Goal: Task Accomplishment & Management: Manage account settings

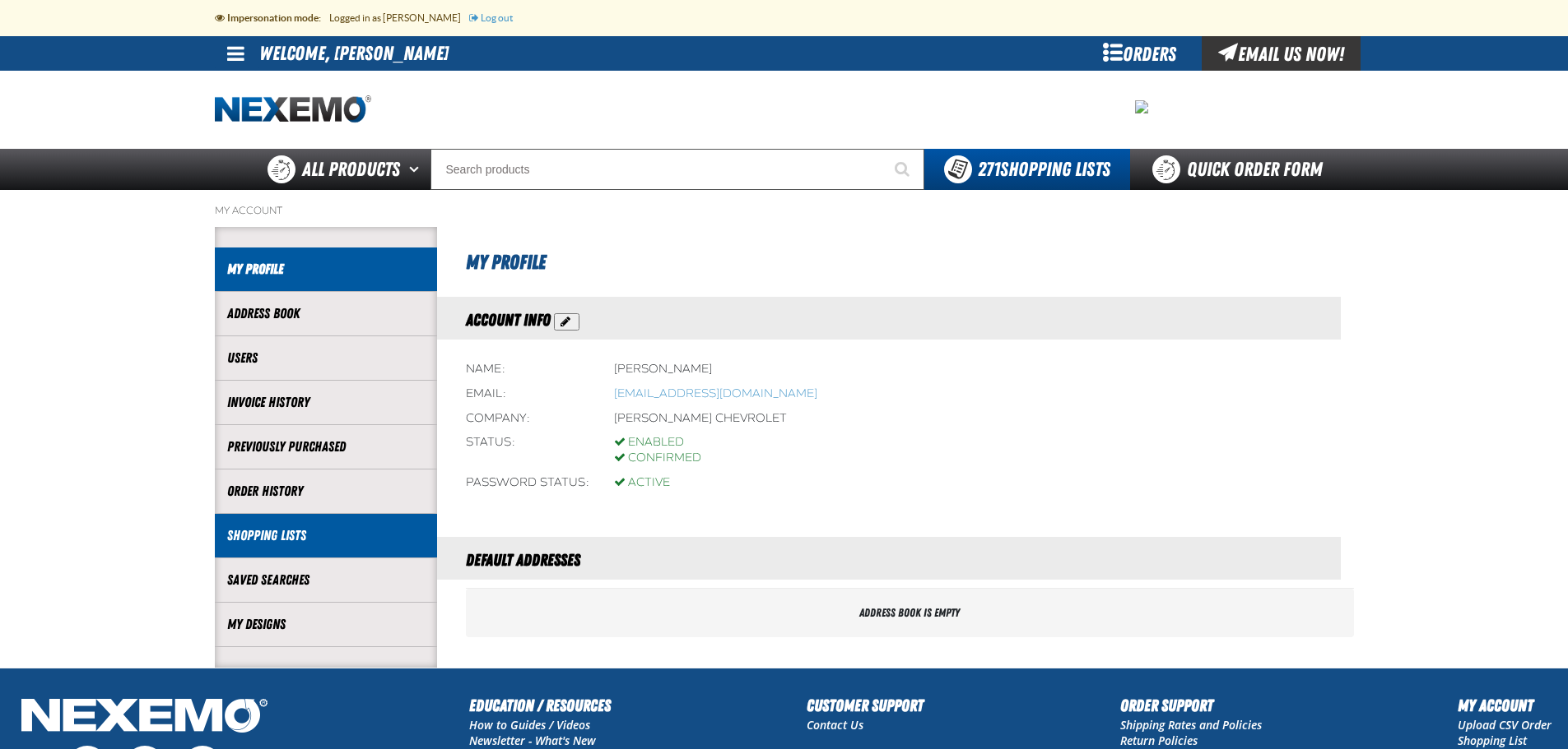
click at [293, 531] on link "Shopping Lists" at bounding box center [325, 536] width 197 height 19
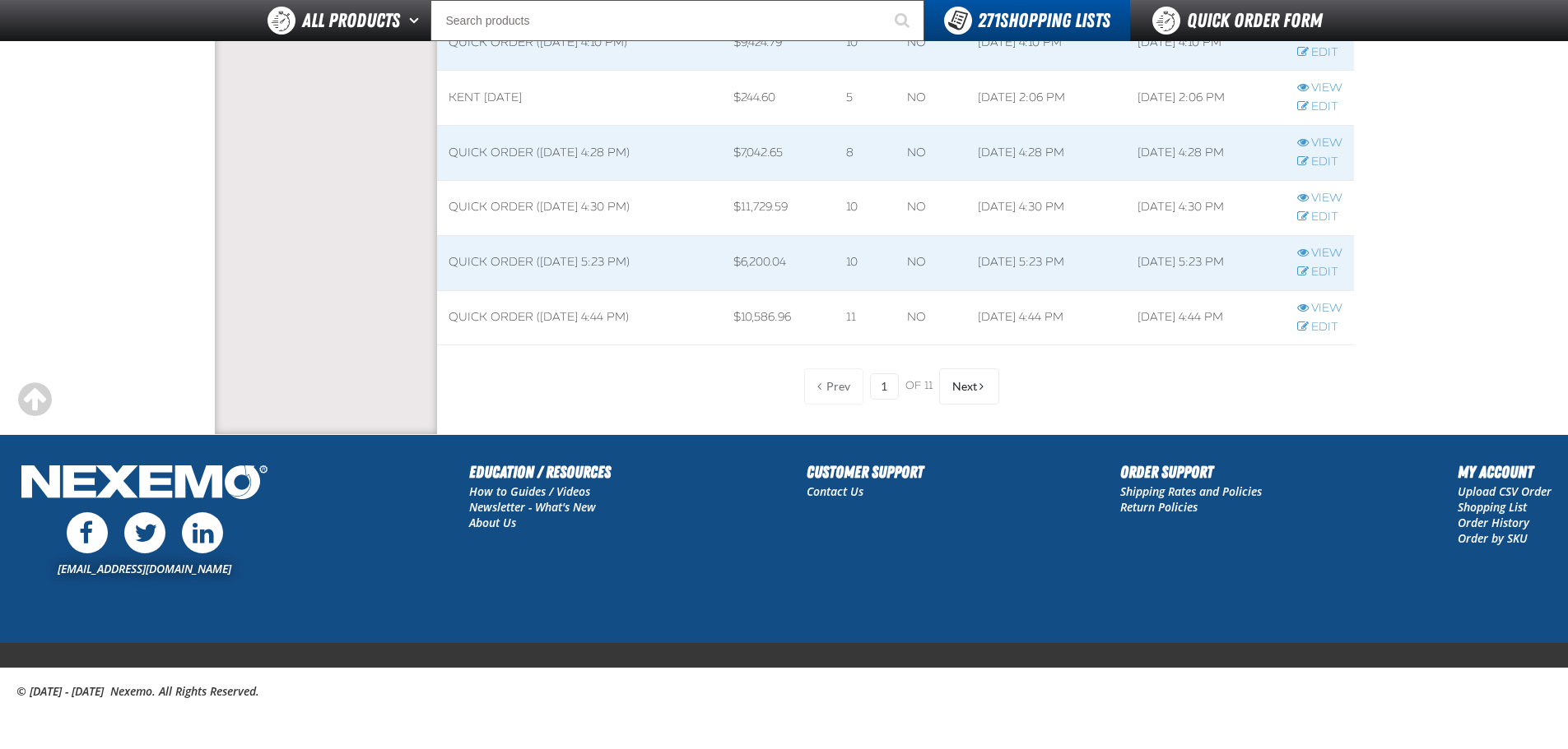
scroll to position [1399, 0]
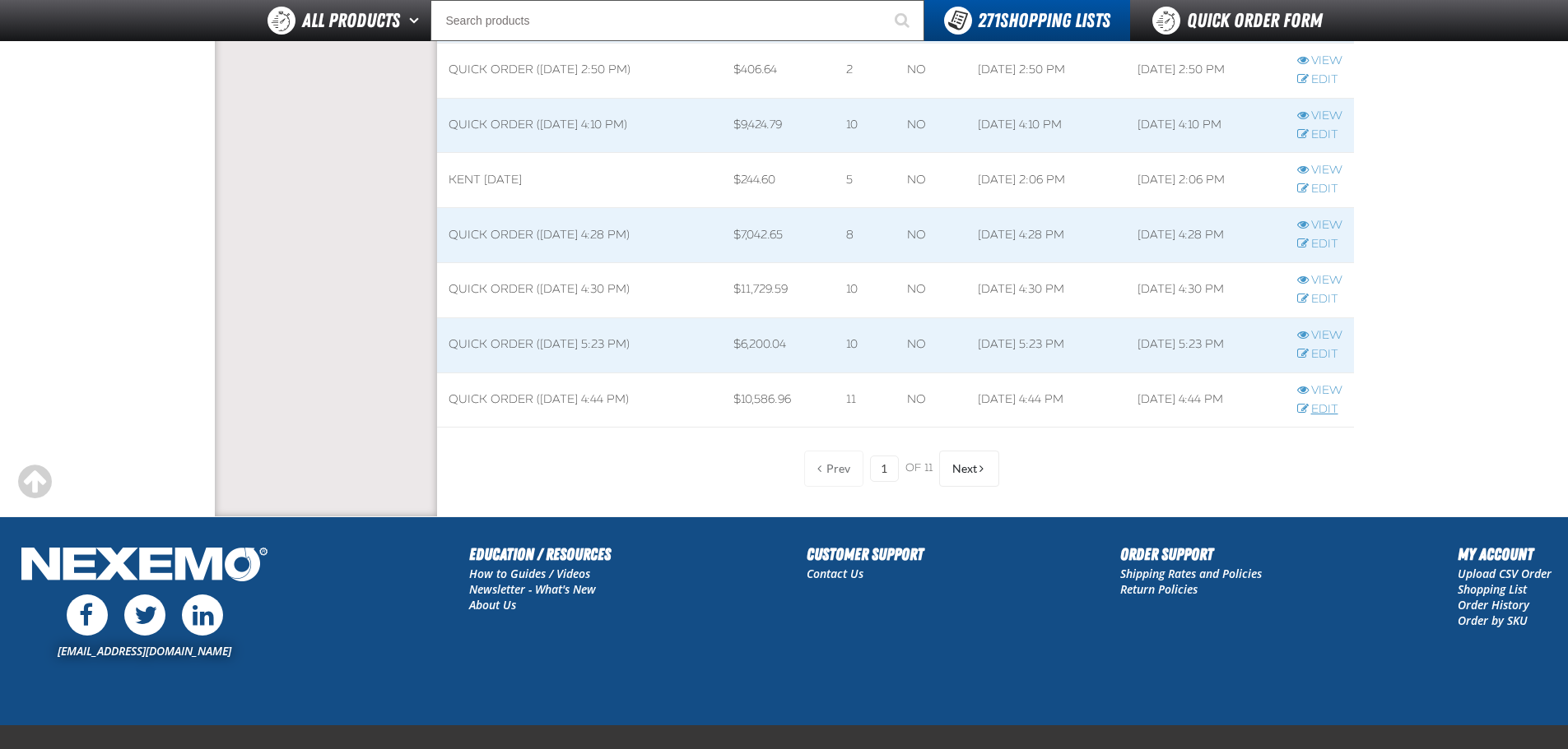
click at [1329, 406] on link "Edit" at bounding box center [1319, 410] width 45 height 15
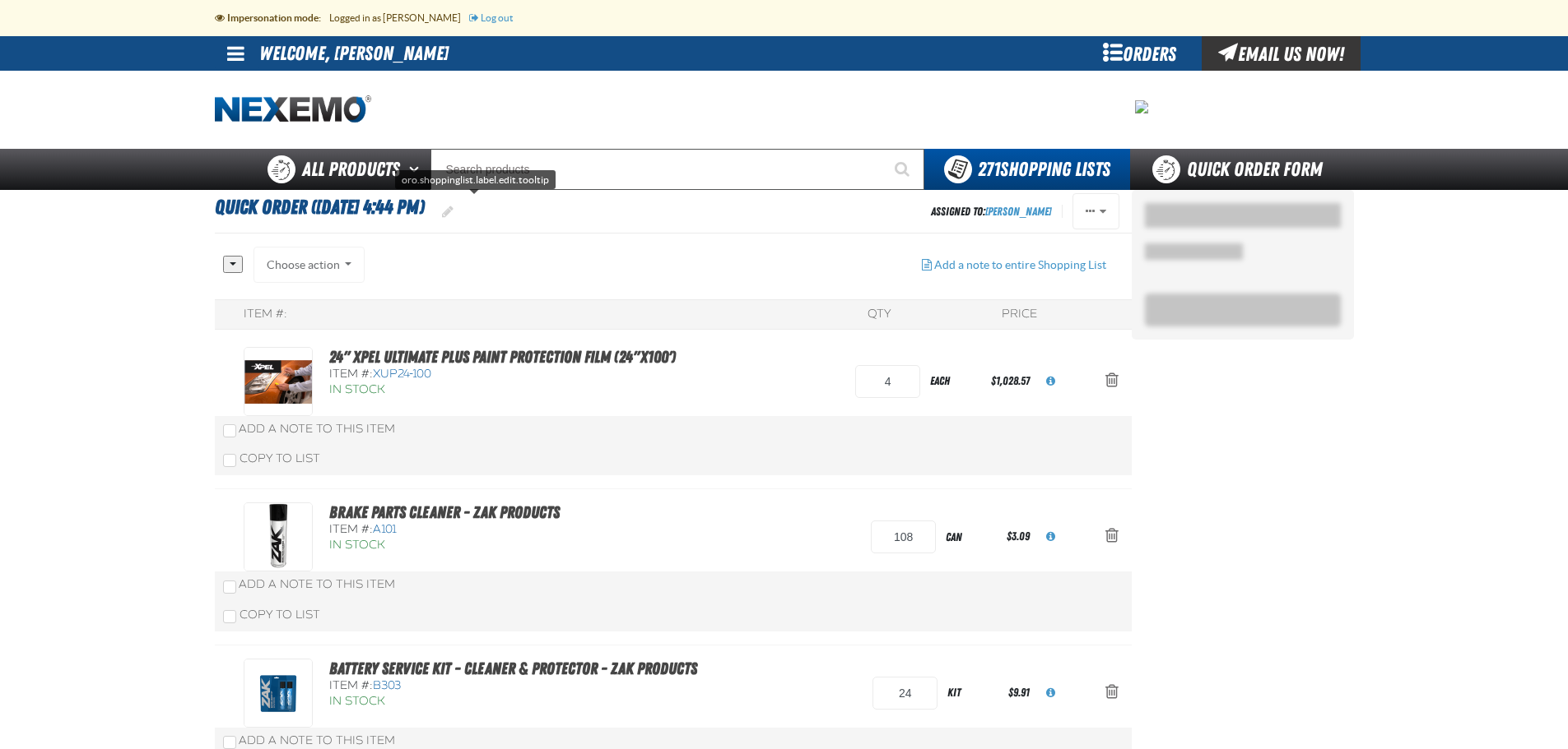
click at [454, 214] on span "oro.shoppinglist.label.edit.tooltip" at bounding box center [448, 212] width 12 height 14
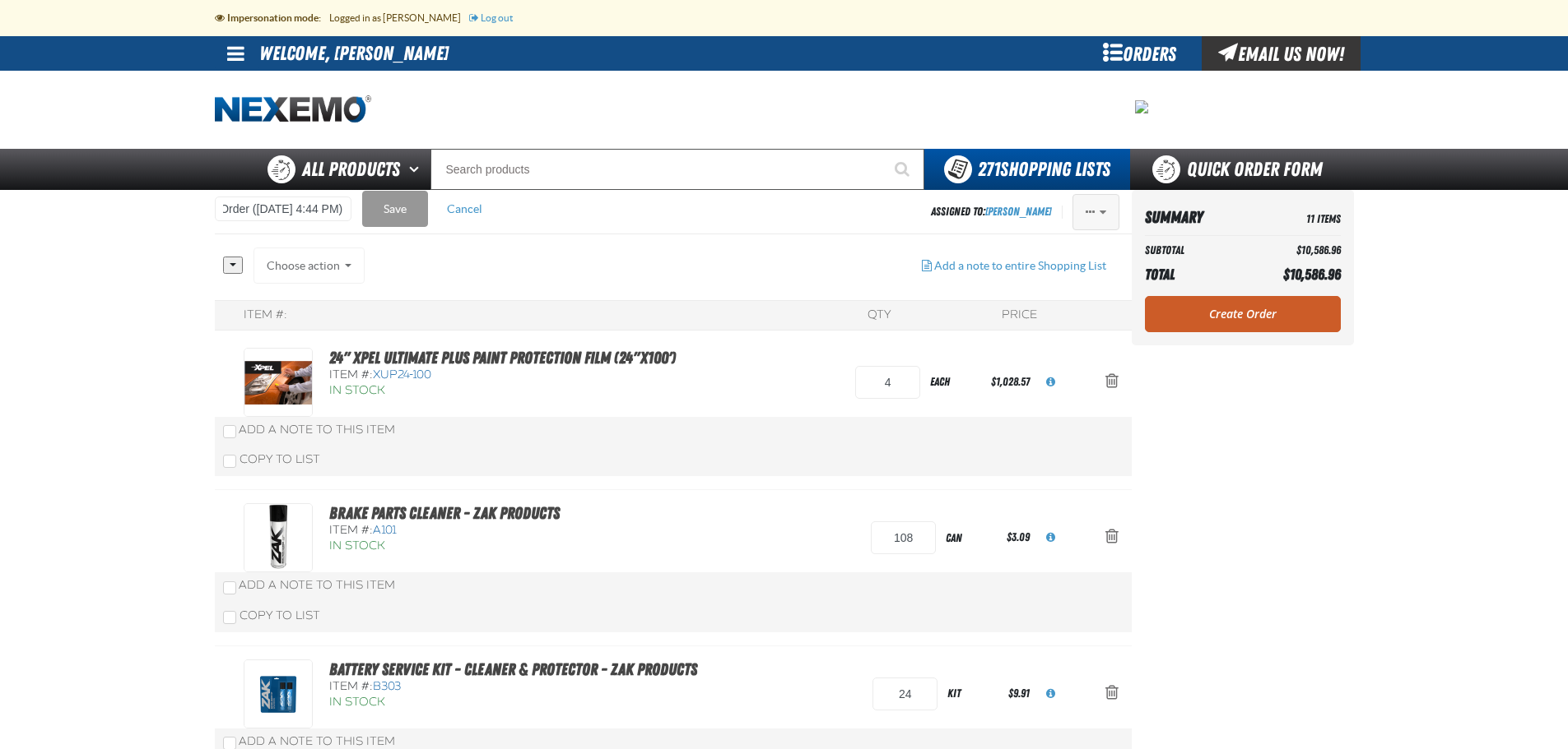
click at [1100, 212] on span "Actions of Quick Order (5/6/2024, 4:44 PM)" at bounding box center [1103, 212] width 7 height 12
click at [1035, 336] on button "Delete" at bounding box center [1062, 339] width 113 height 29
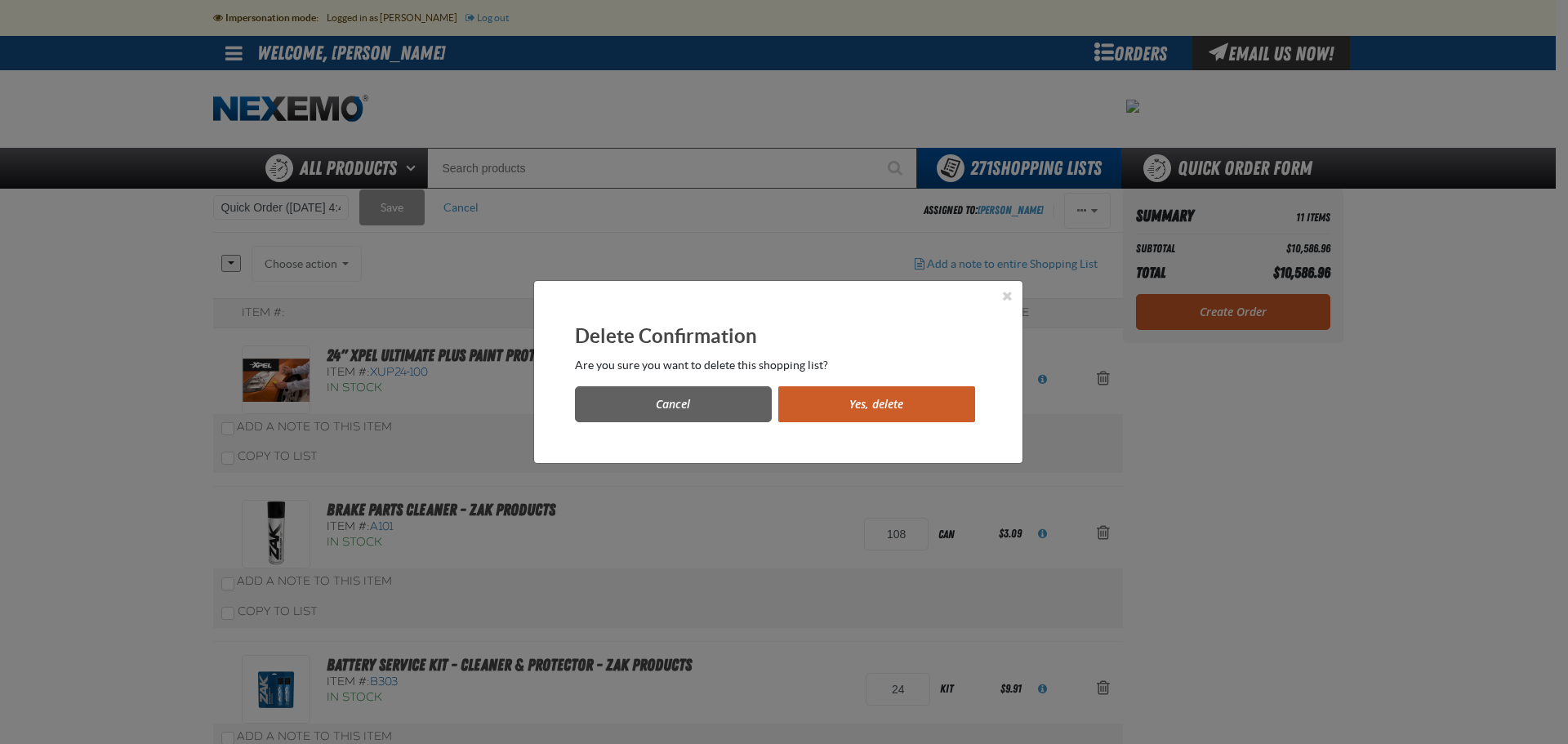
click at [875, 410] on button "Yes, delete" at bounding box center [876, 404] width 197 height 36
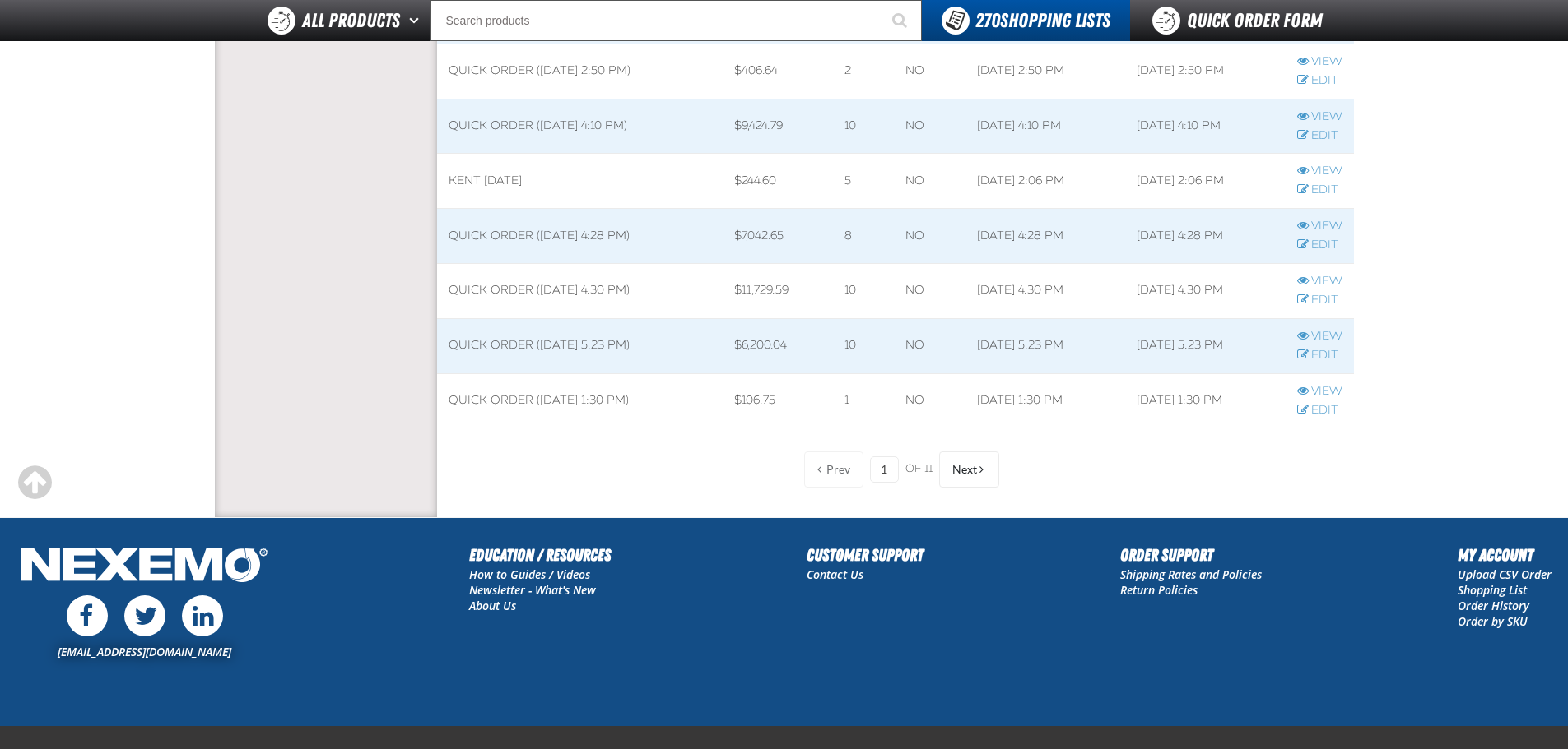
scroll to position [1318, 0]
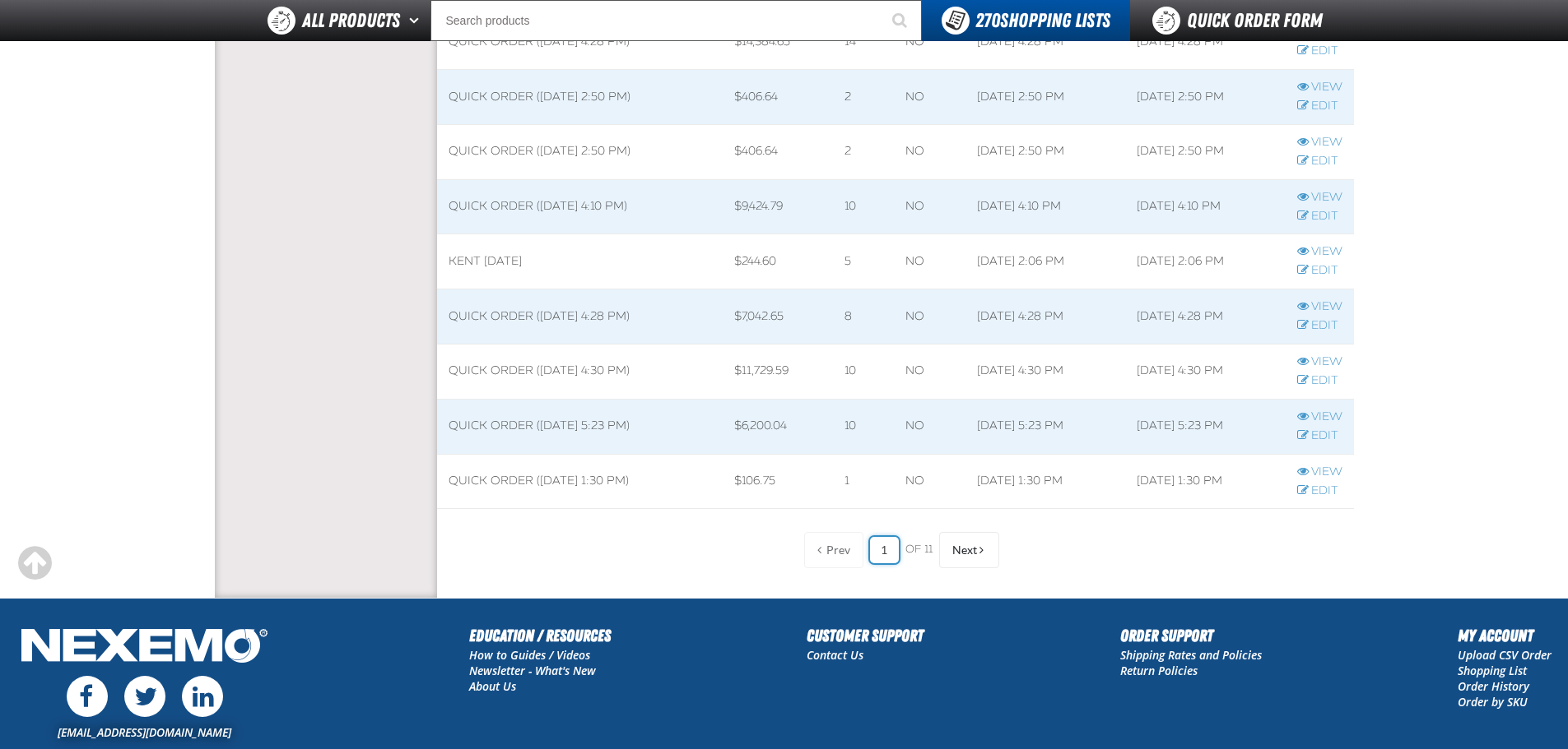
drag, startPoint x: 887, startPoint y: 550, endPoint x: 864, endPoint y: 550, distance: 23.0
click at [865, 550] on div "Prev 1 of 11 Next" at bounding box center [895, 550] width 207 height 36
type input "11"
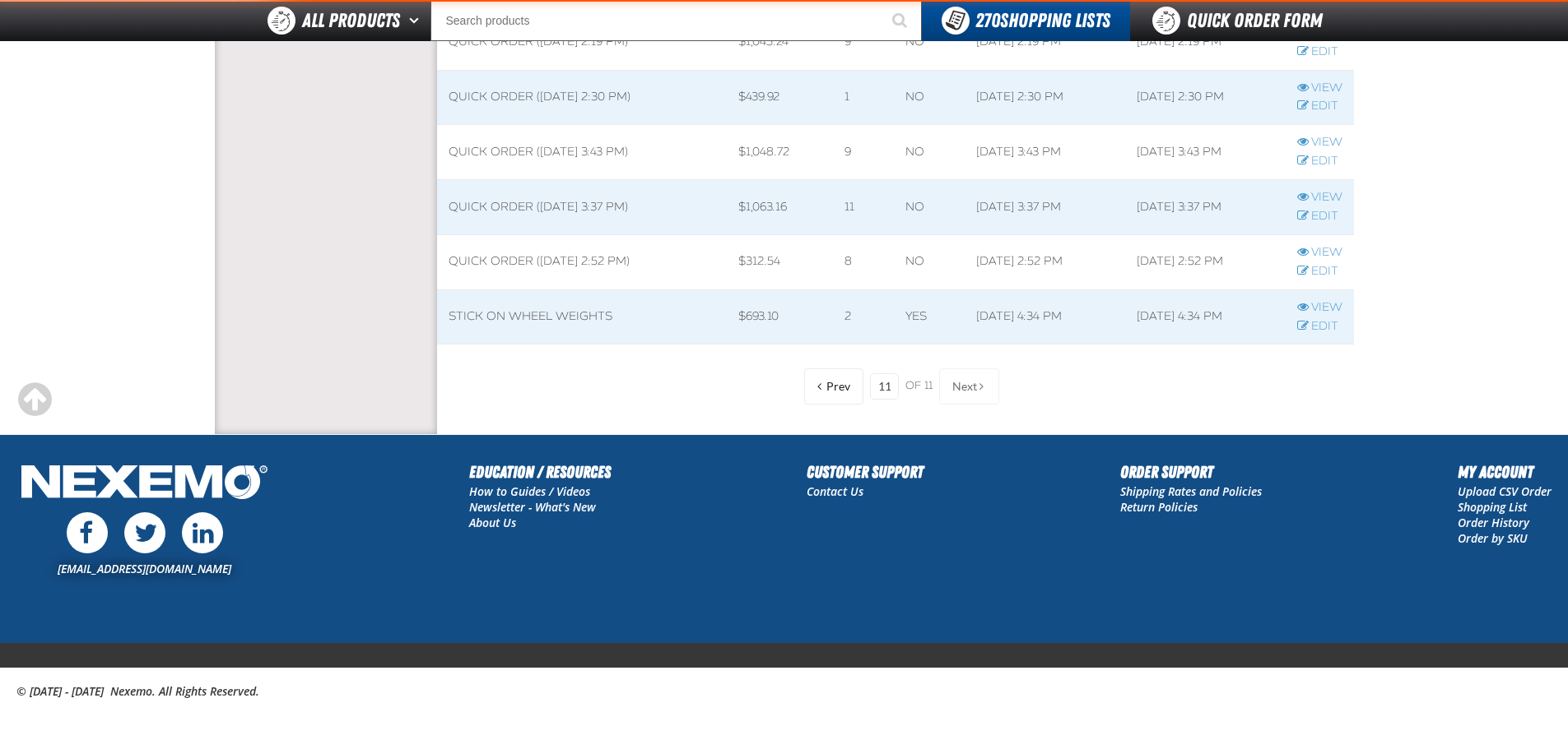
scroll to position [1144, 917]
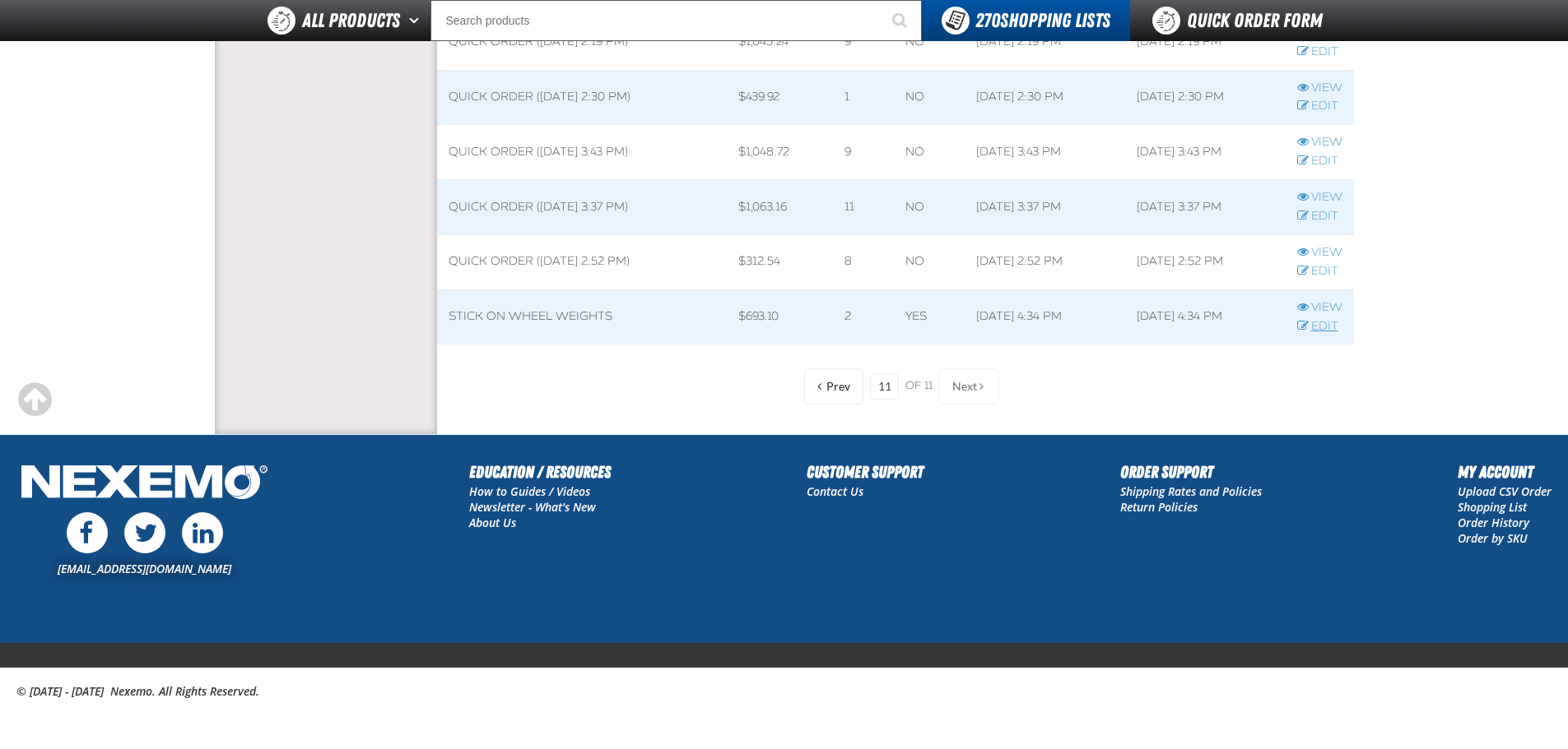
click at [1317, 319] on link "Edit" at bounding box center [1319, 327] width 45 height 15
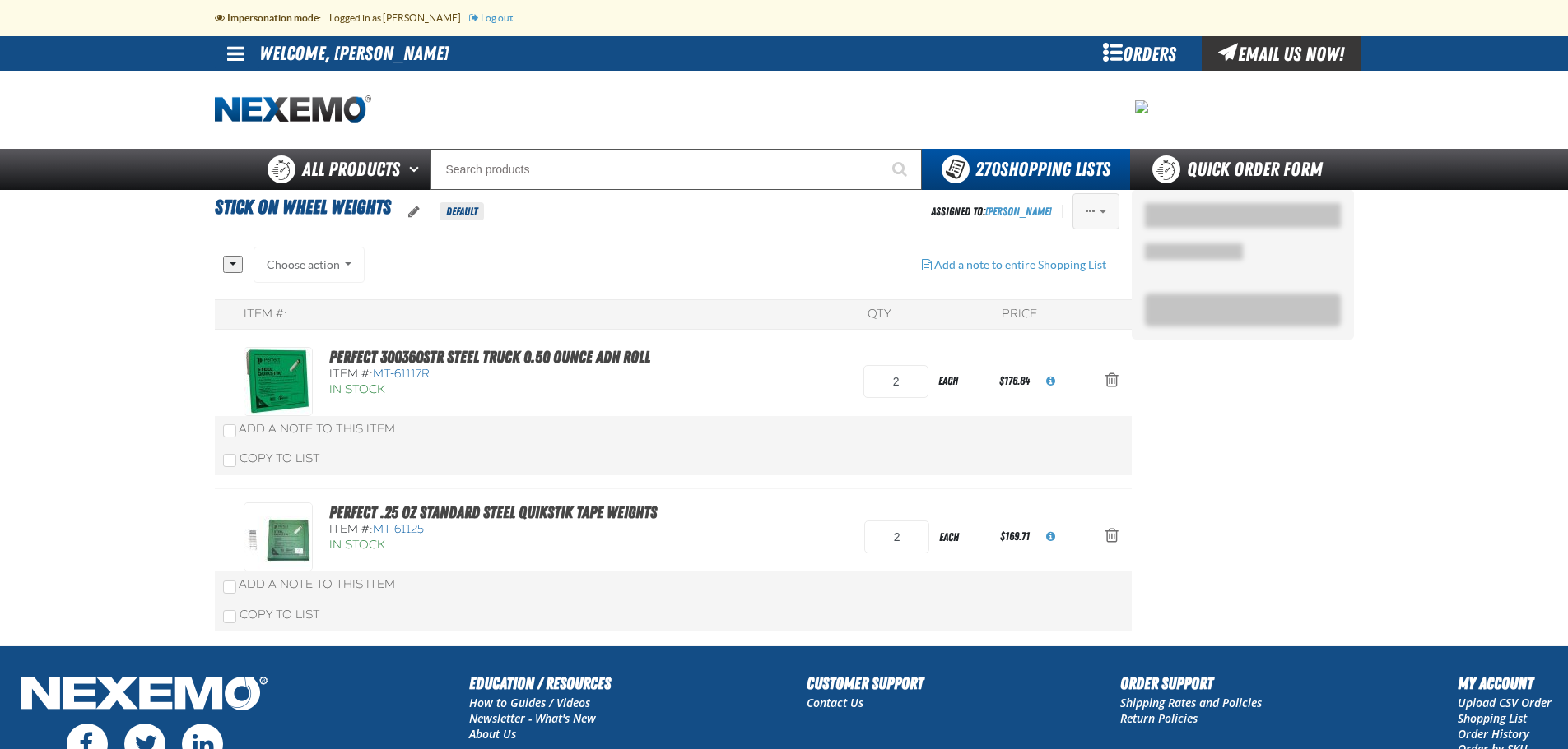
click at [1098, 212] on button "Actions of STICK ON WHEEL WEIGHTS" at bounding box center [1095, 211] width 47 height 36
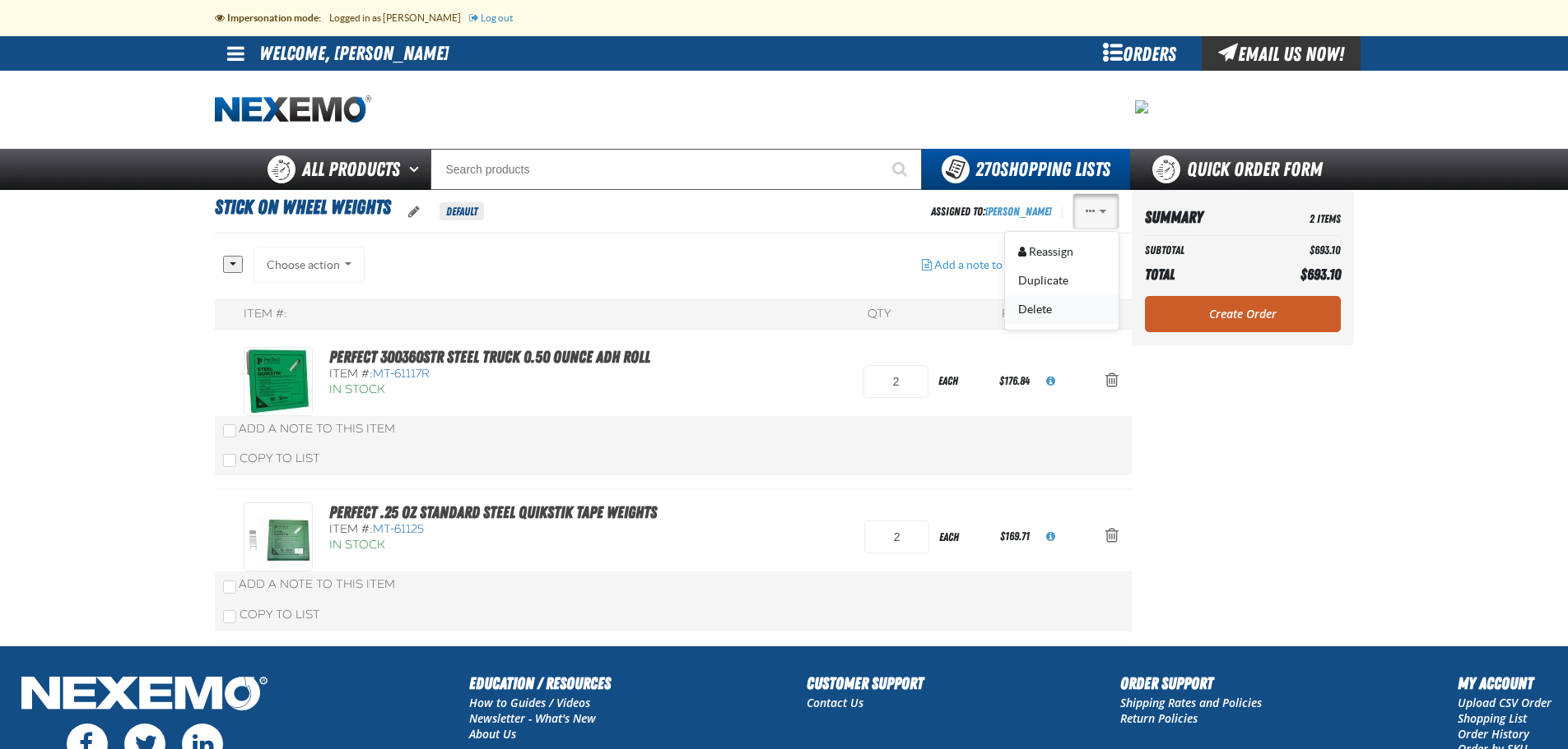
click at [1041, 310] on button "Delete" at bounding box center [1062, 310] width 113 height 29
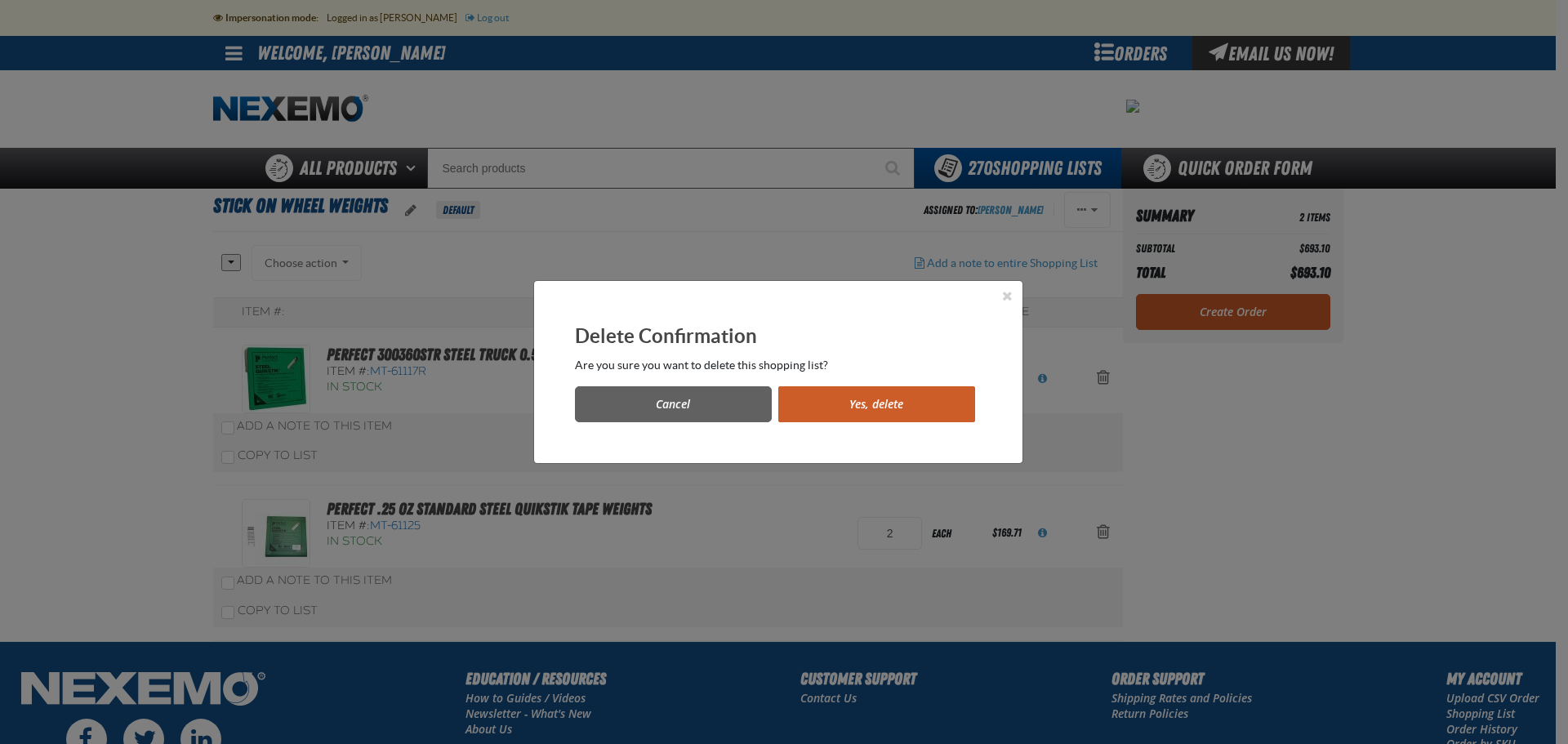
click at [876, 404] on button "Yes, delete" at bounding box center [876, 404] width 197 height 36
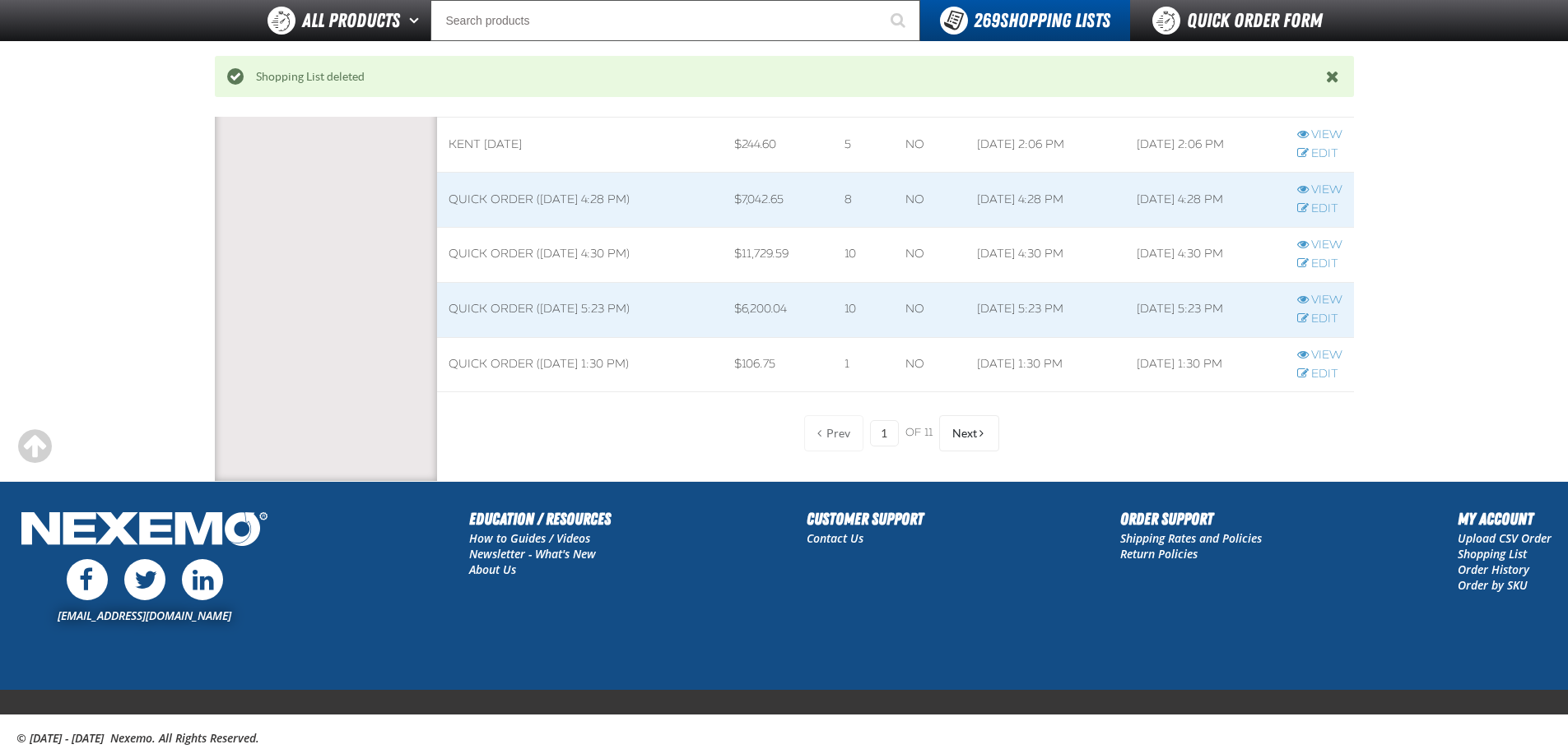
scroll to position [1562, 0]
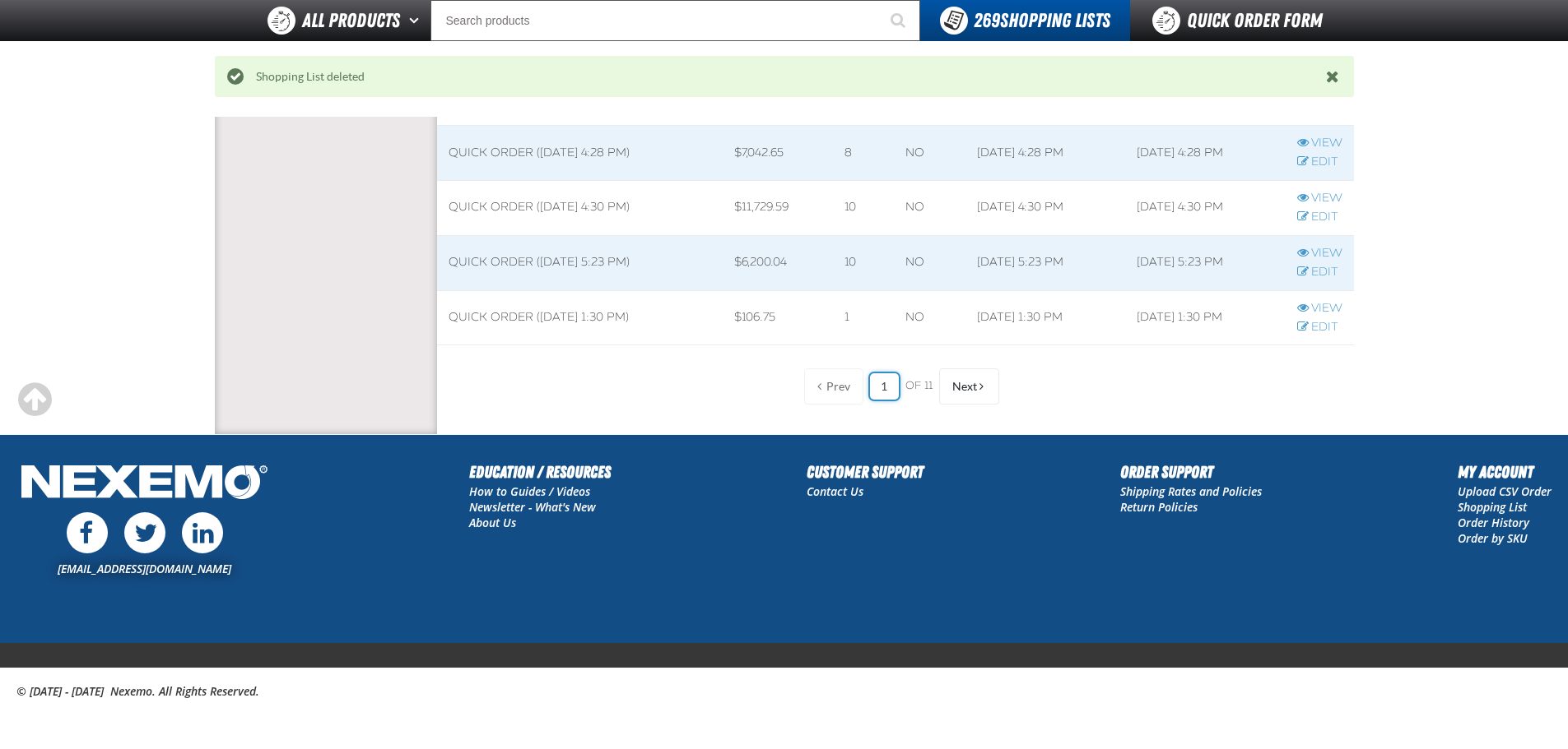
drag, startPoint x: 877, startPoint y: 379, endPoint x: 901, endPoint y: 380, distance: 24.0
click at [901, 378] on div "Prev 1 of 11 Next" at bounding box center [895, 386] width 207 height 36
type input "11"
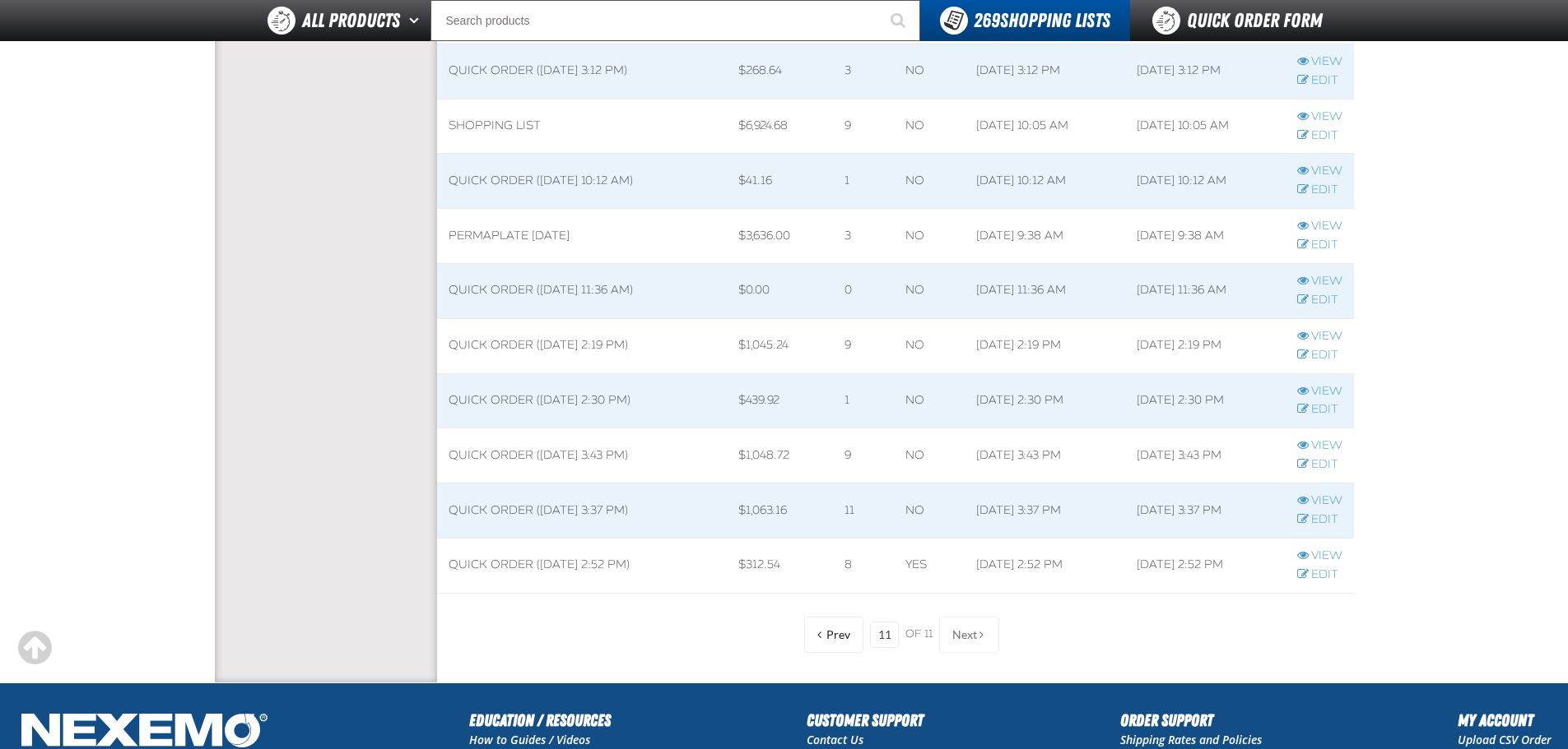
scroll to position [906, 0]
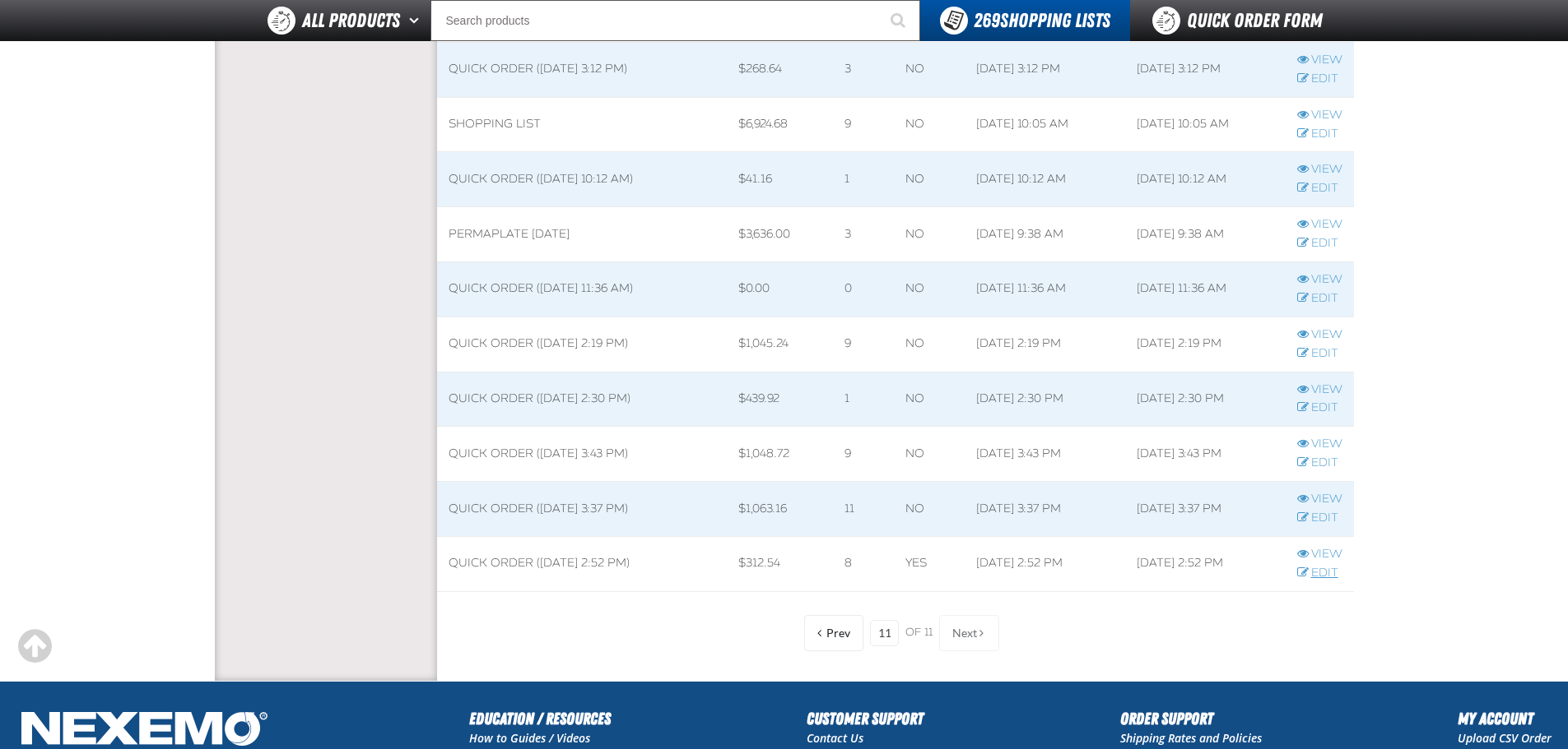
click at [1318, 570] on link "Edit" at bounding box center [1319, 574] width 45 height 15
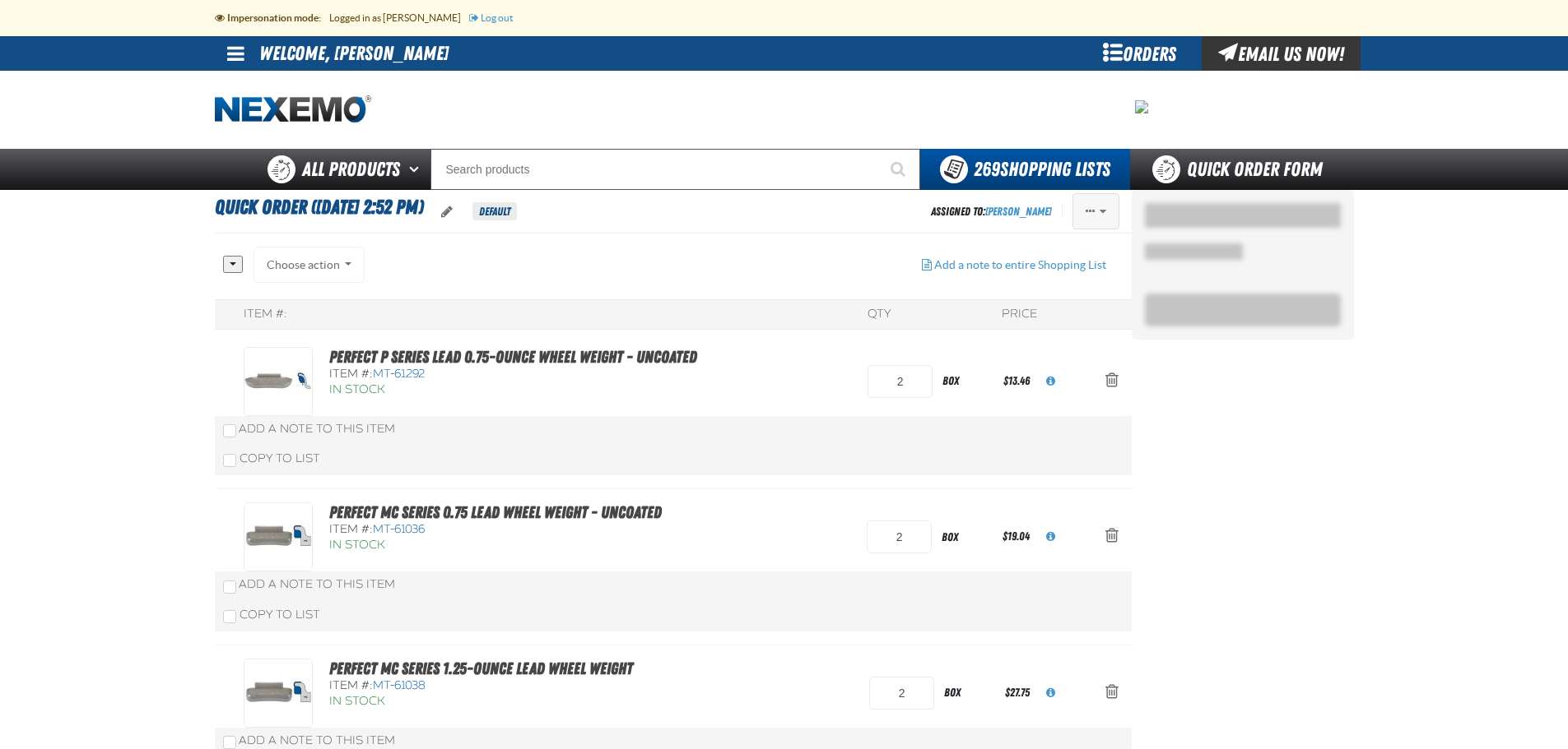
click at [1085, 212] on span "Actions of Quick Order (Dec 11, 2018, 2:52 PM)" at bounding box center [1090, 212] width 9 height 12
click at [1026, 308] on button "Delete" at bounding box center [1062, 310] width 113 height 29
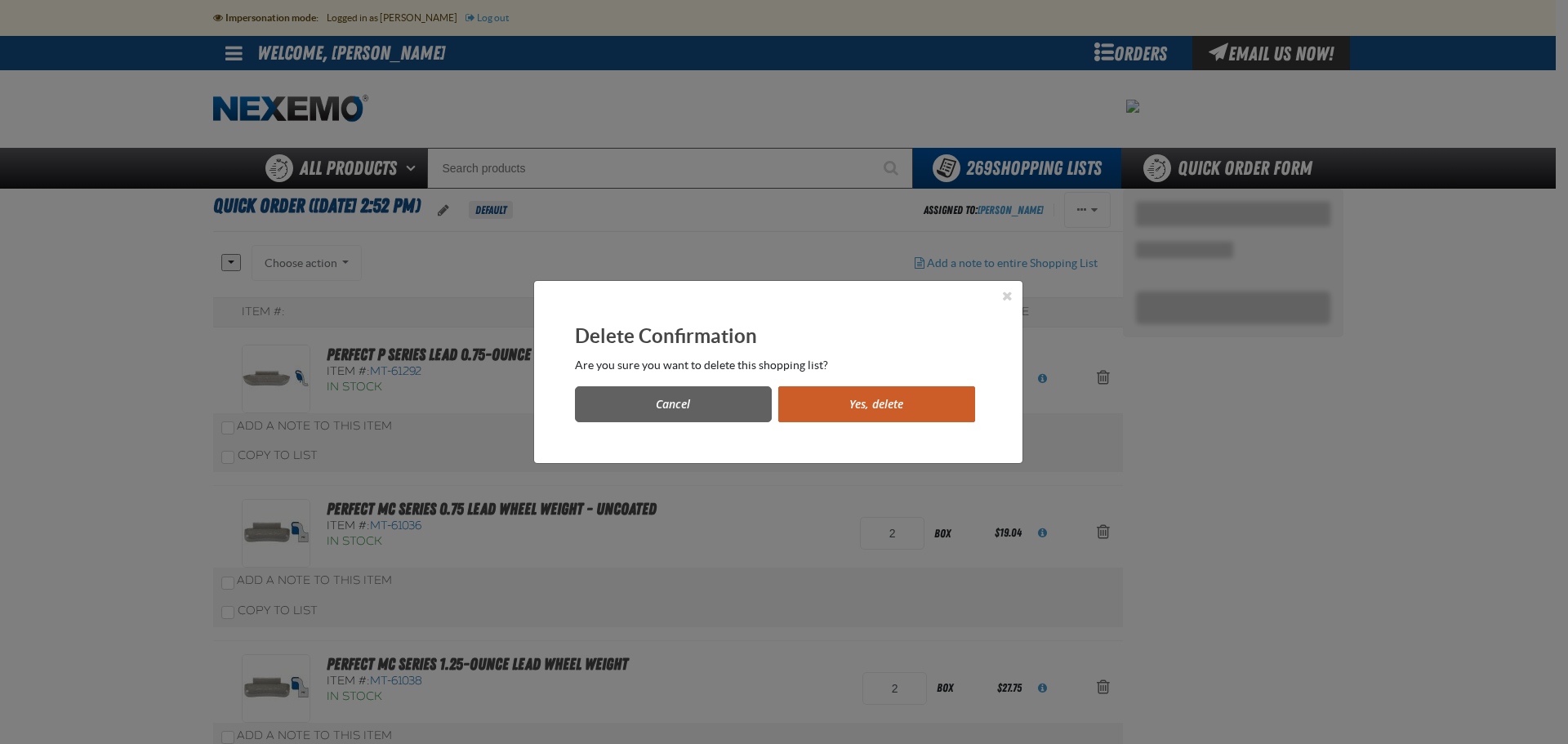
click at [918, 406] on button "Yes, delete" at bounding box center [876, 404] width 197 height 36
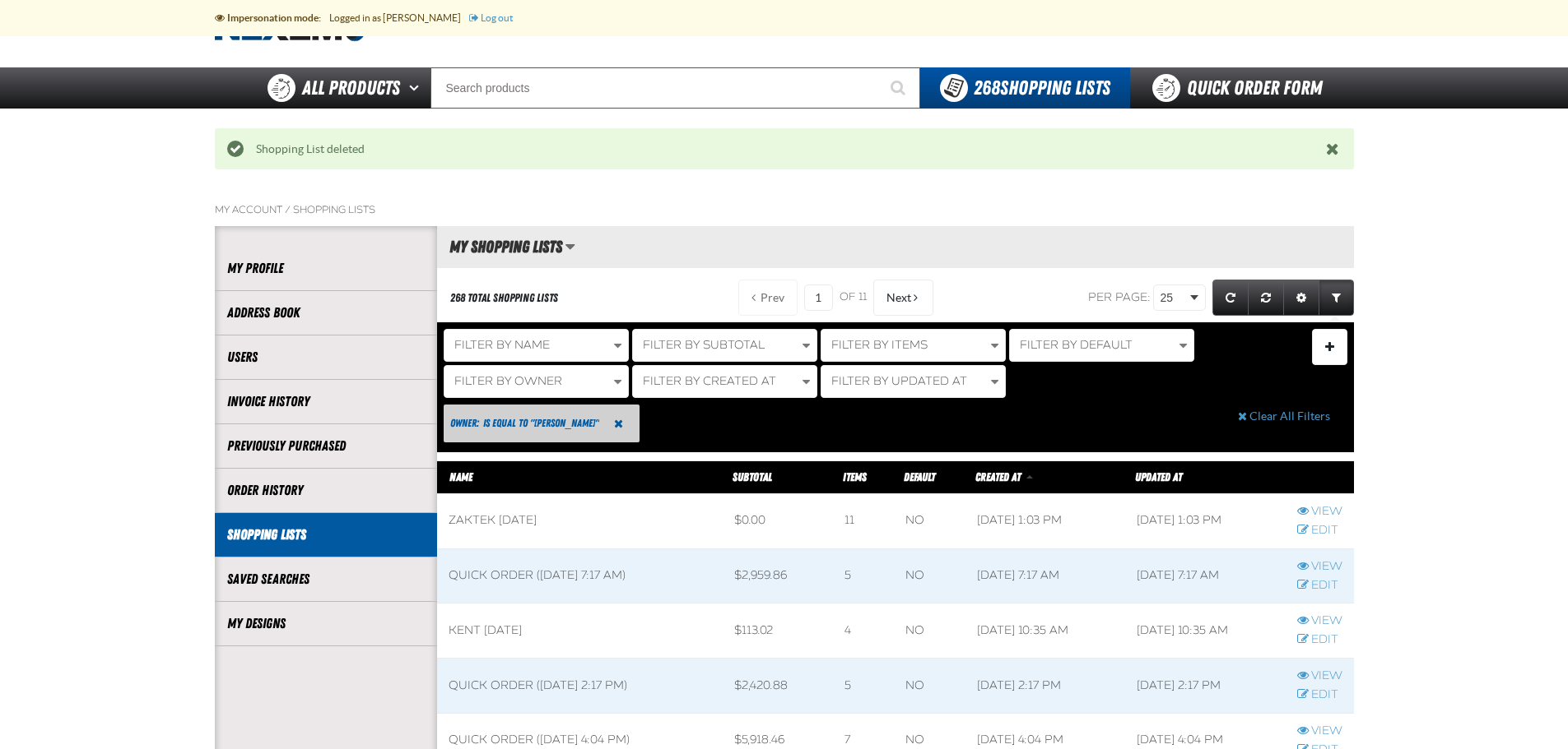
scroll to position [82, 0]
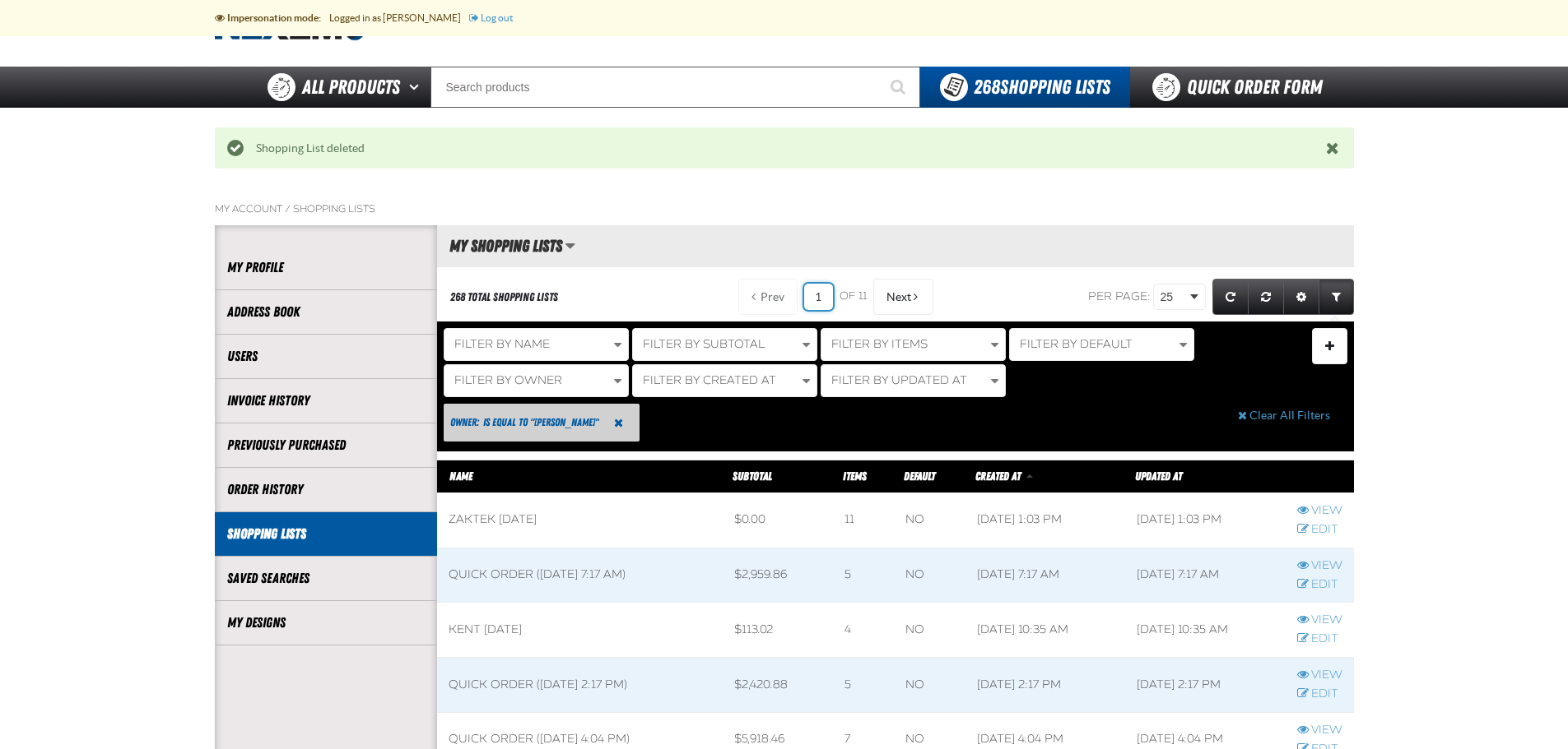
drag, startPoint x: 825, startPoint y: 294, endPoint x: 771, endPoint y: 286, distance: 54.6
click at [788, 296] on div "Prev 1 of 11 Next" at bounding box center [829, 296] width 207 height 36
type input "11"
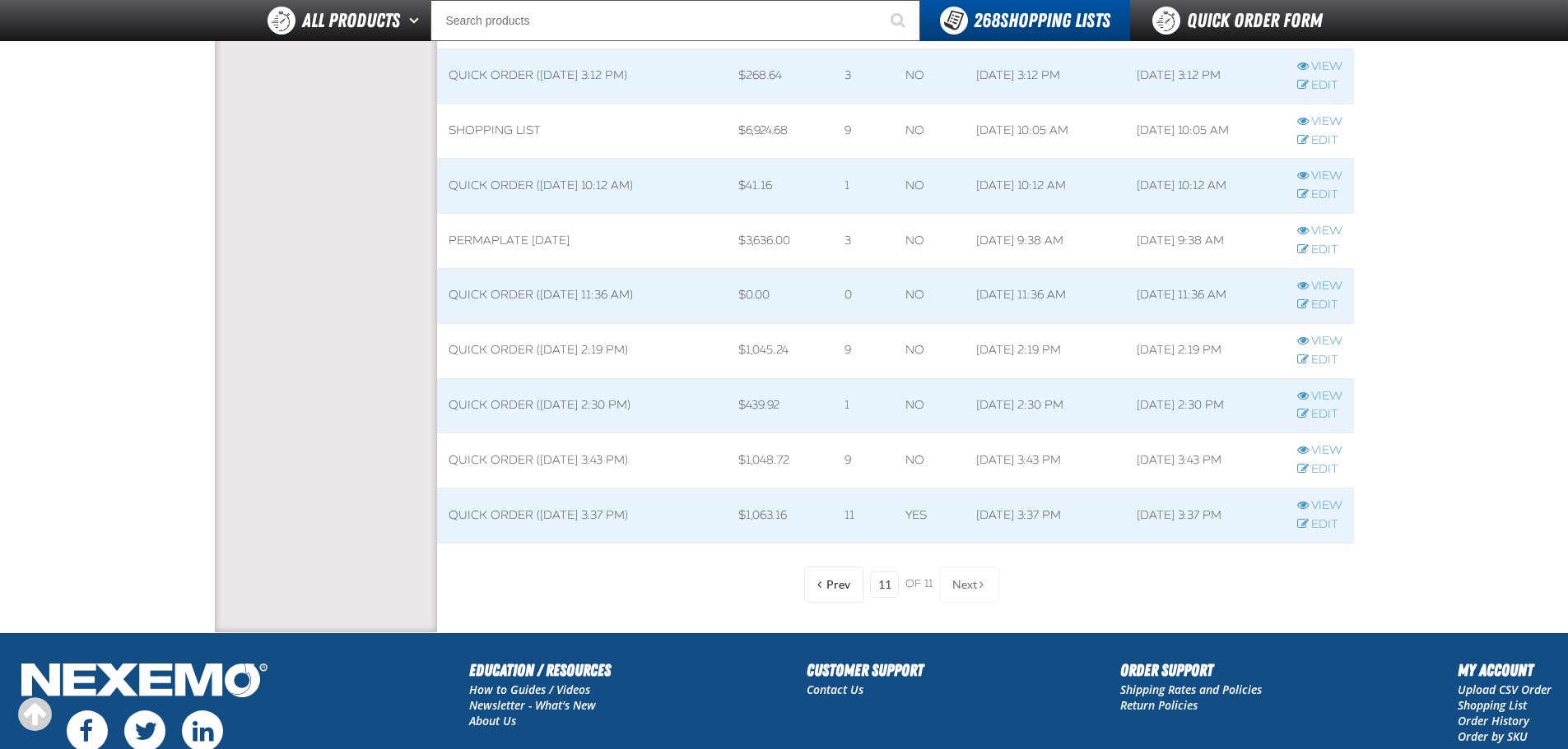
scroll to position [906, 0]
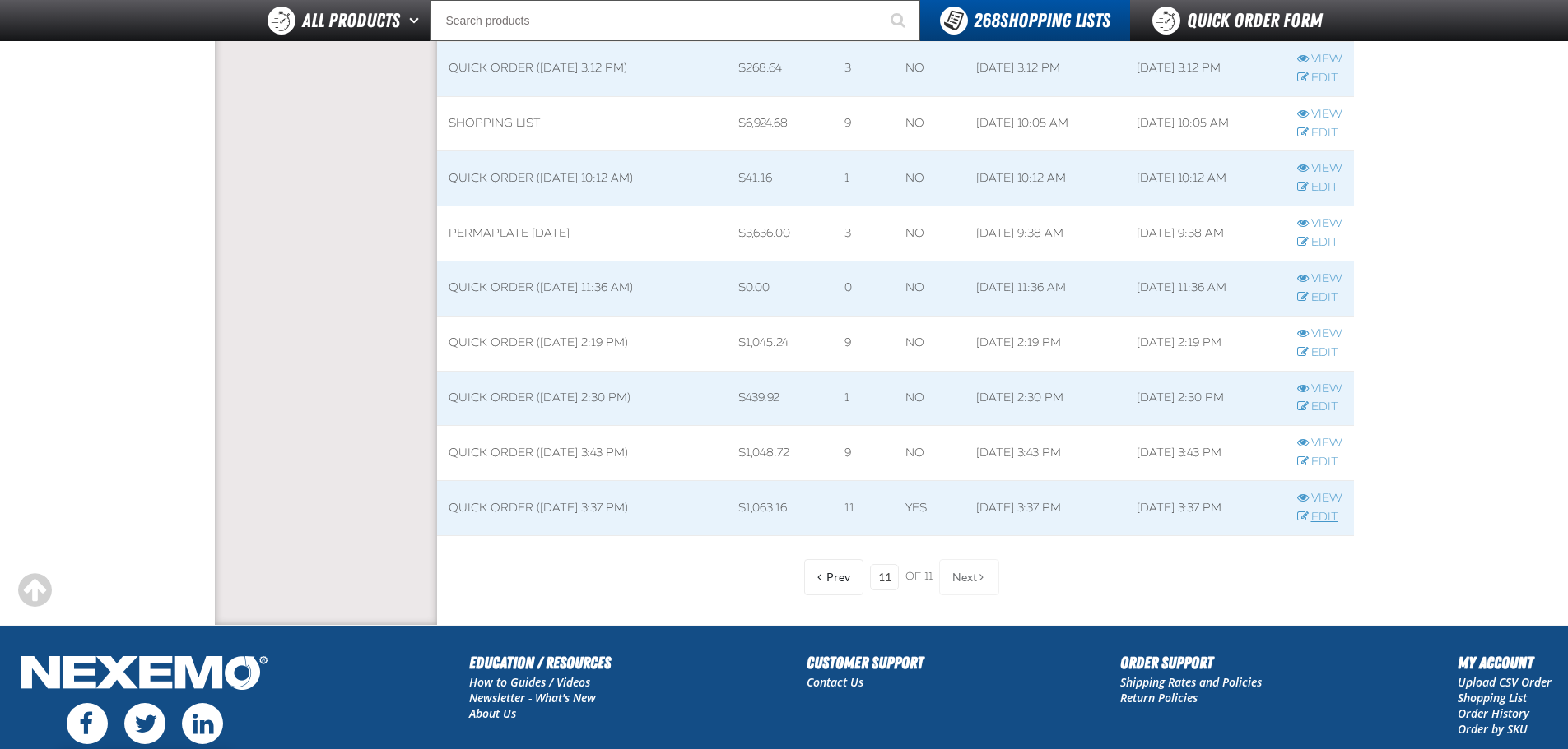
click at [1335, 516] on link "Edit" at bounding box center [1319, 518] width 45 height 15
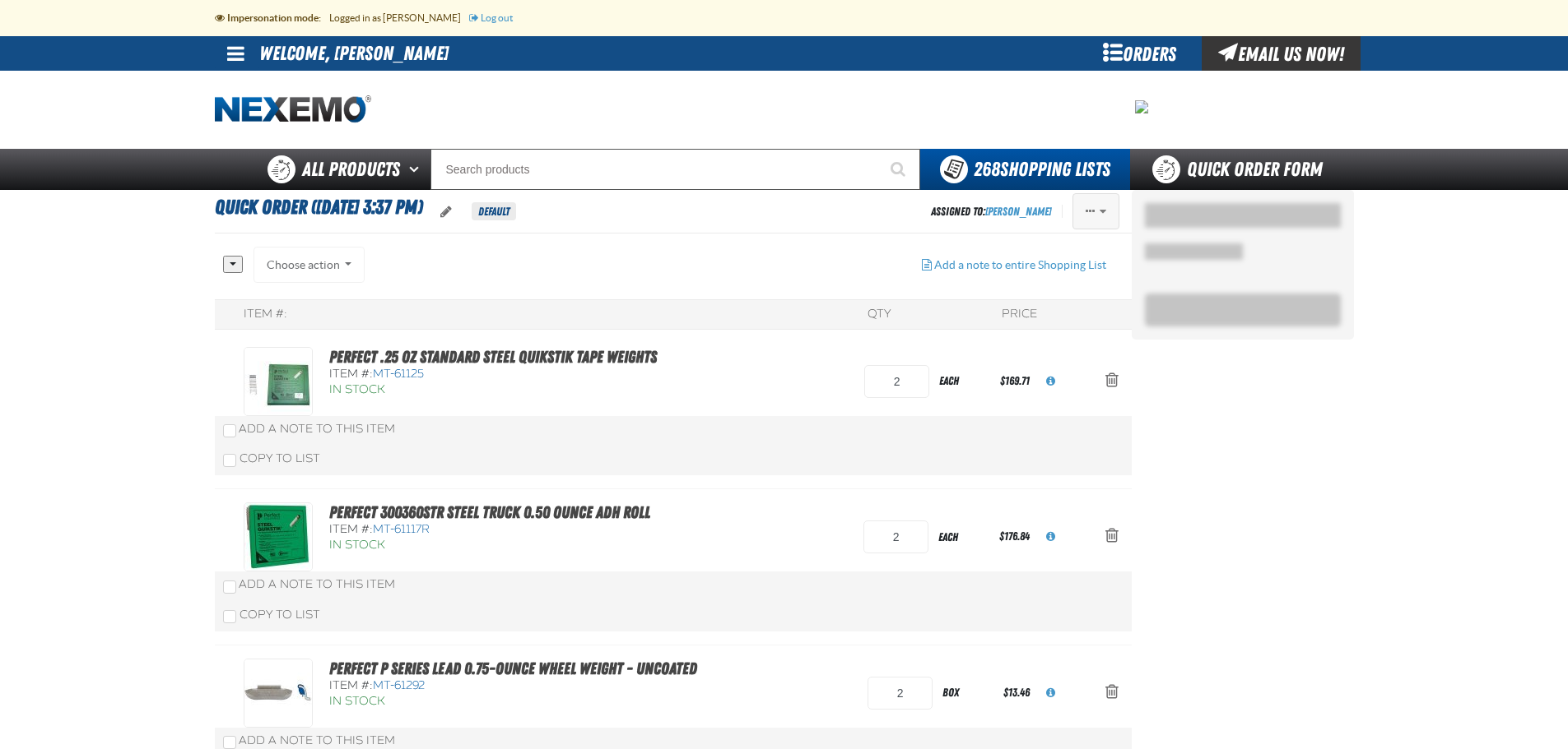
click at [1107, 212] on button "Actions of Quick Order (Apr 8, 2019, 3:37 PM)" at bounding box center [1095, 211] width 47 height 36
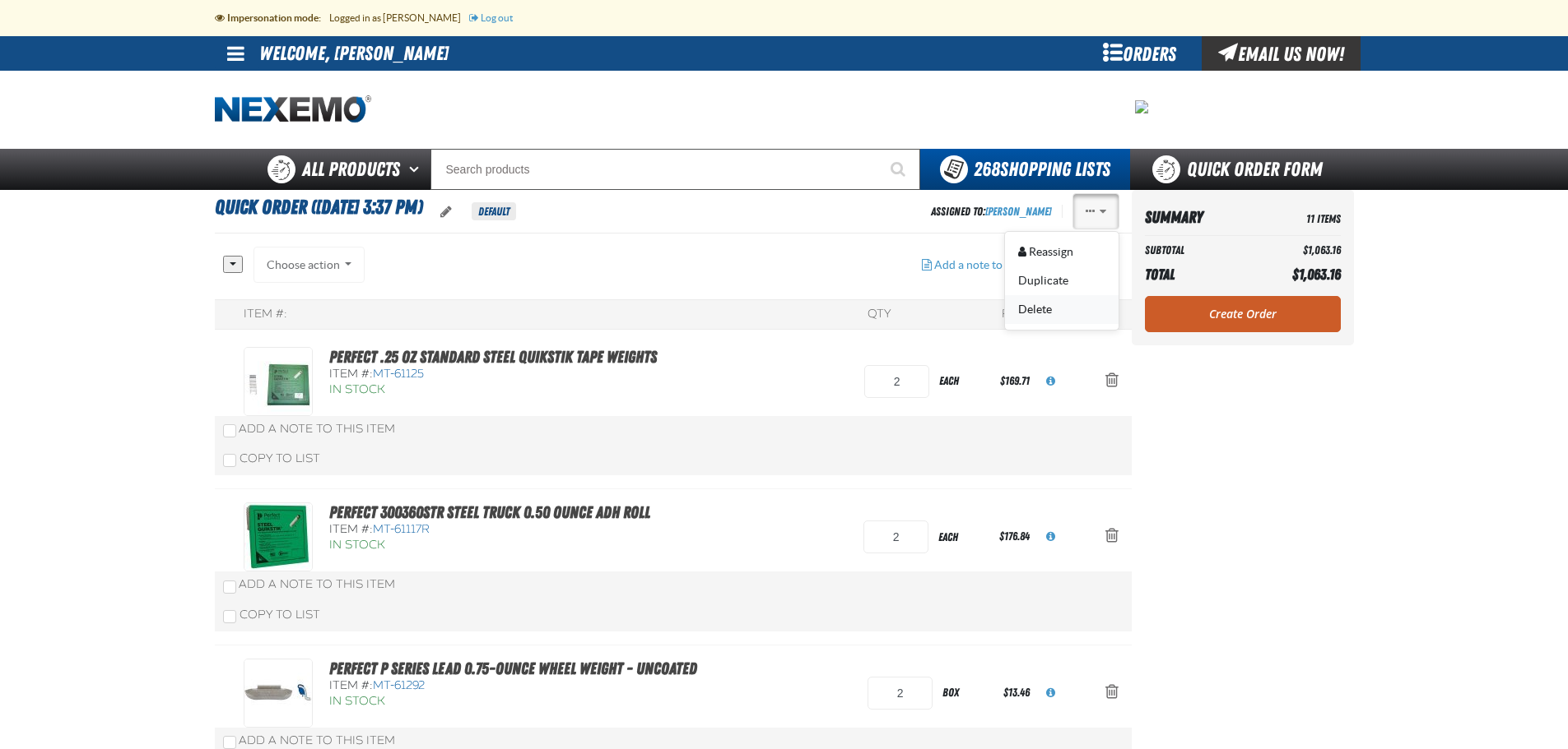
click at [1039, 304] on button "Delete" at bounding box center [1062, 310] width 113 height 29
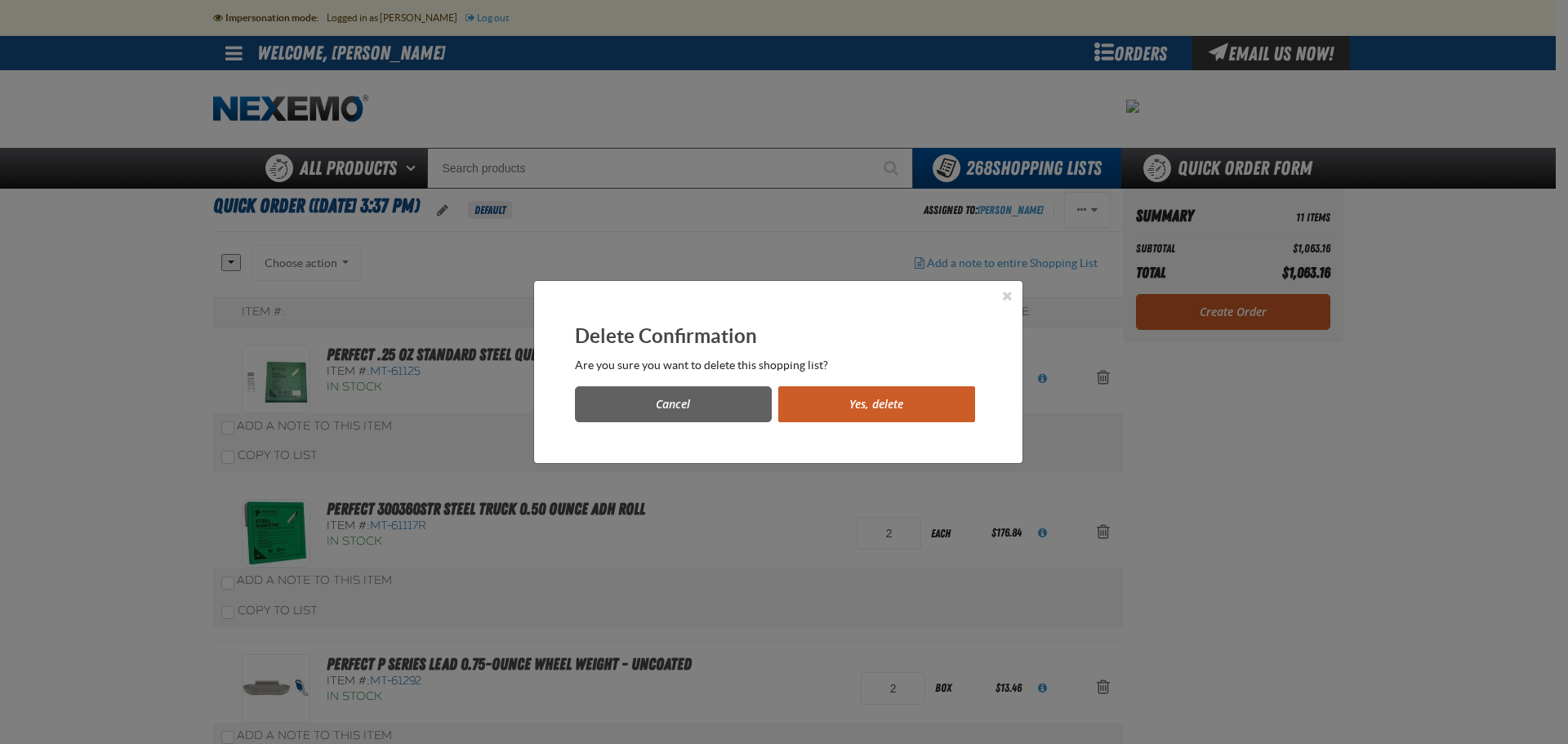
click at [894, 417] on button "Yes, delete" at bounding box center [876, 404] width 197 height 36
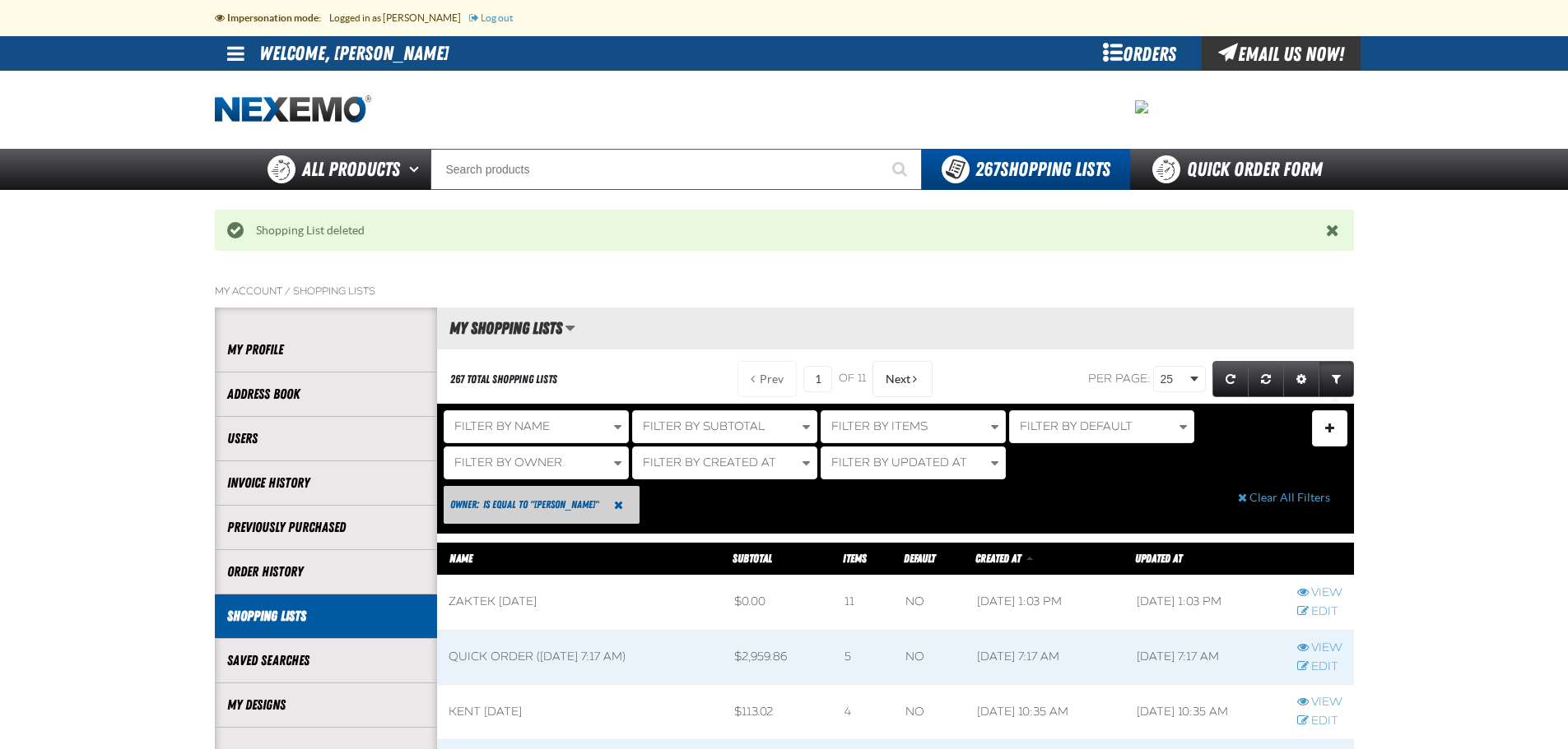
scroll to position [1, 1]
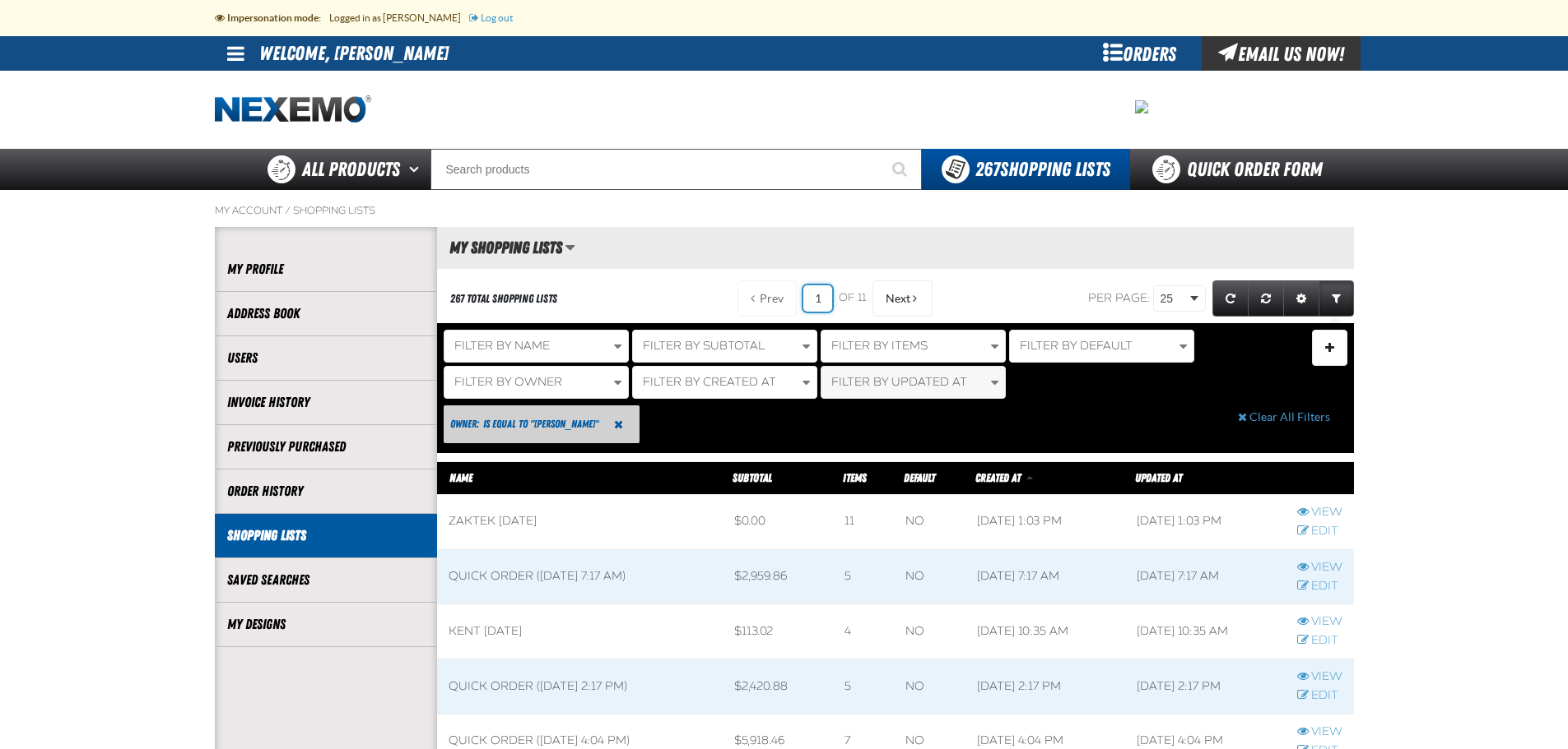
click at [820, 377] on div "267 Total Shopping Lists Prev 1 of 11 Next Per page: 25" at bounding box center [895, 366] width 917 height 176
drag, startPoint x: 820, startPoint y: 293, endPoint x: 796, endPoint y: 297, distance: 24.3
click at [796, 297] on div "Prev 1 of 11 Next" at bounding box center [828, 298] width 207 height 36
type input "11"
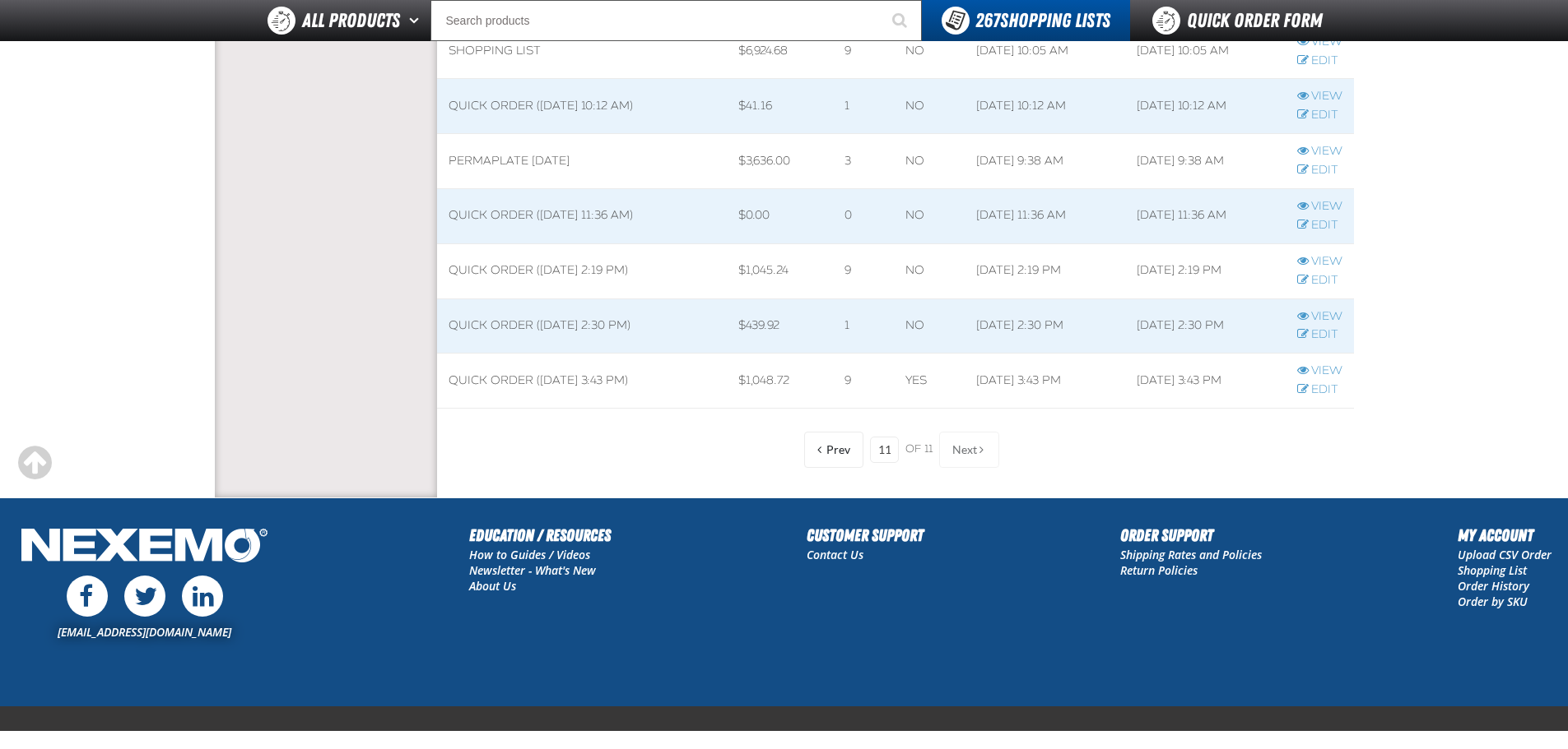
scroll to position [987, 0]
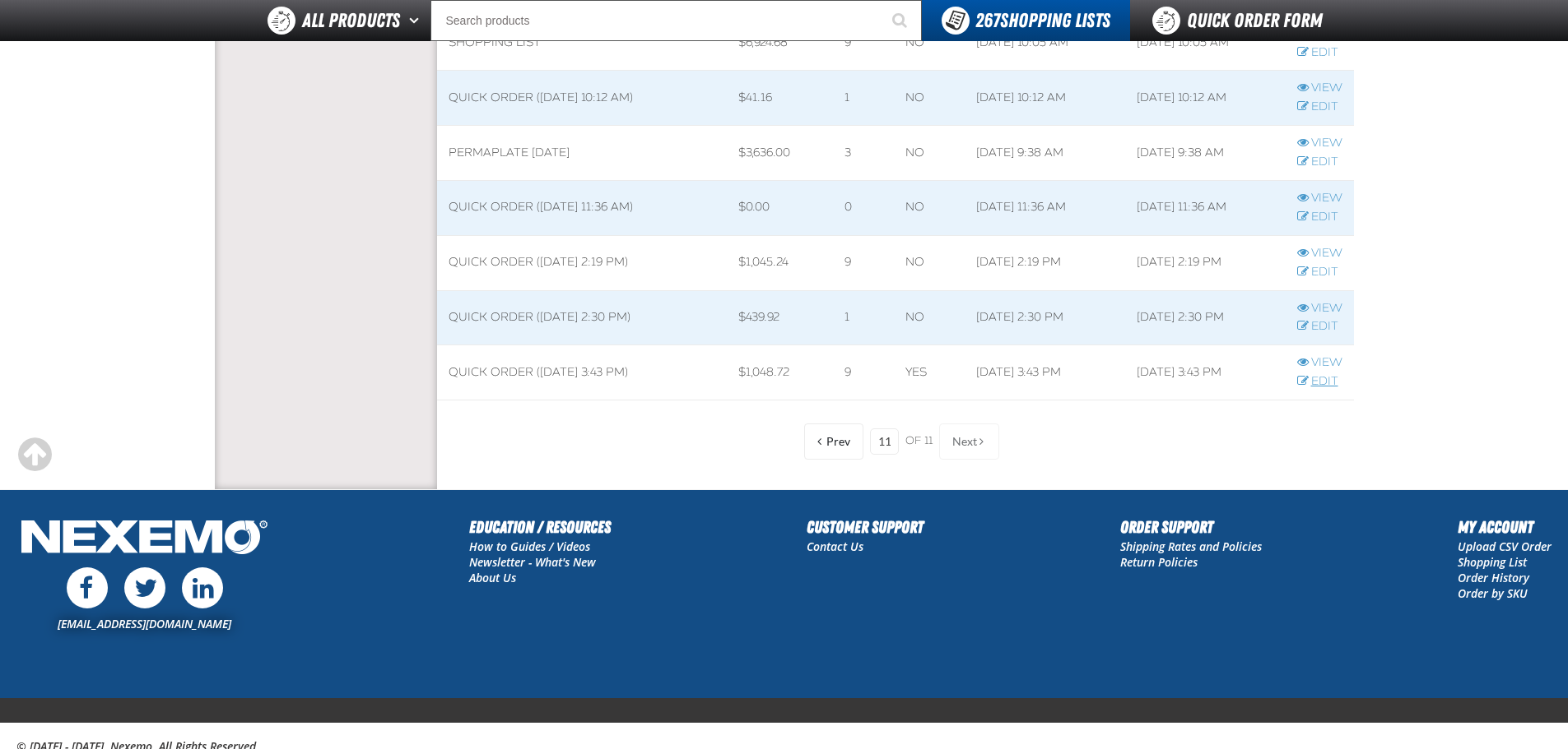
click at [1332, 382] on link "Edit" at bounding box center [1319, 382] width 45 height 15
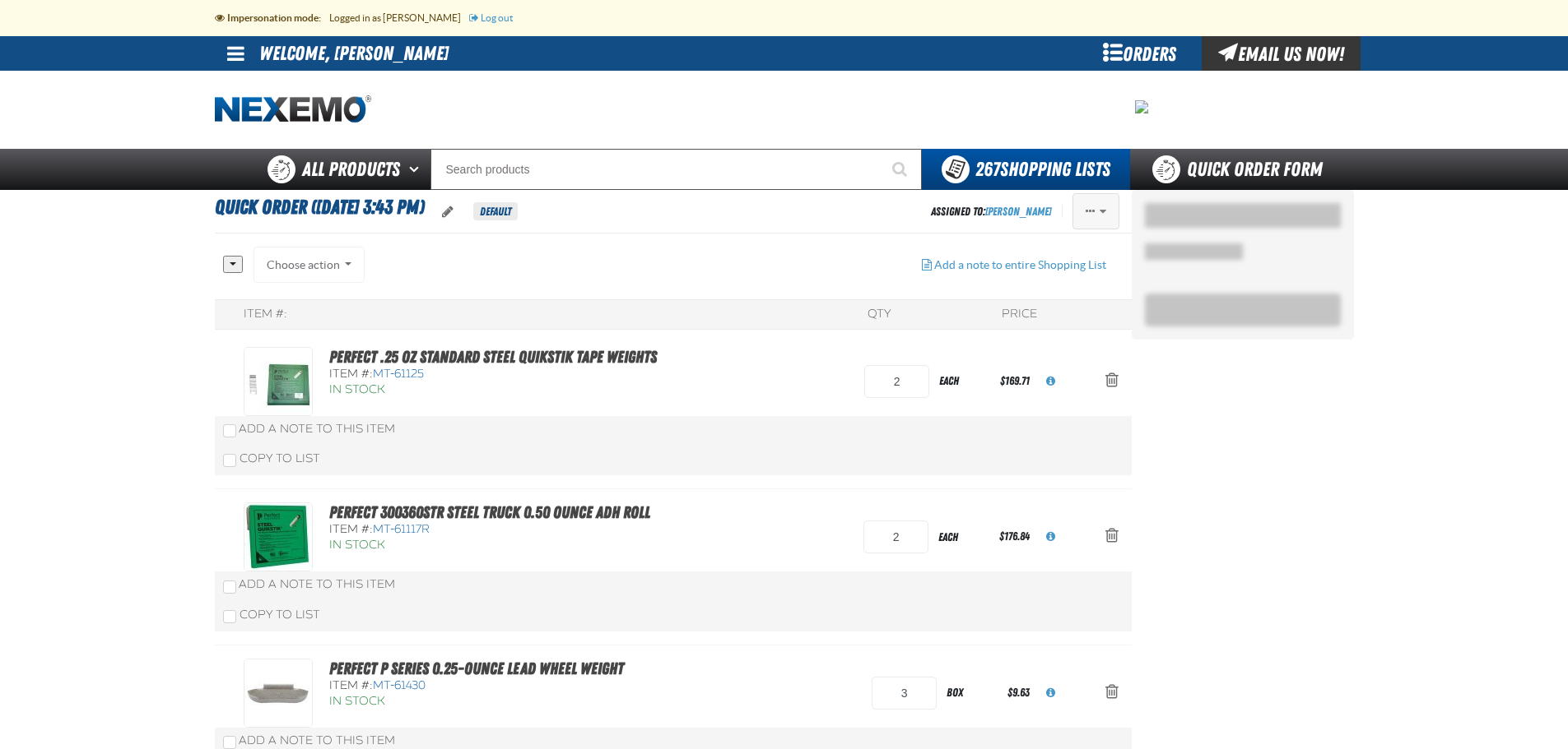
click at [1108, 214] on button "Actions of Quick Order (Apr 8, 2019, 3:43 PM)" at bounding box center [1095, 211] width 47 height 36
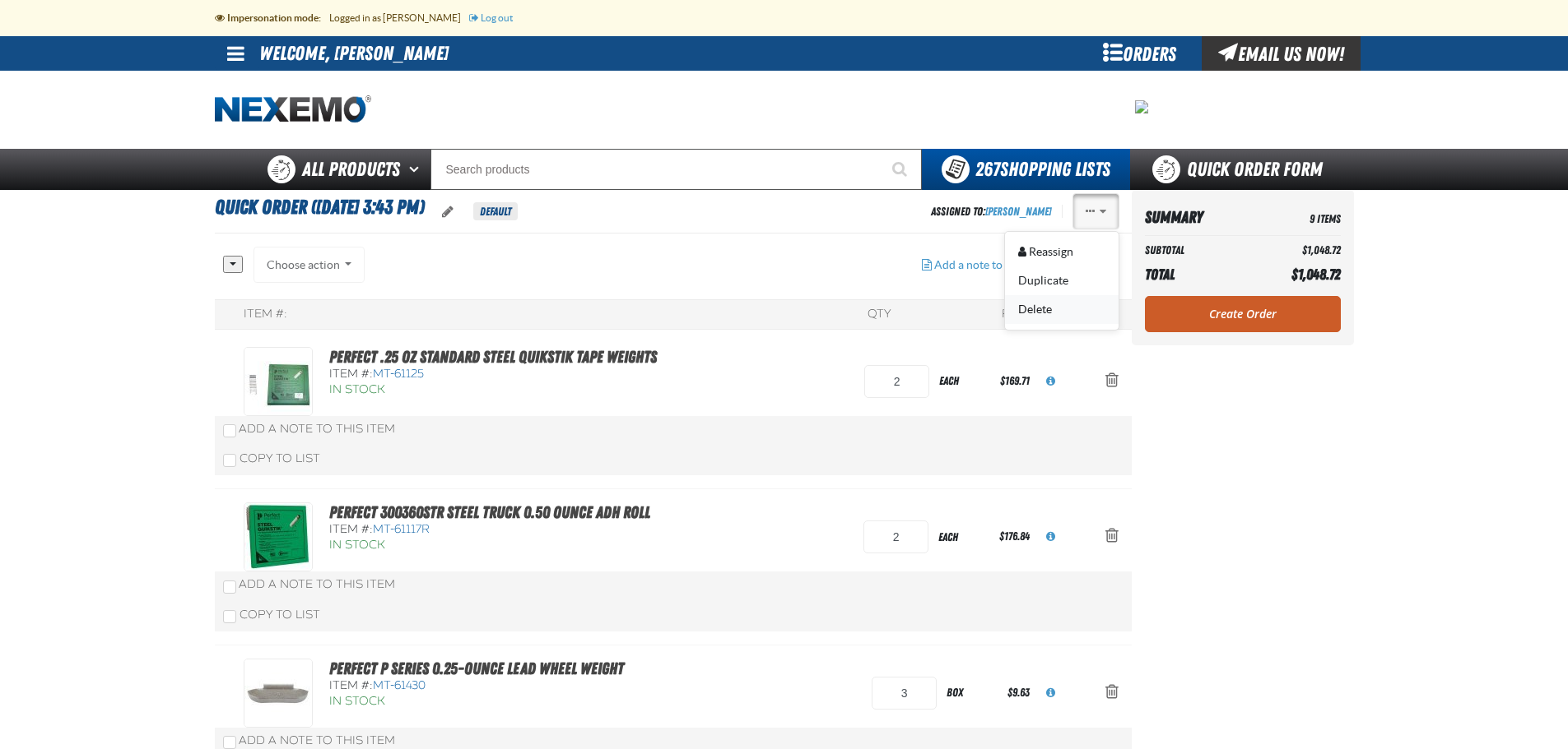
click at [1057, 311] on button "Delete" at bounding box center [1062, 310] width 113 height 29
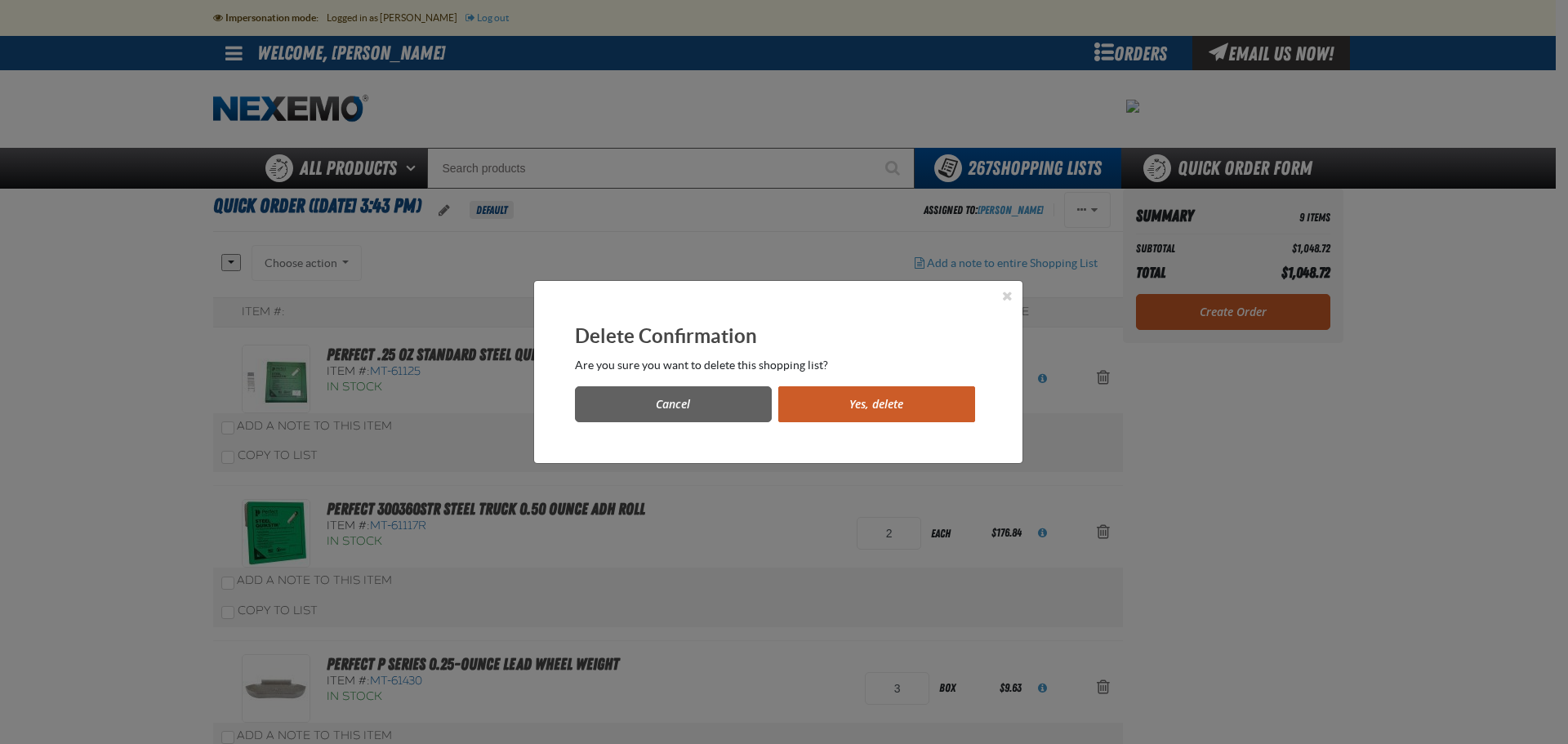
click at [850, 408] on button "Yes, delete" at bounding box center [876, 404] width 197 height 36
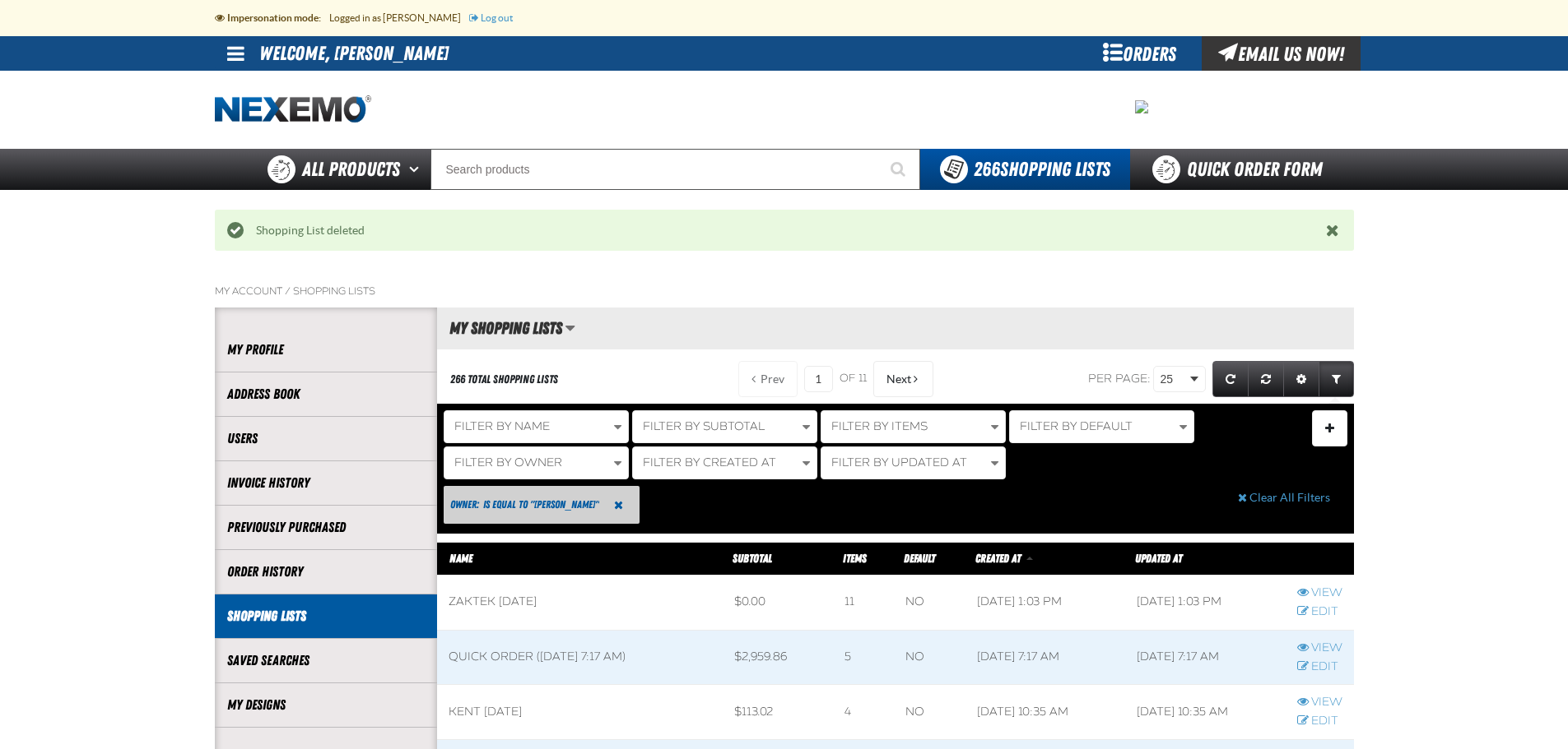
scroll to position [1, 1]
drag, startPoint x: 824, startPoint y: 384, endPoint x: 781, endPoint y: 376, distance: 43.7
click at [781, 377] on div "Prev 1 of 11 Next" at bounding box center [829, 379] width 207 height 36
type input "11"
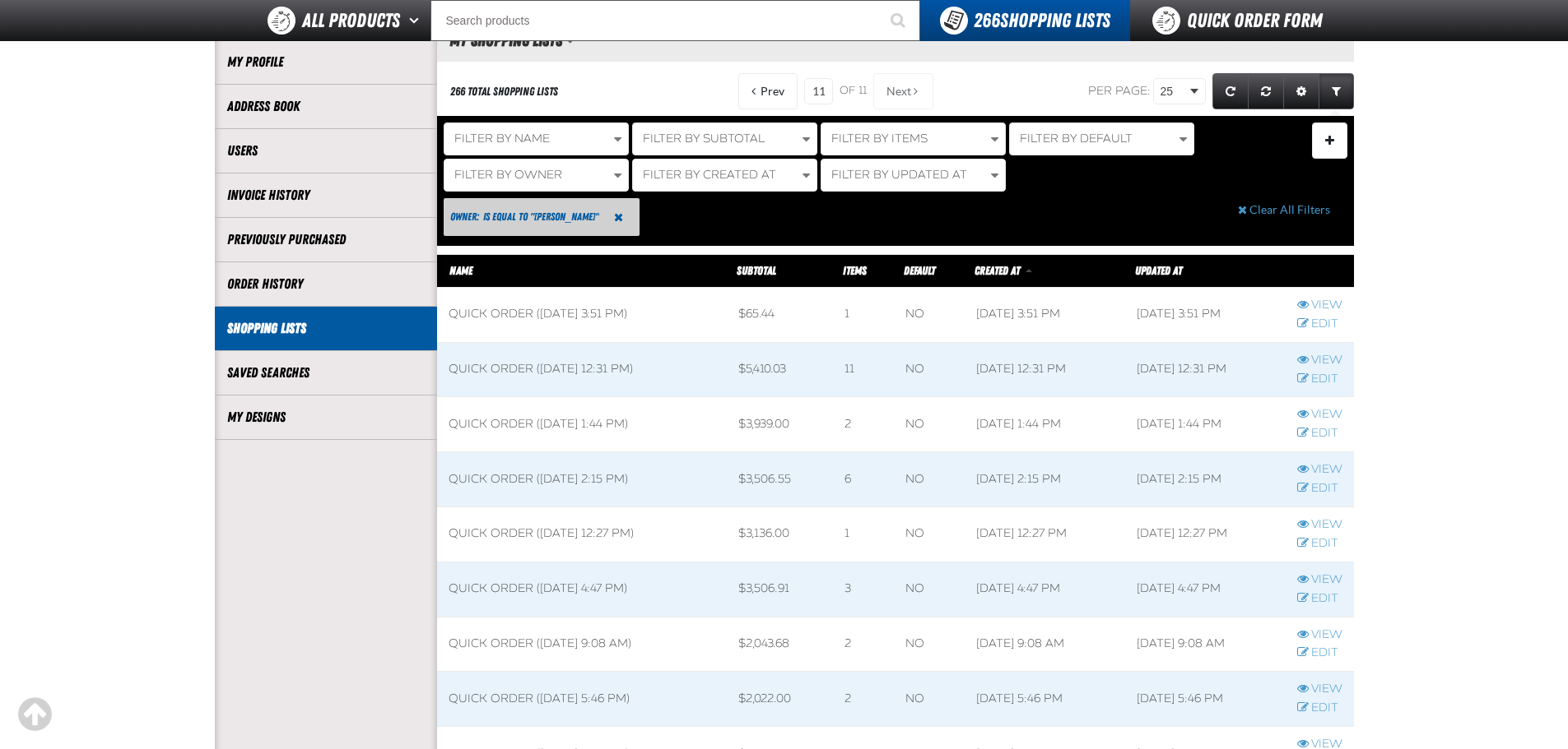
scroll to position [166, 0]
click at [1326, 328] on link "Edit" at bounding box center [1319, 324] width 45 height 15
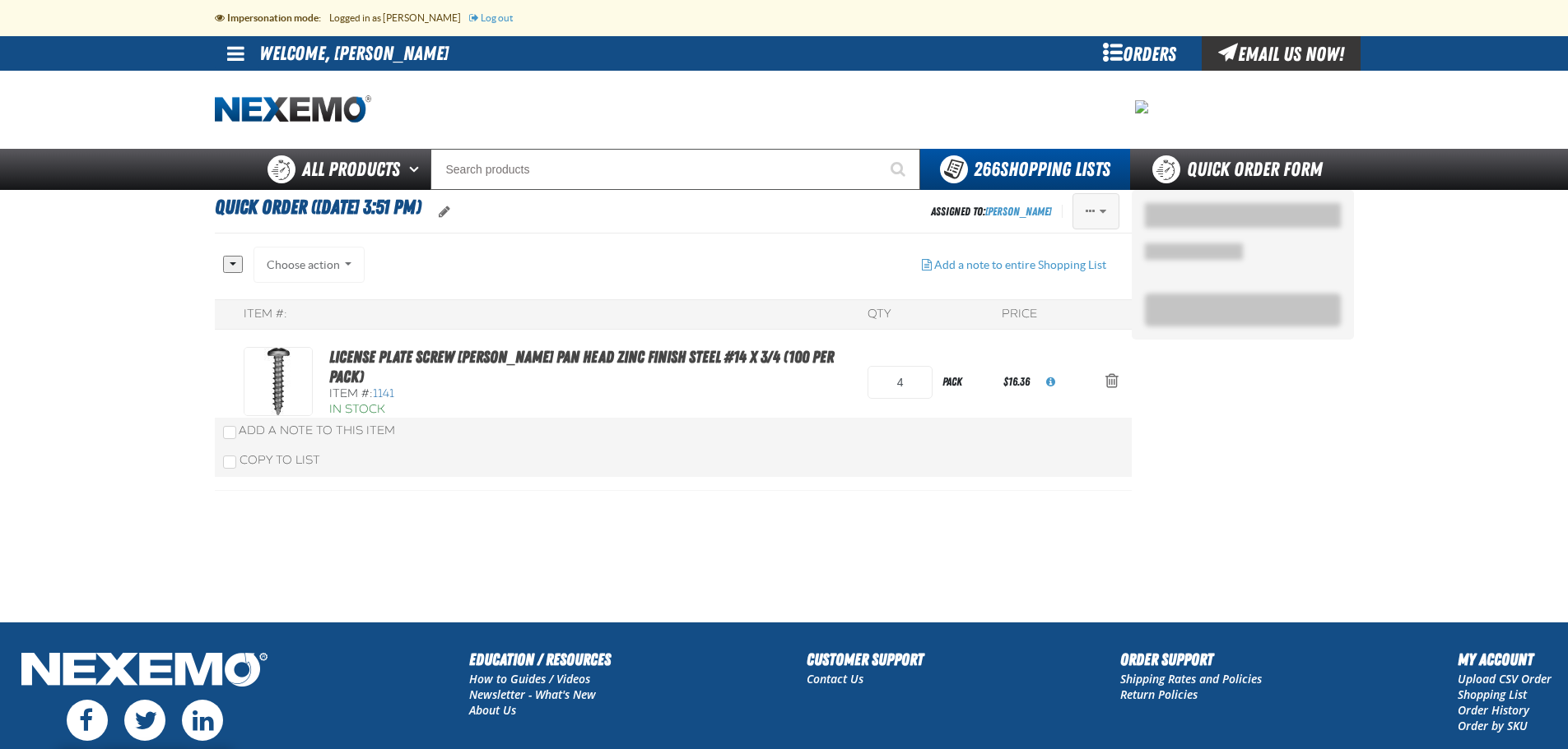
click at [1103, 214] on span "Actions of Quick Order (10/7/2021, 3:51 PM)" at bounding box center [1103, 212] width 7 height 12
click at [1030, 333] on button "Delete" at bounding box center [1062, 338] width 113 height 29
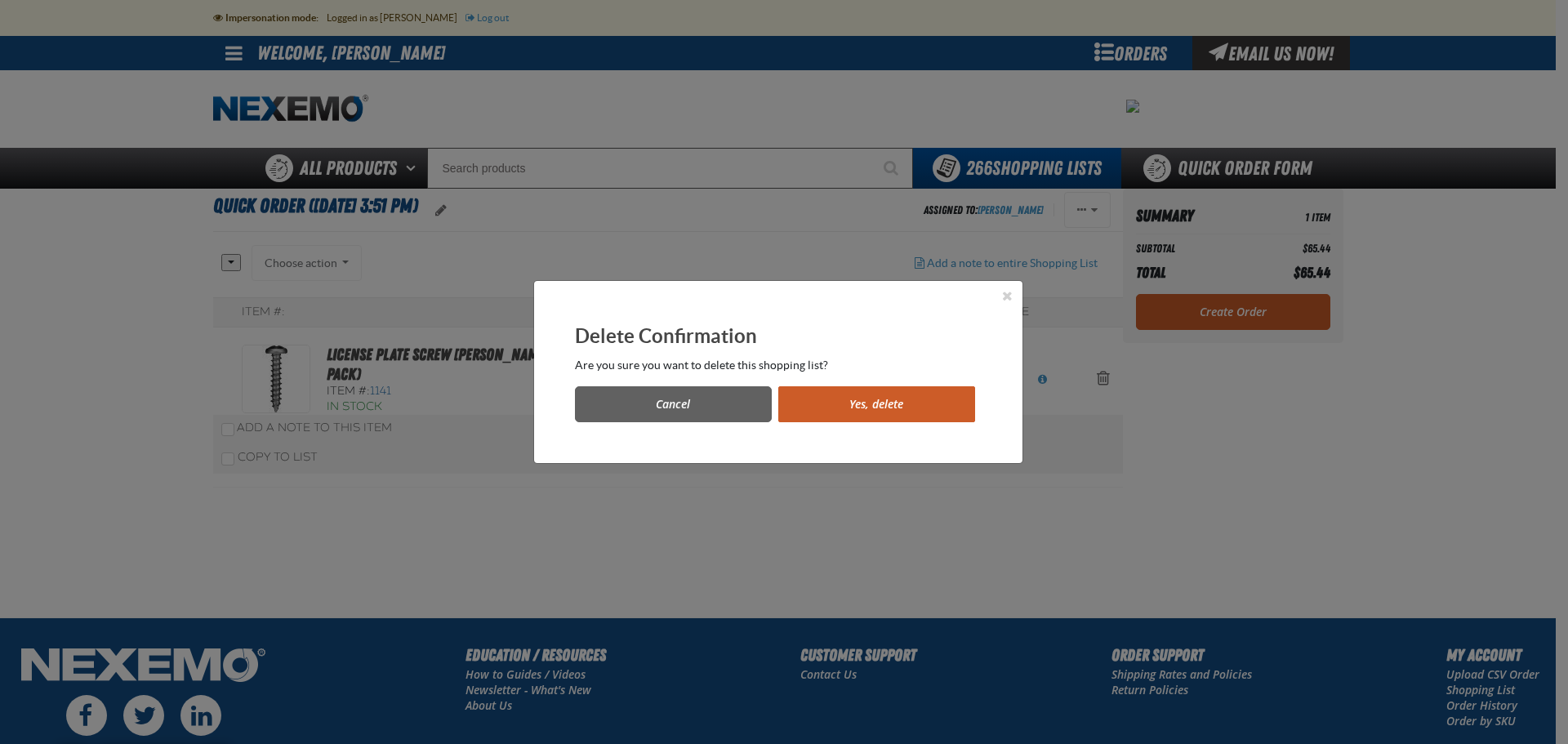
click at [925, 388] on button "Yes, delete" at bounding box center [876, 404] width 197 height 36
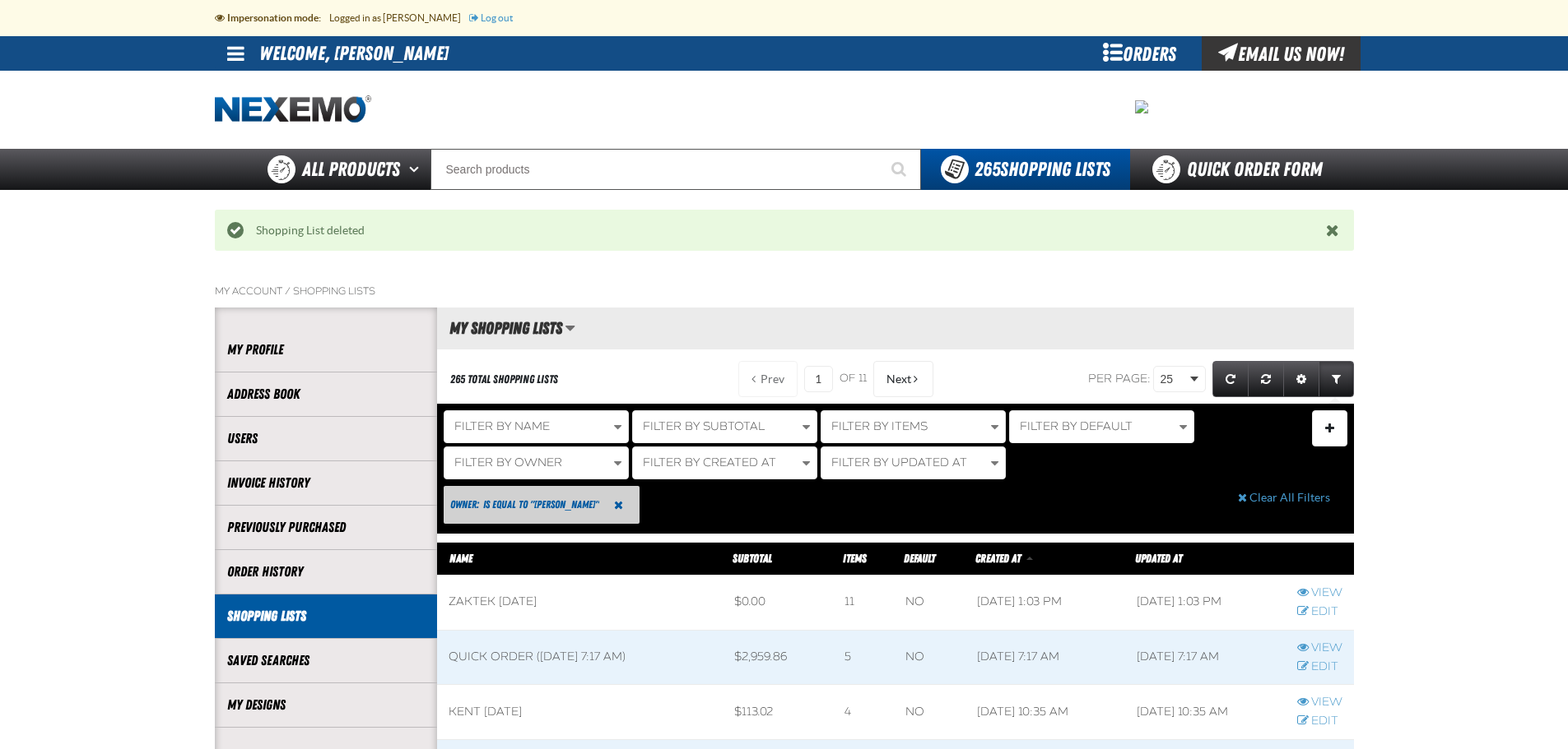
scroll to position [1, 1]
drag, startPoint x: 827, startPoint y: 379, endPoint x: 753, endPoint y: 374, distance: 74.2
click at [750, 374] on div "Prev 1 of 11 Next" at bounding box center [829, 379] width 207 height 36
type input "11"
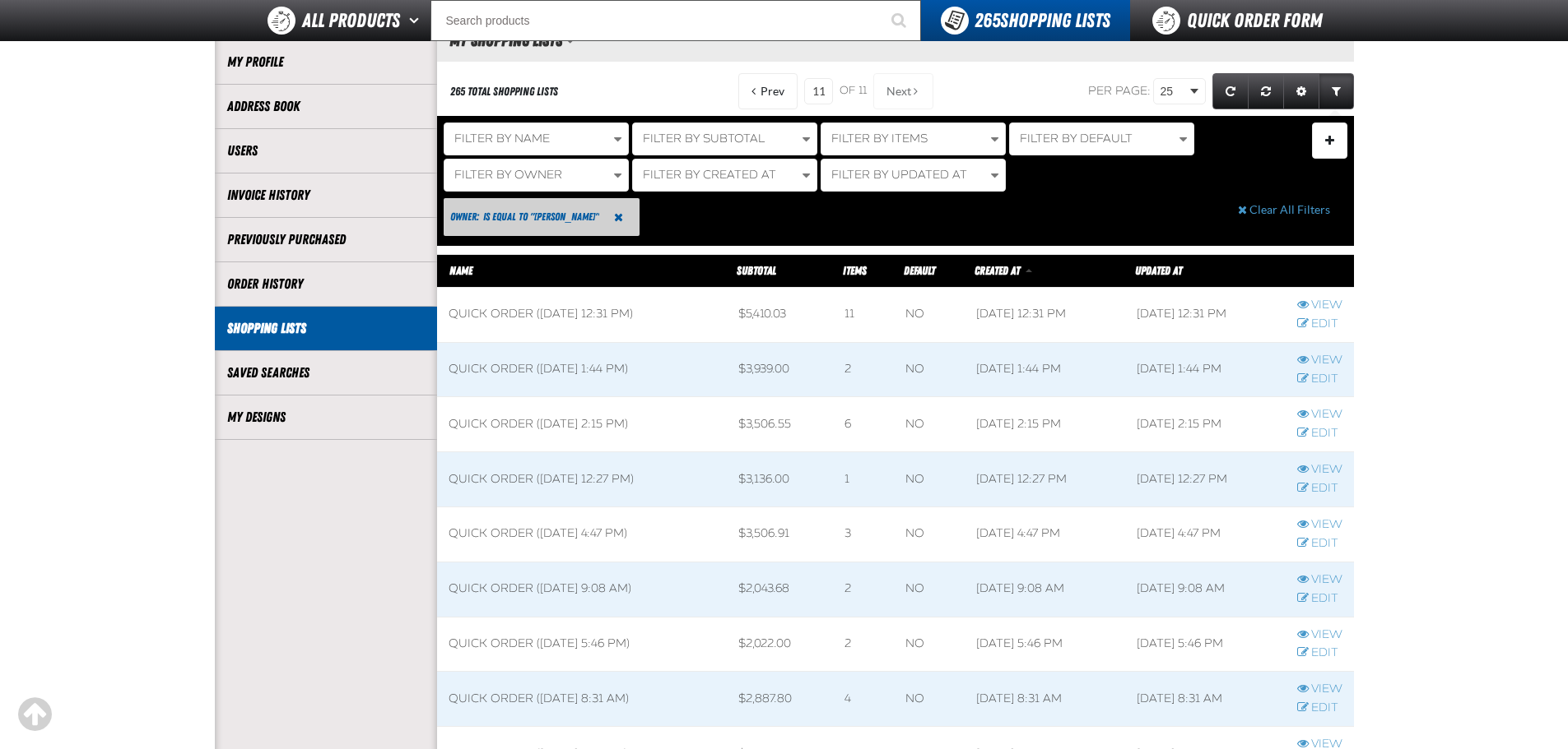
scroll to position [166, 0]
click at [1300, 325] on span "Edit row action" at bounding box center [1303, 323] width 12 height 12
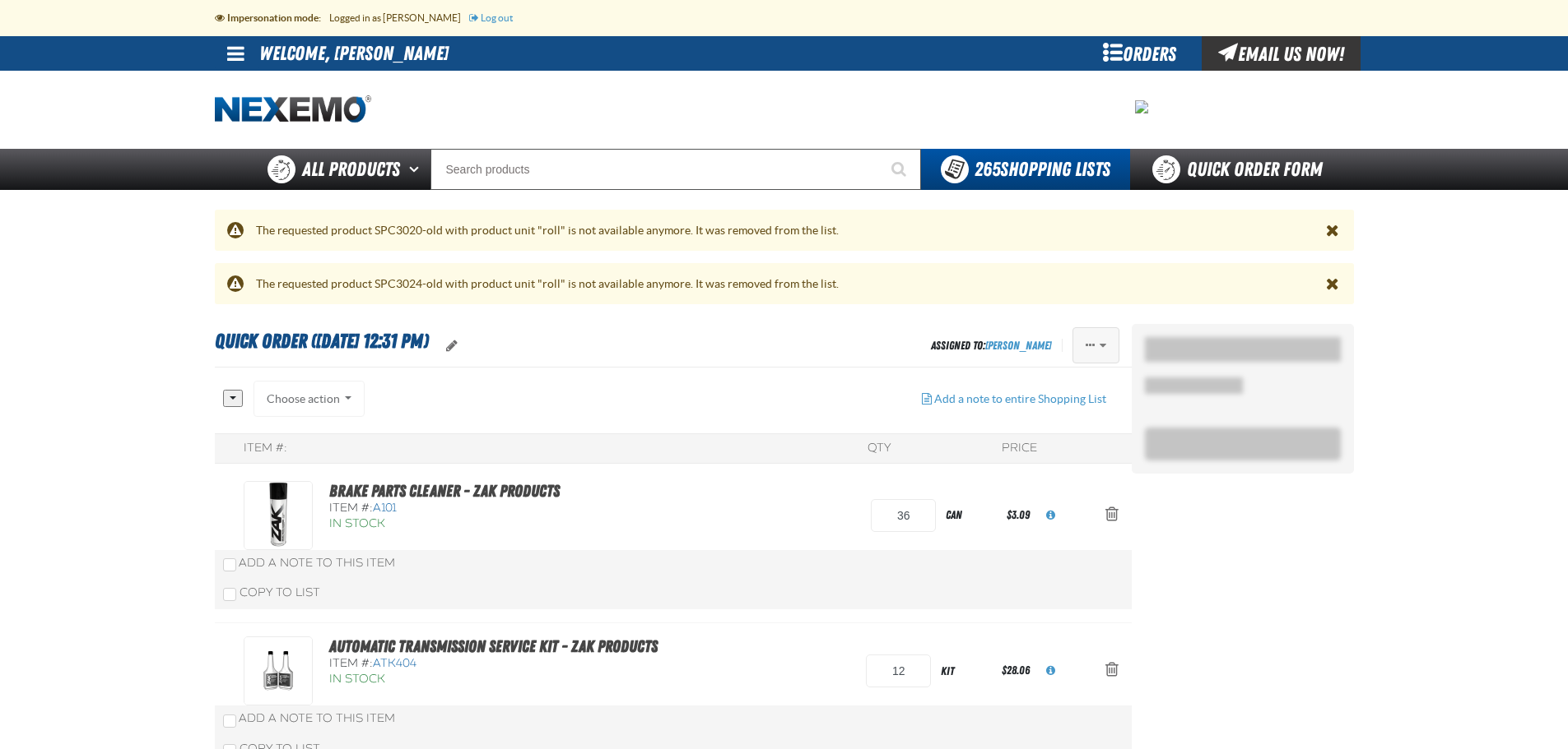
click at [1108, 350] on button "Actions of Quick Order (9/27/2021, 12:31 PM)" at bounding box center [1095, 345] width 47 height 36
click at [1046, 476] on button "Delete" at bounding box center [1062, 471] width 113 height 29
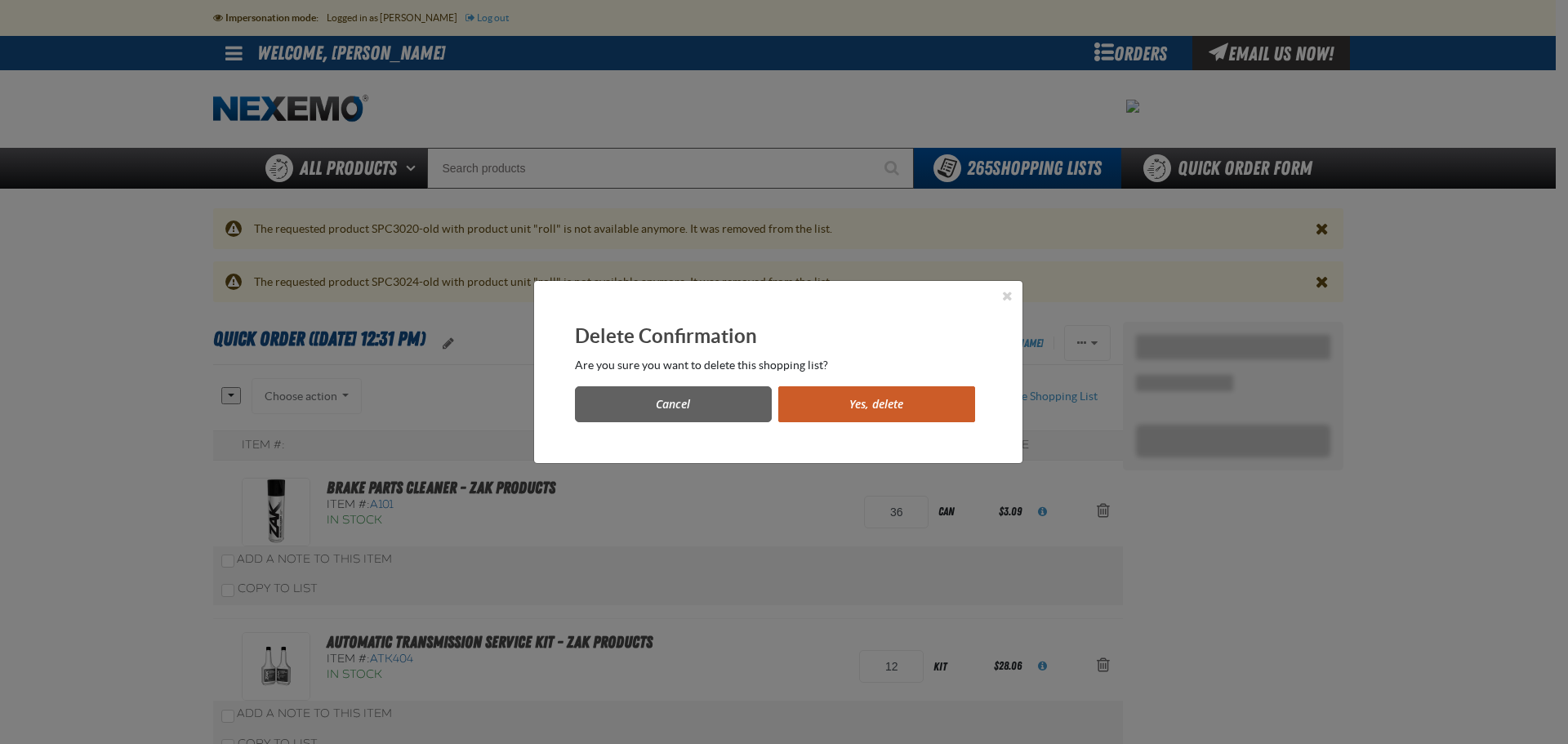
click at [925, 414] on button "Yes, delete" at bounding box center [876, 404] width 197 height 36
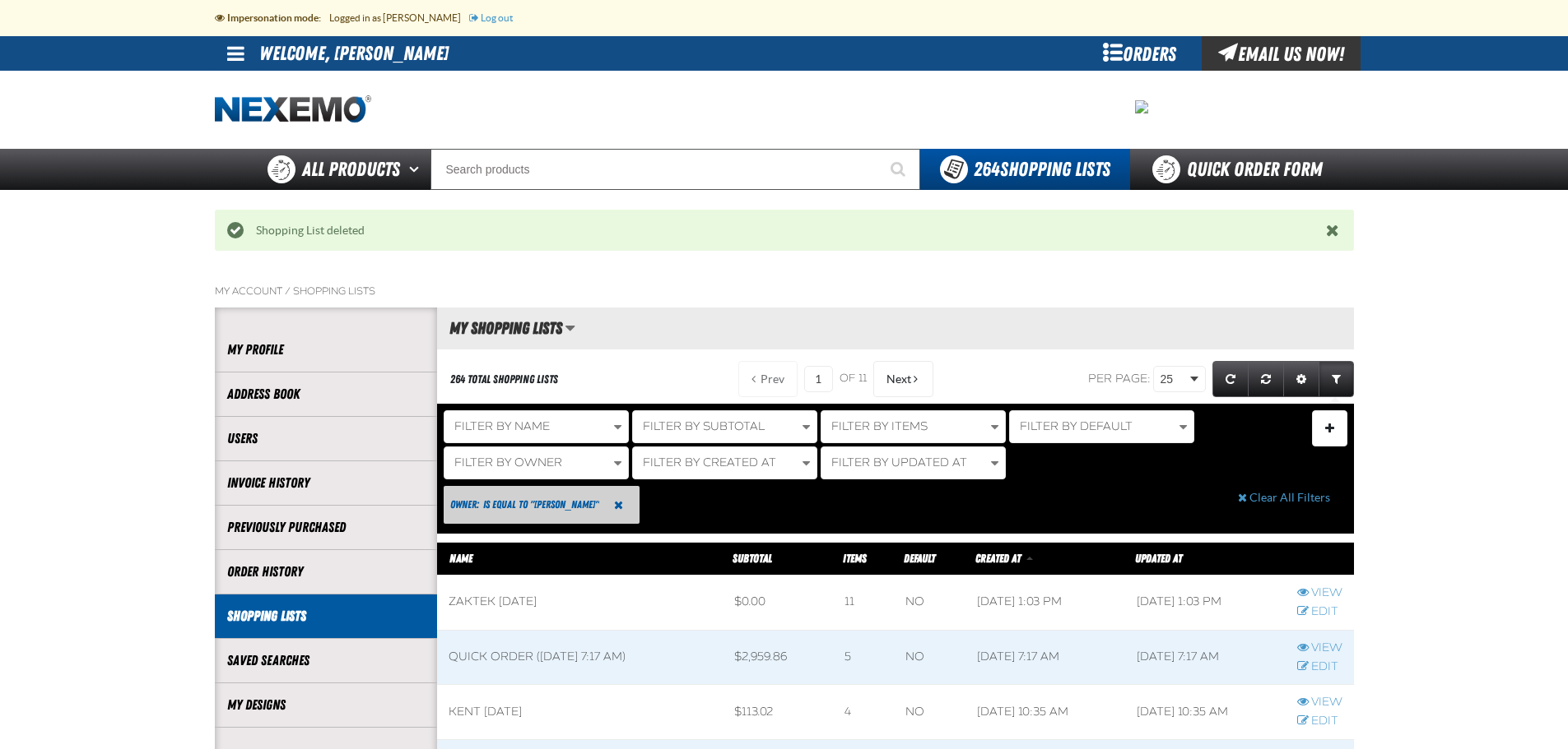
scroll to position [1, 1]
drag, startPoint x: 806, startPoint y: 379, endPoint x: 879, endPoint y: 331, distance: 87.4
click at [840, 378] on div "Prev 1 of 11 Next" at bounding box center [829, 379] width 207 height 36
type input "11"
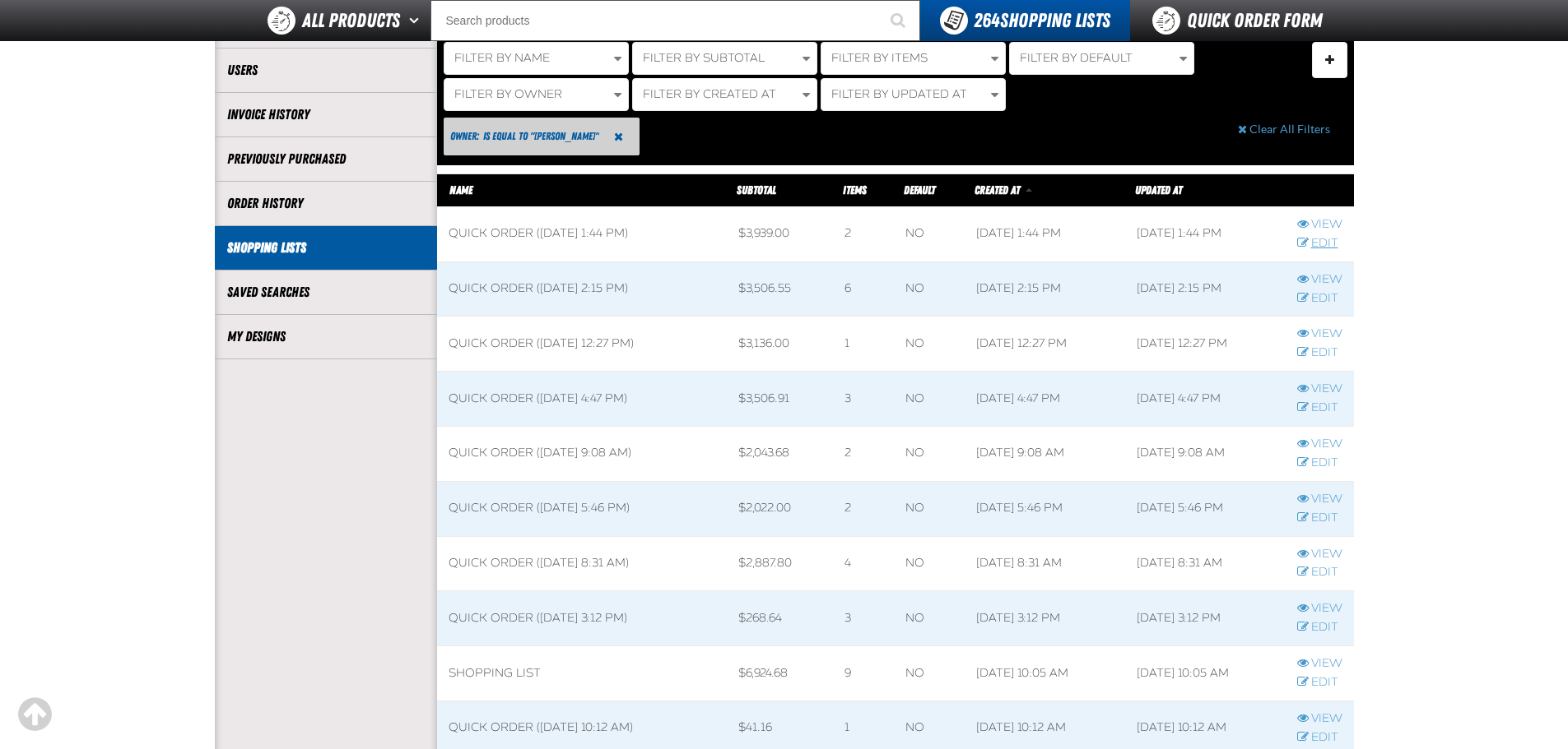
scroll to position [166, 0]
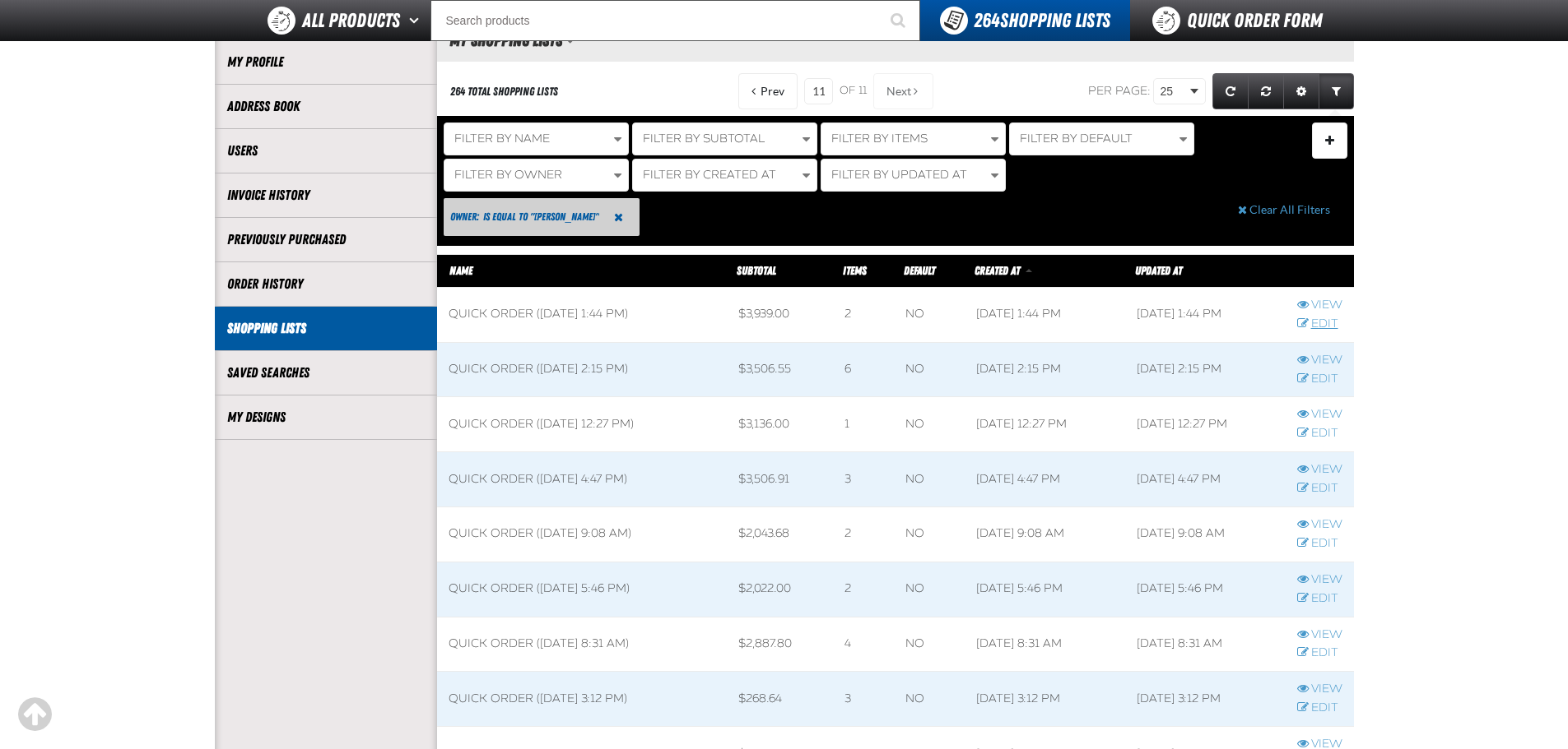
click at [1325, 321] on link "Edit" at bounding box center [1319, 324] width 45 height 15
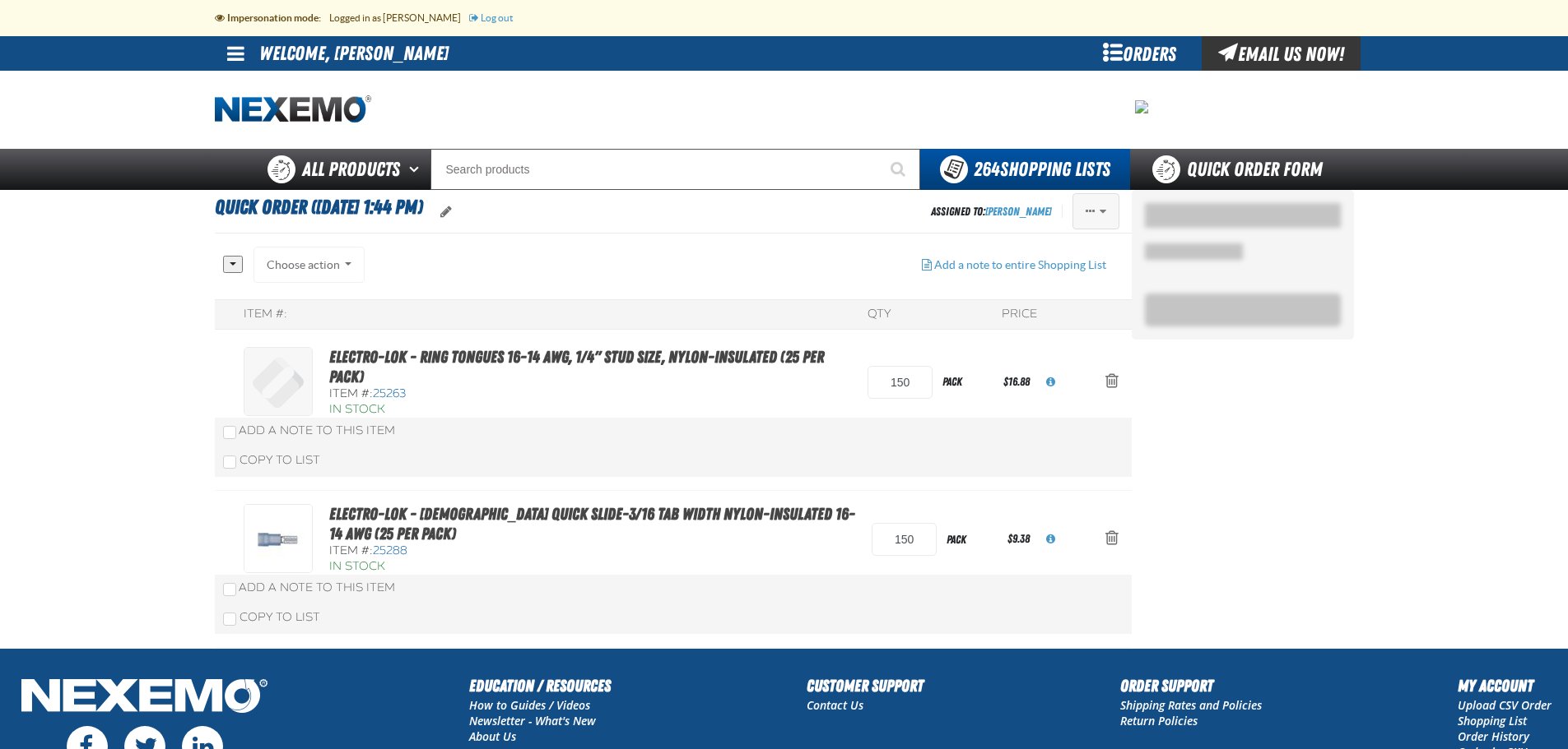
click at [1107, 221] on button "Actions of Quick Order (9/20/2021, 1:44 PM)" at bounding box center [1095, 211] width 47 height 36
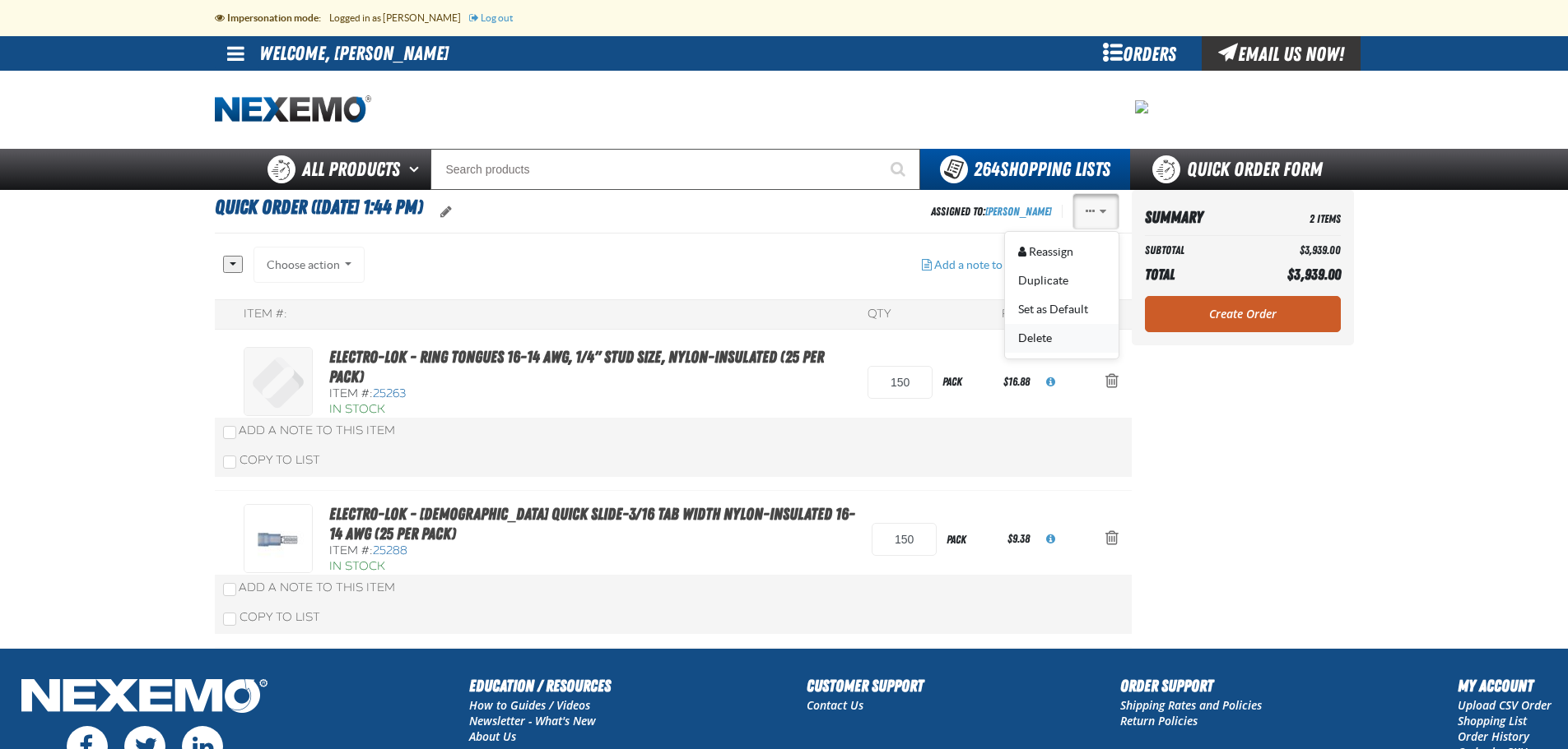
click at [1045, 338] on button "Delete" at bounding box center [1062, 338] width 113 height 29
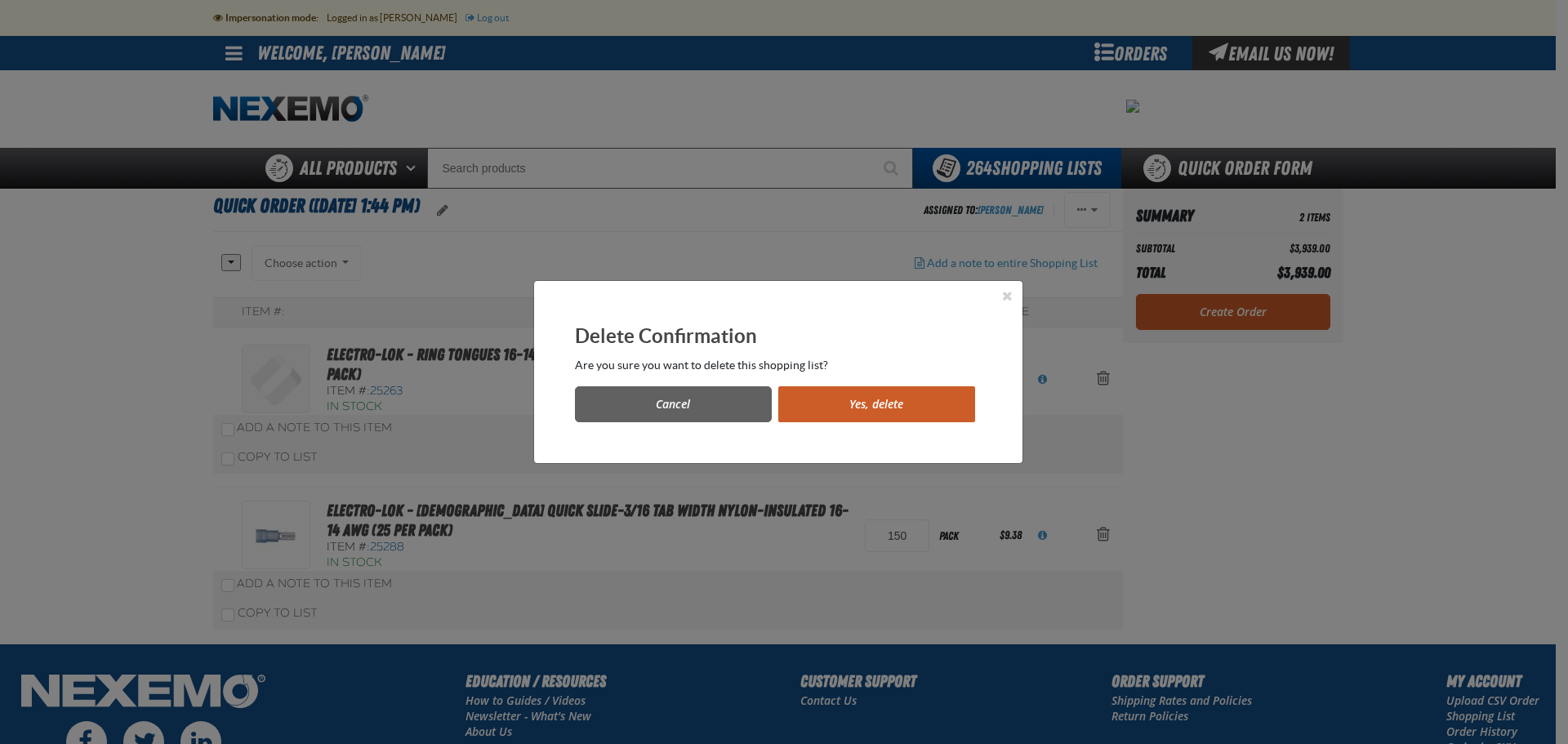
click at [922, 408] on button "Yes, delete" at bounding box center [876, 404] width 197 height 36
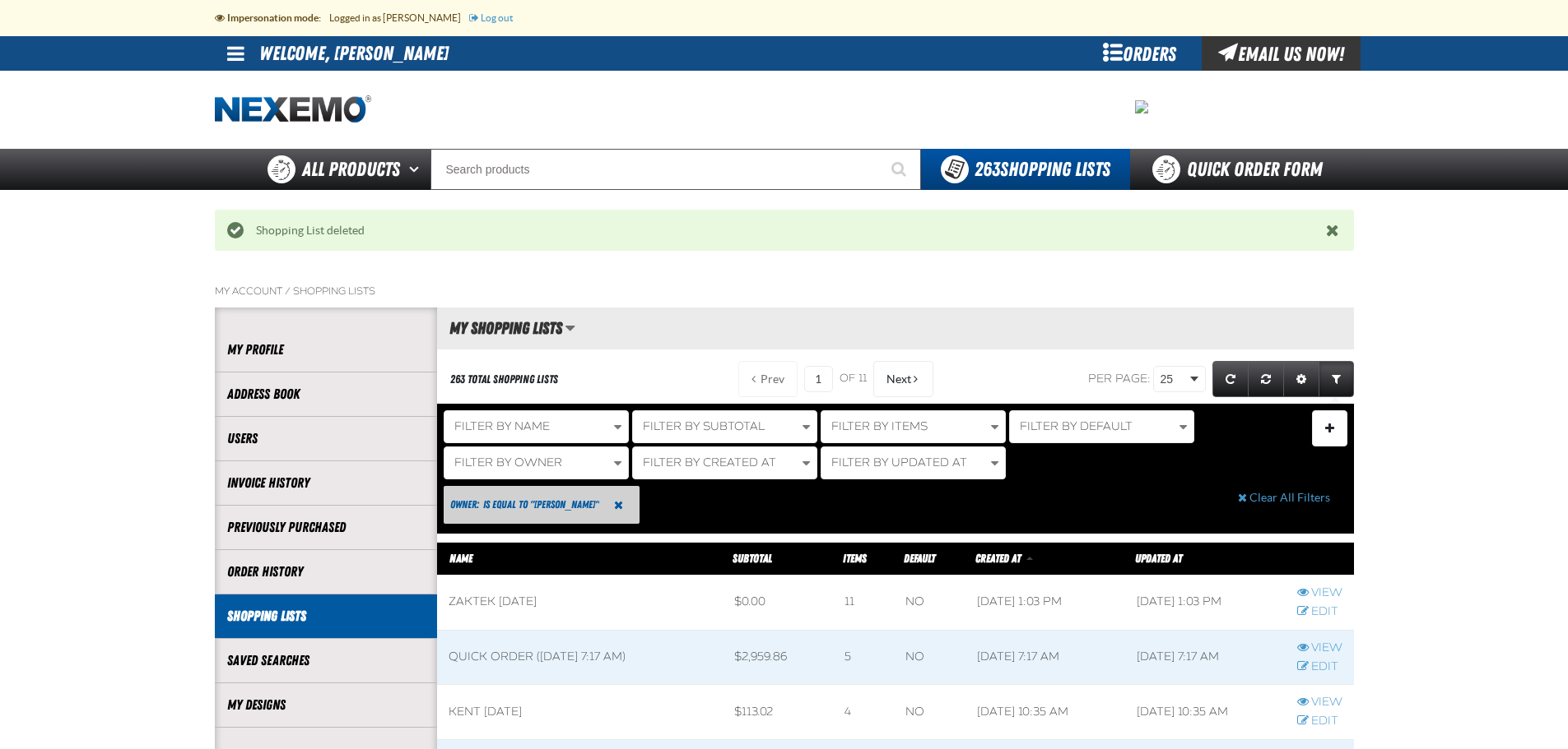
scroll to position [1, 1]
drag, startPoint x: 824, startPoint y: 382, endPoint x: 778, endPoint y: 382, distance: 46.0
click at [778, 382] on div "Prev 1 of 11 Next" at bounding box center [829, 379] width 207 height 36
type input "11"
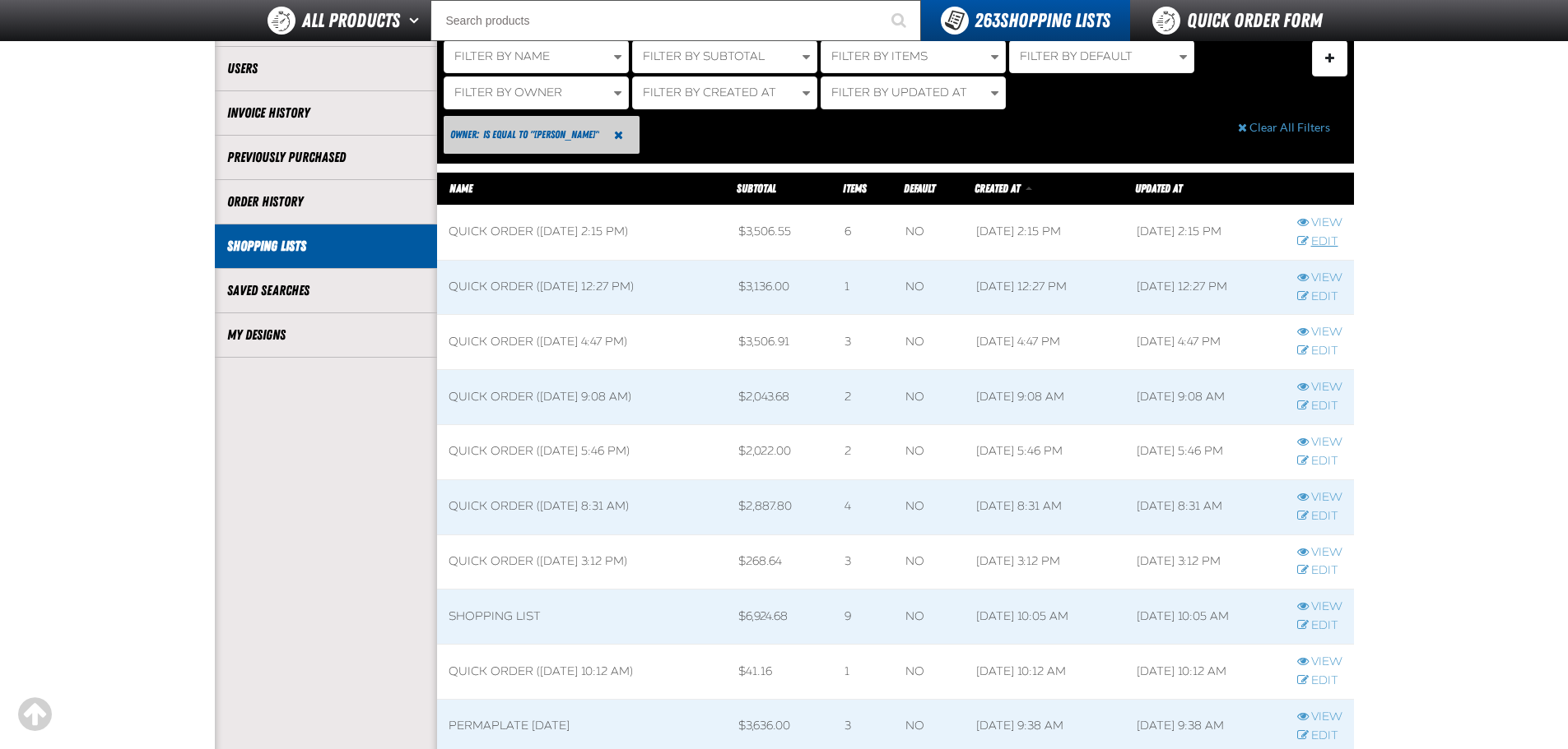
scroll to position [249, 0]
click at [1308, 244] on link "Edit" at bounding box center [1319, 242] width 45 height 15
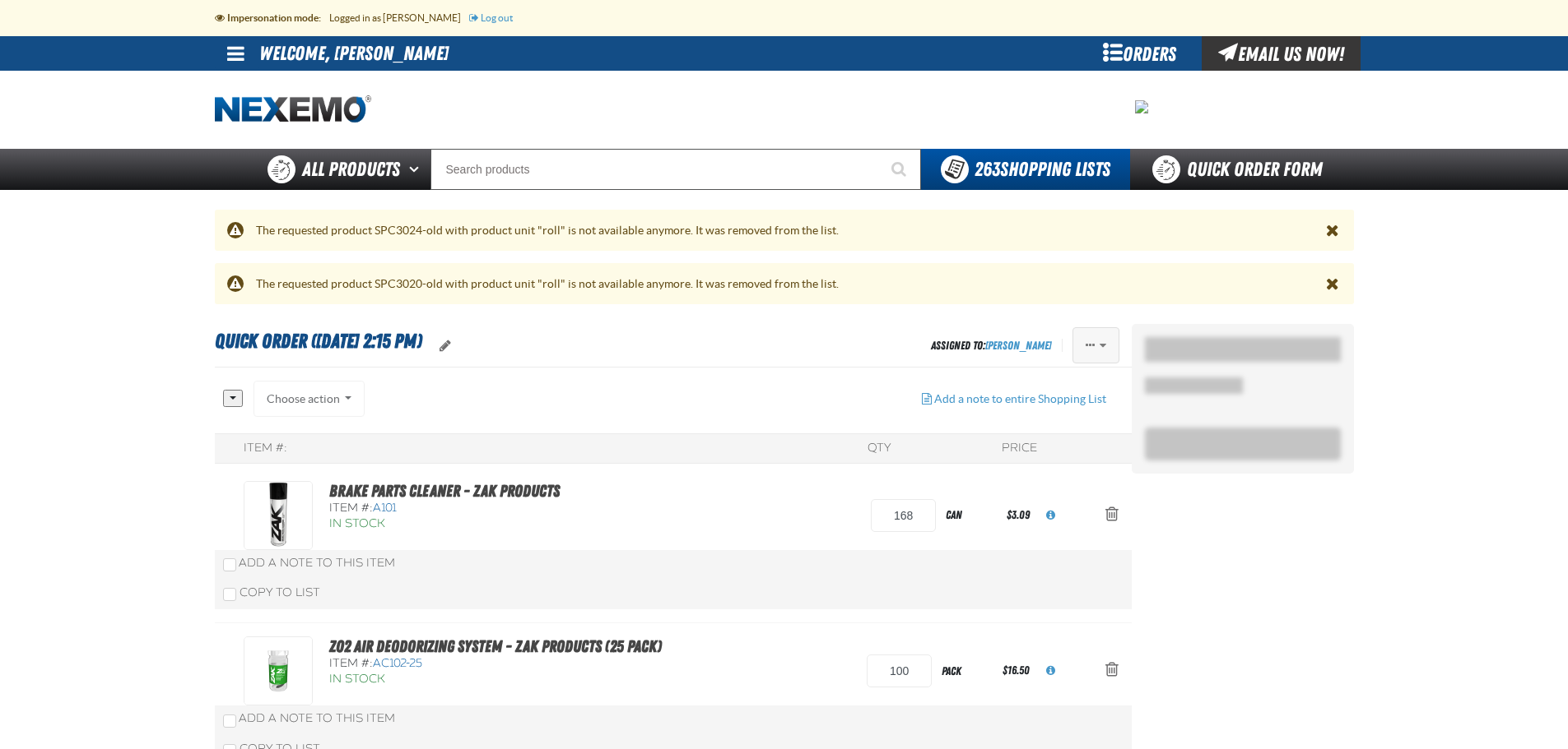
click at [1101, 346] on span "Actions of Quick Order (9/13/2021, 2:15 PM)" at bounding box center [1103, 345] width 7 height 12
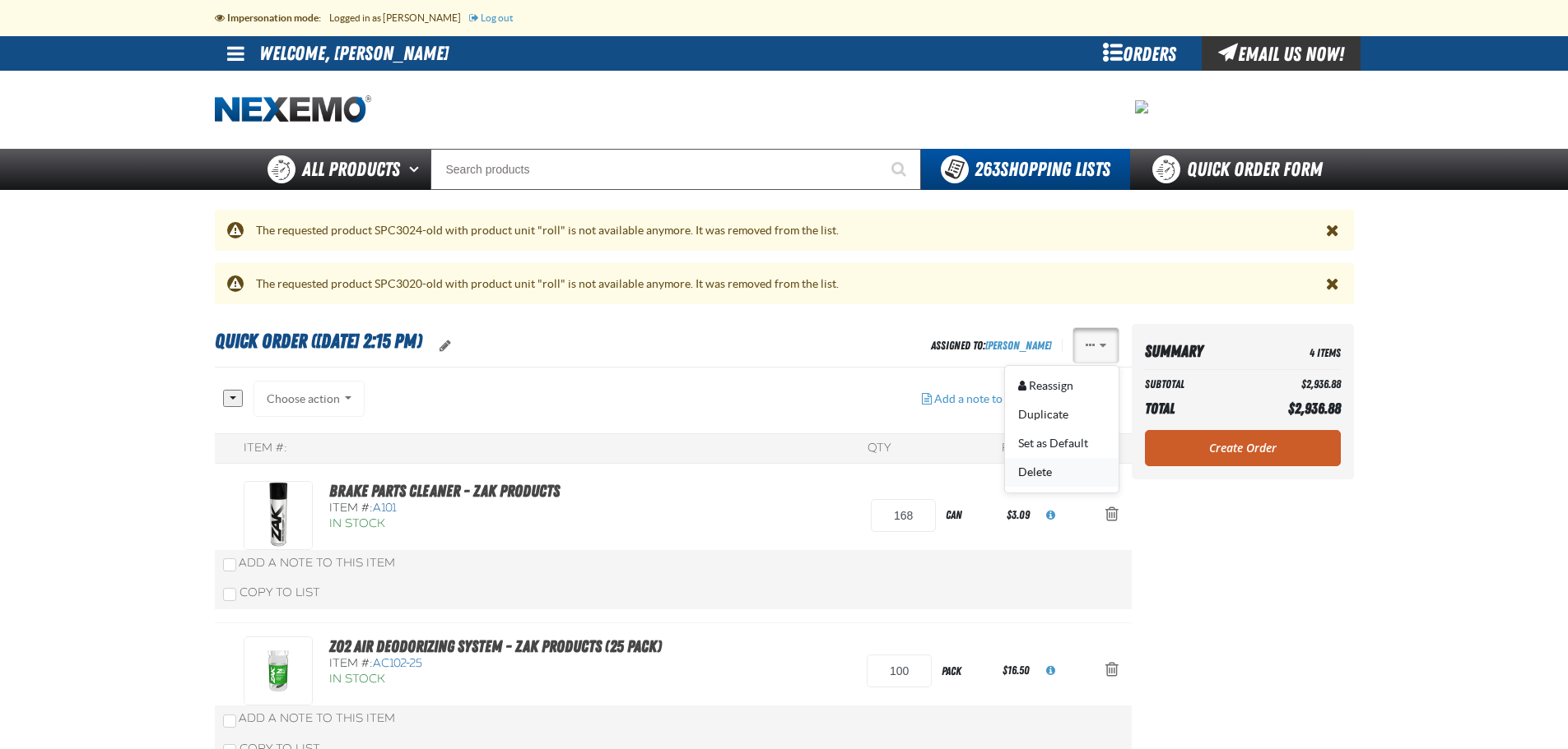
click at [1037, 469] on button "Delete" at bounding box center [1062, 471] width 113 height 29
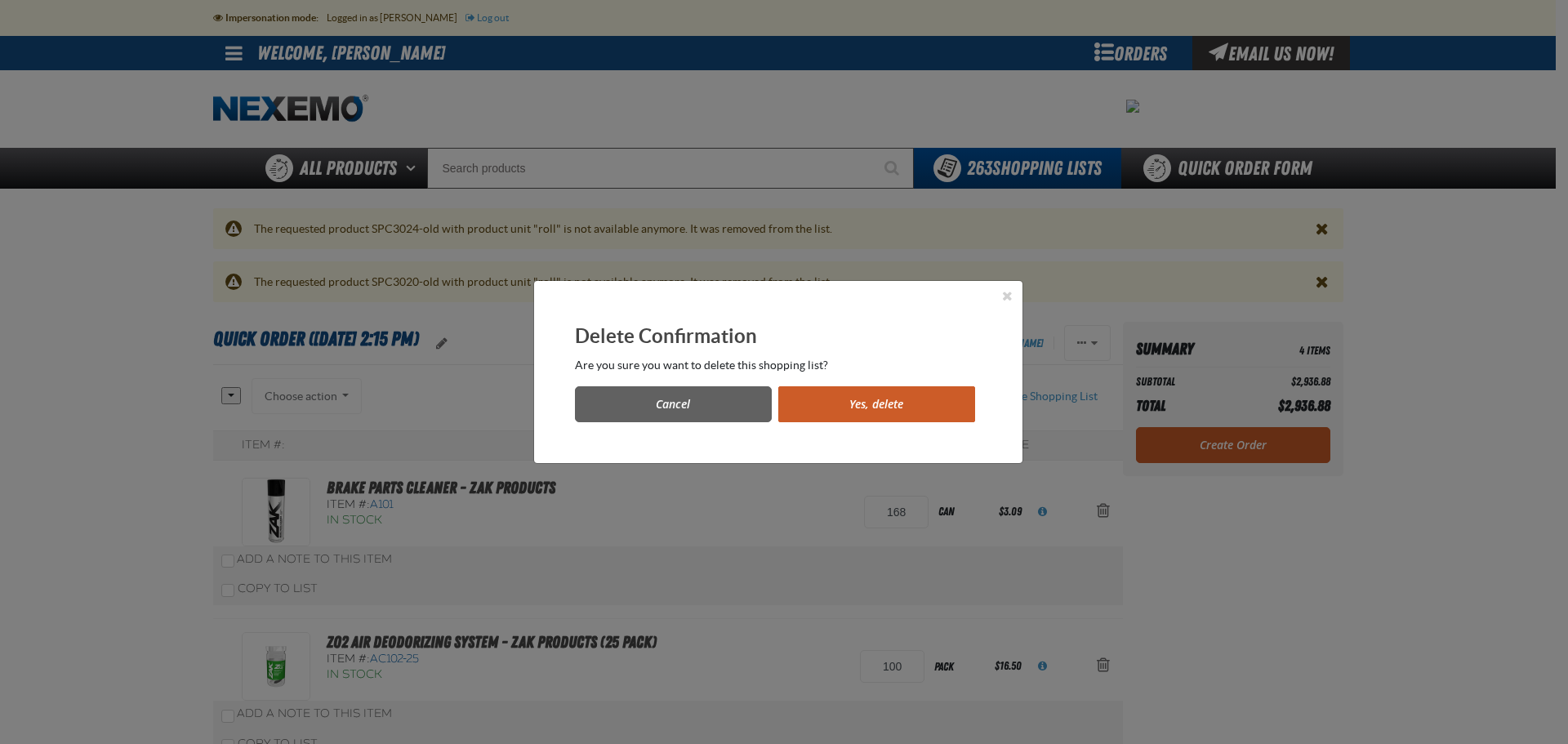
click at [909, 404] on button "Yes, delete" at bounding box center [876, 404] width 197 height 36
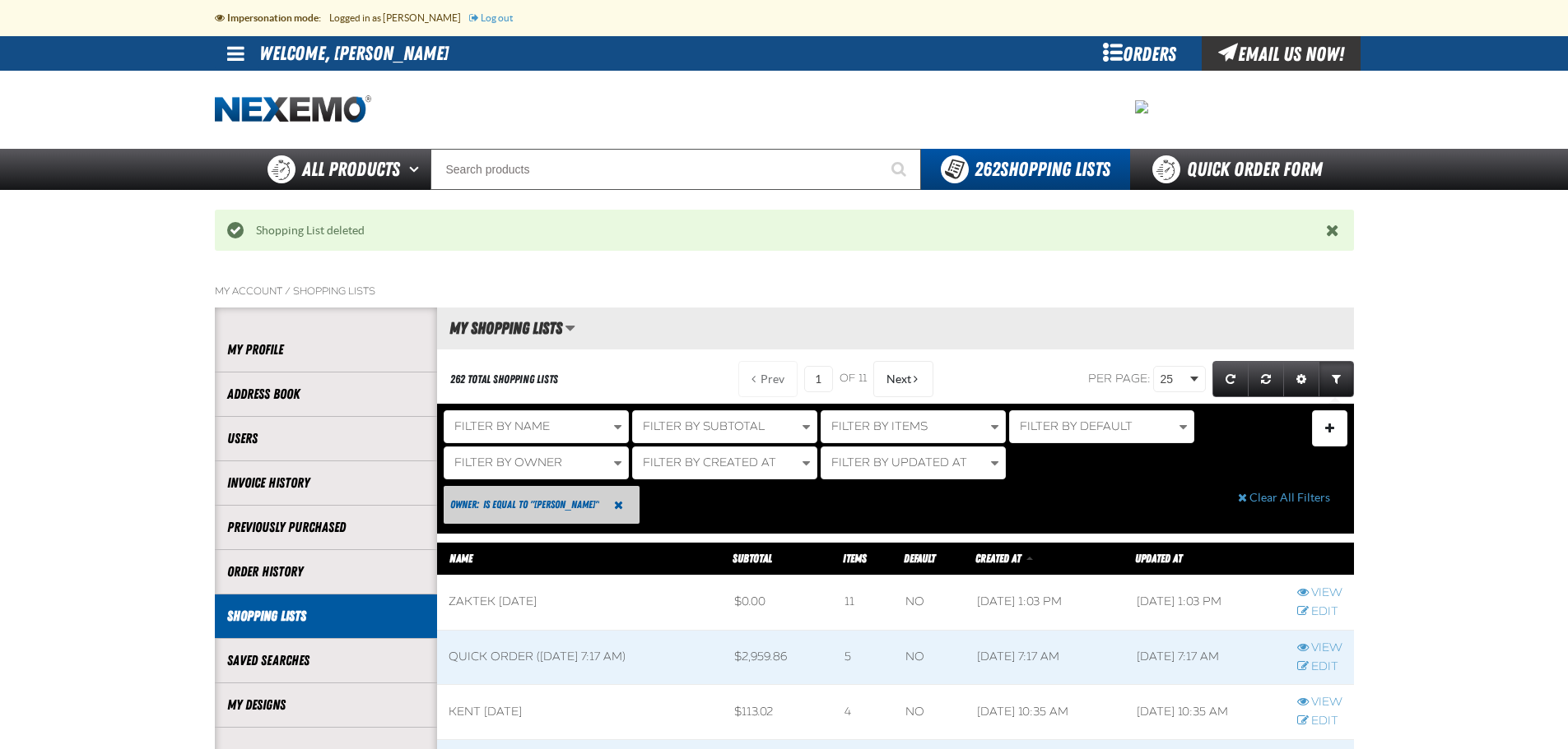
scroll to position [1, 1]
drag, startPoint x: 811, startPoint y: 385, endPoint x: 836, endPoint y: 385, distance: 25.0
click at [836, 385] on div "Prev 1 of 11 Next" at bounding box center [829, 379] width 207 height 36
type input "11"
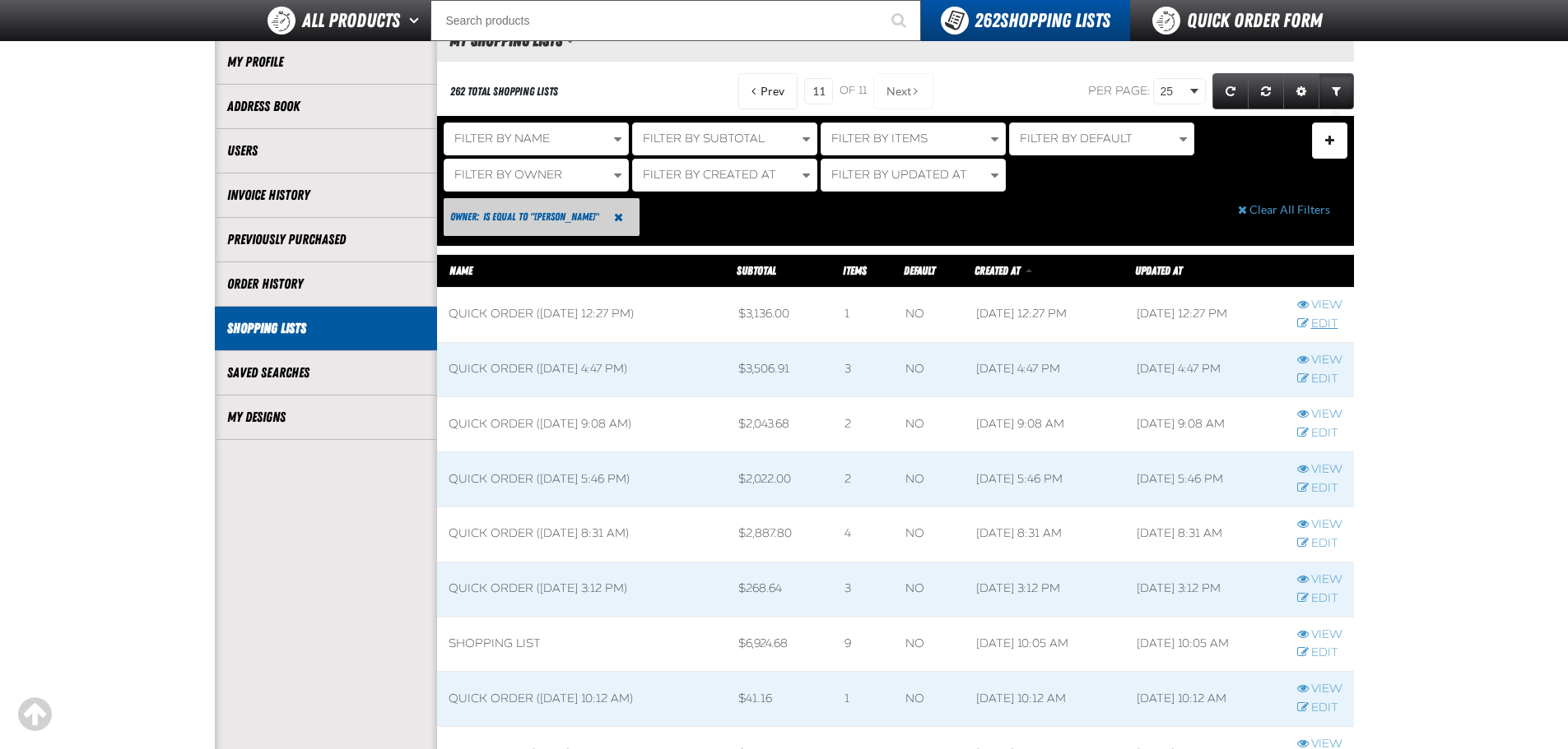
scroll to position [166, 0]
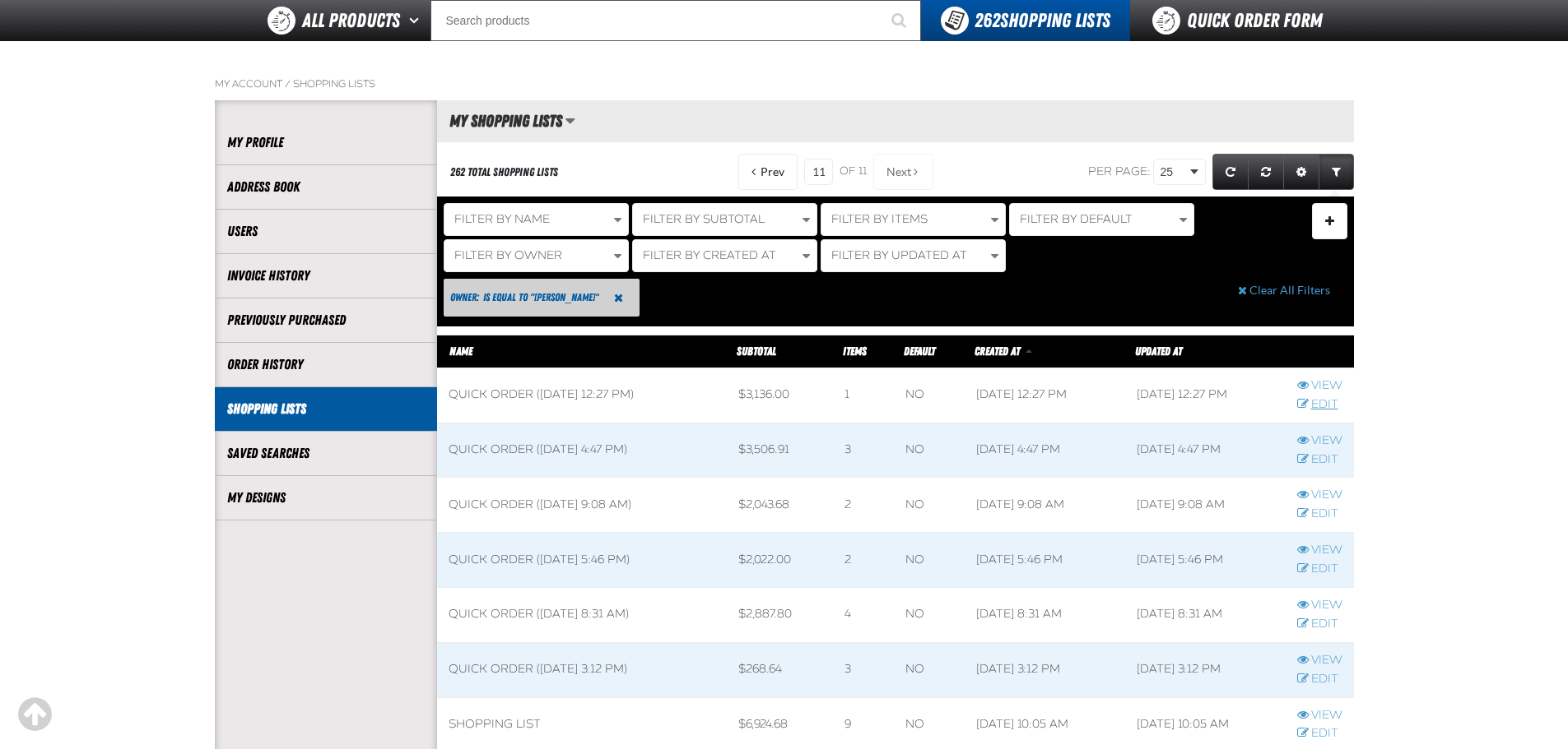
click at [1327, 397] on link "Edit" at bounding box center [1319, 405] width 45 height 15
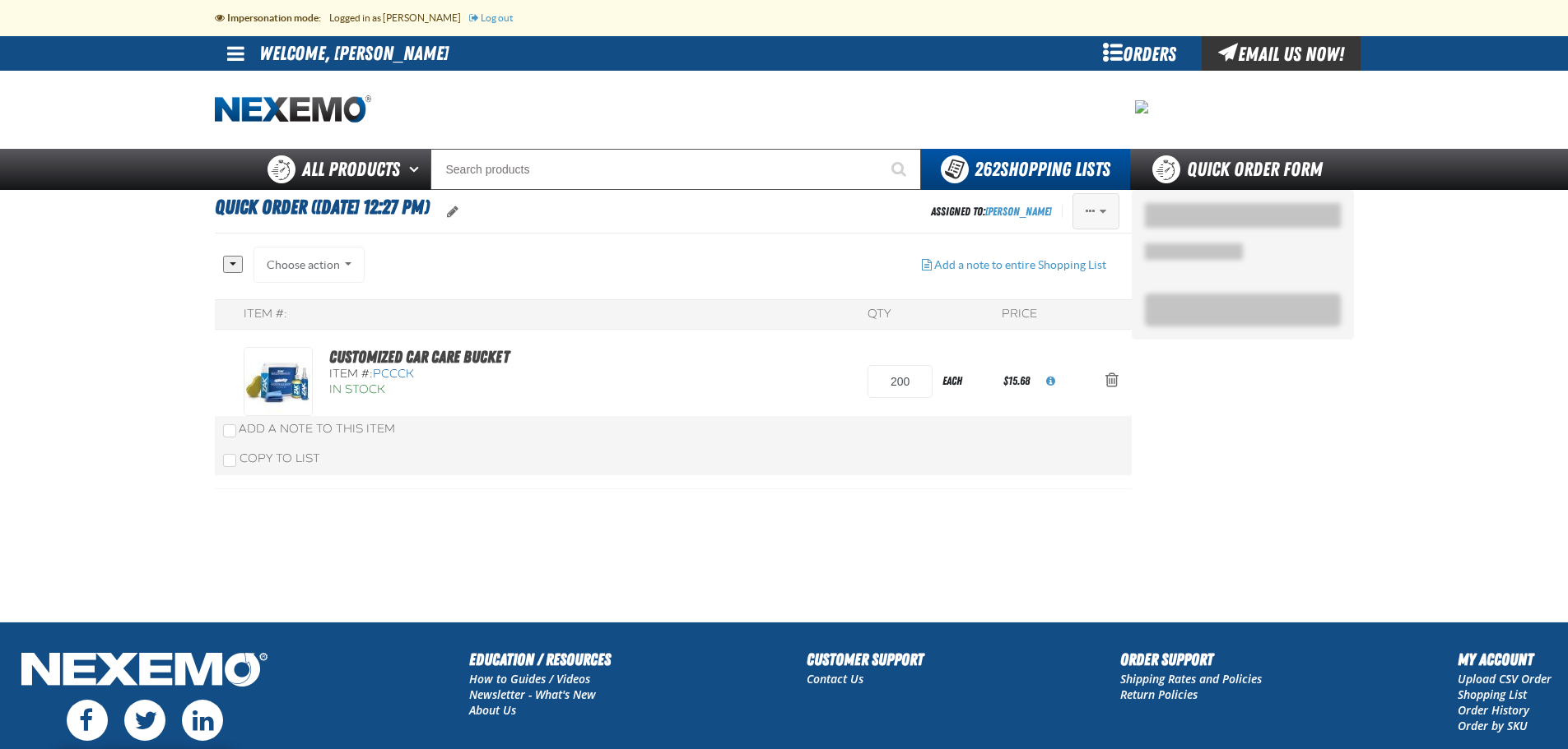
click at [1096, 218] on button "Actions of Quick Order (9/3/2021, 12:27 PM)" at bounding box center [1095, 211] width 47 height 36
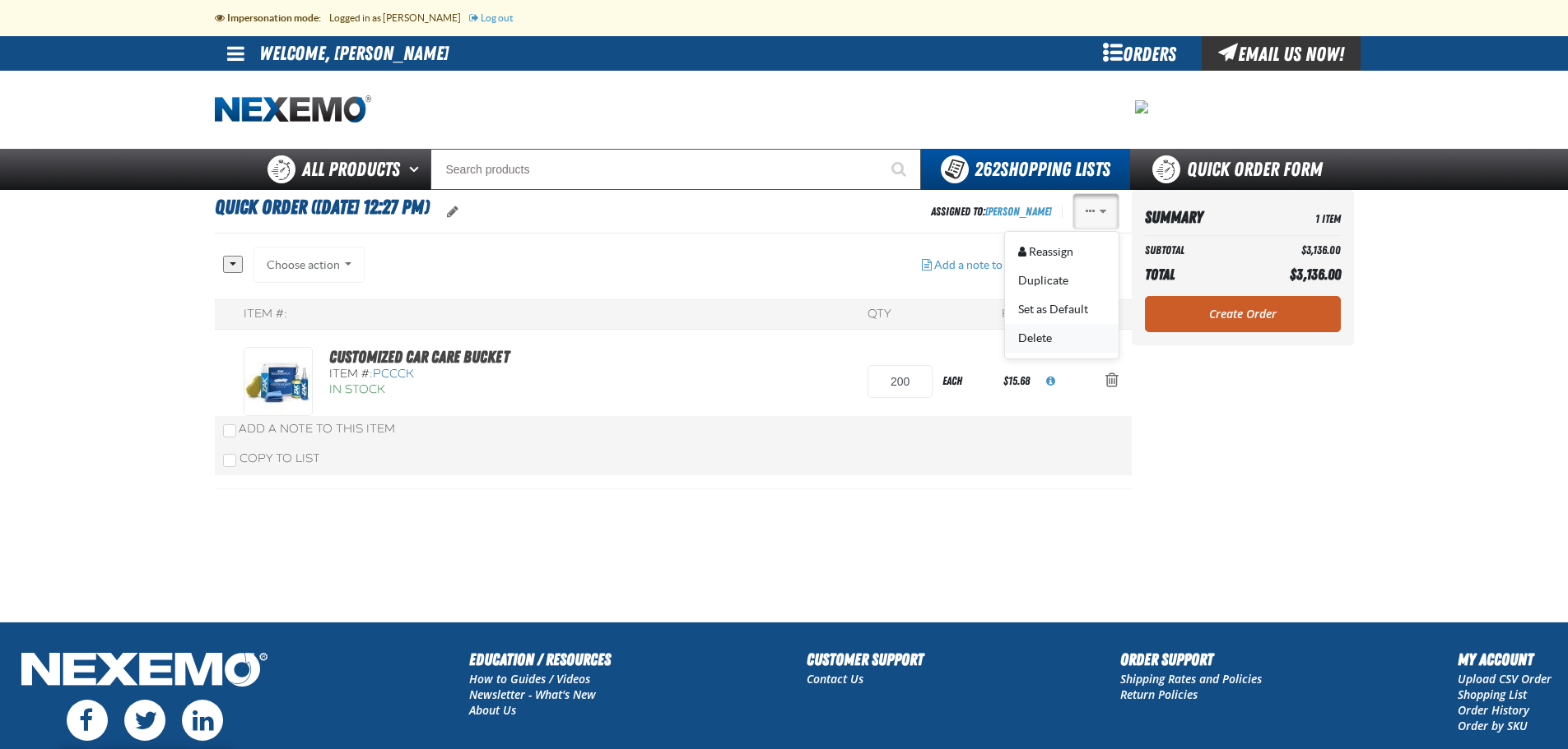
click at [1037, 338] on button "Delete" at bounding box center [1062, 338] width 113 height 29
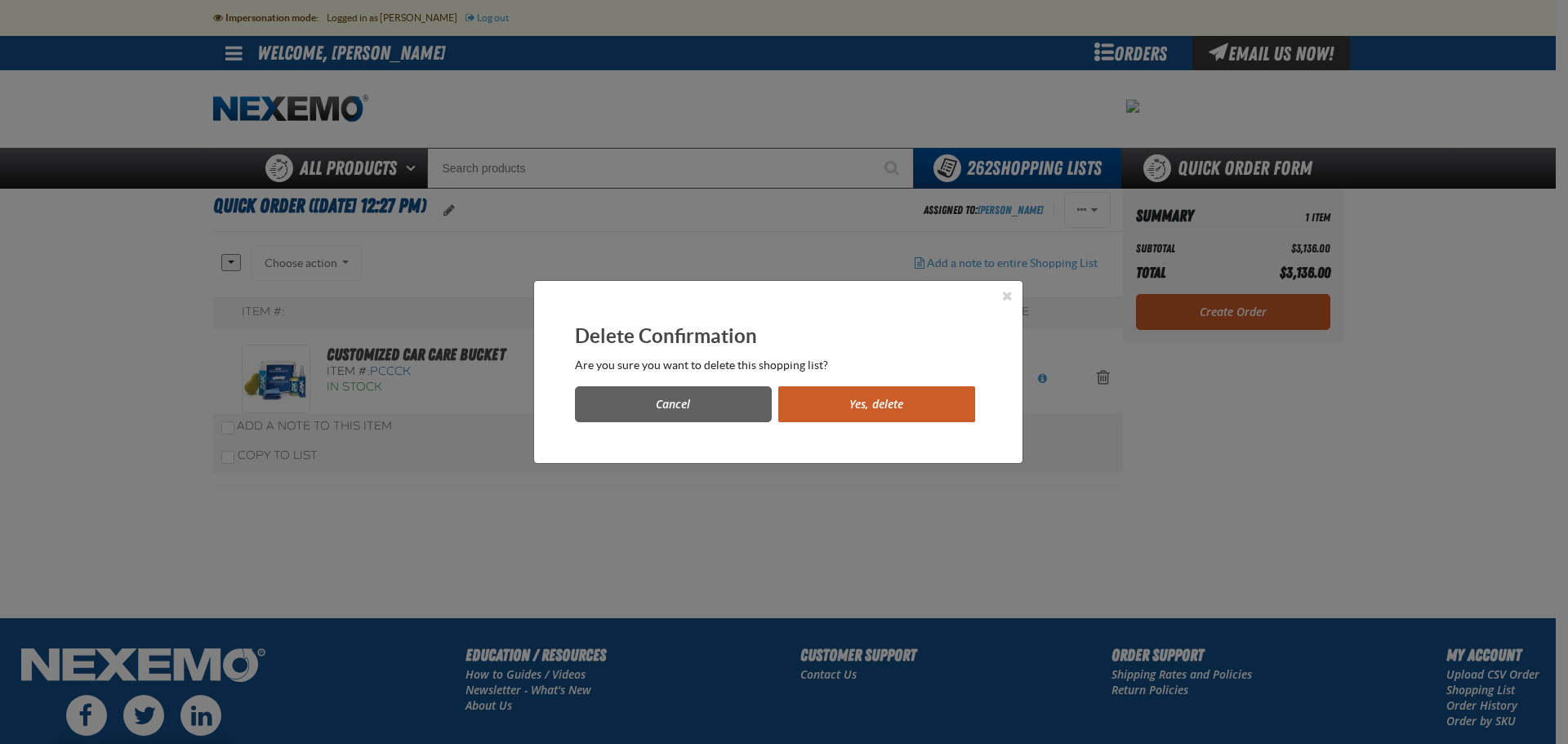
click at [887, 423] on div "Delete Confirmation Are you sure you want to delete this shopping list? Cancel …" at bounding box center [778, 372] width 488 height 182
click at [897, 398] on button "Yes, delete" at bounding box center [876, 404] width 197 height 36
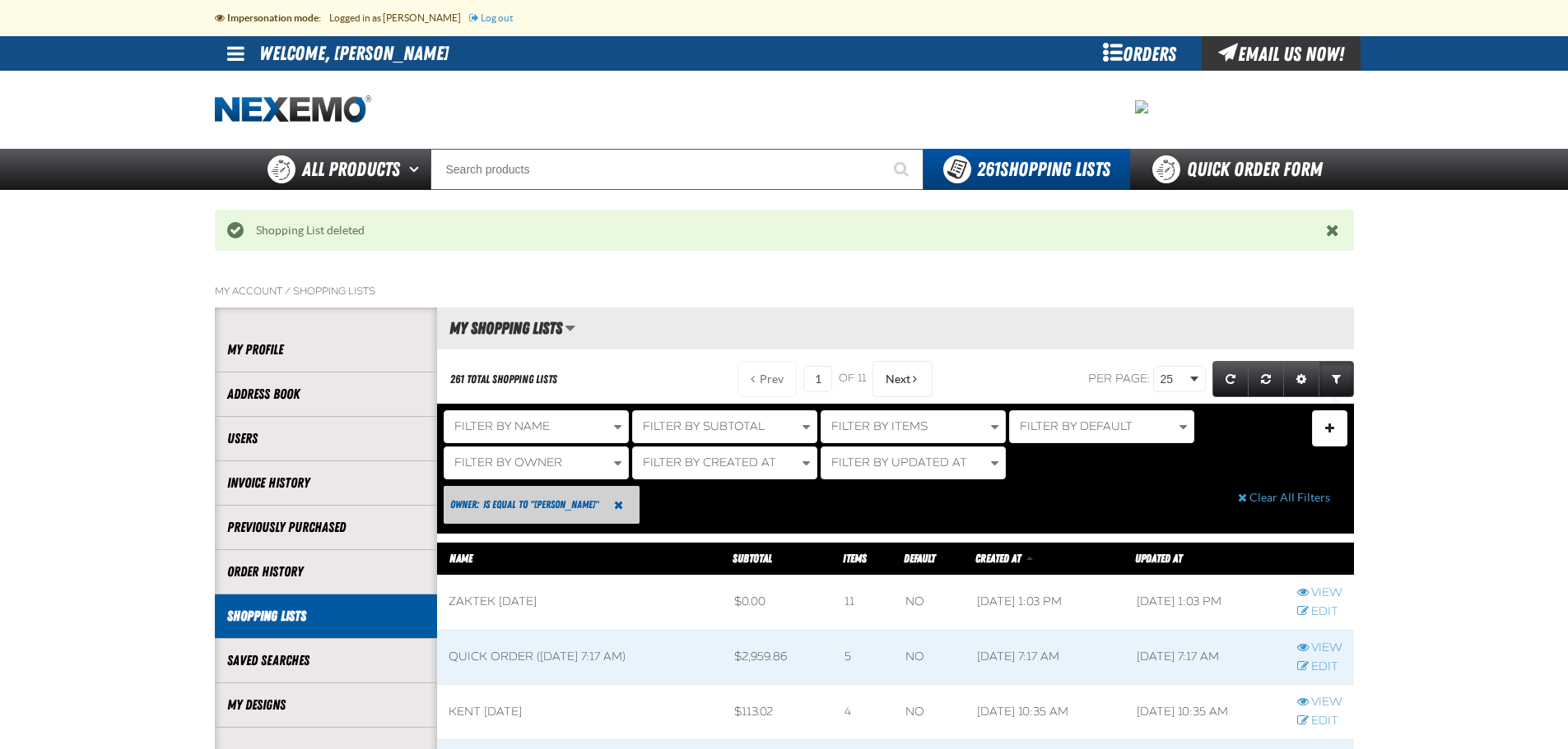
scroll to position [1, 1]
drag, startPoint x: 825, startPoint y: 384, endPoint x: 762, endPoint y: 381, distance: 63.1
click at [763, 381] on div "Prev 1 of 11 Next" at bounding box center [828, 379] width 207 height 36
type input "11"
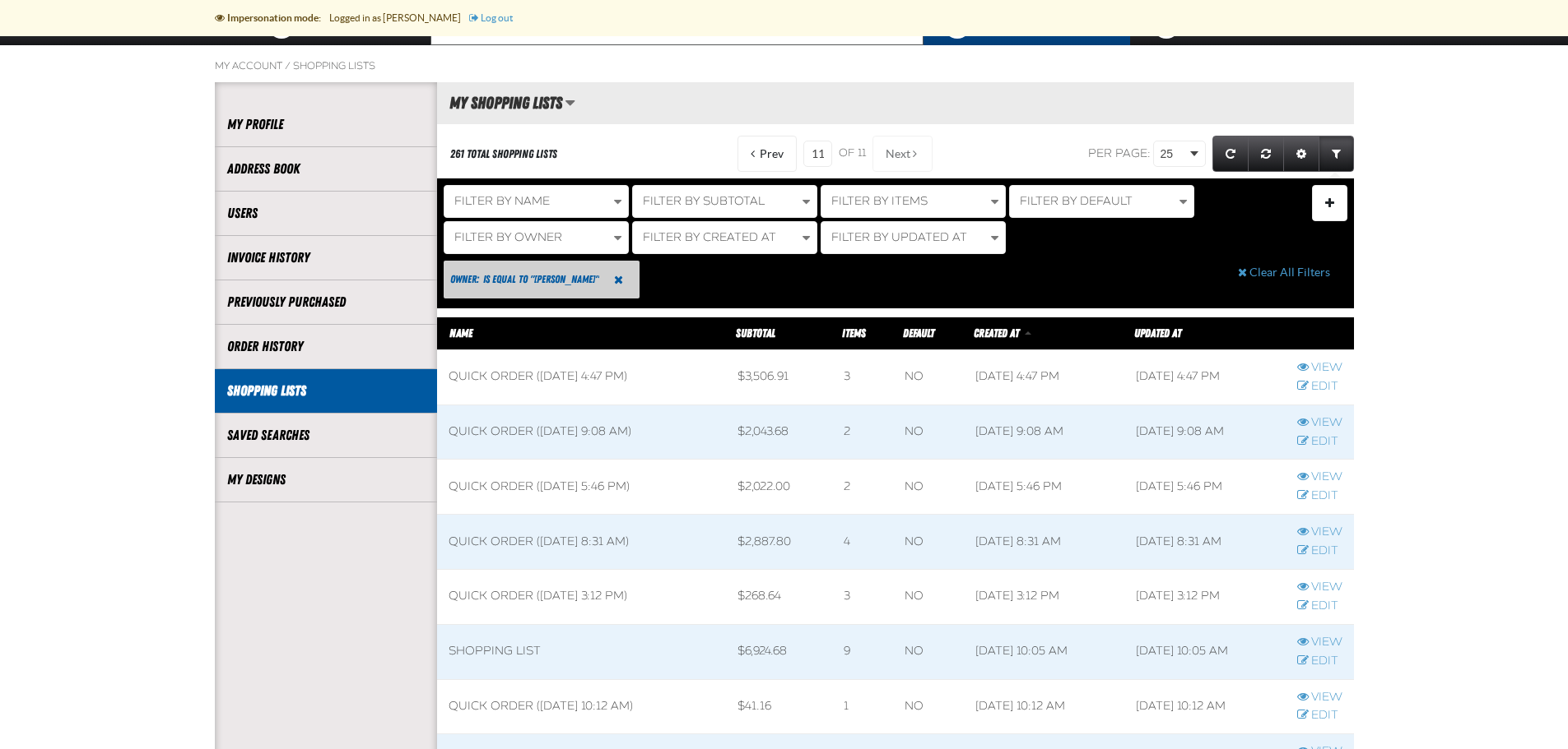
scroll to position [164, 0]
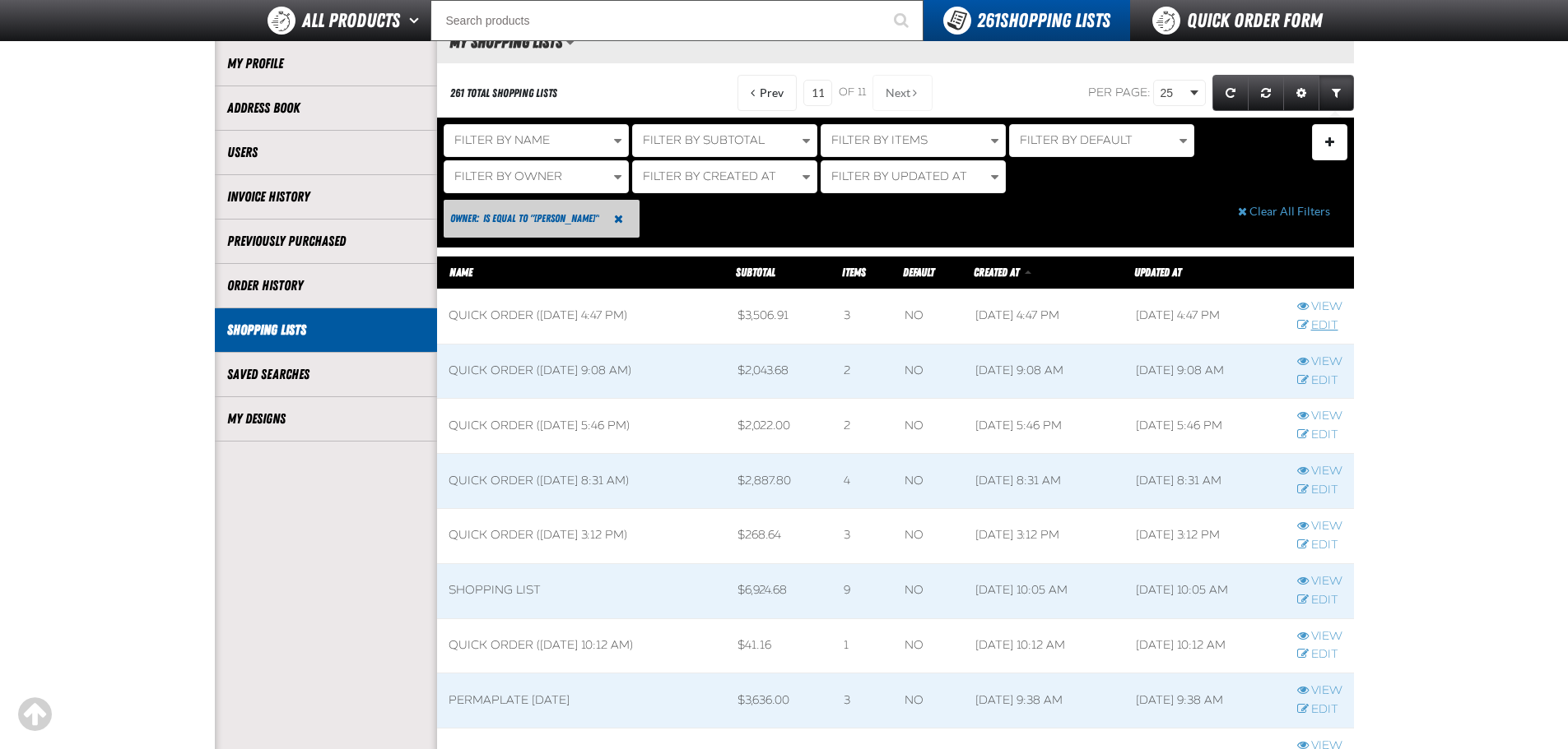
click at [1327, 328] on link "Edit" at bounding box center [1319, 326] width 45 height 15
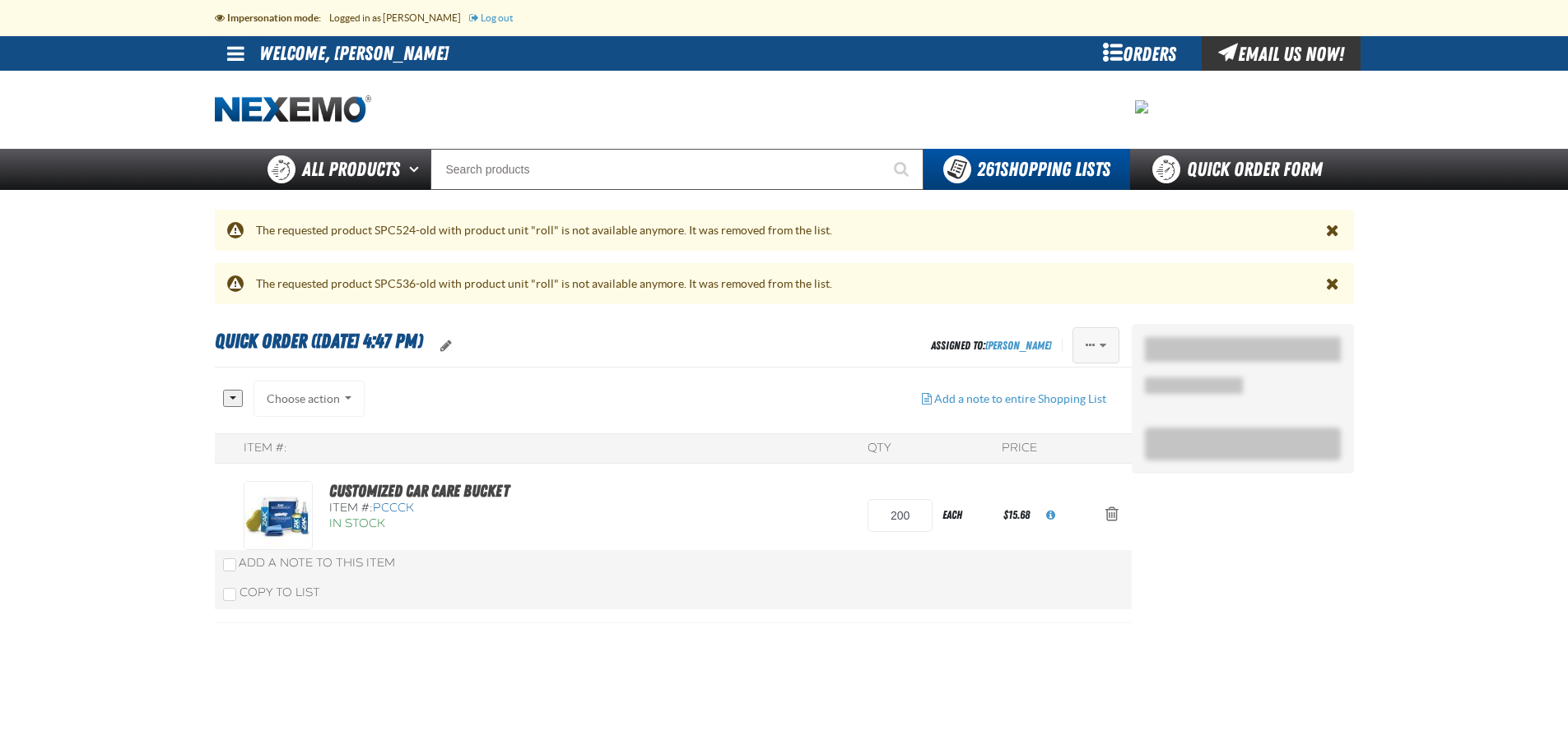
click at [1098, 350] on button "Actions of Quick Order (8/24/2021, 4:47 PM)" at bounding box center [1095, 345] width 47 height 36
click at [1028, 479] on button "Delete" at bounding box center [1062, 471] width 113 height 29
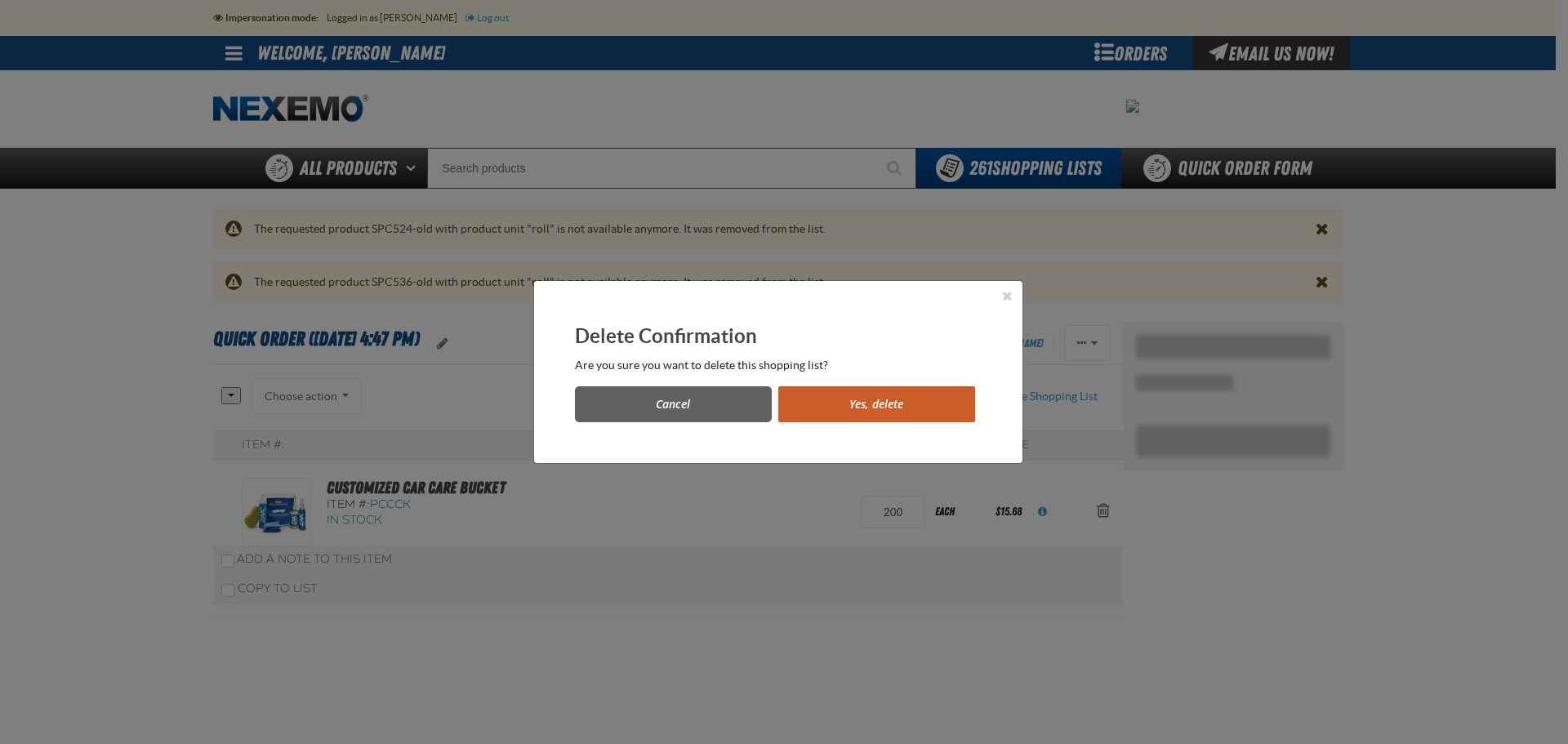
click at [934, 401] on button "Yes, delete" at bounding box center [876, 404] width 197 height 36
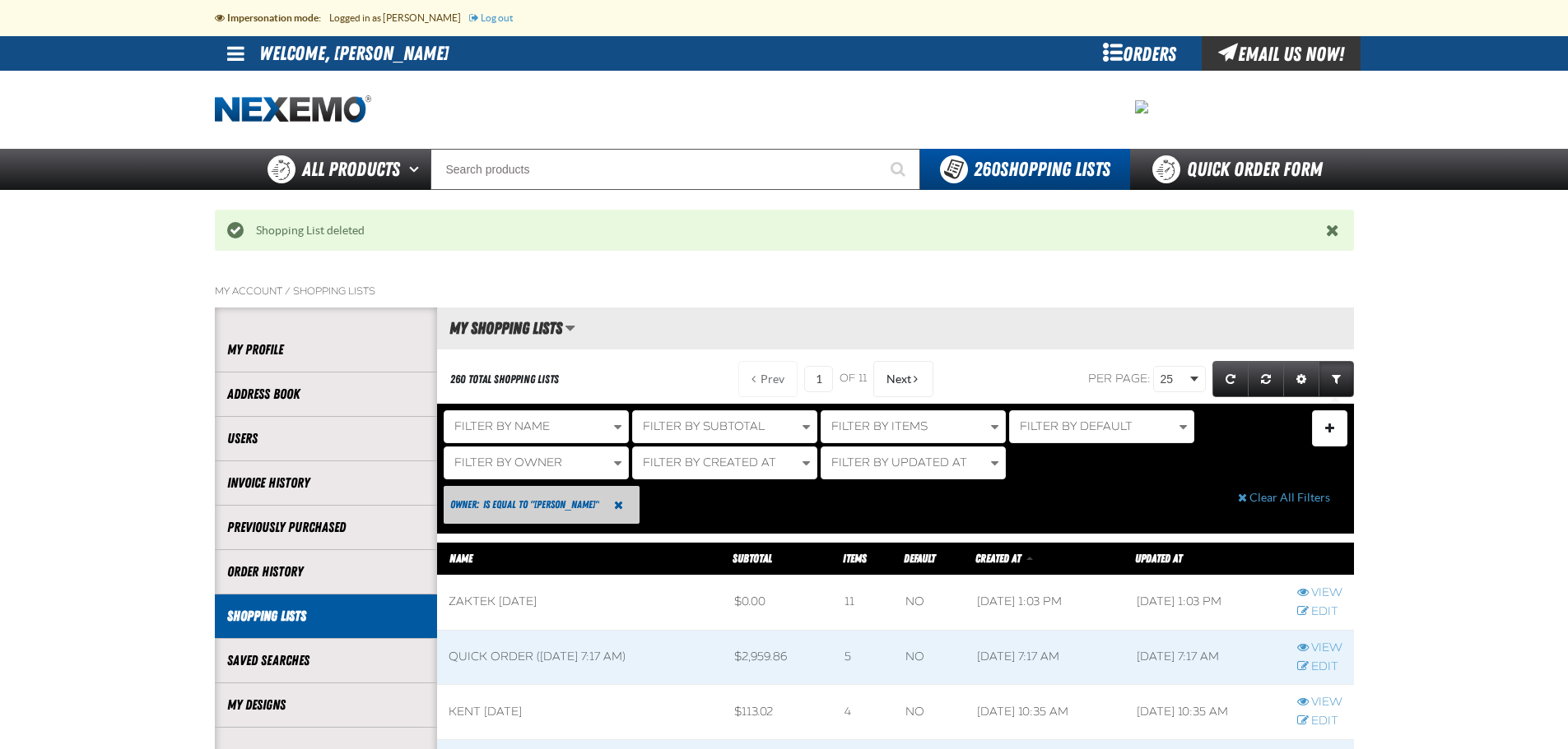
scroll to position [1, 1]
drag, startPoint x: 822, startPoint y: 376, endPoint x: 787, endPoint y: 380, distance: 35.2
click at [787, 380] on div "Prev 1 of 11 Next" at bounding box center [829, 379] width 207 height 36
type input "11"
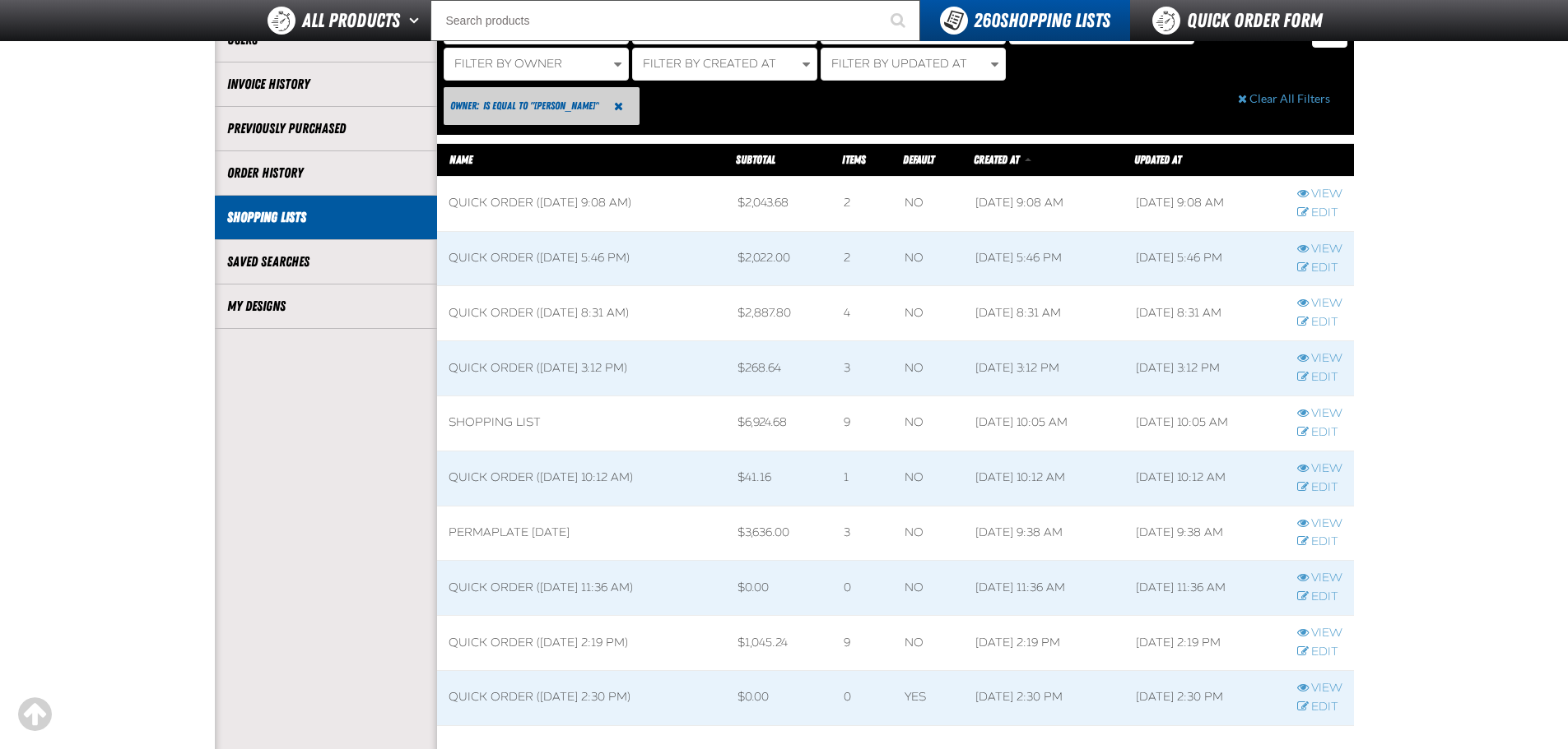
scroll to position [249, 0]
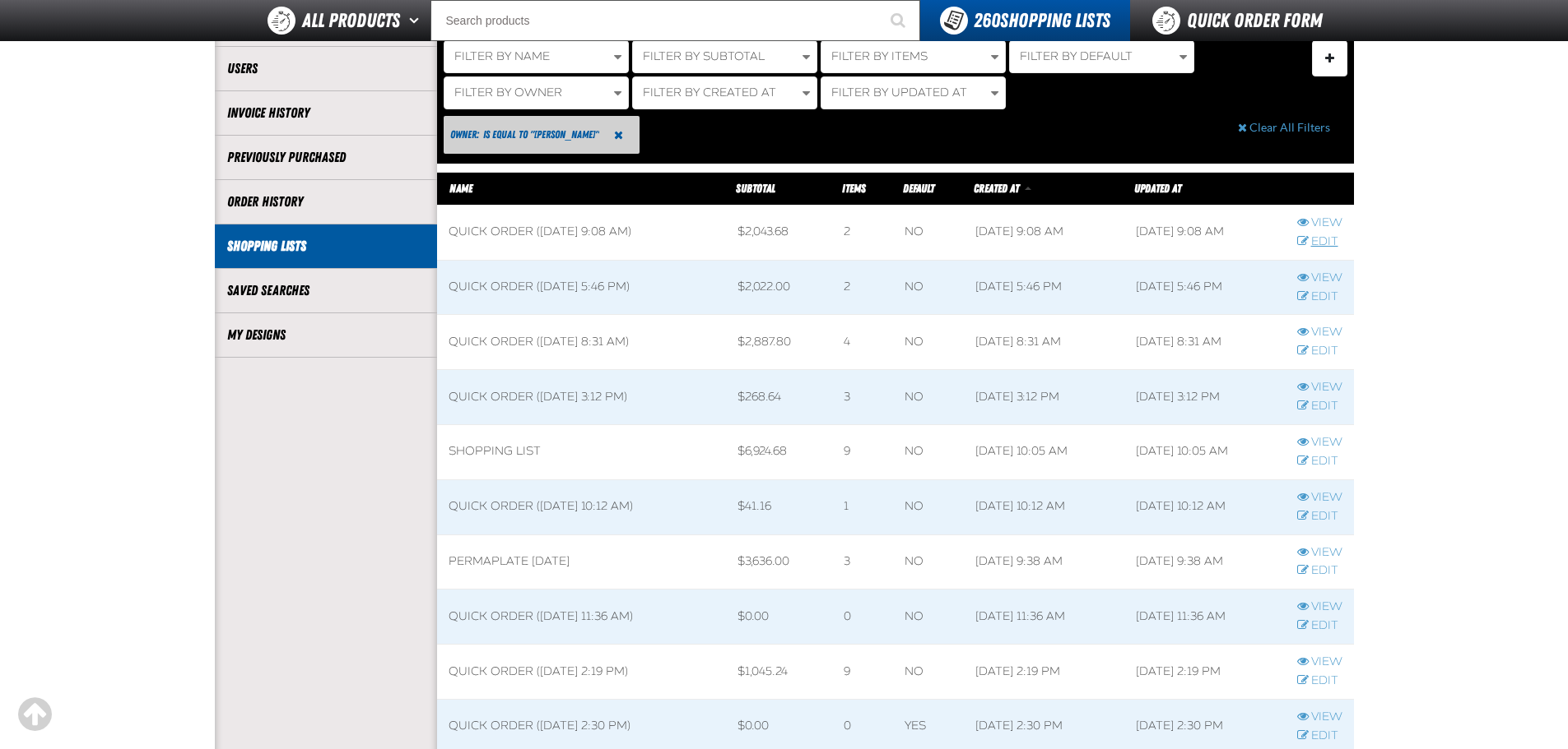
click at [1323, 240] on link "Edit" at bounding box center [1319, 242] width 45 height 15
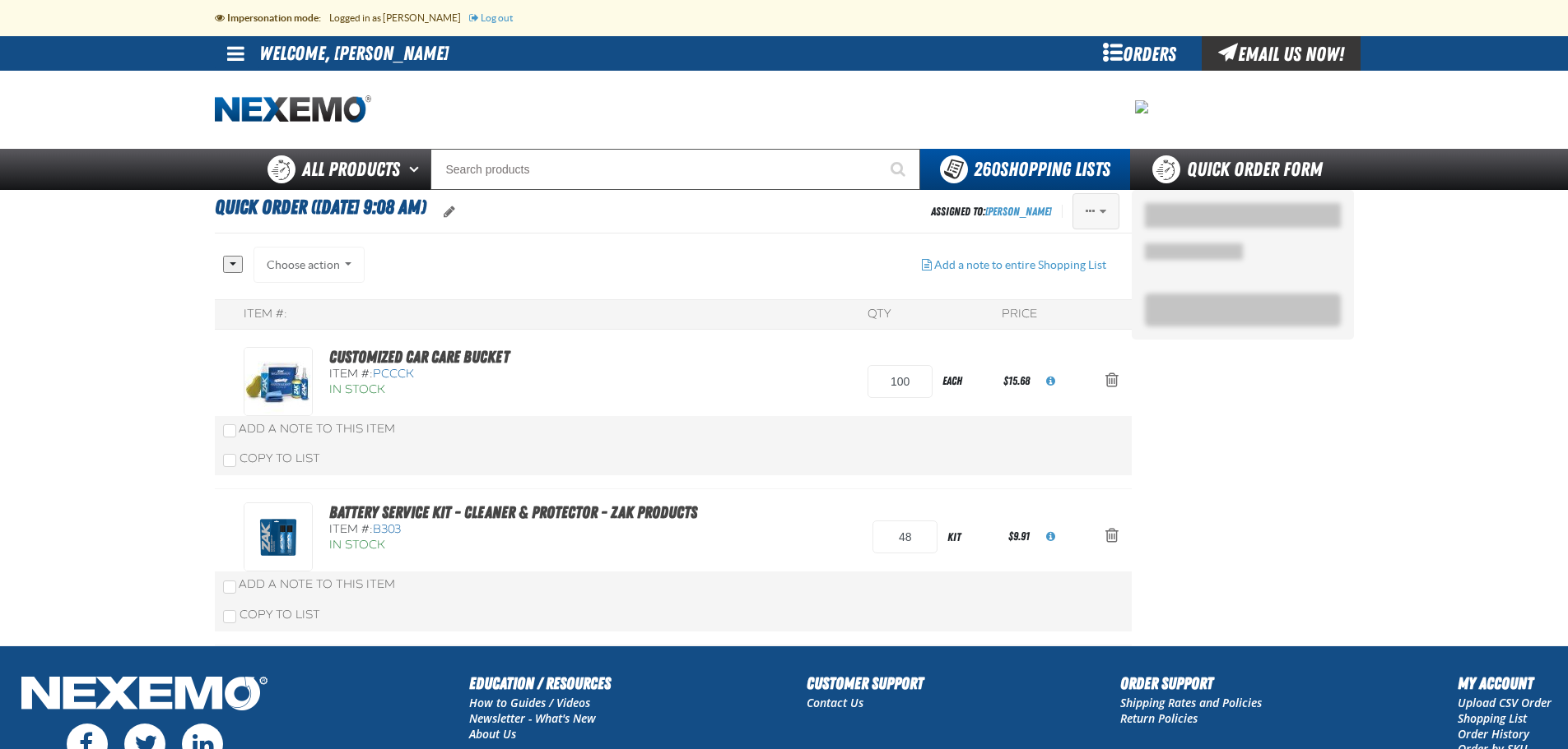
click at [1090, 207] on span "Actions of Quick Order (8/16/2021, 9:08 AM)" at bounding box center [1090, 212] width 9 height 12
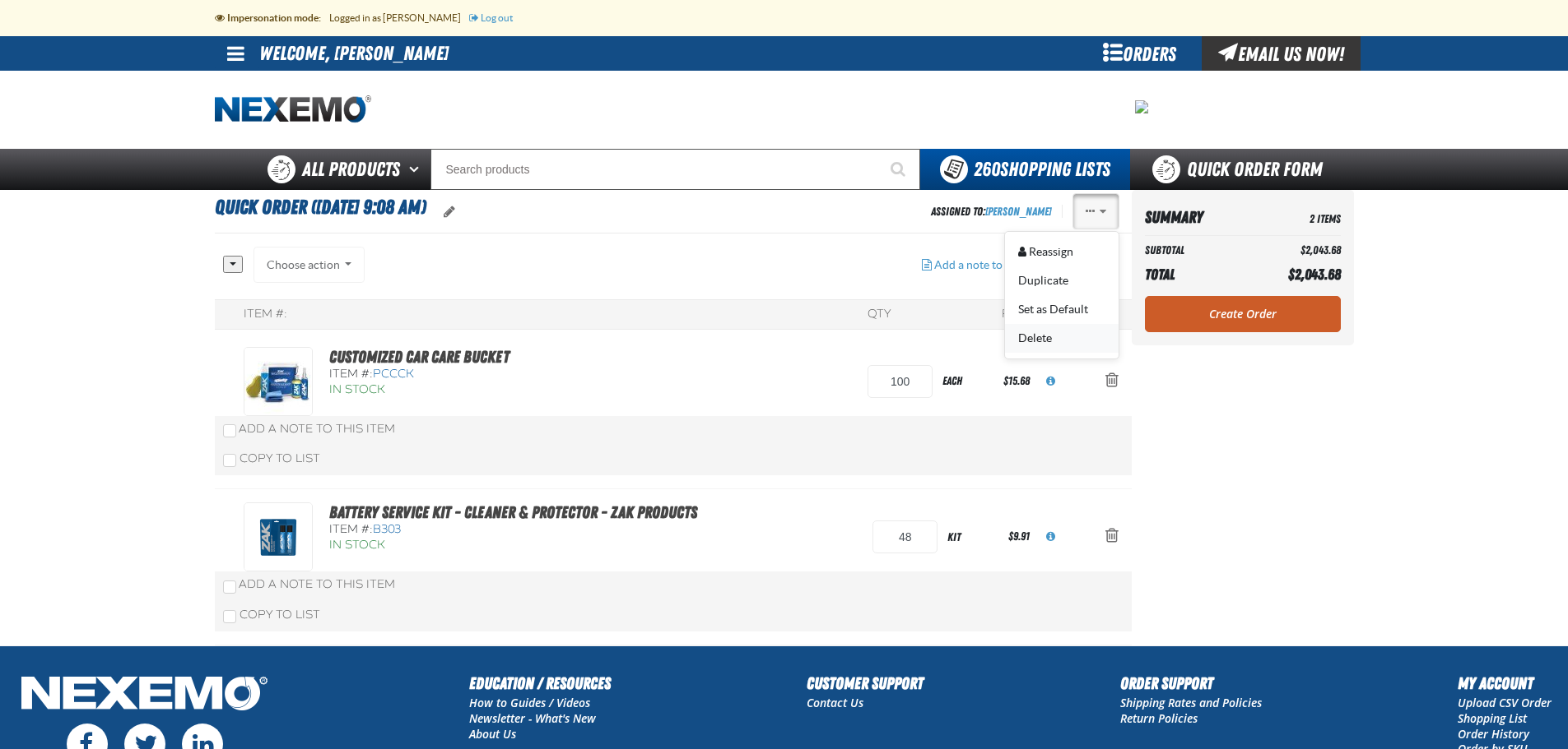
click at [1049, 338] on button "Delete" at bounding box center [1062, 338] width 113 height 29
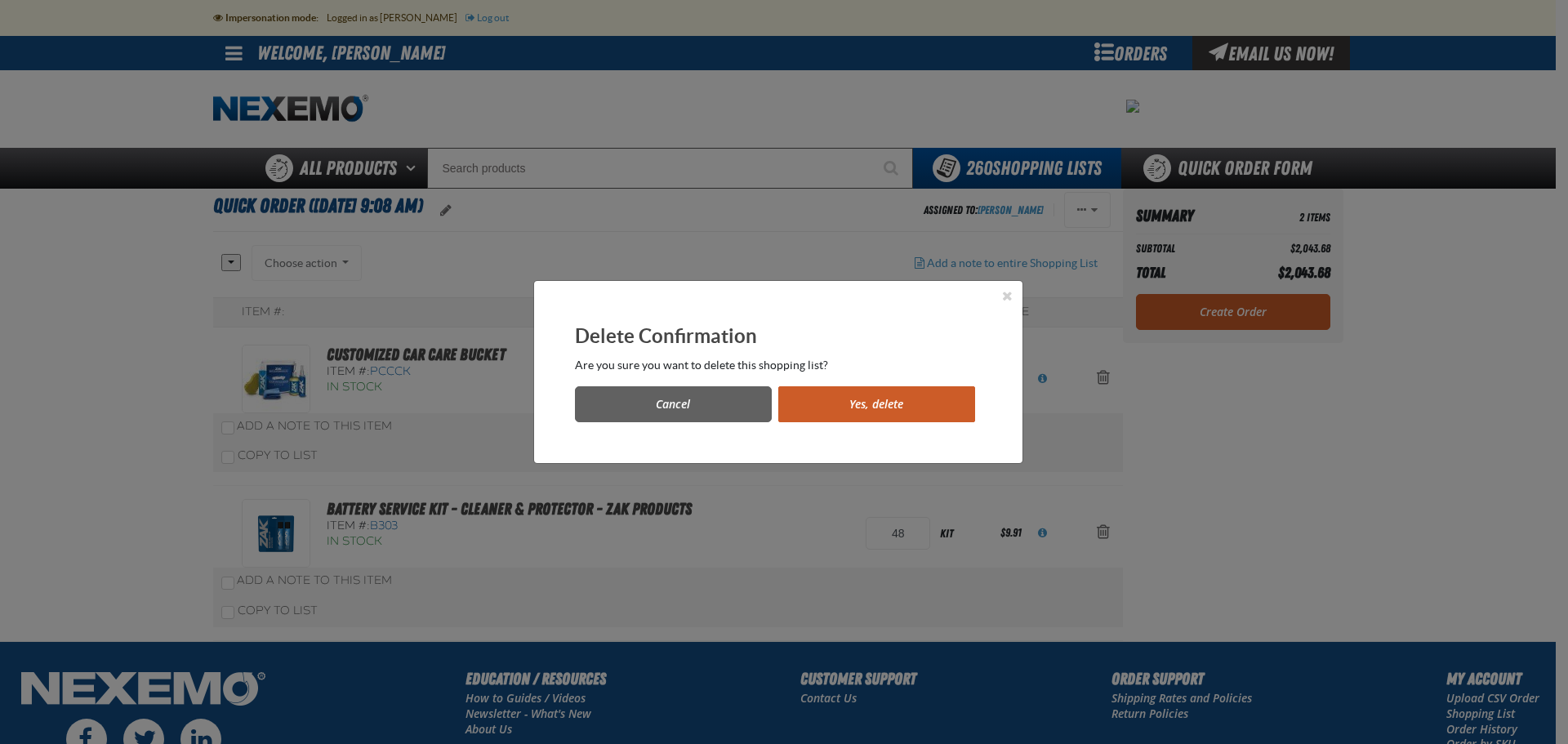
click at [908, 410] on button "Yes, delete" at bounding box center [876, 404] width 197 height 36
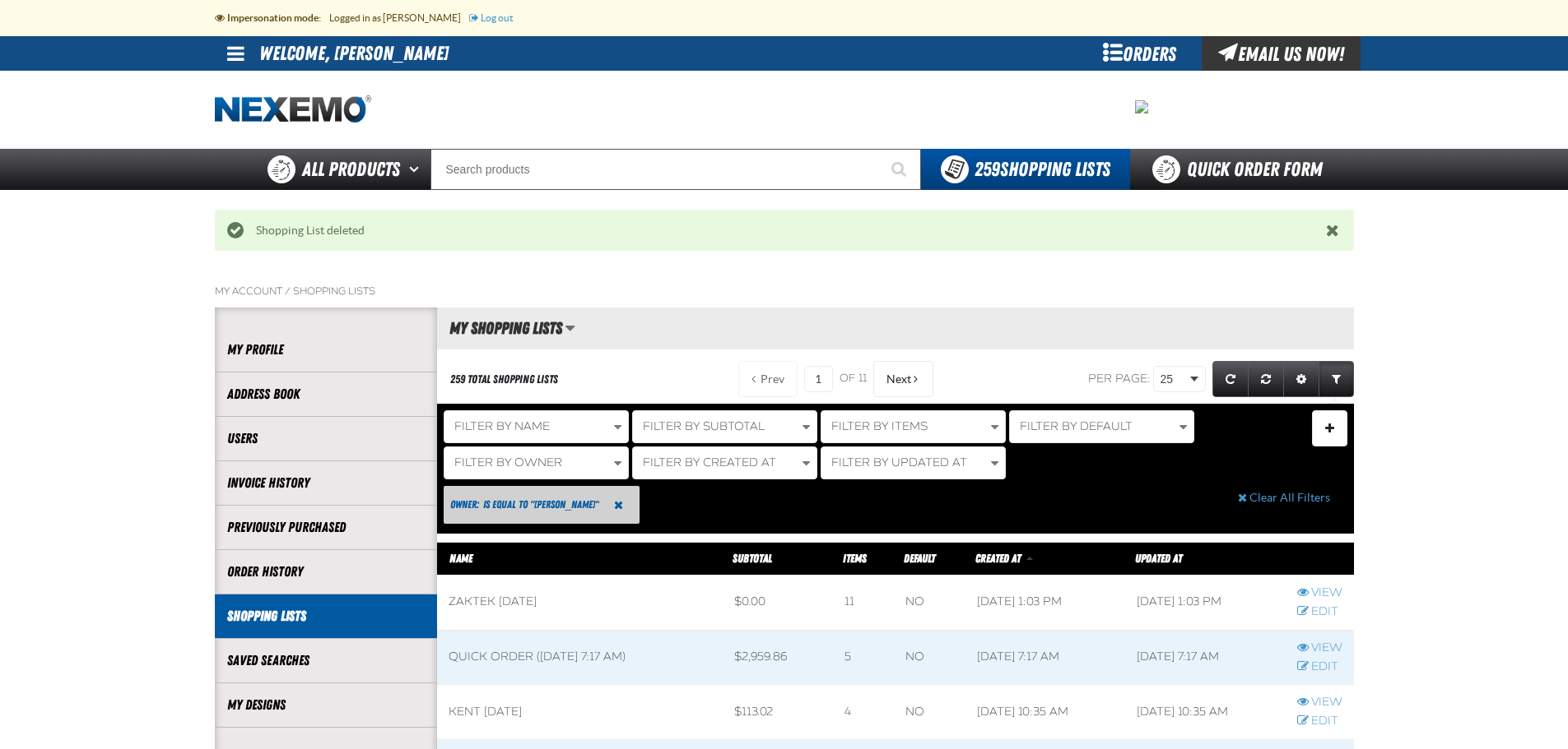
scroll to position [1, 1]
drag, startPoint x: 827, startPoint y: 375, endPoint x: 772, endPoint y: 369, distance: 55.3
click at [778, 375] on div "Prev 1 of 11 Next" at bounding box center [829, 379] width 207 height 36
type input "11"
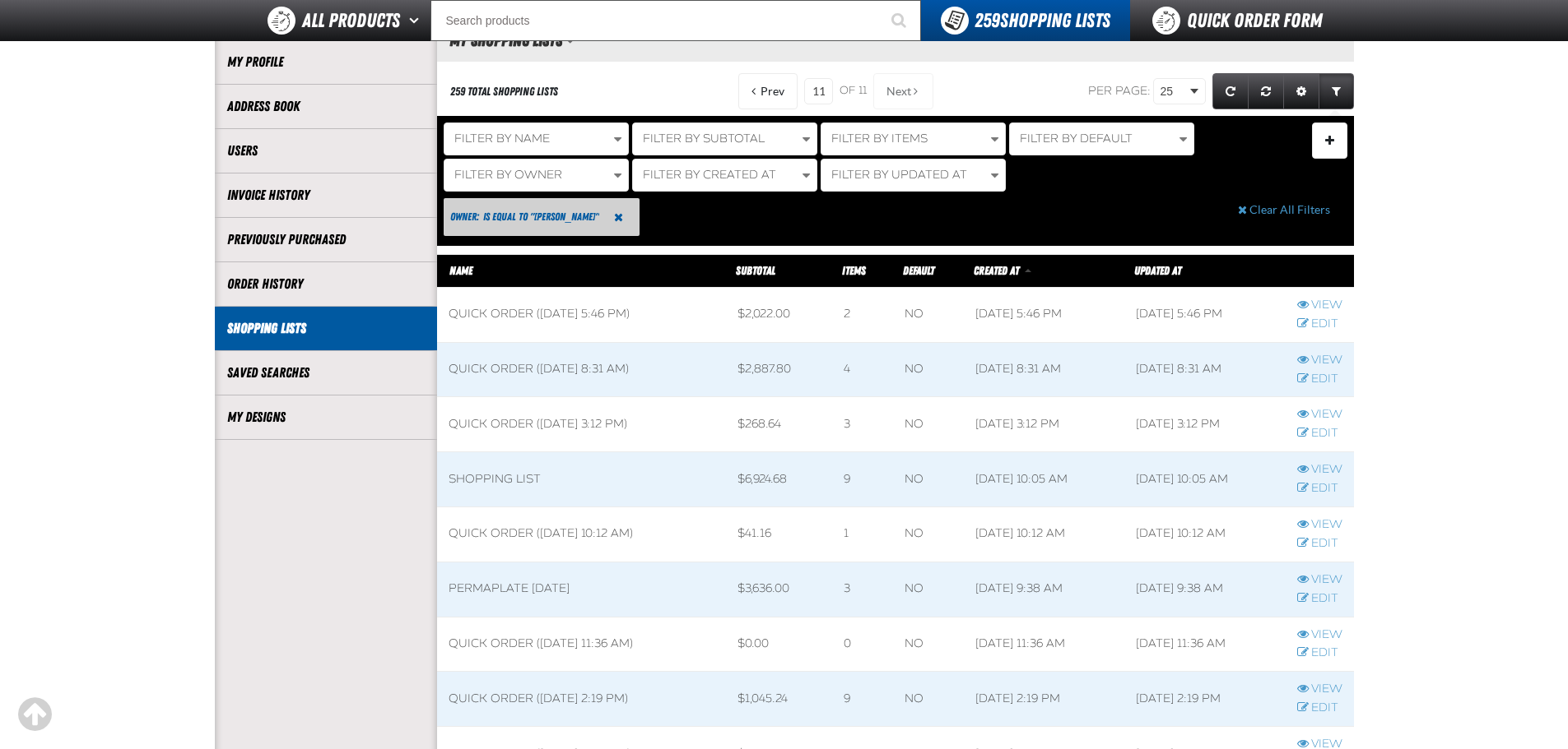
scroll to position [249, 0]
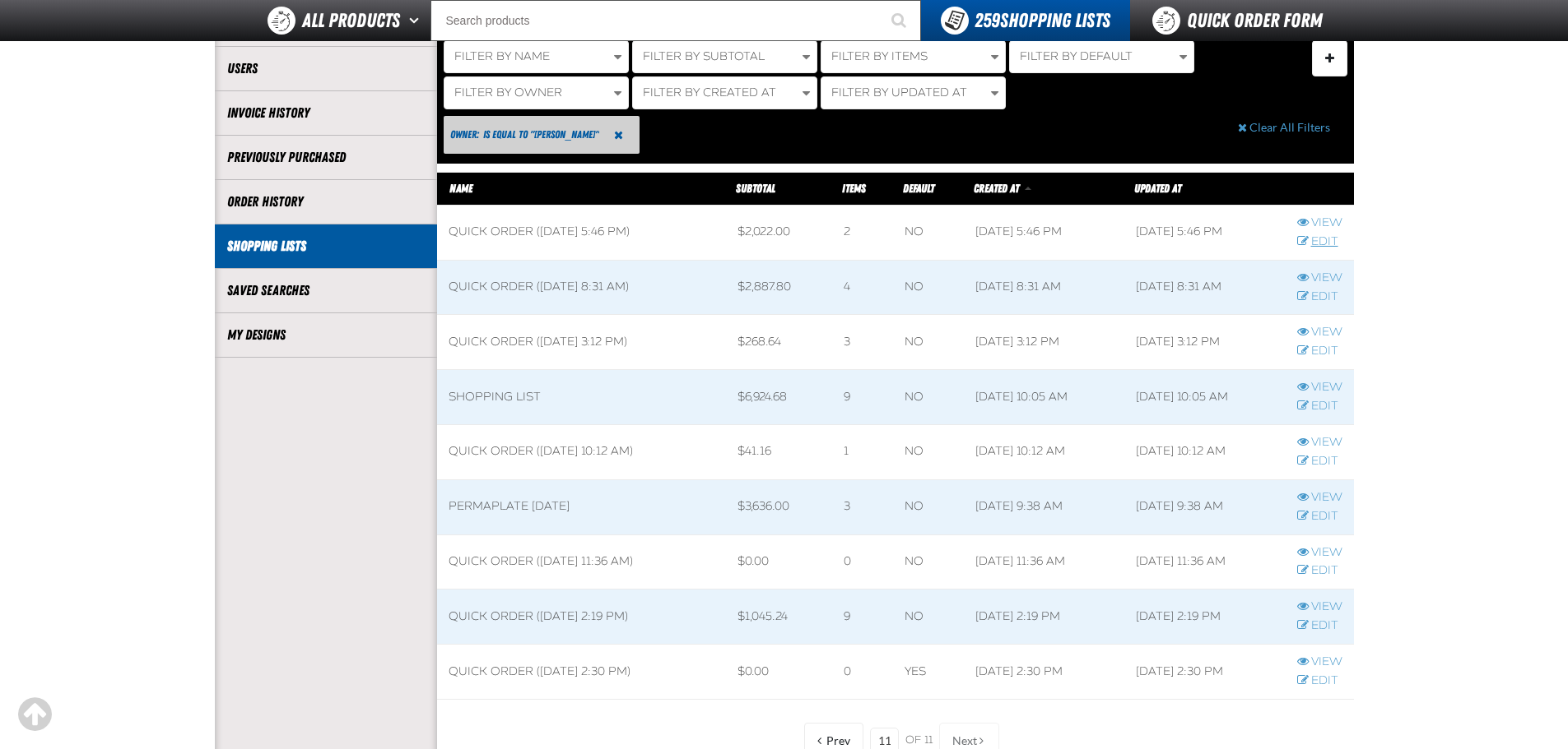
click at [1311, 242] on link "Edit" at bounding box center [1319, 242] width 45 height 15
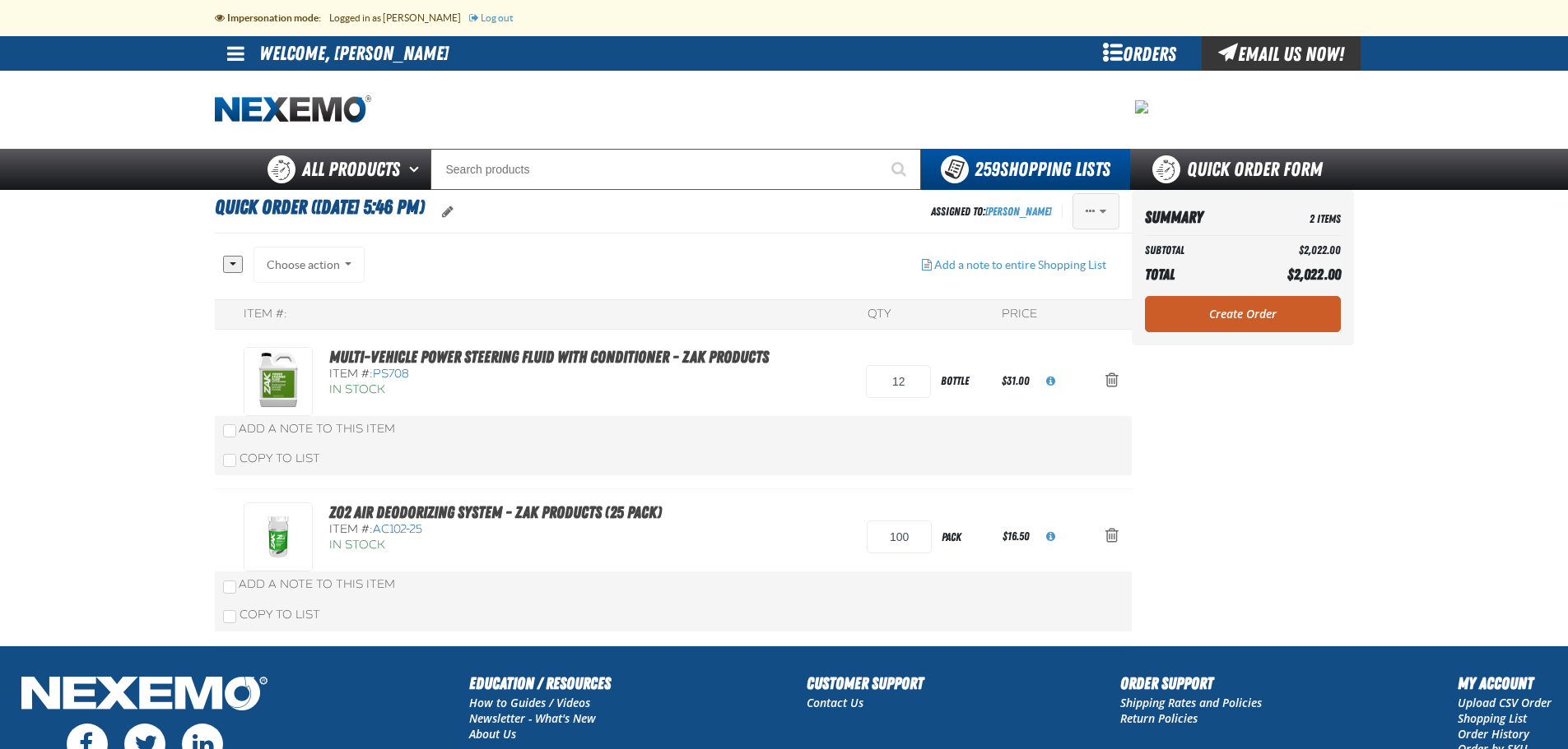
click at [1096, 210] on button "Actions of Quick Order (7/22/2021, 5:46 PM)" at bounding box center [1095, 211] width 47 height 36
click at [1042, 332] on button "Delete" at bounding box center [1062, 338] width 113 height 29
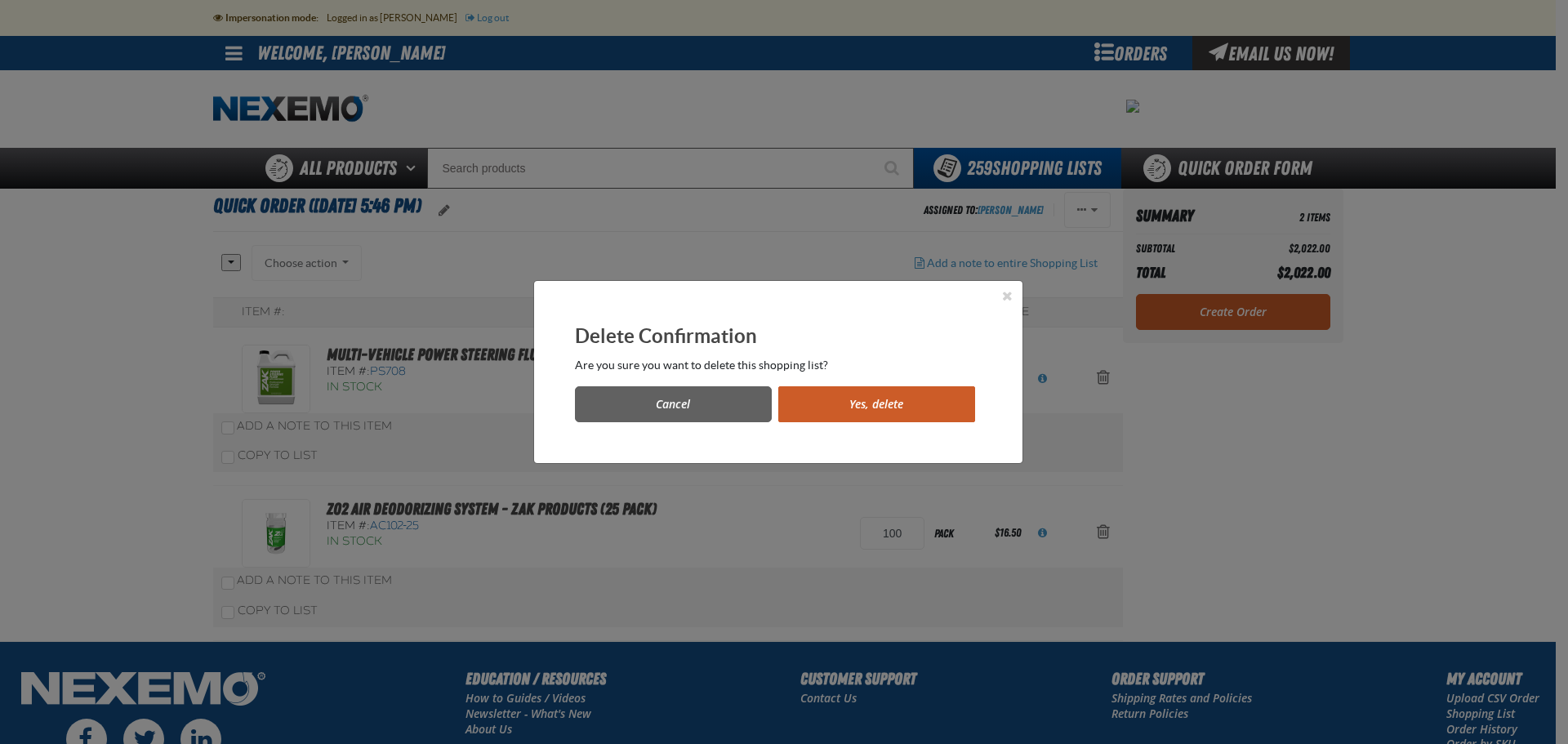
click at [924, 400] on button "Yes, delete" at bounding box center [876, 404] width 197 height 36
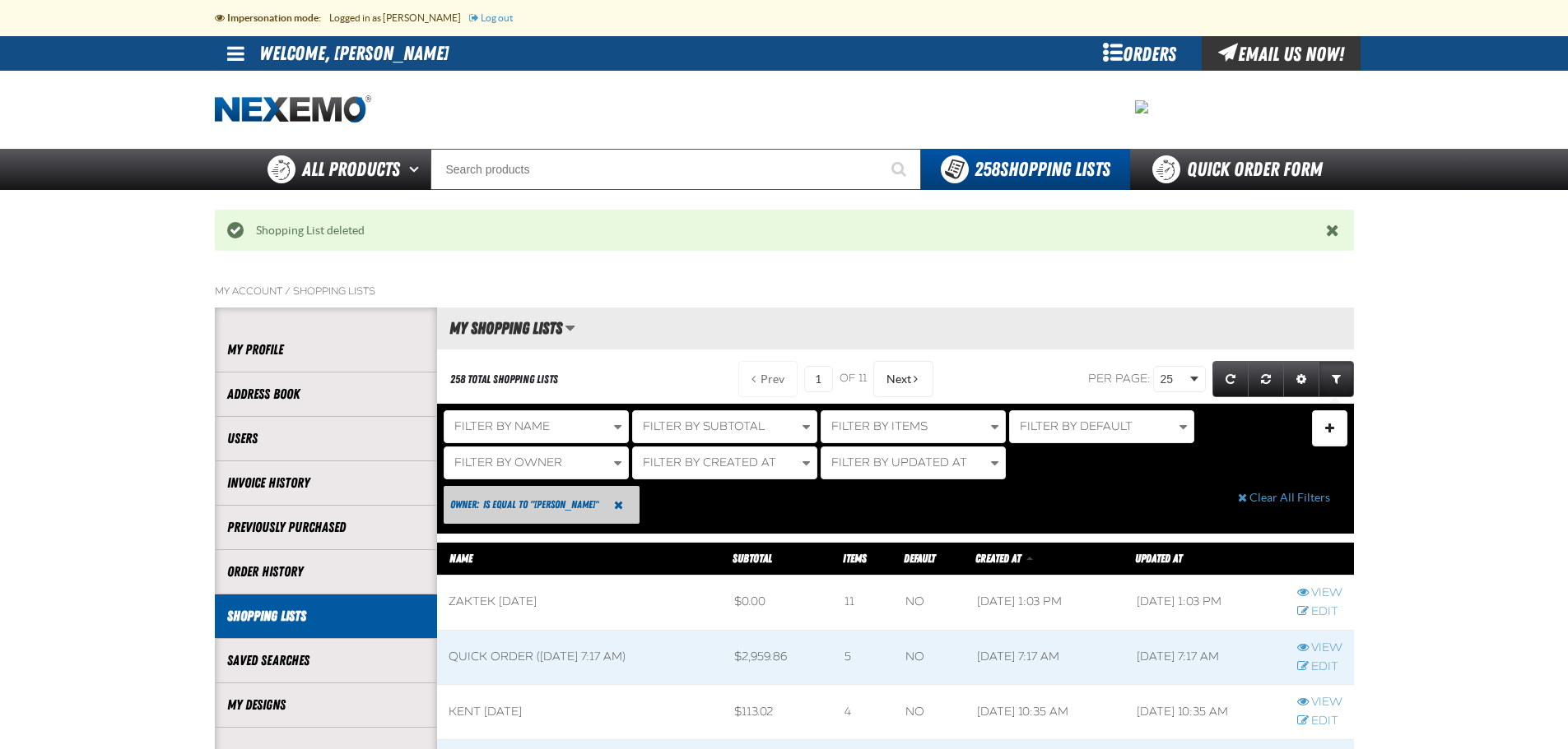
scroll to position [1, 1]
drag, startPoint x: 809, startPoint y: 385, endPoint x: 830, endPoint y: 386, distance: 21.0
click at [830, 386] on div "Prev 1 of 11 Next" at bounding box center [829, 379] width 207 height 36
type input "11"
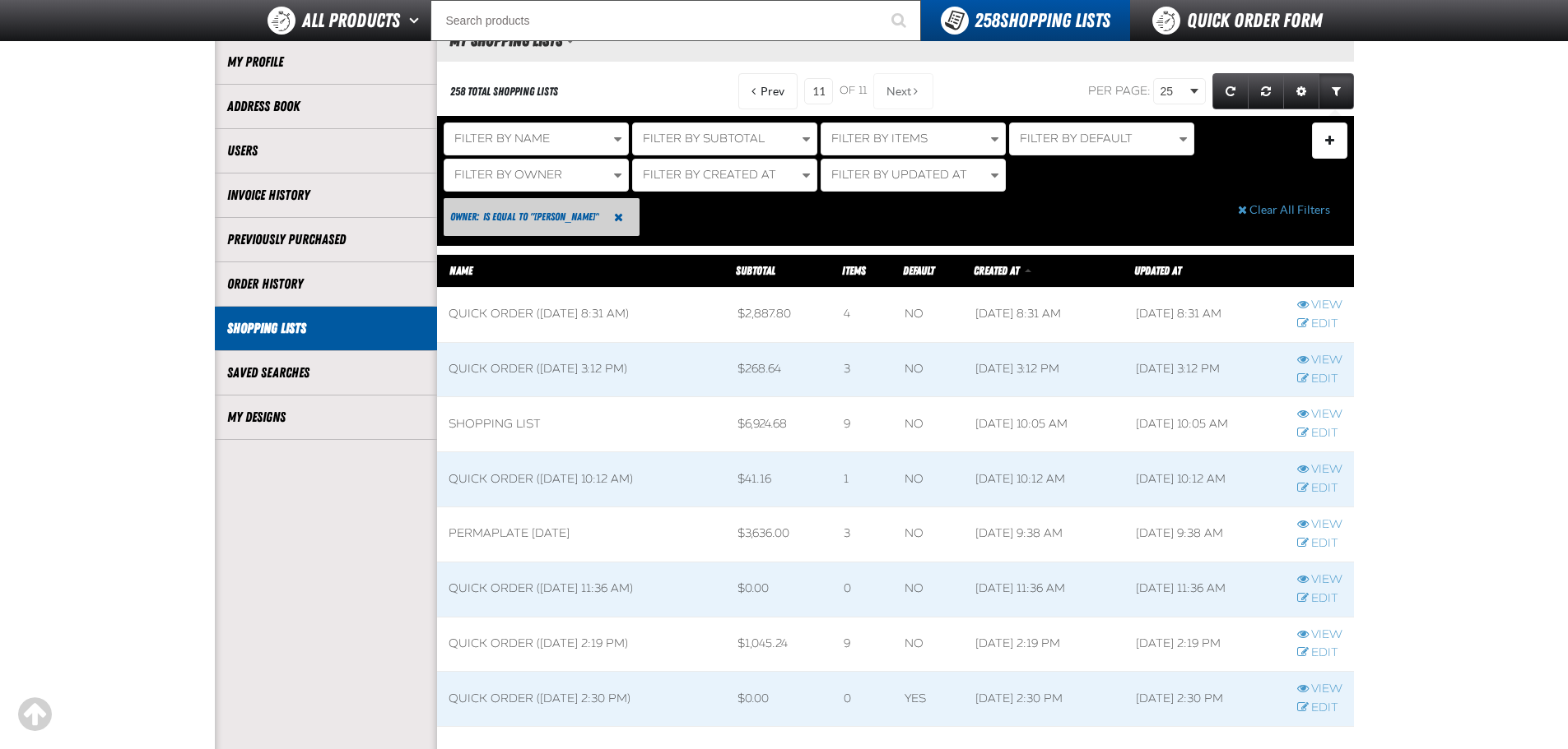
scroll to position [166, 0]
click at [1332, 323] on link "Edit" at bounding box center [1319, 324] width 45 height 15
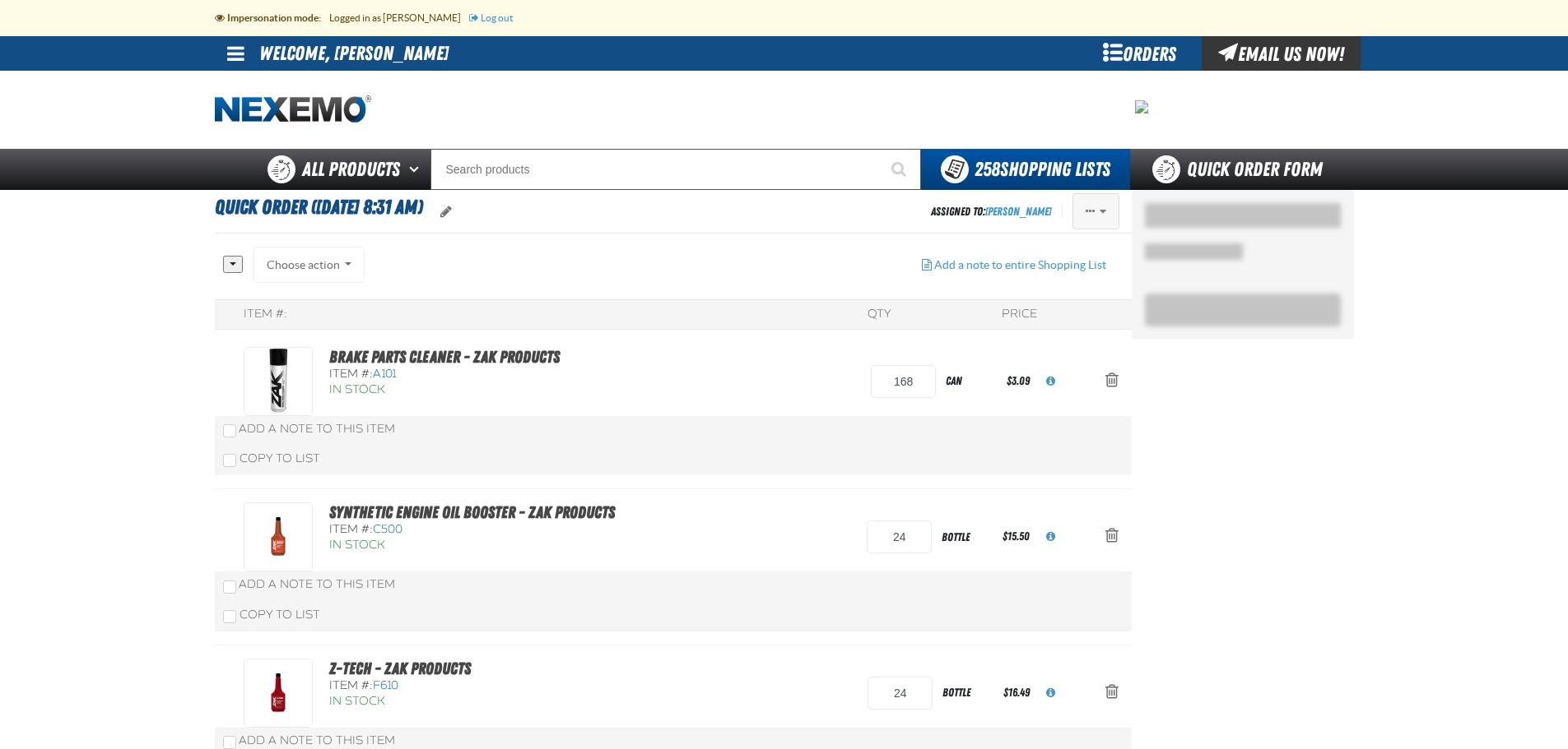
click at [1090, 217] on span "Actions of Quick Order (7/20/2021, 8:31 AM)" at bounding box center [1090, 212] width 9 height 12
click at [1044, 333] on button "Delete" at bounding box center [1062, 338] width 113 height 29
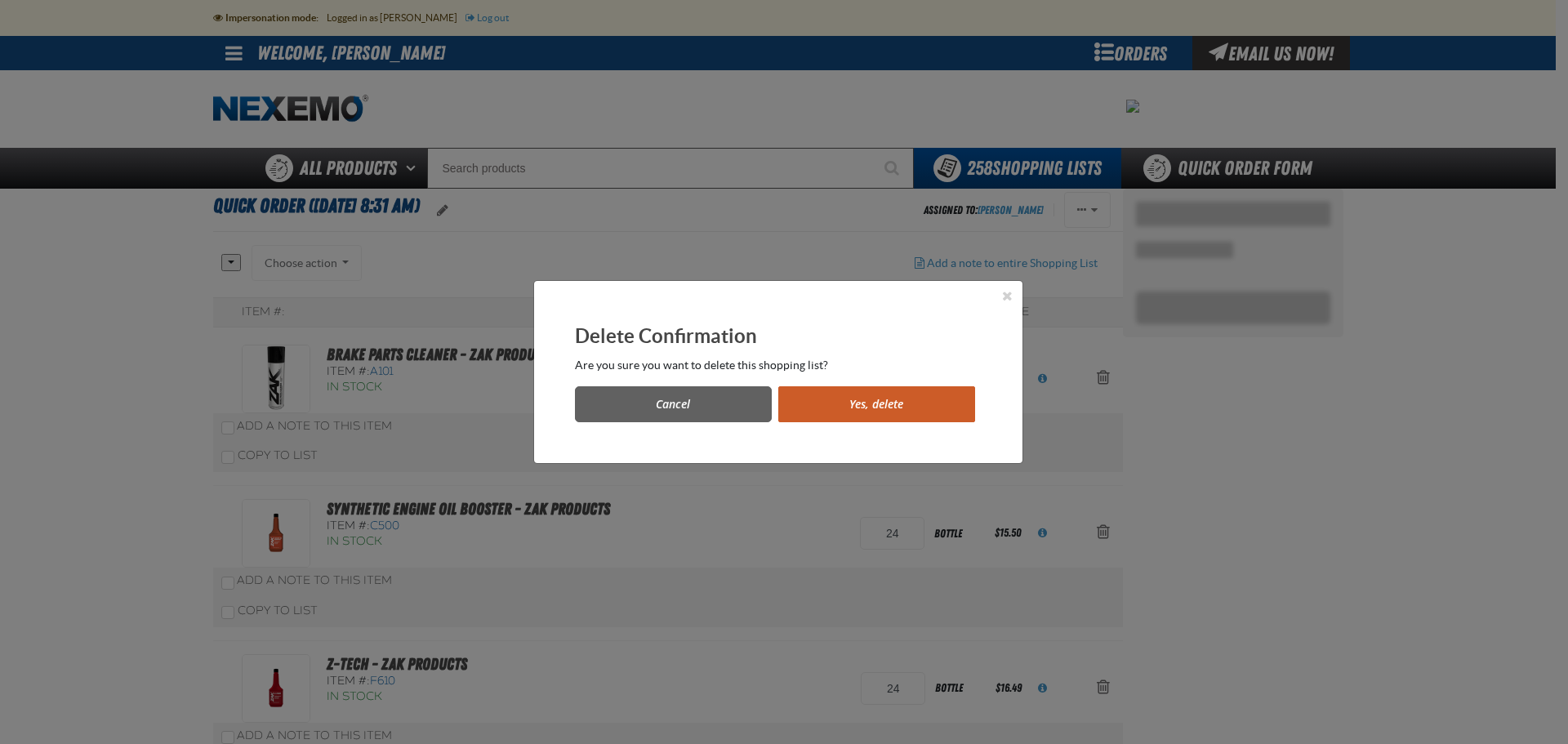
click at [849, 389] on button "Yes, delete" at bounding box center [876, 404] width 197 height 36
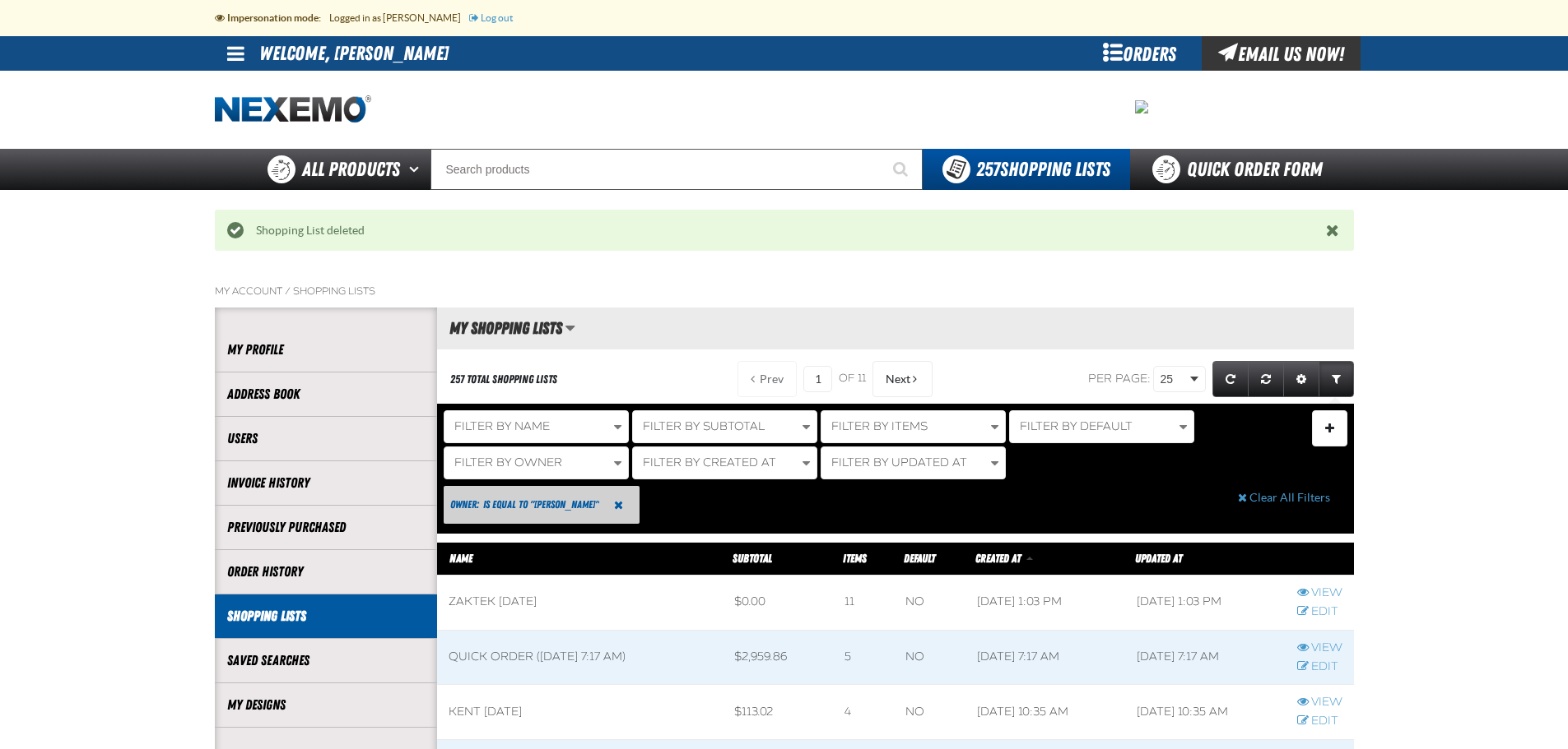
scroll to position [1, 1]
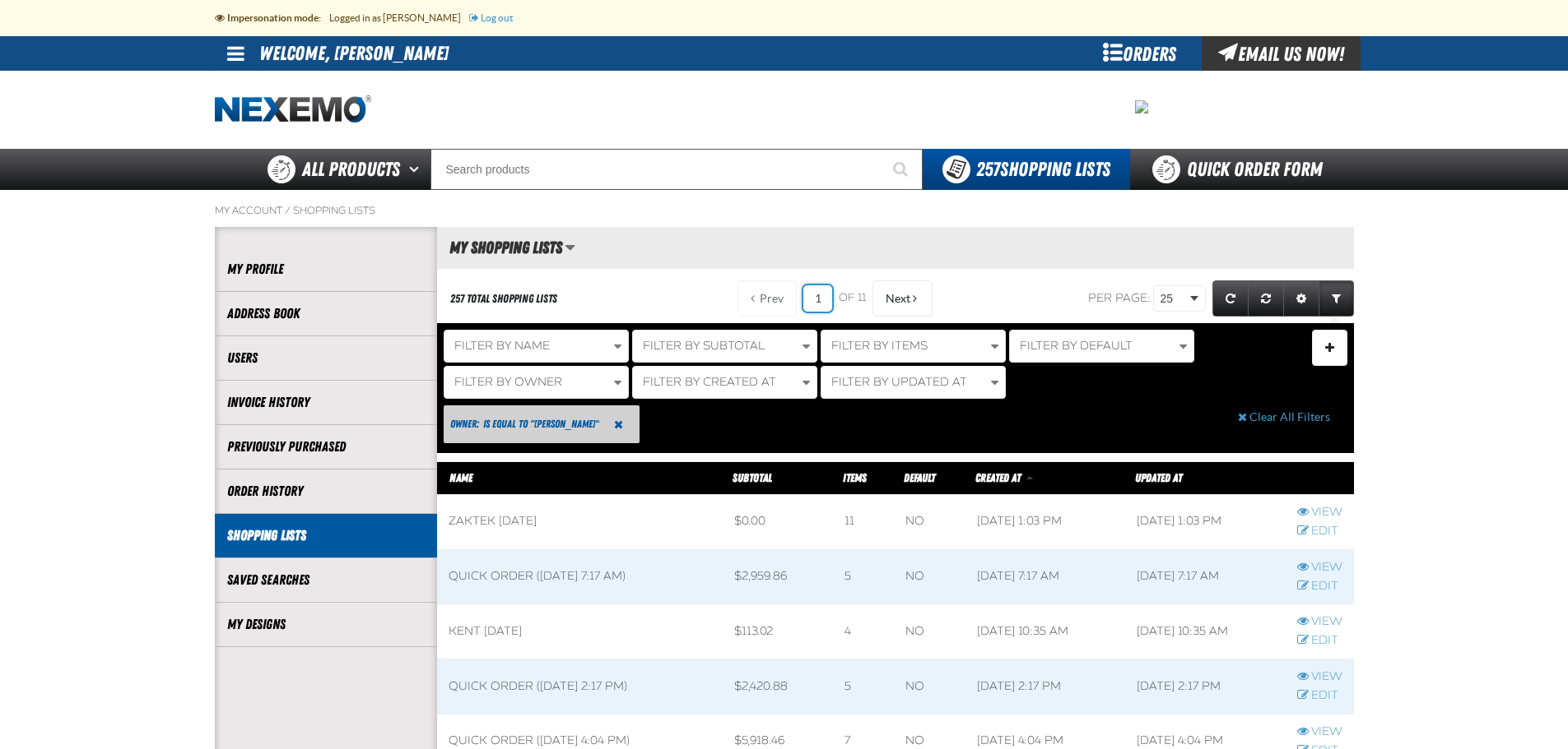
drag, startPoint x: 823, startPoint y: 301, endPoint x: 787, endPoint y: 300, distance: 36.0
click at [787, 300] on div "Prev 1 of 11 Next" at bounding box center [828, 298] width 207 height 36
type input "11"
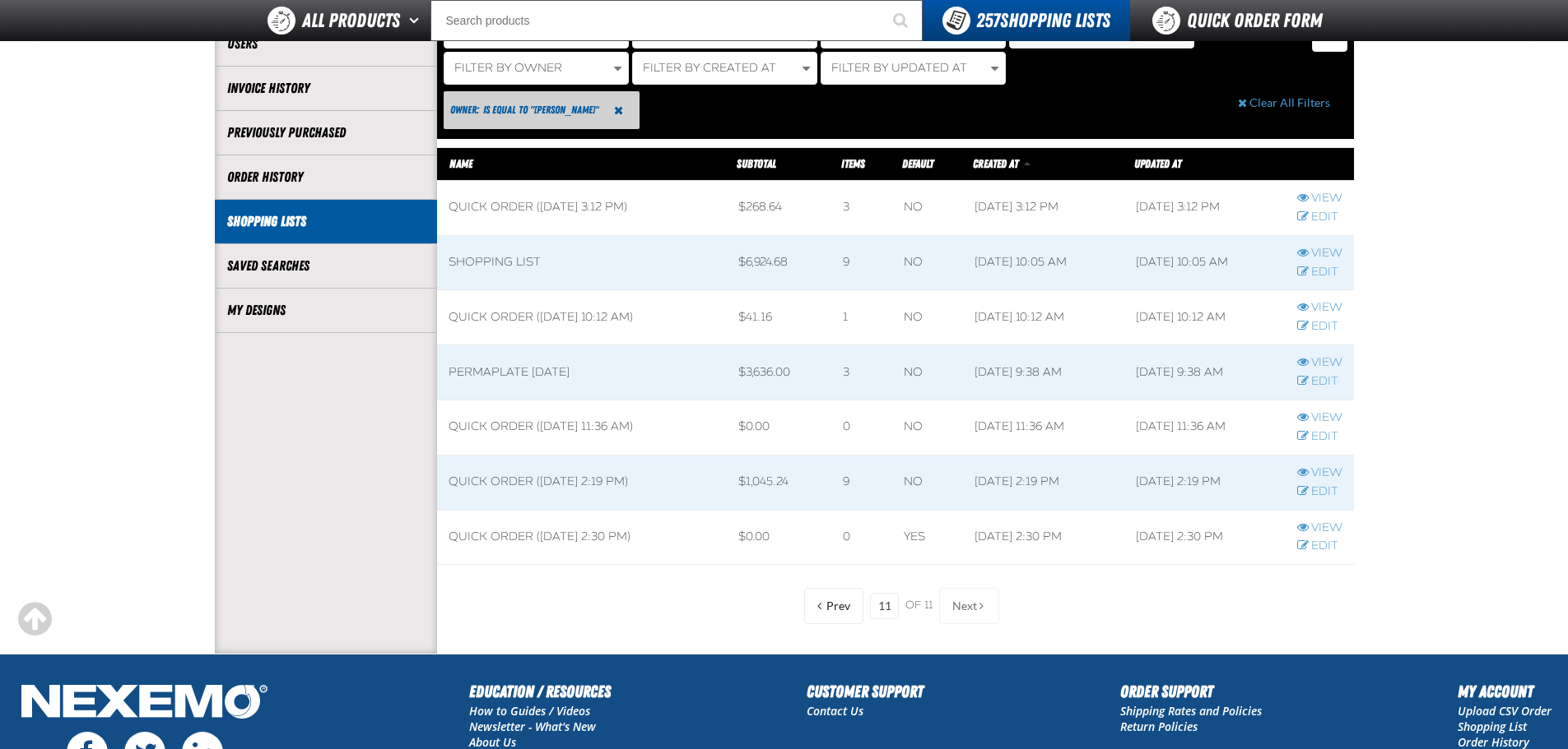
scroll to position [247, 0]
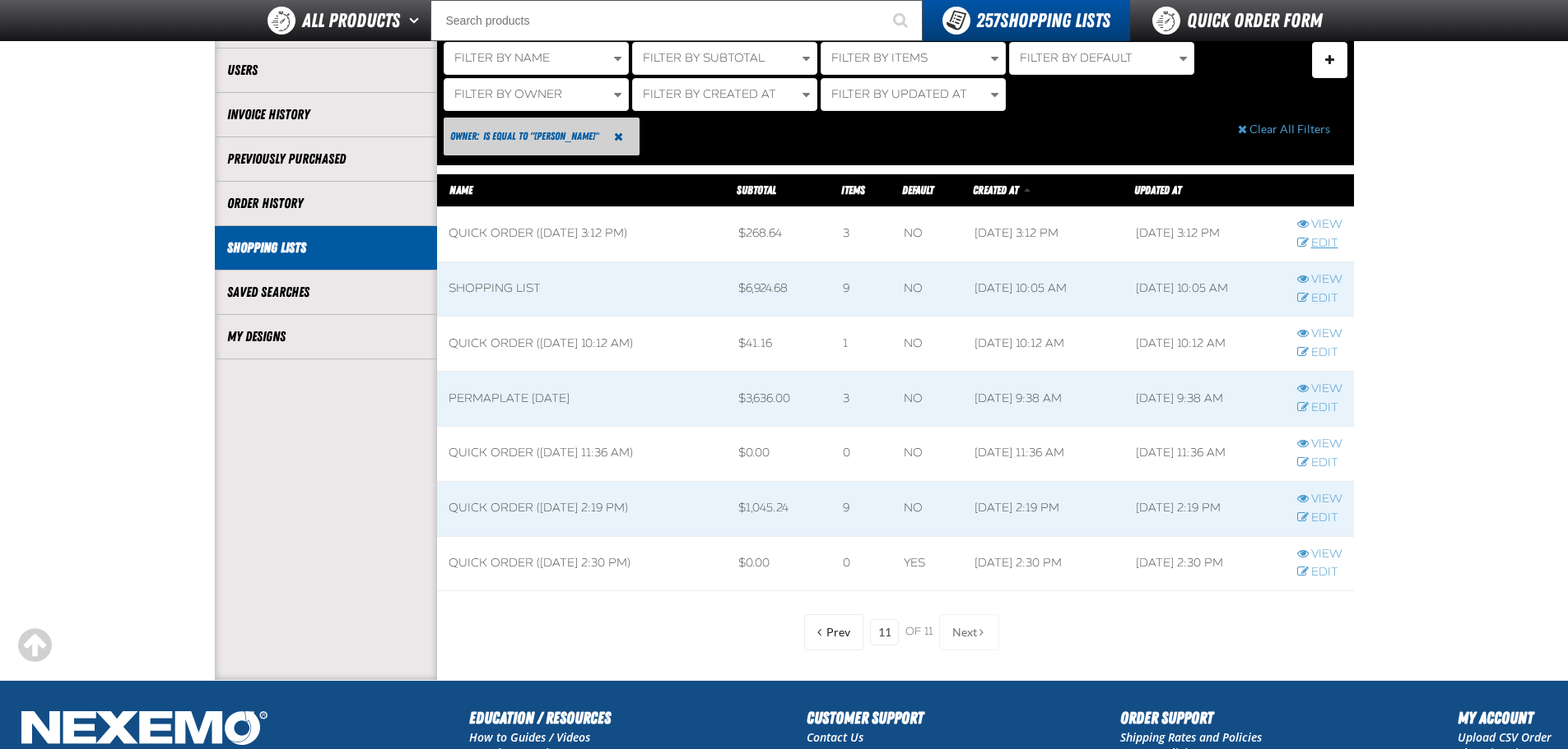
click at [1319, 244] on link "Edit" at bounding box center [1319, 244] width 45 height 15
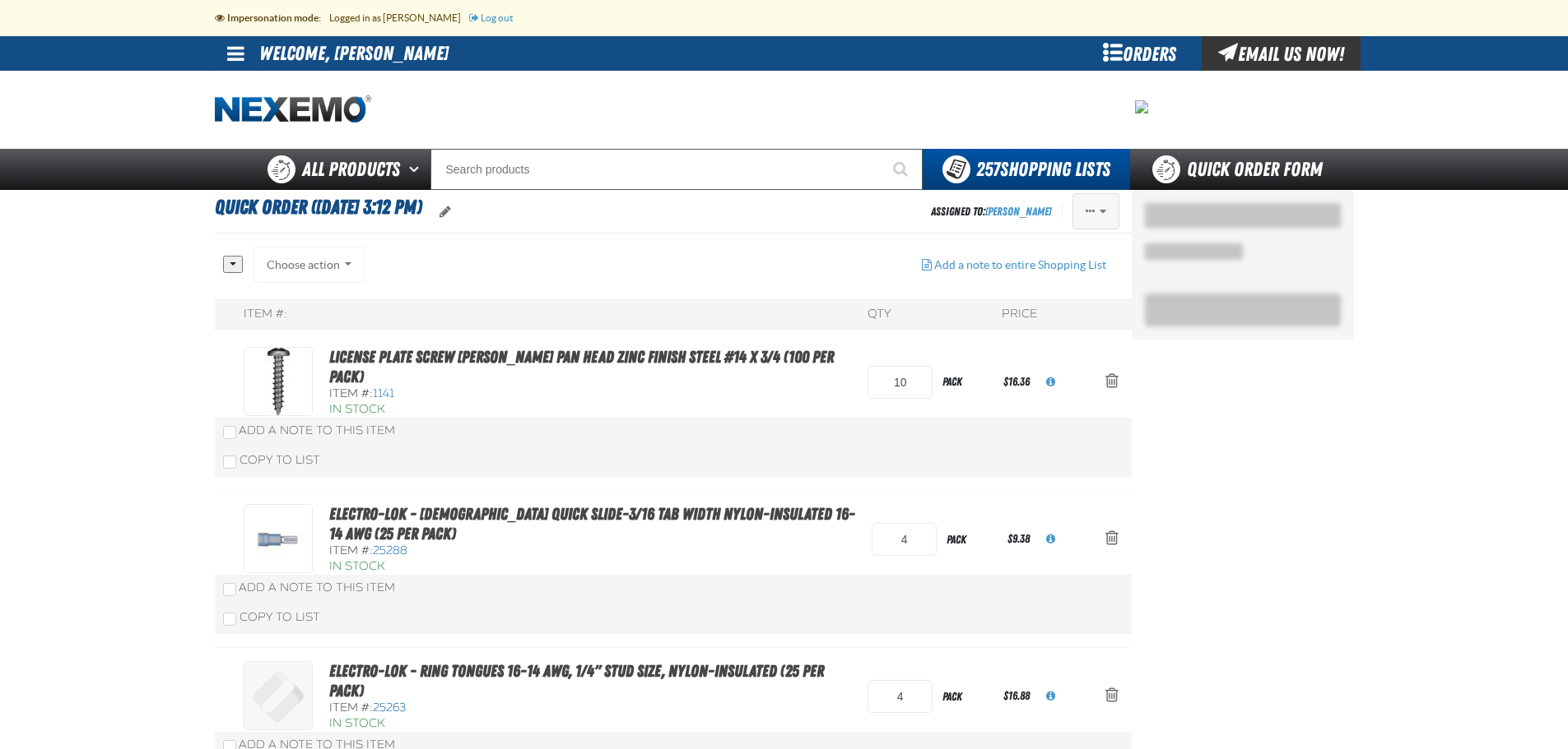
click at [1090, 212] on span "Actions of Quick Order (7/15/2021, 3:12 PM)" at bounding box center [1090, 212] width 9 height 12
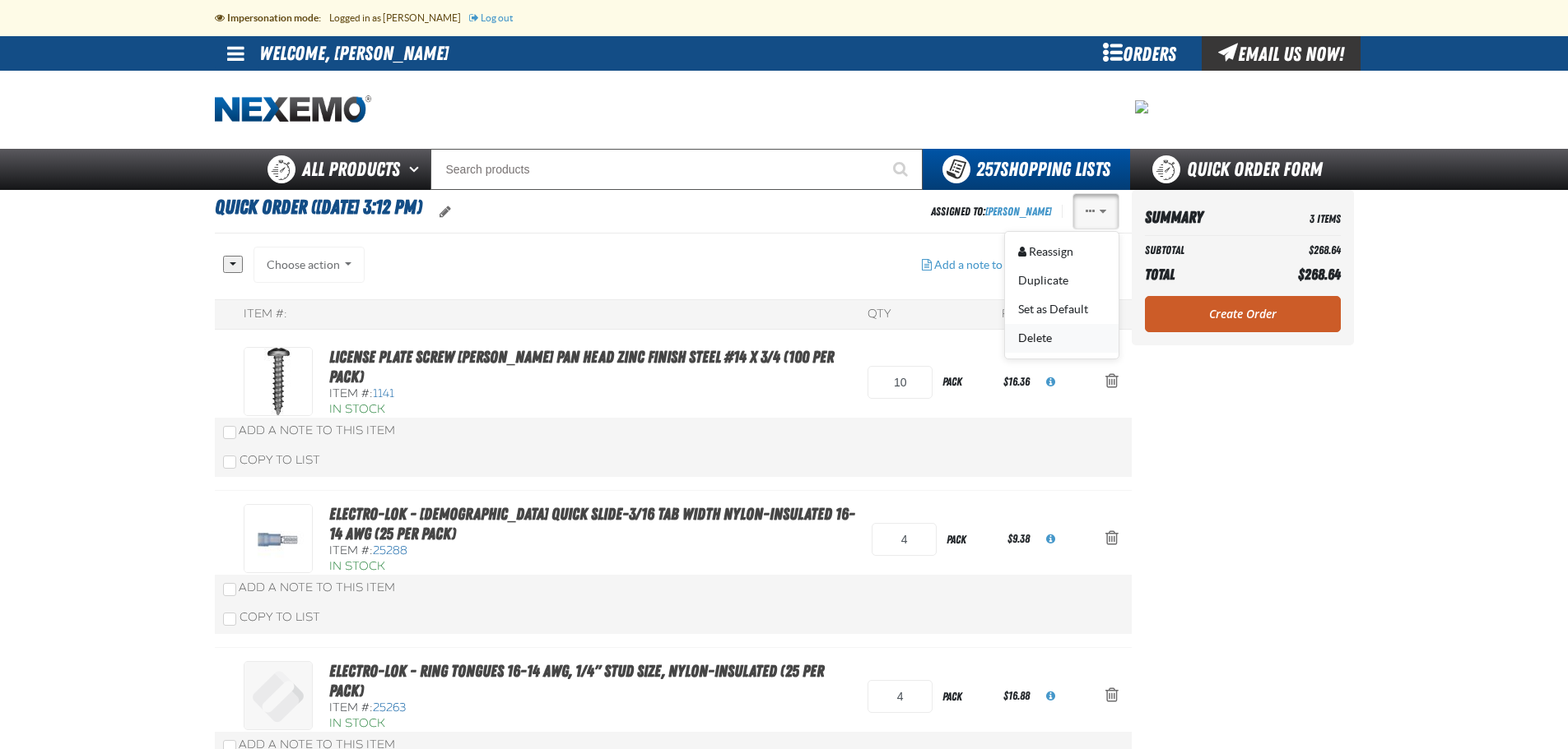
click at [1047, 336] on button "Delete" at bounding box center [1062, 338] width 113 height 29
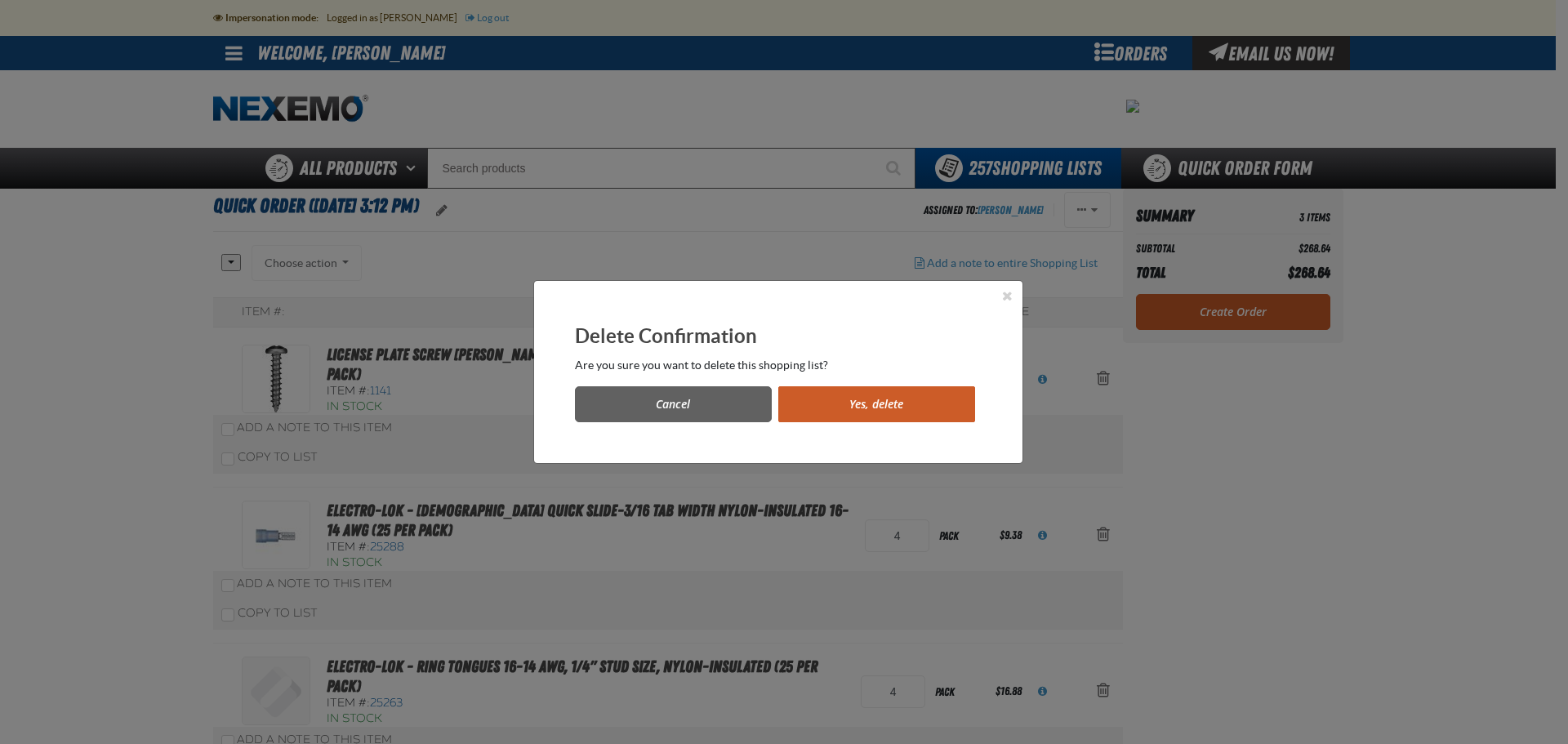
click at [918, 405] on button "Yes, delete" at bounding box center [876, 404] width 197 height 36
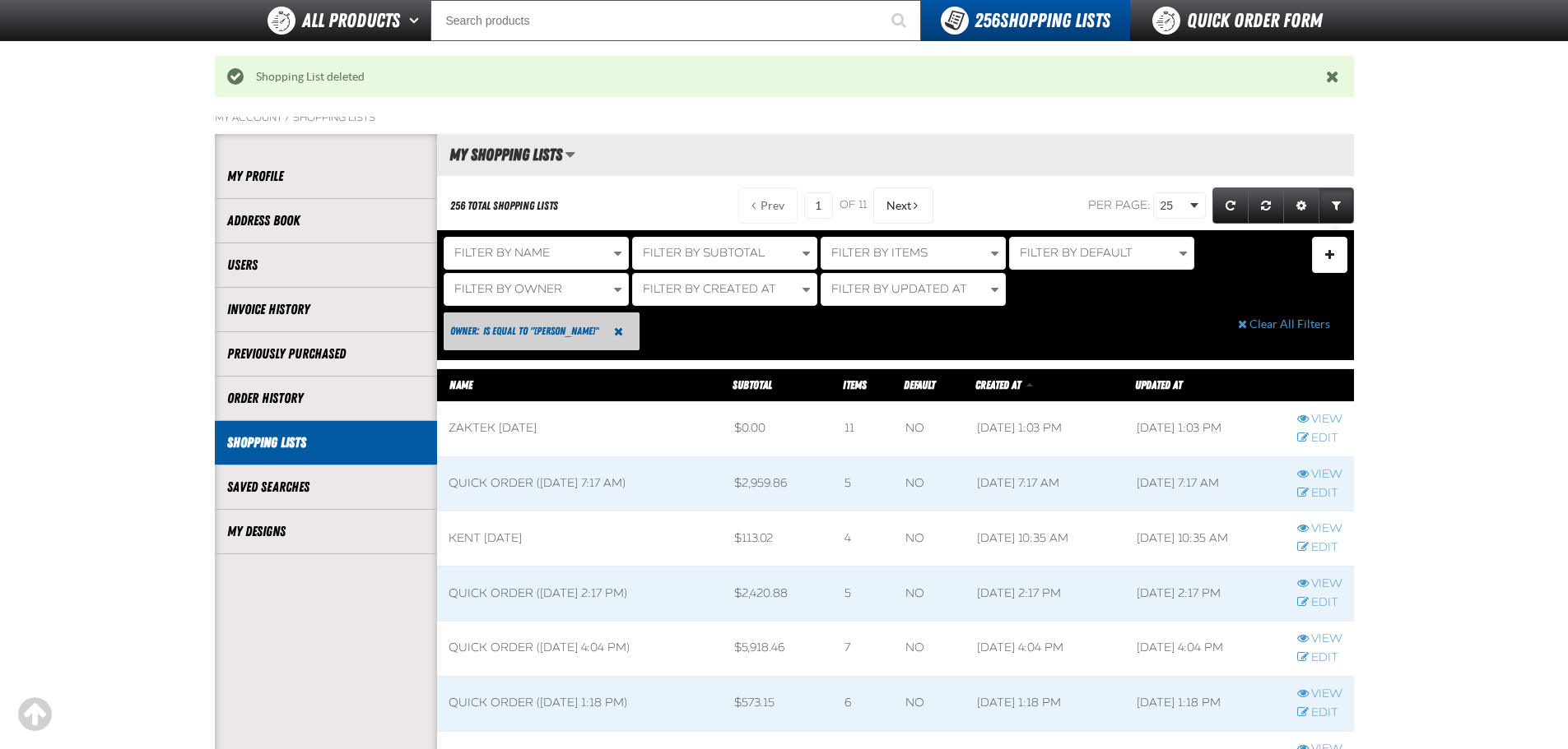
scroll to position [164, 0]
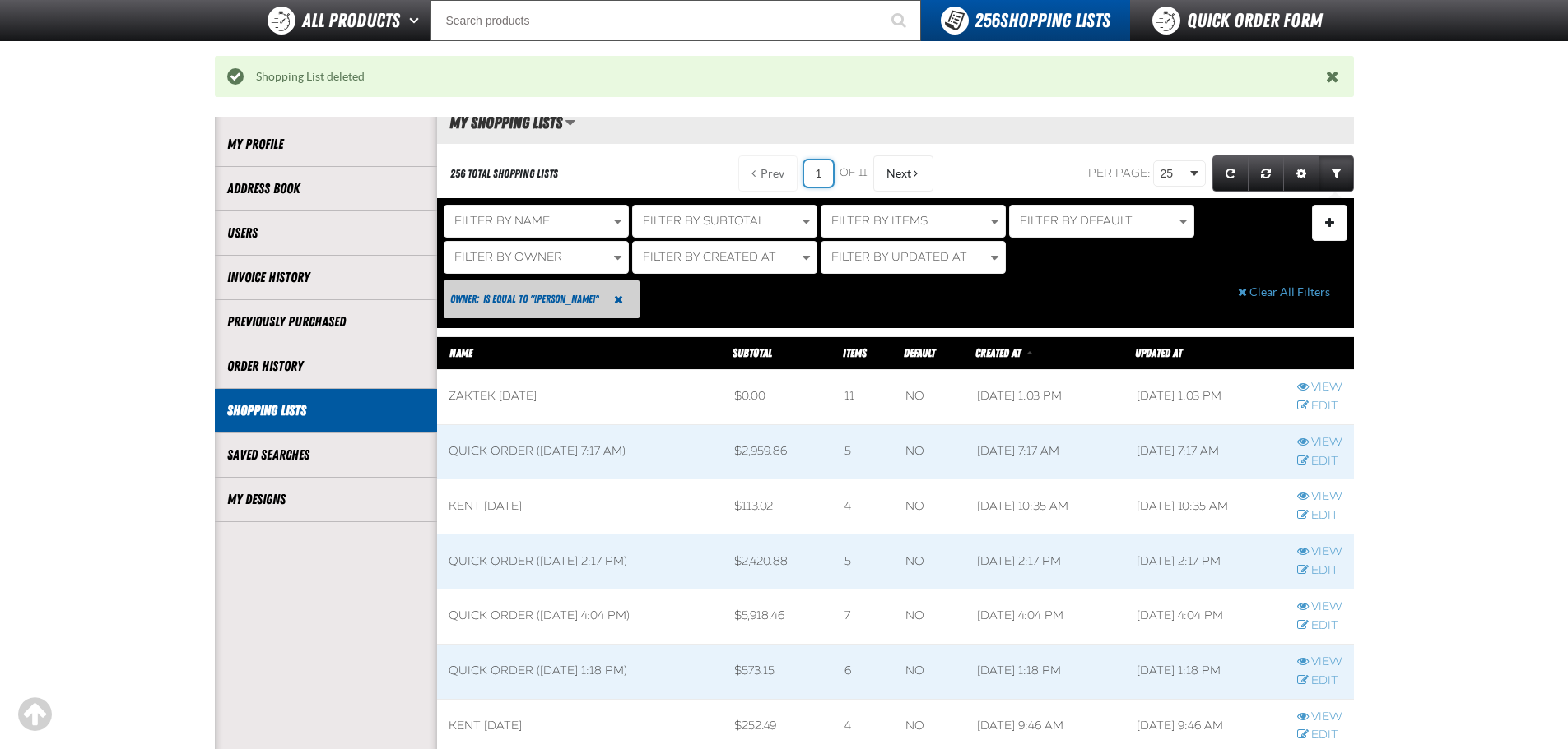
drag, startPoint x: 825, startPoint y: 170, endPoint x: 801, endPoint y: 173, distance: 24.2
click at [804, 173] on input "1" at bounding box center [819, 173] width 29 height 26
type input "11"
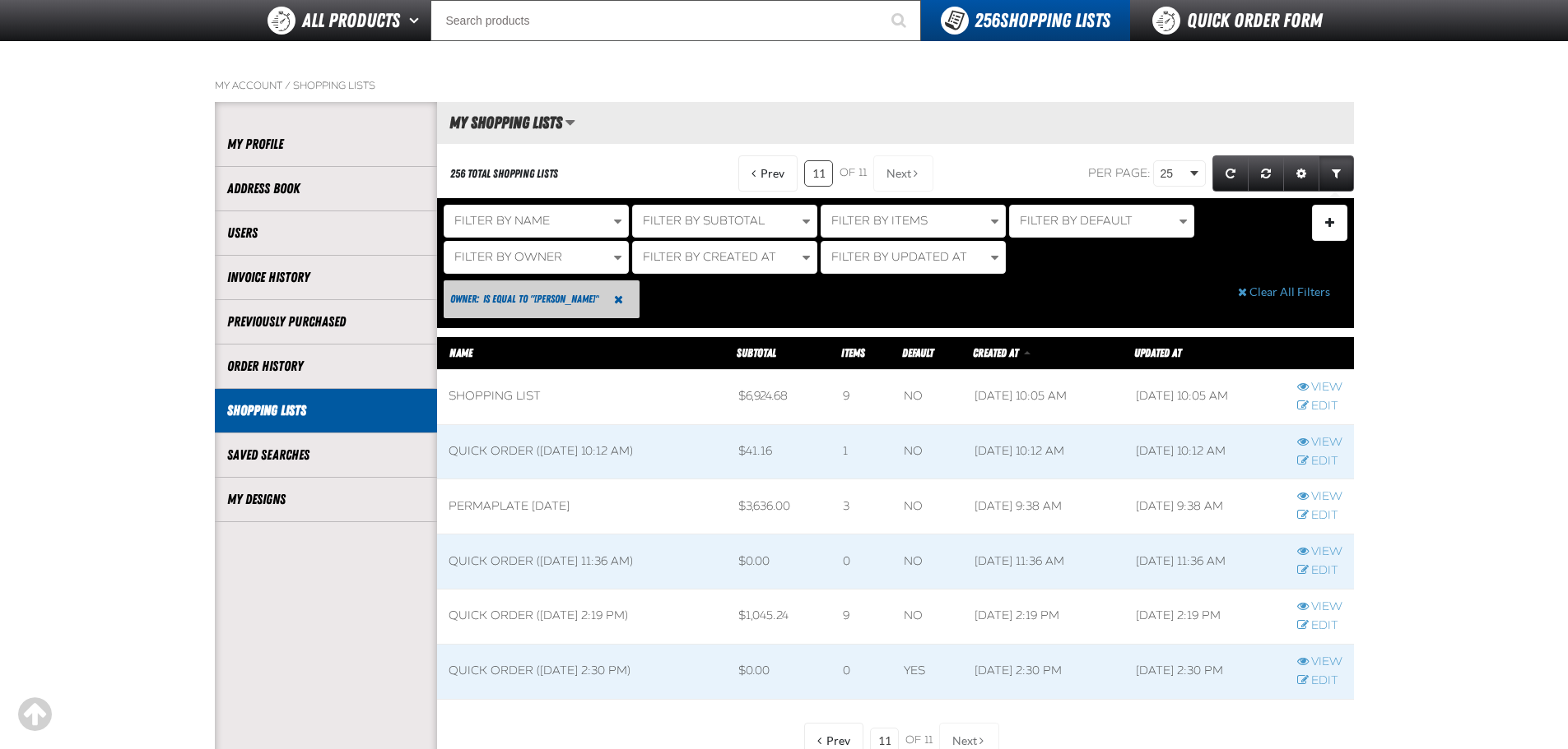
scroll to position [84, 0]
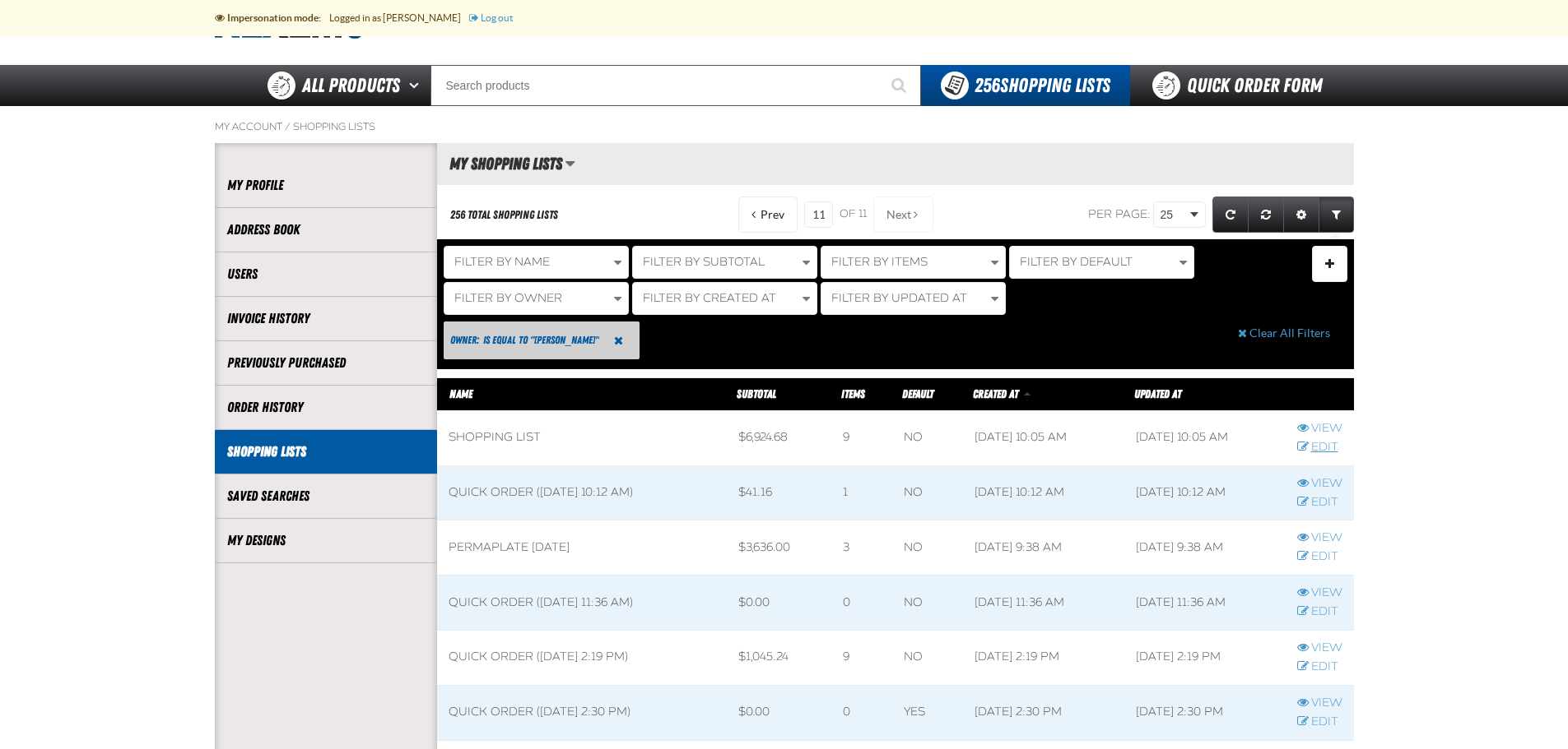
click at [1311, 447] on link "Edit" at bounding box center [1319, 448] width 45 height 15
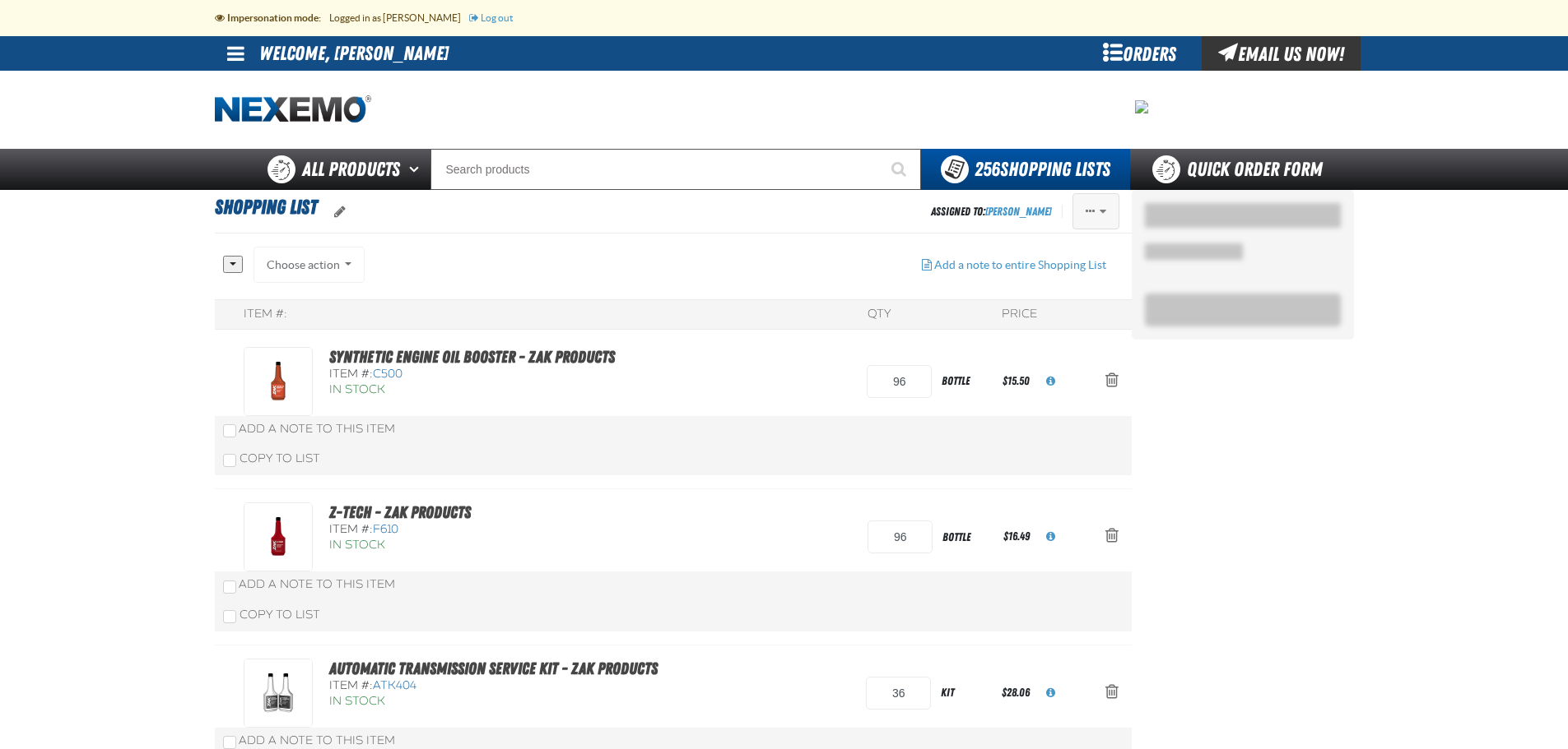
click at [1096, 221] on button "Actions of Shopping List" at bounding box center [1095, 211] width 47 height 36
click at [1050, 337] on button "Delete" at bounding box center [1062, 338] width 113 height 29
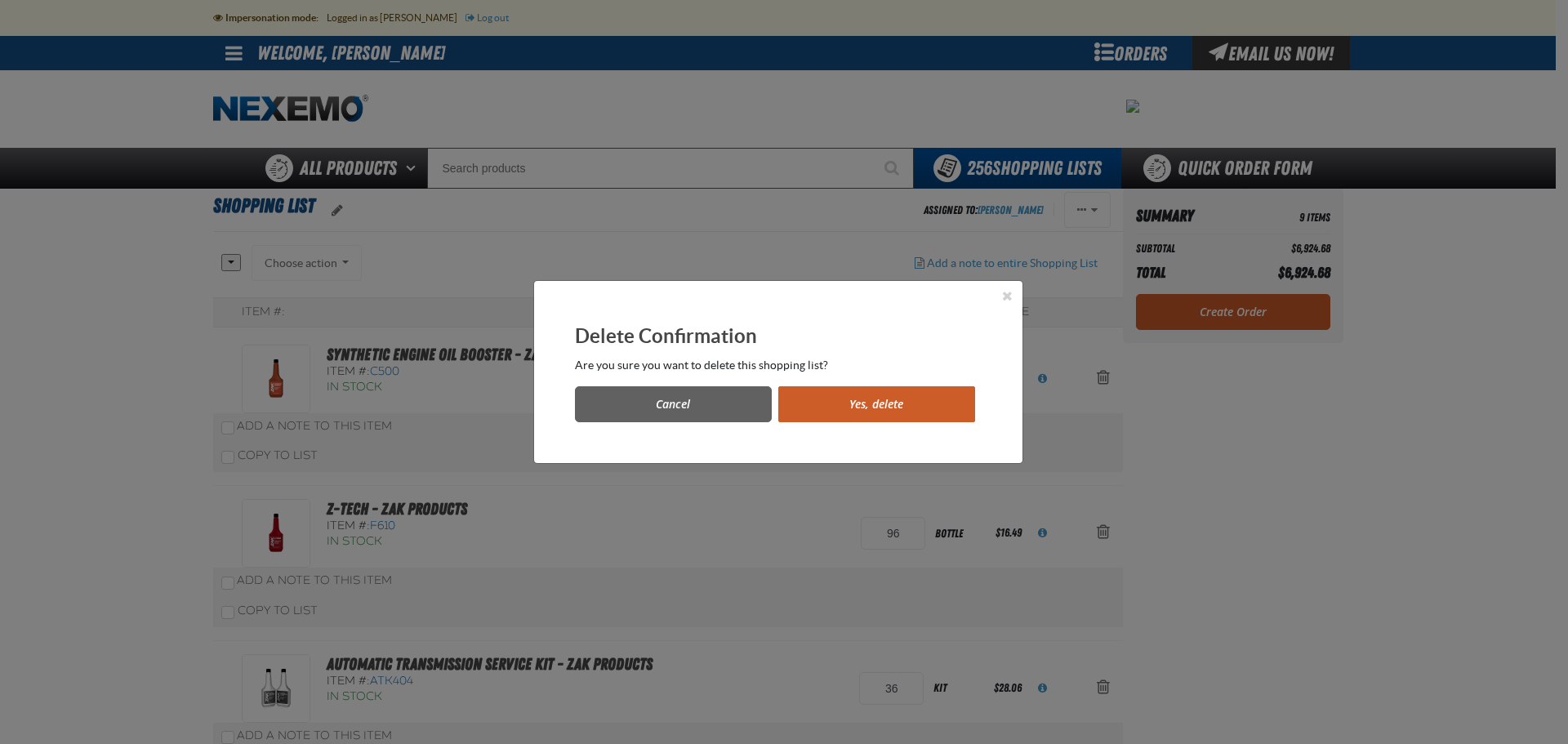
click at [881, 411] on button "Yes, delete" at bounding box center [876, 404] width 197 height 36
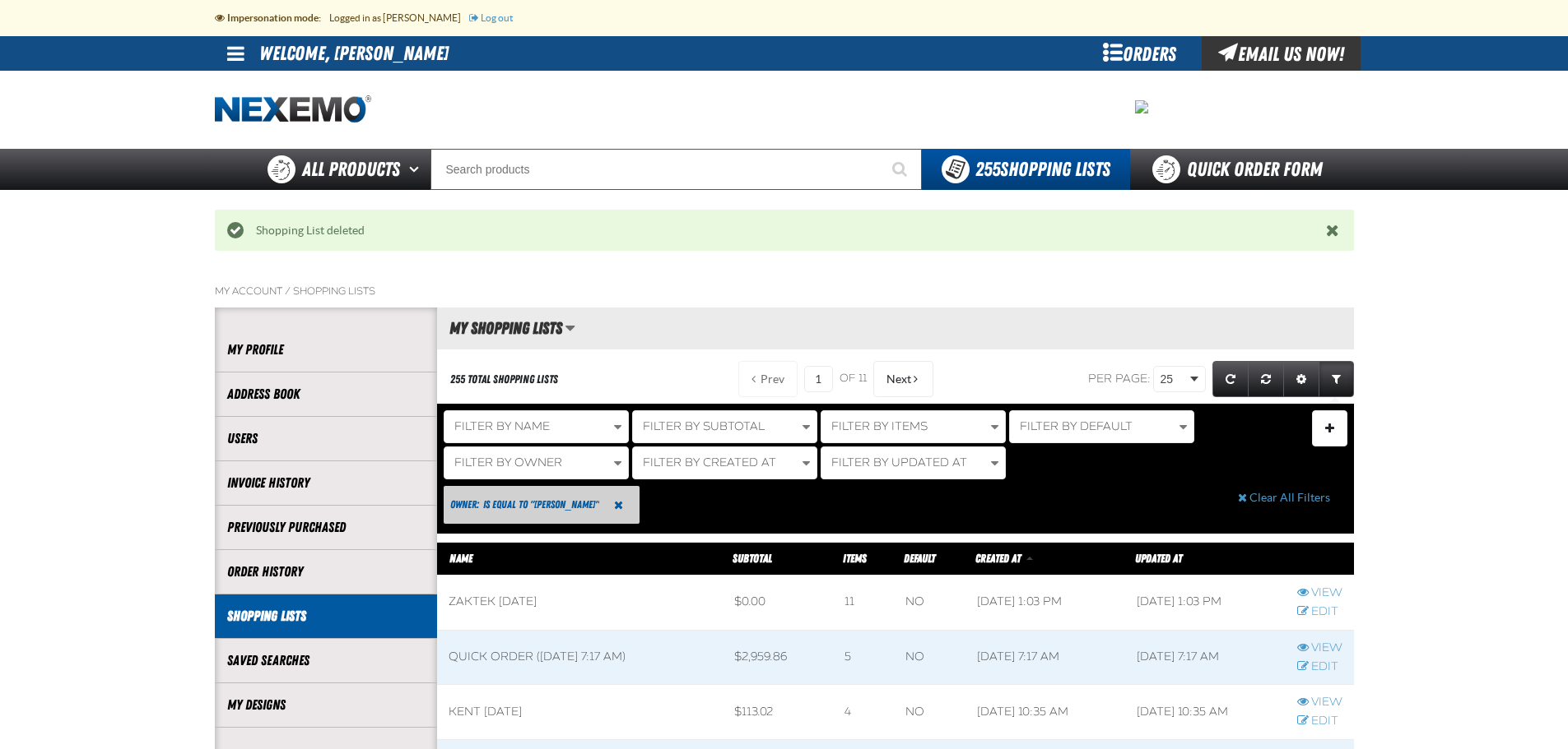
scroll to position [1, 1]
drag, startPoint x: 817, startPoint y: 375, endPoint x: 799, endPoint y: 377, distance: 18.1
click at [799, 377] on div "Prev 1 of 11 Next" at bounding box center [829, 379] width 207 height 36
type input "11"
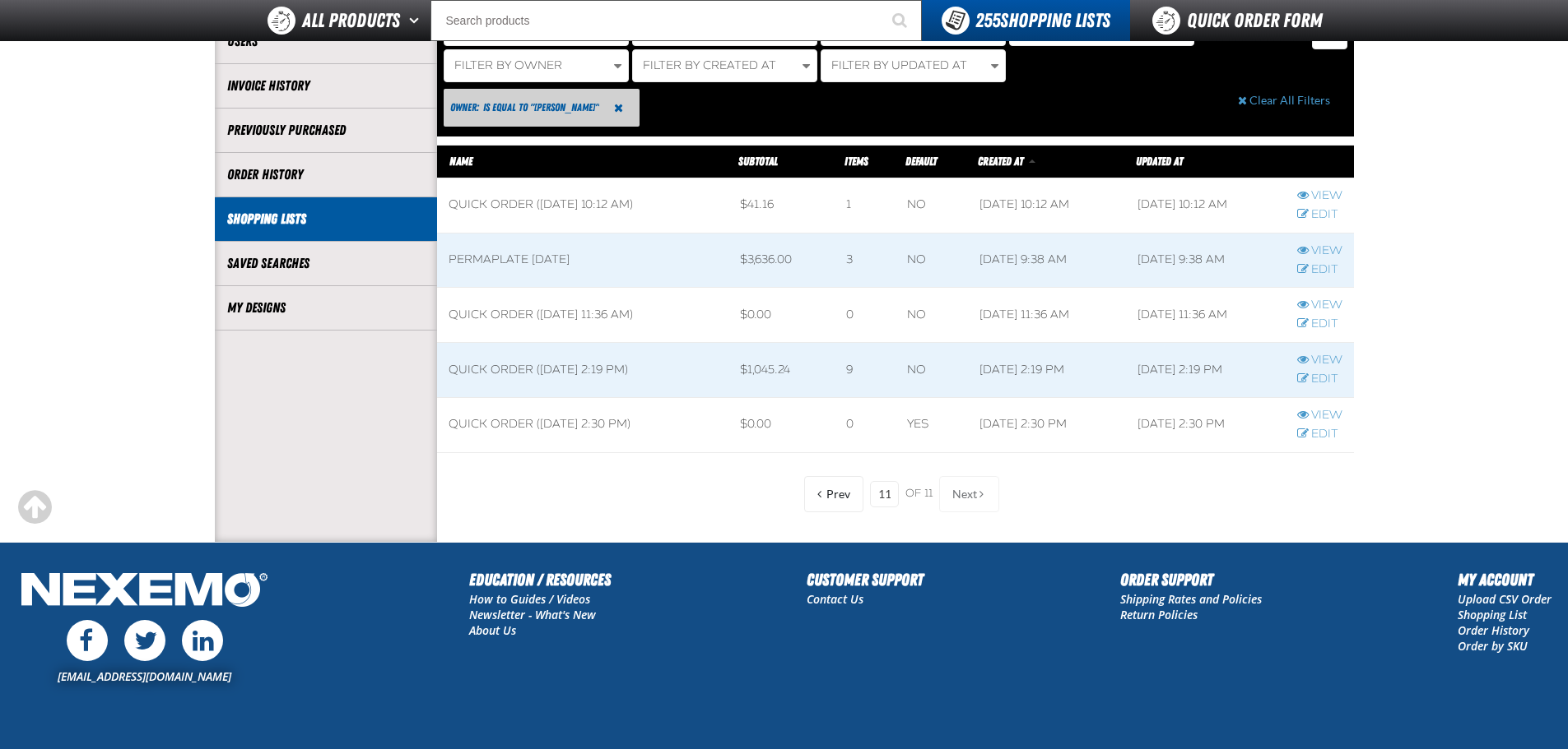
scroll to position [247, 0]
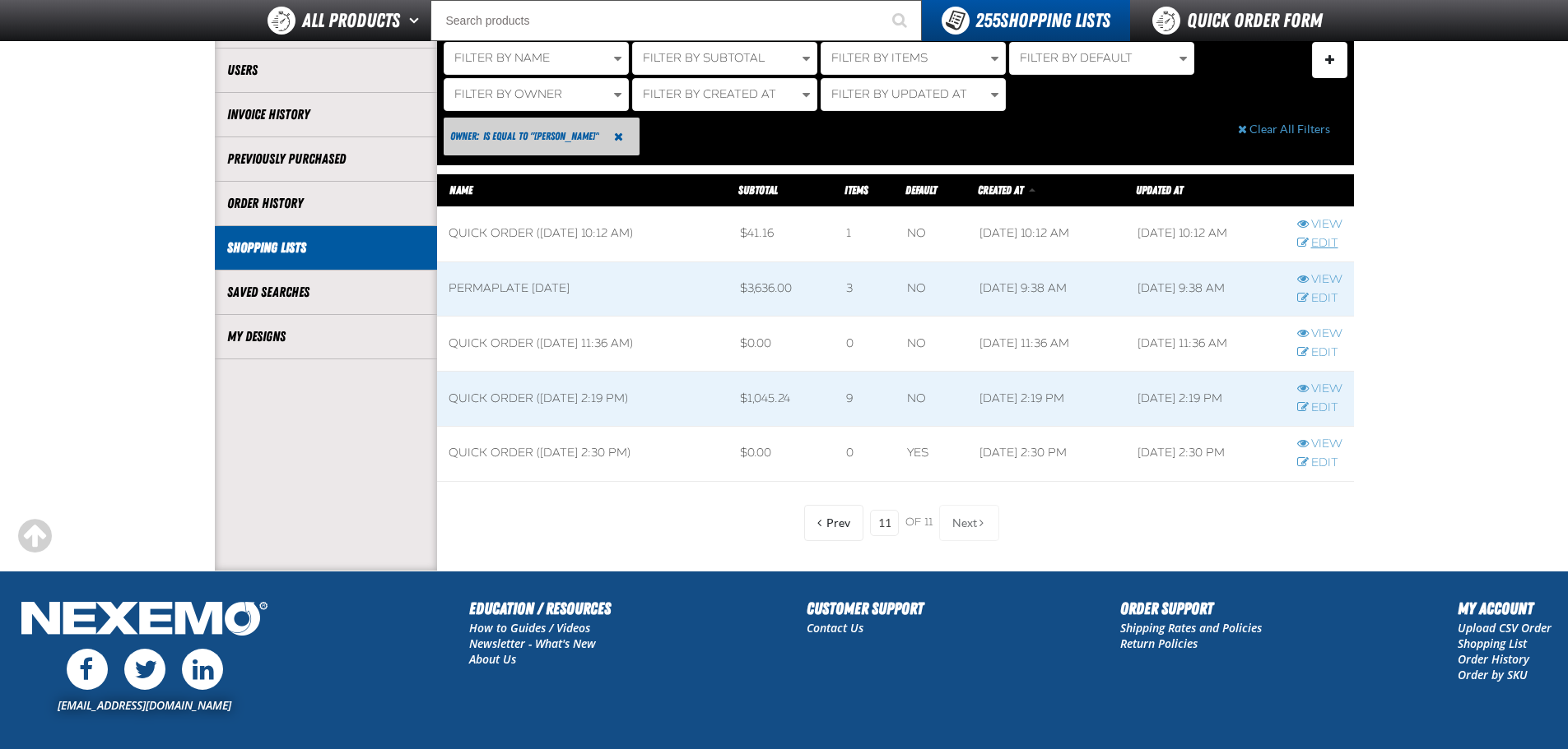
click at [1319, 246] on link "Edit" at bounding box center [1319, 244] width 45 height 15
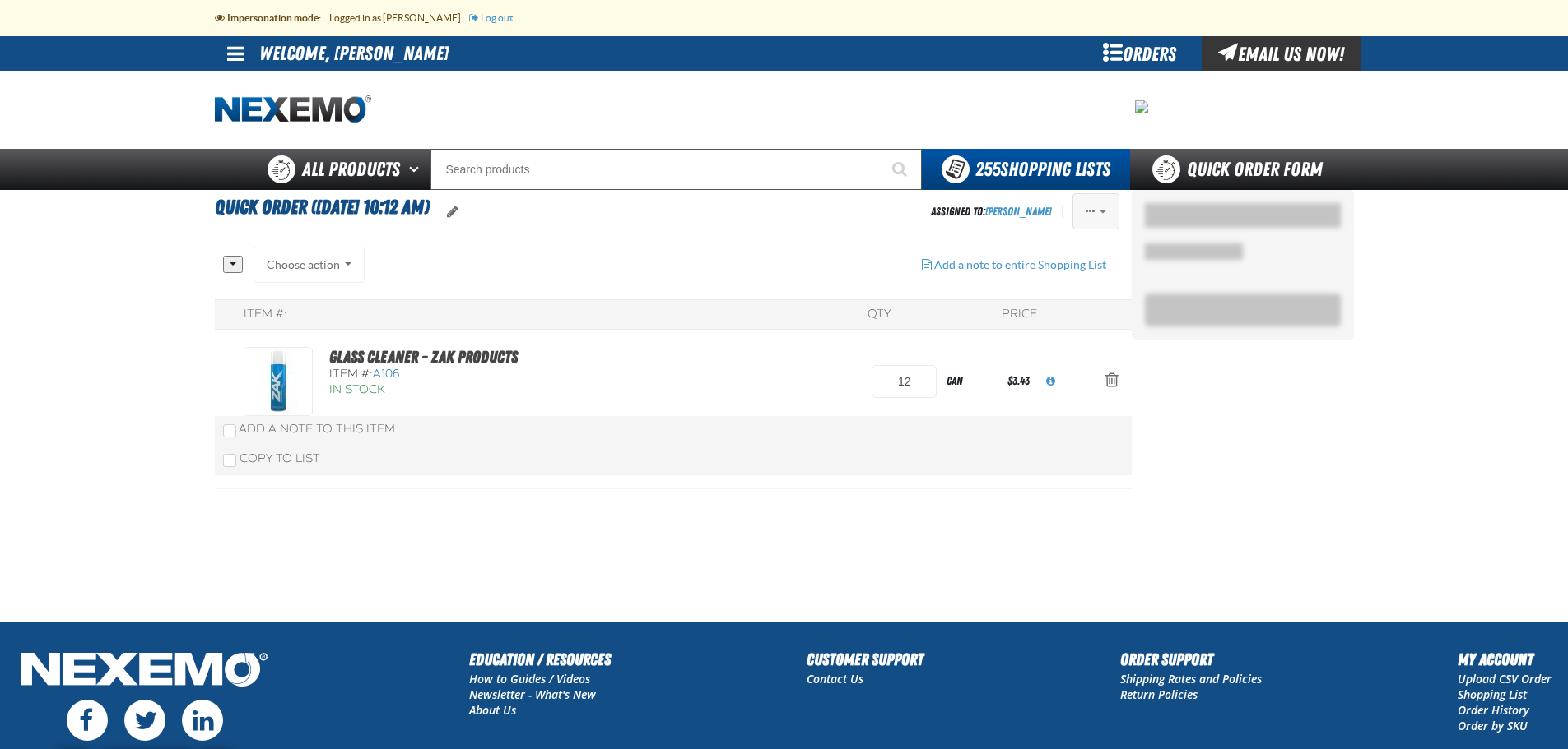
click at [1092, 213] on span "Actions of Quick Order (4/16/2021, 10:12 AM)" at bounding box center [1090, 212] width 9 height 12
click at [1044, 336] on button "Delete" at bounding box center [1062, 338] width 113 height 29
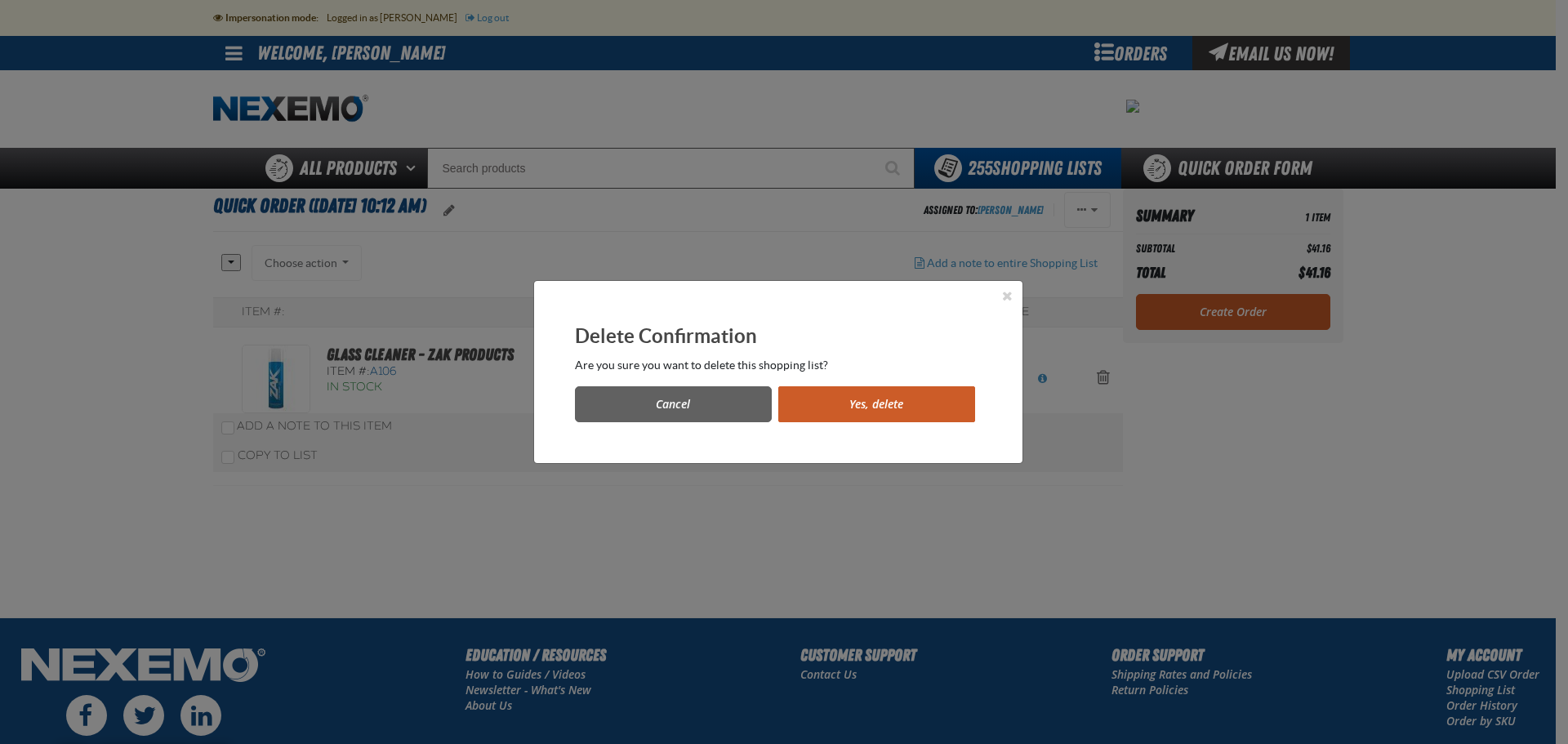
click at [935, 402] on button "Yes, delete" at bounding box center [876, 404] width 197 height 36
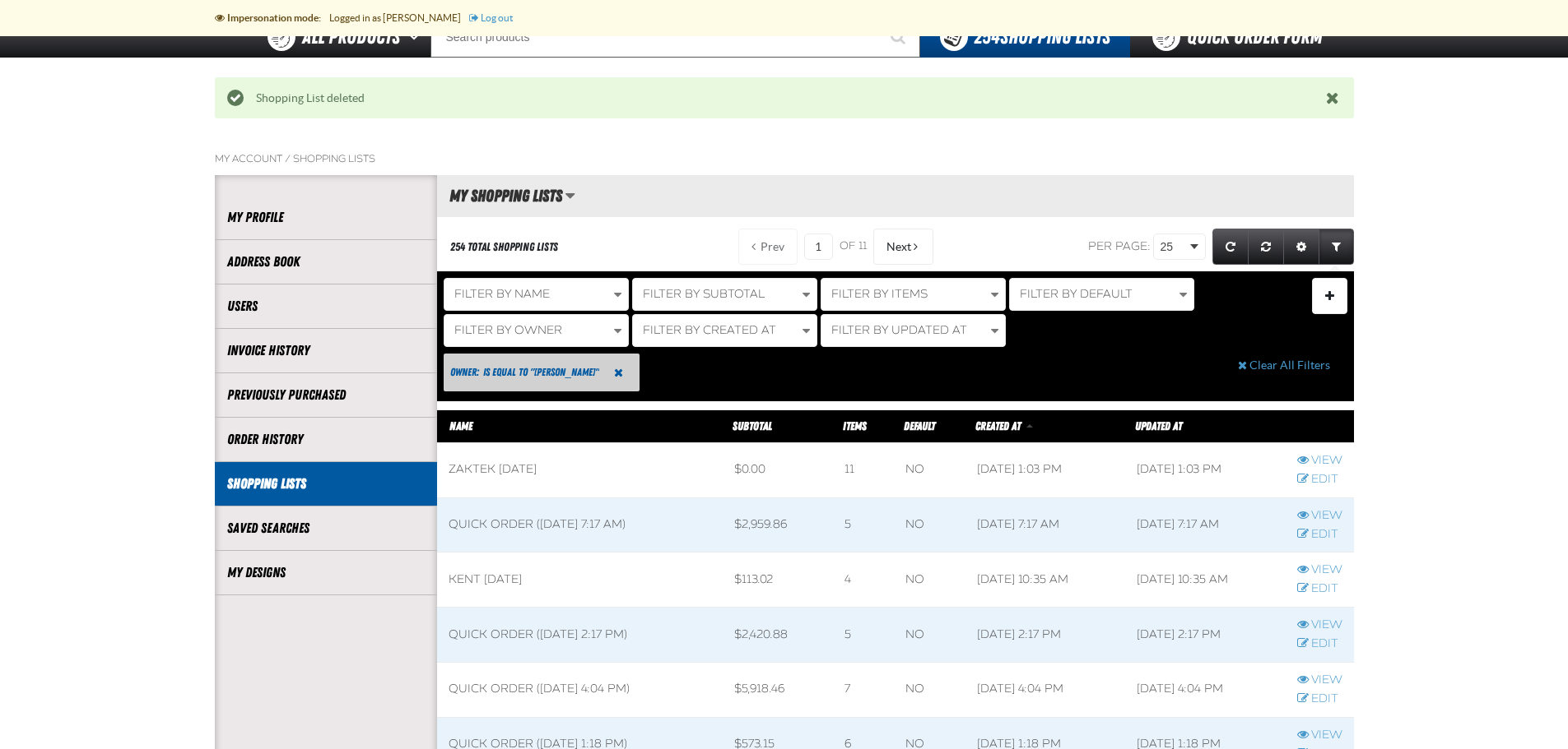
scroll to position [164, 0]
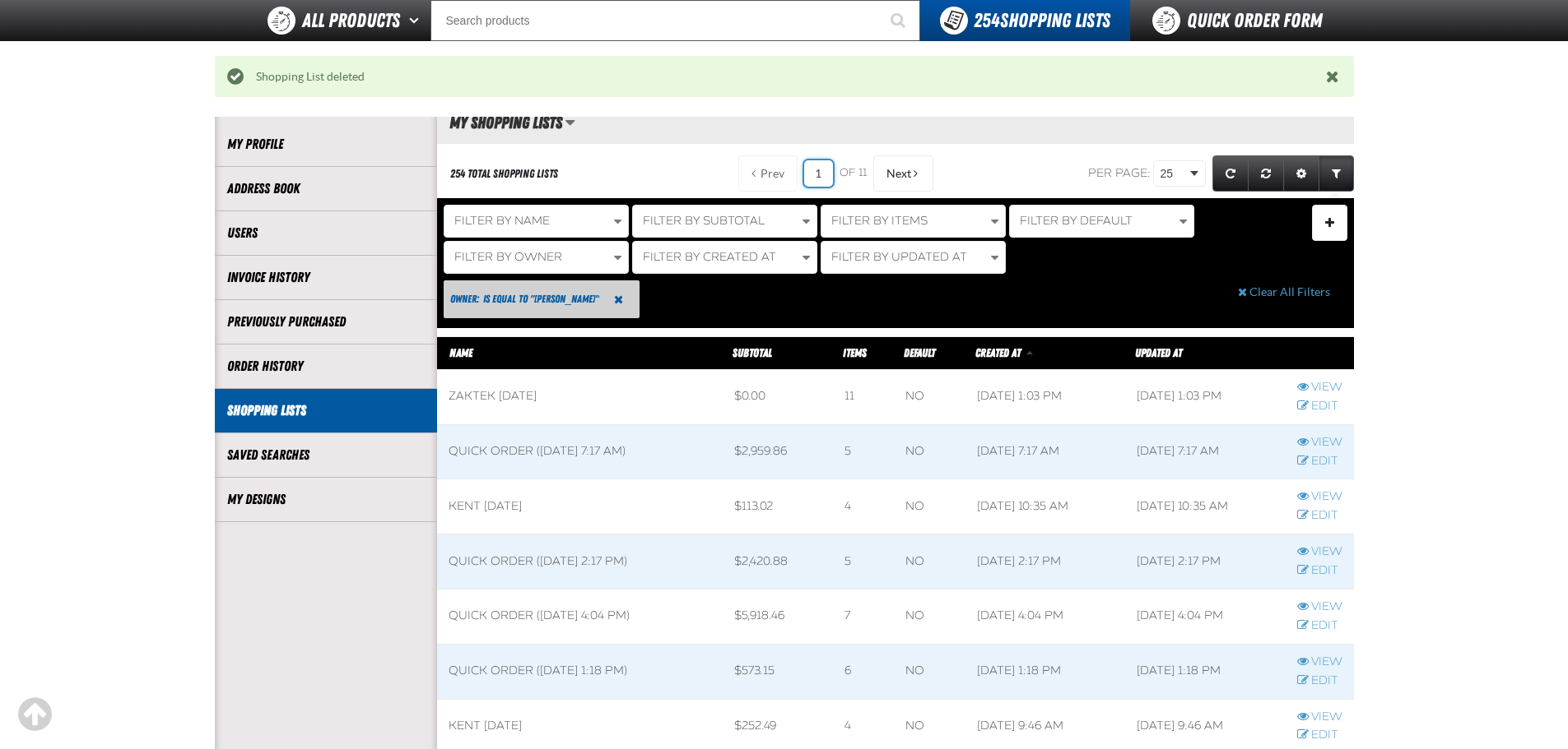
drag, startPoint x: 816, startPoint y: 173, endPoint x: 798, endPoint y: 175, distance: 18.1
click at [798, 175] on div "Prev 1 of 11 Next" at bounding box center [829, 173] width 207 height 36
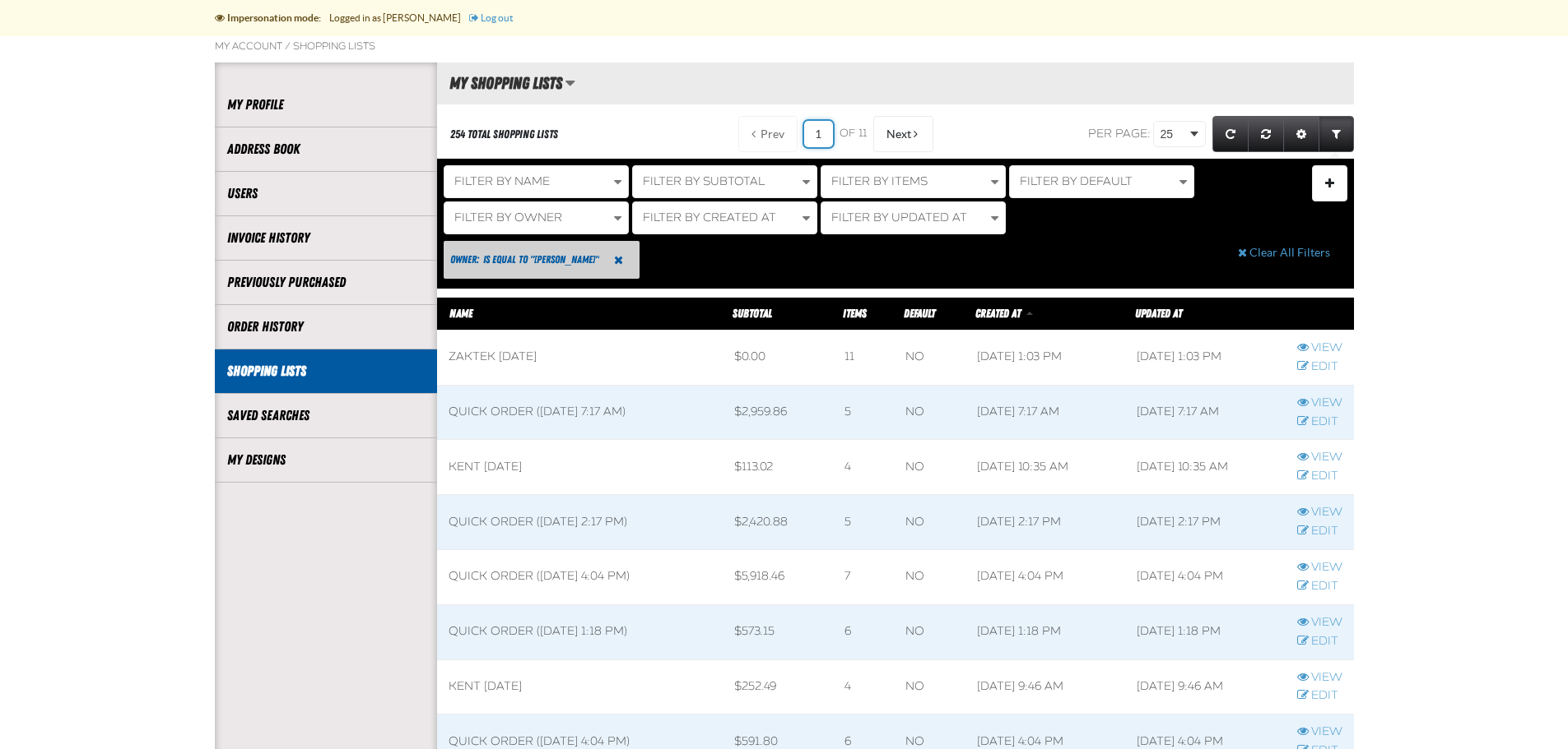
scroll to position [84, 0]
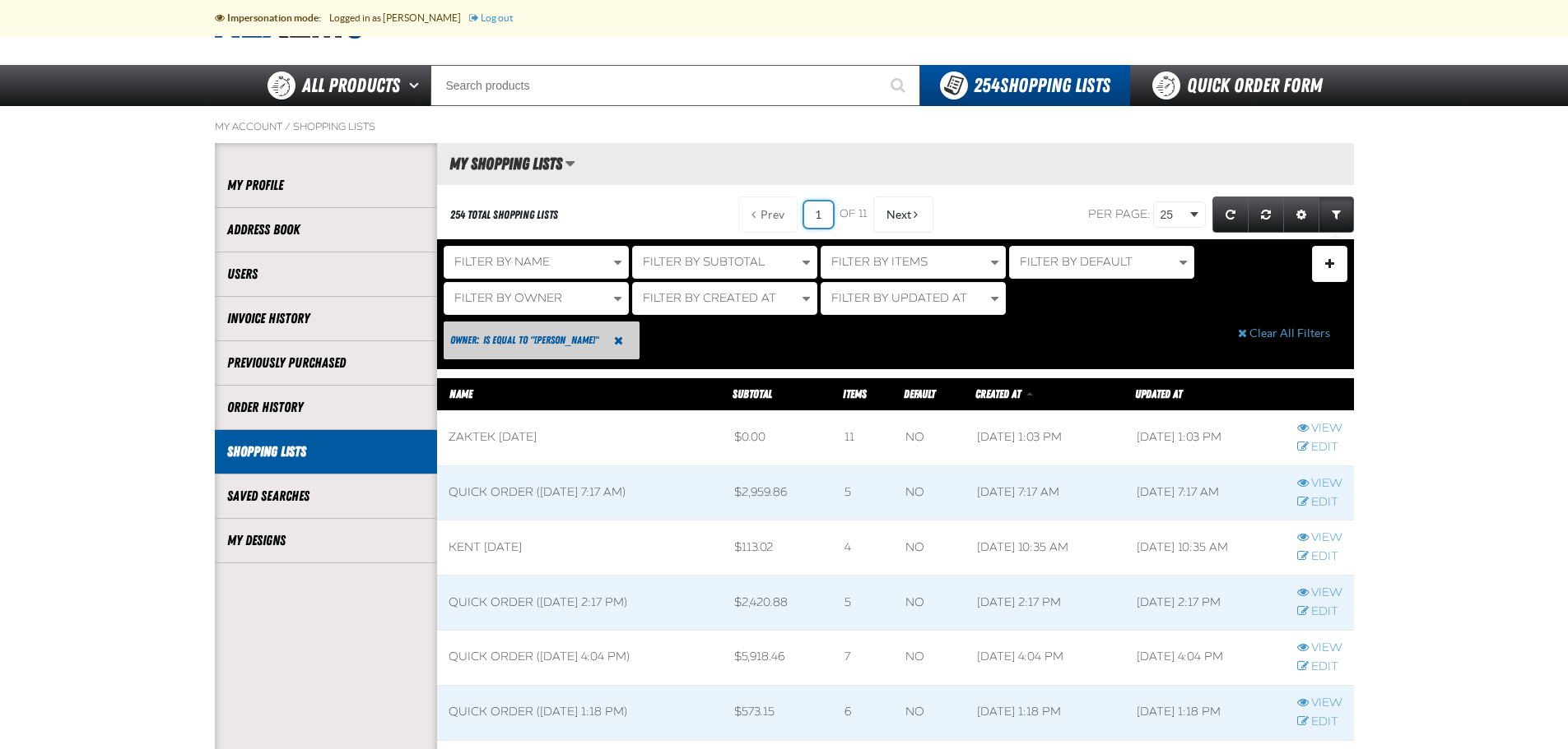
type input "11"
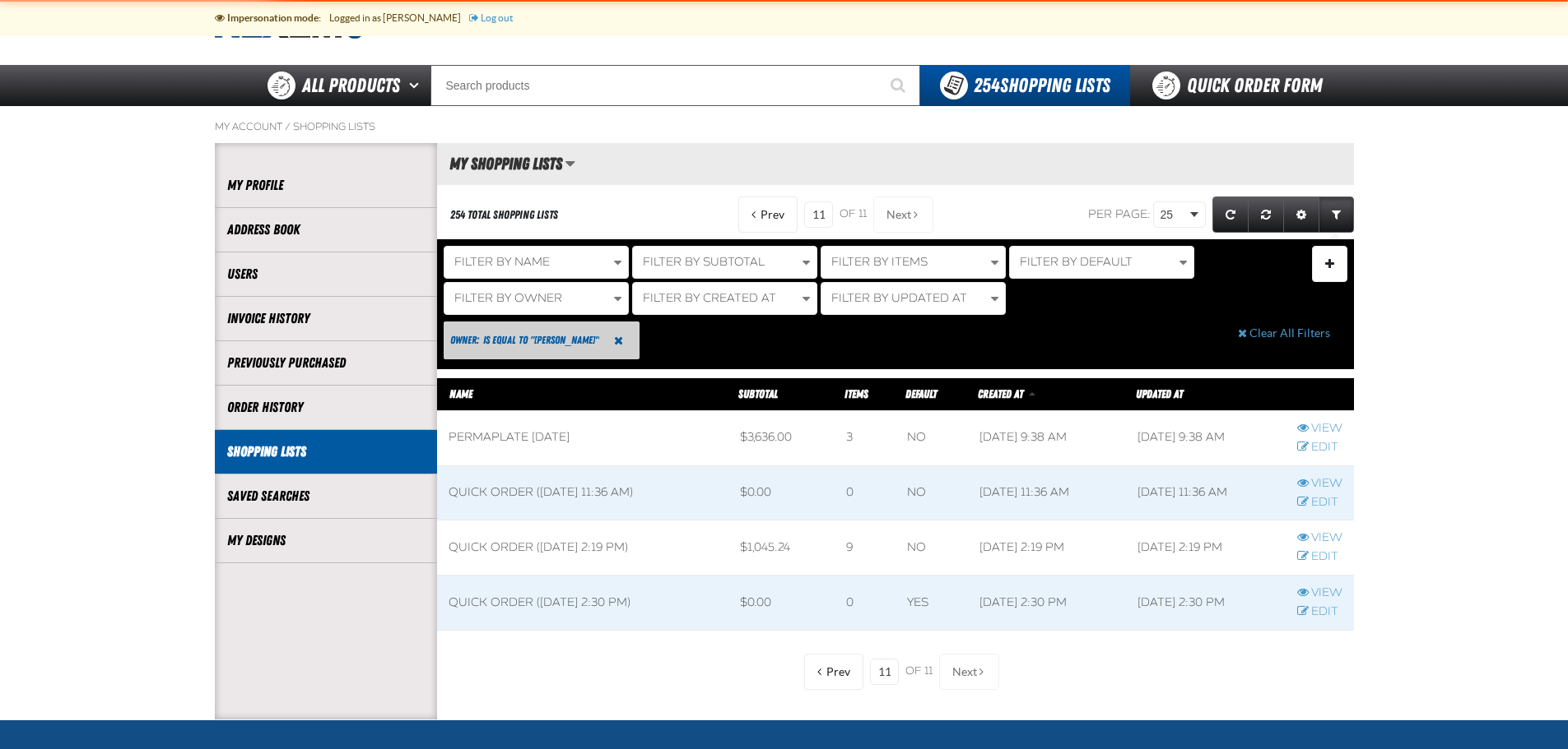
scroll to position [265, 917]
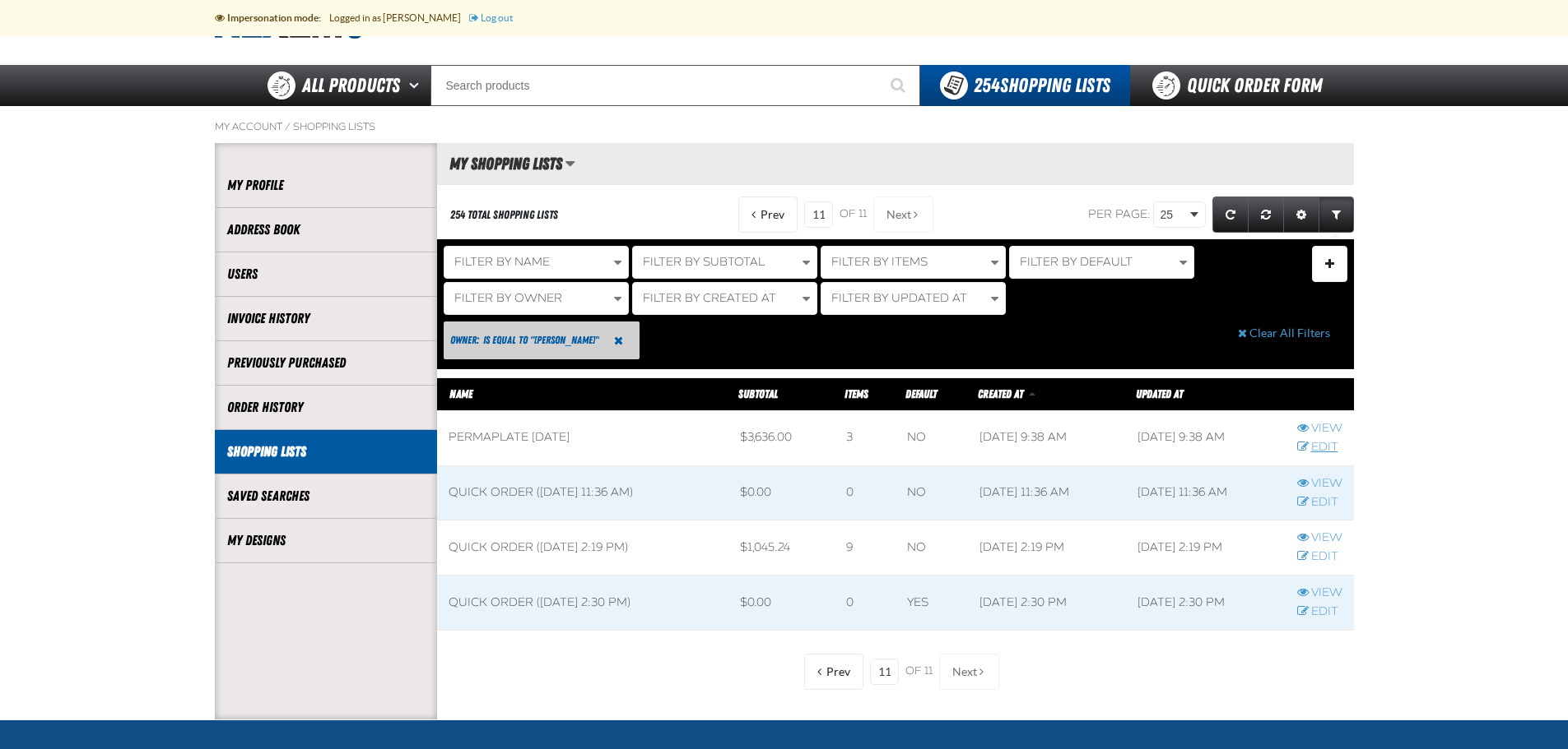
click at [1318, 447] on link "Edit" at bounding box center [1319, 448] width 45 height 15
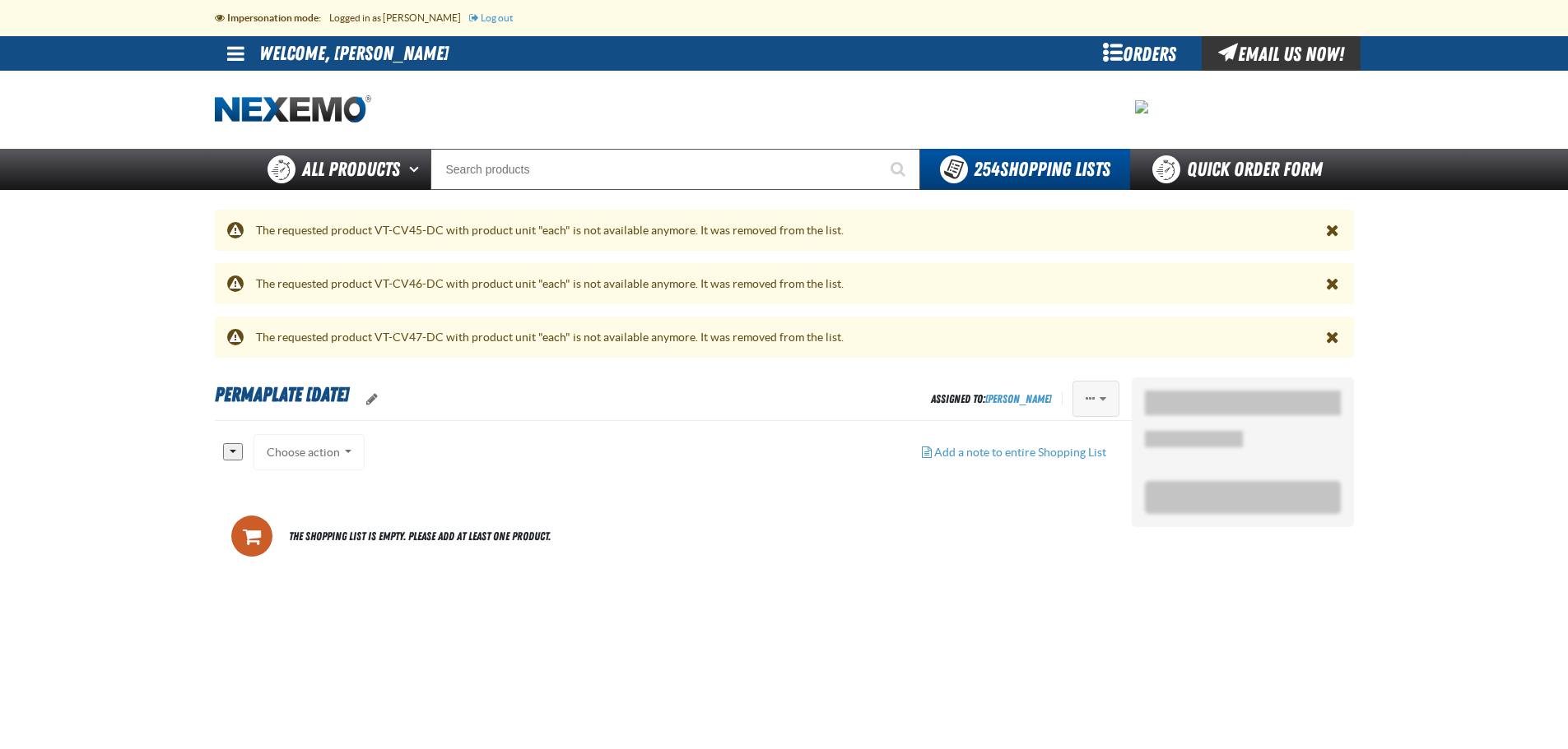
click at [1101, 399] on span "Actions of Permaplate 2.8.2021" at bounding box center [1103, 399] width 7 height 12
click at [1046, 502] on button "Delete" at bounding box center [1062, 498] width 113 height 29
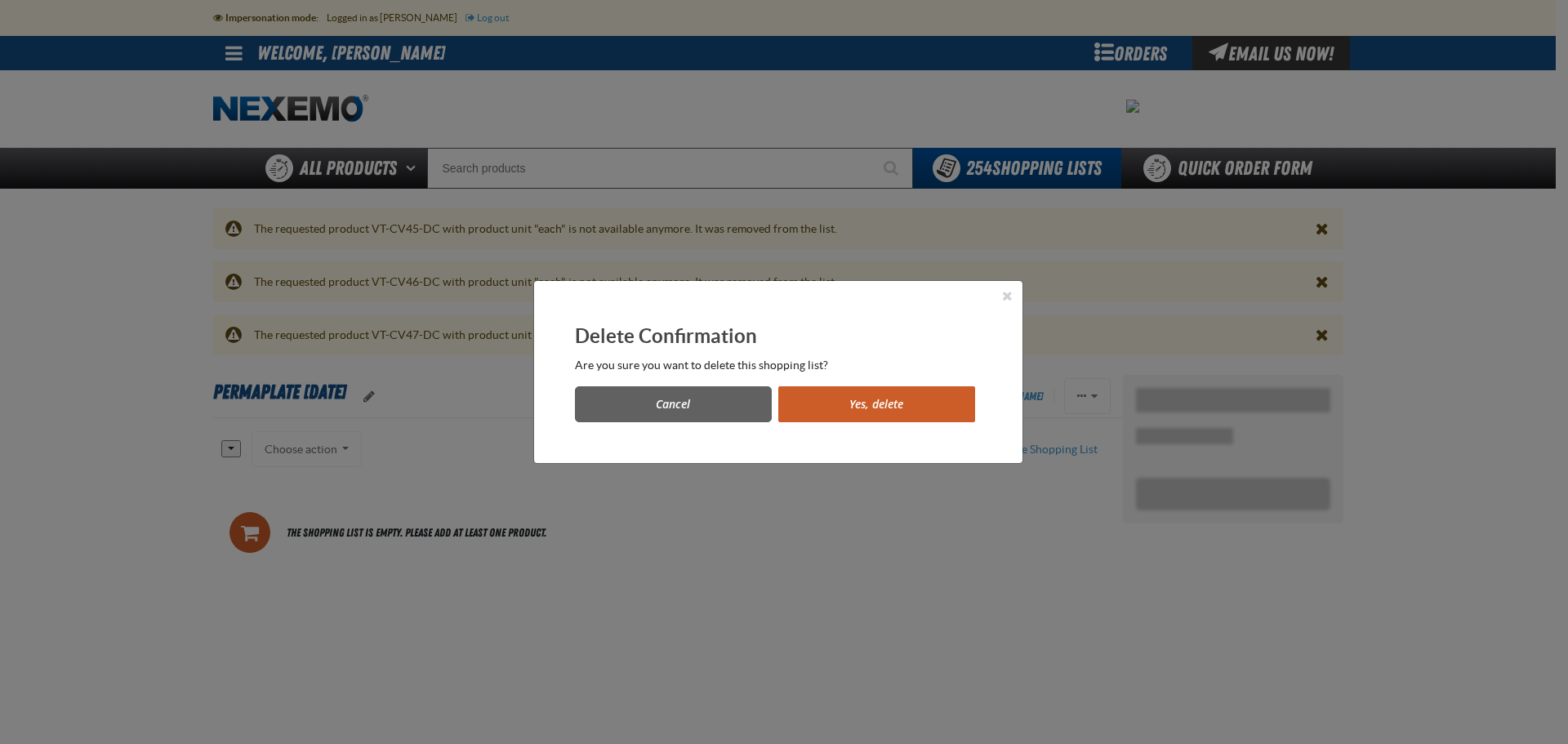
click at [929, 410] on button "Yes, delete" at bounding box center [876, 404] width 197 height 36
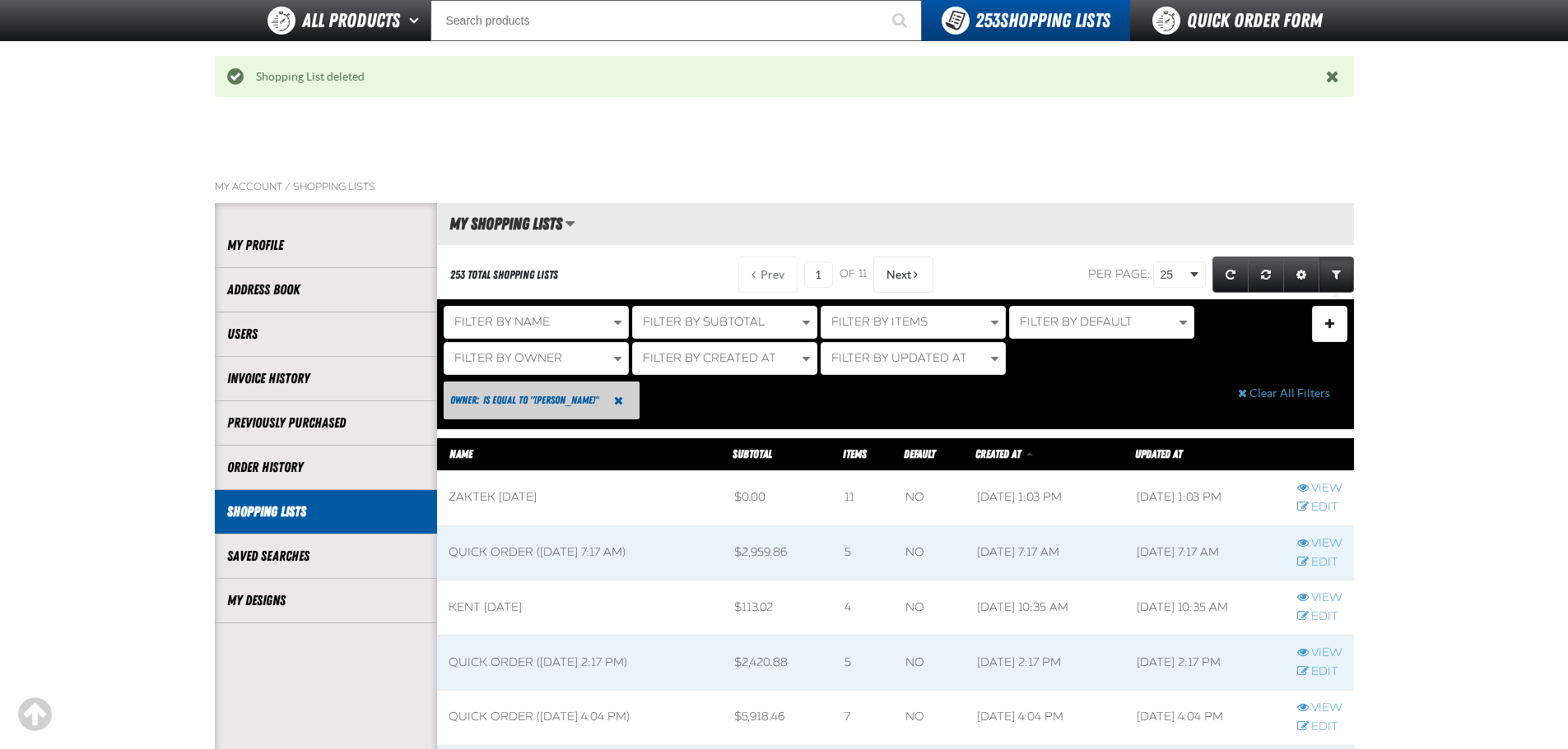
scroll to position [164, 0]
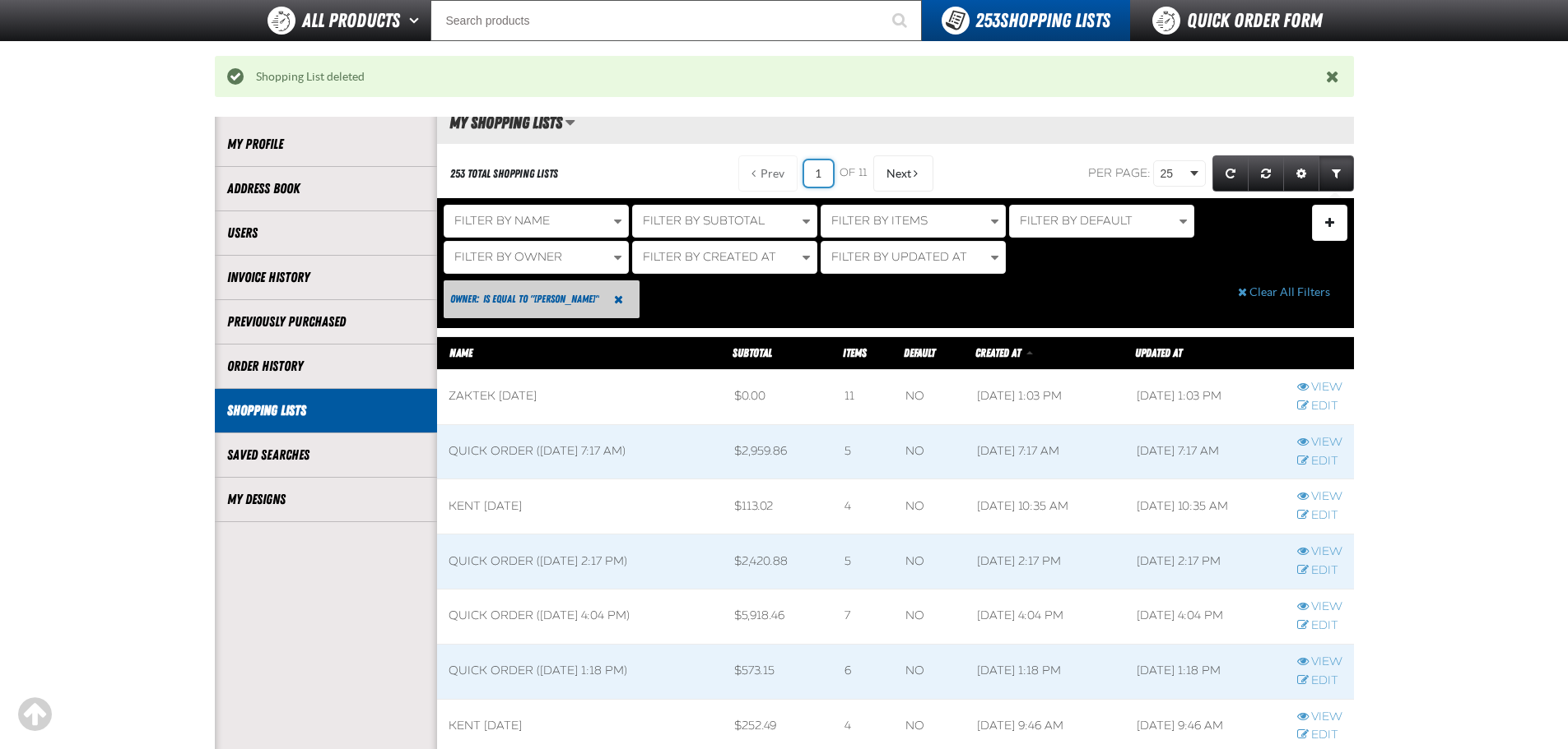
drag, startPoint x: 798, startPoint y: 182, endPoint x: 786, endPoint y: 186, distance: 12.6
click at [784, 186] on div "Prev 1 of 11 Next" at bounding box center [829, 173] width 207 height 36
type input "11"
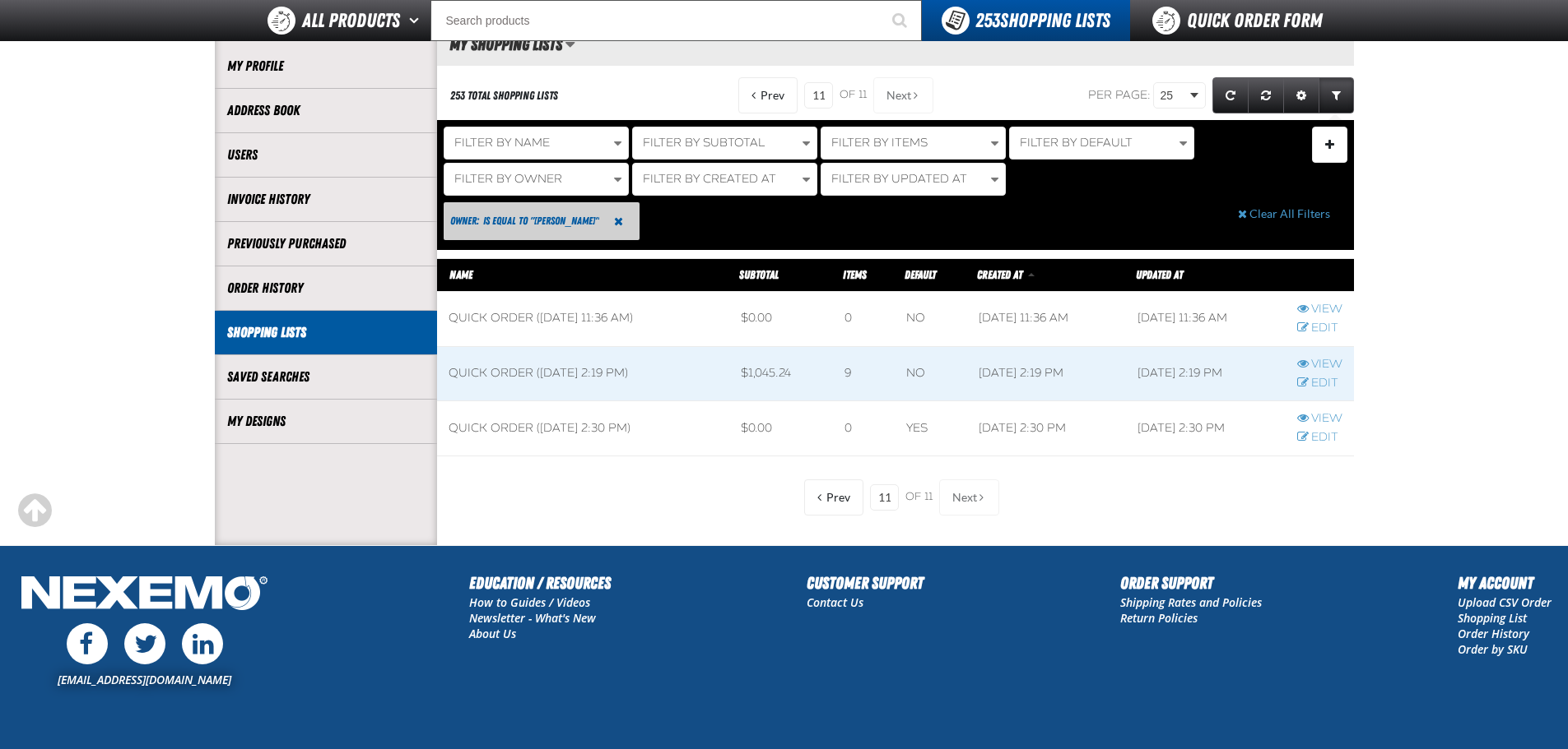
scroll to position [166, 0]
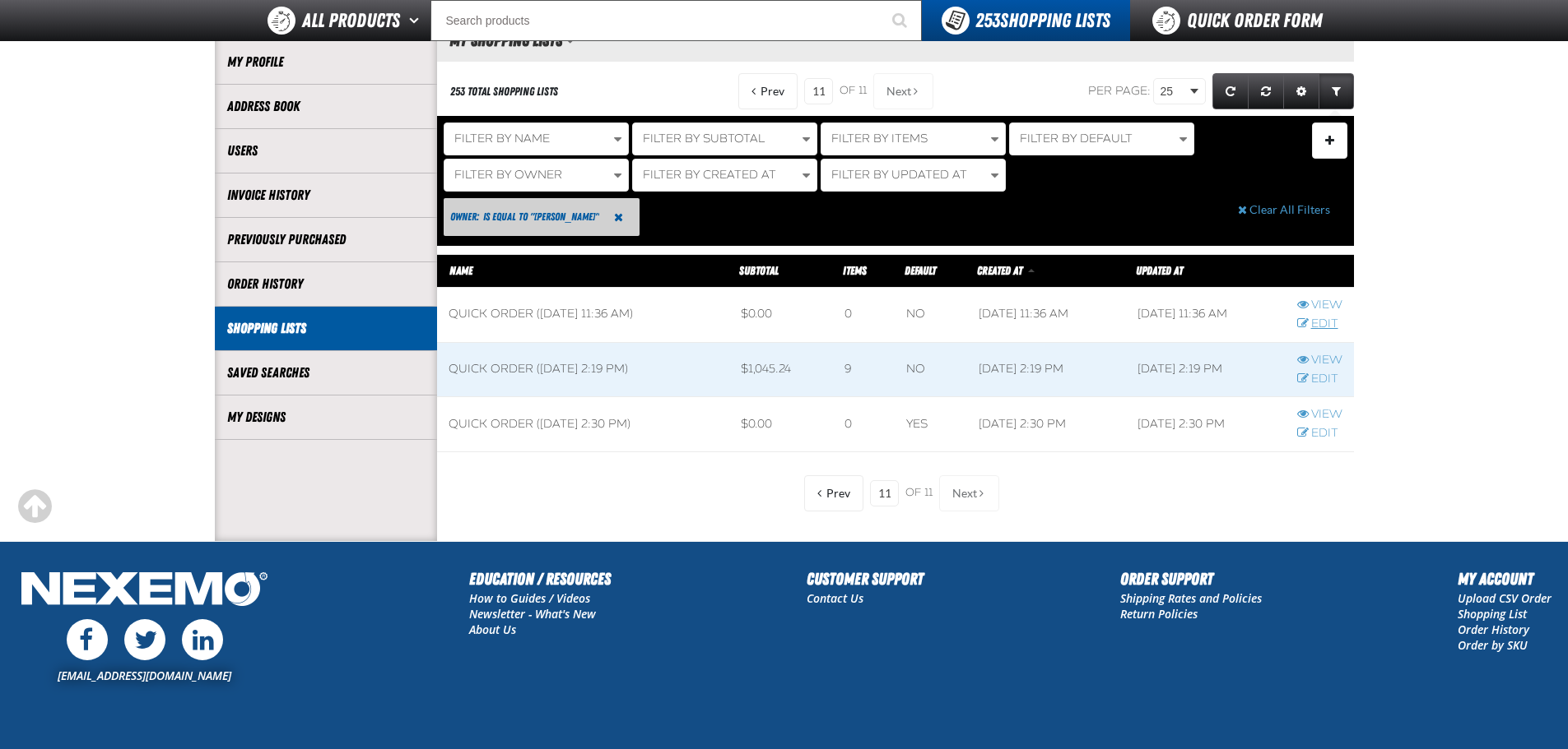
click at [1333, 323] on link "Edit" at bounding box center [1319, 324] width 45 height 15
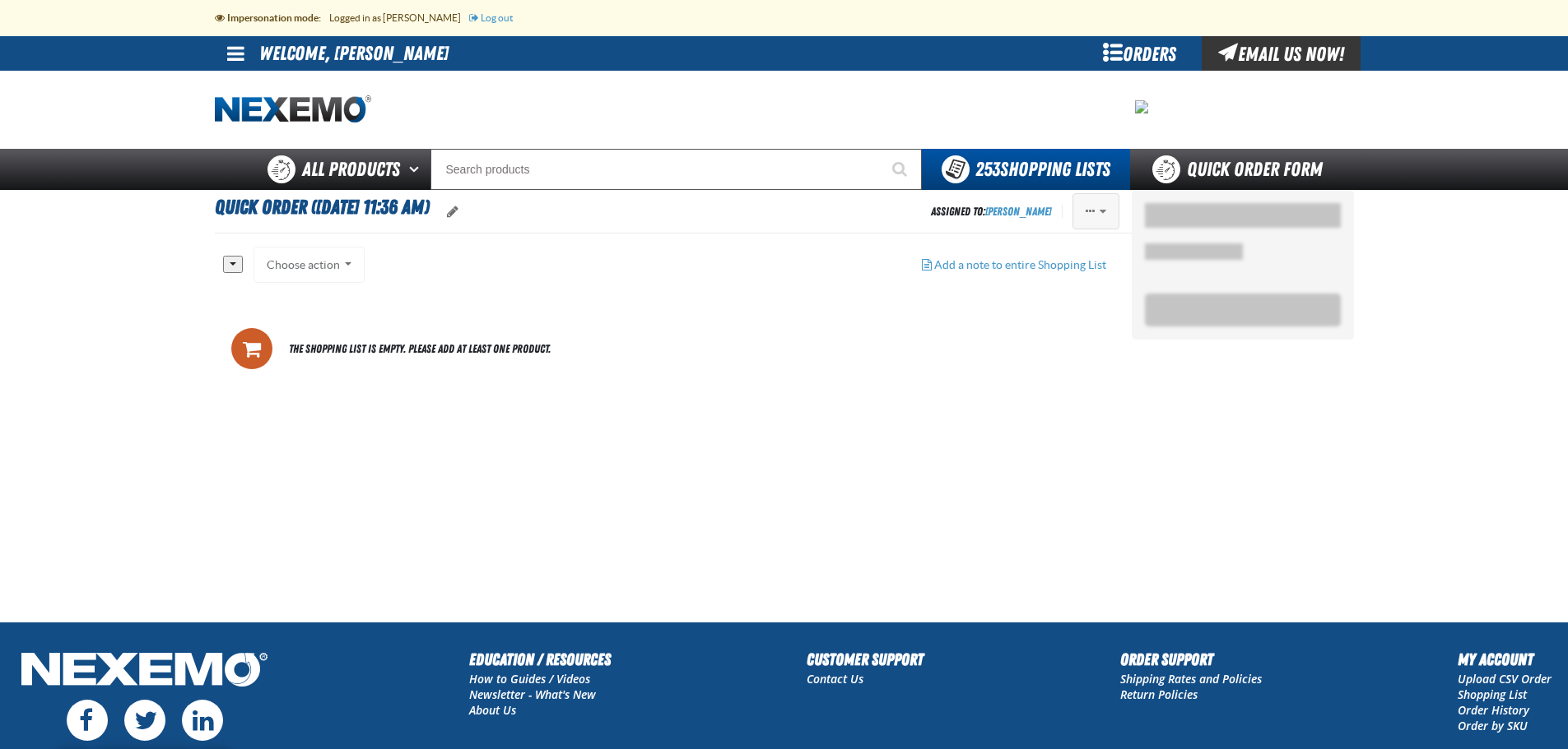
click at [1100, 212] on span "Actions of Quick Order (Jun 25, 2020, 11:36 AM)" at bounding box center [1103, 212] width 7 height 12
click at [1050, 313] on button "Delete" at bounding box center [1062, 310] width 113 height 29
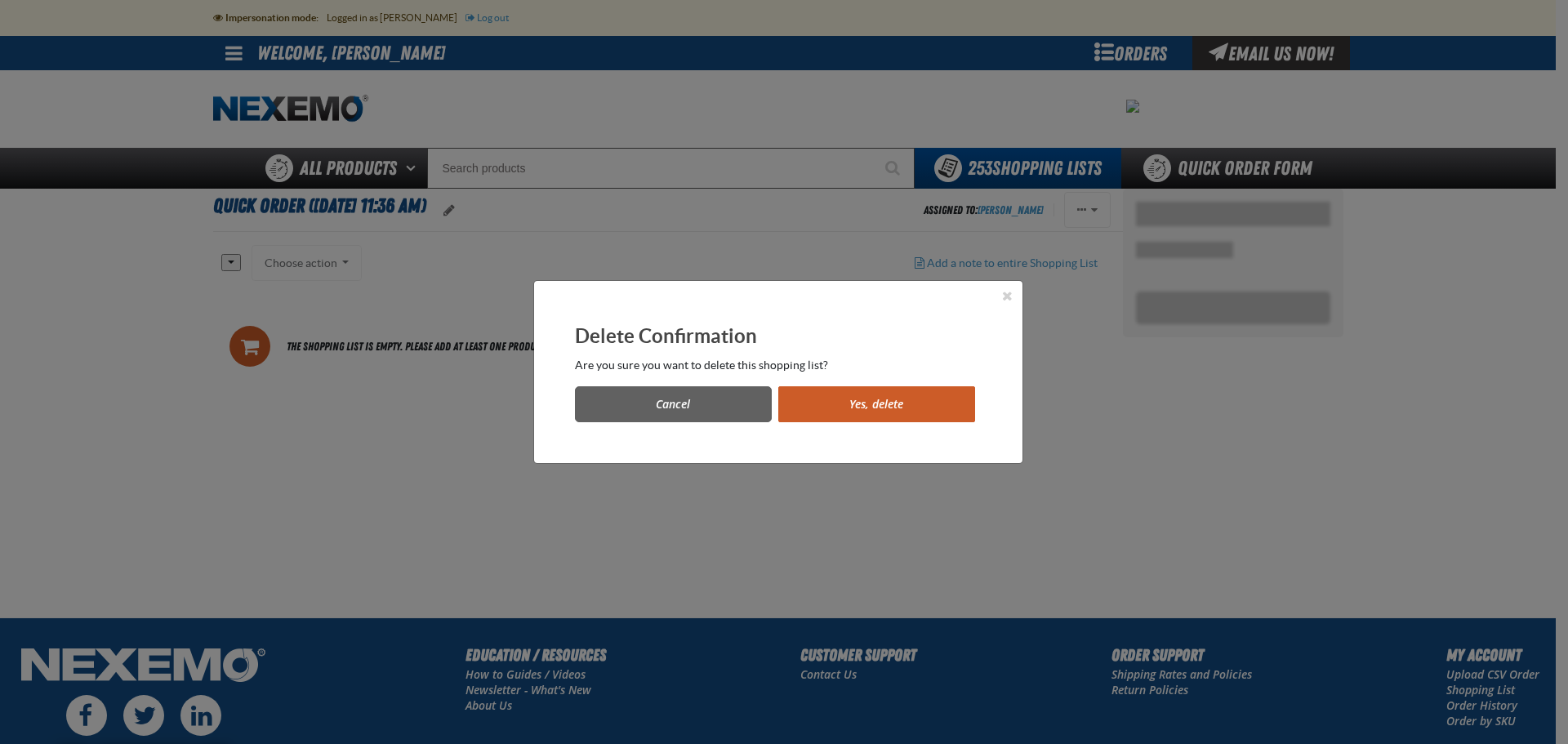
click at [946, 404] on button "Yes, delete" at bounding box center [876, 404] width 197 height 36
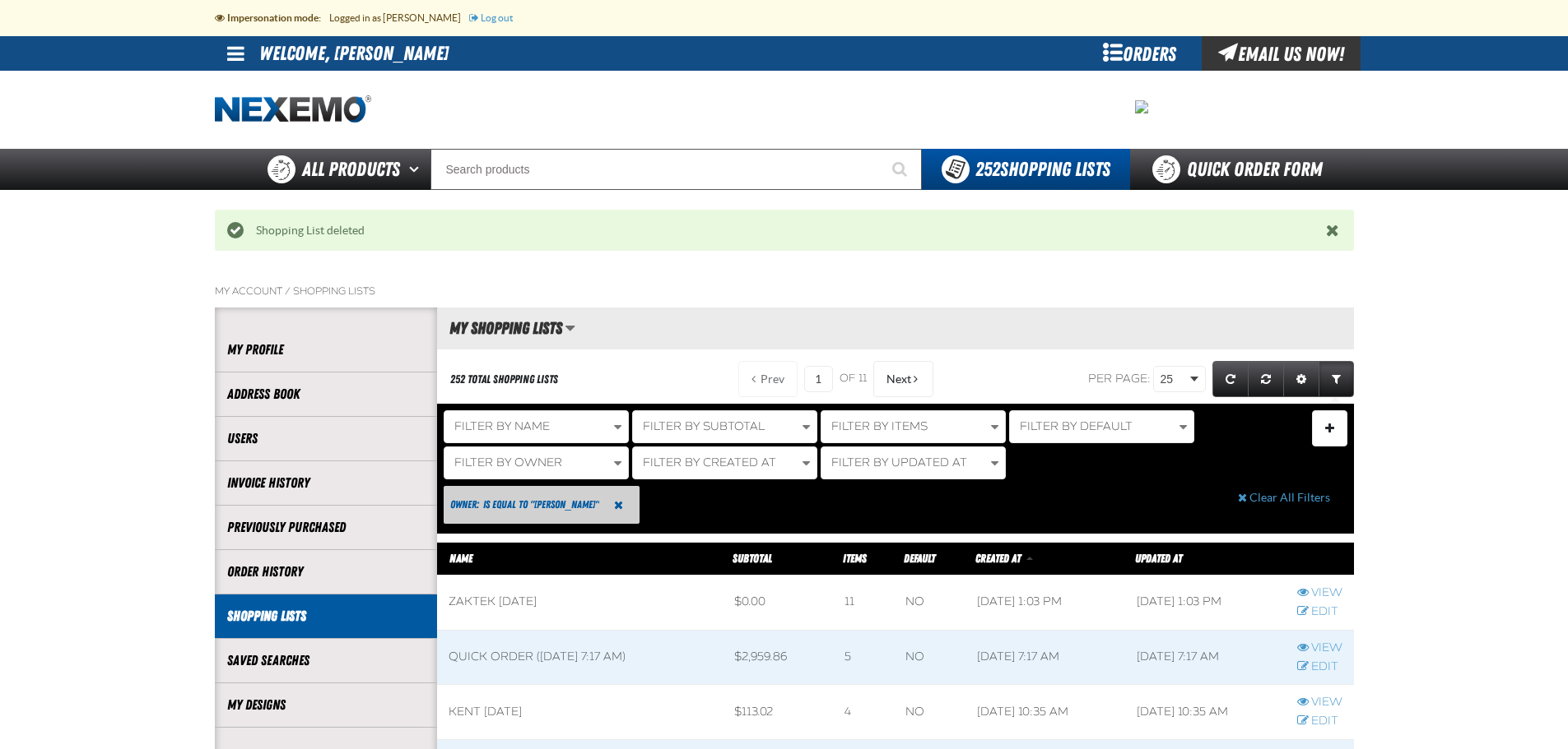
scroll to position [1, 1]
drag, startPoint x: 826, startPoint y: 374, endPoint x: 798, endPoint y: 382, distance: 29.1
click at [799, 383] on div "Prev 1 of 11 Next" at bounding box center [829, 379] width 207 height 36
type input "11"
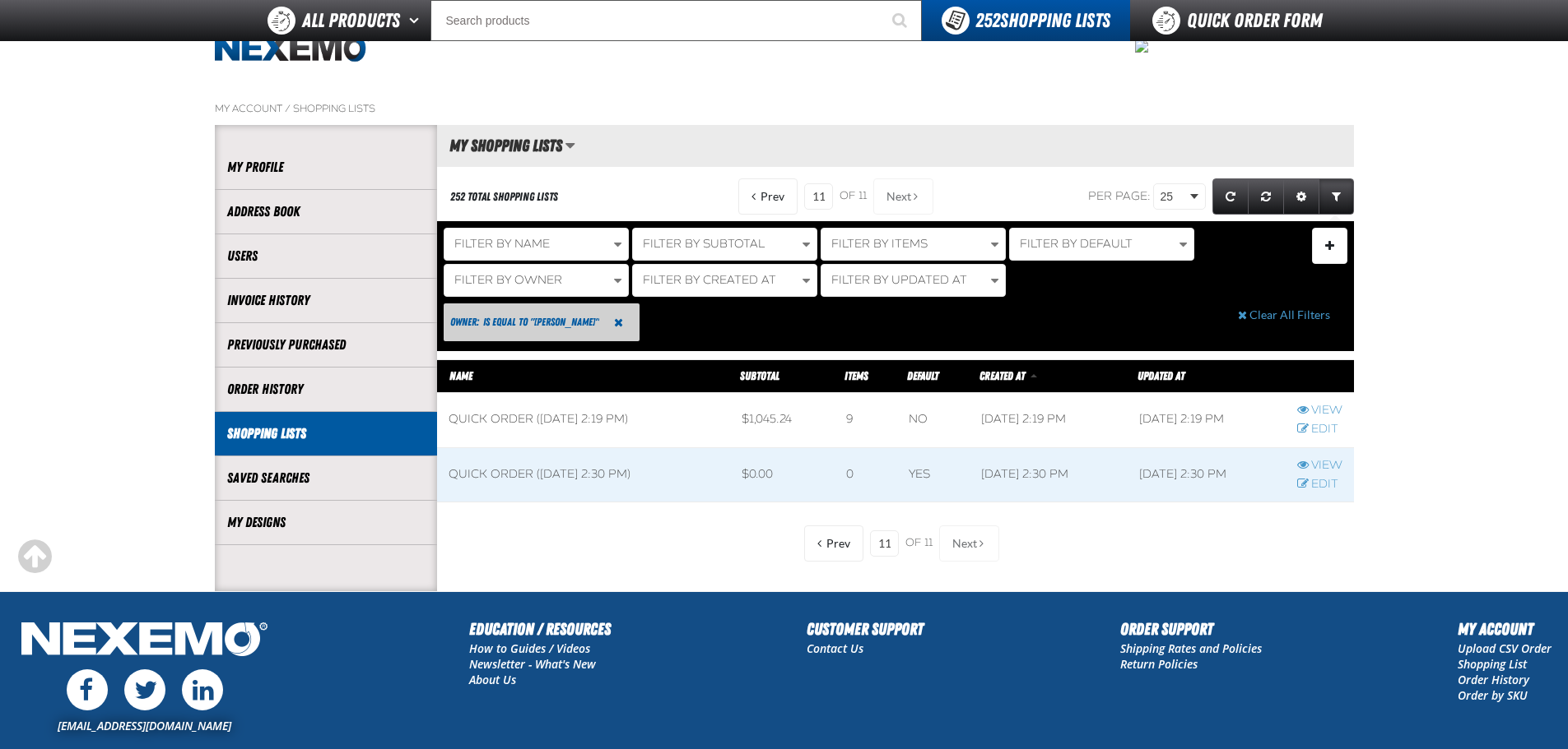
scroll to position [218, 0]
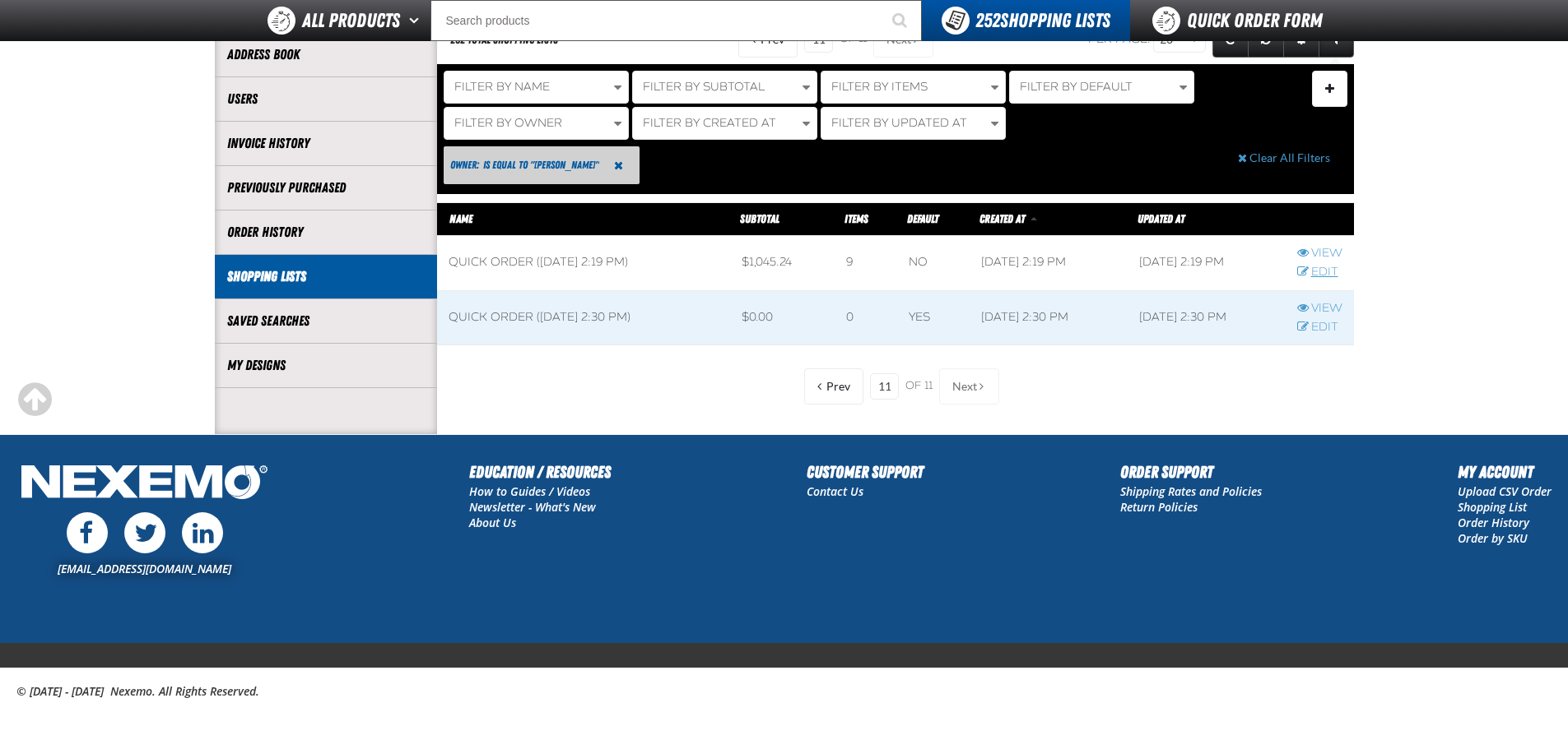
click at [1332, 275] on link "Edit" at bounding box center [1319, 273] width 45 height 15
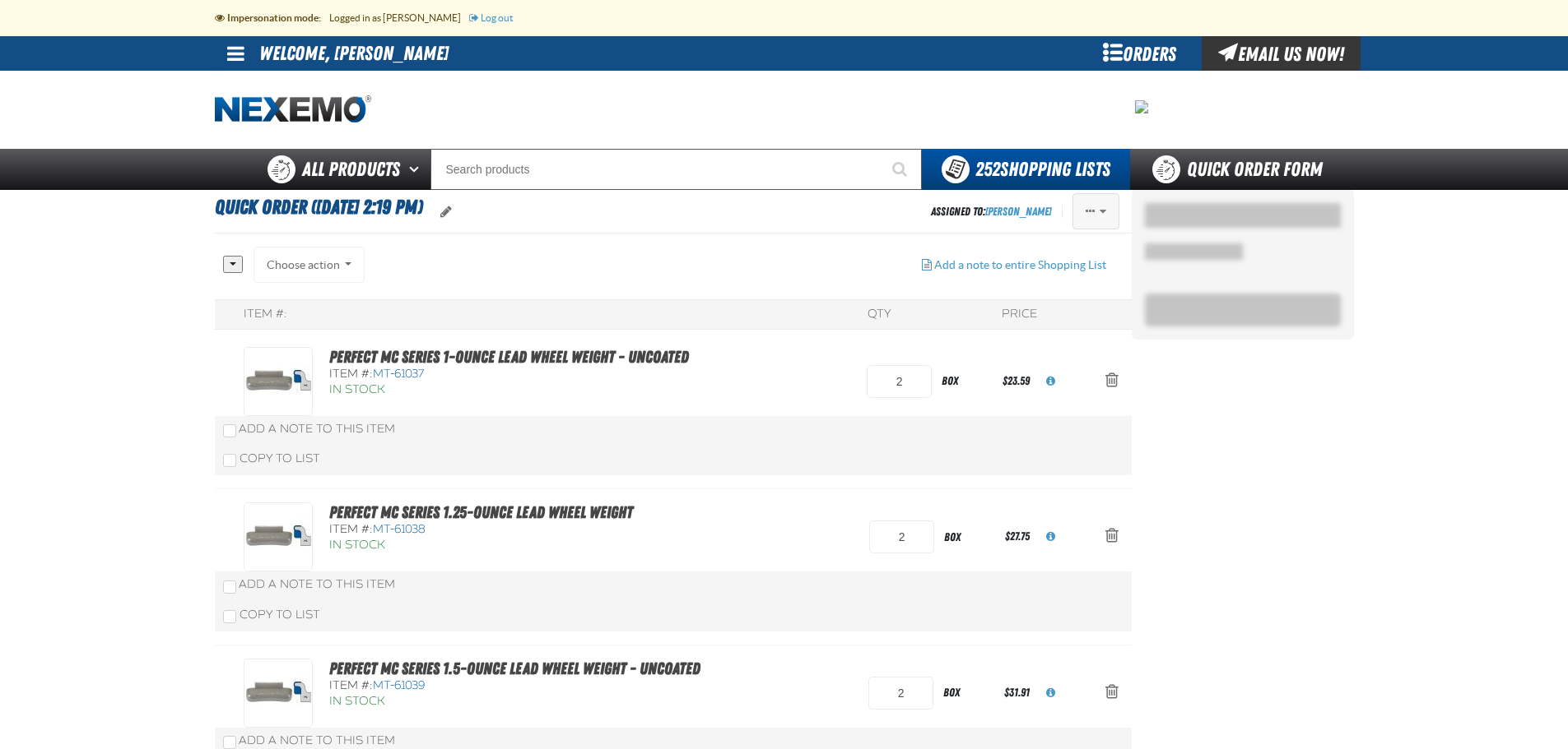
click at [1107, 213] on button "Actions of Quick Order (Jun 23, 2020, 2:19 PM)" at bounding box center [1095, 211] width 47 height 36
click at [1046, 335] on button "Delete" at bounding box center [1062, 338] width 113 height 29
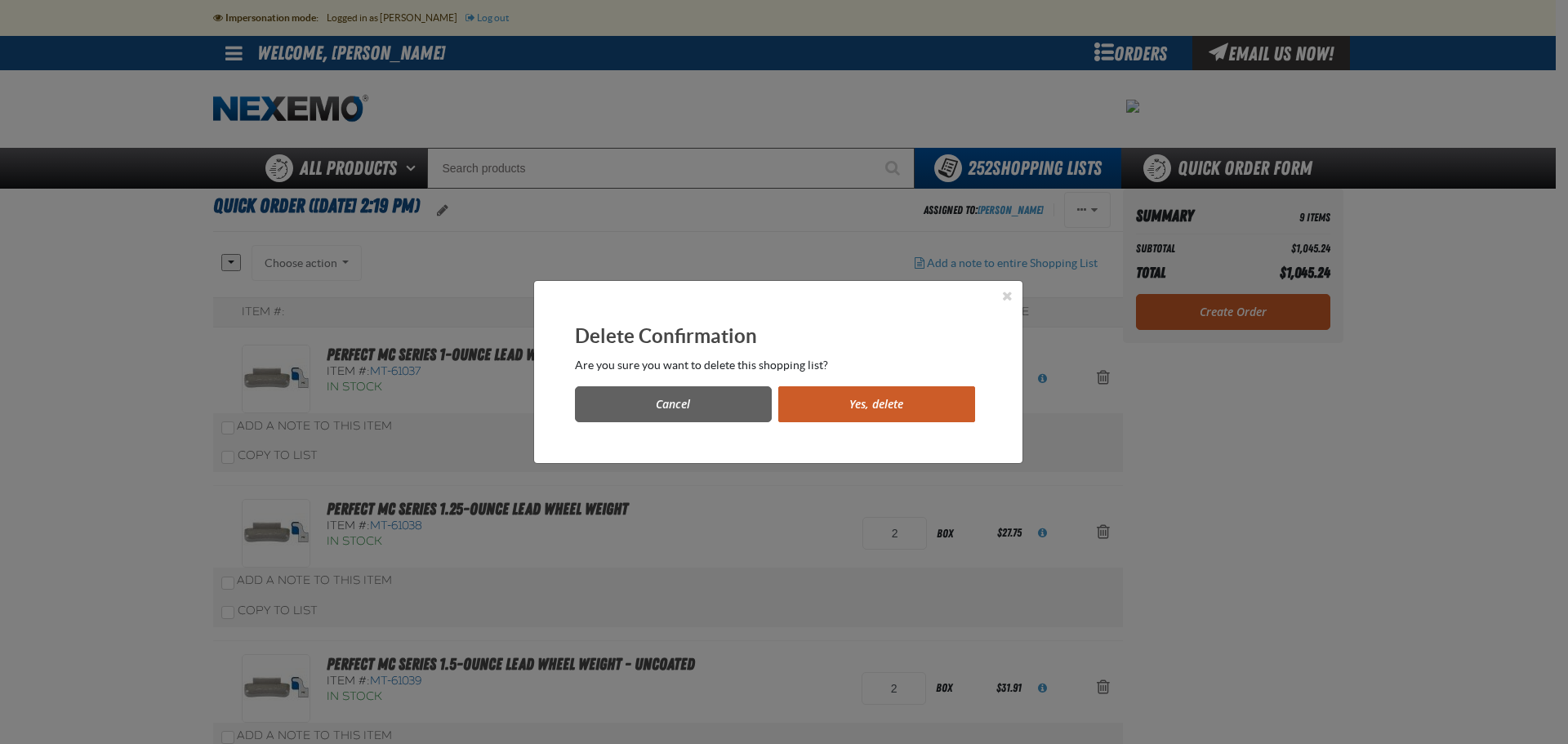
click at [859, 420] on button "Yes, delete" at bounding box center [876, 404] width 197 height 36
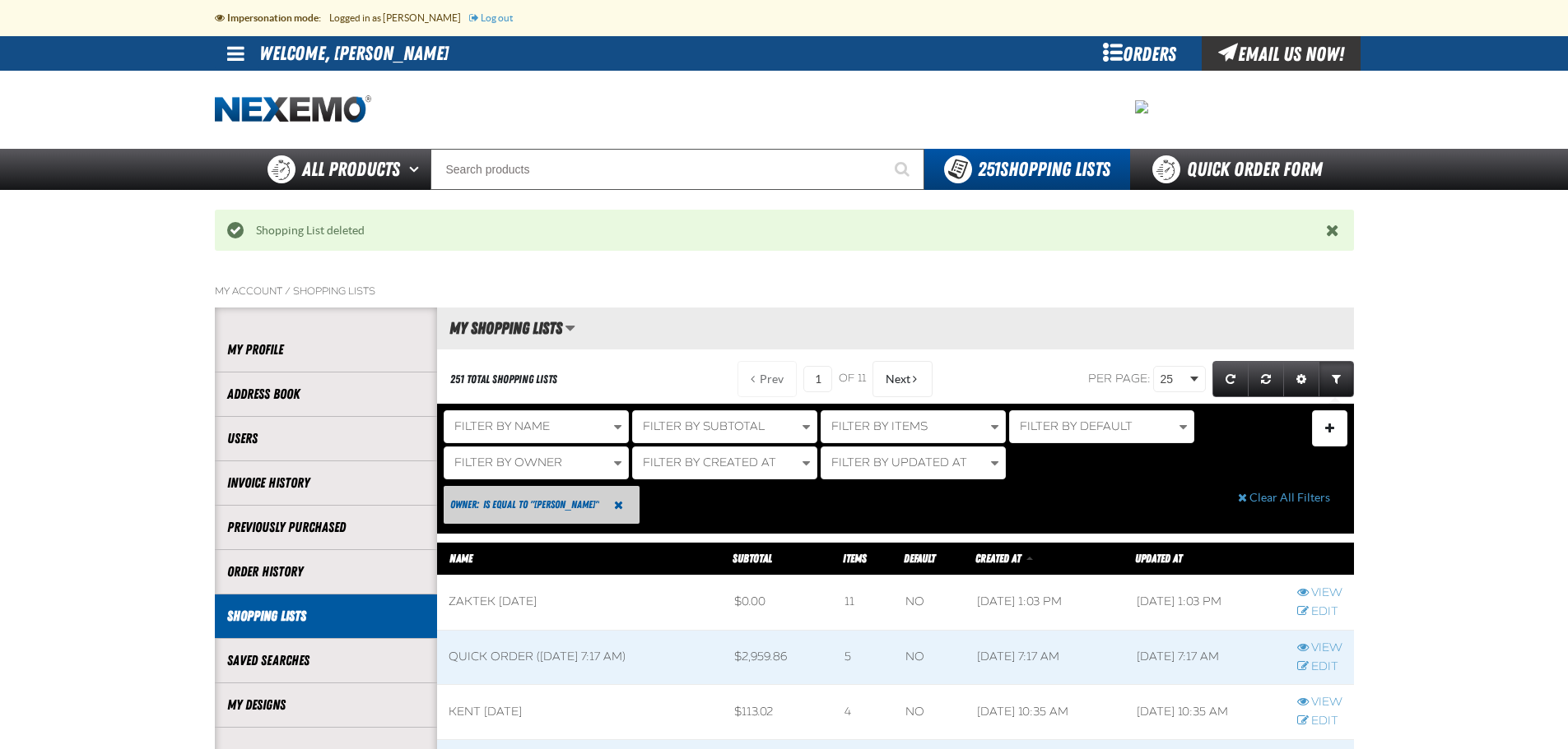
scroll to position [1, 1]
drag, startPoint x: 814, startPoint y: 383, endPoint x: 829, endPoint y: 378, distance: 15.8
click at [829, 378] on div "Prev 1 of 11 Next" at bounding box center [828, 379] width 207 height 36
type input "11"
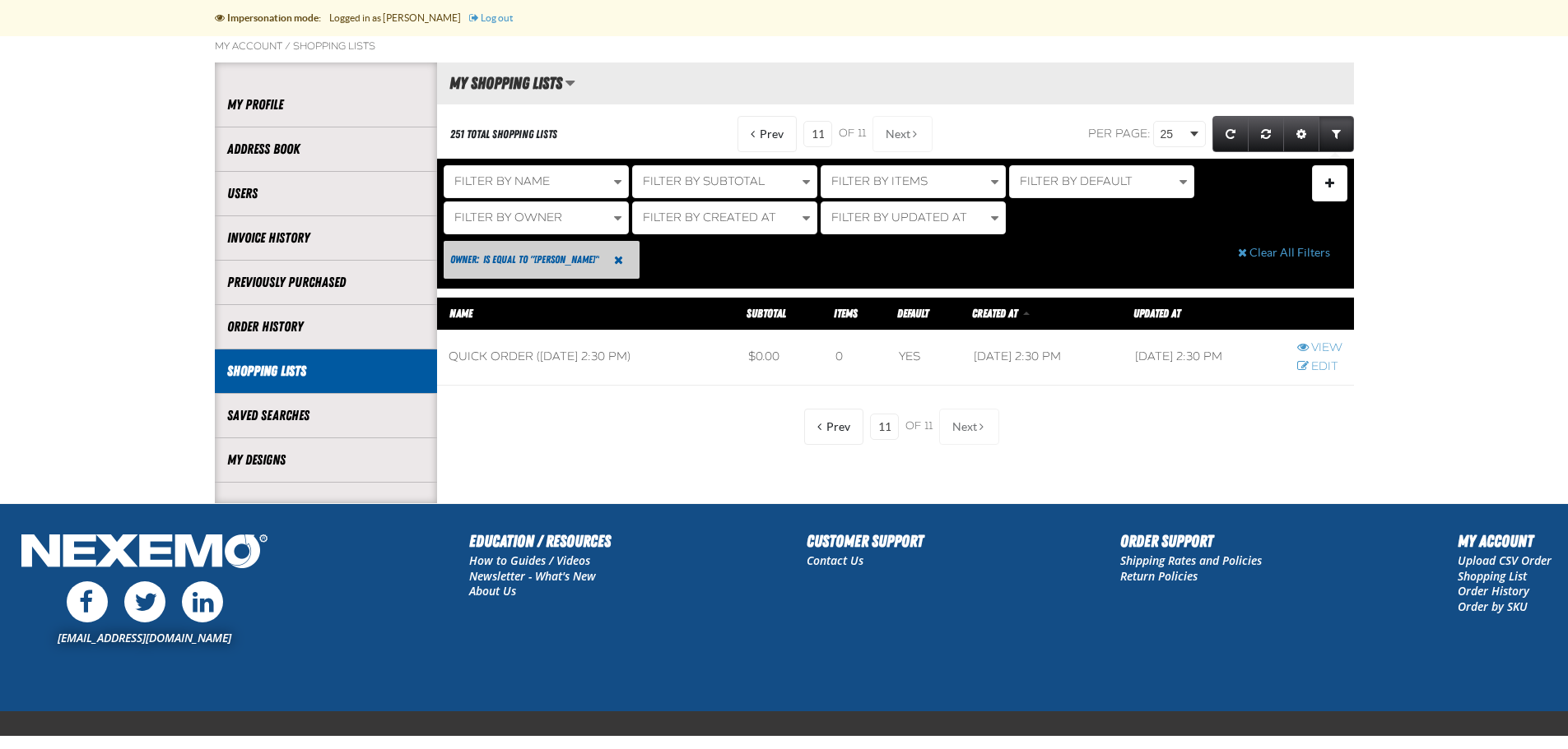
scroll to position [84, 0]
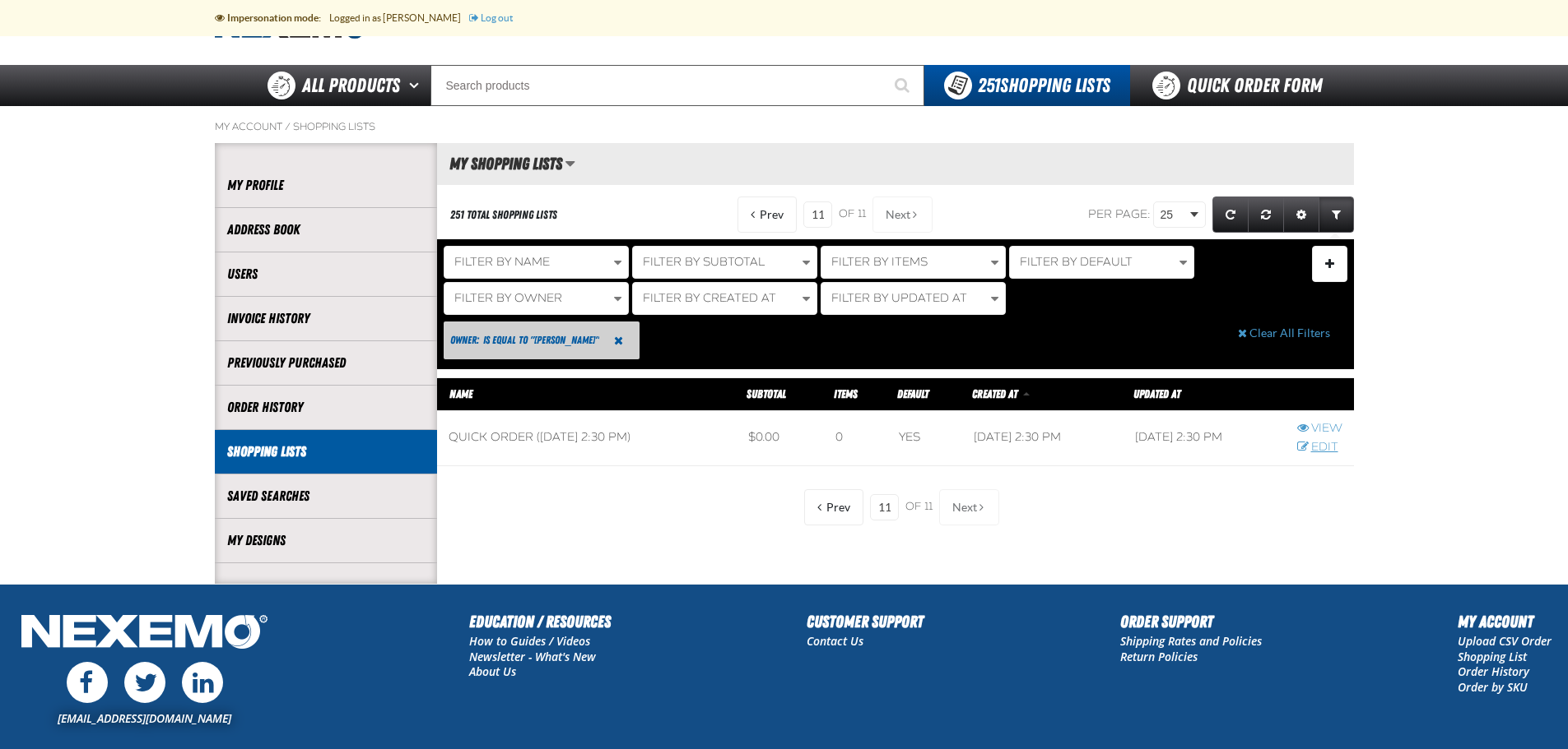
click at [1316, 444] on link "Edit" at bounding box center [1319, 448] width 45 height 15
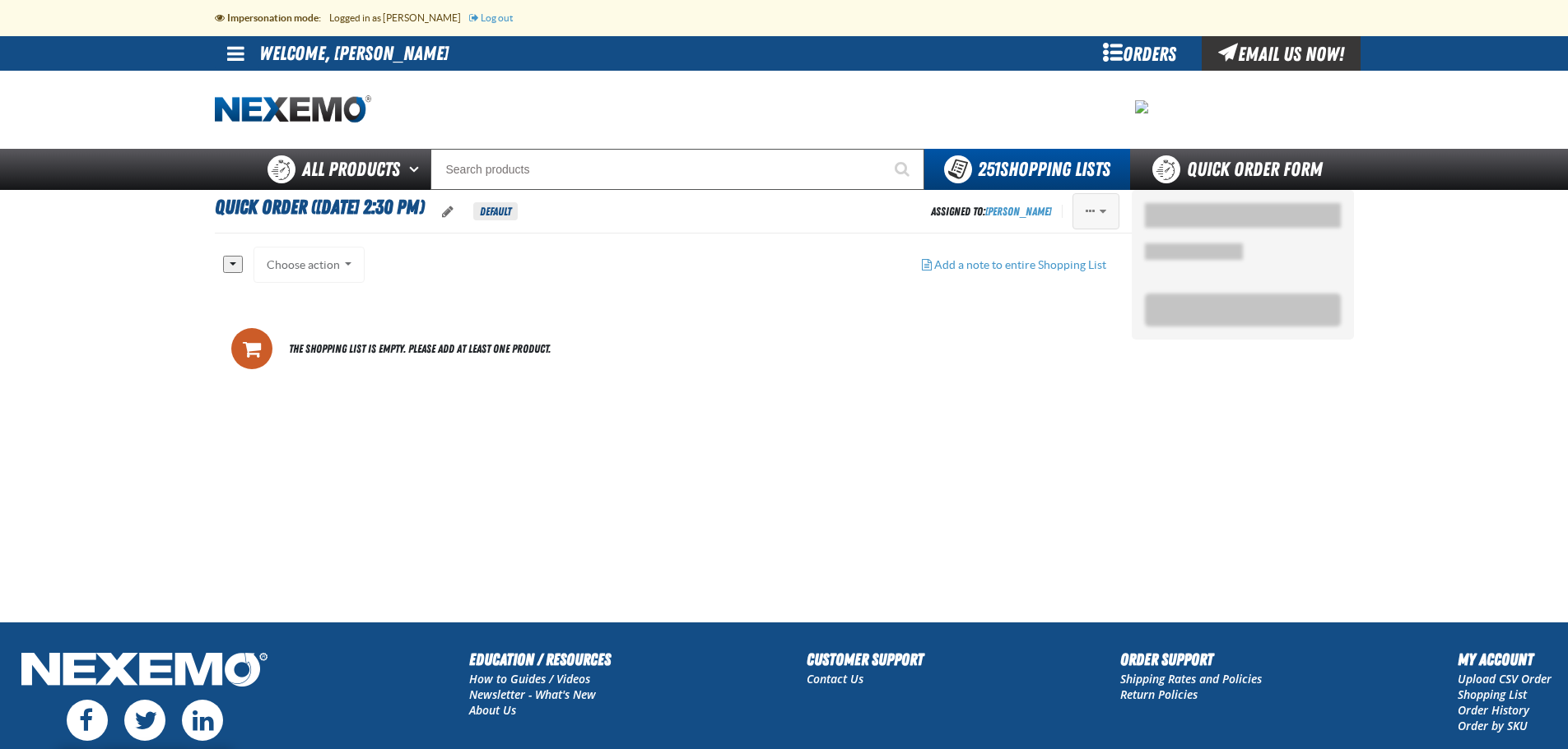
click at [1106, 212] on button "Actions of Quick Order (Jun 15, 2020, 2:30 PM)" at bounding box center [1095, 211] width 47 height 36
click at [1042, 277] on button "Delete" at bounding box center [1062, 281] width 113 height 29
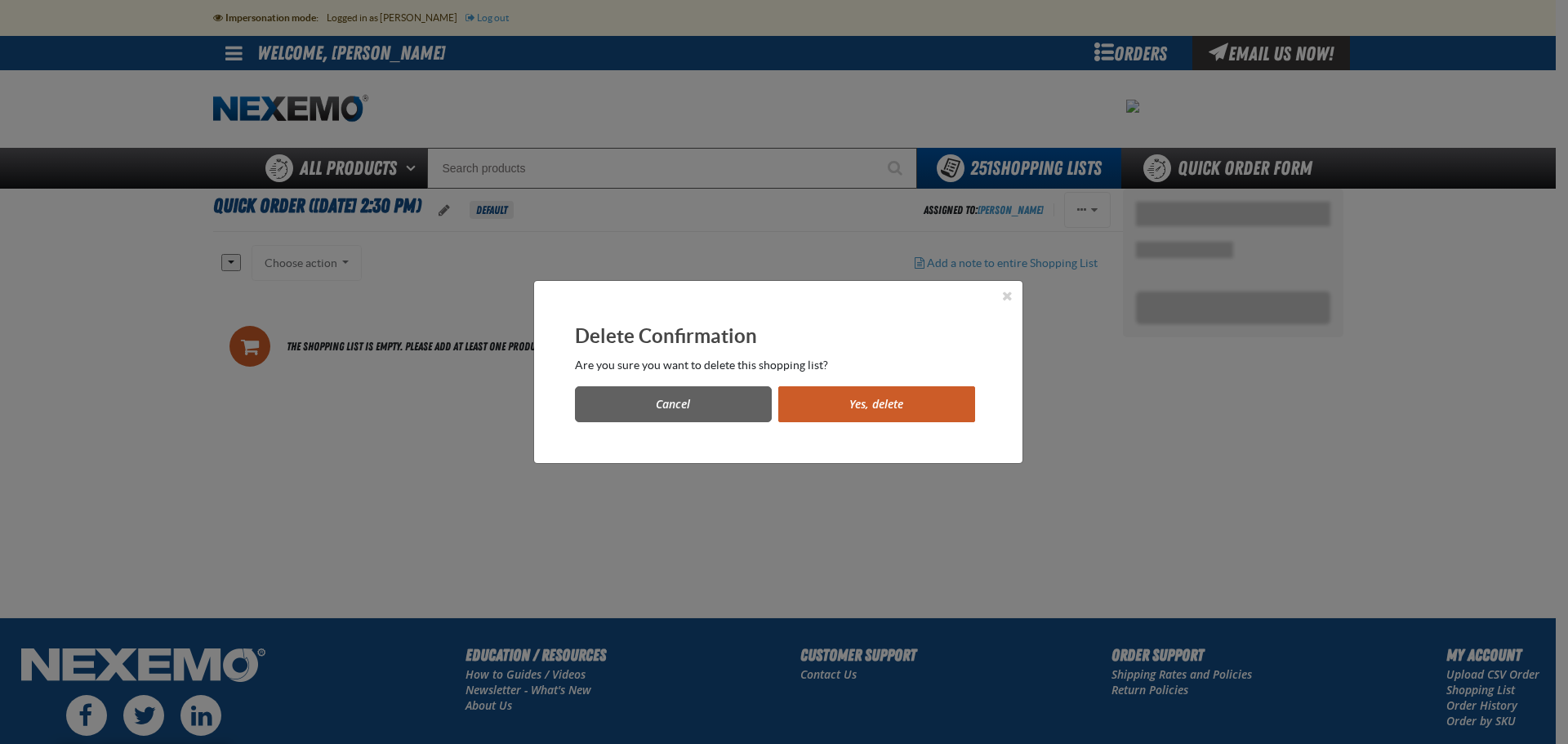
click at [902, 391] on button "Yes, delete" at bounding box center [876, 404] width 197 height 36
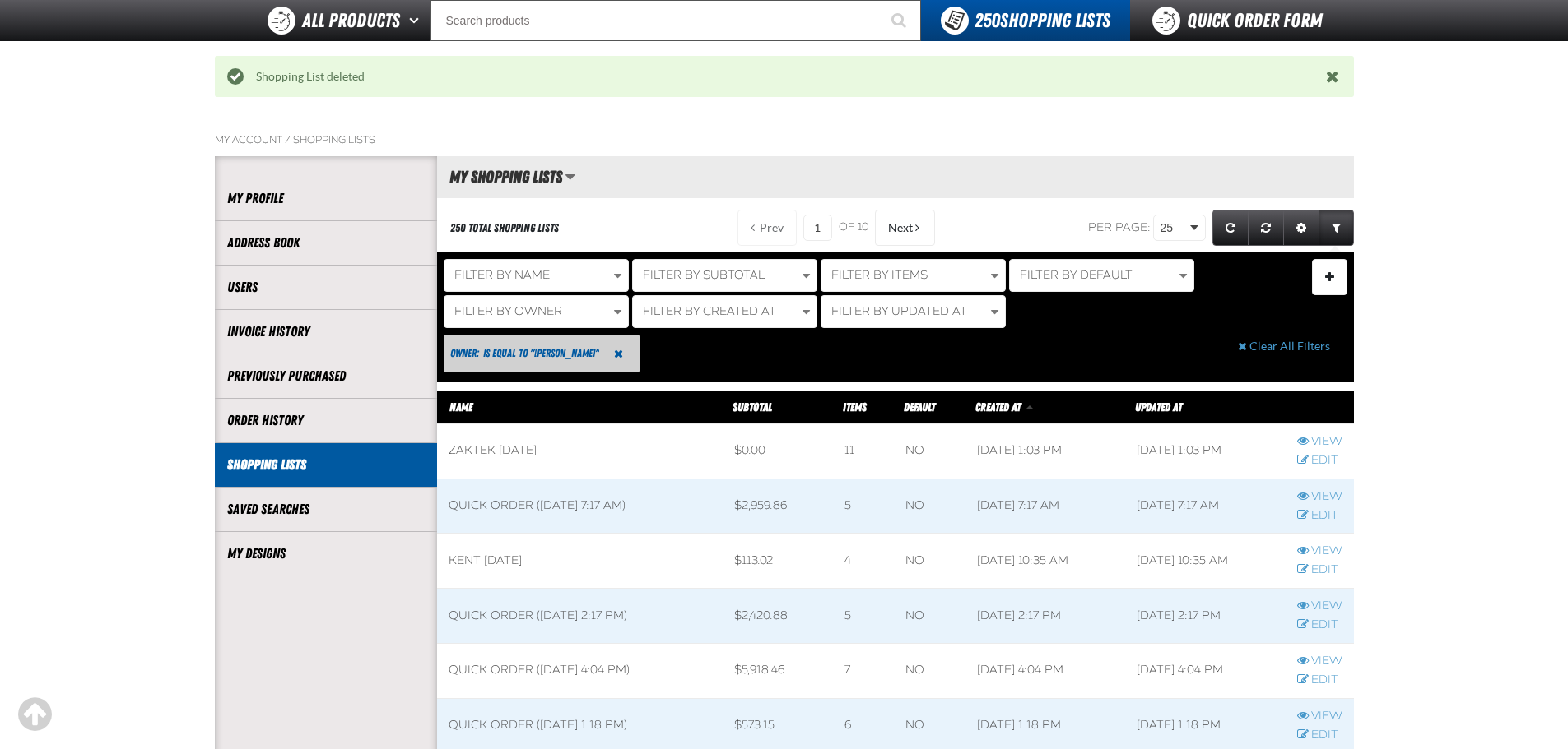
scroll to position [82, 0]
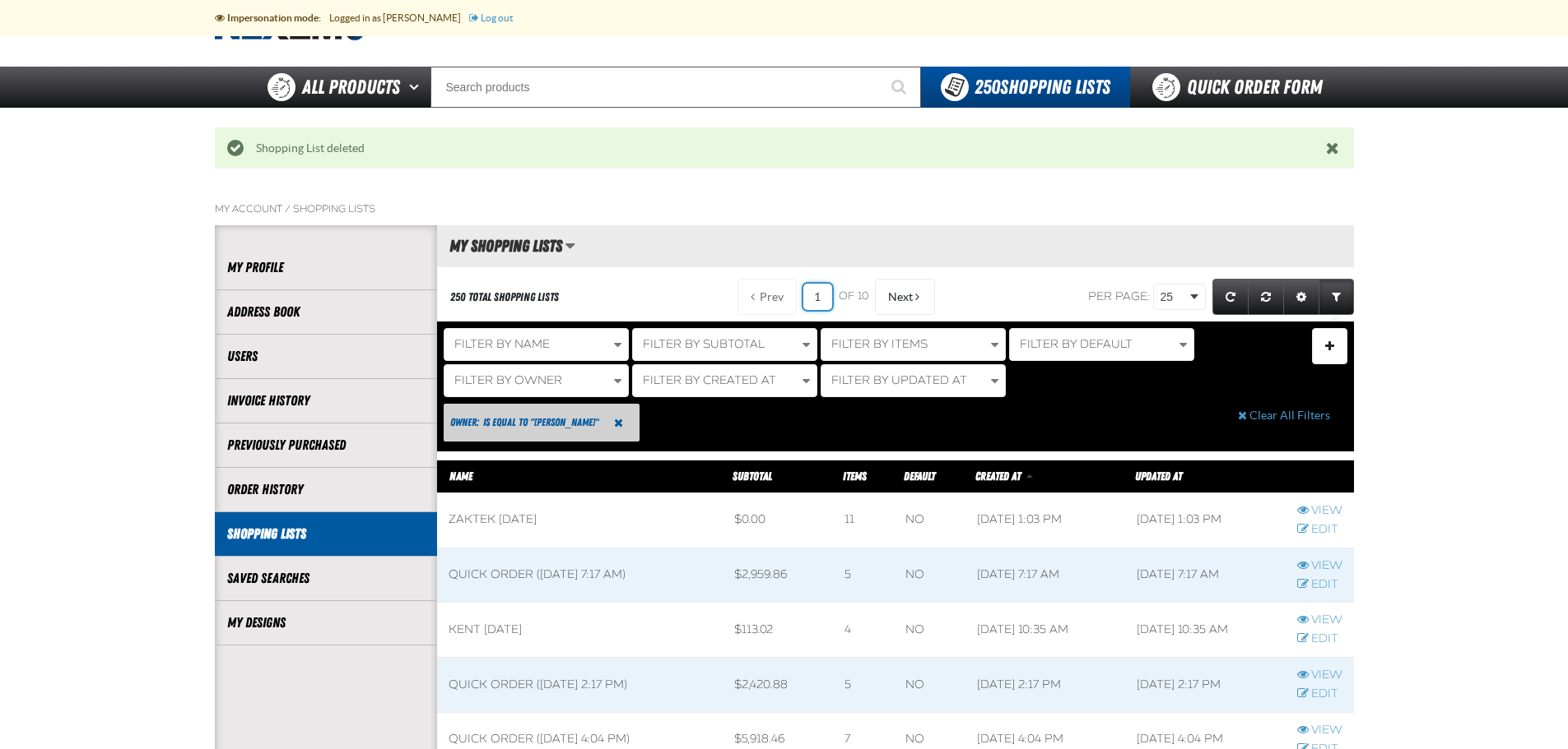
drag, startPoint x: 815, startPoint y: 300, endPoint x: 788, endPoint y: 298, distance: 27.1
click at [788, 298] on div "Prev 1 of 10 Next" at bounding box center [830, 296] width 210 height 36
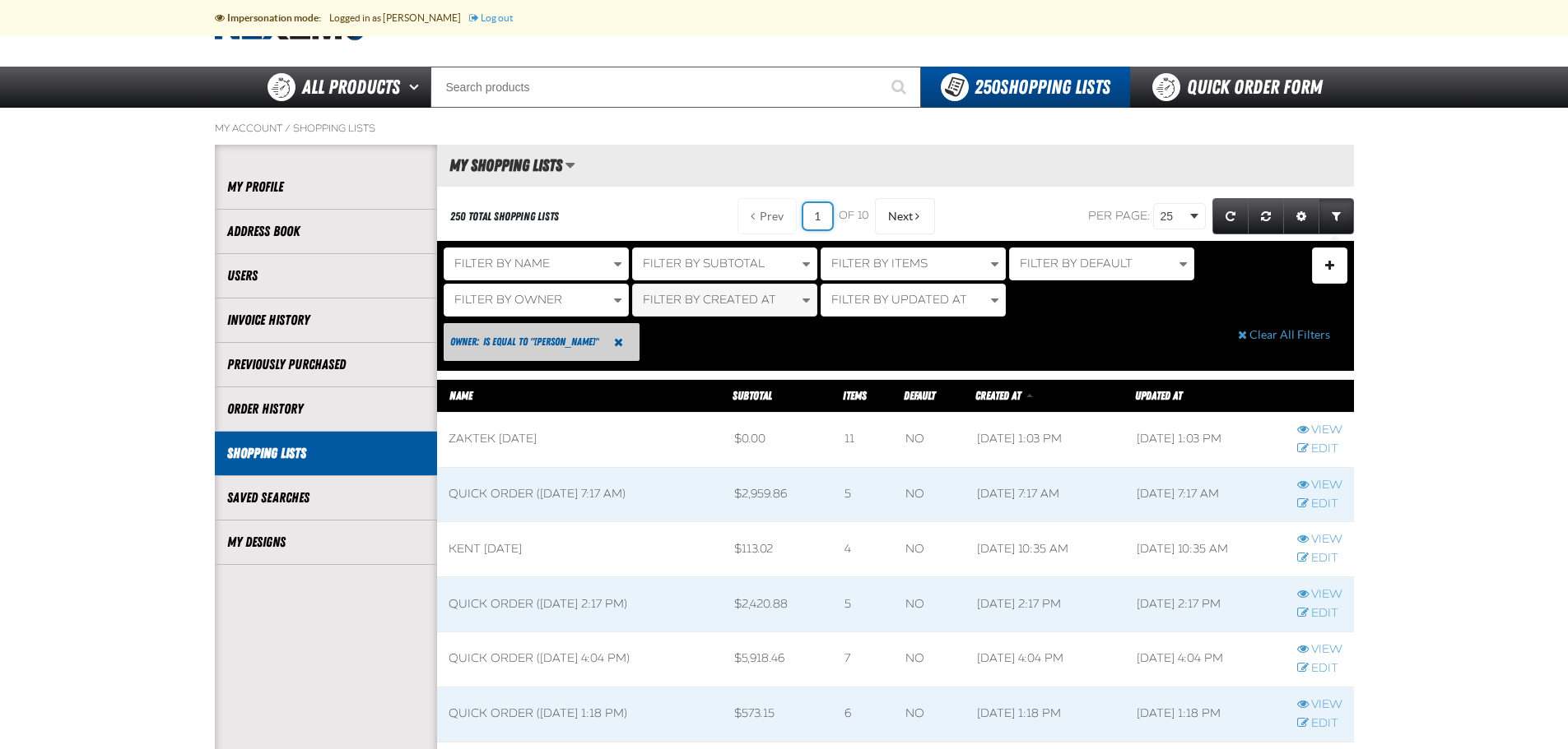
type input "10"
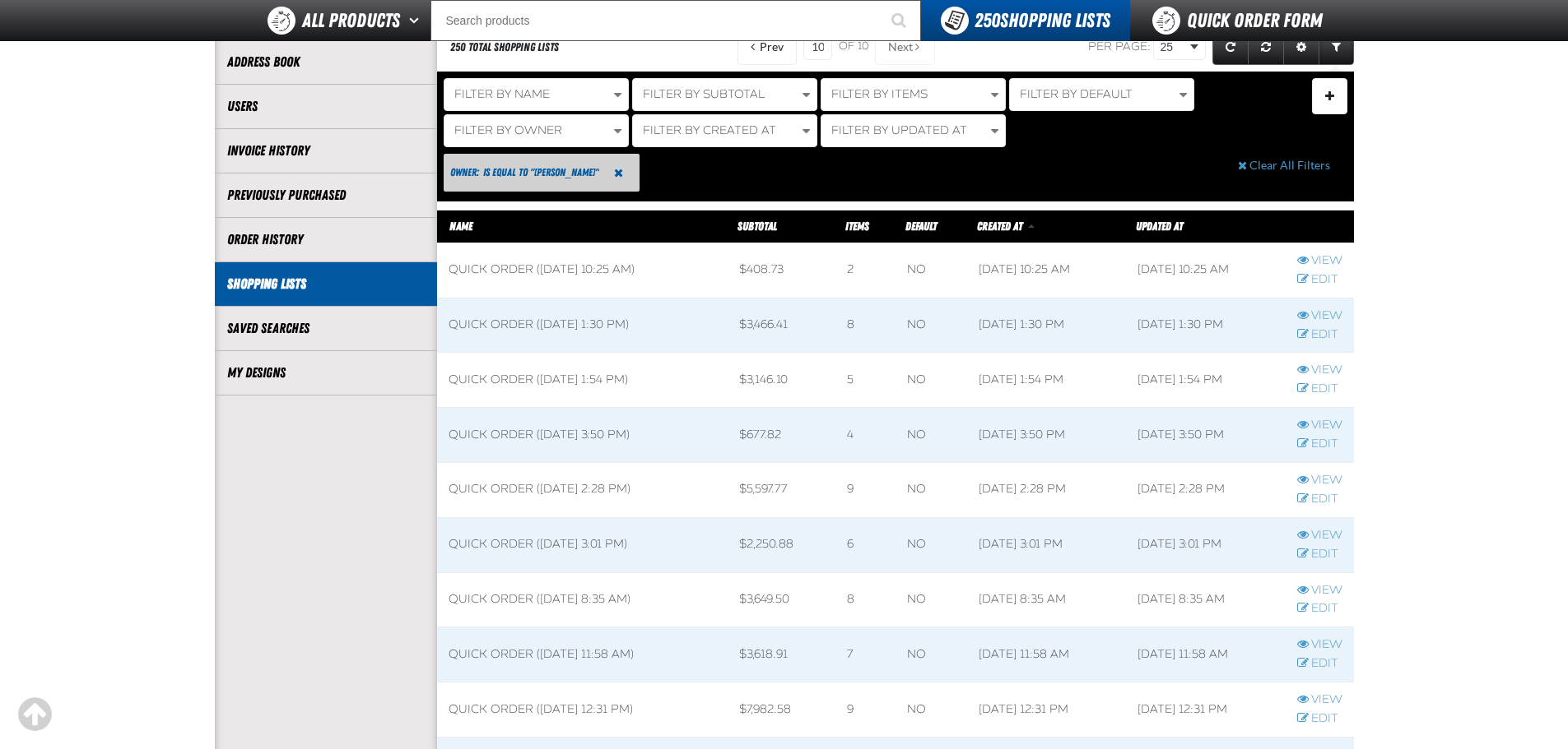
scroll to position [164, 0]
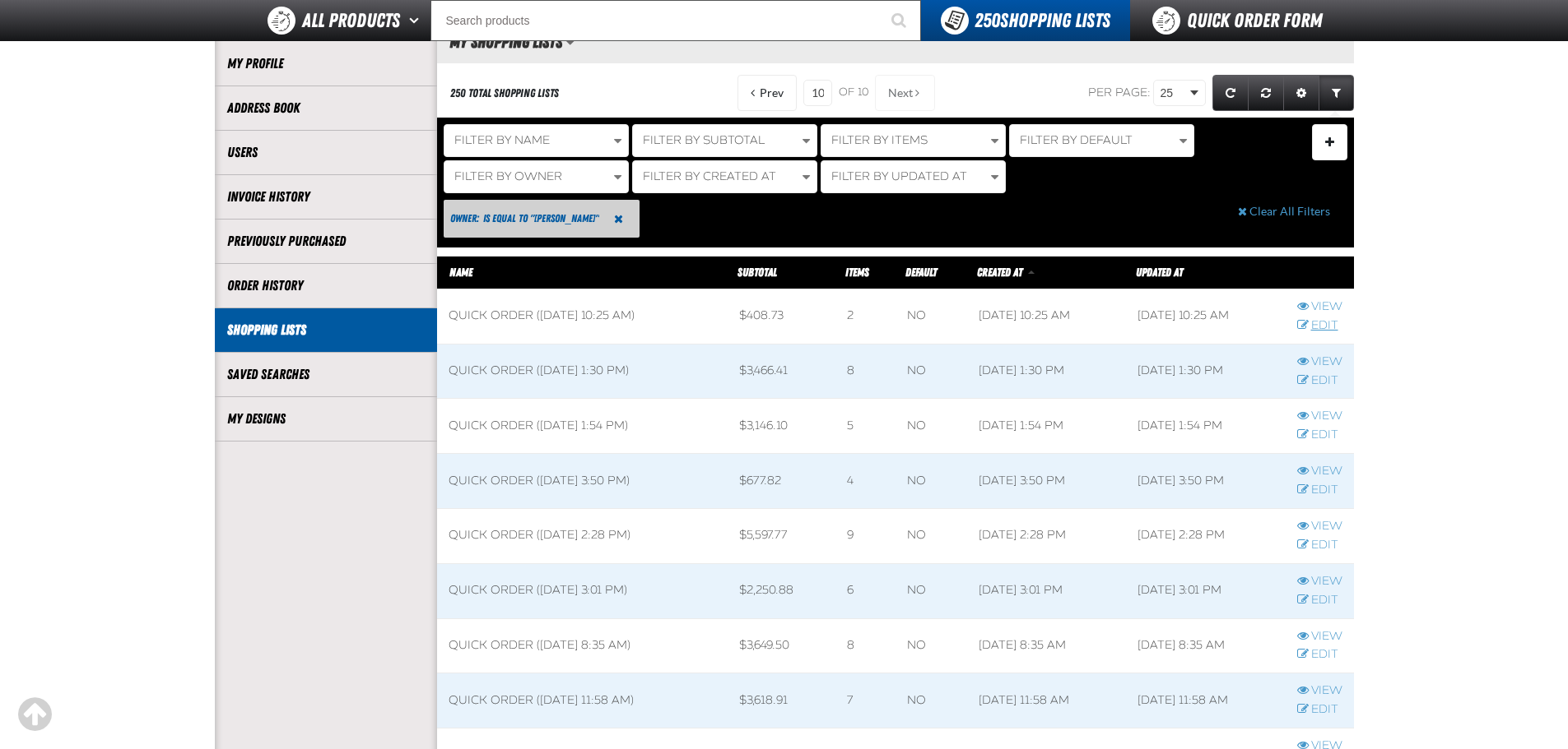
click at [1326, 325] on link "Edit" at bounding box center [1319, 326] width 45 height 15
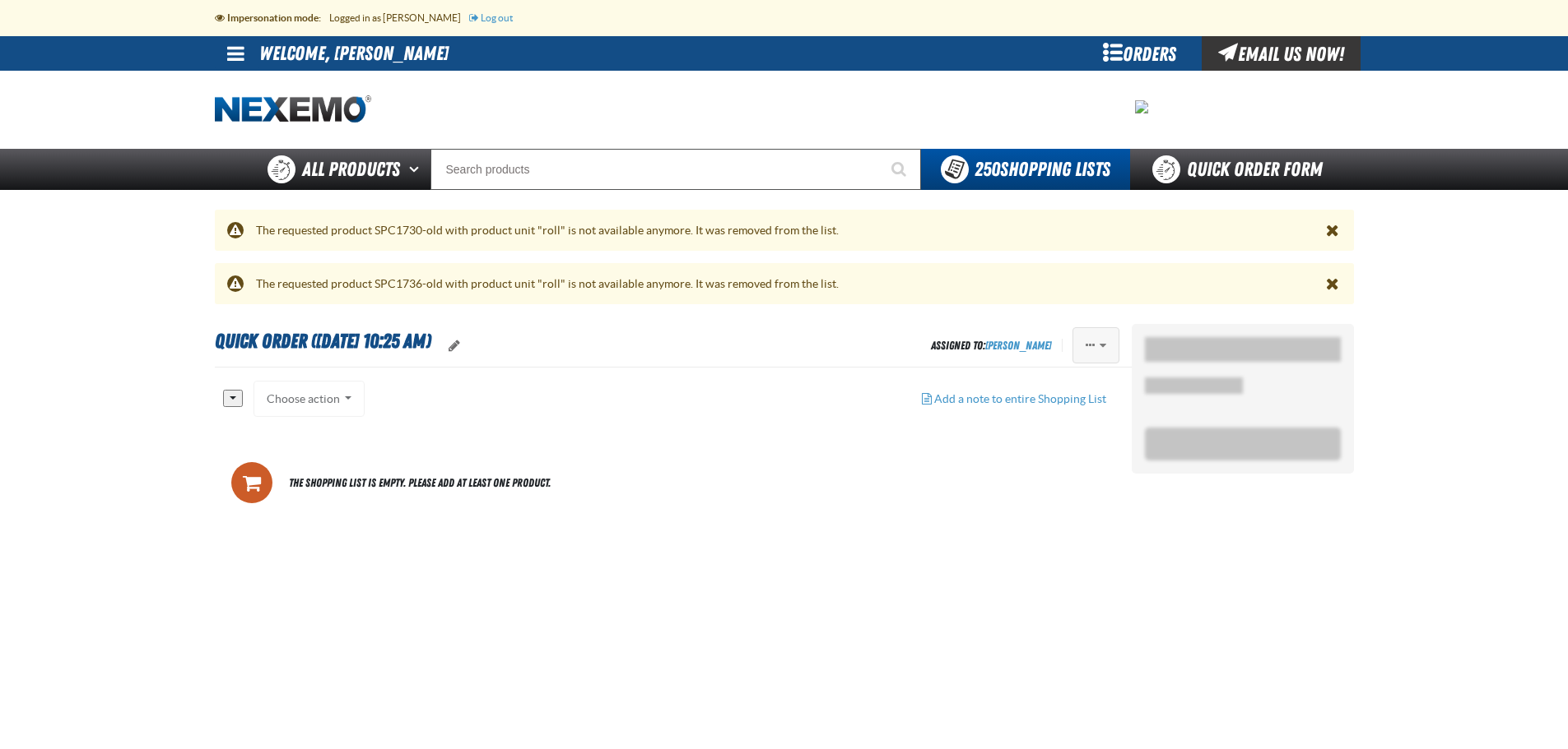
click at [1091, 335] on button "Actions of Quick Order (3/2/2022, 10:25 AM)" at bounding box center [1095, 345] width 47 height 36
click at [1048, 449] on button "Delete" at bounding box center [1062, 443] width 113 height 29
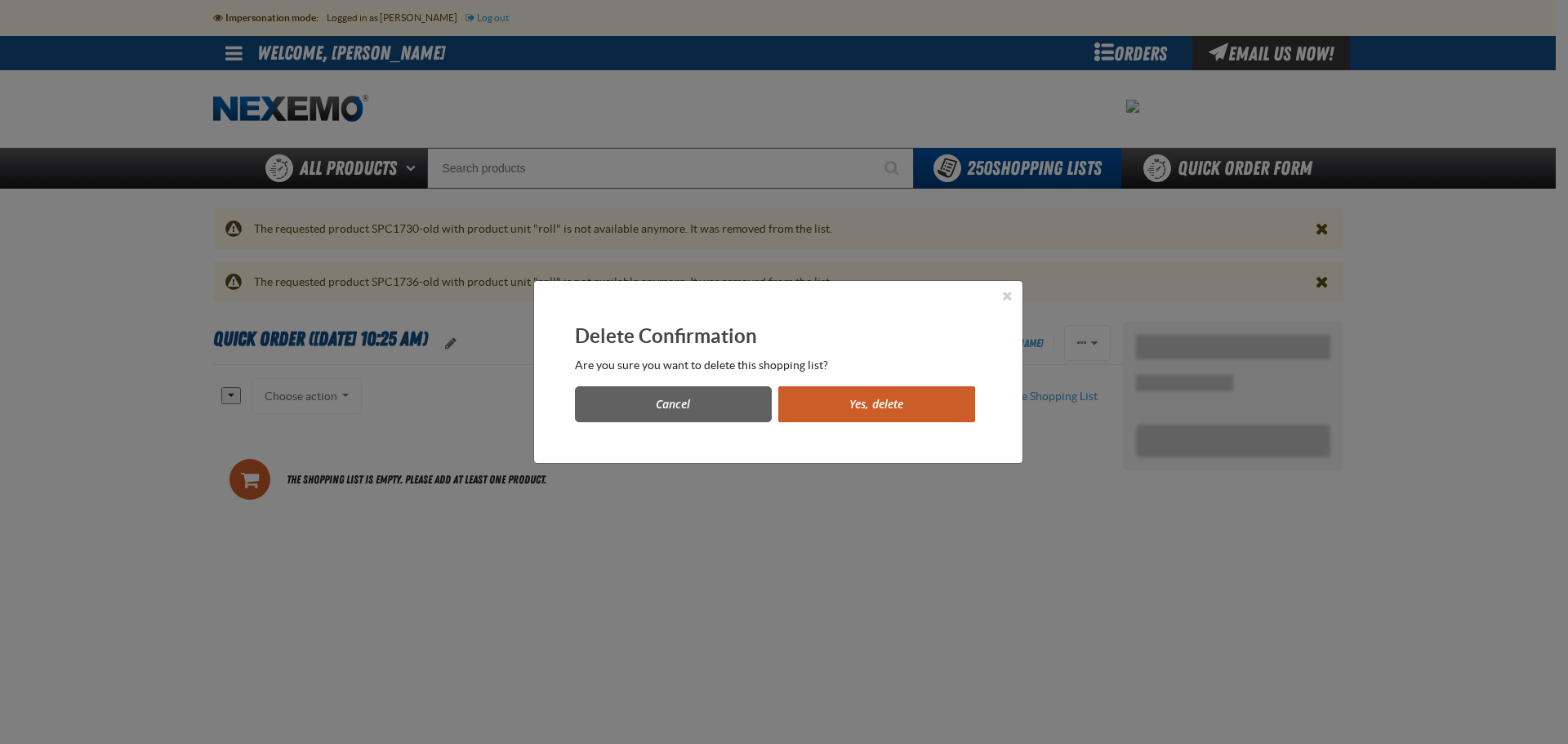
click at [919, 420] on button "Yes, delete" at bounding box center [876, 404] width 197 height 36
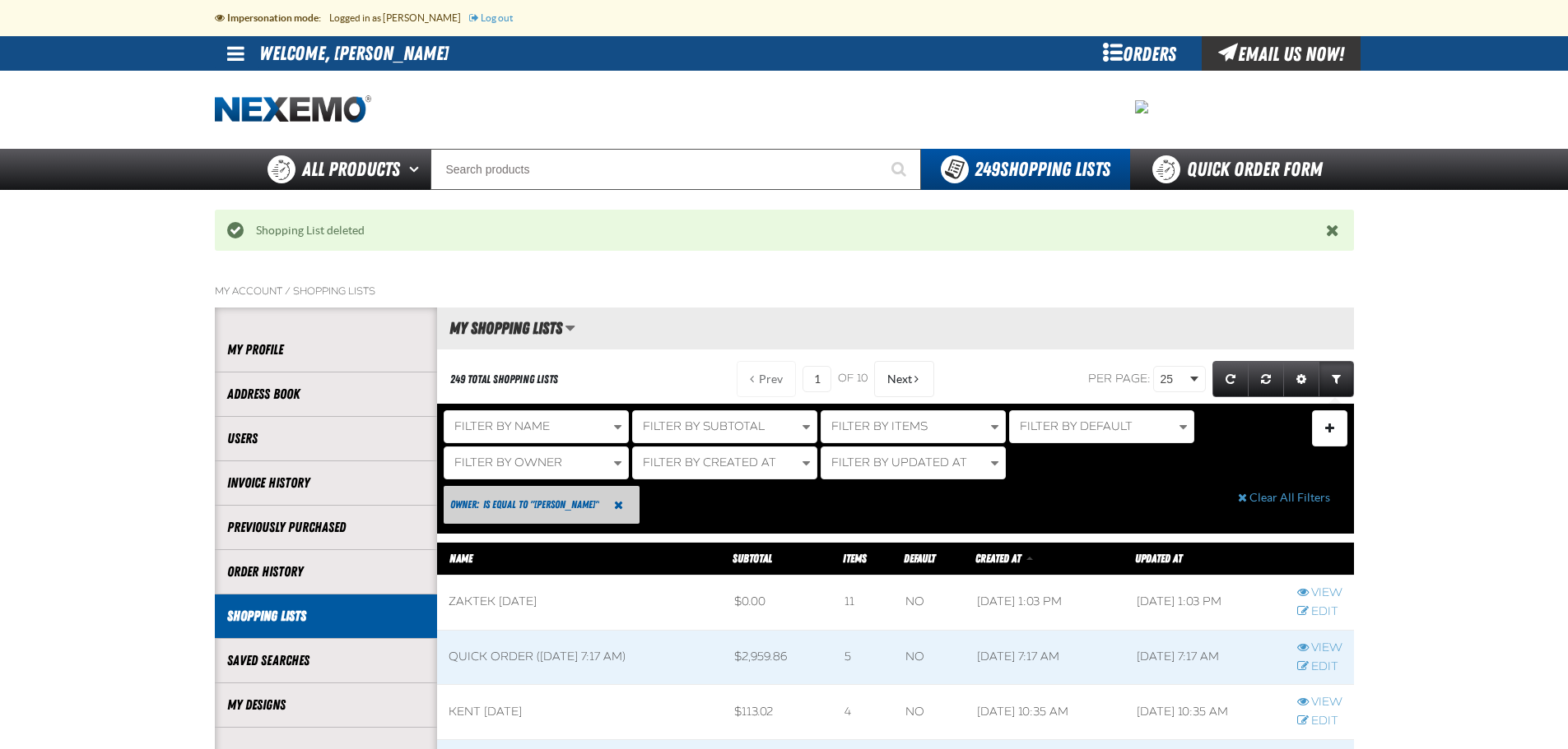
scroll to position [1, 1]
drag, startPoint x: 820, startPoint y: 376, endPoint x: 789, endPoint y: 375, distance: 31.0
click at [789, 377] on div "Prev 1 of 10 Next" at bounding box center [829, 379] width 210 height 36
type input "10"
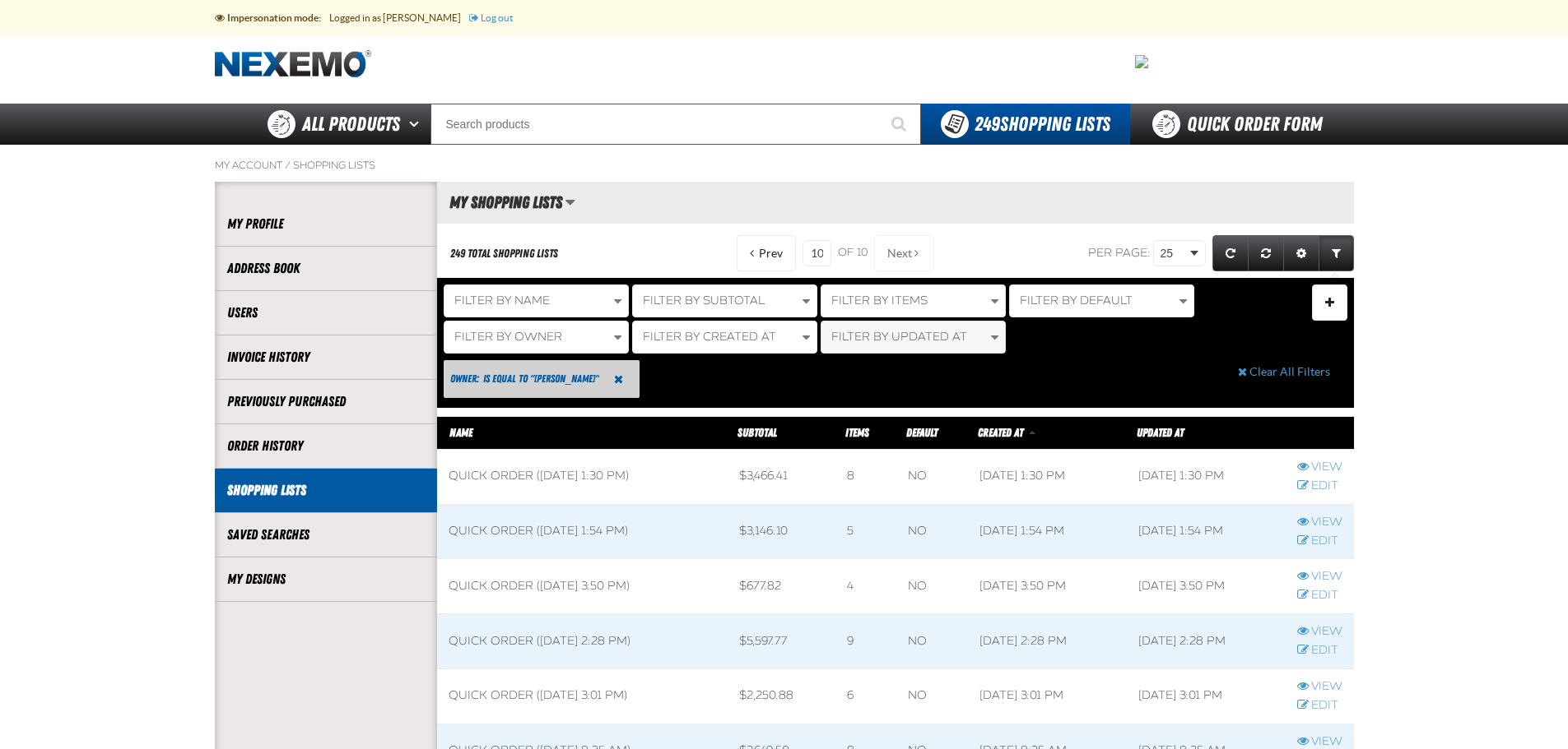
scroll to position [82, 0]
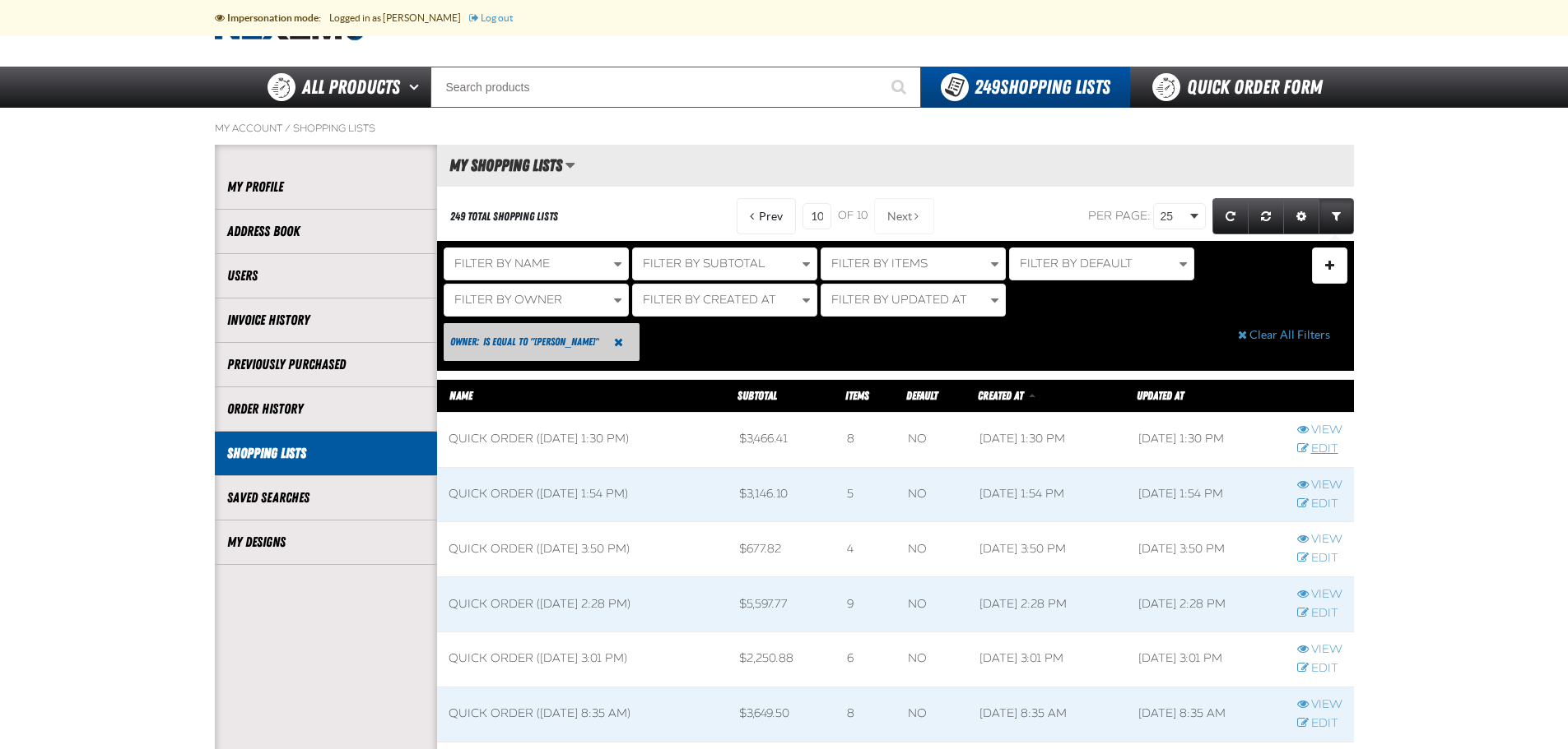
click at [1336, 450] on link "Edit" at bounding box center [1319, 449] width 45 height 15
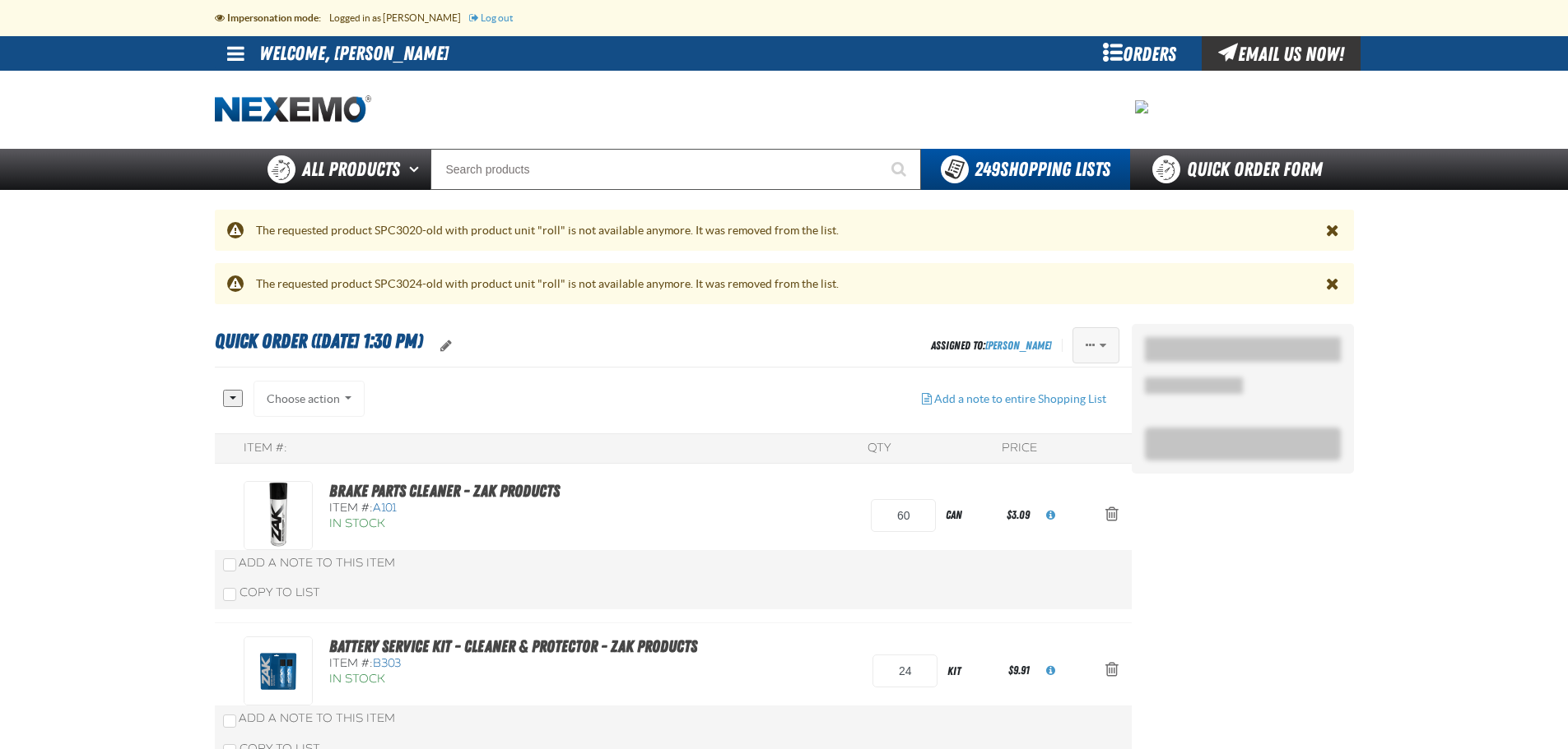
click at [1113, 348] on button "Actions of Quick Order (2/28/2022, 1:30 PM)" at bounding box center [1095, 345] width 47 height 36
click at [1052, 475] on button "Delete" at bounding box center [1062, 471] width 113 height 29
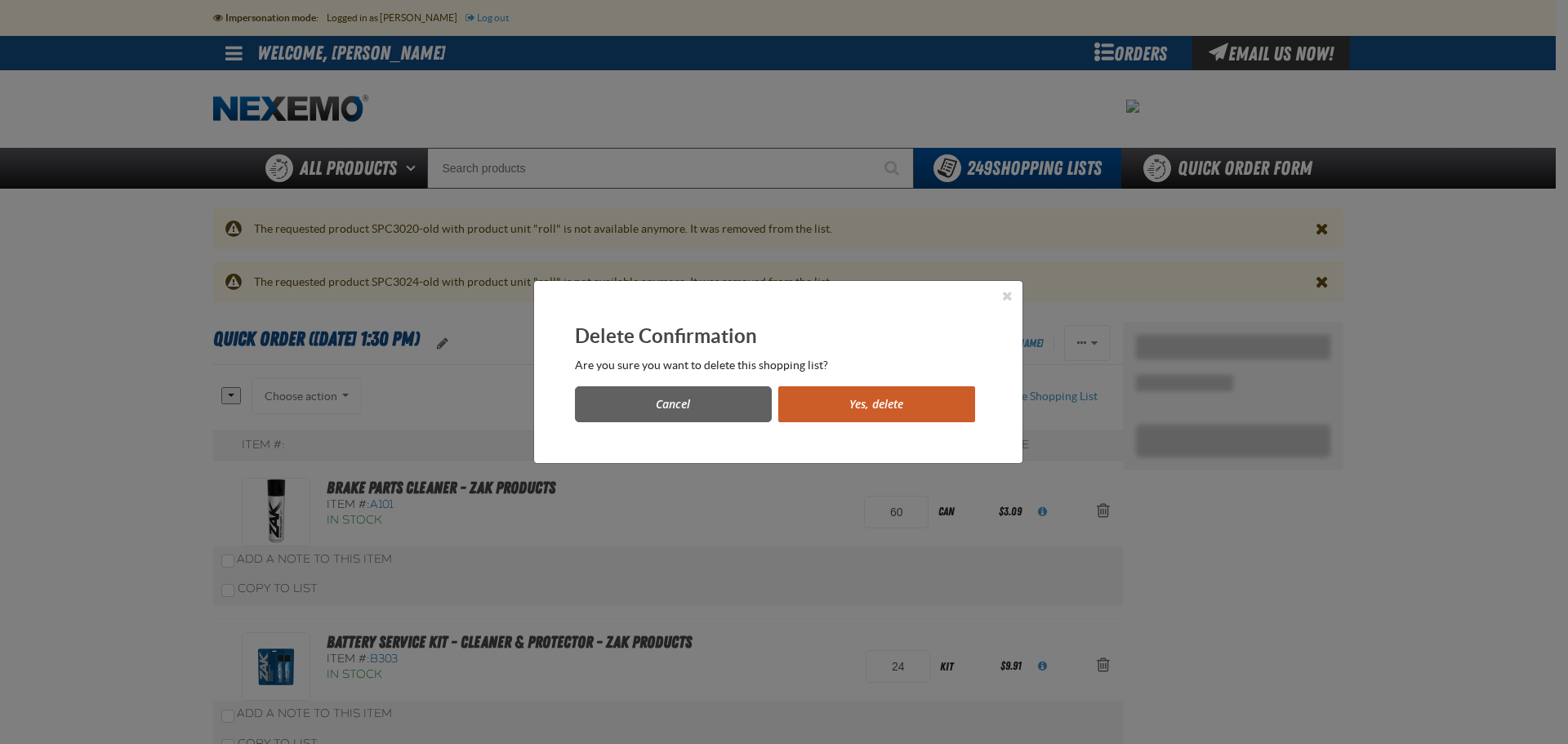
click at [945, 419] on button "Yes, delete" at bounding box center [876, 404] width 197 height 36
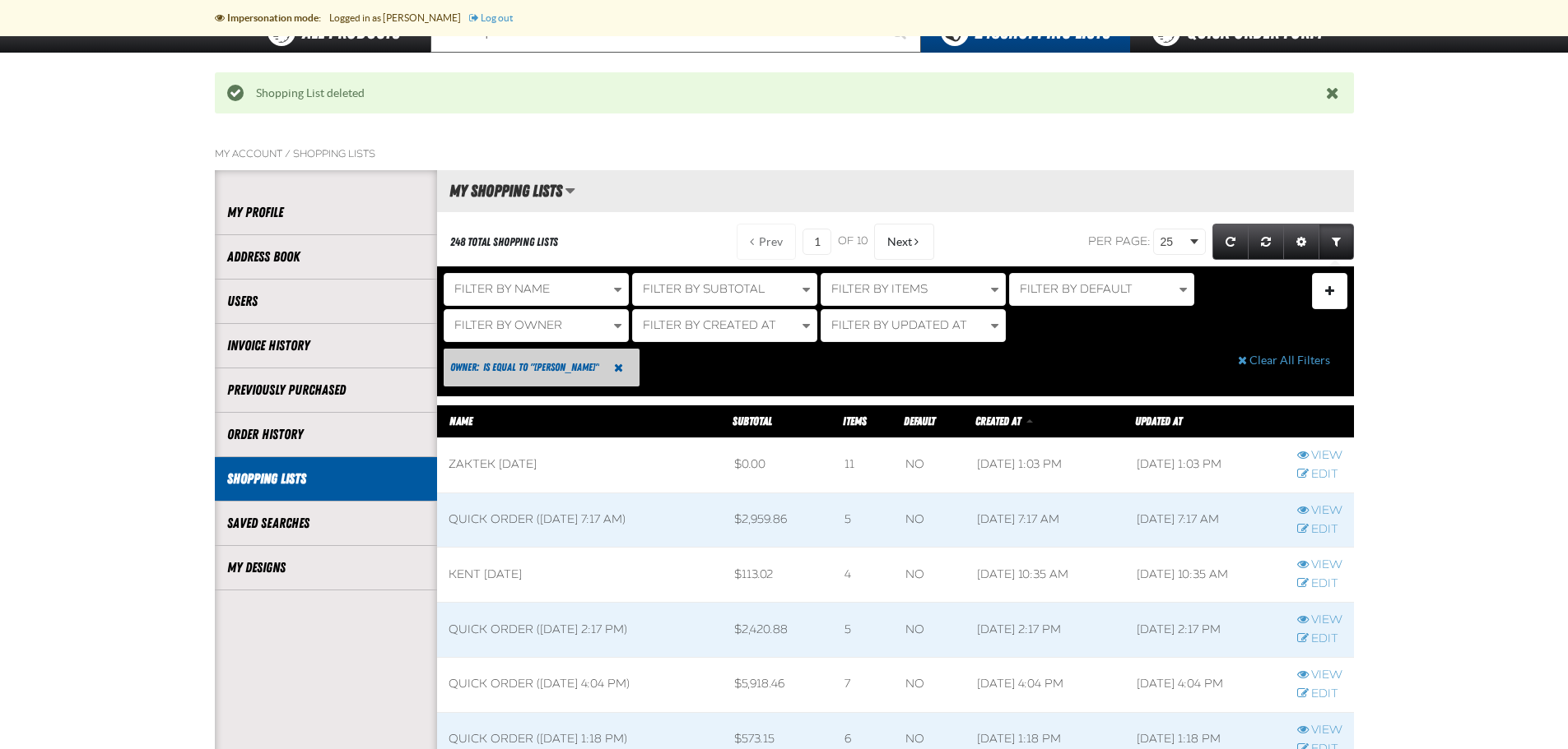
scroll to position [164, 0]
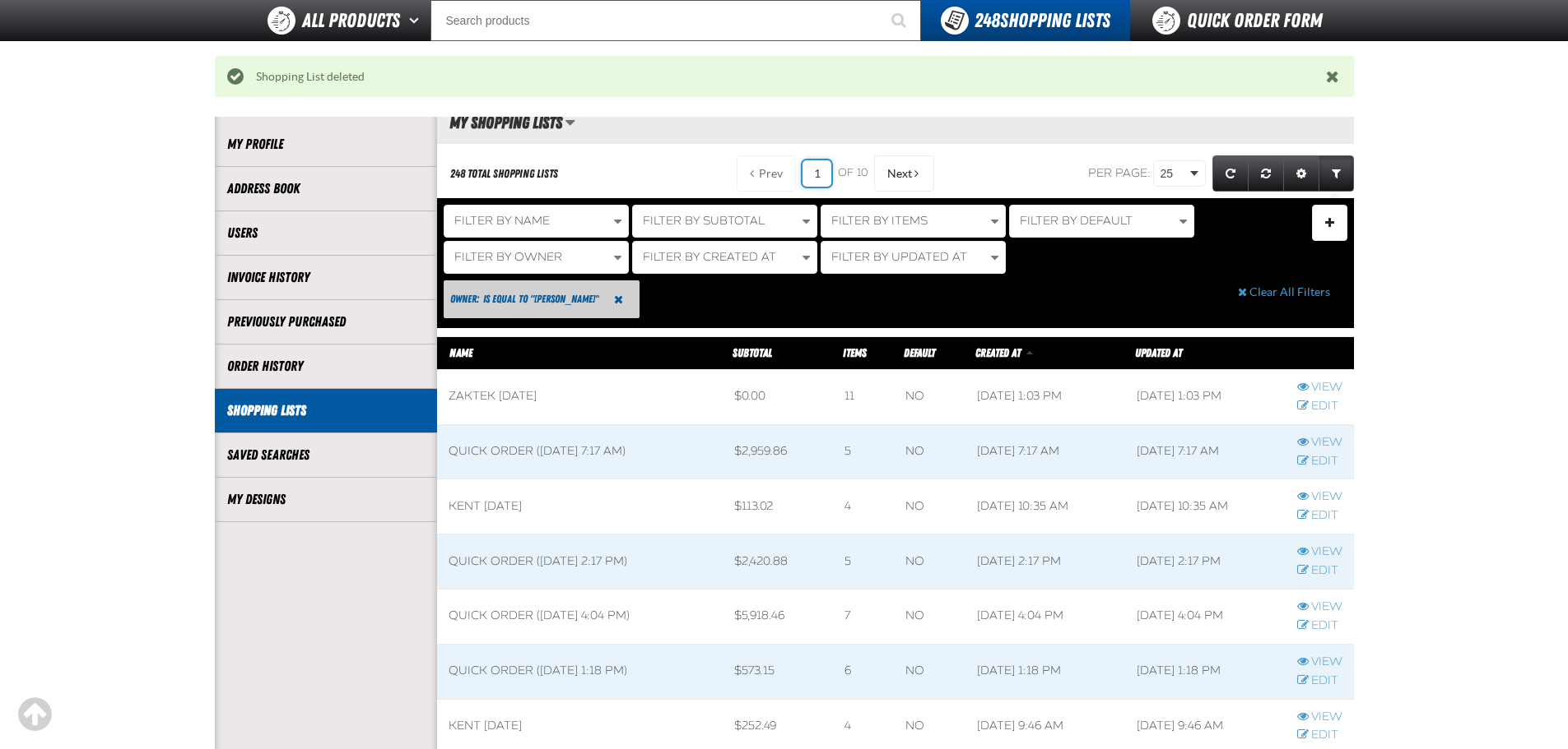
drag, startPoint x: 809, startPoint y: 166, endPoint x: 842, endPoint y: 165, distance: 33.0
click at [842, 165] on div "Prev 1 of 10 Next" at bounding box center [829, 173] width 210 height 36
type input "10"
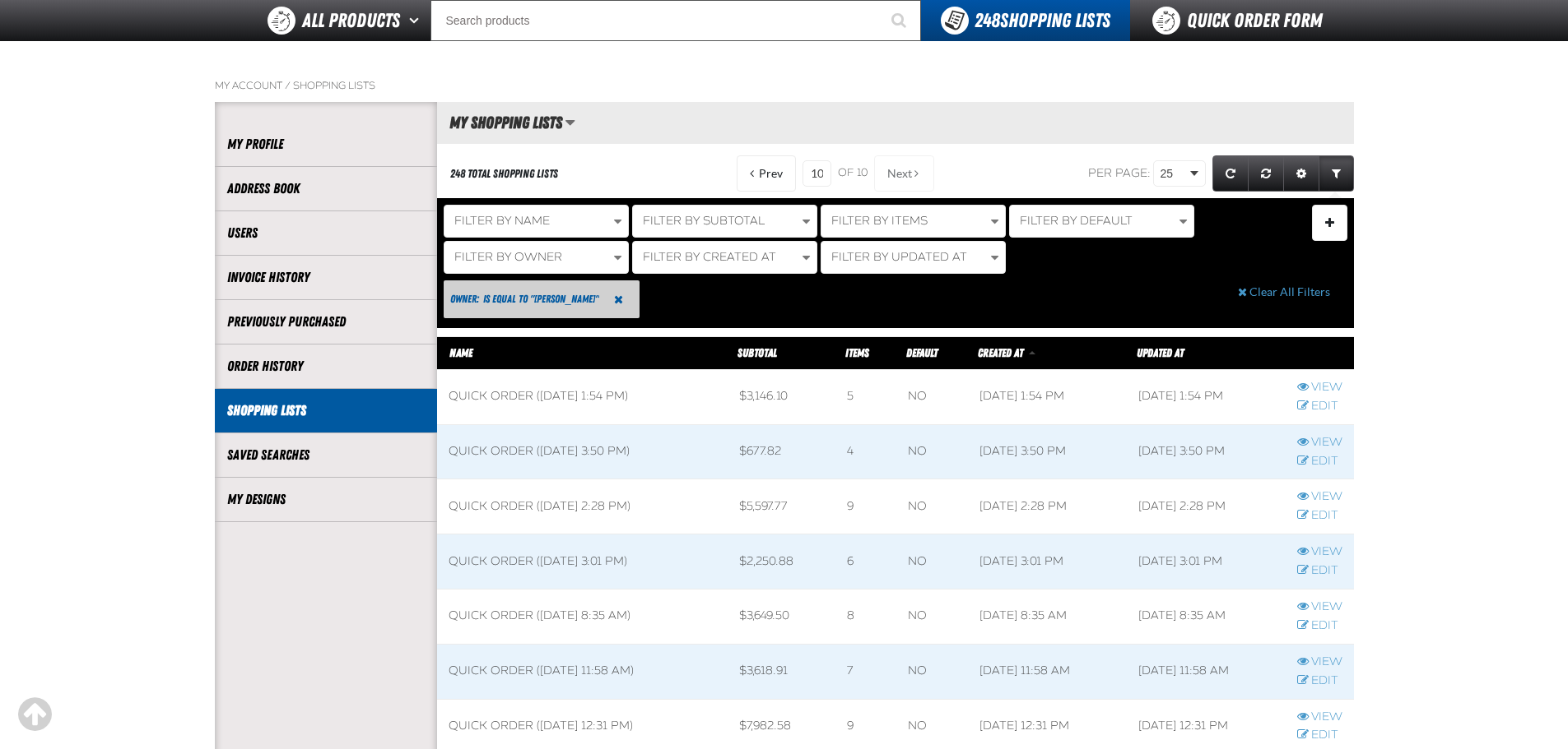
scroll to position [84, 0]
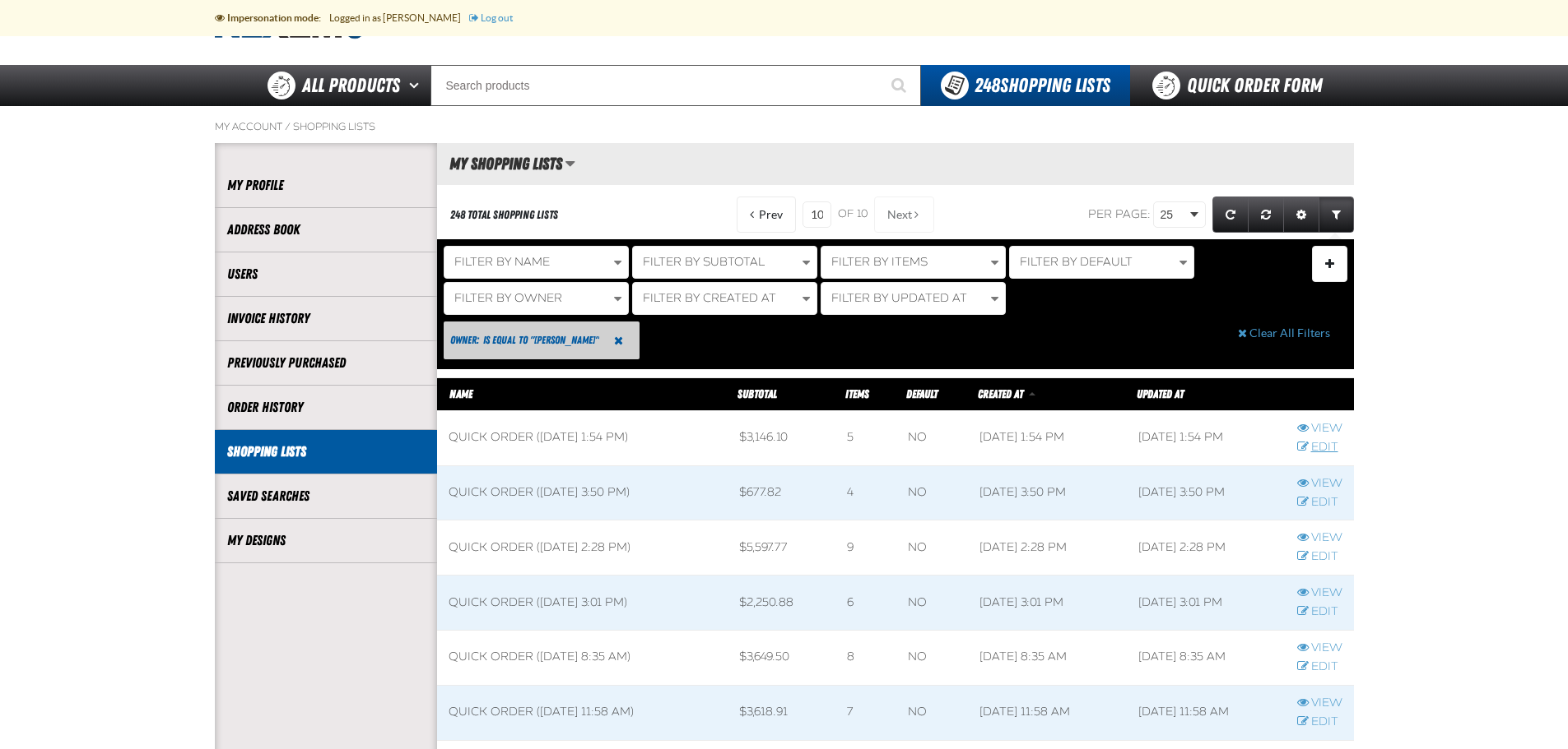
click at [1308, 444] on link "Edit" at bounding box center [1319, 448] width 45 height 15
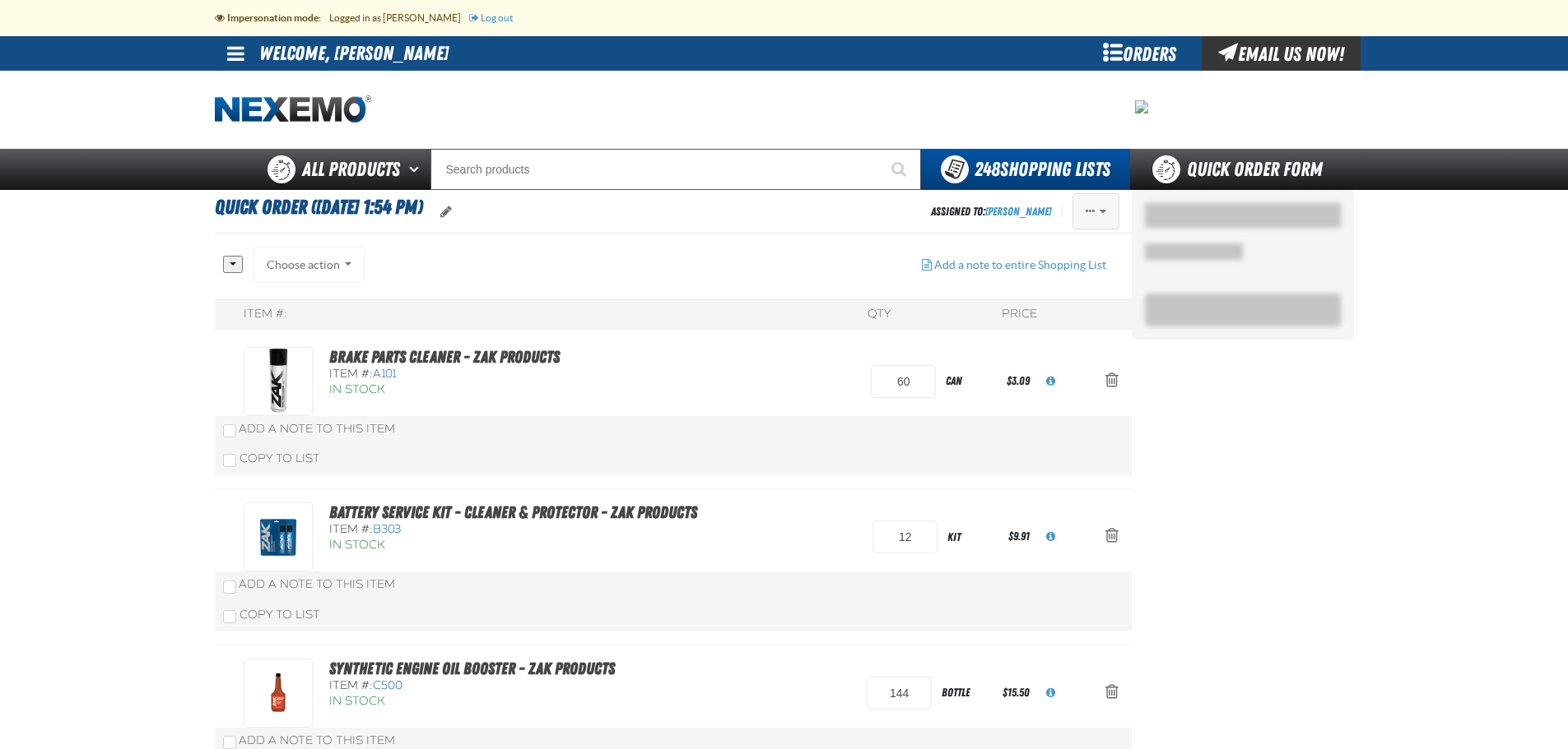
click at [1096, 214] on button "Actions of Quick Order (2/21/2022, 1:54 PM)" at bounding box center [1095, 211] width 47 height 36
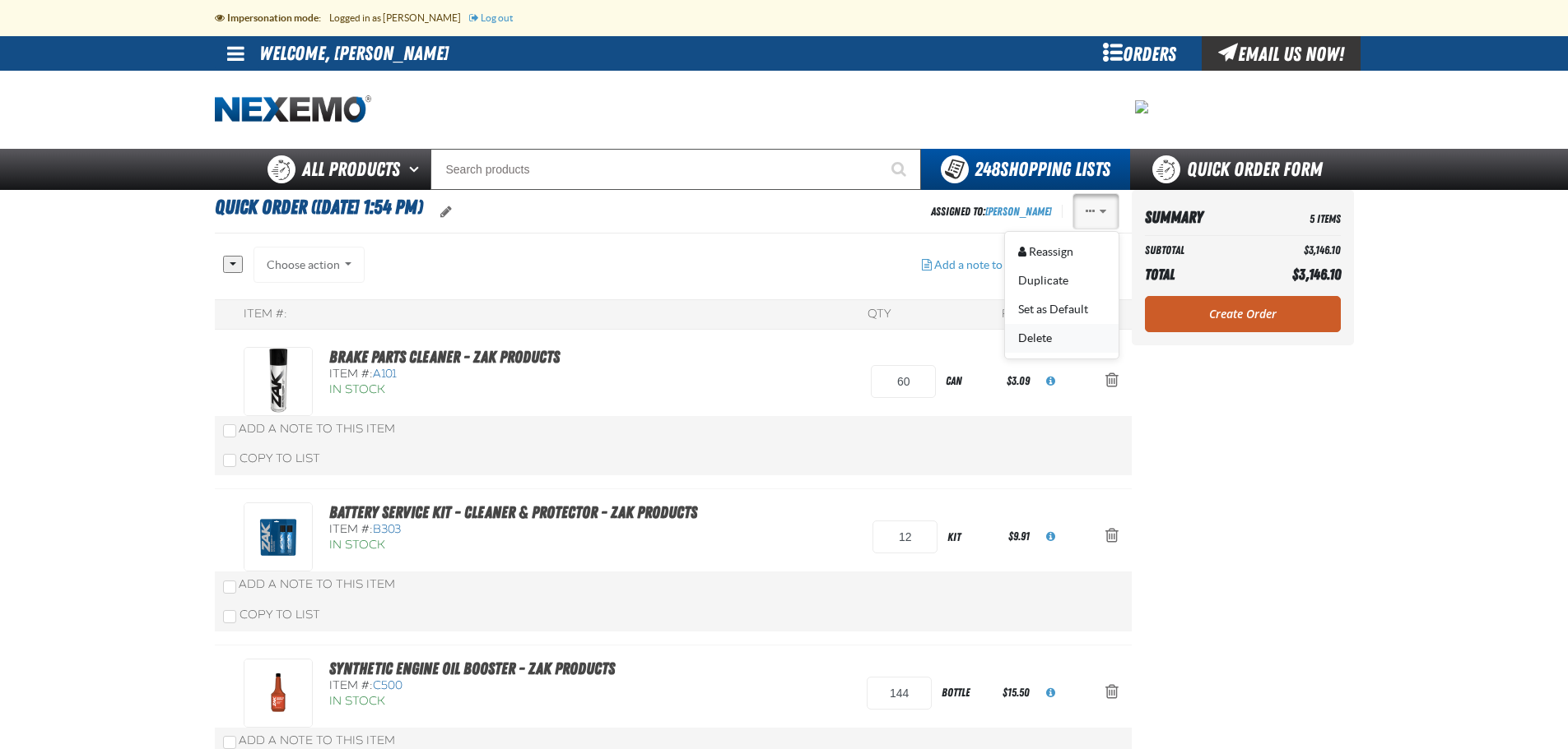
click at [1022, 337] on button "Delete" at bounding box center [1062, 338] width 113 height 29
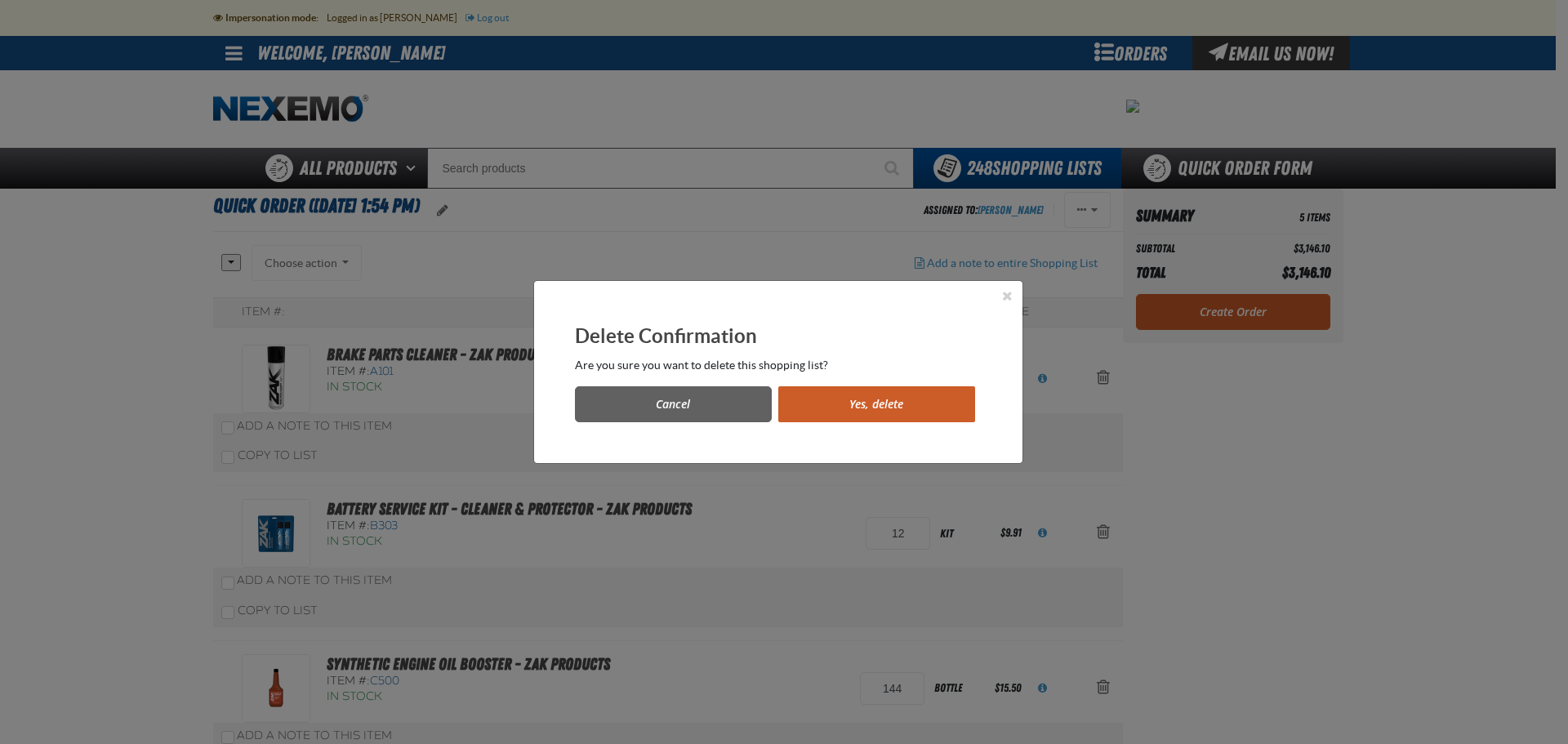
click at [902, 396] on button "Yes, delete" at bounding box center [876, 404] width 197 height 36
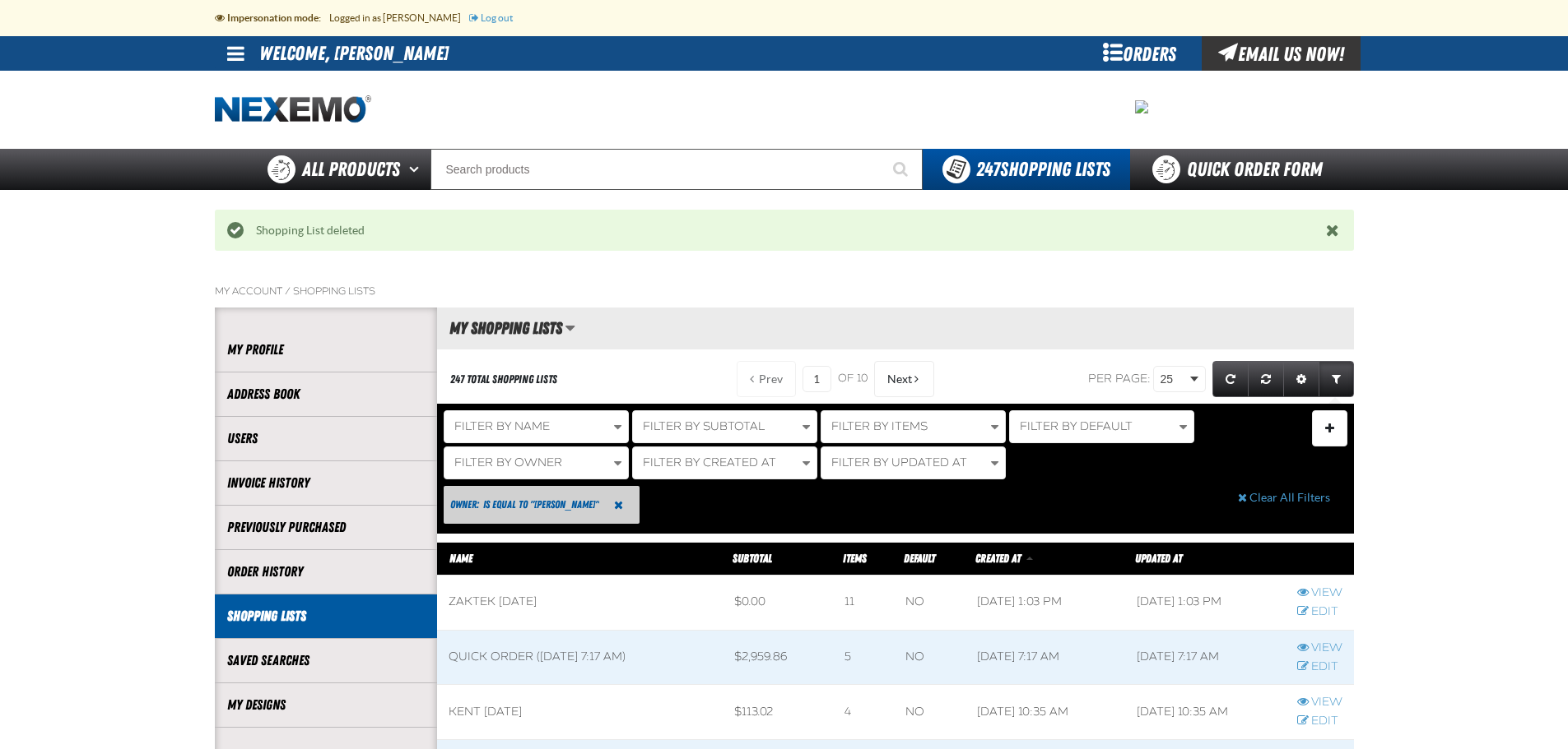
scroll to position [1, 1]
drag, startPoint x: 819, startPoint y: 378, endPoint x: 789, endPoint y: 378, distance: 30.0
click at [792, 379] on div "Prev 1 of 10 Next" at bounding box center [829, 379] width 210 height 36
type input "10"
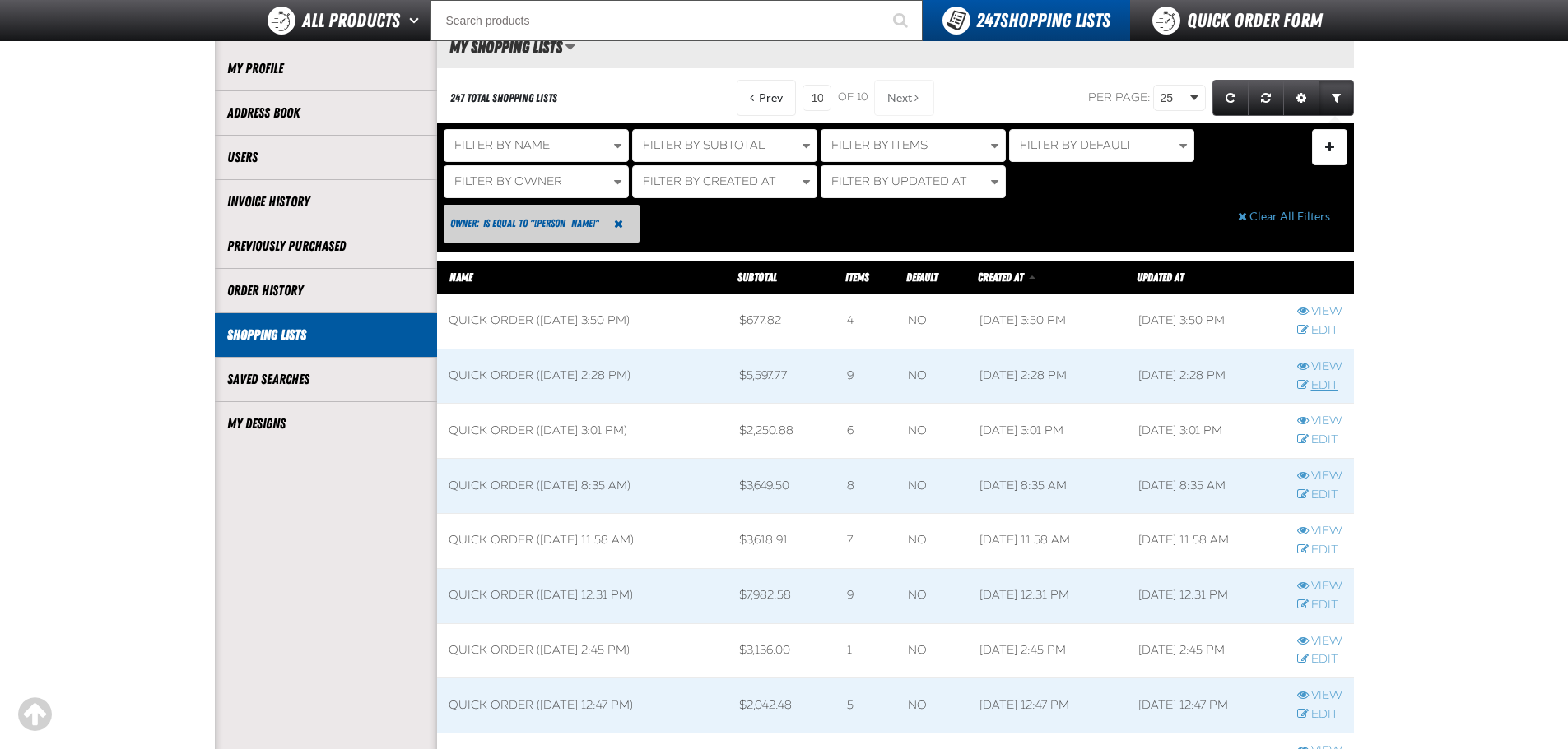
scroll to position [164, 0]
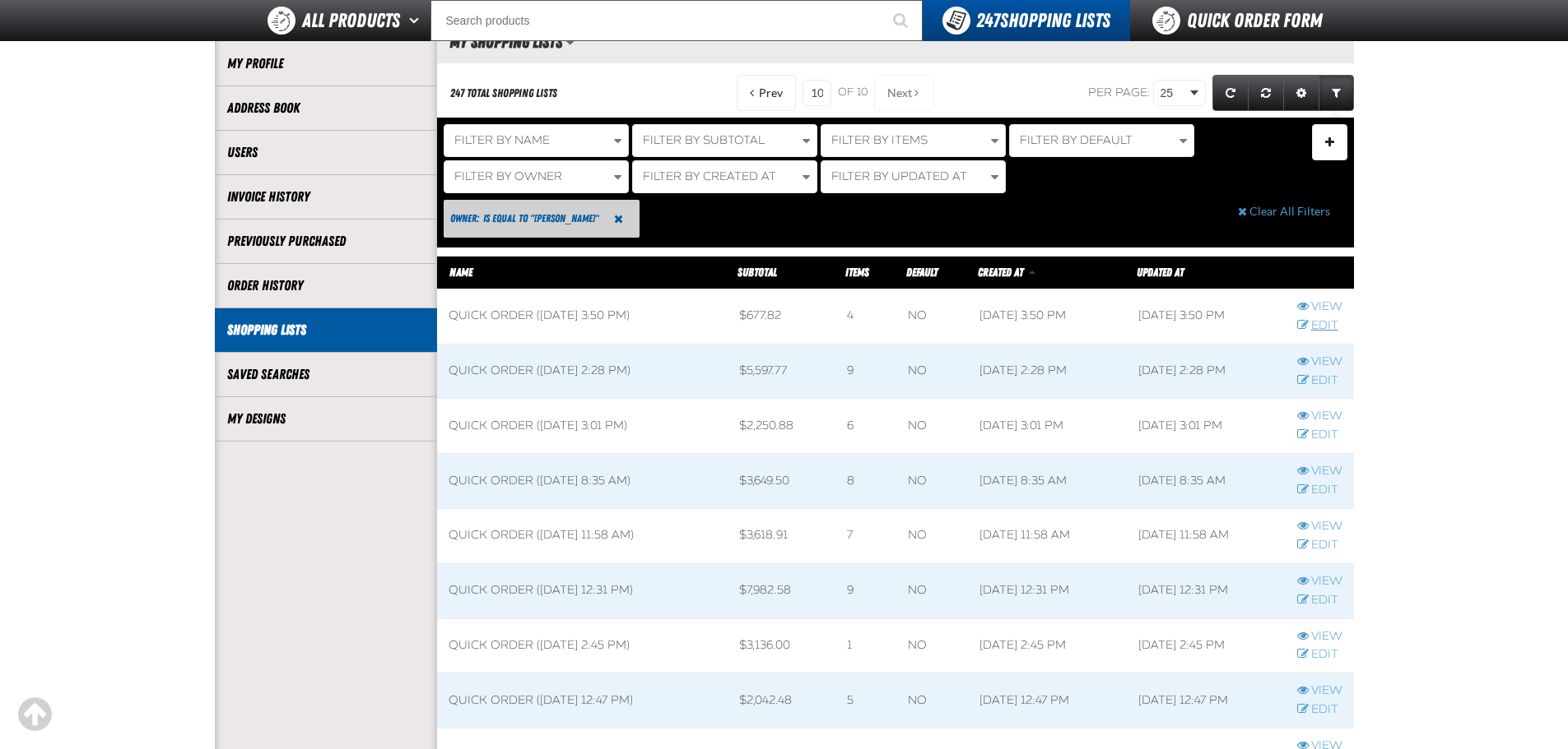
click at [1333, 325] on link "Edit" at bounding box center [1319, 326] width 45 height 15
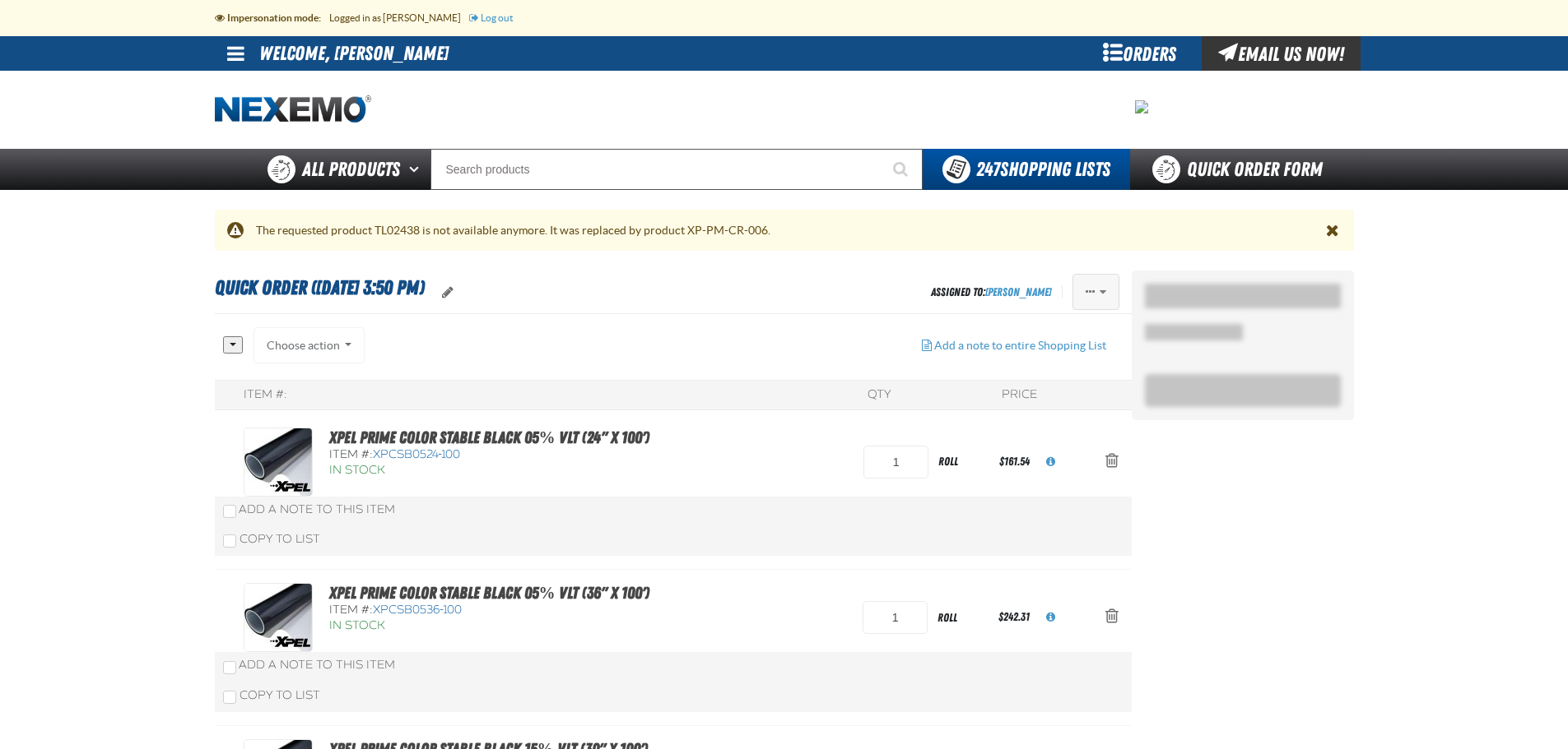
click at [1091, 290] on span "Actions of Quick Order (2/14/2022, 3:50 PM)" at bounding box center [1090, 292] width 9 height 12
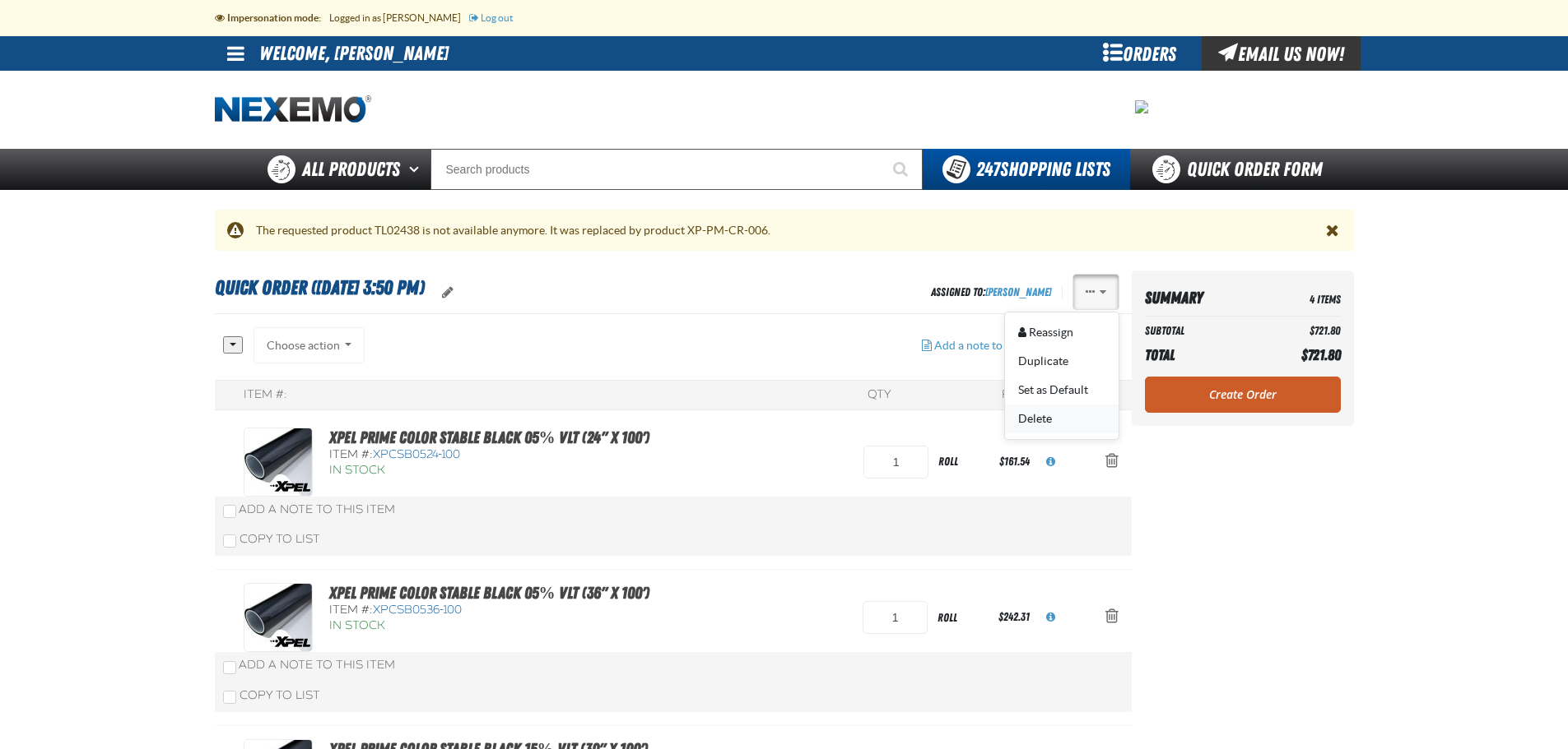
click at [1052, 415] on button "Delete" at bounding box center [1062, 418] width 113 height 29
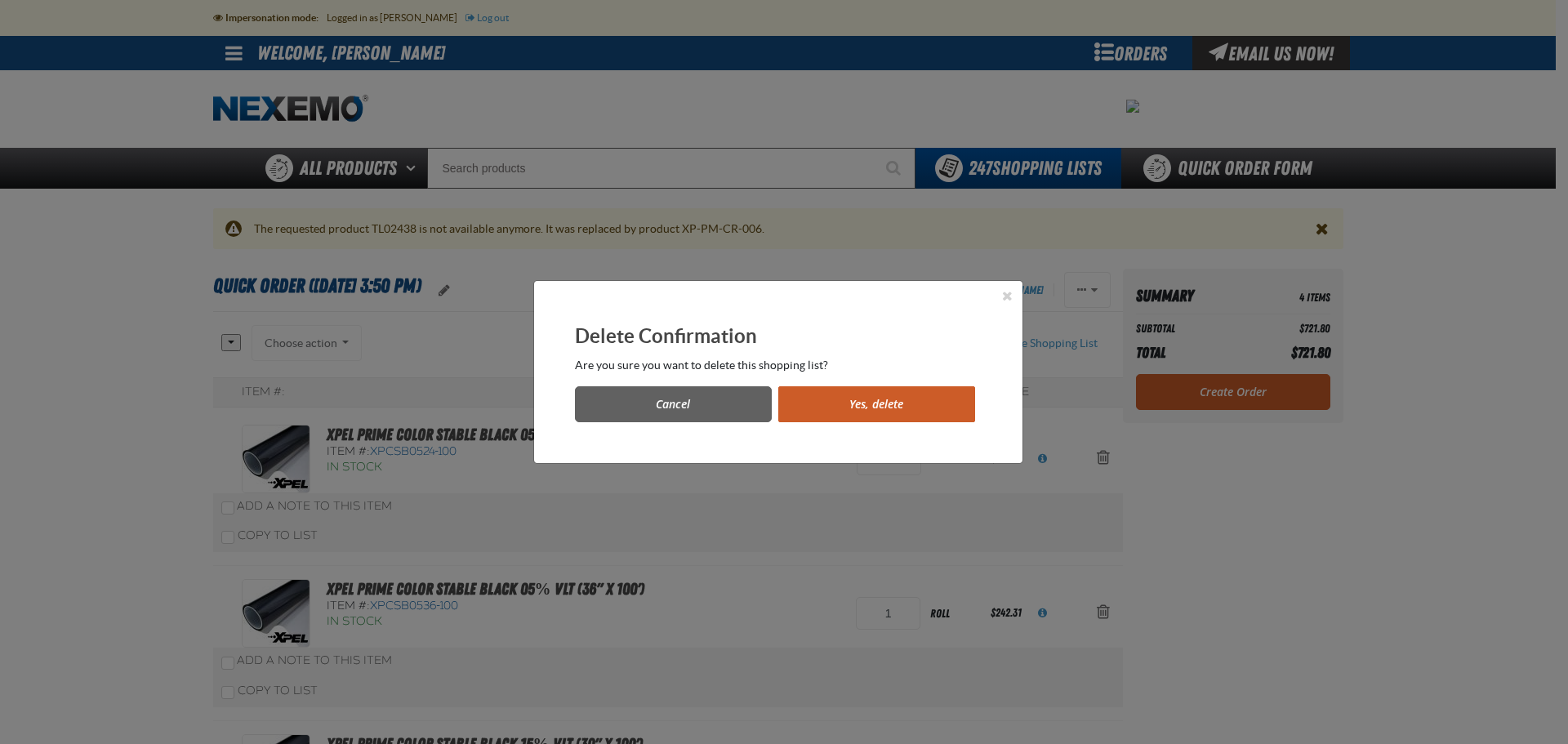
click at [923, 403] on button "Yes, delete" at bounding box center [876, 404] width 197 height 36
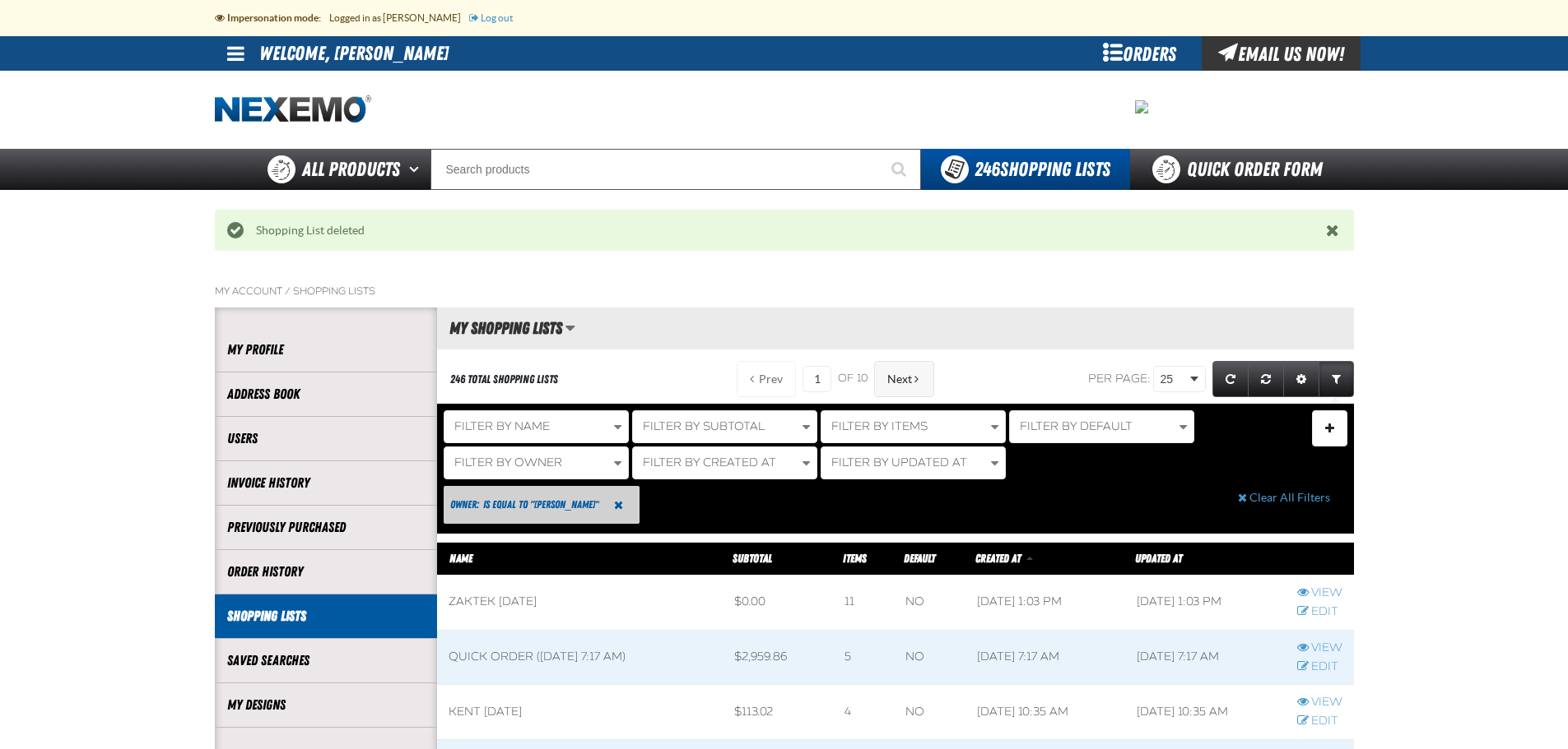
scroll to position [1, 1]
click at [786, 375] on div "Prev 1 of 10 Next" at bounding box center [829, 379] width 210 height 36
type input "10"
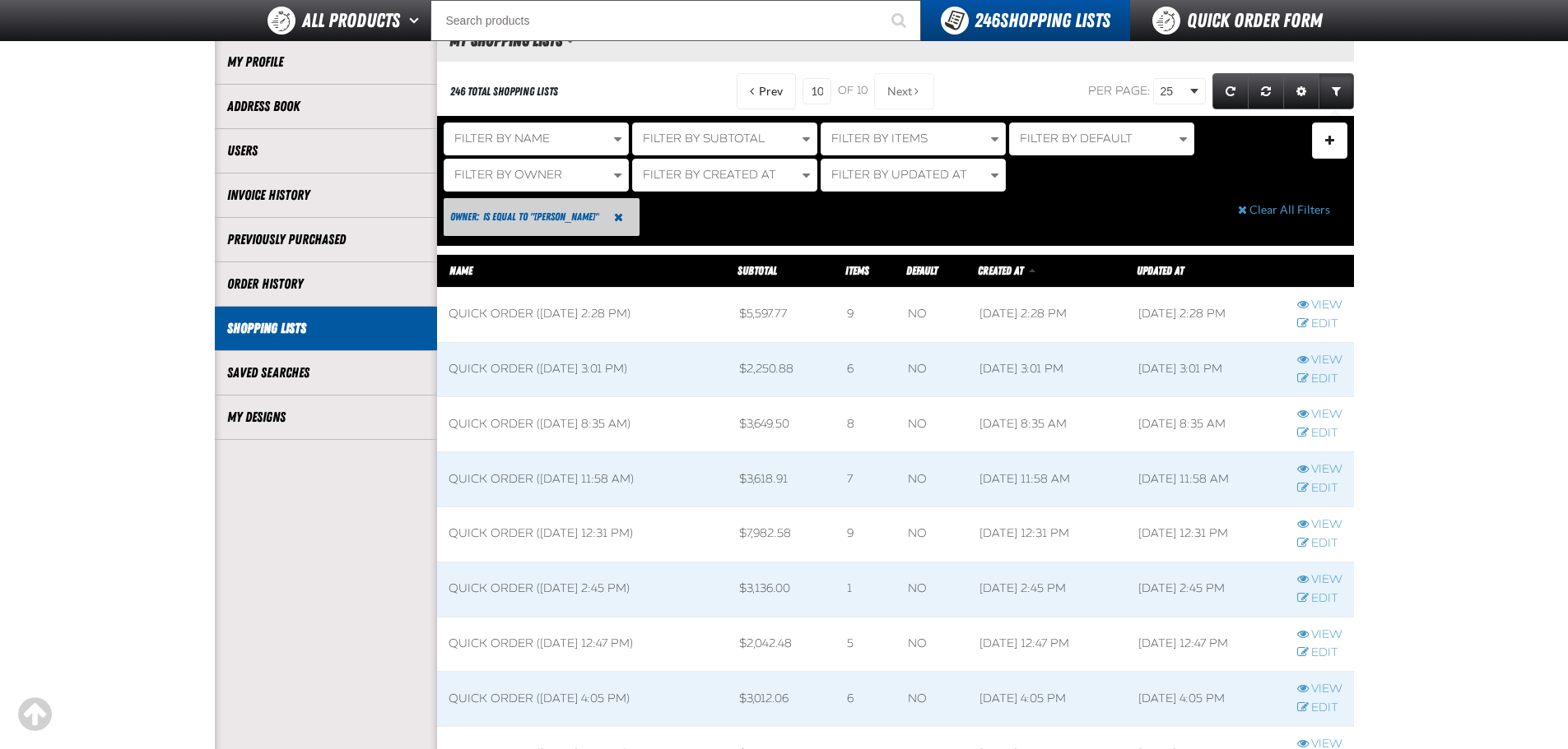
scroll to position [166, 0]
click at [1306, 320] on link "Edit" at bounding box center [1319, 324] width 45 height 15
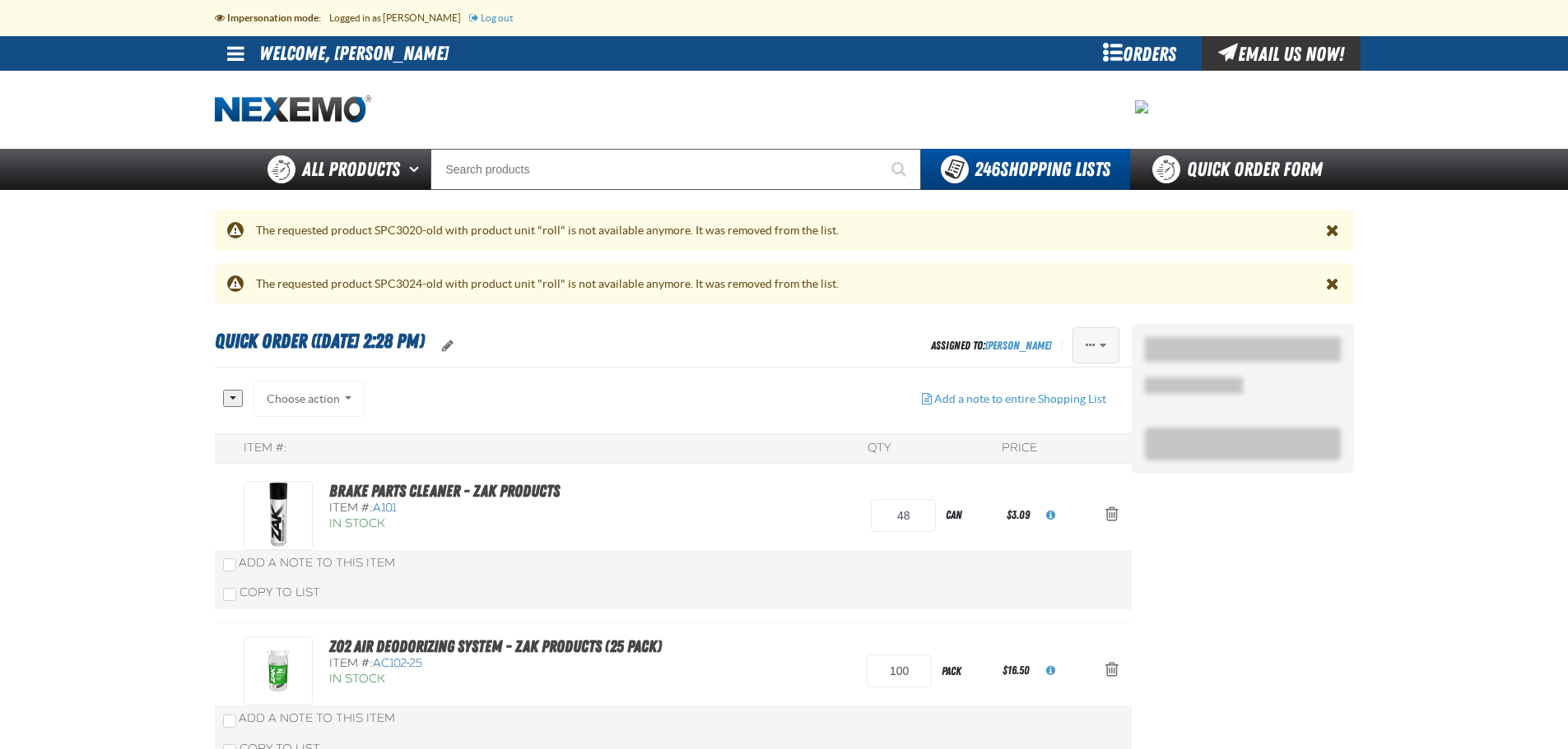
click at [1103, 339] on button "Actions of Quick Order (2/14/2022, 2:28 PM)" at bounding box center [1095, 345] width 47 height 36
click at [1047, 469] on button "Delete" at bounding box center [1062, 471] width 113 height 29
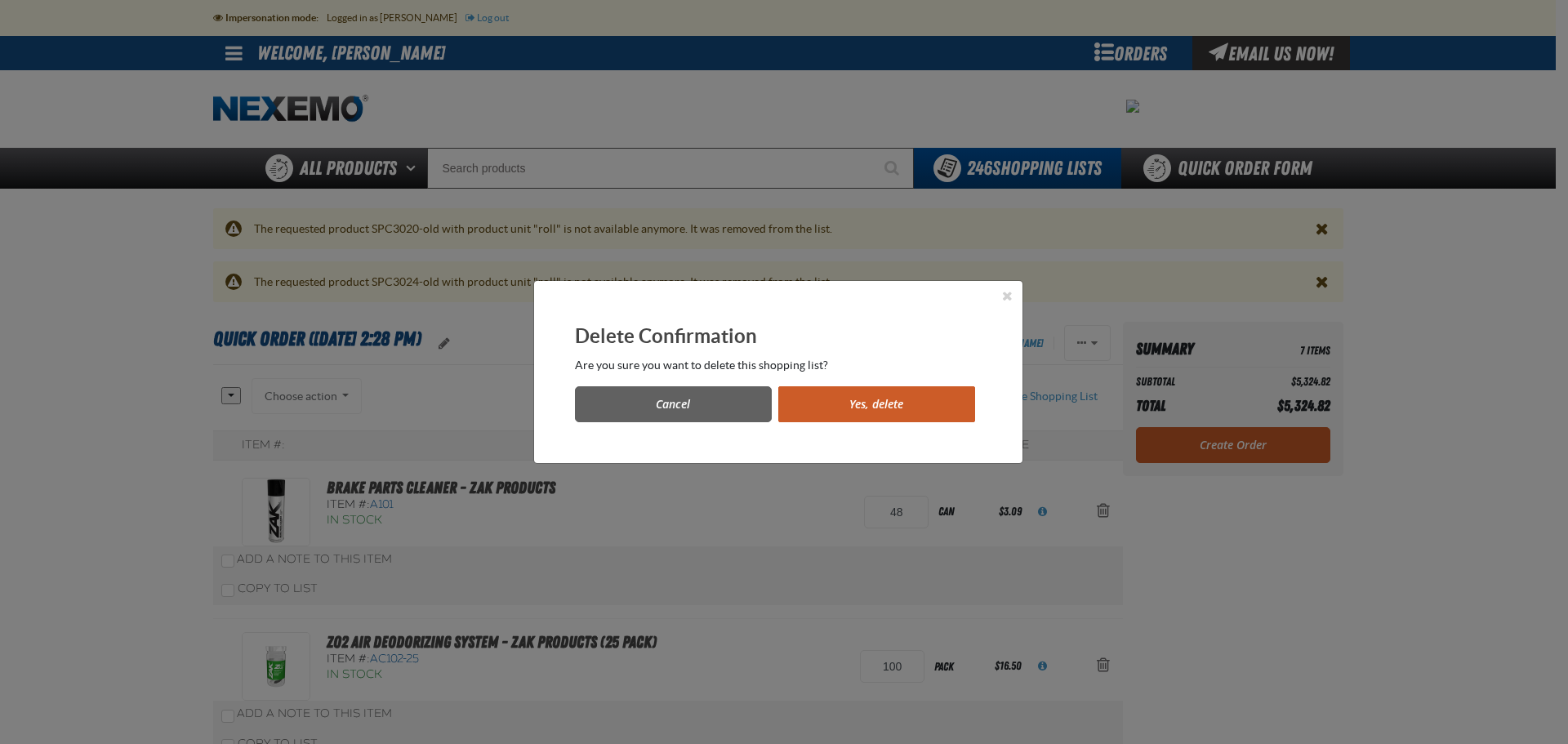
click at [939, 417] on button "Yes, delete" at bounding box center [876, 404] width 197 height 36
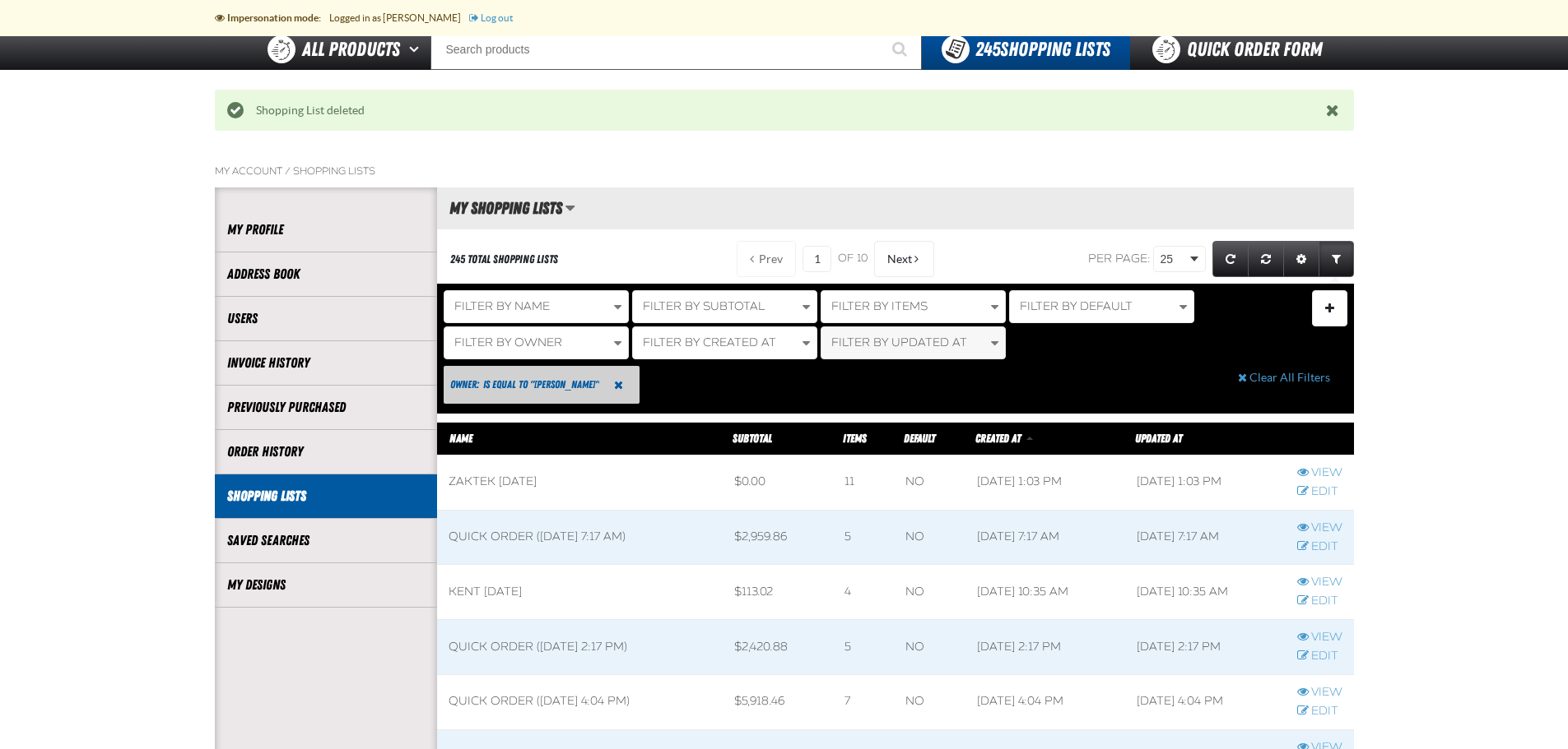
scroll to position [164, 0]
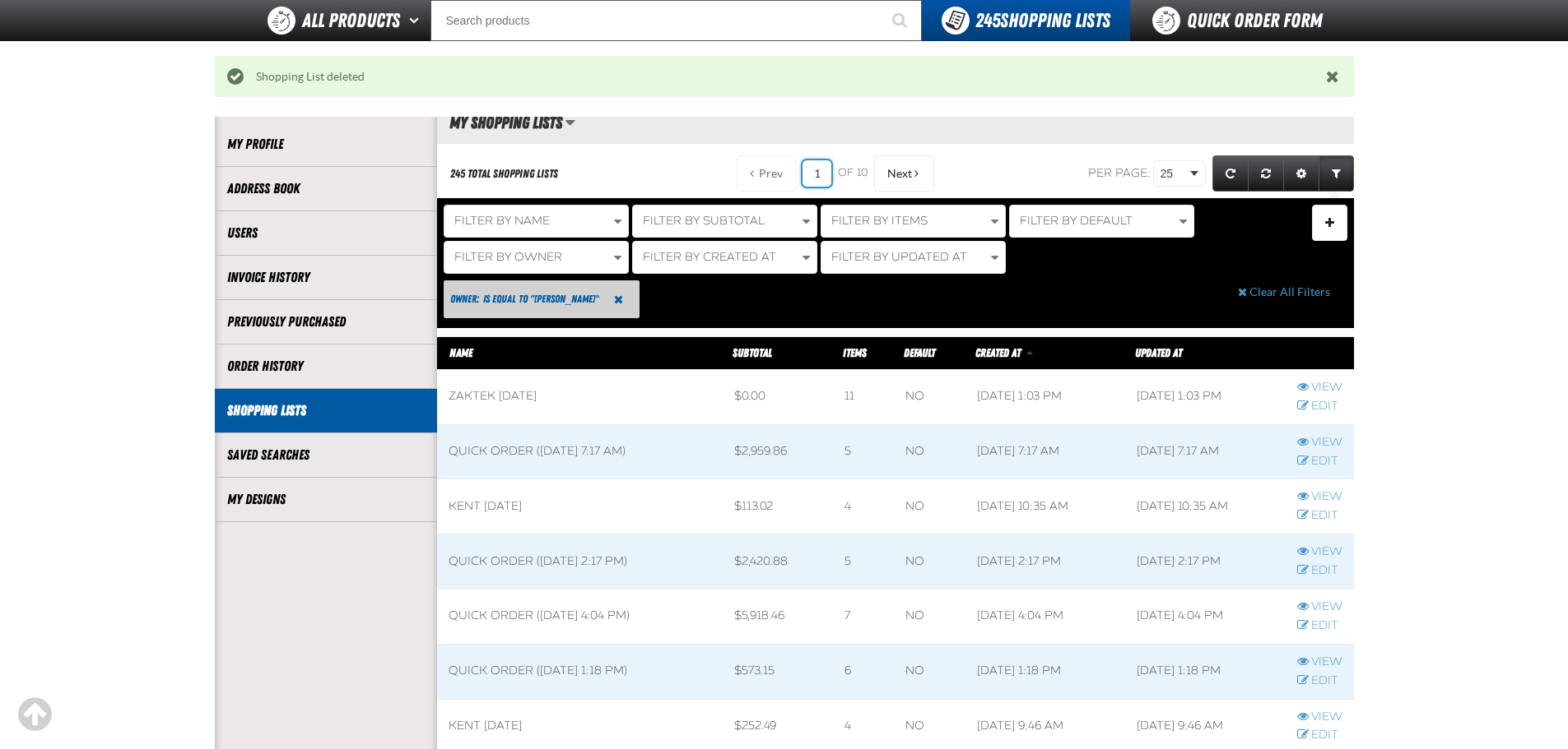
drag, startPoint x: 823, startPoint y: 175, endPoint x: 796, endPoint y: 179, distance: 27.3
click at [796, 178] on div "Prev 1 of 10 Next" at bounding box center [829, 173] width 210 height 36
type input "10"
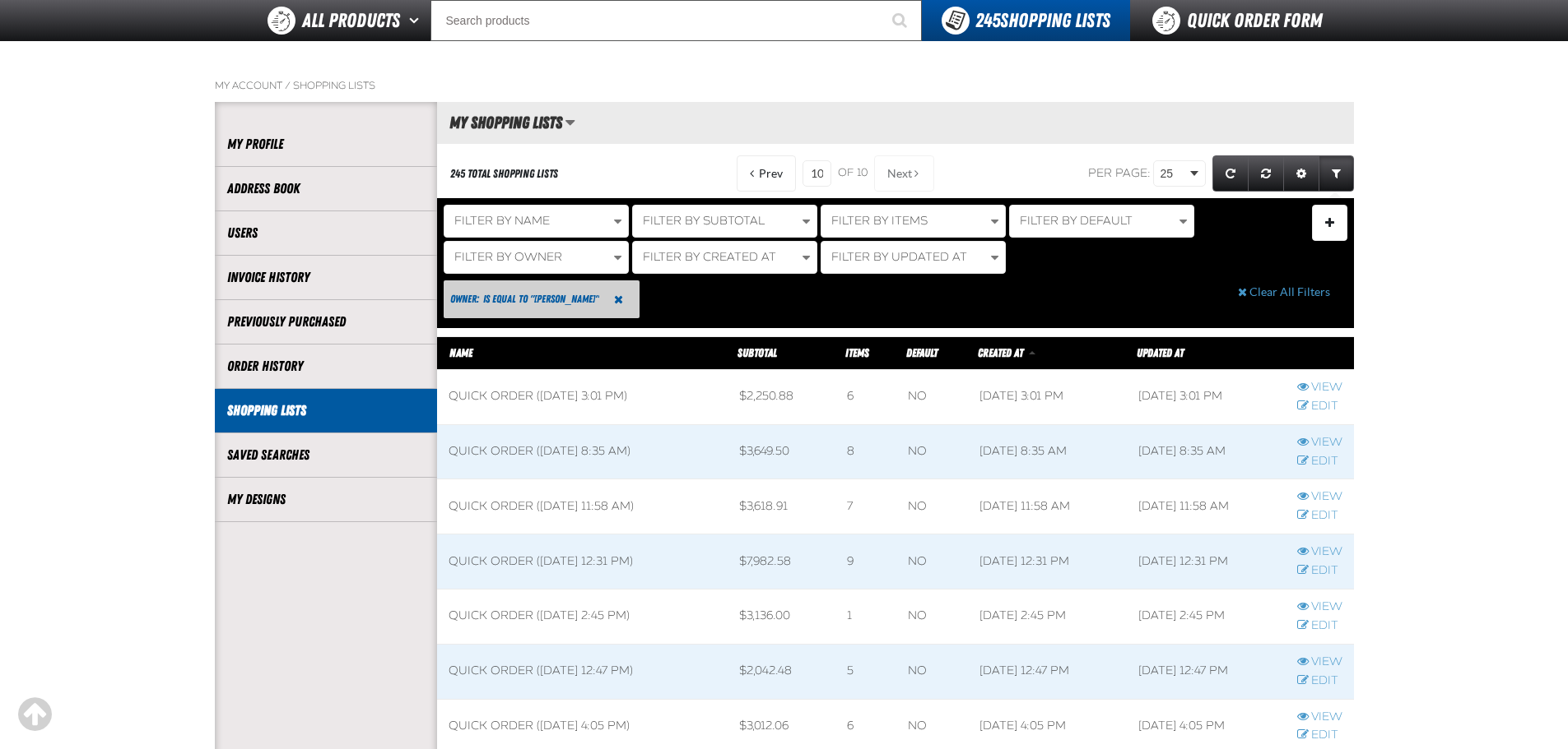
scroll to position [84, 0]
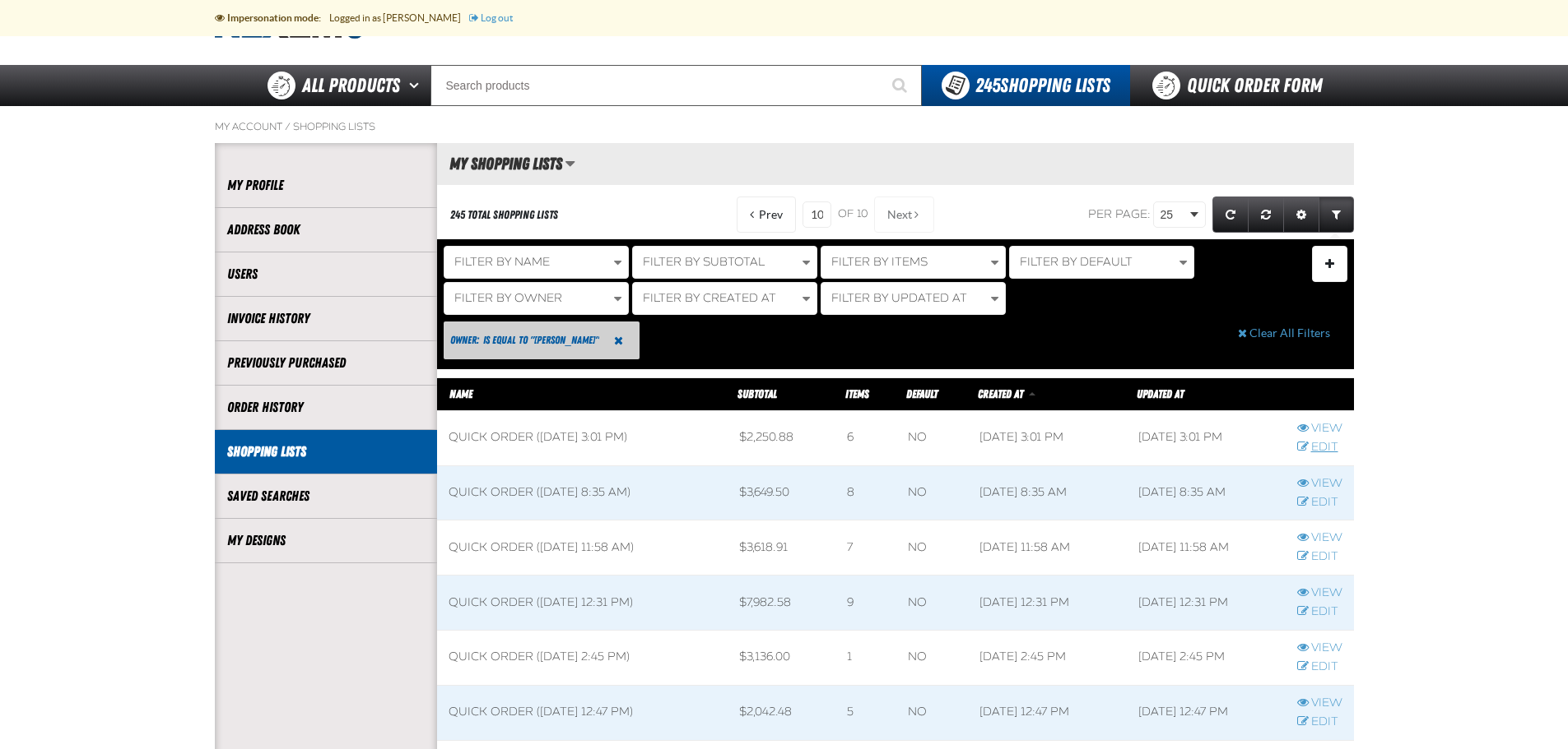
click at [1304, 444] on span "Edit row action" at bounding box center [1303, 447] width 12 height 12
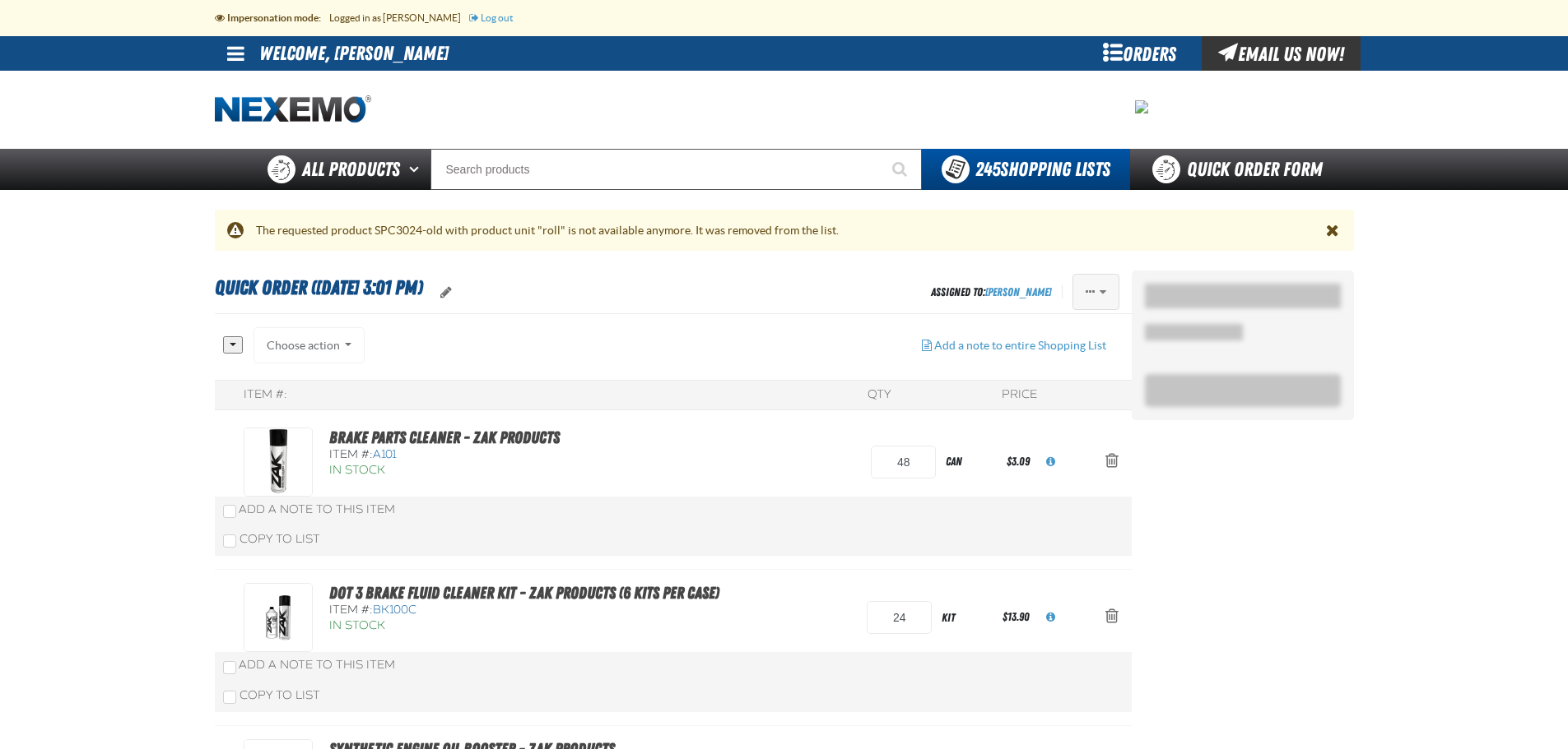
click at [1090, 286] on span "Actions of Quick Order (2/7/2022, 3:01 PM)" at bounding box center [1090, 292] width 9 height 12
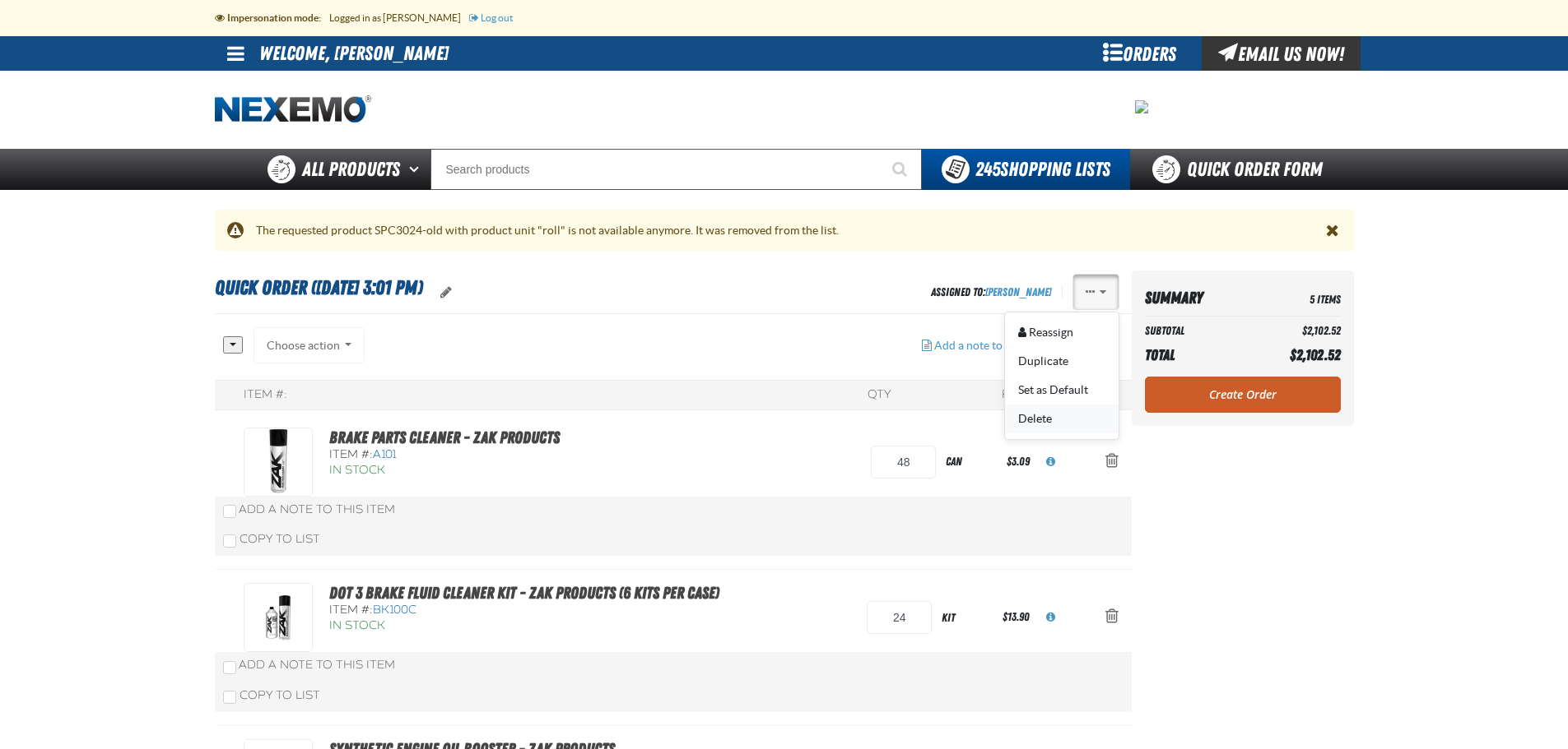
click at [1063, 413] on button "Delete" at bounding box center [1062, 418] width 113 height 29
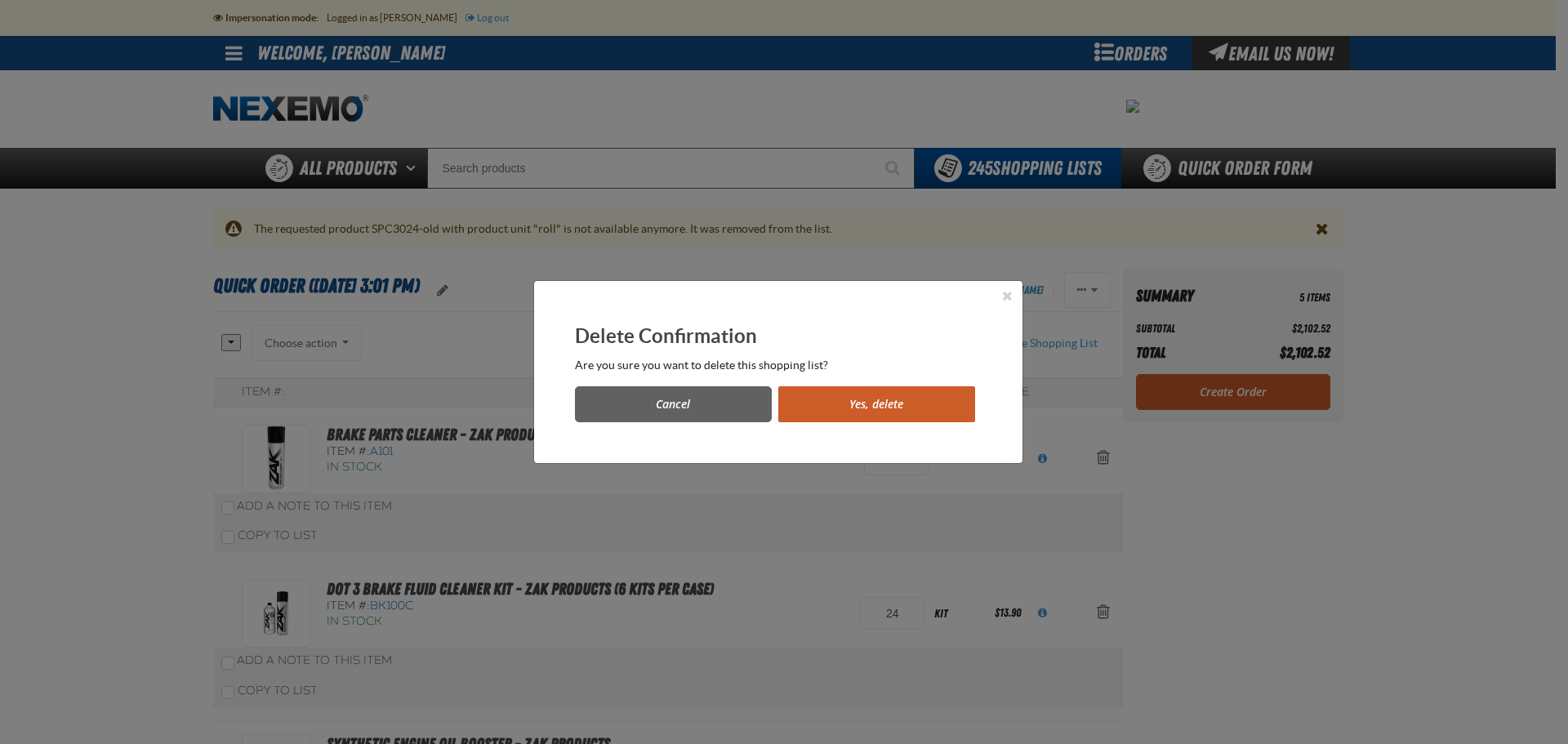
click at [897, 409] on button "Yes, delete" at bounding box center [876, 404] width 197 height 36
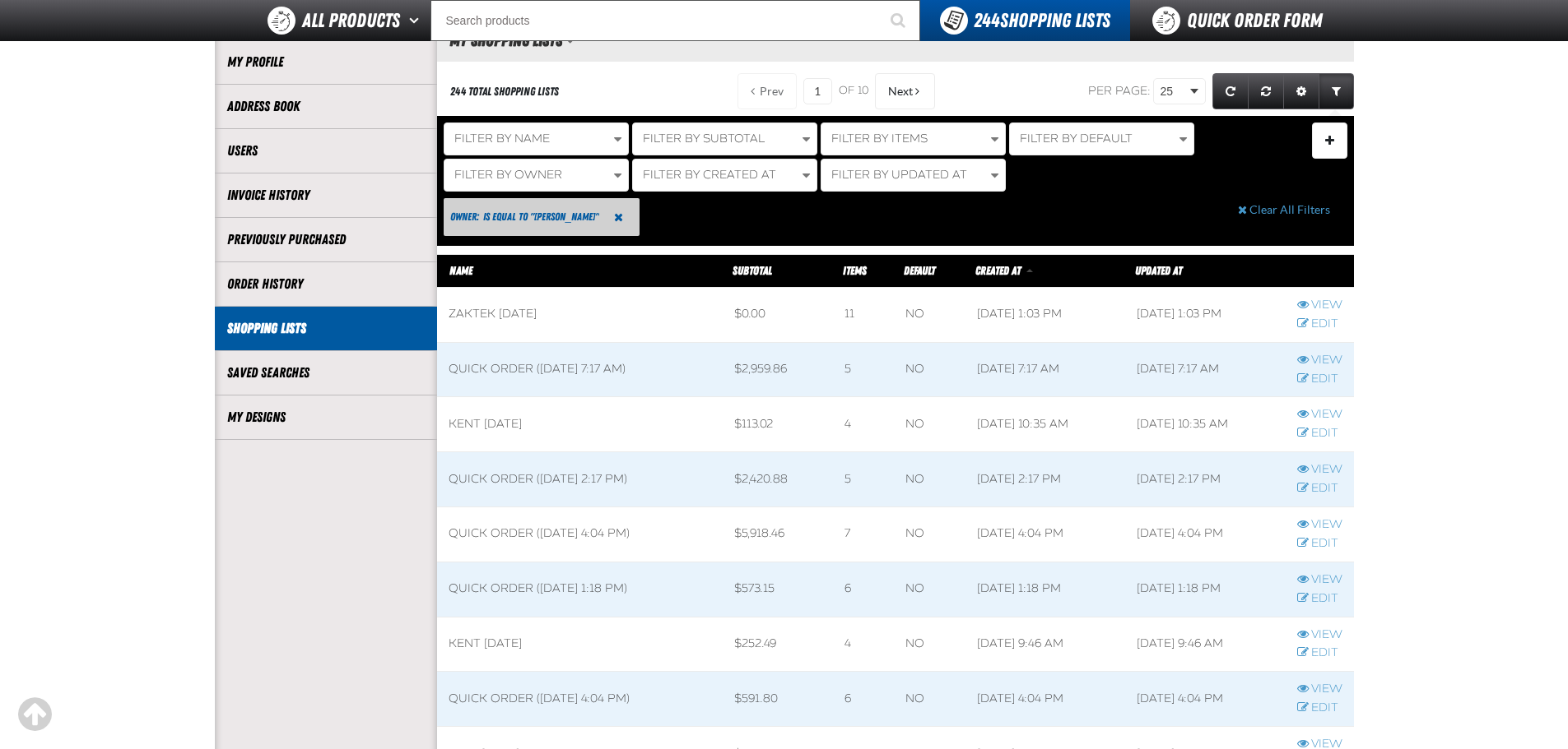
scroll to position [166, 0]
click at [1307, 328] on link "Edit" at bounding box center [1319, 324] width 45 height 15
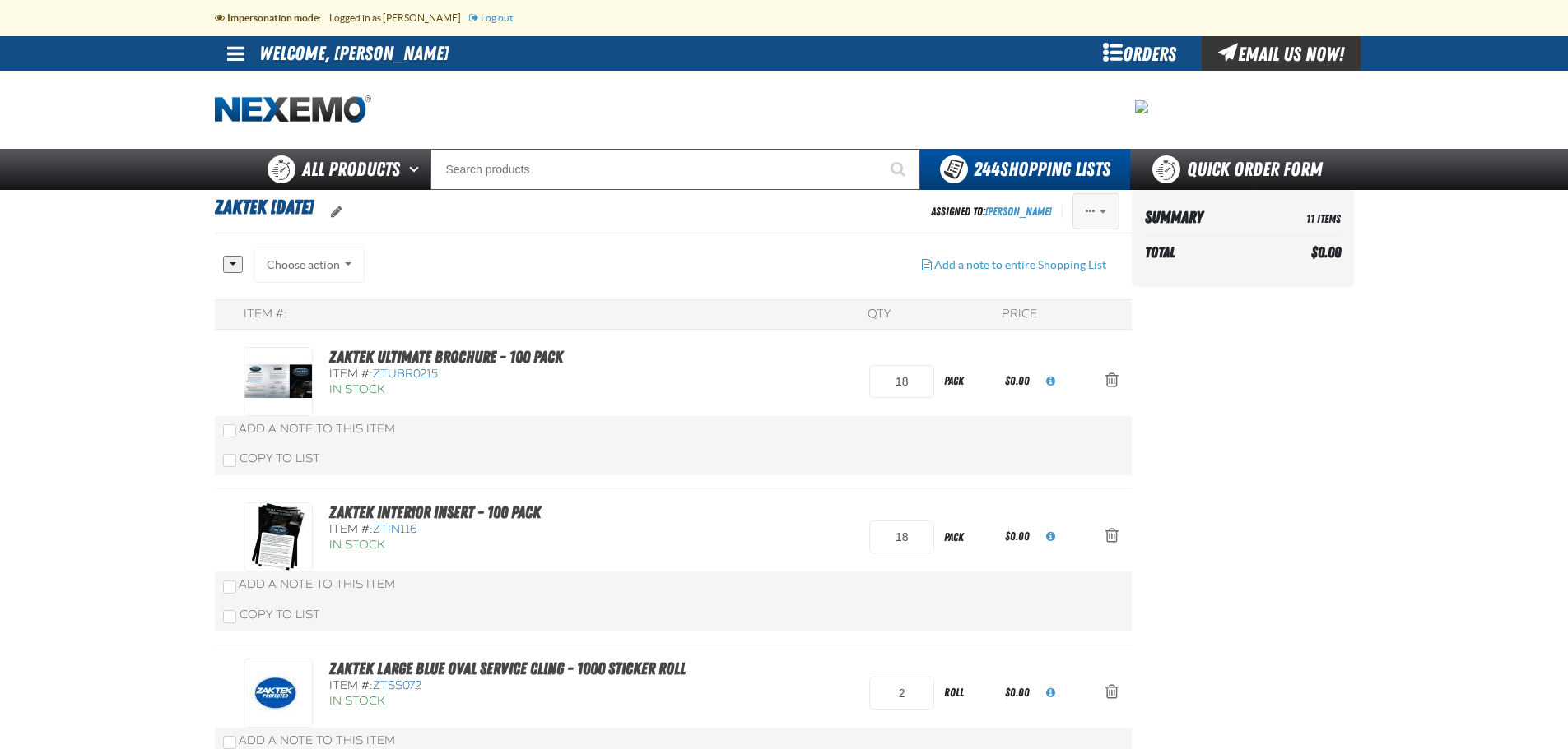
click at [1106, 218] on button "Actions of ZAKTEK 8.4.2025" at bounding box center [1095, 211] width 47 height 36
click at [1051, 332] on button "Delete" at bounding box center [1062, 338] width 113 height 29
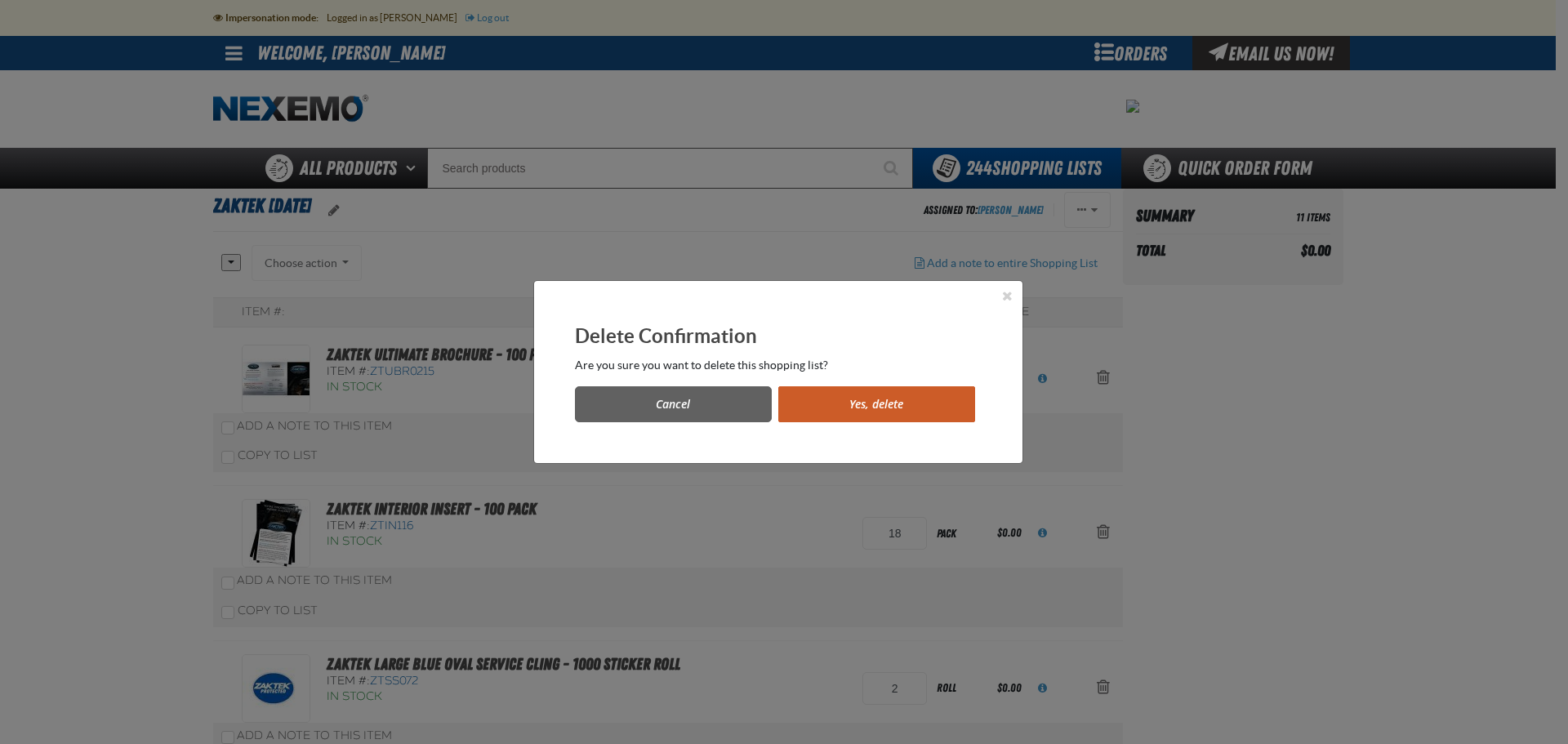
click at [948, 405] on button "Yes, delete" at bounding box center [876, 404] width 197 height 36
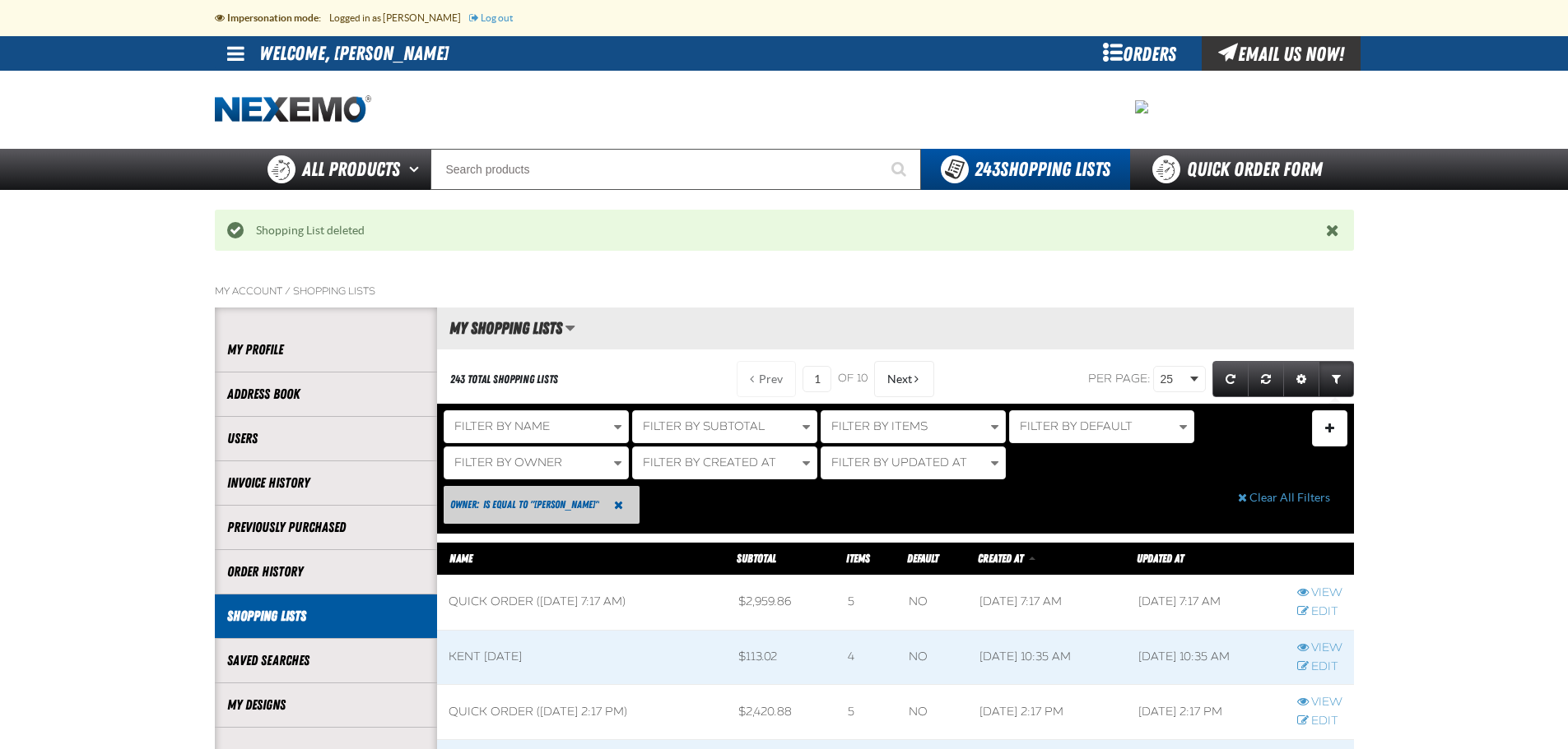
scroll to position [82, 0]
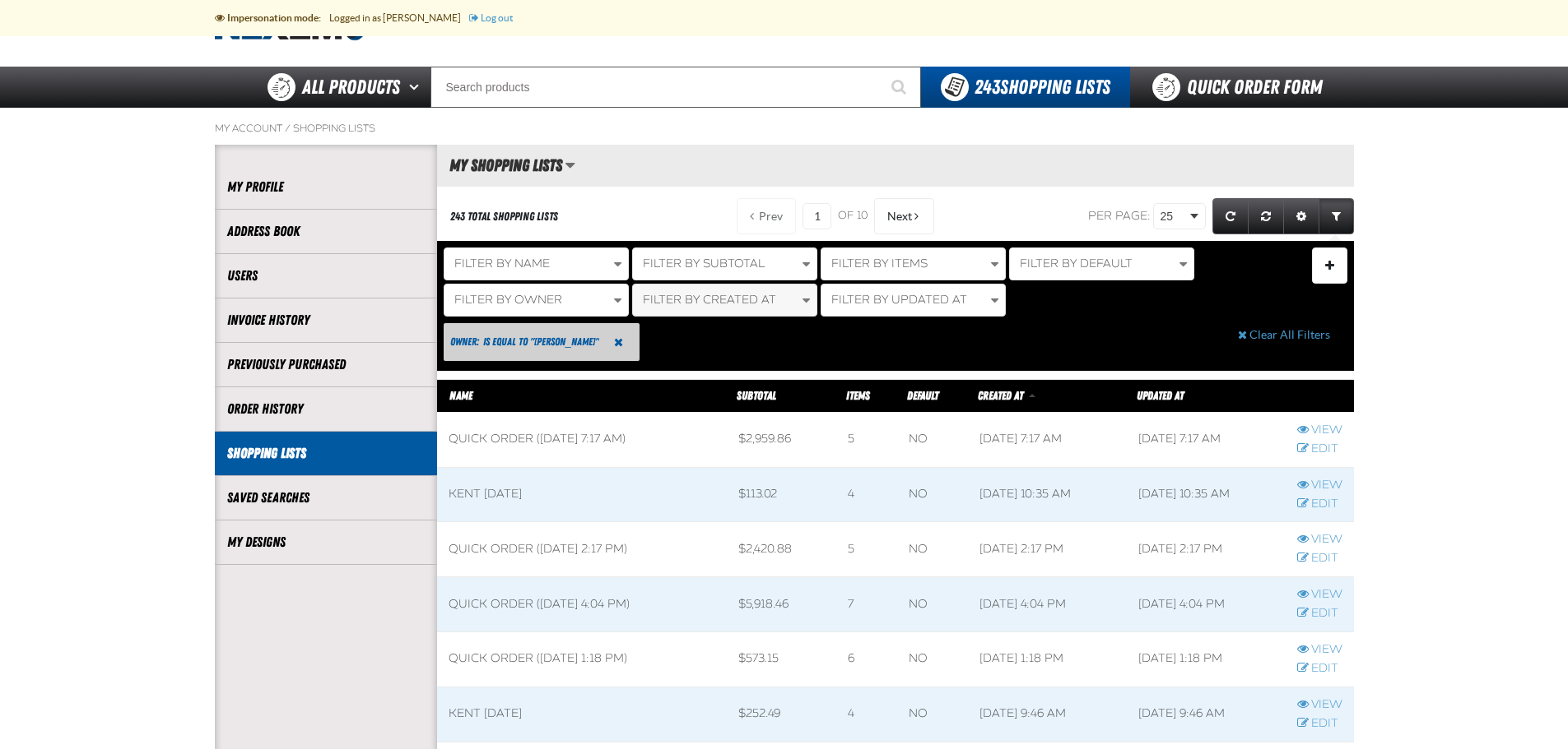
drag, startPoint x: 825, startPoint y: 291, endPoint x: 791, endPoint y: 301, distance: 35.4
click at [791, 301] on div "Filter By Name Filter By Subtotal Filter By Items Filter By Default All Yes No …" at bounding box center [875, 283] width 862 height 69
drag, startPoint x: 824, startPoint y: 223, endPoint x: 784, endPoint y: 223, distance: 40.0
click at [784, 223] on div "Prev 1 of 10 Next" at bounding box center [829, 216] width 210 height 36
type input "10"
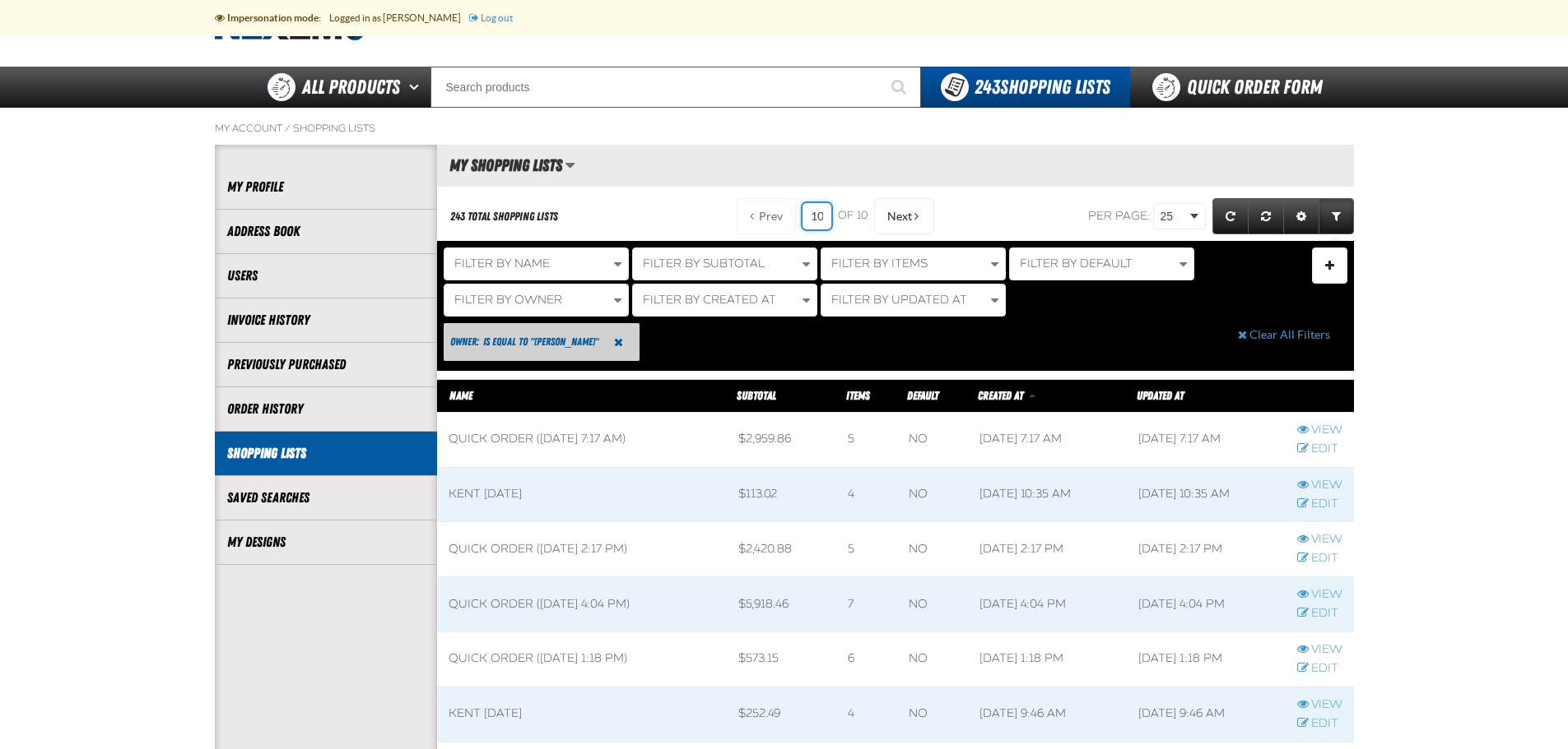
scroll to position [0, 1]
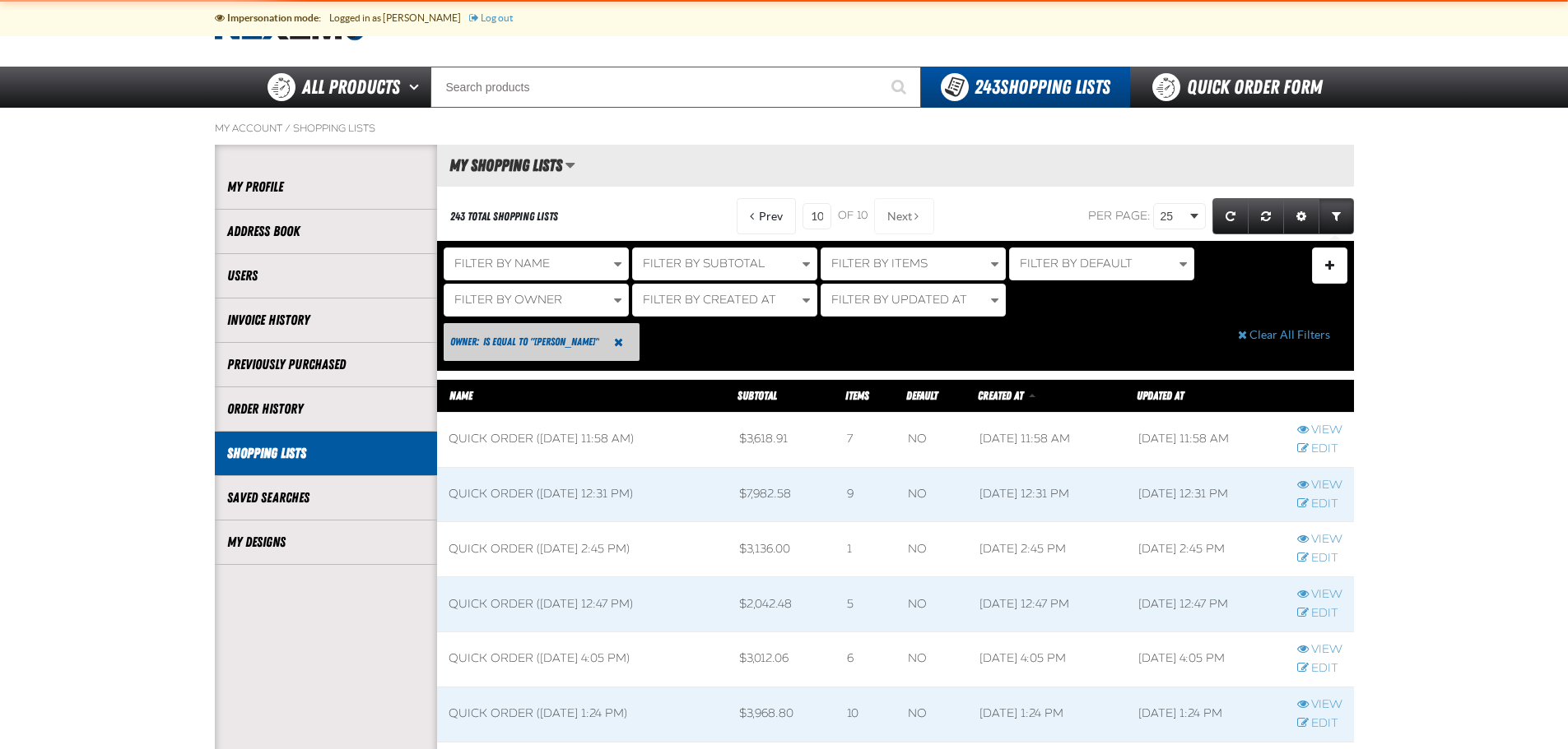
scroll to position [1034, 917]
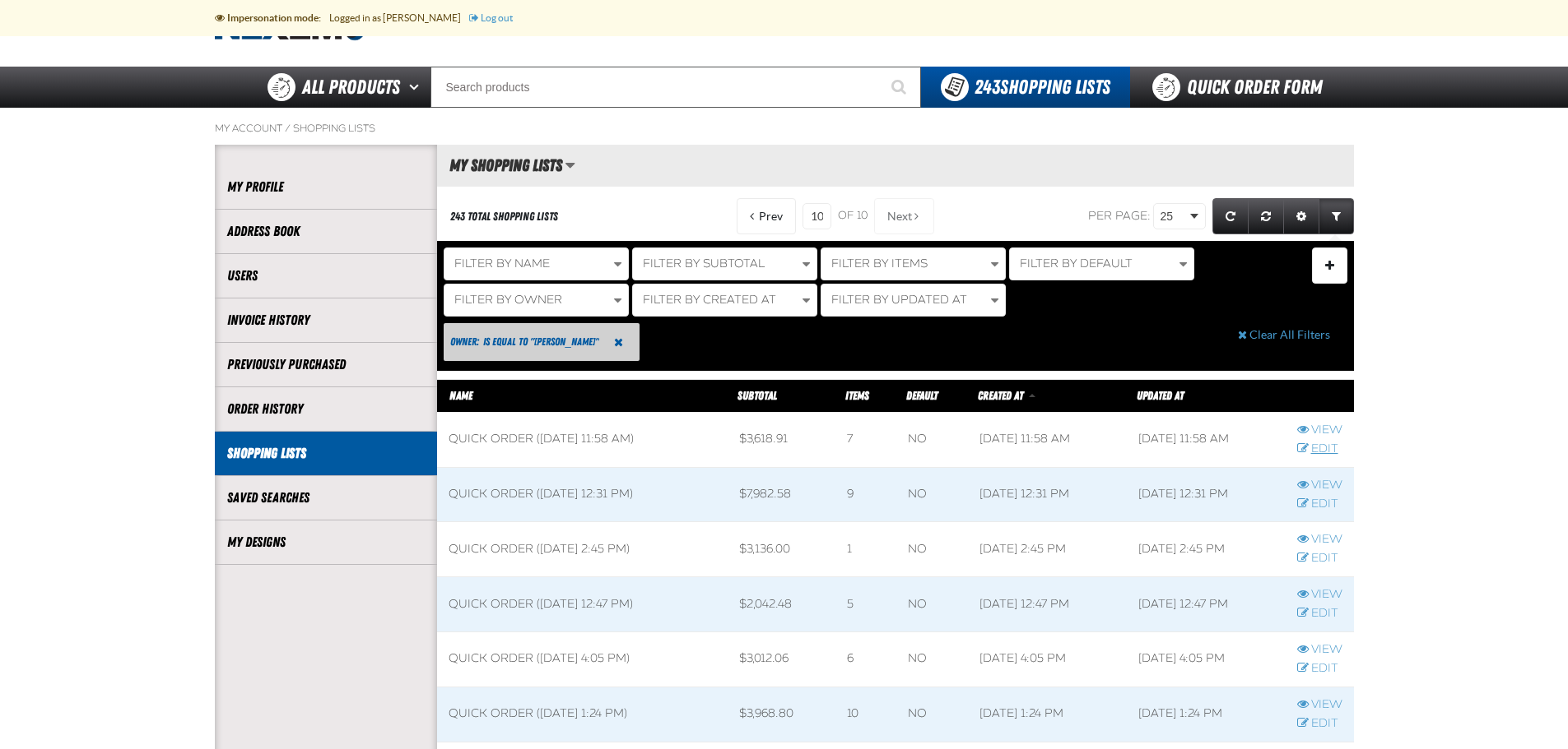
click at [1323, 448] on link "Edit" at bounding box center [1319, 449] width 45 height 15
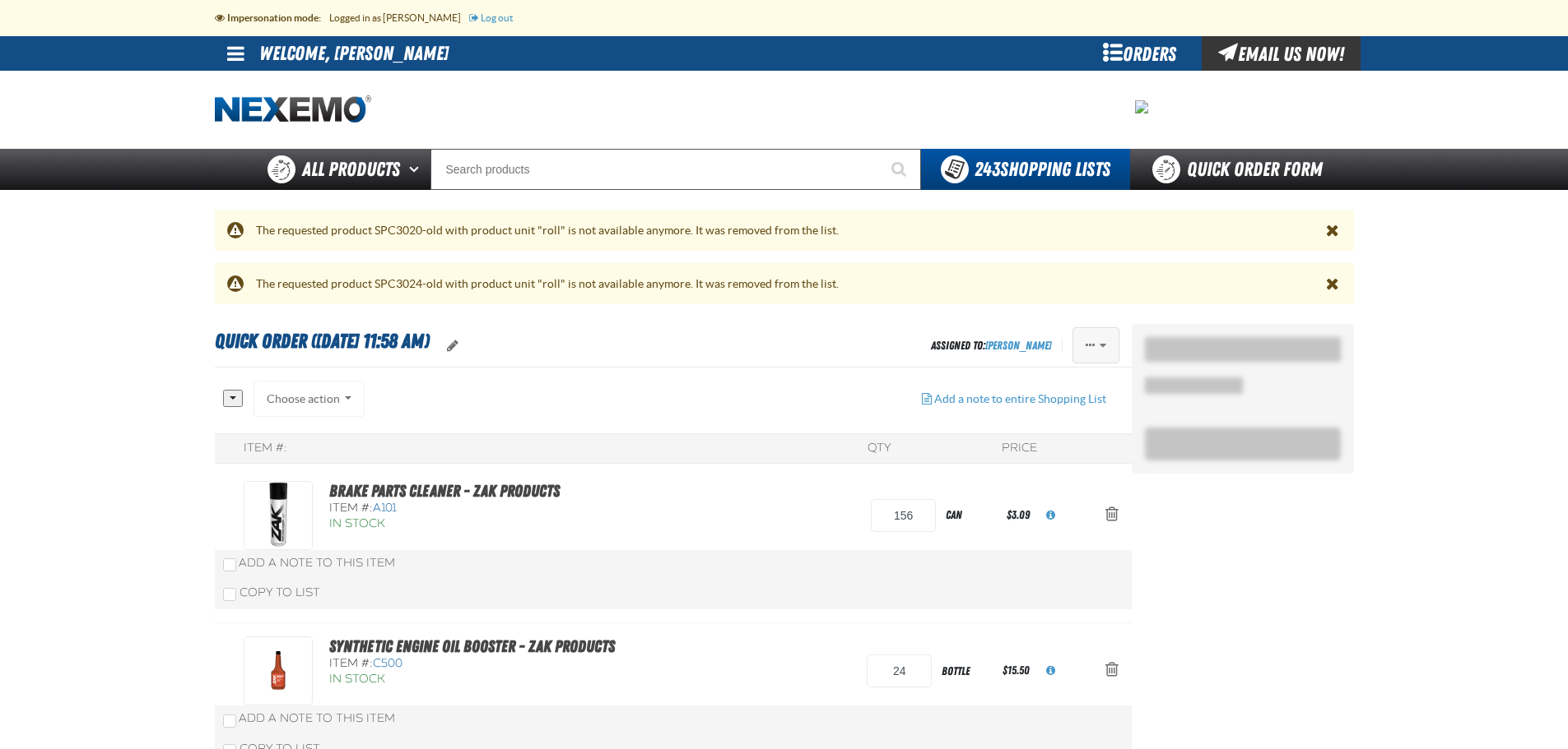
click at [1109, 346] on button "Actions of Quick Order (1/24/2022, 11:58 AM)" at bounding box center [1095, 345] width 47 height 36
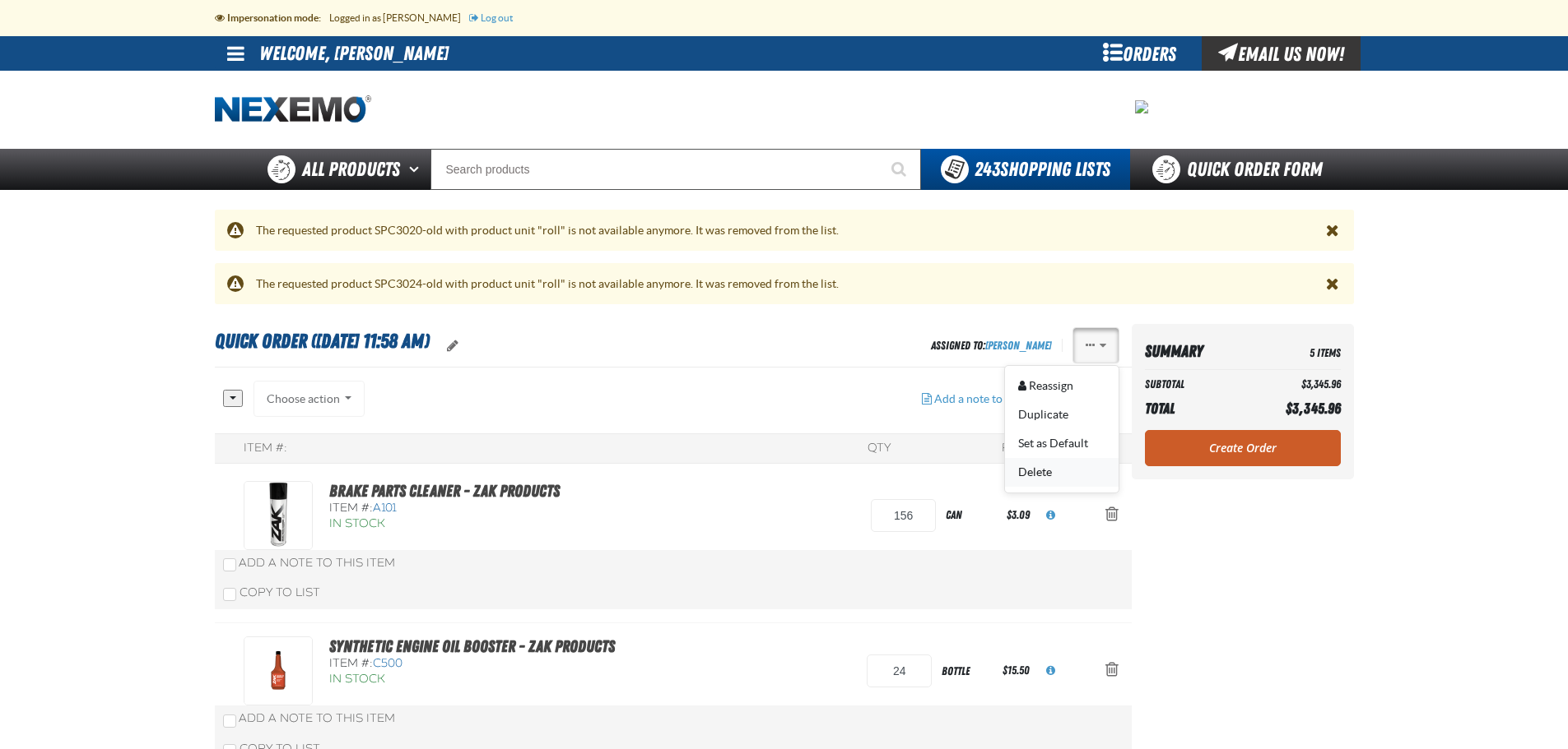
click at [1053, 479] on button "Delete" at bounding box center [1062, 471] width 113 height 29
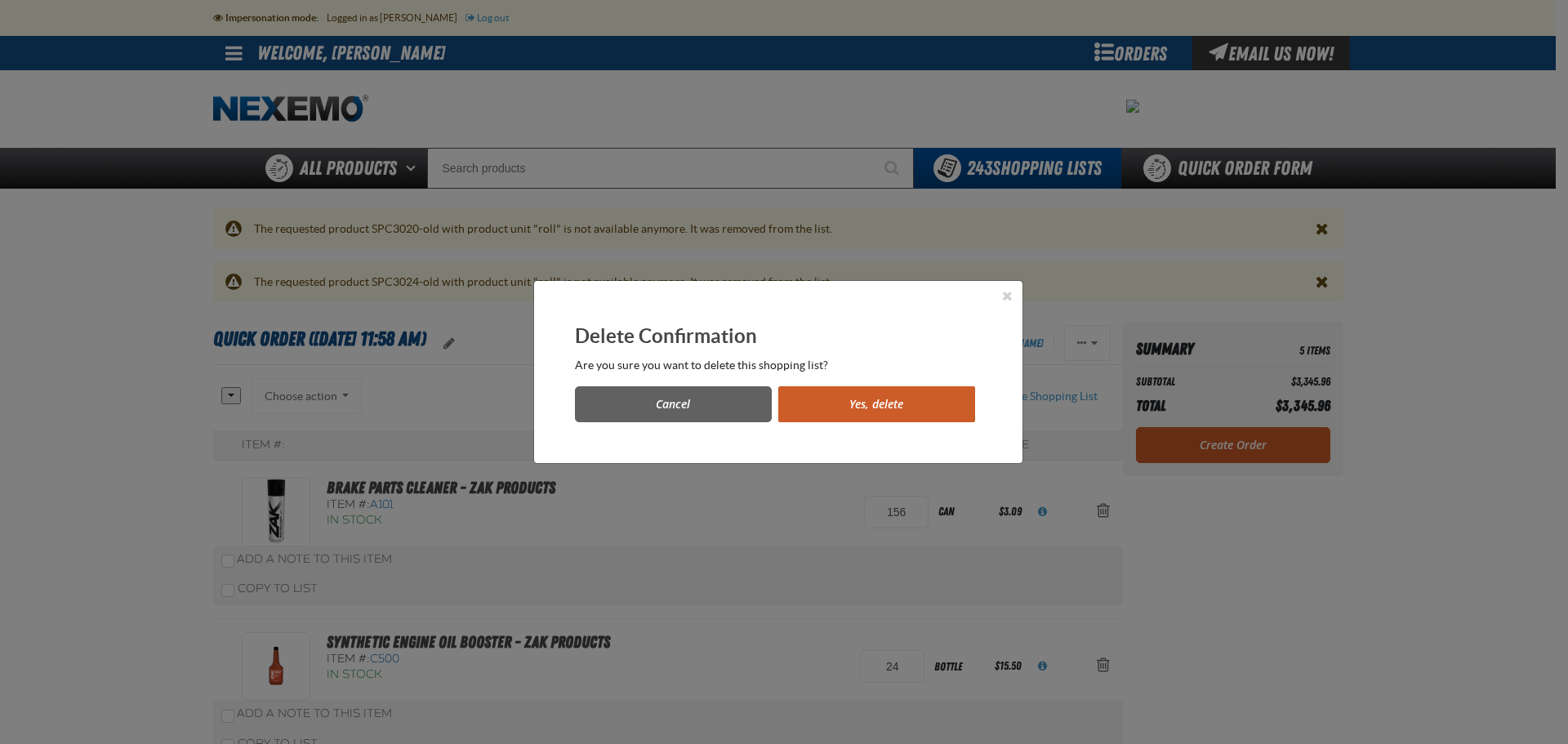
click at [914, 404] on button "Yes, delete" at bounding box center [876, 404] width 197 height 36
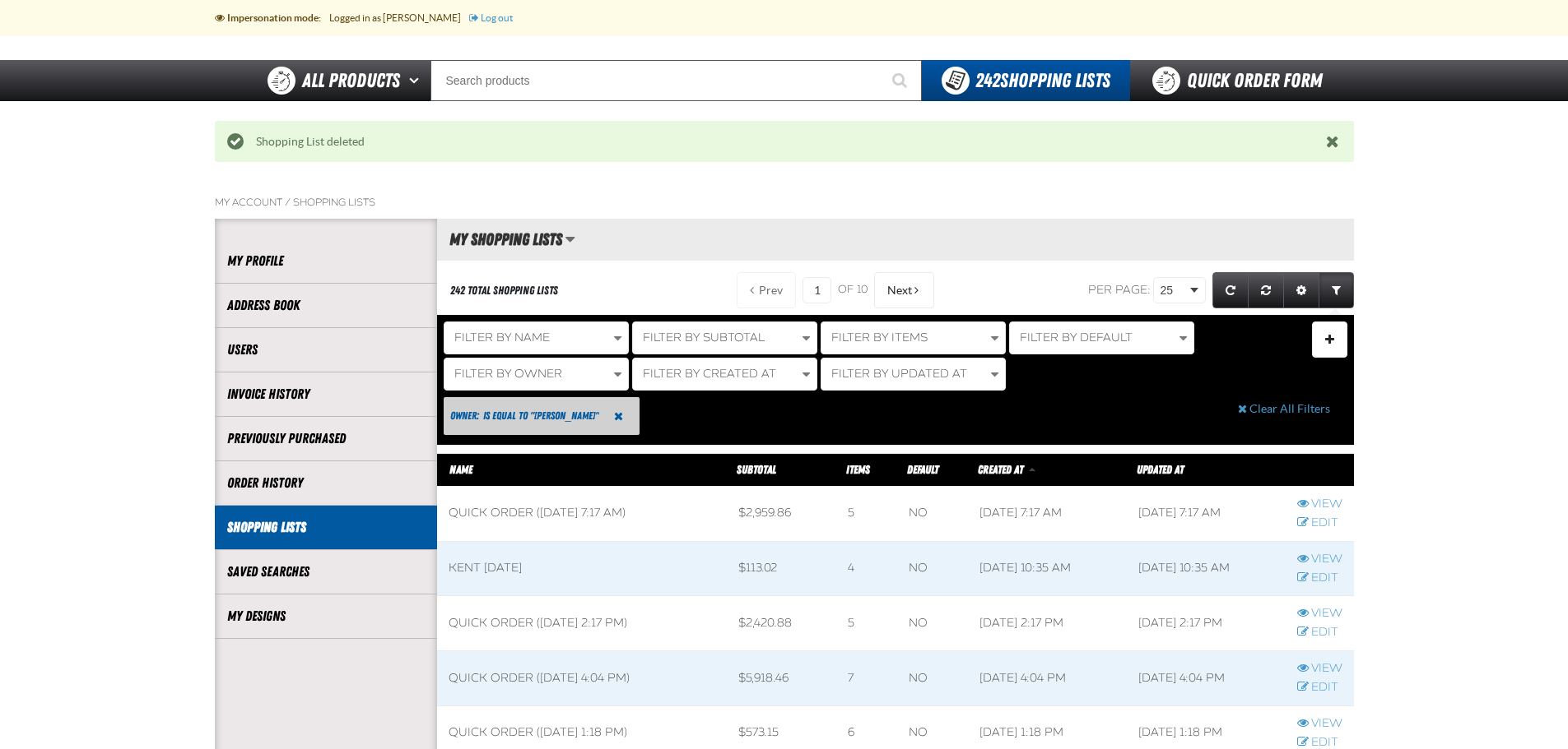
scroll to position [82, 0]
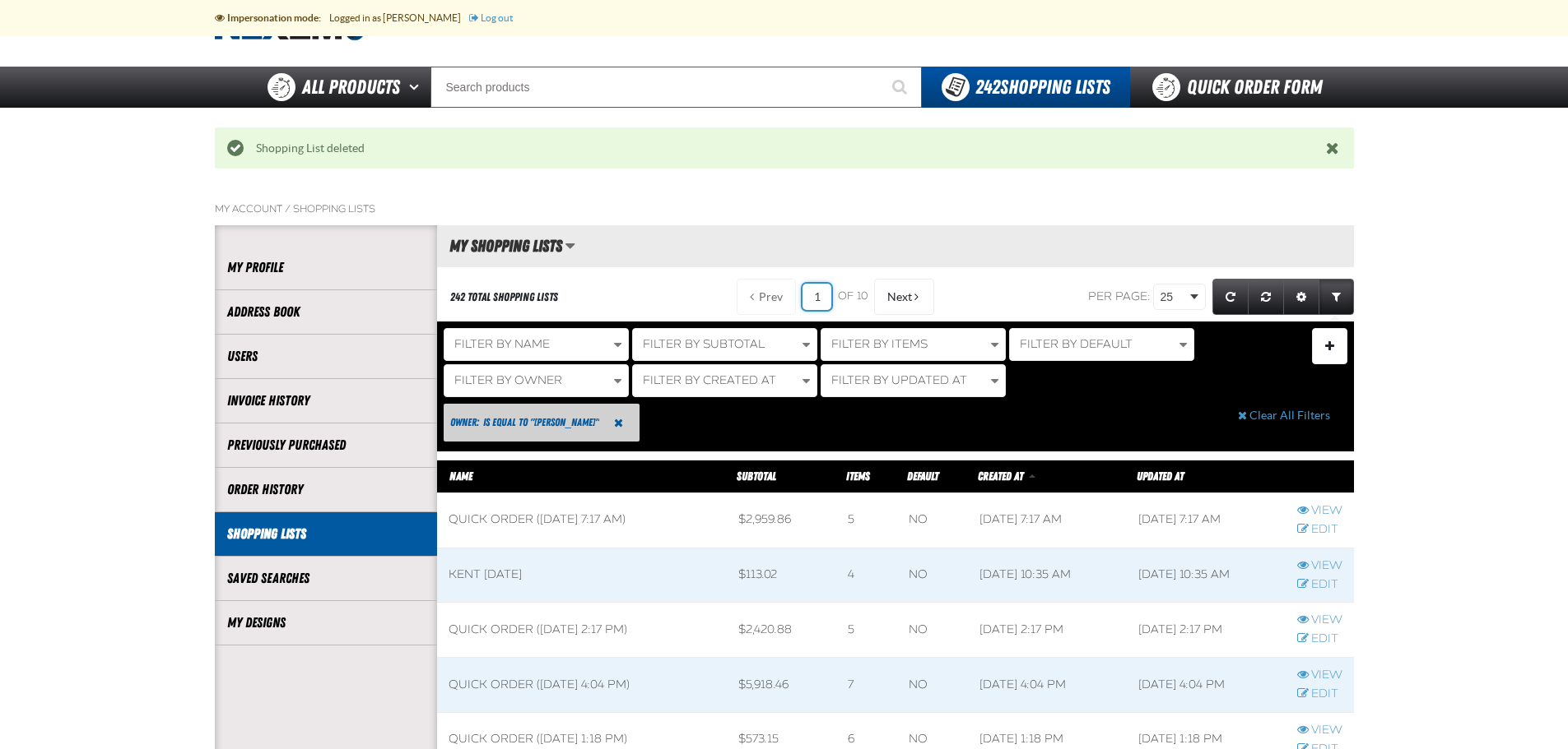
drag, startPoint x: 810, startPoint y: 306, endPoint x: 838, endPoint y: 302, distance: 28.3
click at [830, 307] on div "Prev 1 of 10 Next" at bounding box center [829, 296] width 210 height 36
type input "10"
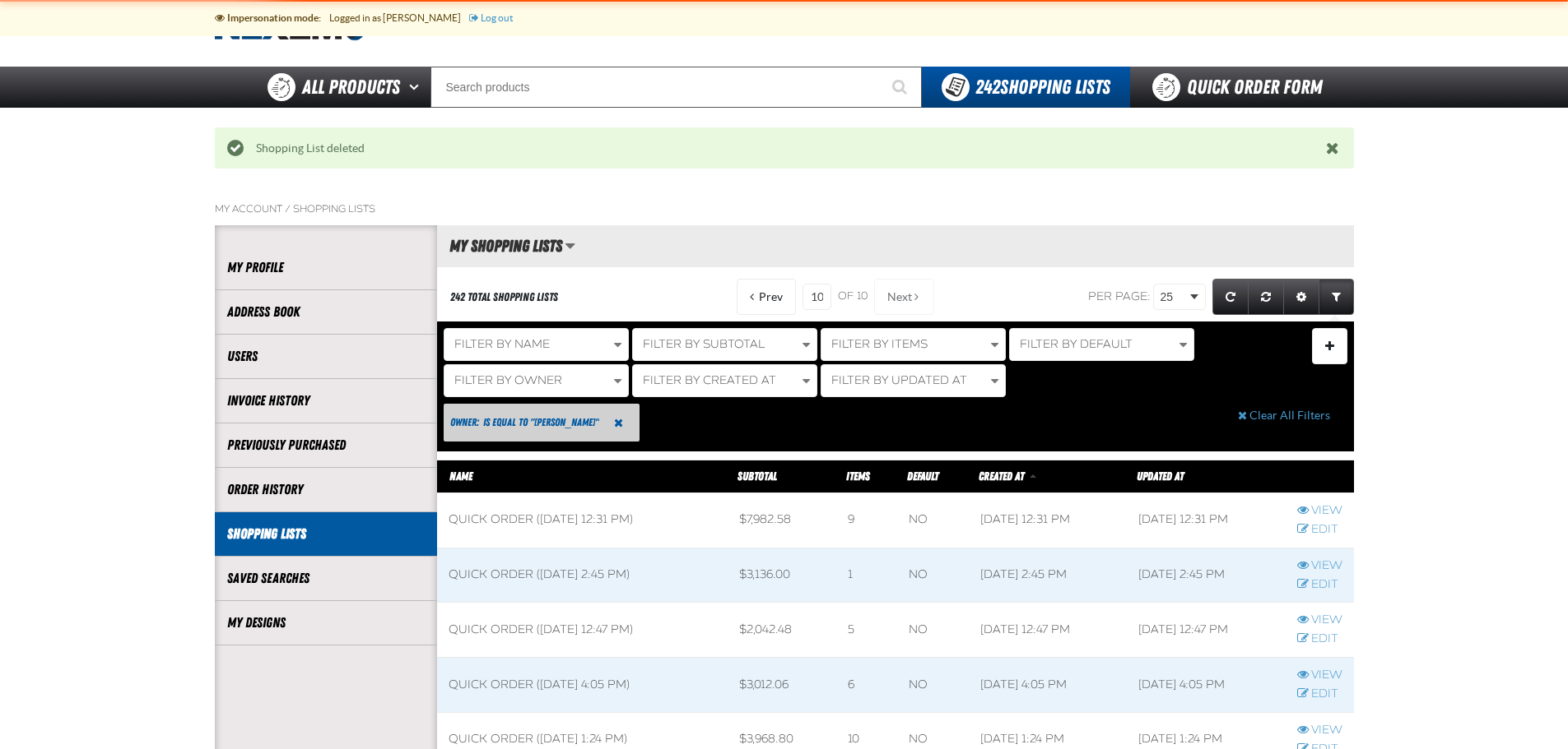
scroll to position [979, 917]
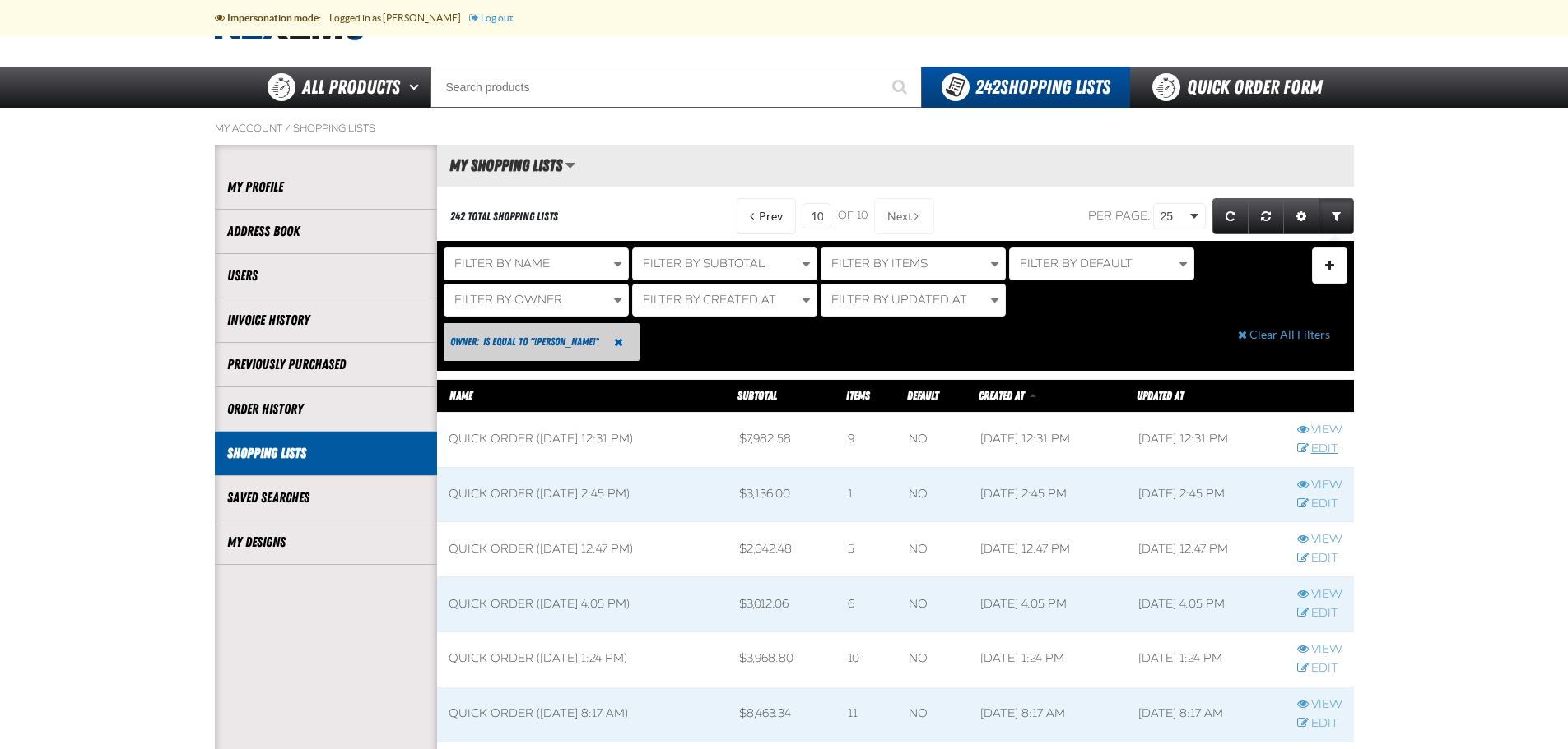
click at [1316, 452] on link "Edit" at bounding box center [1319, 449] width 45 height 15
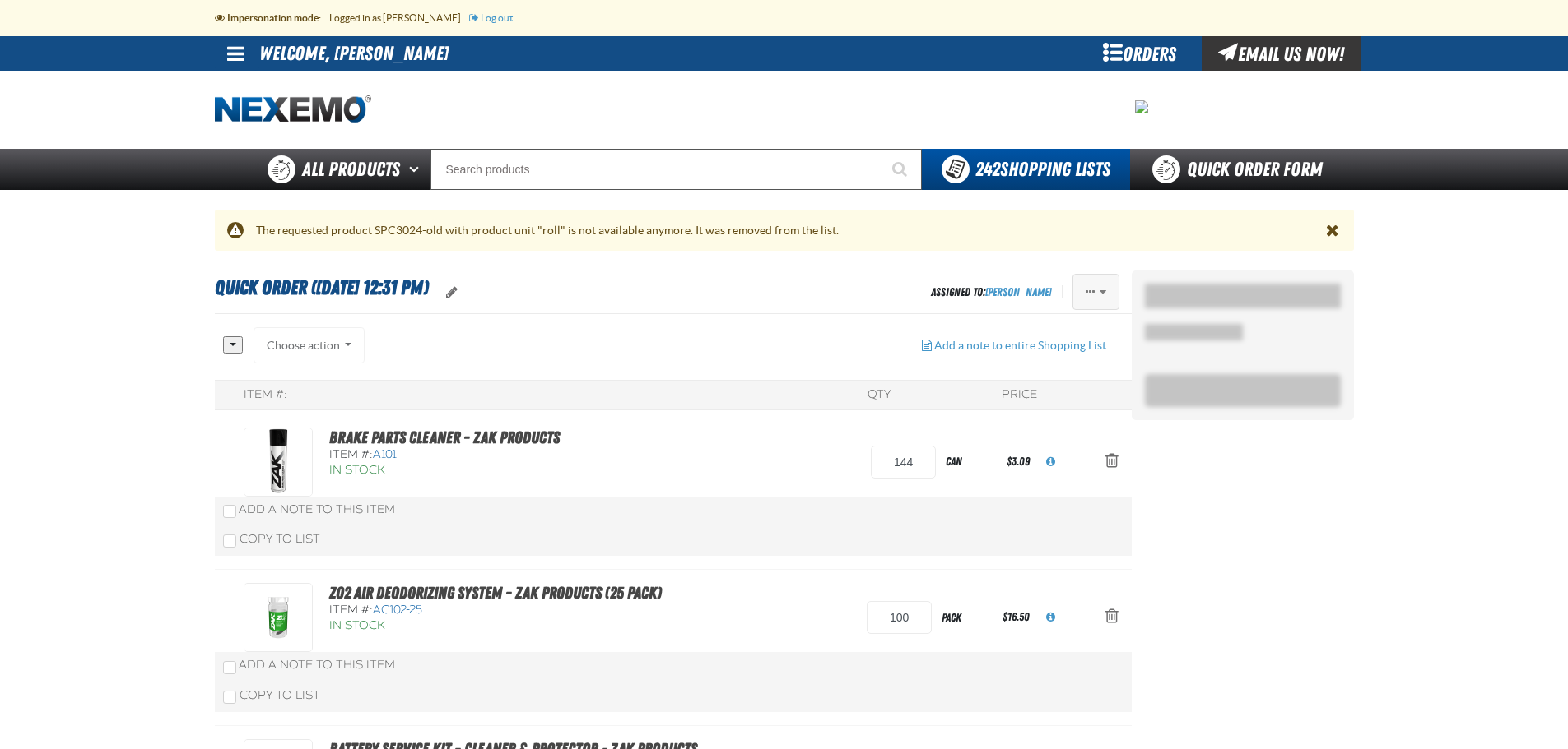
click at [1093, 289] on span "Actions of Quick Order (1/17/2022, 12:31 PM)" at bounding box center [1090, 292] width 9 height 12
click at [1051, 412] on button "Delete" at bounding box center [1062, 418] width 113 height 29
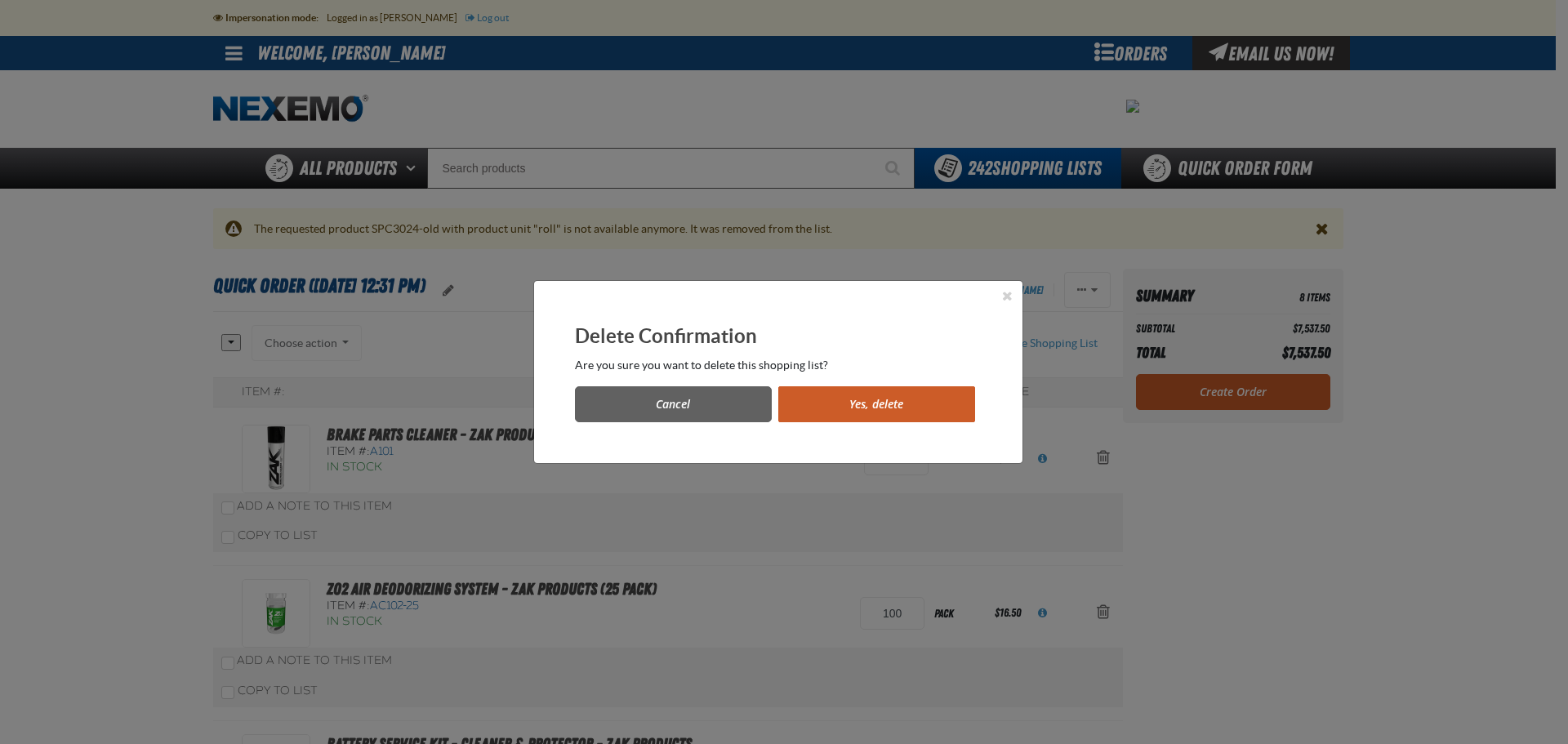
click at [944, 405] on button "Yes, delete" at bounding box center [876, 404] width 197 height 36
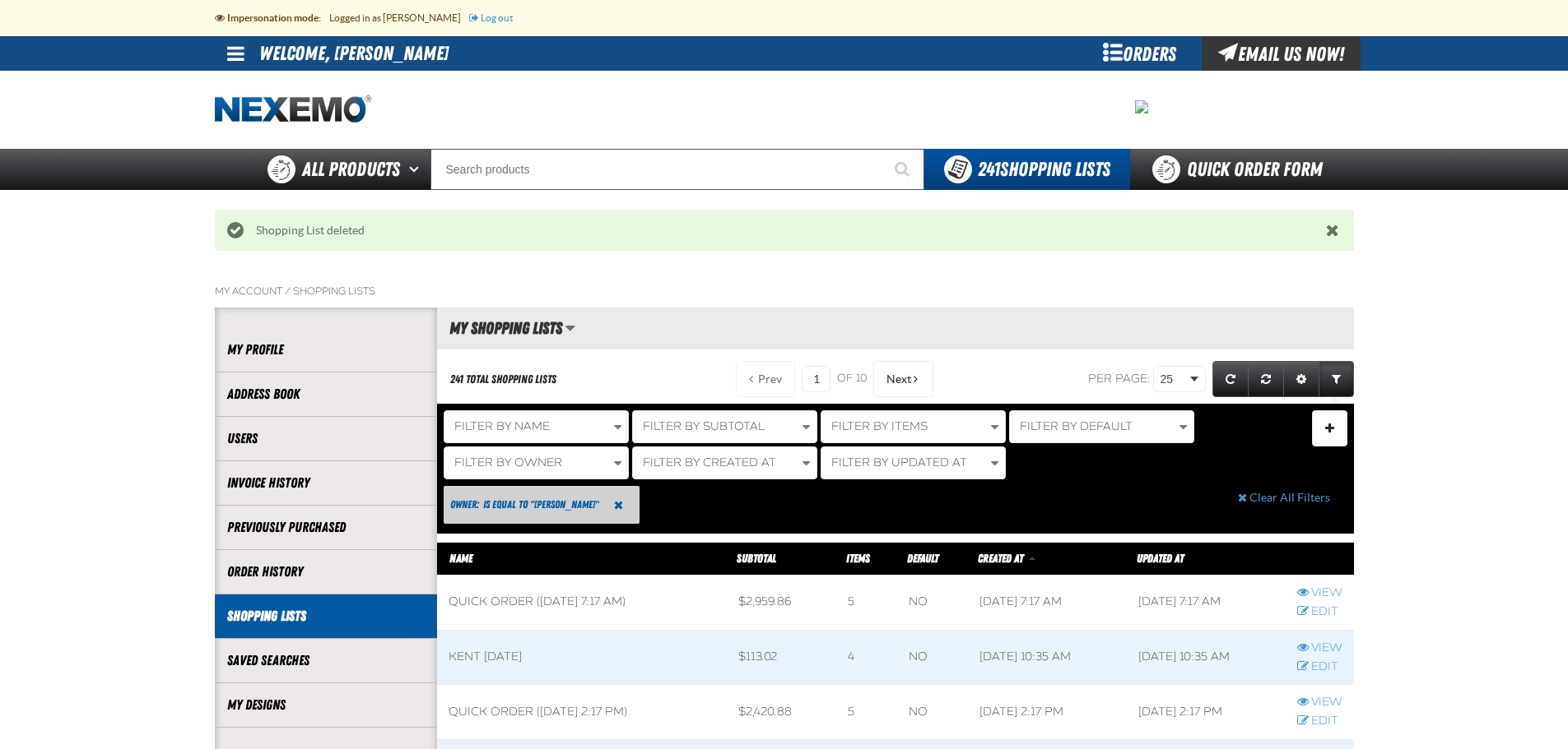
scroll to position [1, 1]
drag, startPoint x: 822, startPoint y: 377, endPoint x: 759, endPoint y: 378, distance: 63.0
click at [759, 378] on div "Prev 1 of 10 Next" at bounding box center [828, 379] width 210 height 36
type input "10"
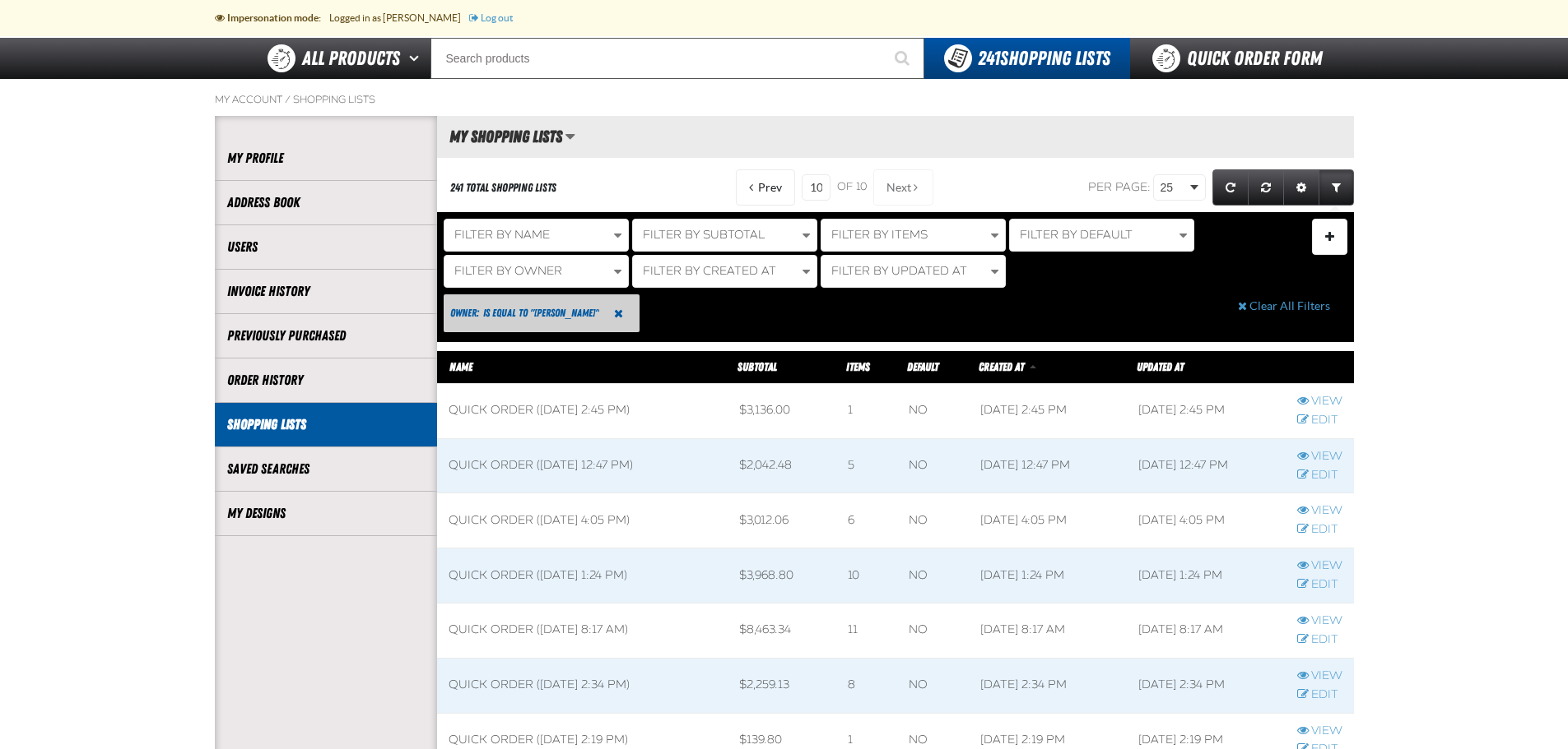
scroll to position [82, 0]
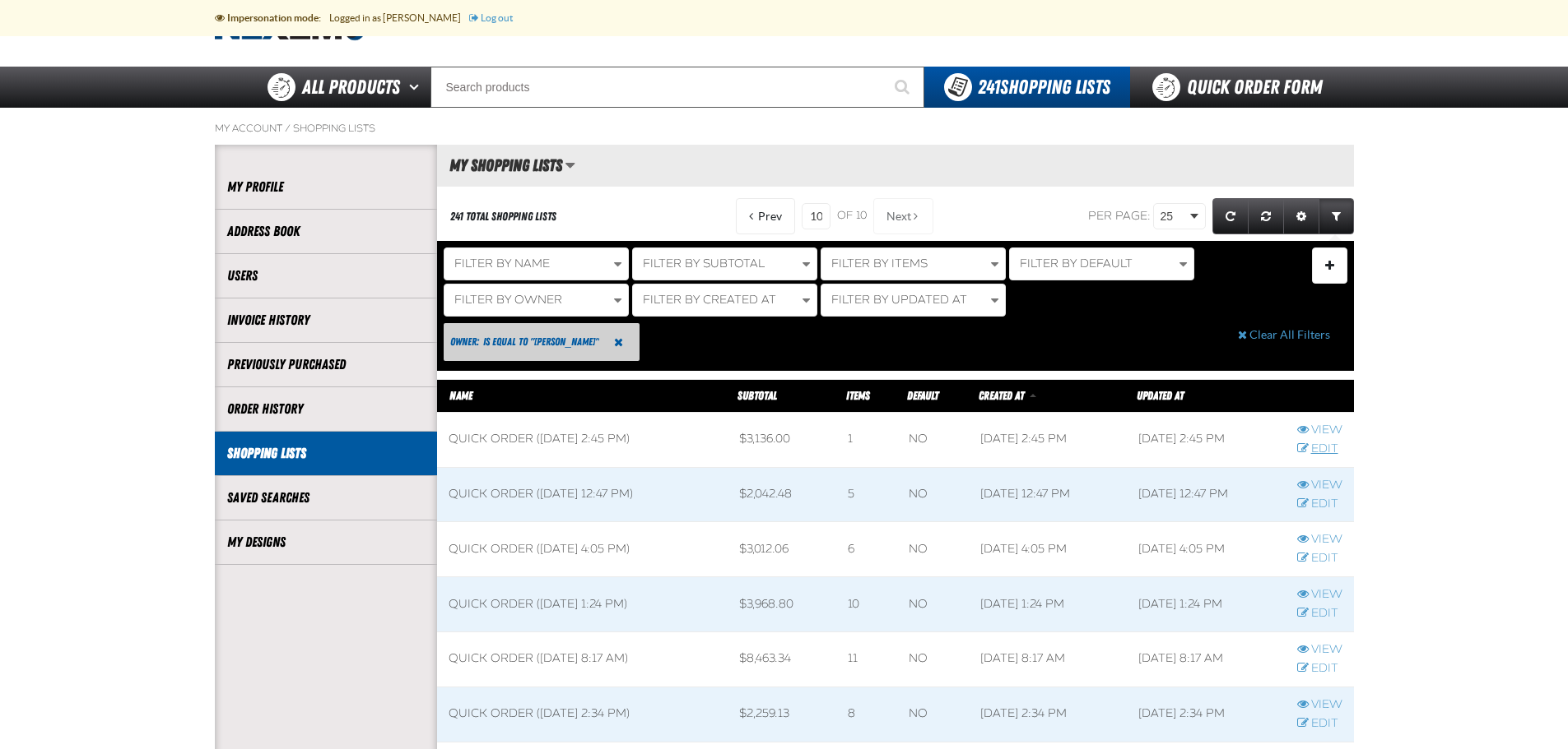
click at [1322, 445] on link "Edit" at bounding box center [1319, 449] width 45 height 15
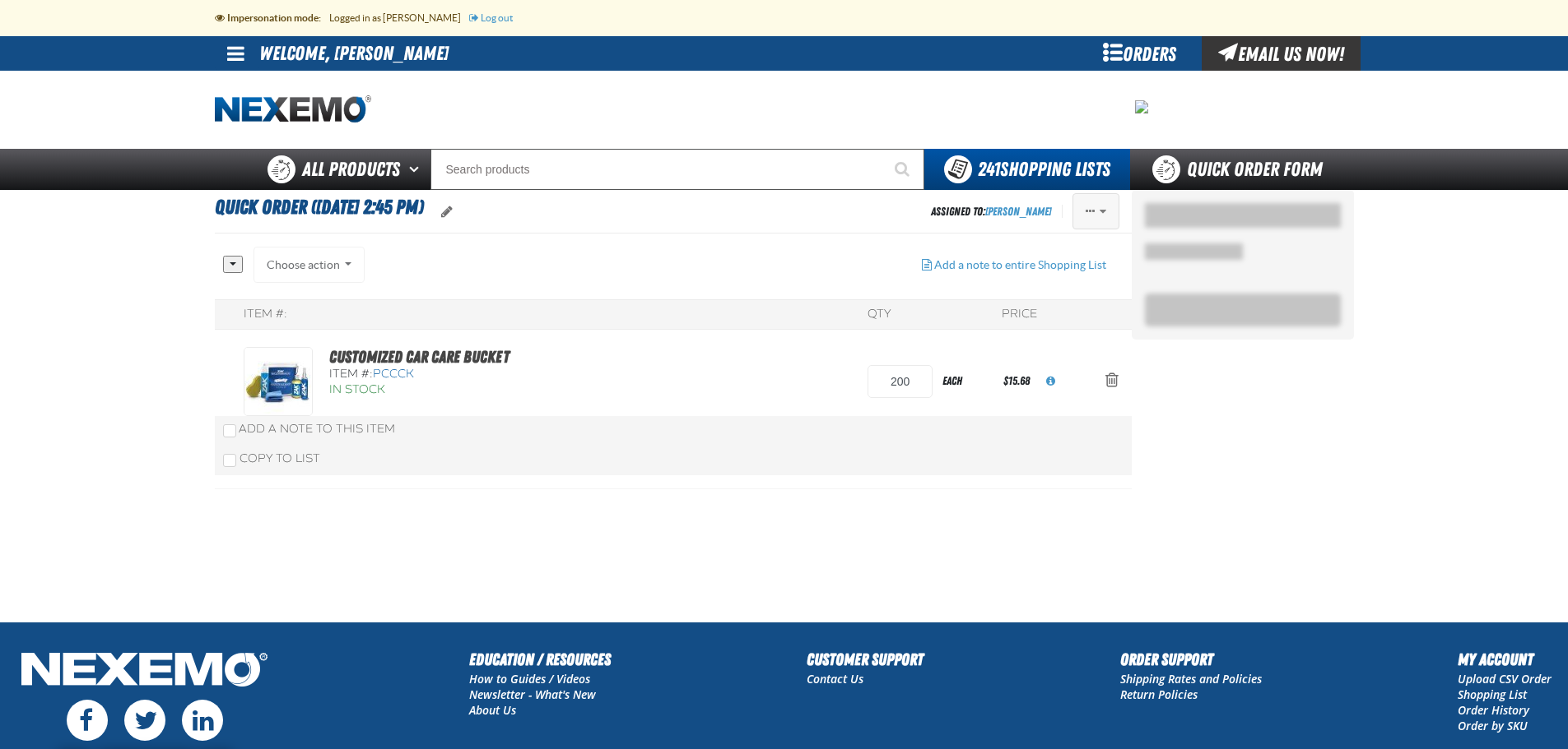
click at [1098, 200] on button "Actions of Quick Order (1/11/2022, 2:45 PM)" at bounding box center [1095, 211] width 47 height 36
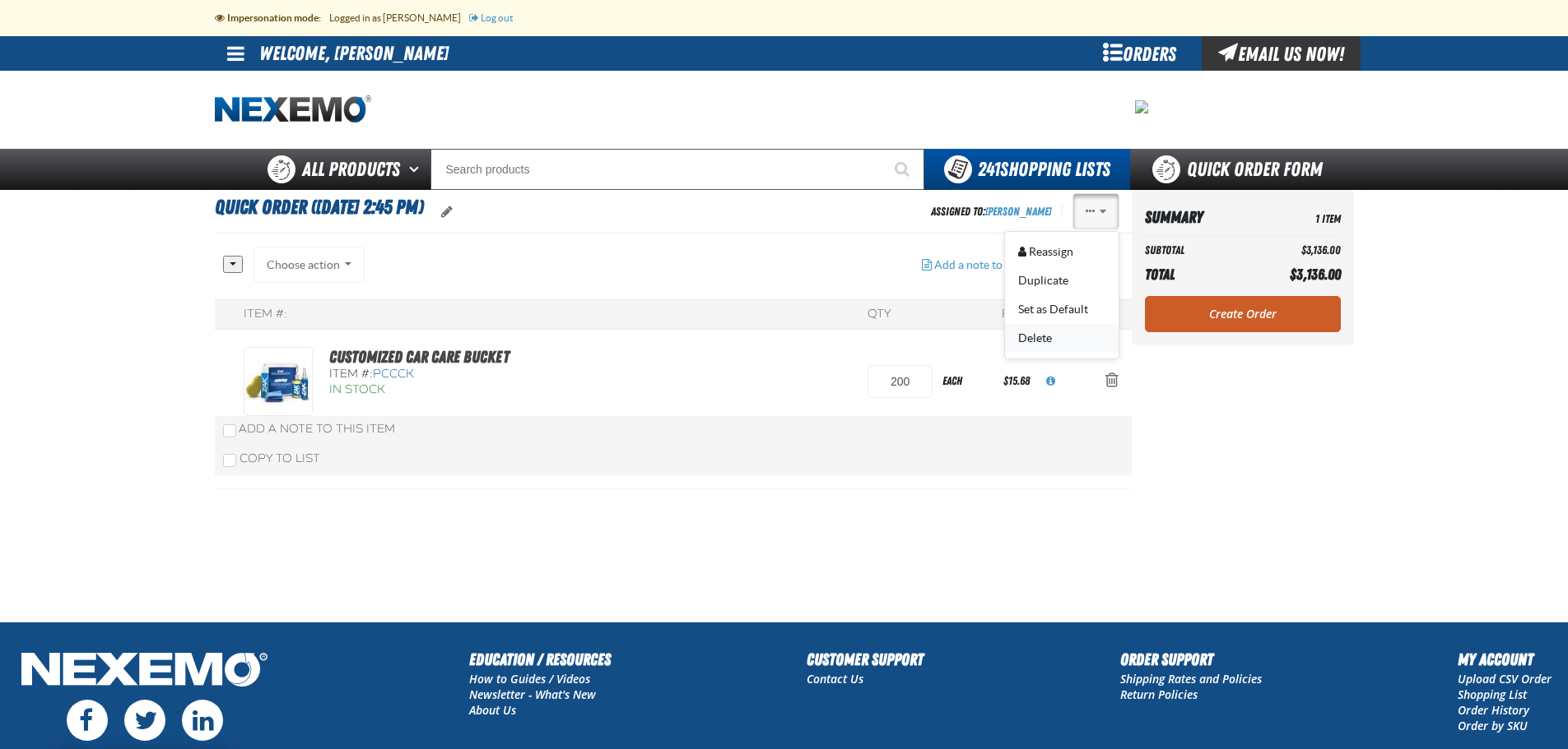
click at [1030, 334] on button "Delete" at bounding box center [1062, 338] width 113 height 29
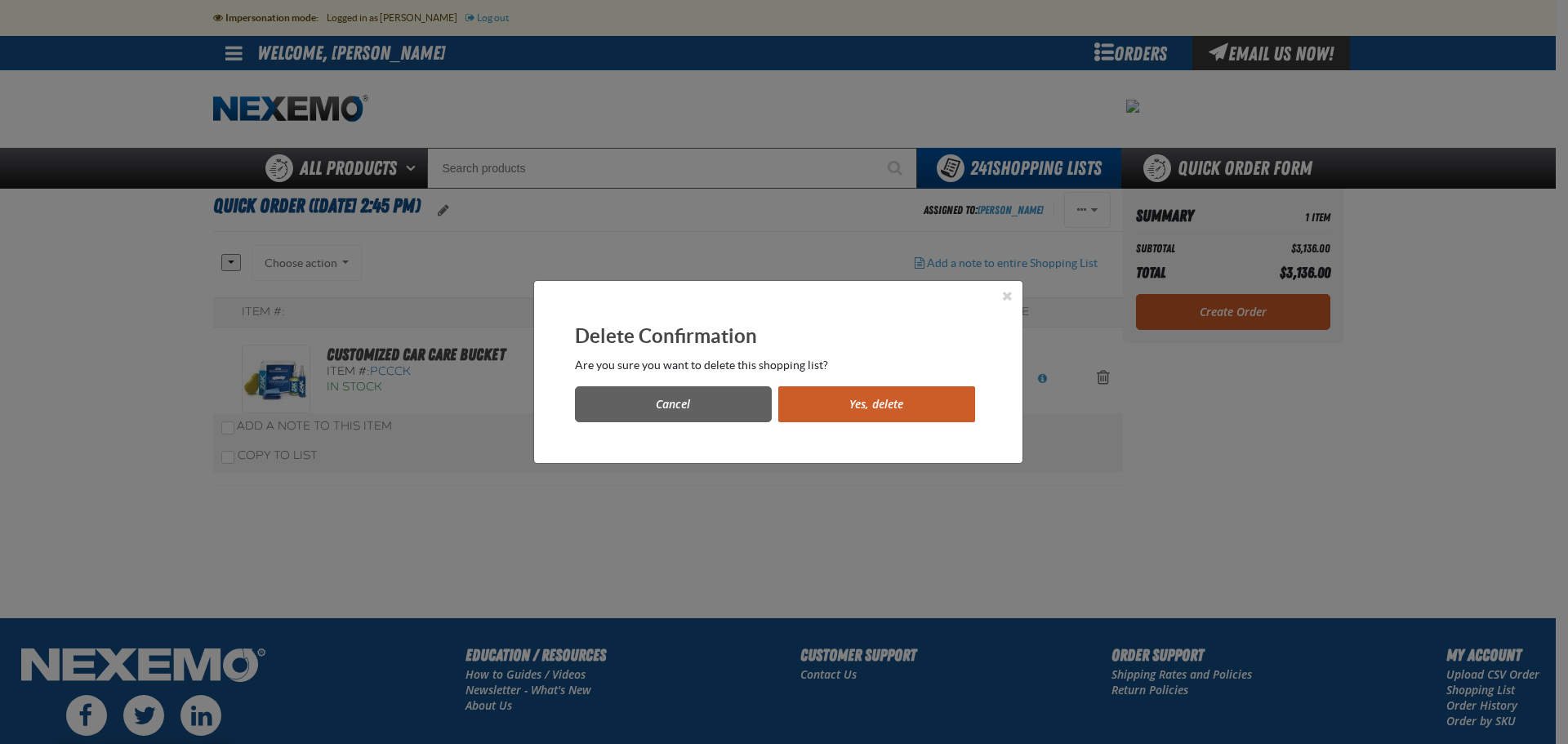
click at [867, 401] on button "Yes, delete" at bounding box center [876, 404] width 197 height 36
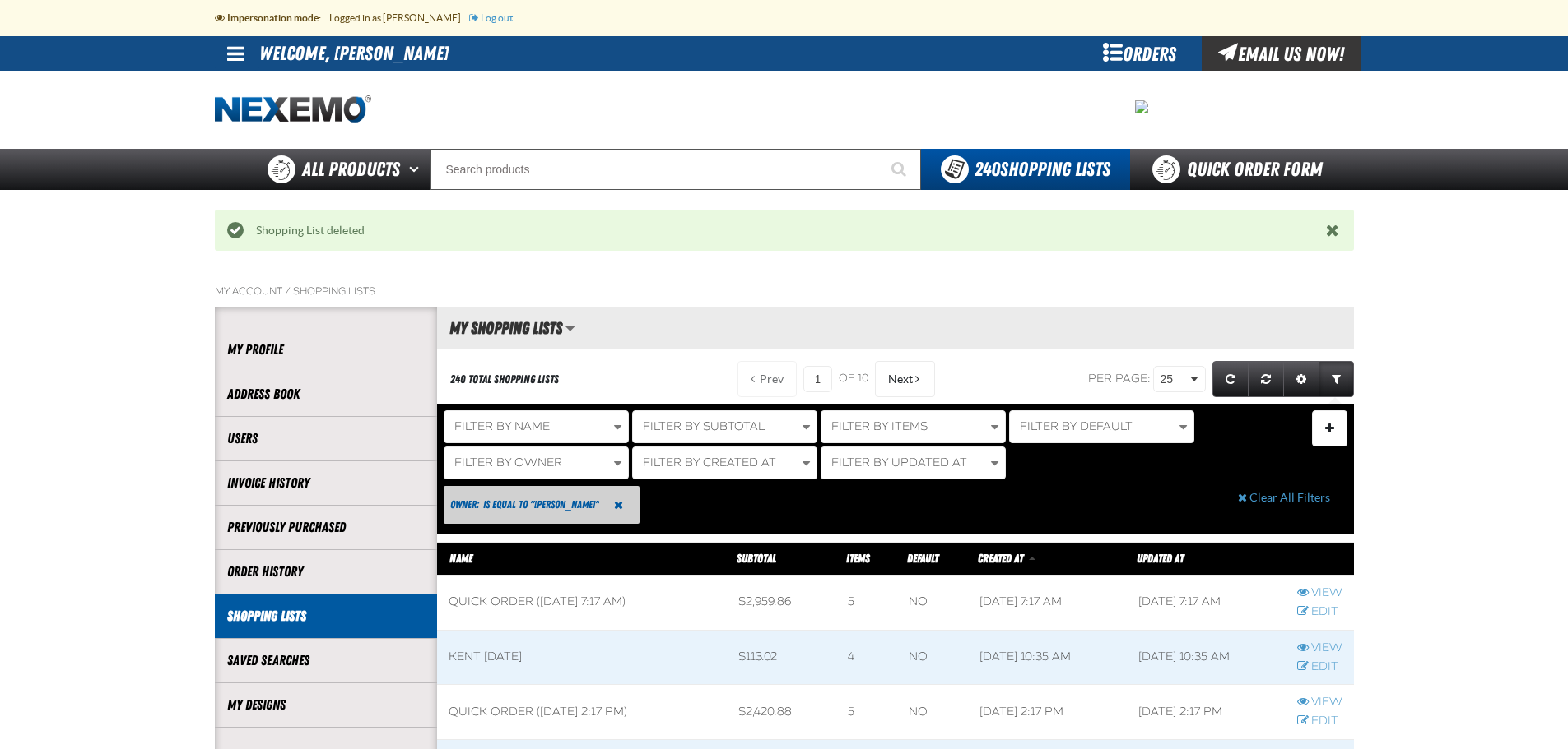
scroll to position [1, 1]
drag, startPoint x: 815, startPoint y: 378, endPoint x: 824, endPoint y: 372, distance: 10.8
click at [806, 381] on input "1" at bounding box center [818, 379] width 29 height 26
type input "10"
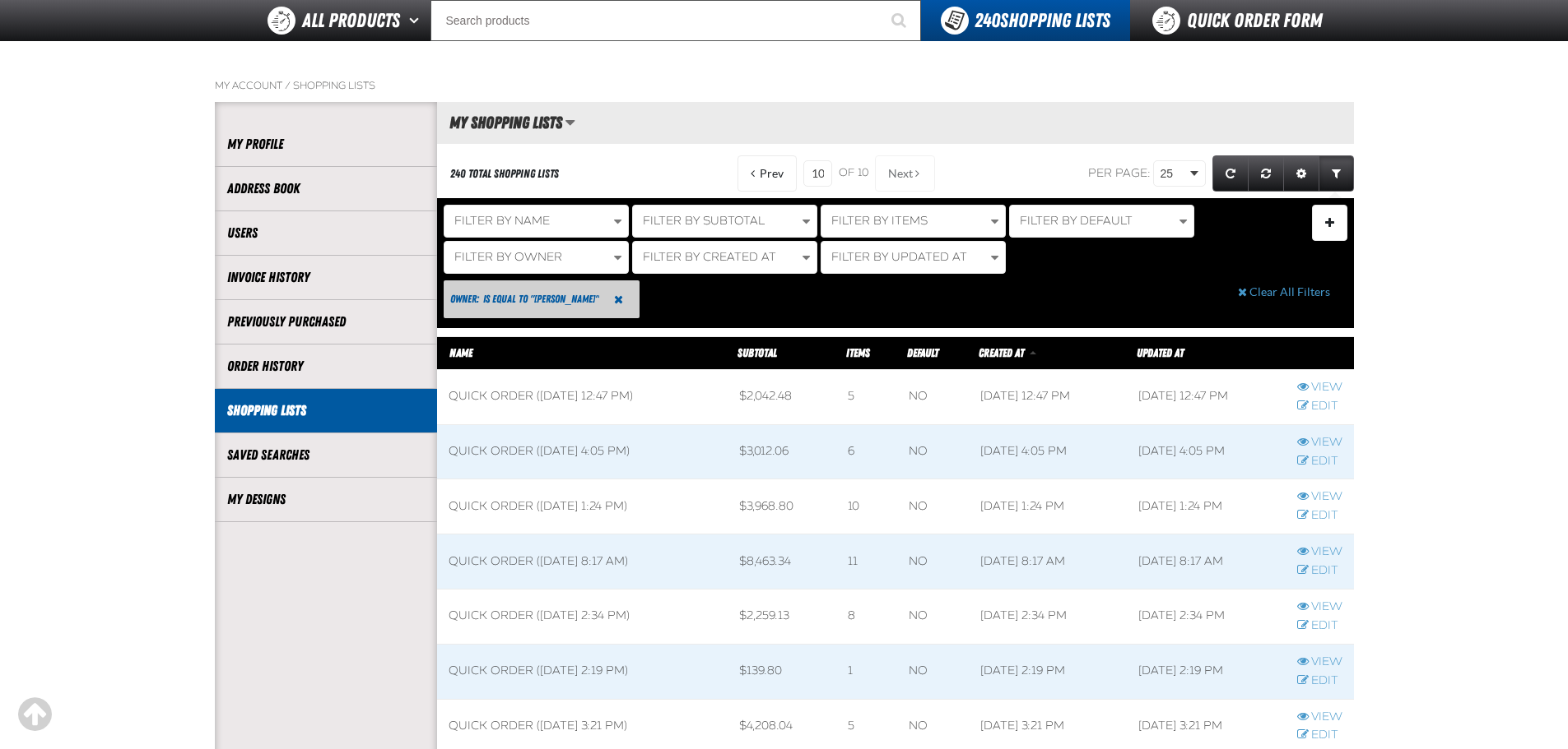
scroll to position [84, 0]
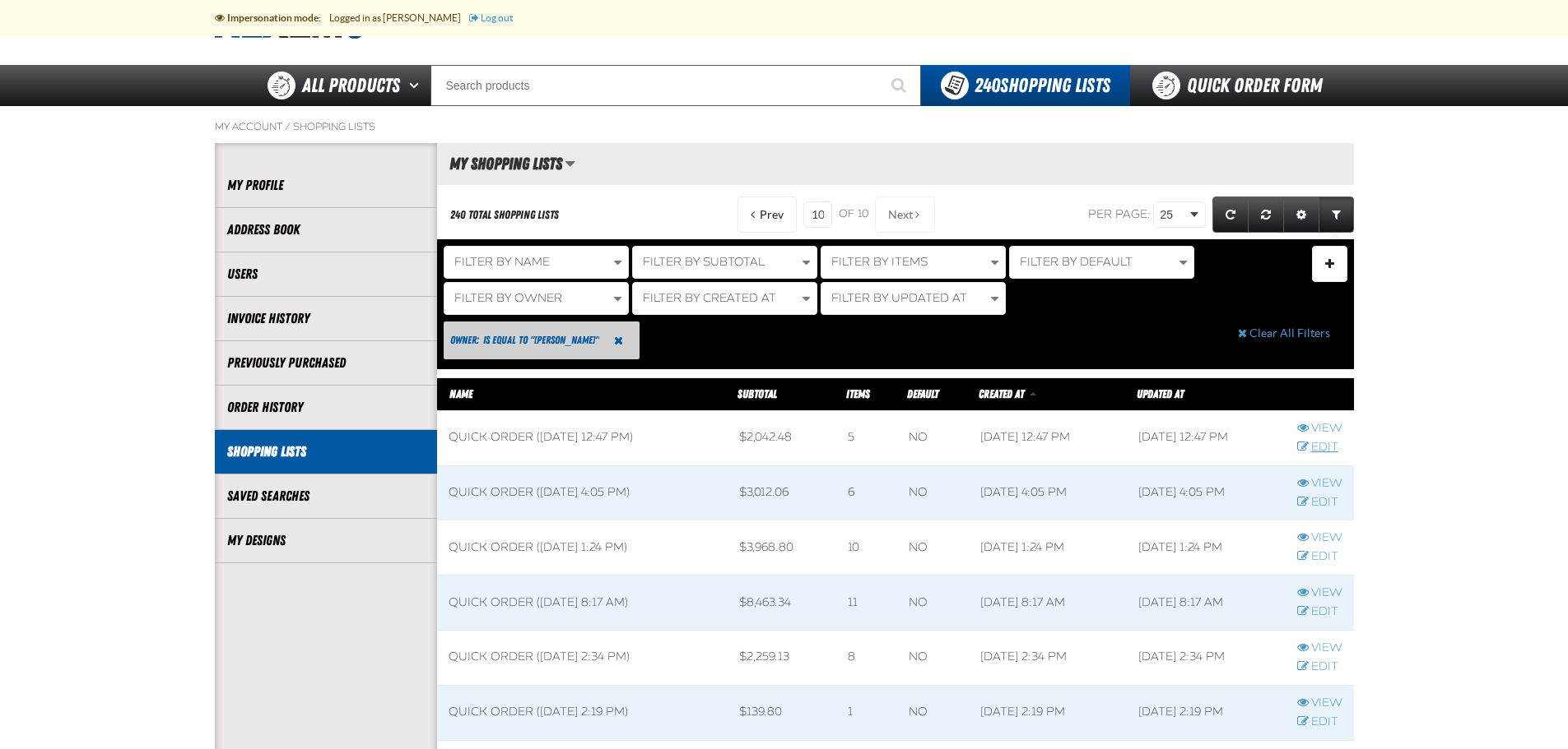
click at [1314, 446] on link "Edit" at bounding box center [1319, 448] width 45 height 15
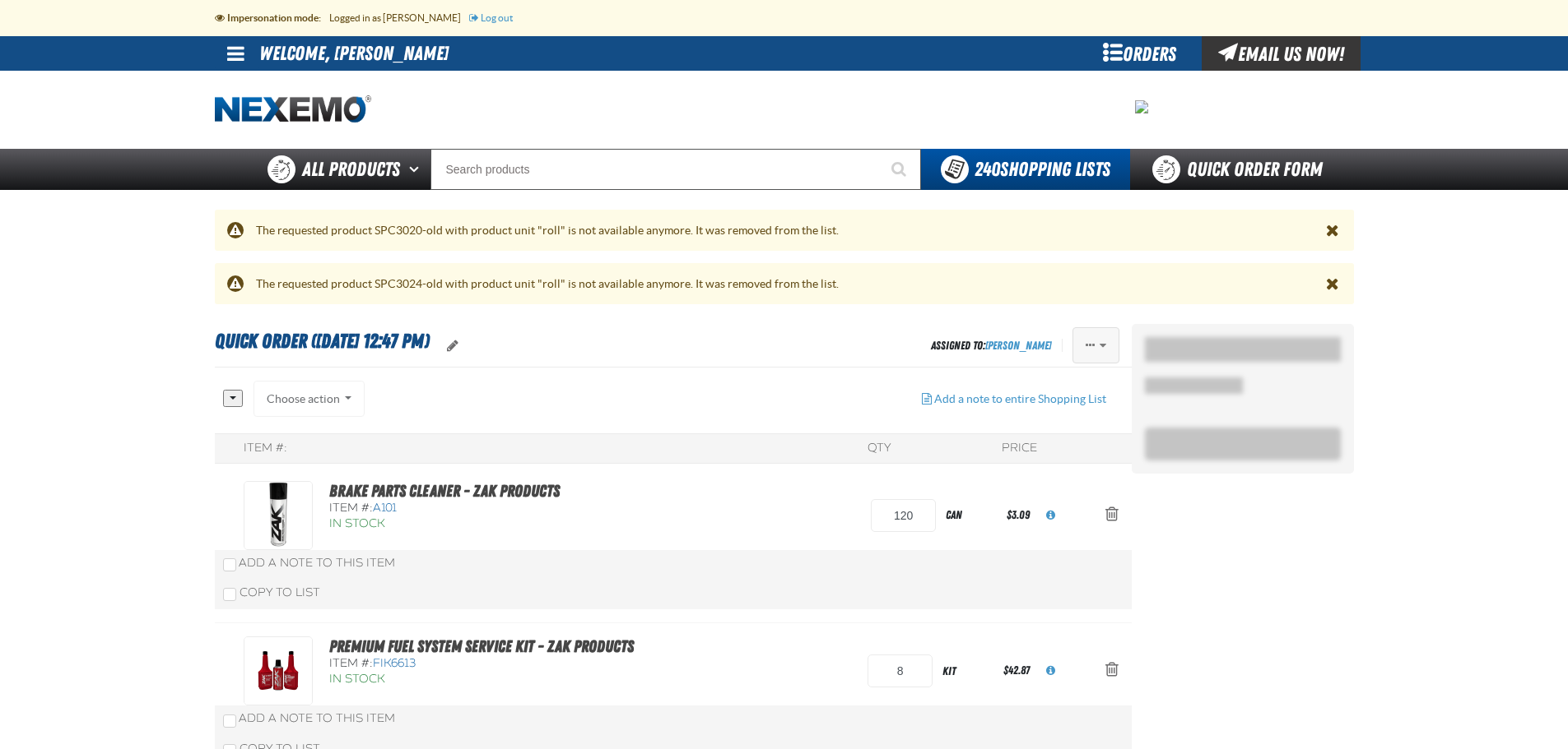
click at [1094, 347] on span "Actions of Quick Order (1/3/2022, 12:47 PM)" at bounding box center [1090, 345] width 9 height 12
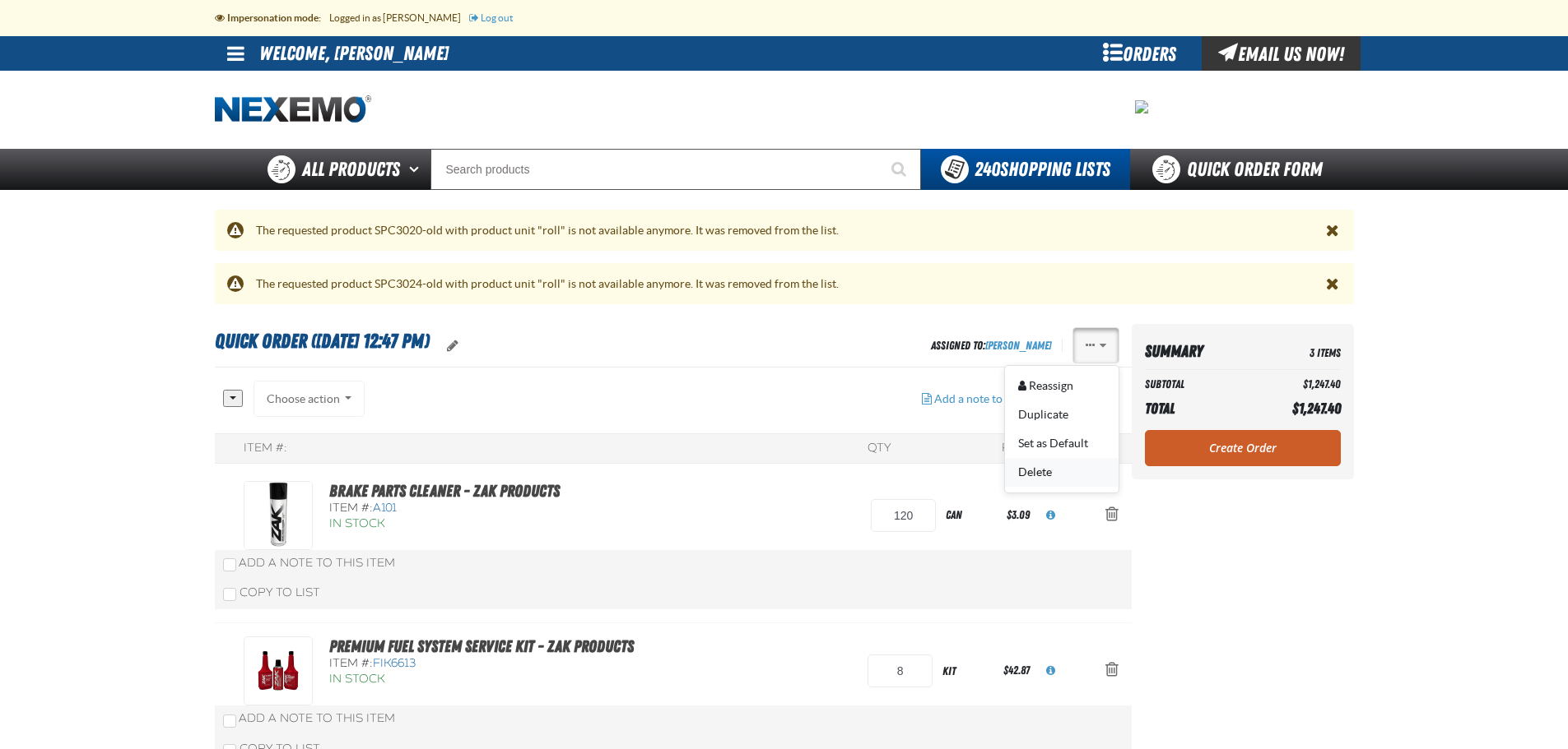
click at [1059, 466] on button "Delete" at bounding box center [1062, 471] width 113 height 29
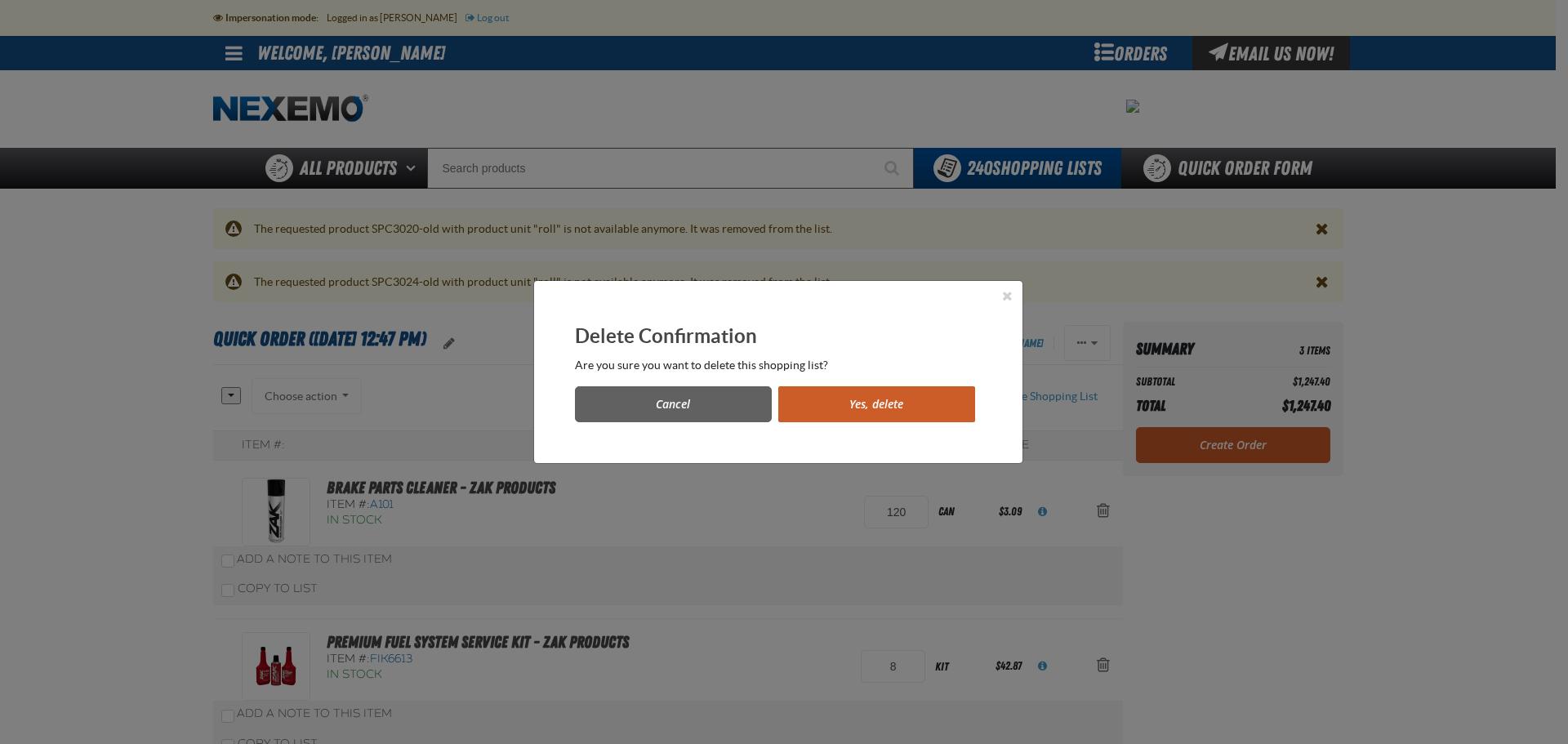
click at [905, 409] on button "Yes, delete" at bounding box center [876, 404] width 197 height 36
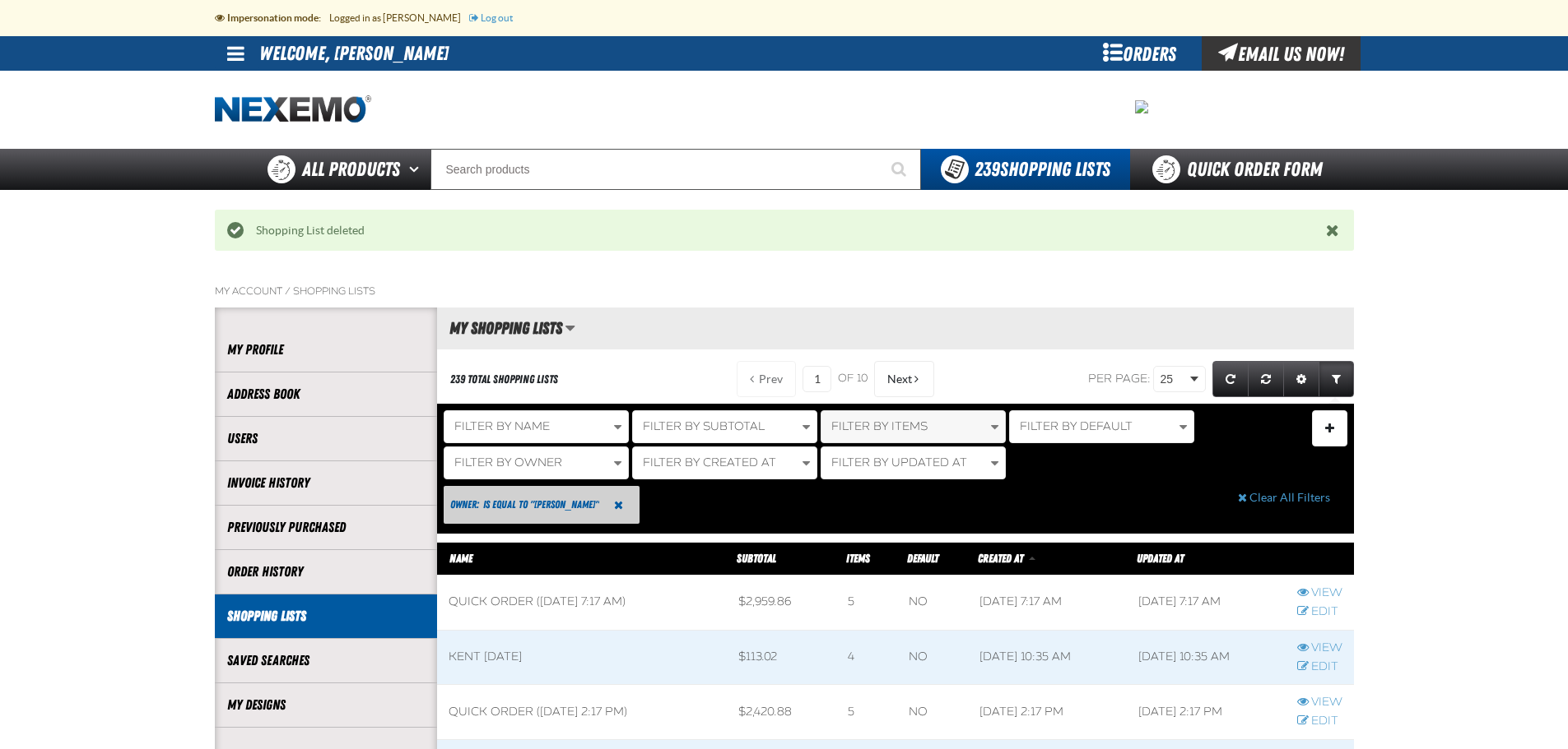
scroll to position [1, 1]
drag, startPoint x: 817, startPoint y: 377, endPoint x: 796, endPoint y: 380, distance: 21.2
click at [796, 380] on div "Prev 1 of 10 Next" at bounding box center [829, 379] width 210 height 36
type input "10"
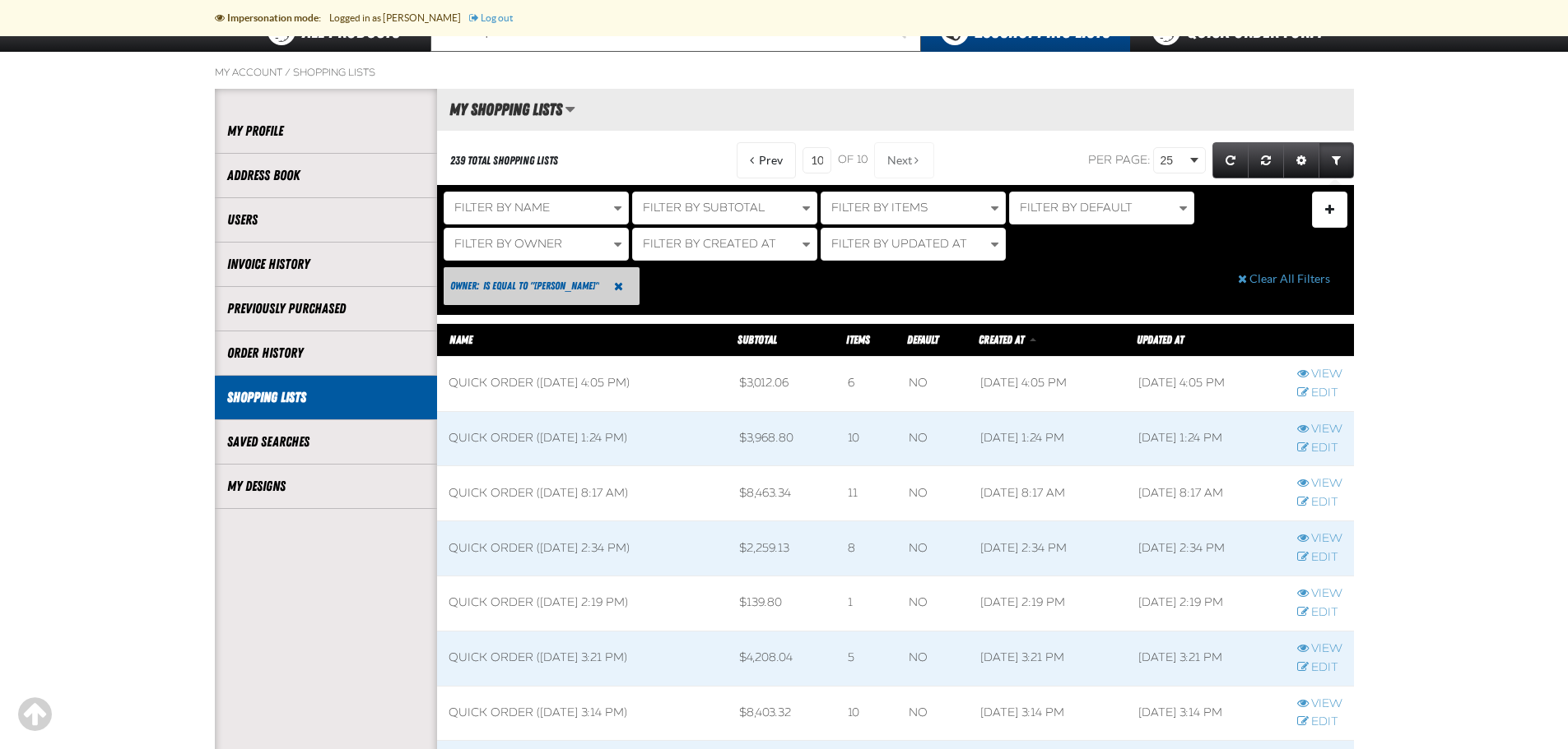
scroll to position [166, 0]
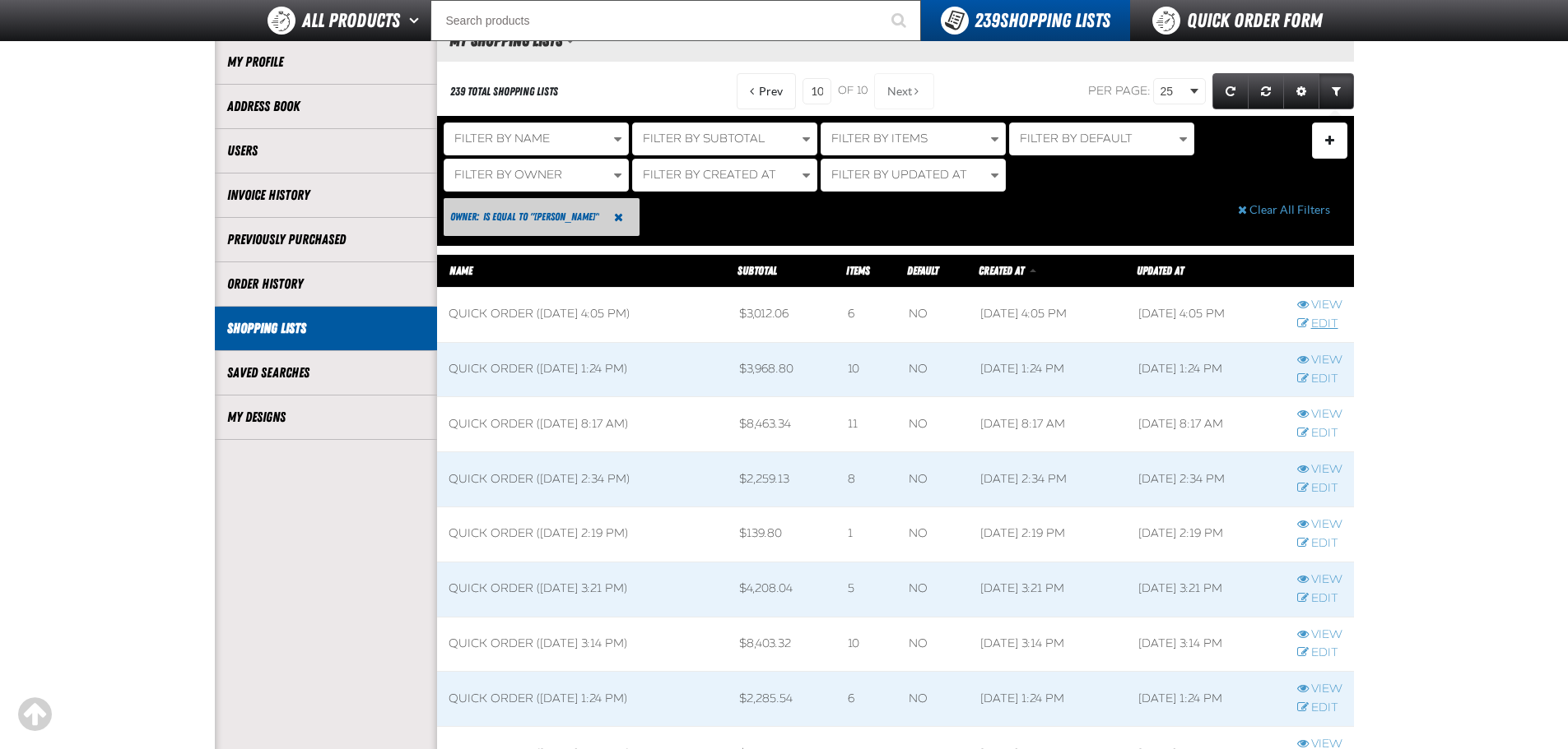
click at [1320, 328] on link "Edit" at bounding box center [1319, 324] width 45 height 15
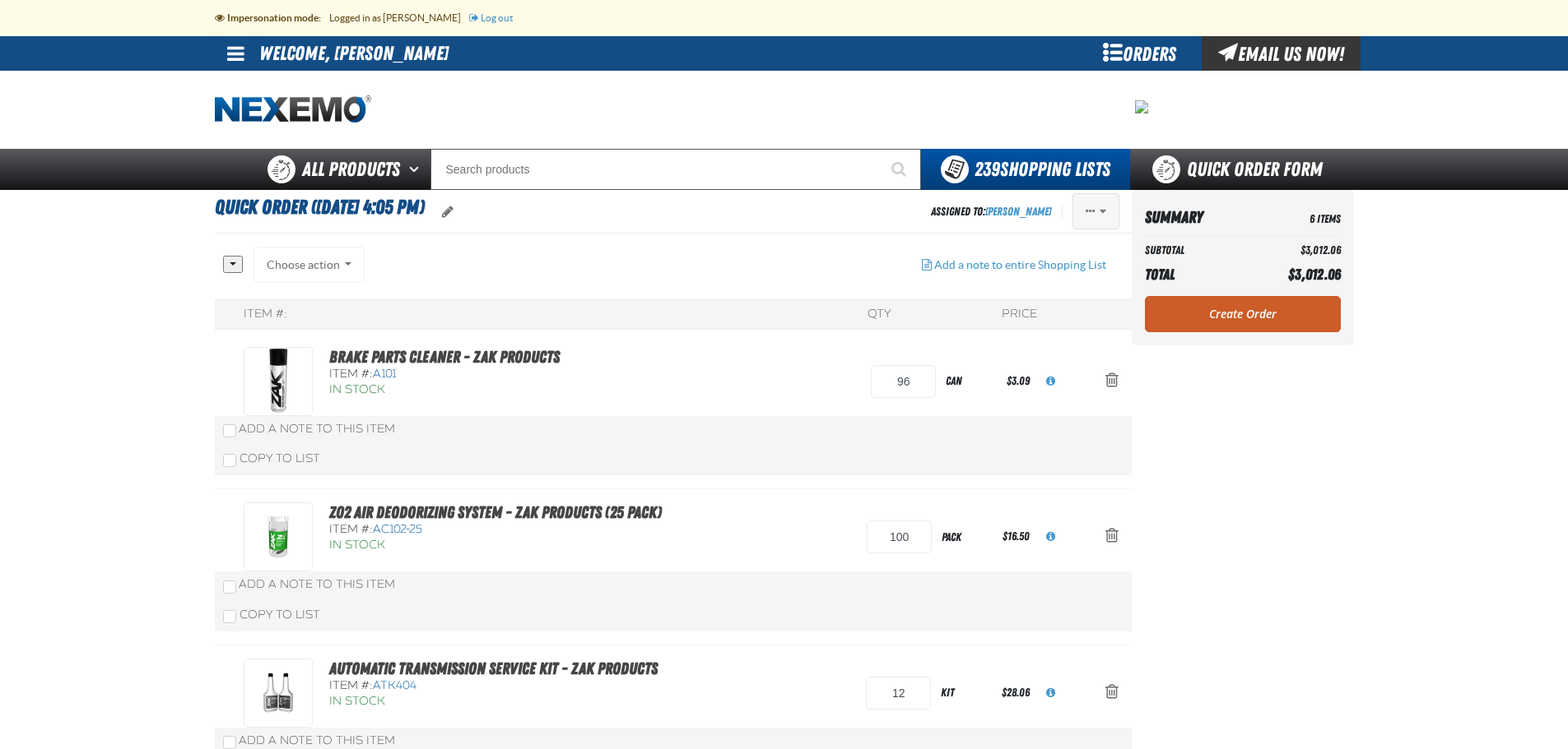
click at [1090, 206] on span "Actions of Quick Order (12/27/2021, 4:05 PM)" at bounding box center [1090, 212] width 9 height 12
click at [1040, 328] on button "Delete" at bounding box center [1062, 338] width 113 height 29
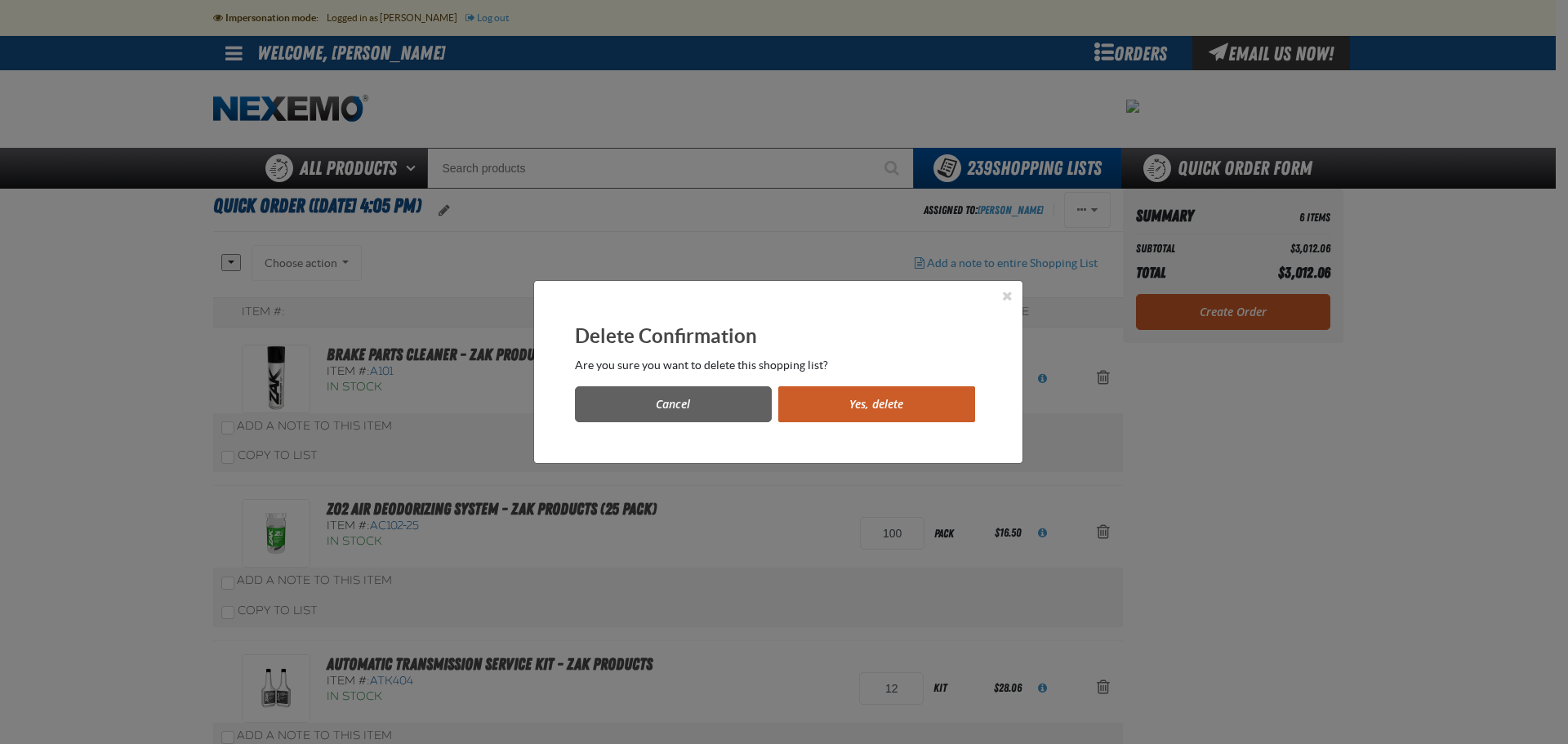
click at [850, 396] on button "Yes, delete" at bounding box center [876, 404] width 197 height 36
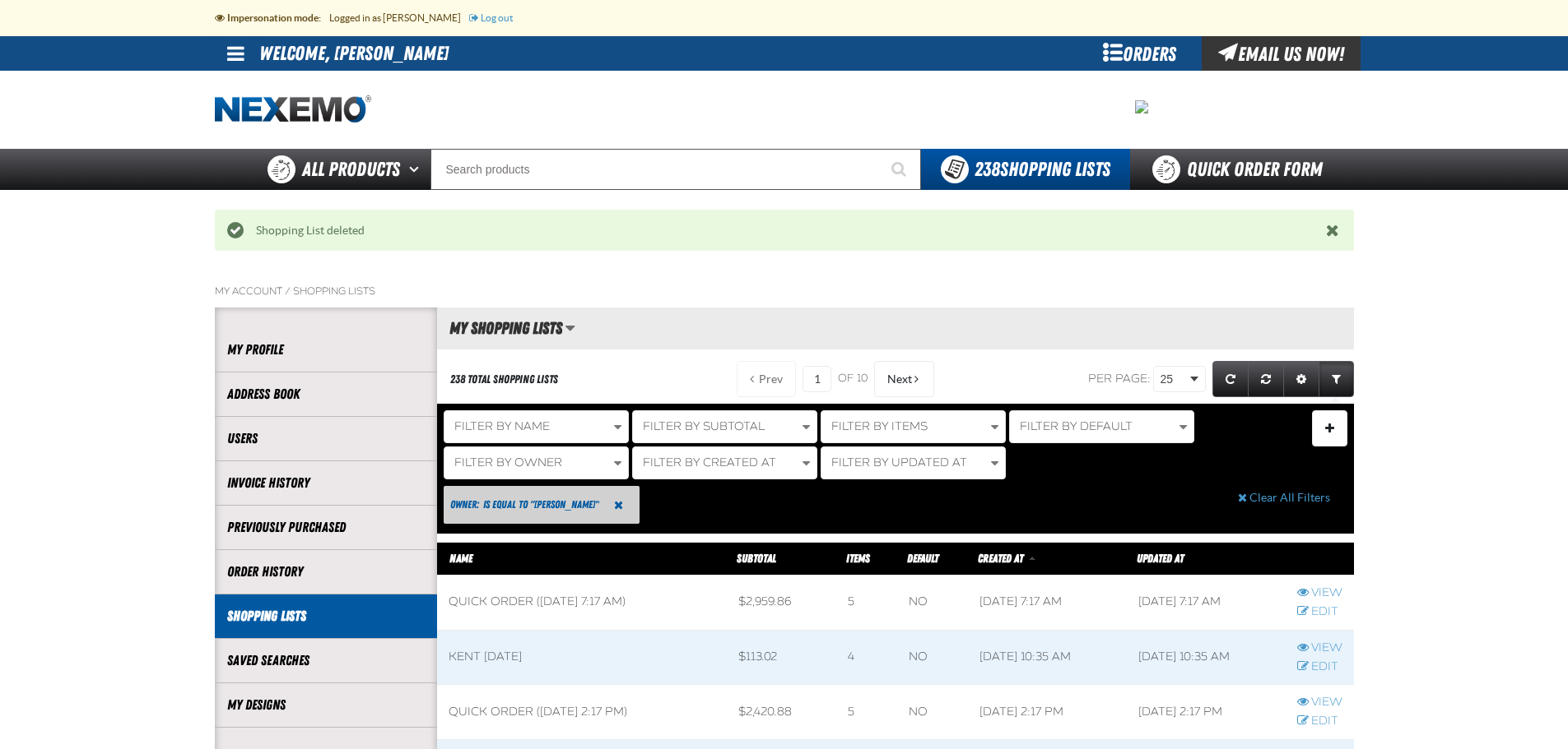
scroll to position [1, 1]
drag, startPoint x: 818, startPoint y: 380, endPoint x: 786, endPoint y: 383, distance: 32.1
click at [786, 383] on div "Prev 1 of 10 Next" at bounding box center [829, 379] width 210 height 36
type input "10"
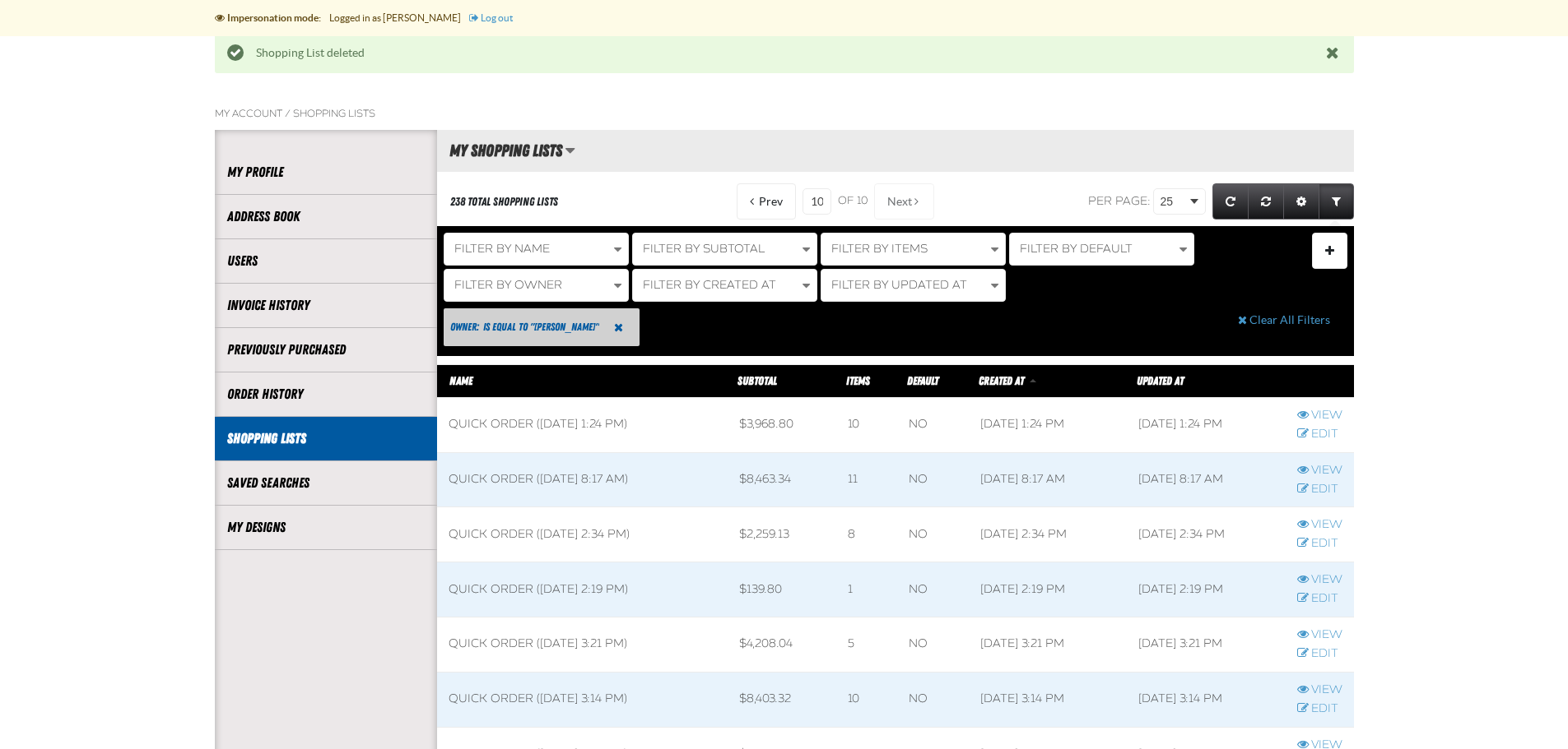
scroll to position [166, 0]
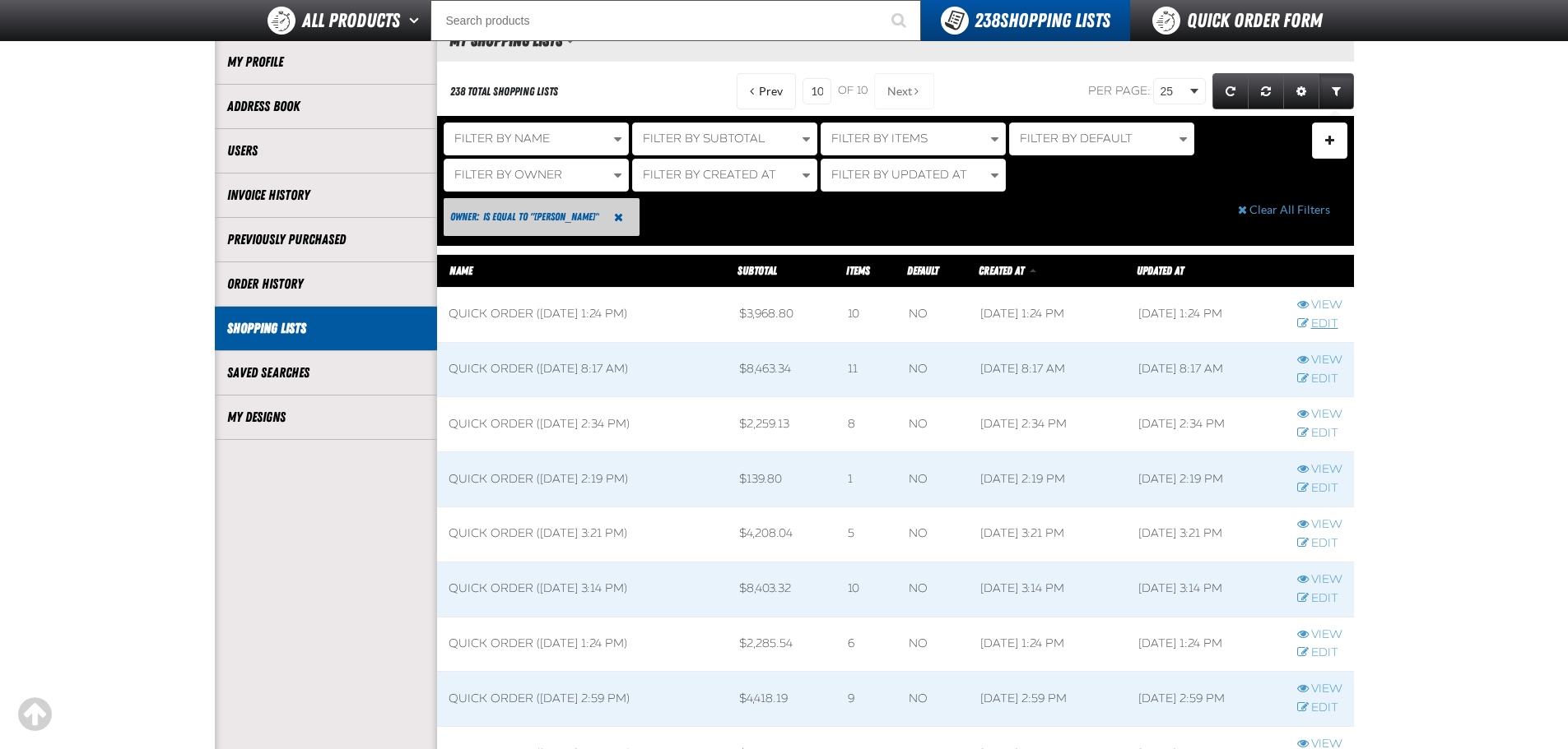
click at [1308, 322] on link "Edit" at bounding box center [1319, 324] width 45 height 15
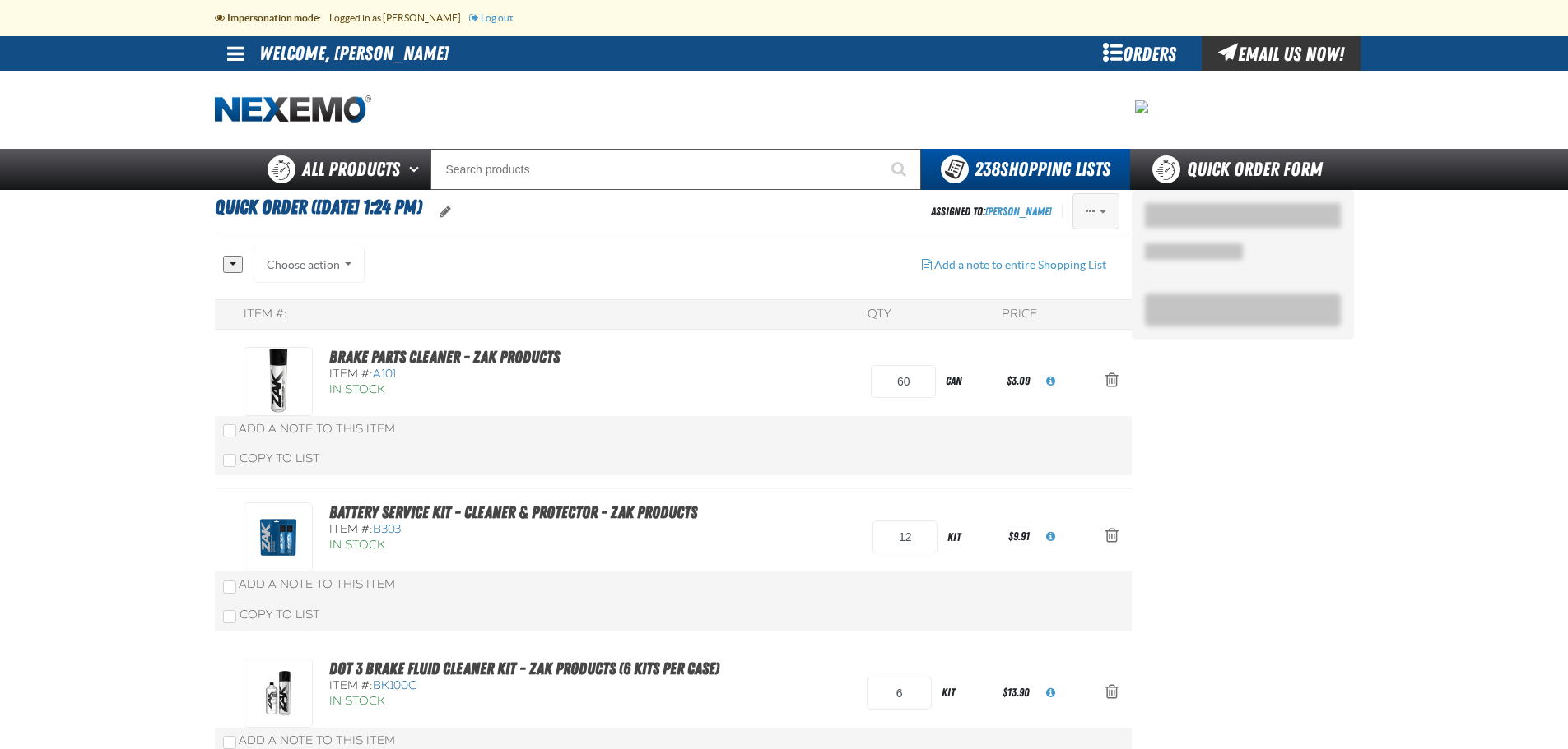
click at [1101, 212] on span "Actions of Quick Order (12/20/2021, 1:24 PM)" at bounding box center [1103, 212] width 7 height 12
click at [1038, 339] on button "Delete" at bounding box center [1062, 338] width 113 height 29
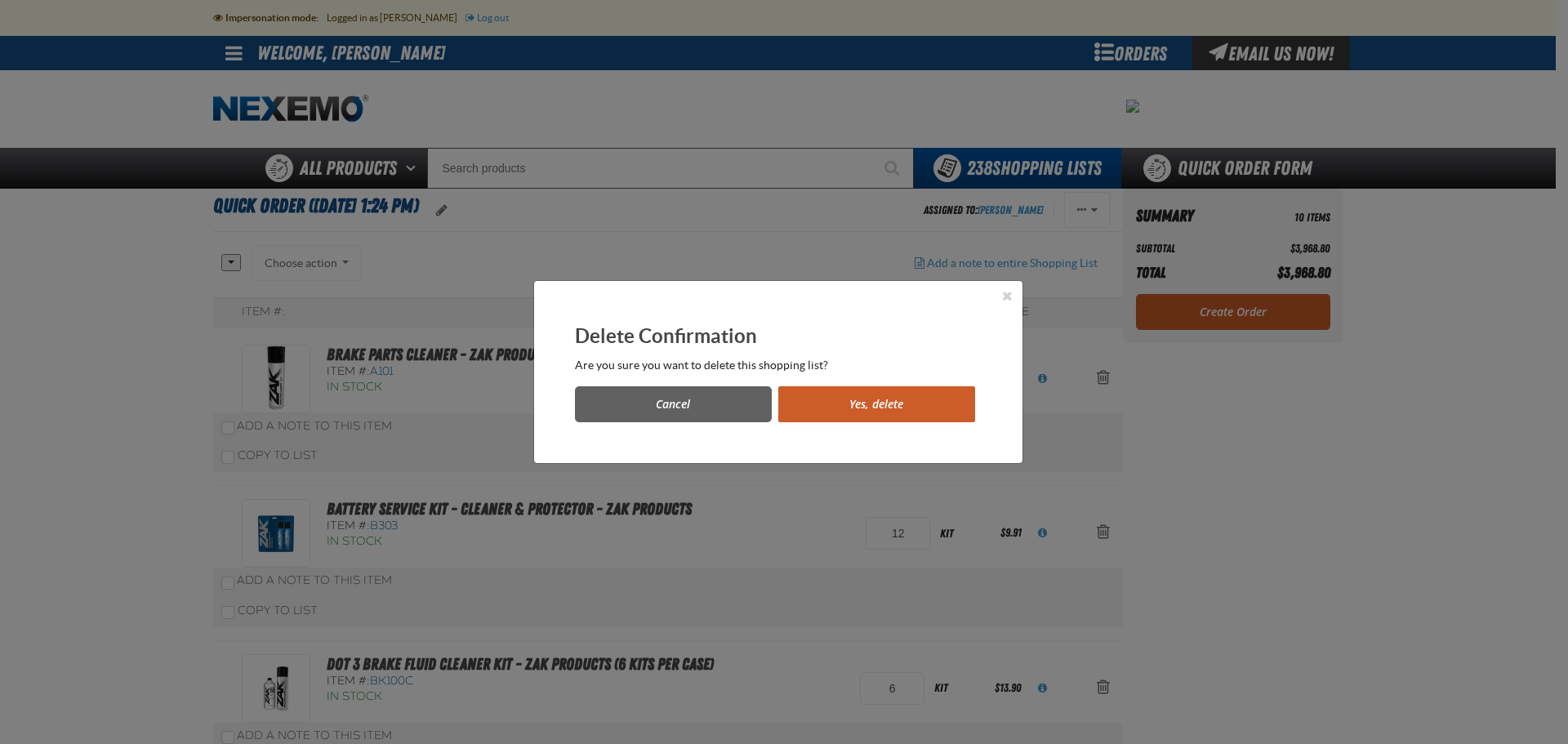
click at [923, 398] on button "Yes, delete" at bounding box center [876, 404] width 197 height 36
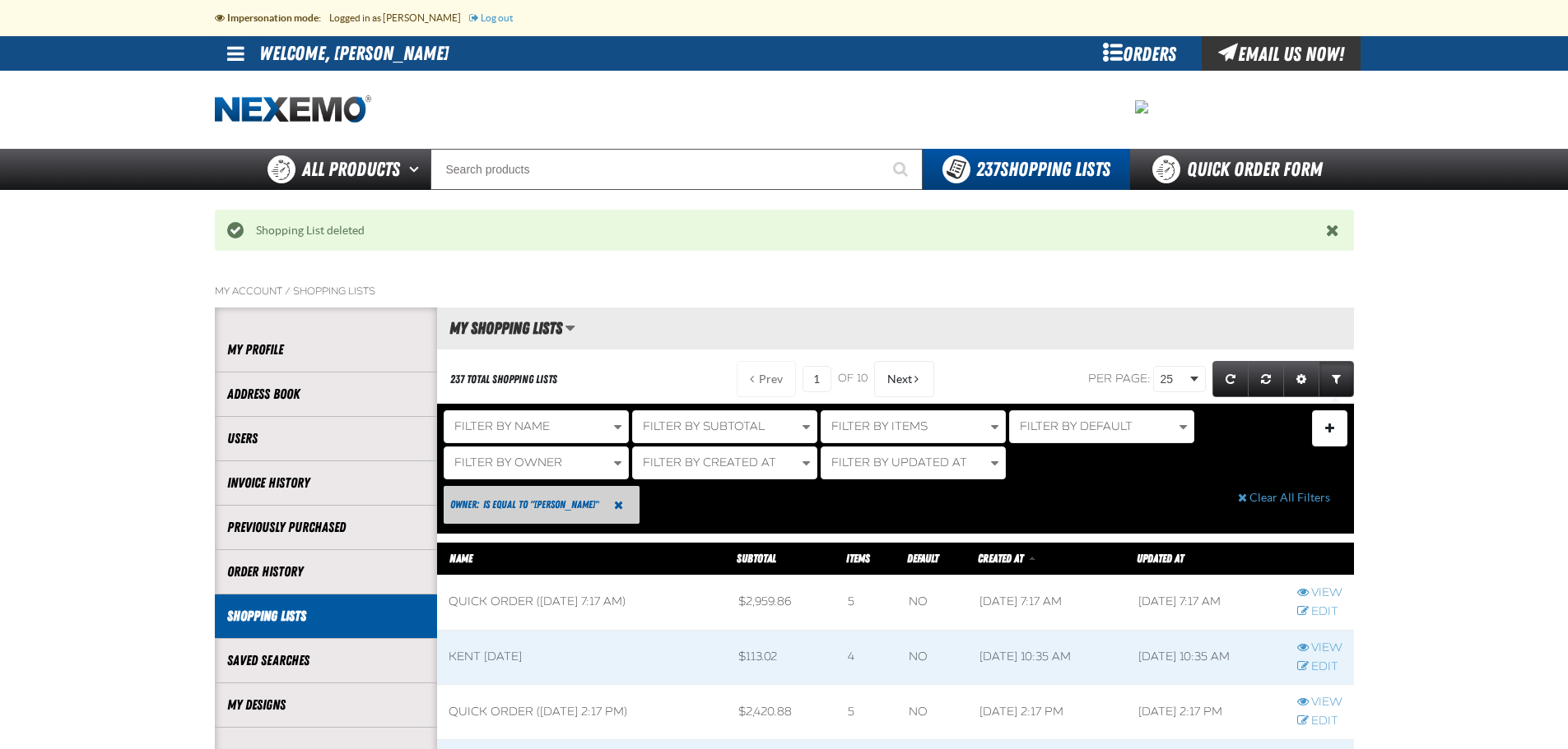
scroll to position [1, 1]
drag, startPoint x: 816, startPoint y: 379, endPoint x: 764, endPoint y: 375, distance: 52.2
click at [767, 378] on div "Prev 1 of 10 Next" at bounding box center [829, 379] width 210 height 36
type input "10"
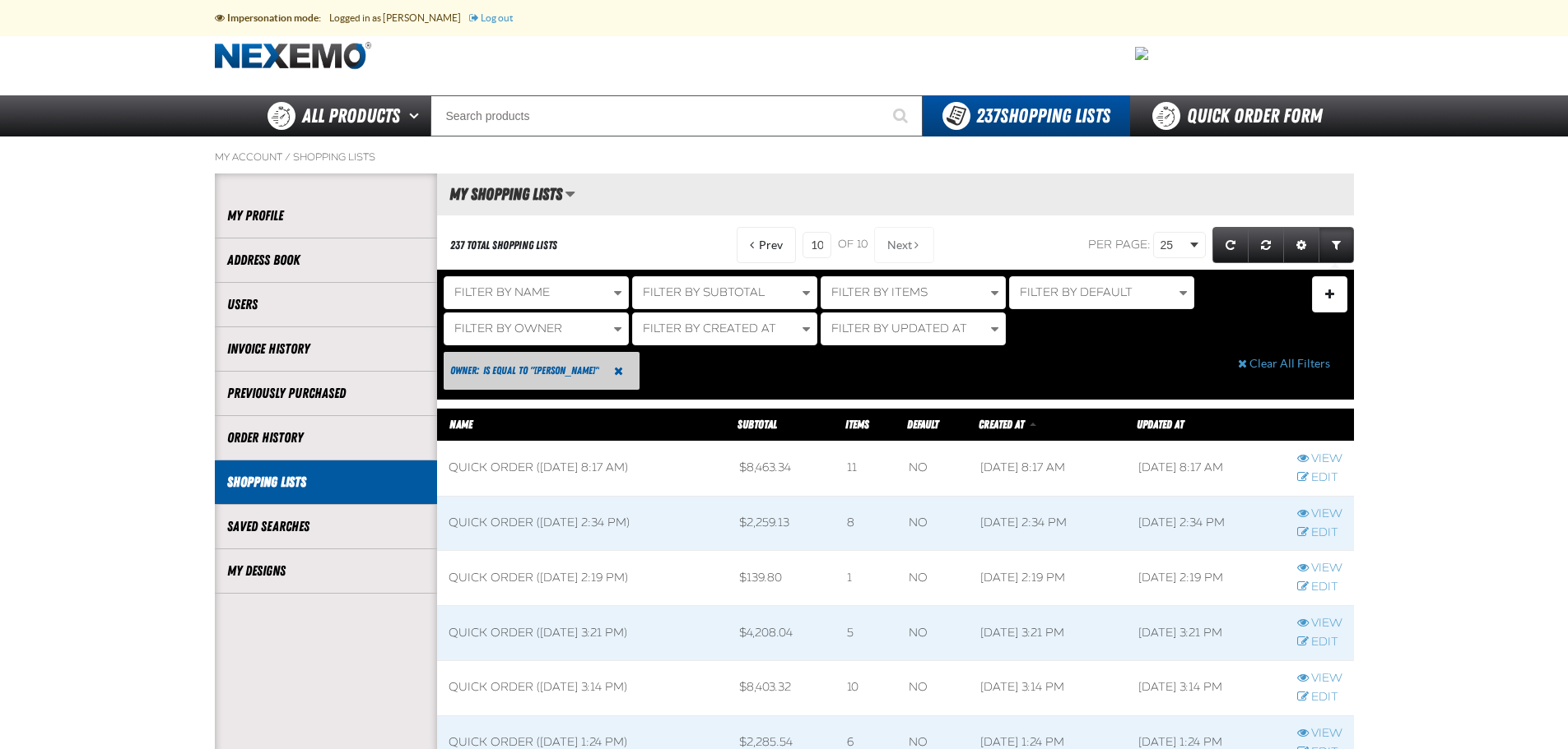
scroll to position [82, 0]
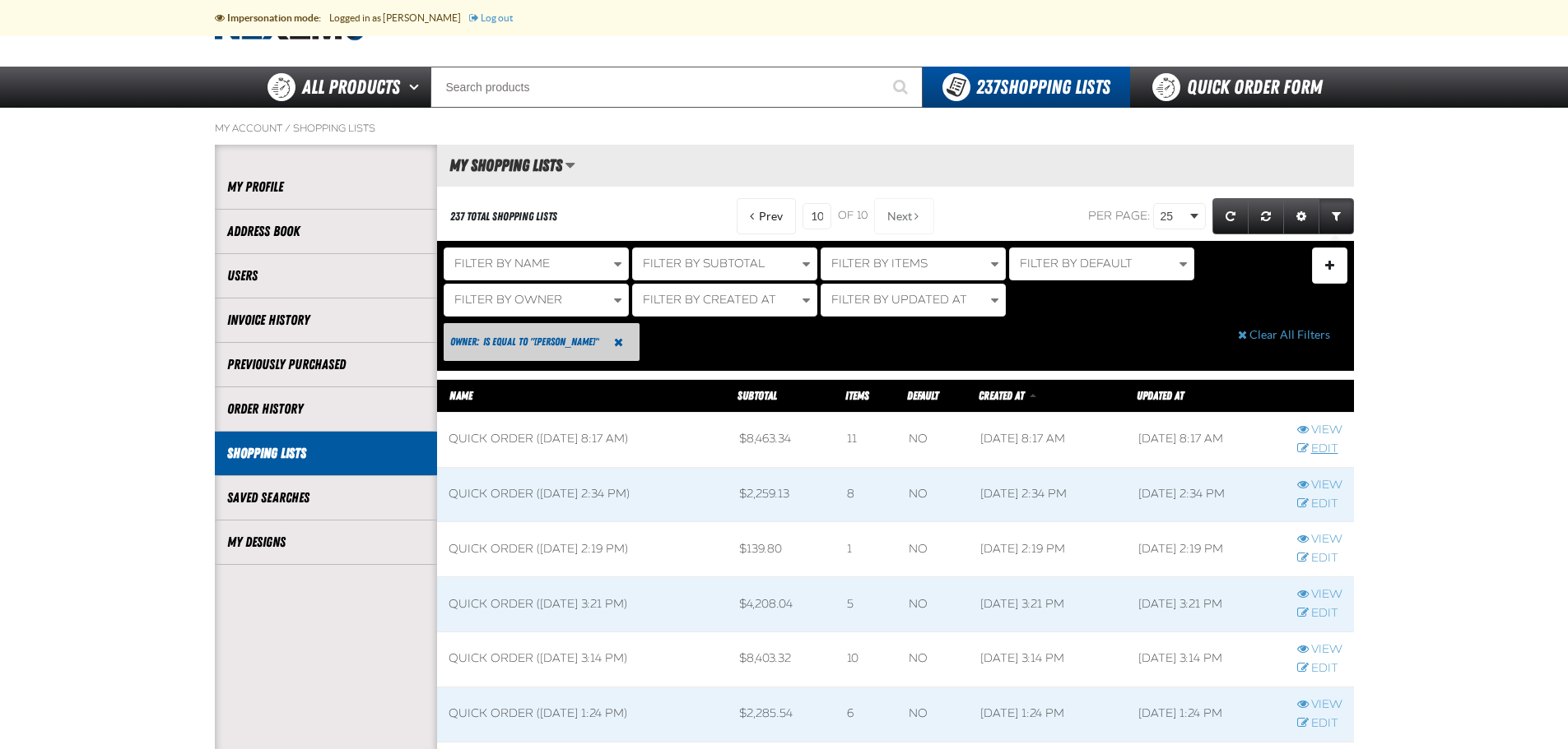
click at [1326, 443] on link "Edit" at bounding box center [1319, 449] width 45 height 15
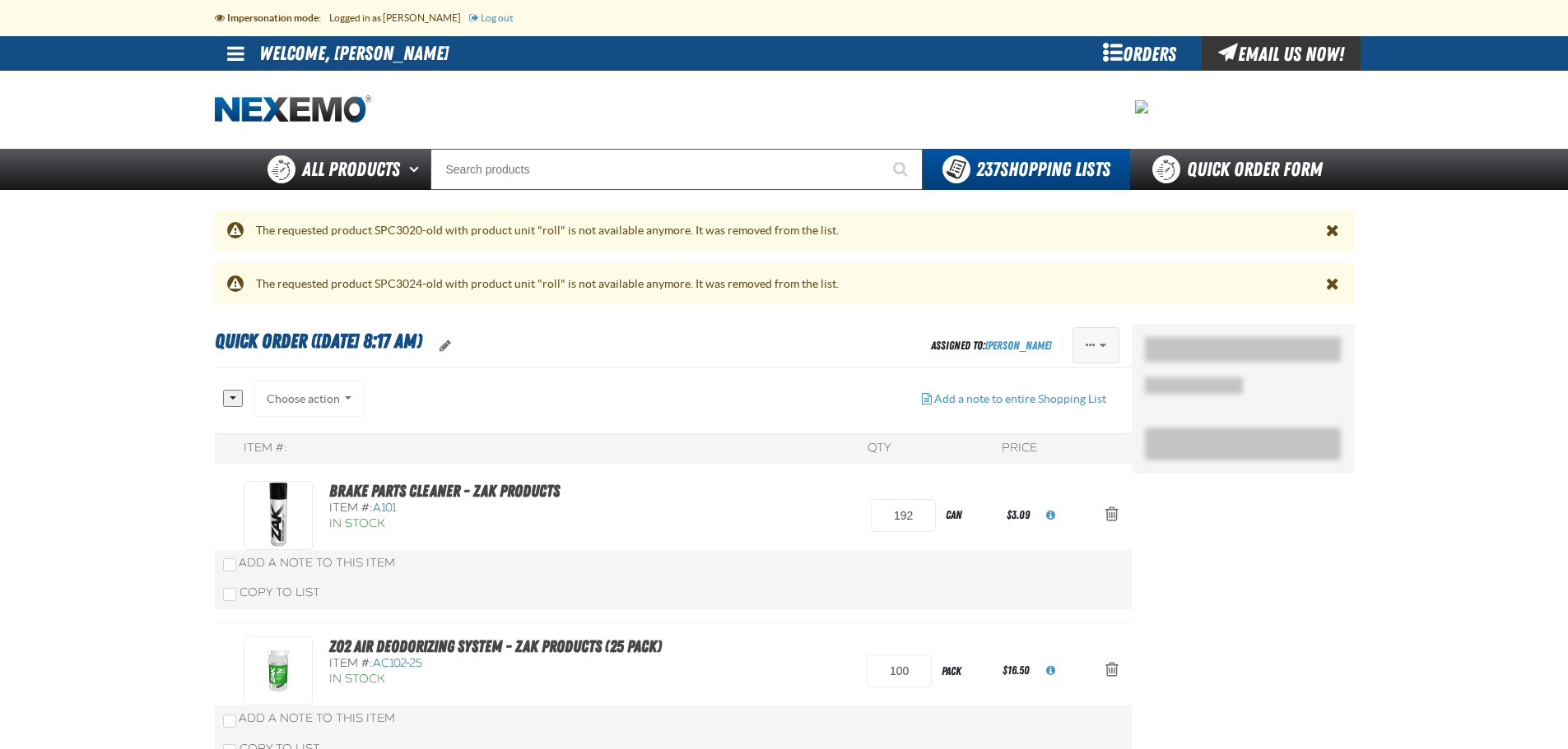
click at [1101, 344] on span "Actions of Quick Order (12/13/2021, 8:17 AM)" at bounding box center [1103, 345] width 7 height 12
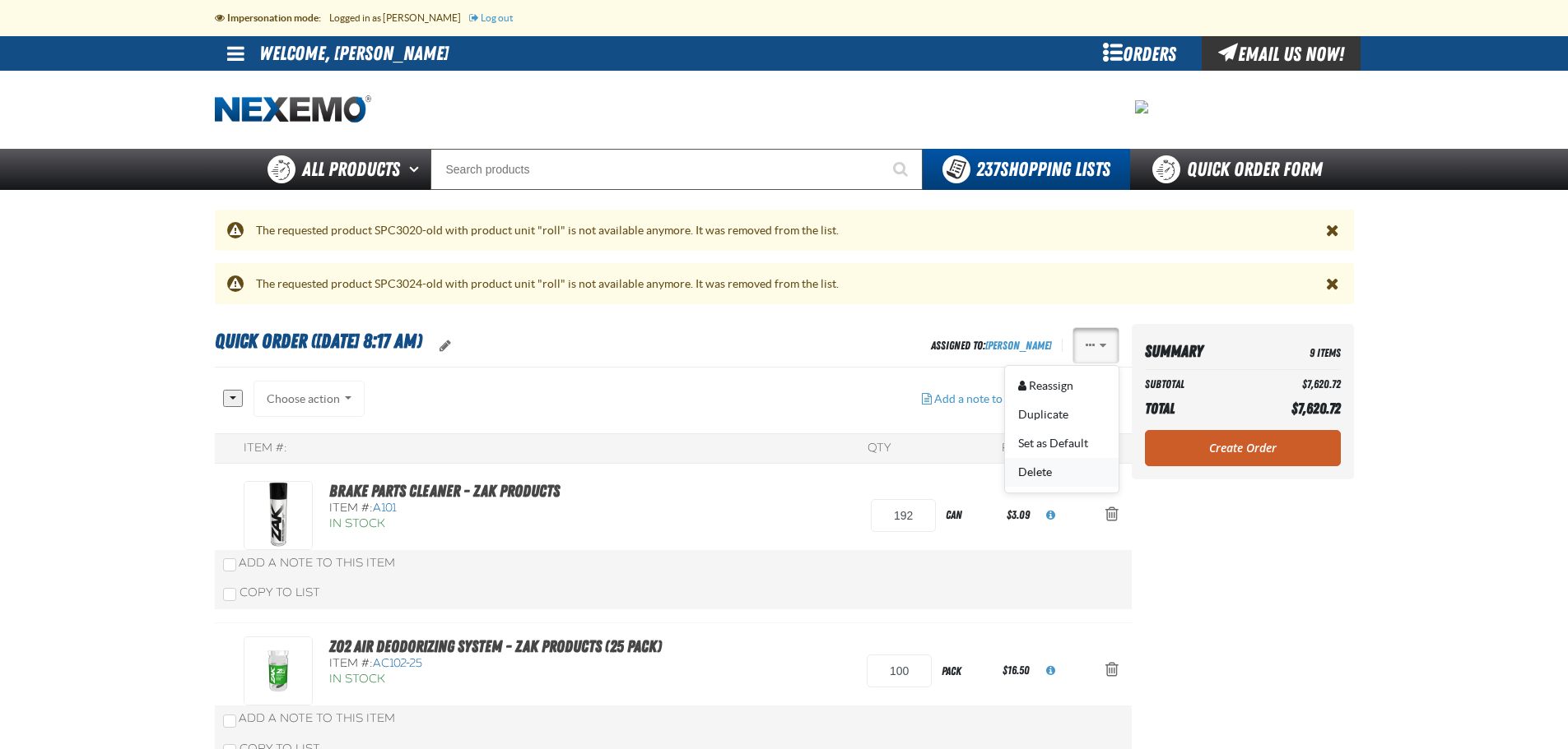
click at [1037, 465] on button "Delete" at bounding box center [1062, 471] width 113 height 29
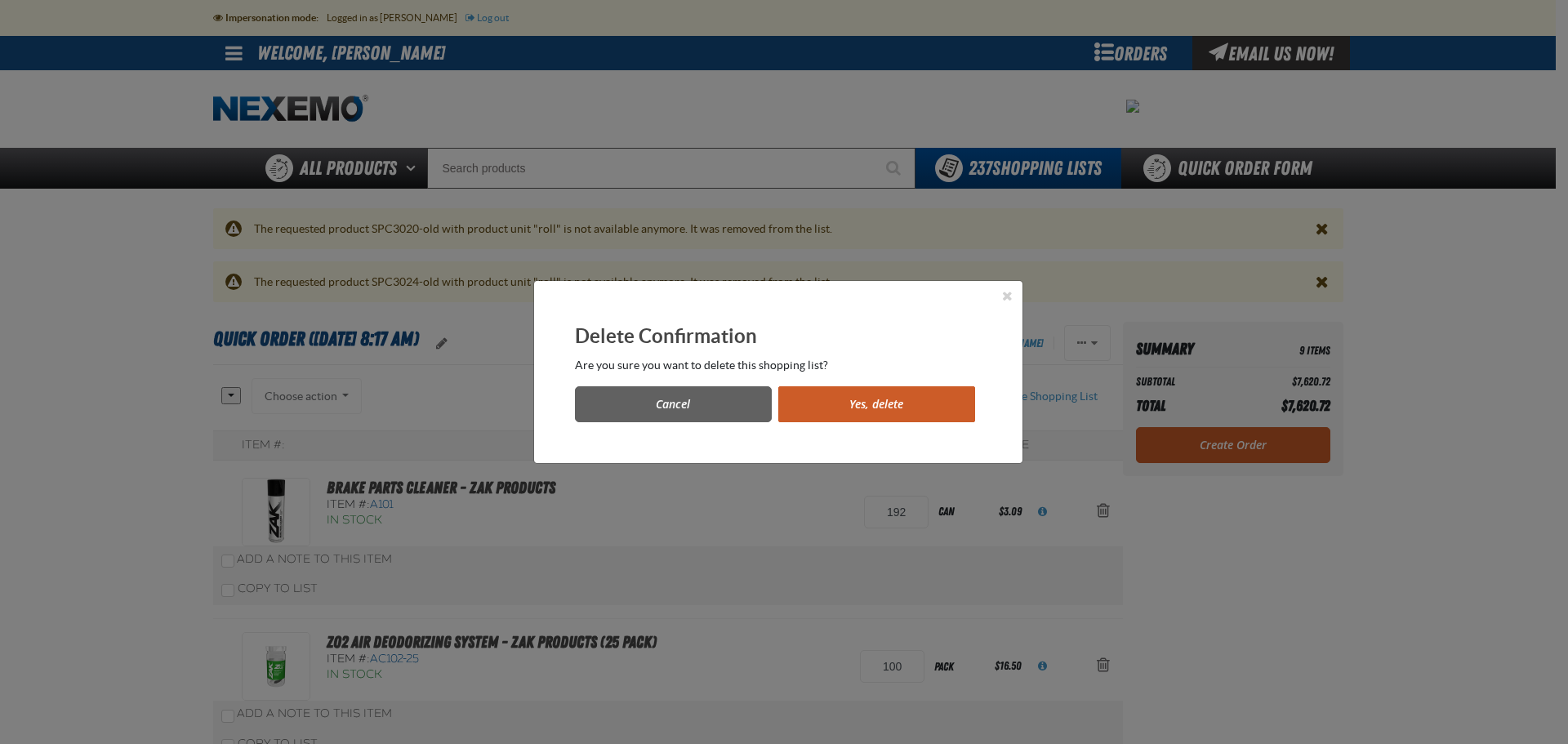
click at [960, 412] on button "Yes, delete" at bounding box center [876, 404] width 197 height 36
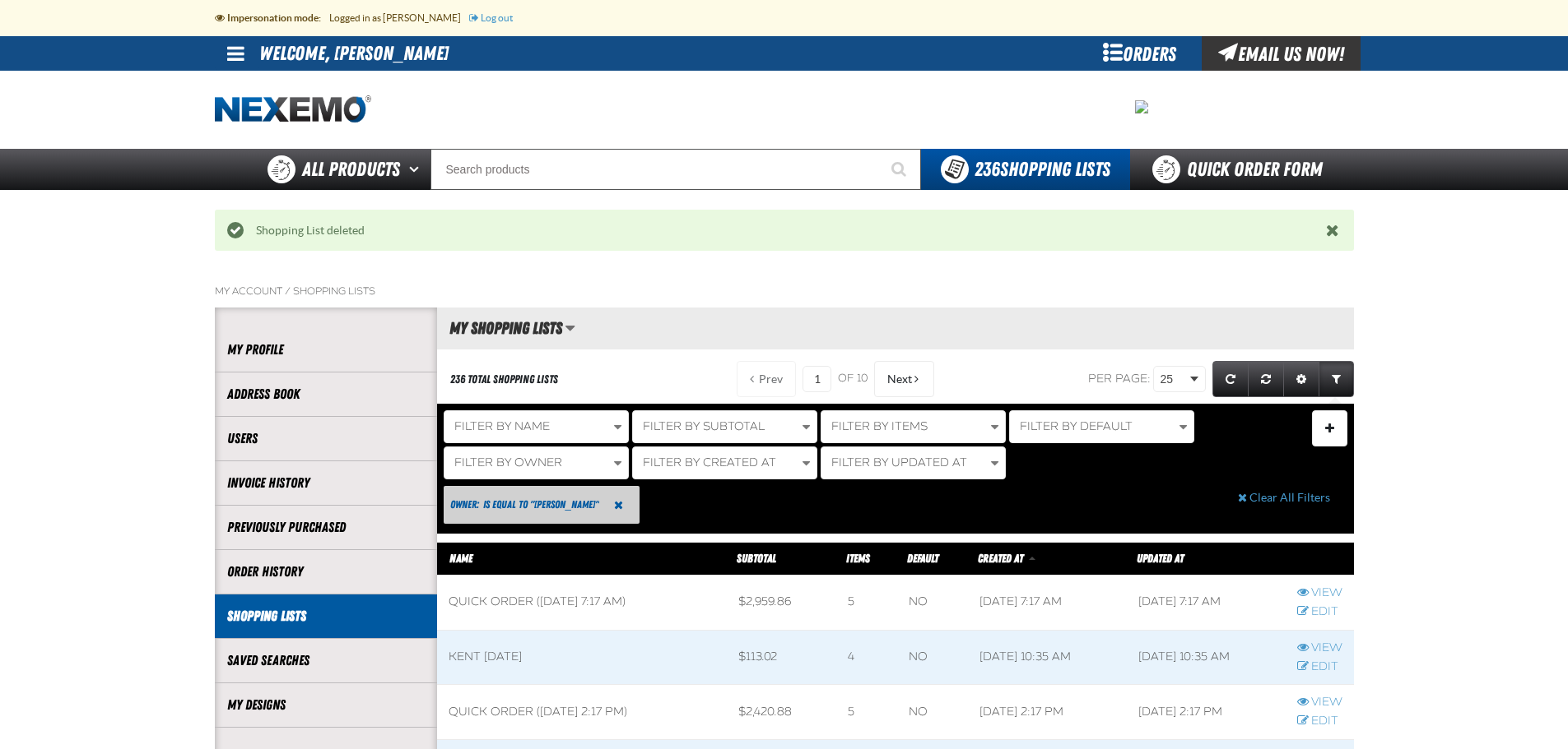
scroll to position [1, 1]
drag, startPoint x: 823, startPoint y: 384, endPoint x: 814, endPoint y: 325, distance: 59.7
click at [775, 379] on div "Prev 1 of 10 Next" at bounding box center [829, 379] width 210 height 36
type input "10"
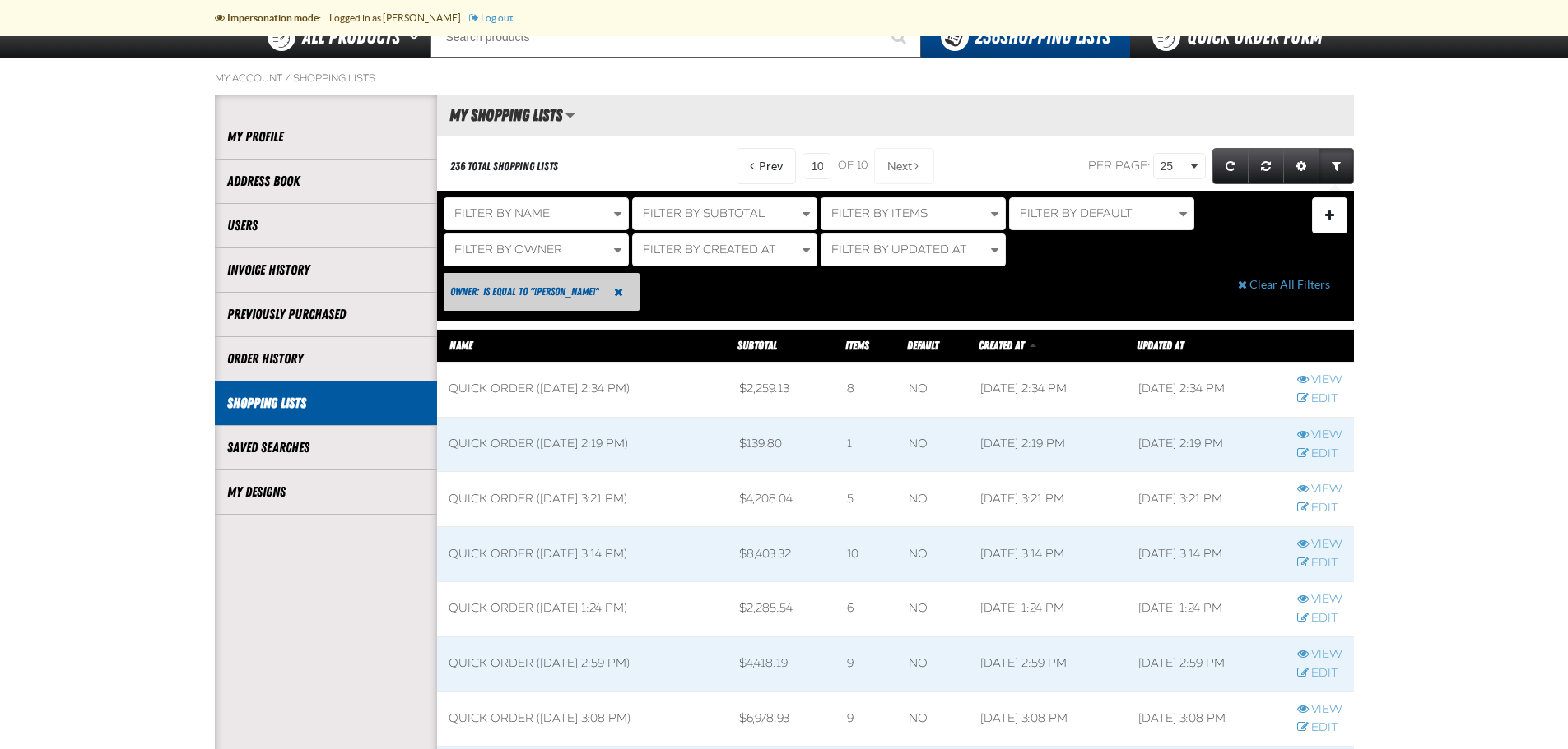
scroll to position [164, 0]
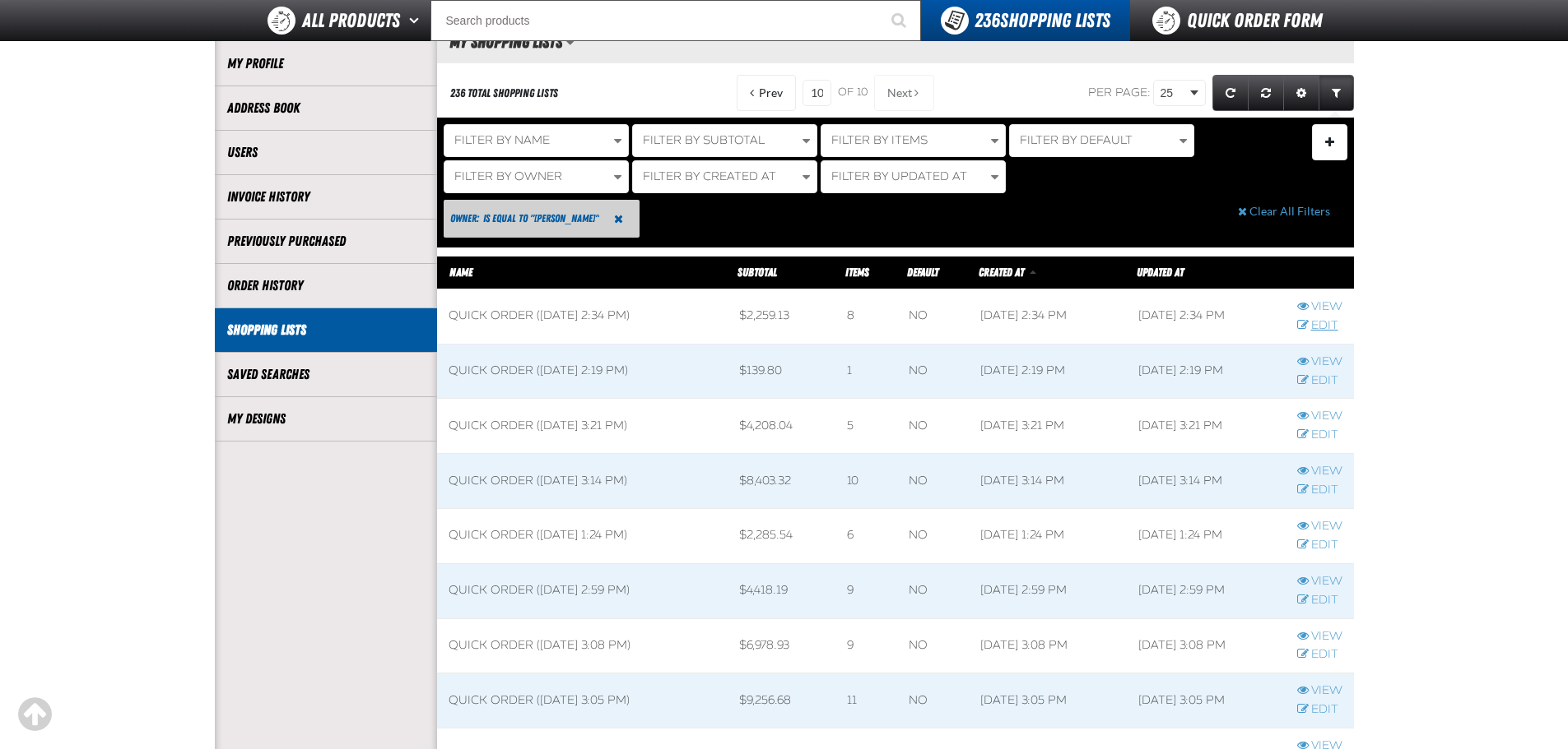
click at [1317, 328] on link "Edit" at bounding box center [1319, 326] width 45 height 15
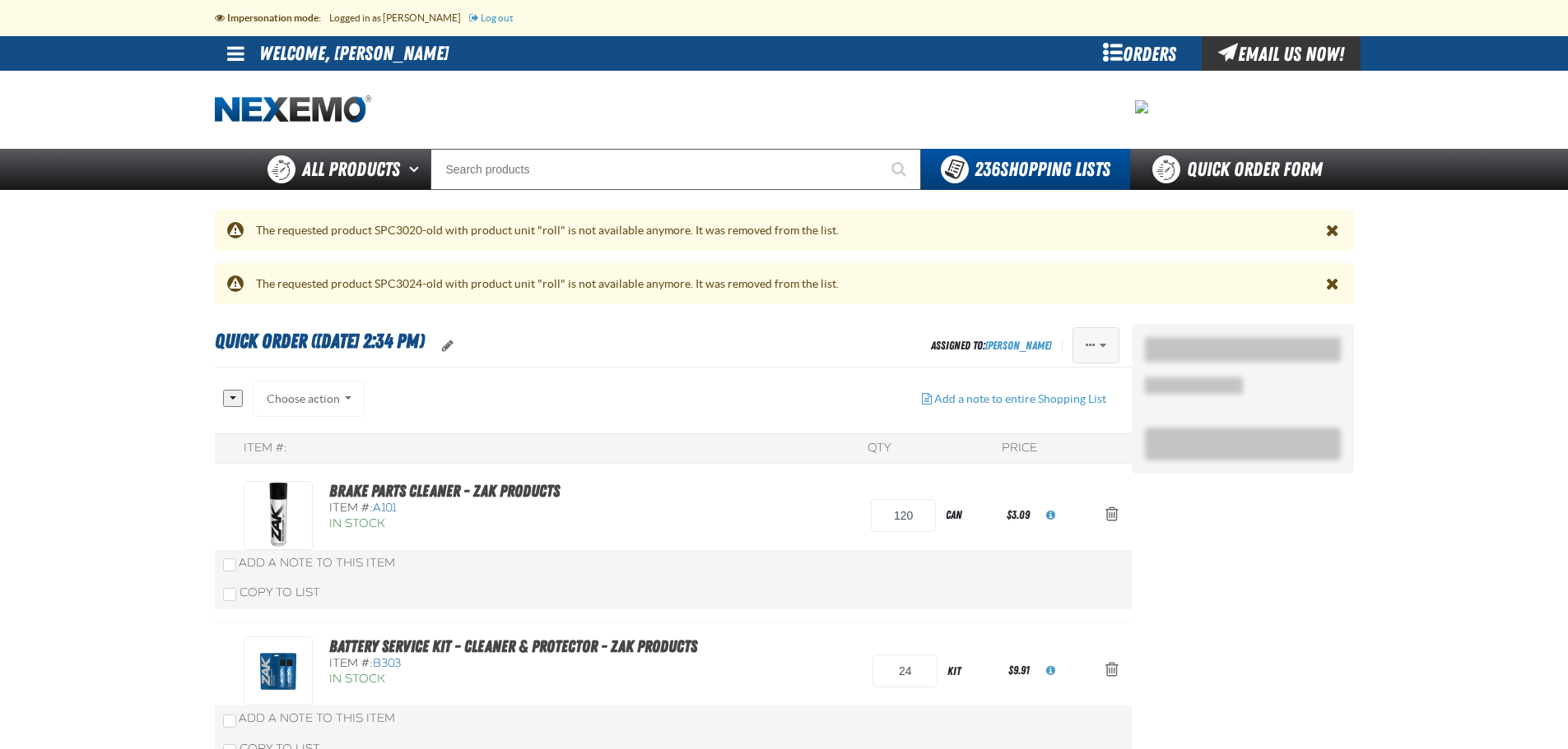
click at [1099, 351] on button "Actions of Quick Order (11/29/2021, 2:34 PM)" at bounding box center [1095, 345] width 47 height 36
click at [1020, 471] on button "Delete" at bounding box center [1062, 471] width 113 height 29
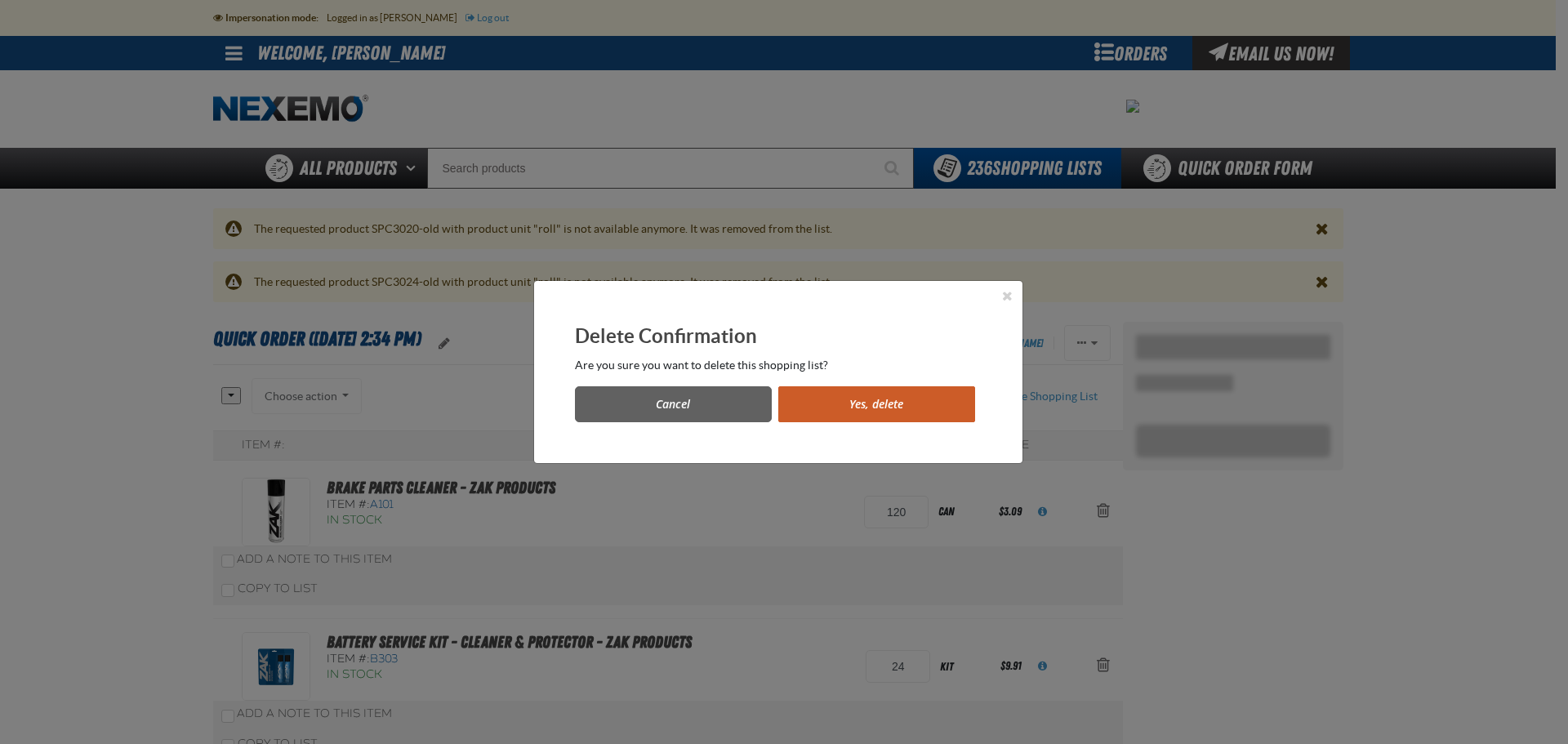
click at [934, 409] on button "Yes, delete" at bounding box center [876, 404] width 197 height 36
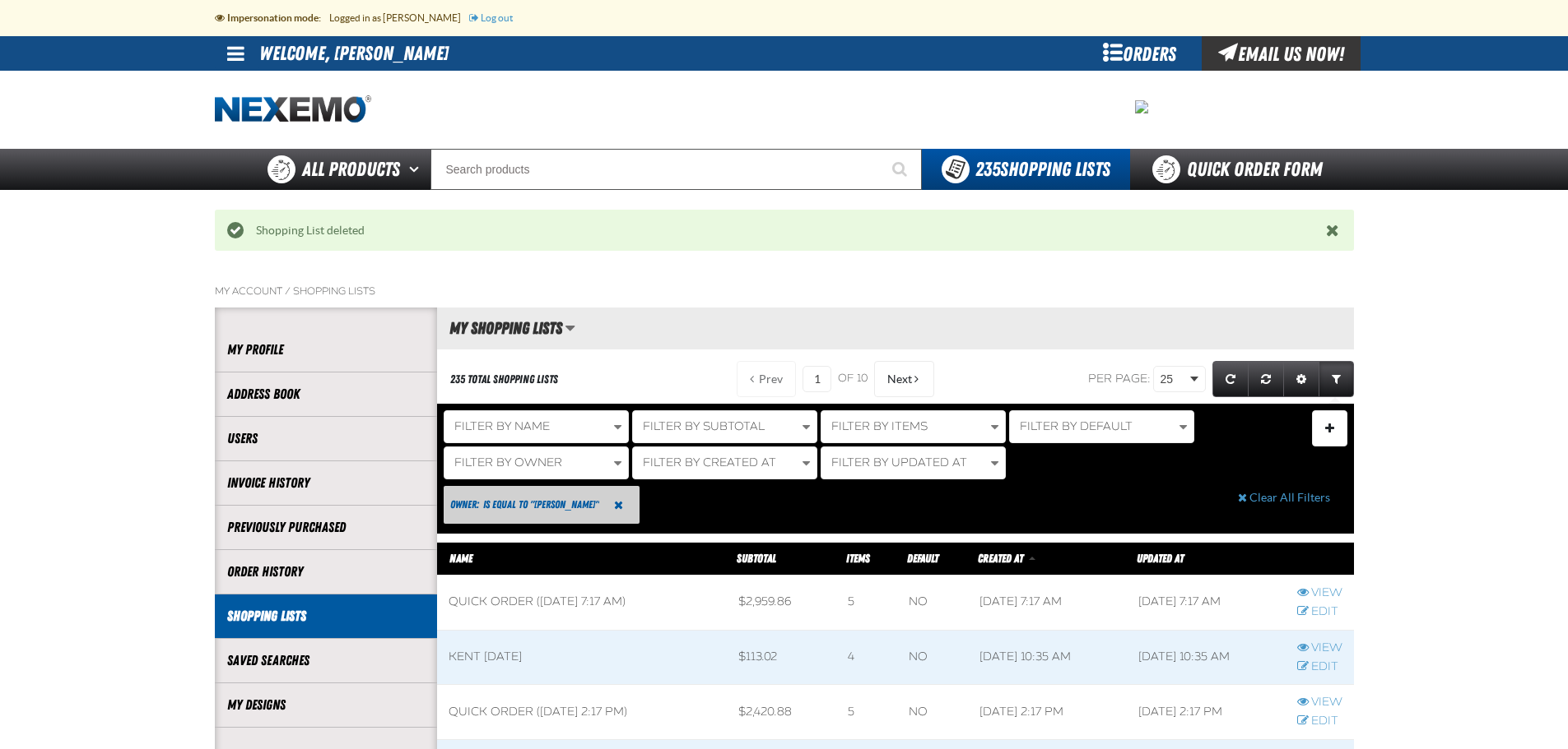
scroll to position [1, 1]
drag, startPoint x: 814, startPoint y: 385, endPoint x: 720, endPoint y: 379, distance: 94.2
click at [730, 380] on div "Prev 1 of 10 Next" at bounding box center [829, 379] width 210 height 36
type input "10"
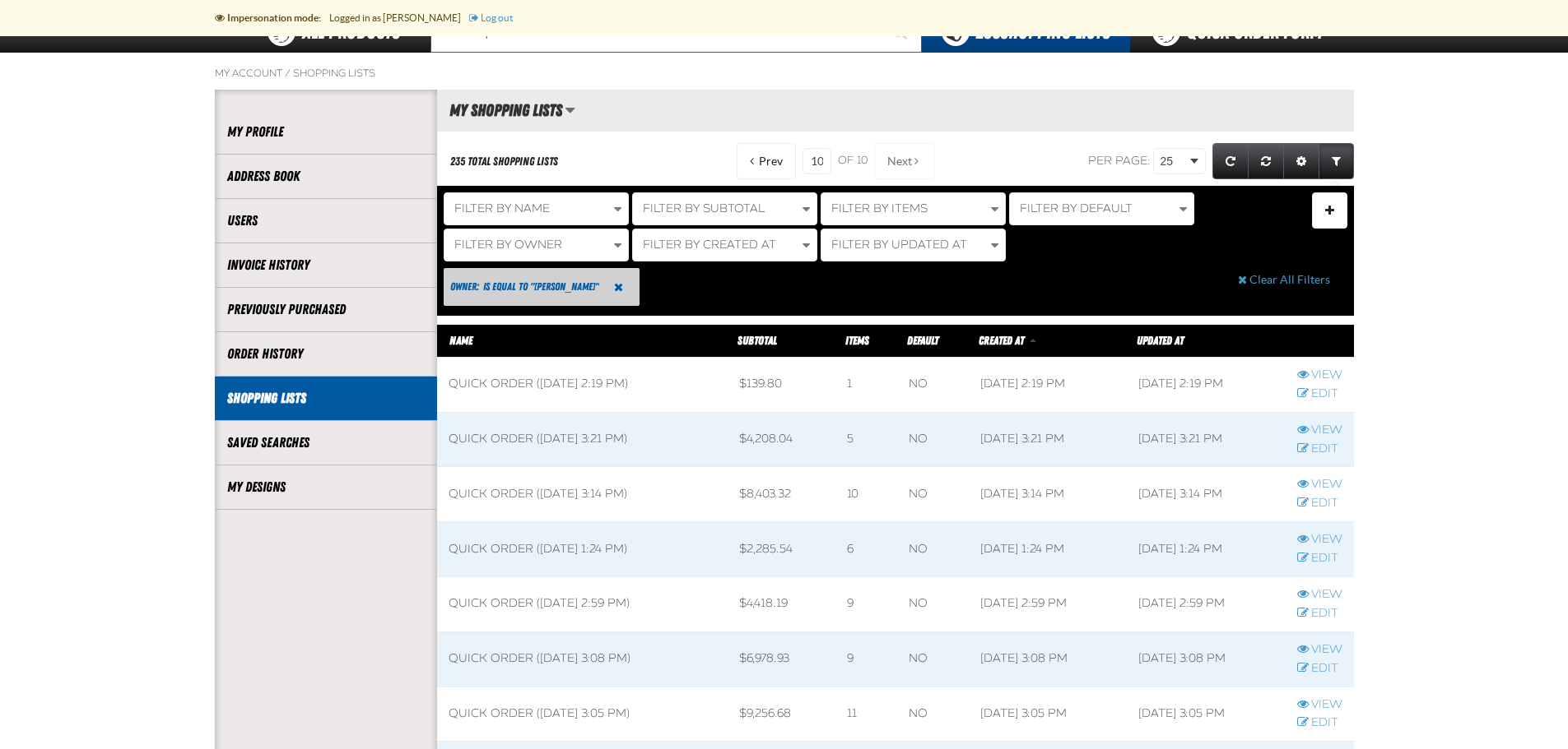
scroll to position [166, 0]
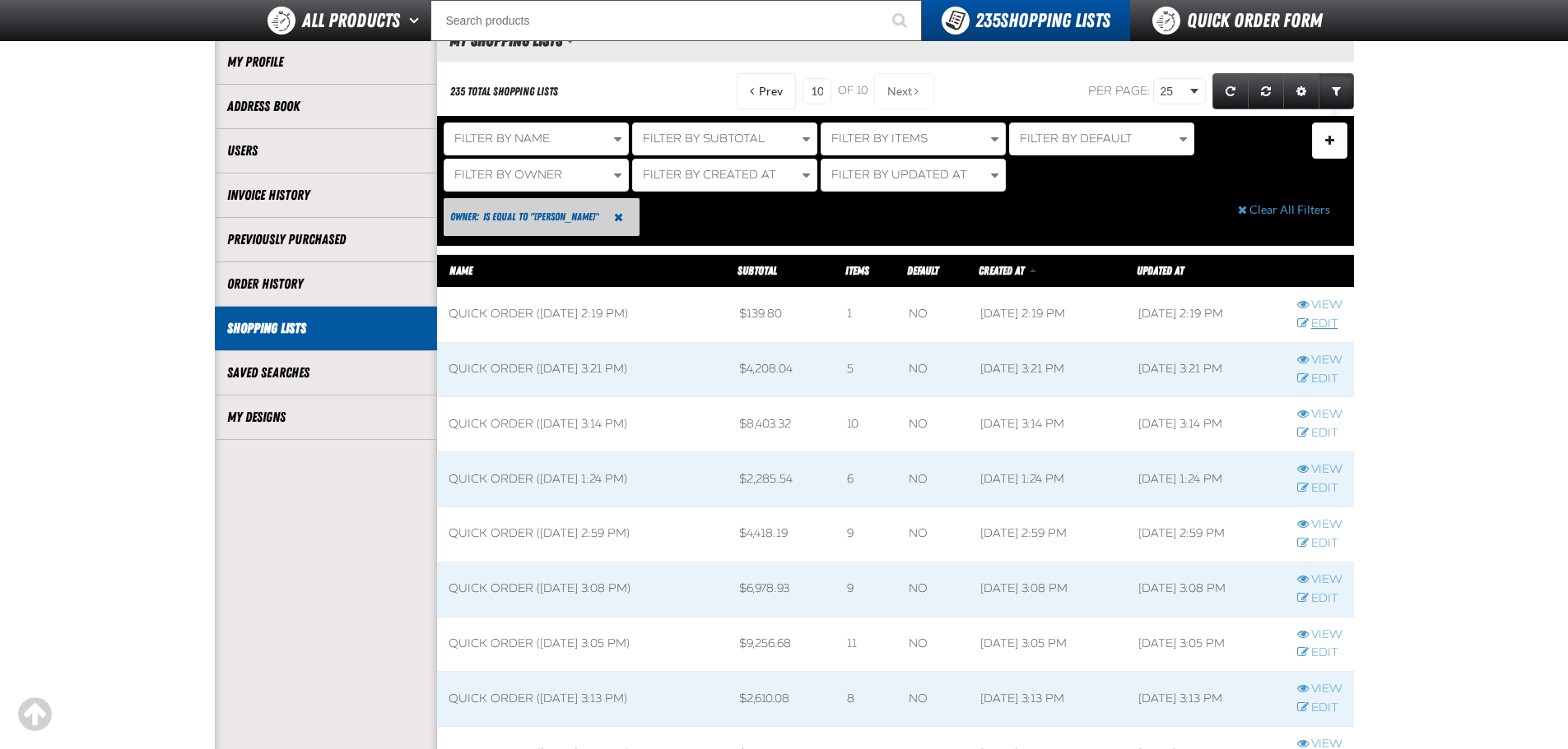
click at [1322, 322] on link "Edit" at bounding box center [1319, 324] width 45 height 15
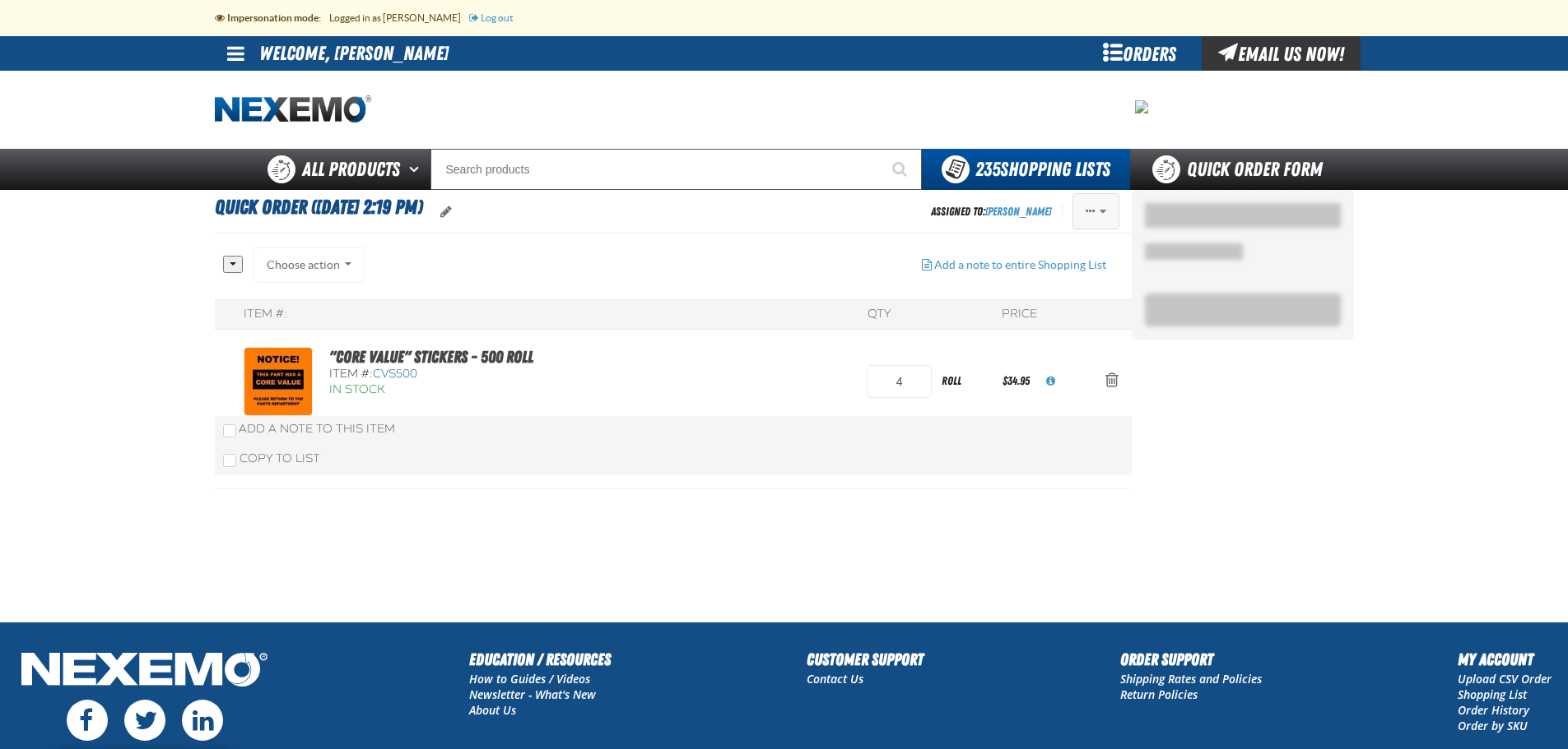
click at [1078, 210] on button "Actions of Quick Order (11/23/2021, 2:19 PM)" at bounding box center [1095, 211] width 47 height 36
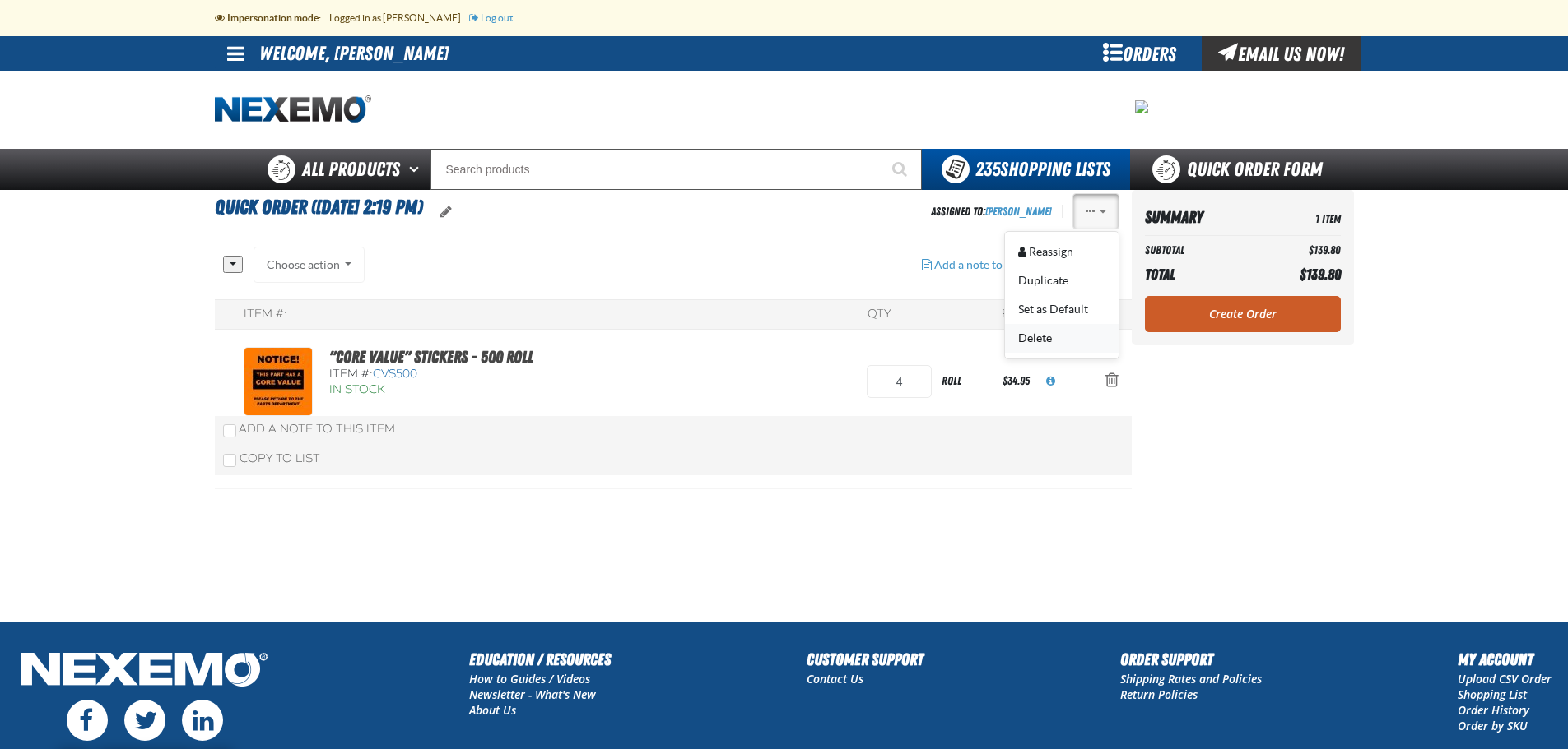
click at [1035, 347] on button "Delete" at bounding box center [1062, 338] width 113 height 29
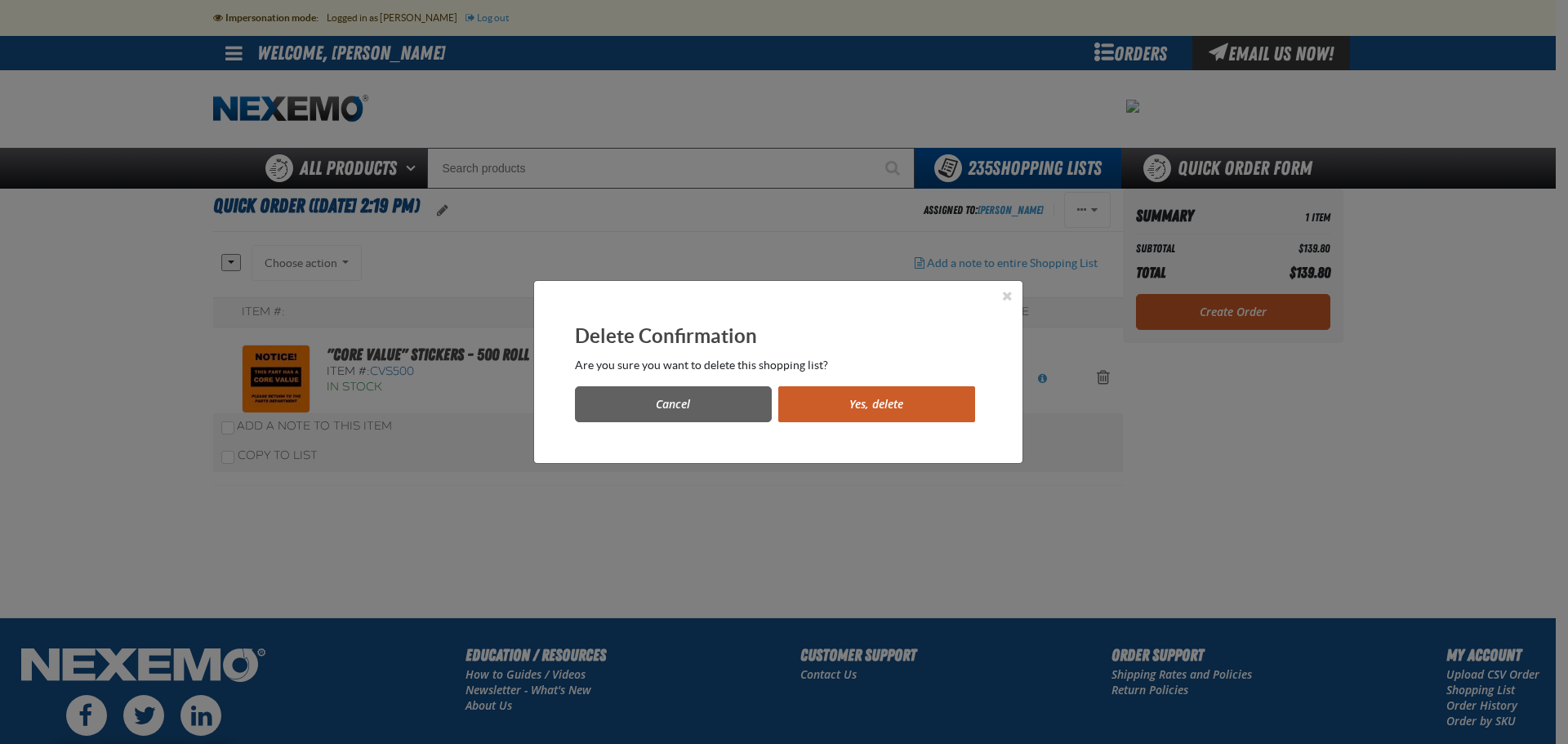
click at [824, 403] on button "Yes, delete" at bounding box center [876, 404] width 197 height 36
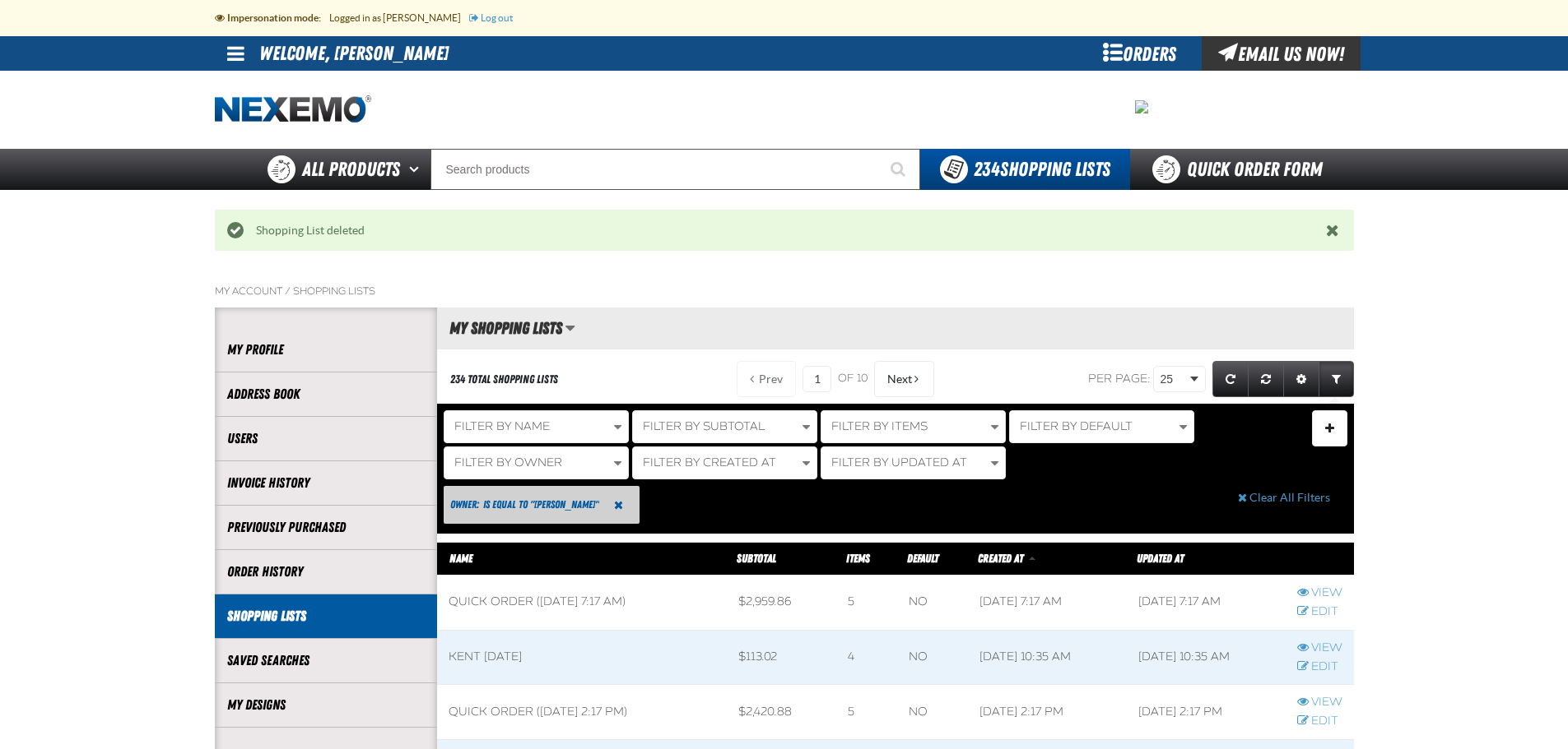
scroll to position [1, 1]
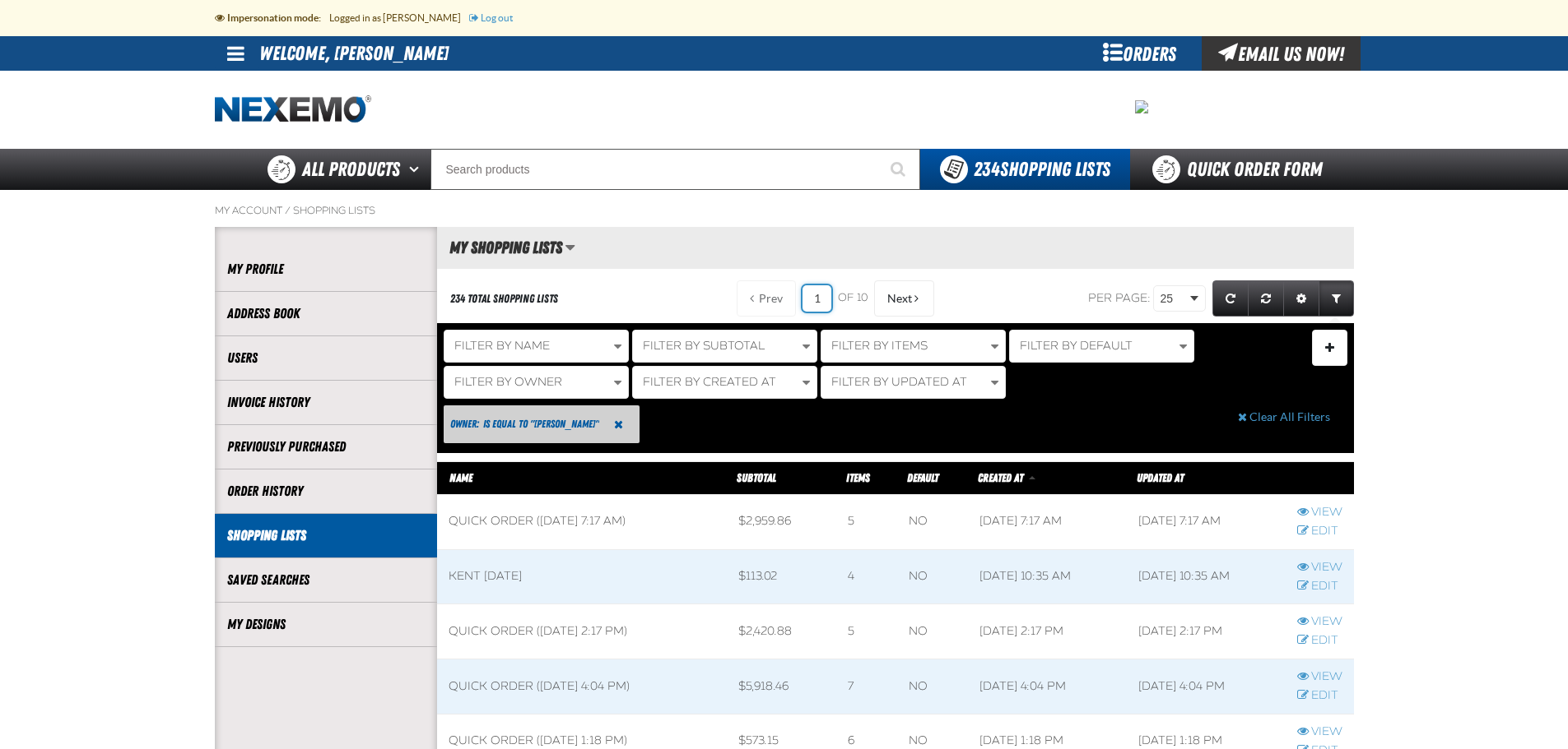
drag, startPoint x: 814, startPoint y: 293, endPoint x: 783, endPoint y: 297, distance: 31.3
click at [786, 297] on div "Prev 1 of 10 Next" at bounding box center [829, 298] width 210 height 36
type input "10"
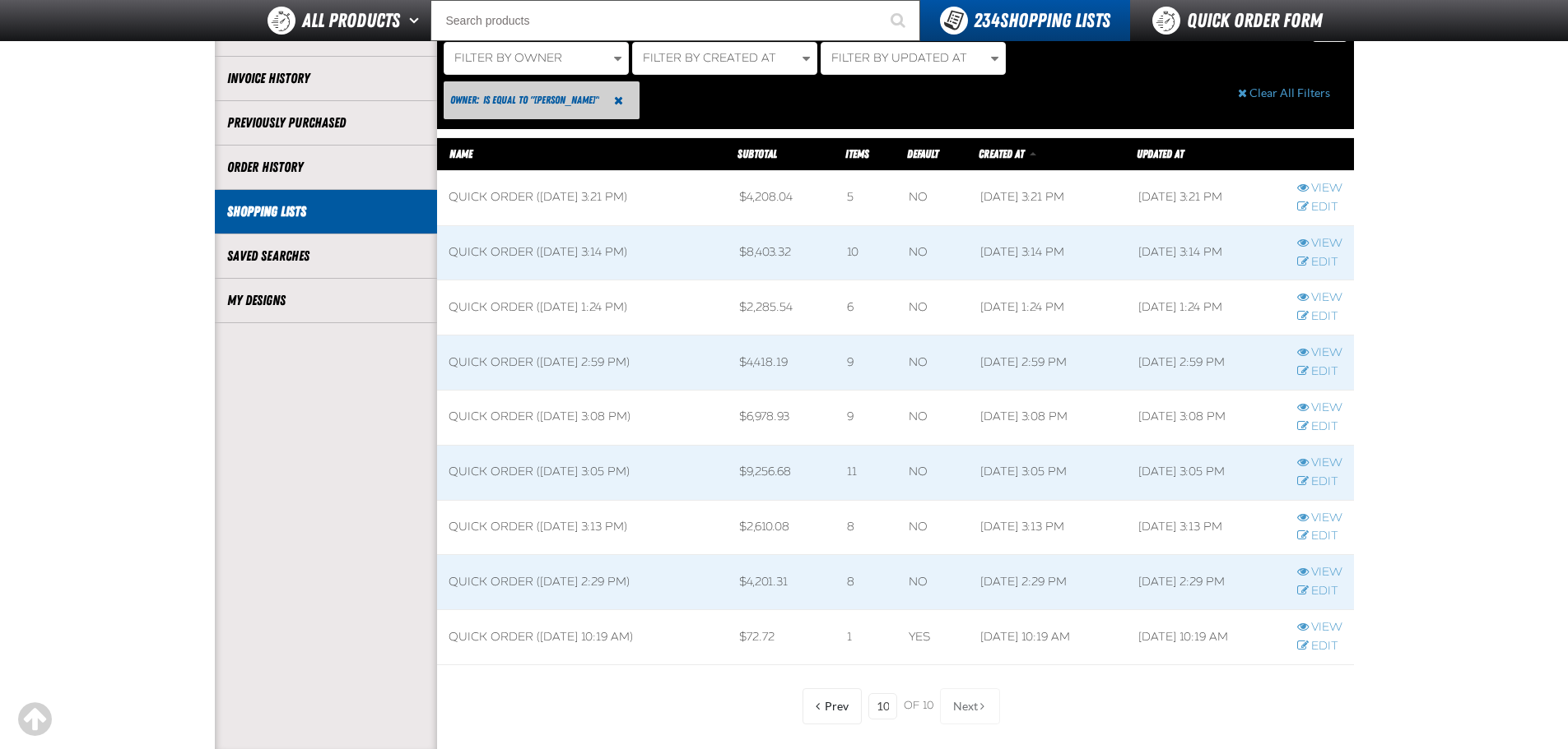
scroll to position [274, 0]
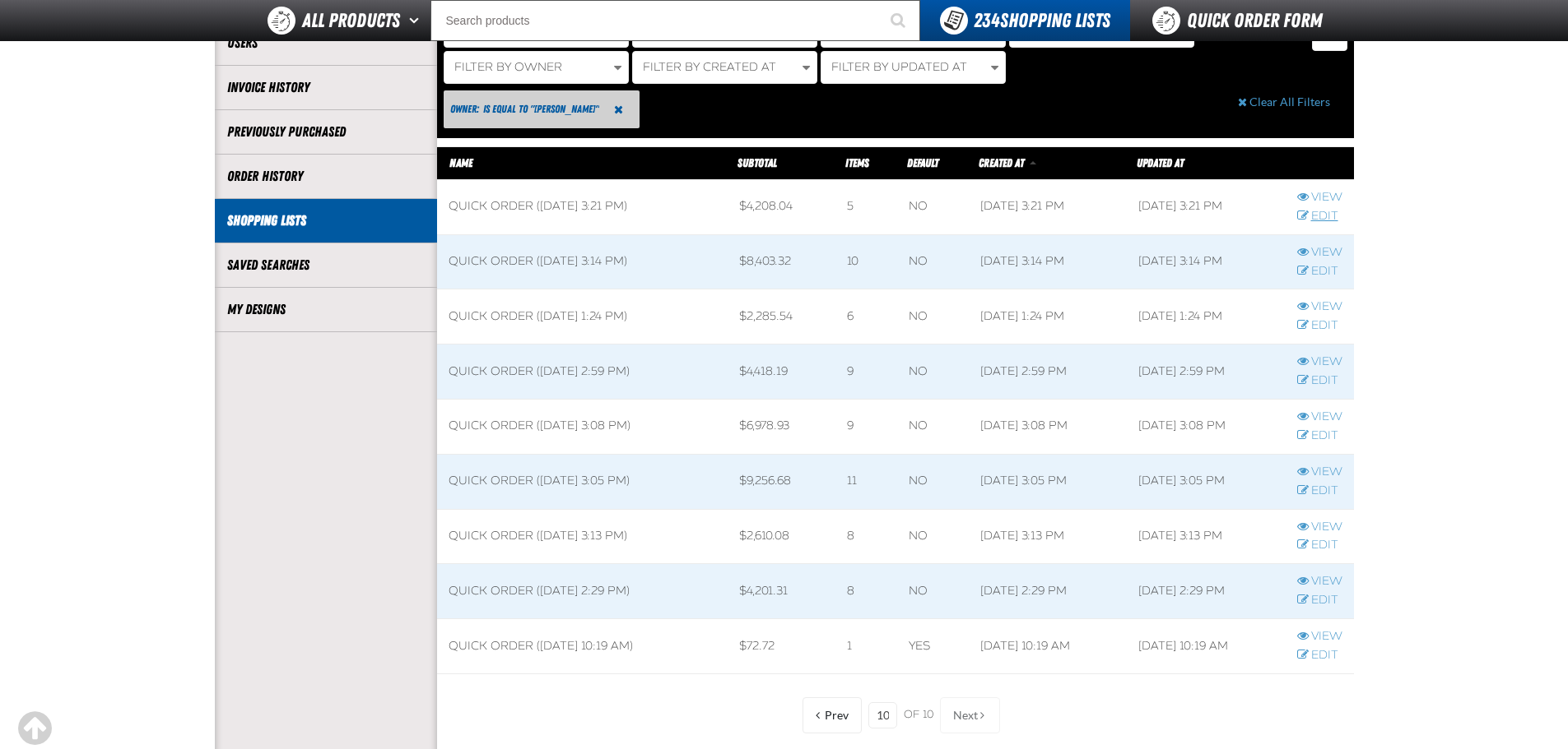
click at [1328, 218] on link "Edit" at bounding box center [1319, 217] width 45 height 15
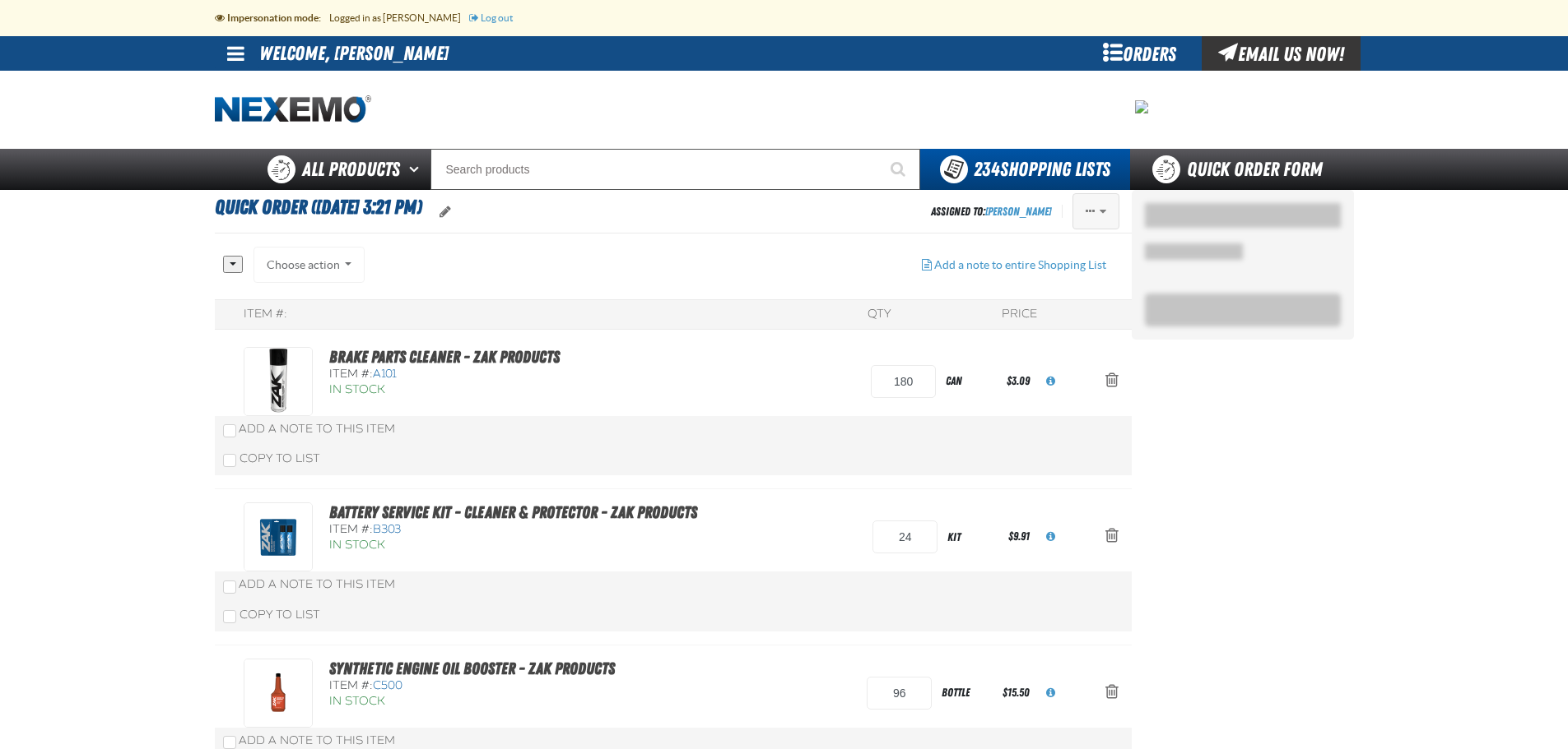
click at [1100, 206] on span "Actions of Quick Order (11/22/2021, 3:21 PM)" at bounding box center [1103, 212] width 7 height 12
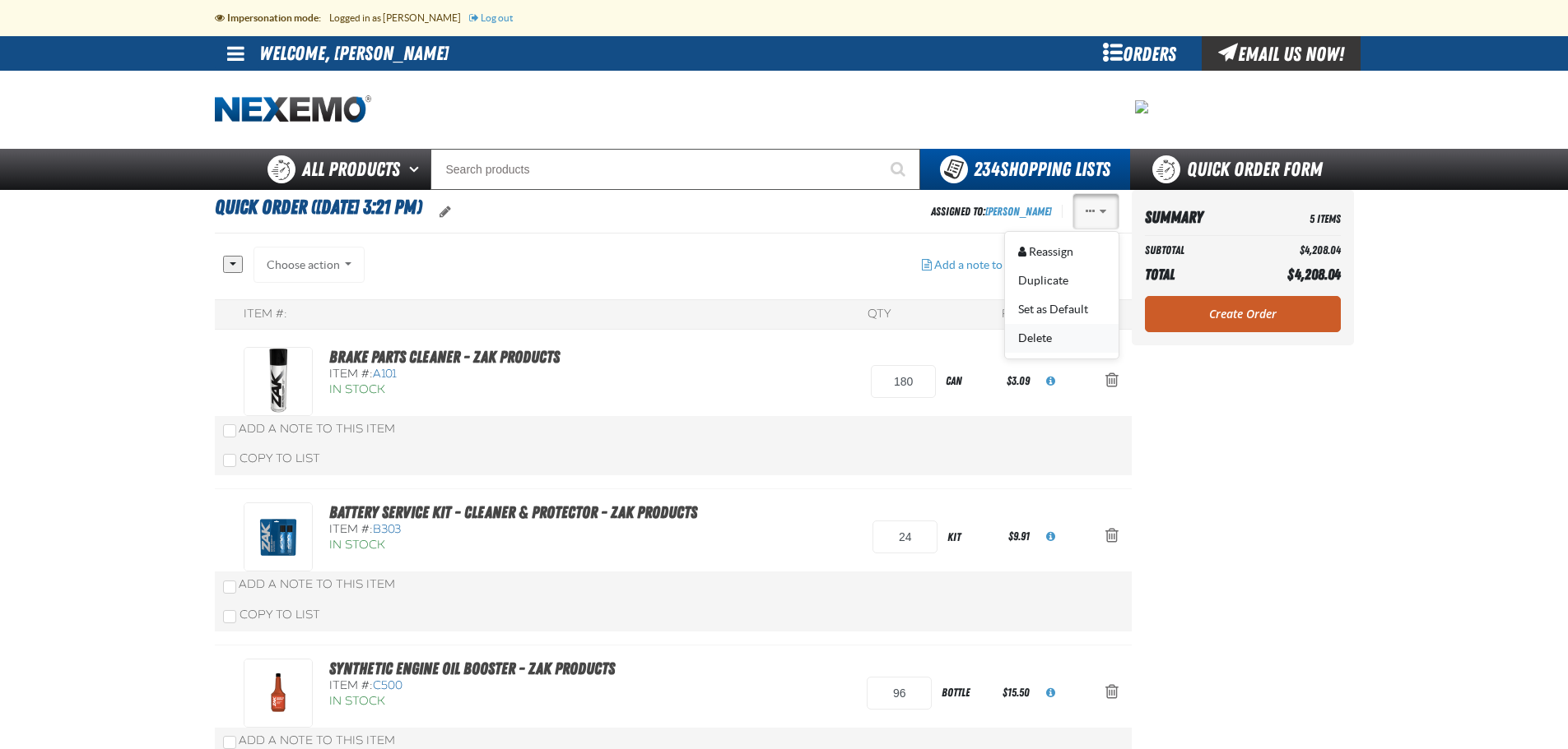
click at [1046, 338] on button "Delete" at bounding box center [1062, 338] width 113 height 29
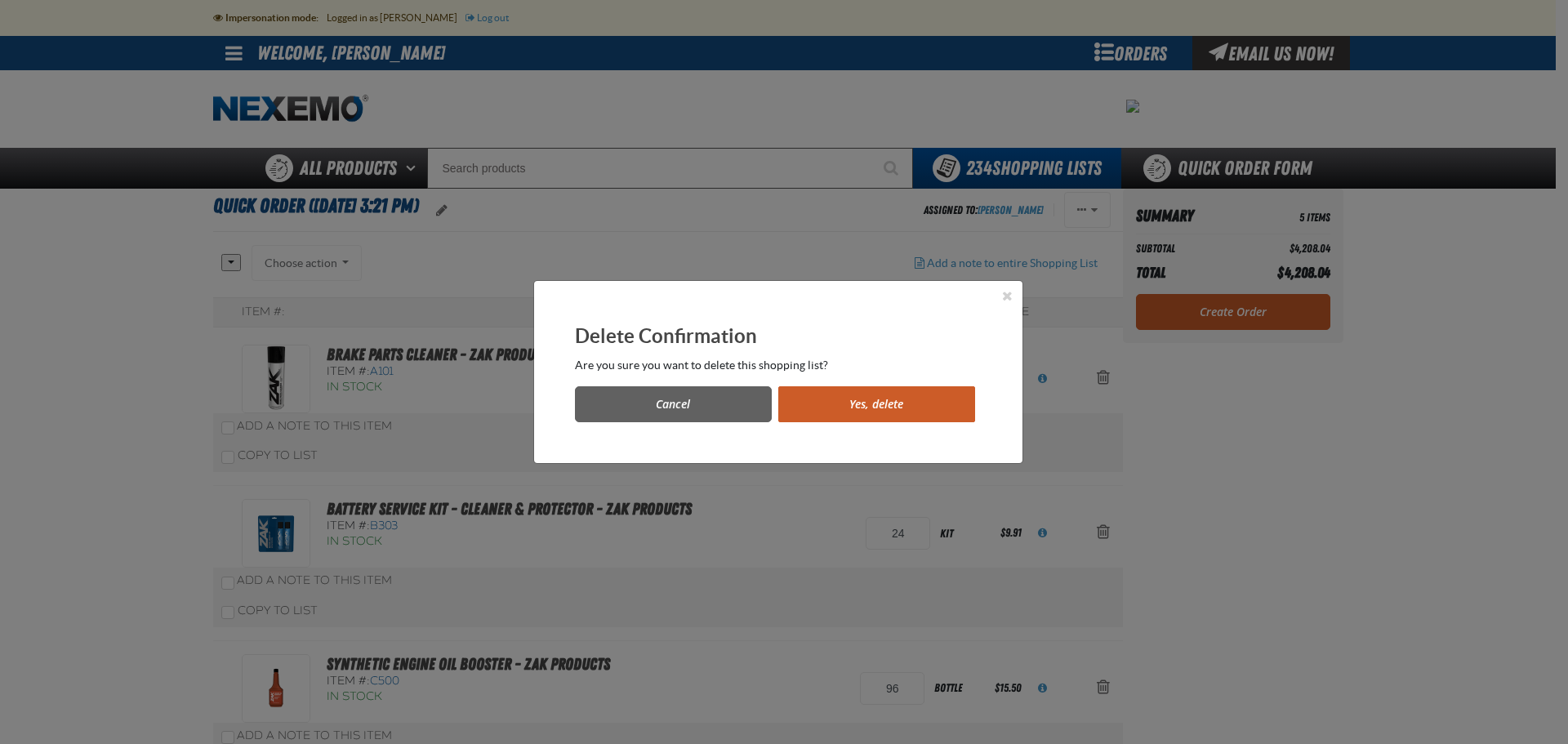
click at [934, 414] on button "Yes, delete" at bounding box center [876, 404] width 197 height 36
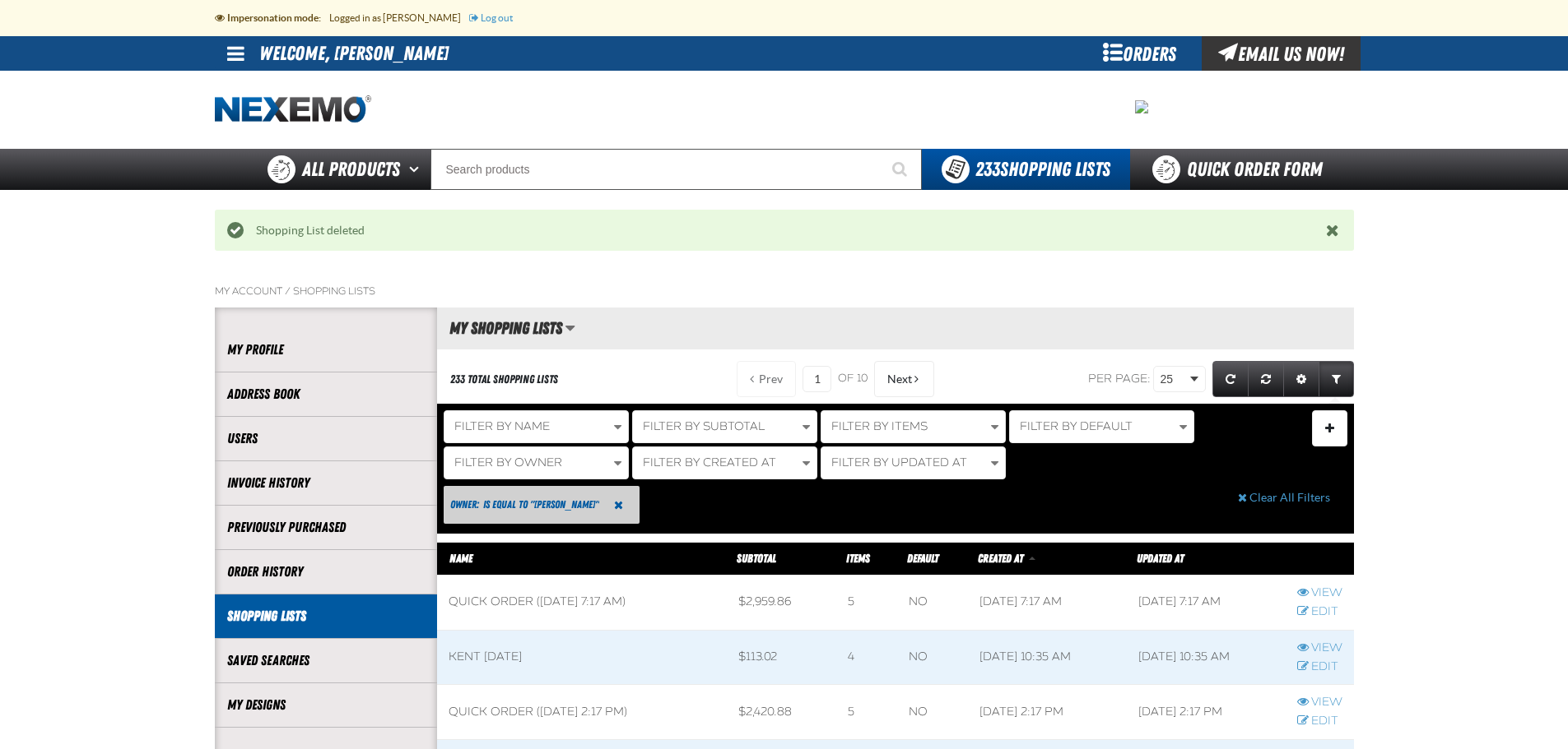
scroll to position [1, 1]
drag, startPoint x: 823, startPoint y: 383, endPoint x: 748, endPoint y: 386, distance: 75.1
click at [748, 384] on div "Prev 1 of 10 Next" at bounding box center [829, 379] width 210 height 36
type input "10"
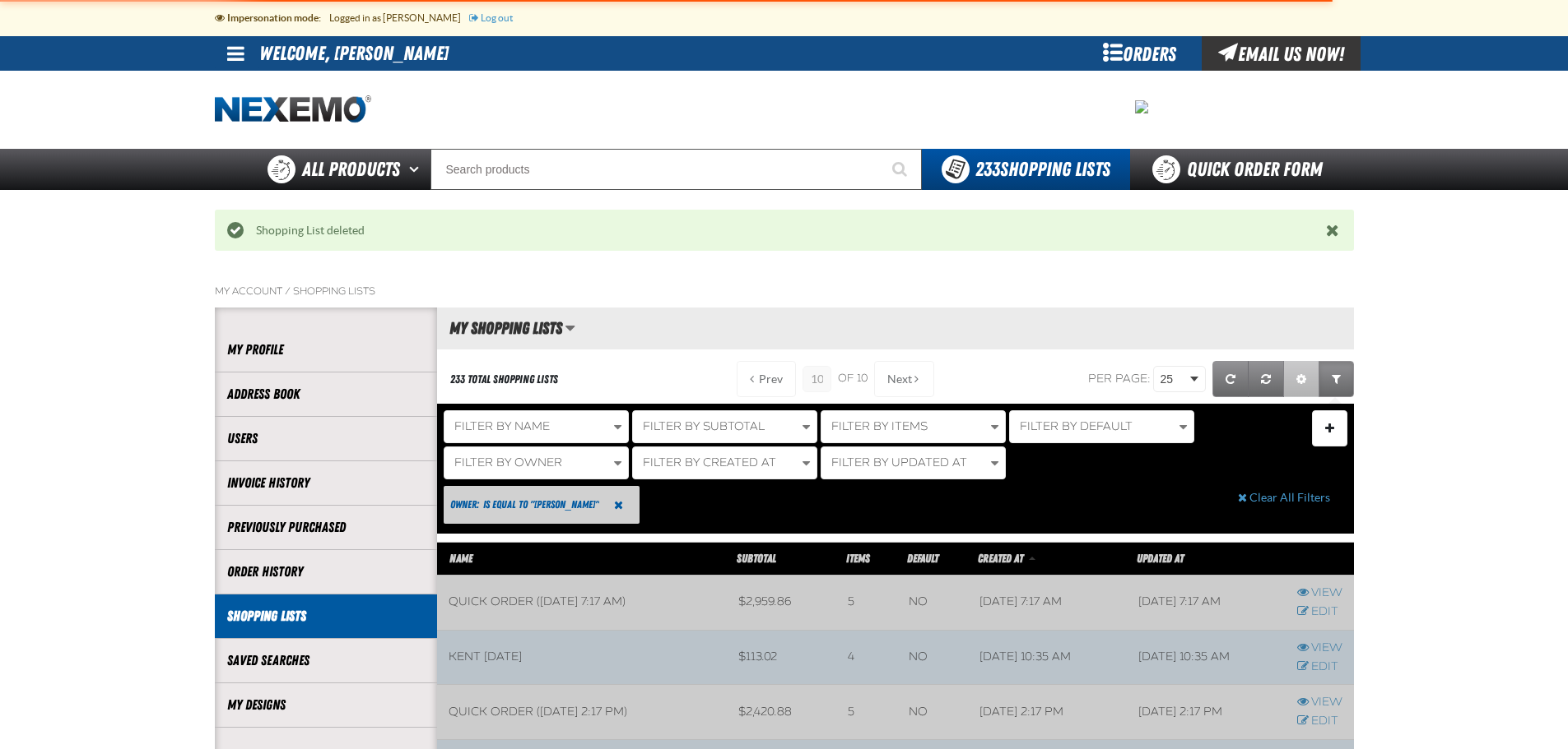
scroll to position [484, 917]
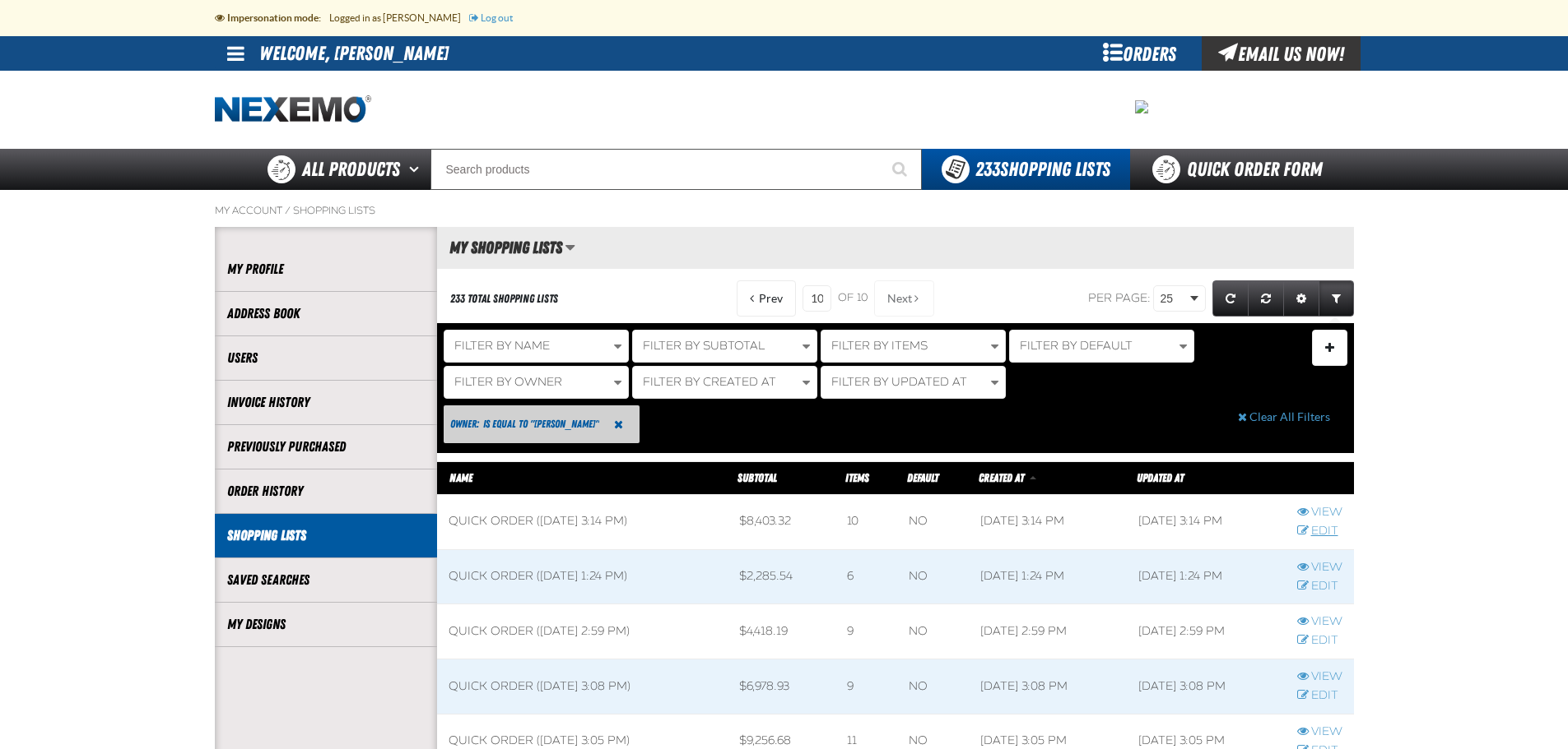
click at [1336, 531] on link "Edit" at bounding box center [1319, 531] width 45 height 15
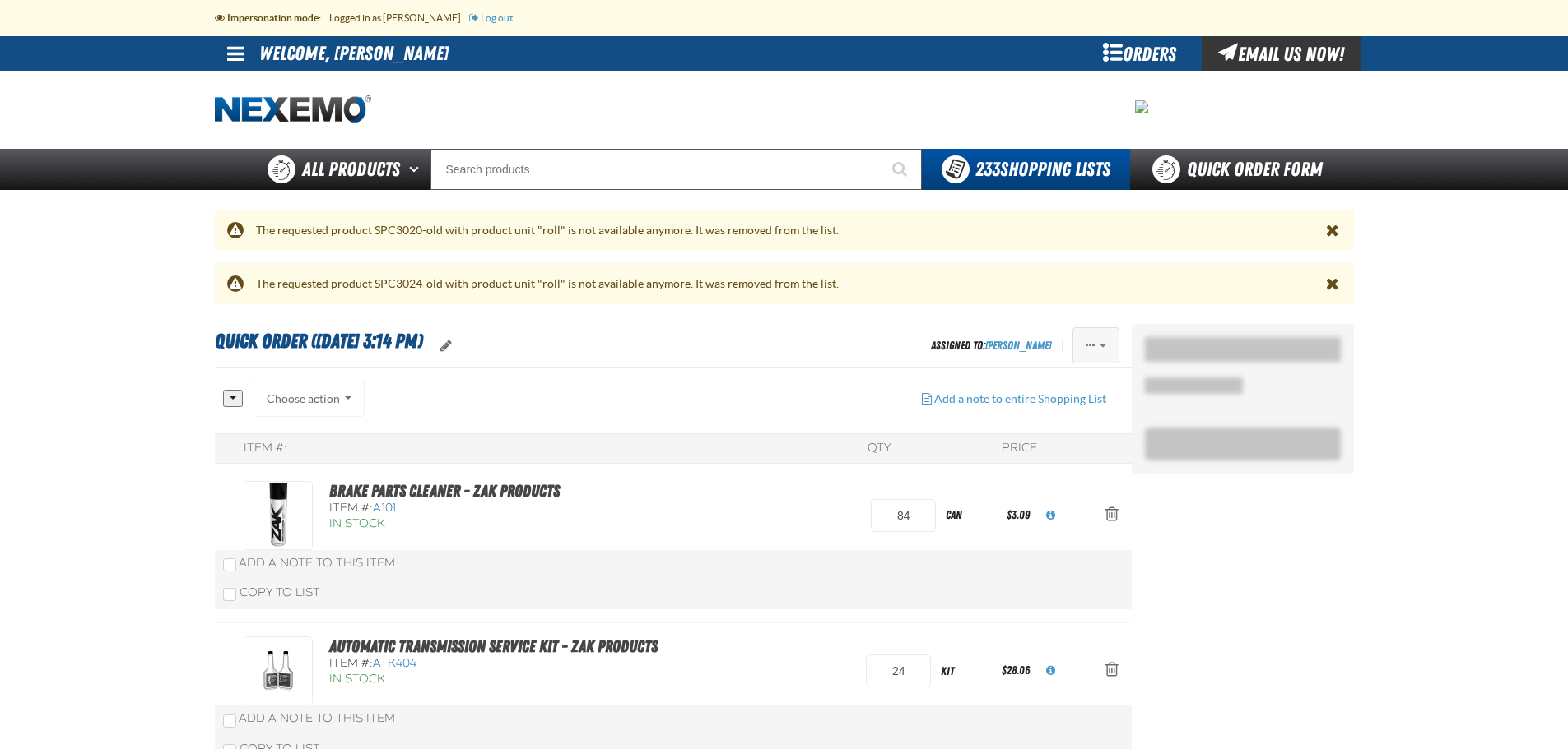
click at [1100, 335] on button "Actions of Quick Order (11/12/2021, 3:14 PM)" at bounding box center [1095, 345] width 47 height 36
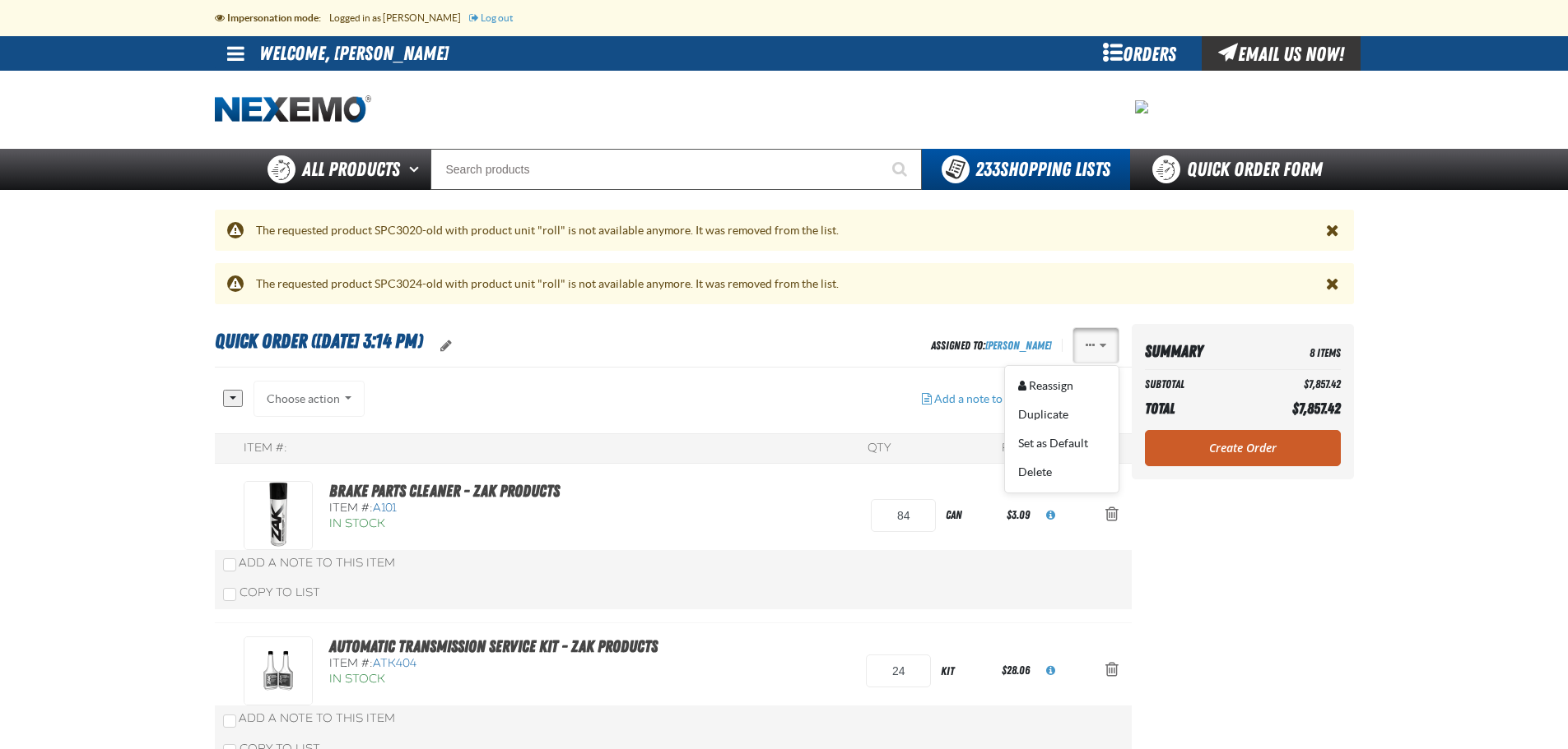
click at [1029, 487] on div "Reassign Duplicate Set as Default Delete" at bounding box center [1062, 430] width 115 height 129
click at [1090, 347] on span "Actions of Quick Order (11/12/2021, 3:14 PM)" at bounding box center [1090, 345] width 9 height 12
click at [1041, 465] on button "Delete" at bounding box center [1062, 471] width 113 height 29
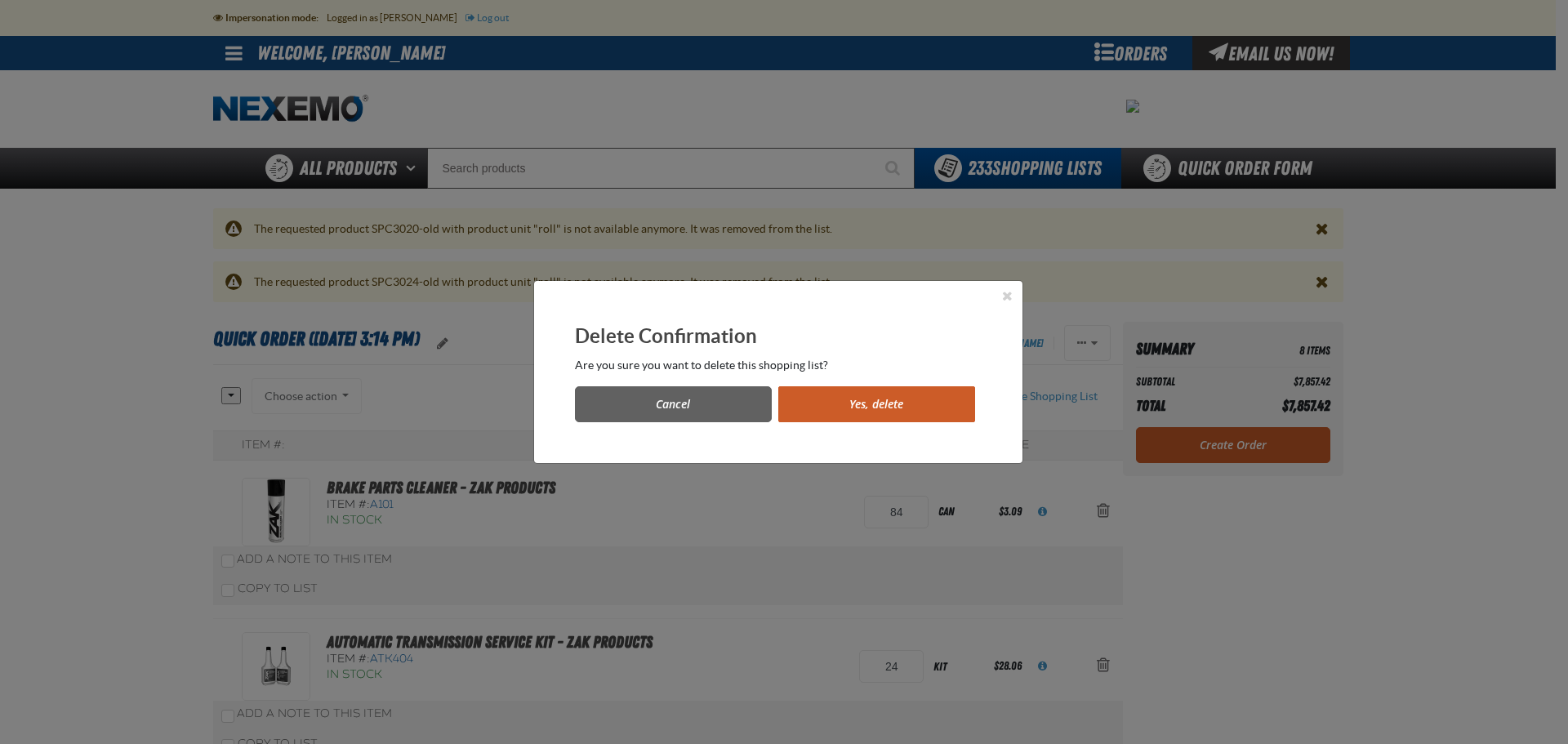
click at [913, 403] on button "Yes, delete" at bounding box center [876, 404] width 197 height 36
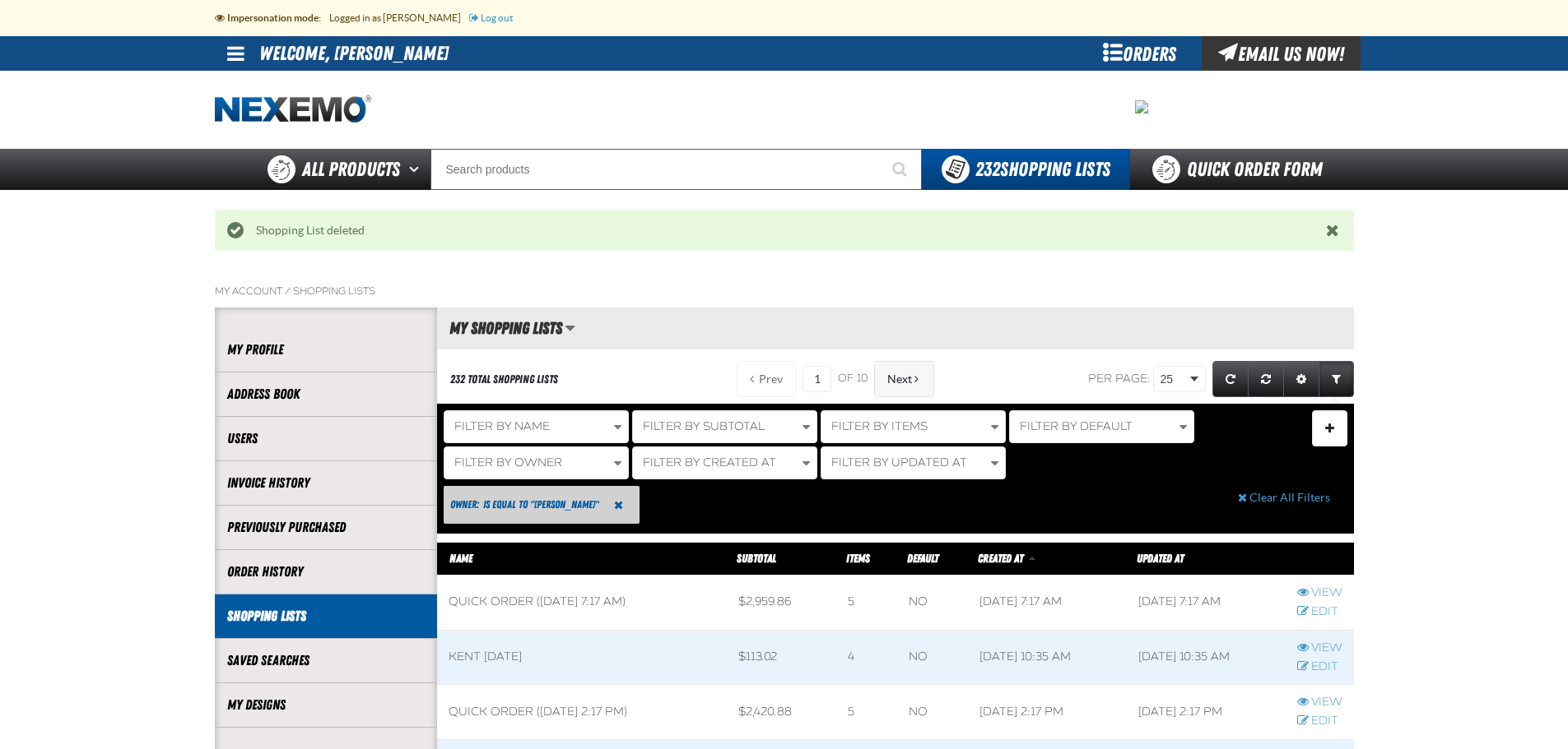
scroll to position [1, 1]
drag, startPoint x: 824, startPoint y: 382, endPoint x: 781, endPoint y: 392, distance: 44.1
click at [781, 392] on div "Prev 1 of 10 Next" at bounding box center [829, 379] width 210 height 36
type input "10"
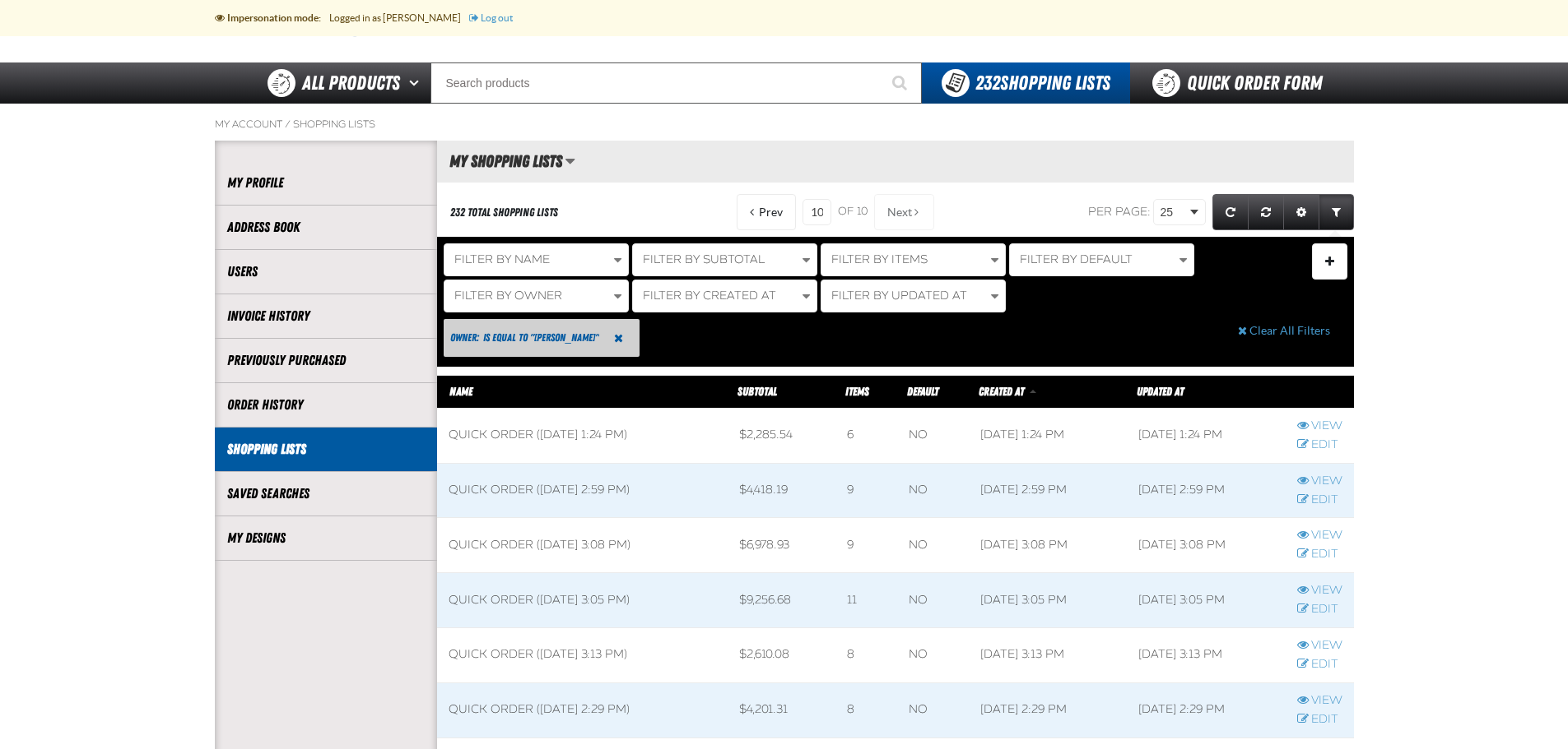
scroll to position [82, 0]
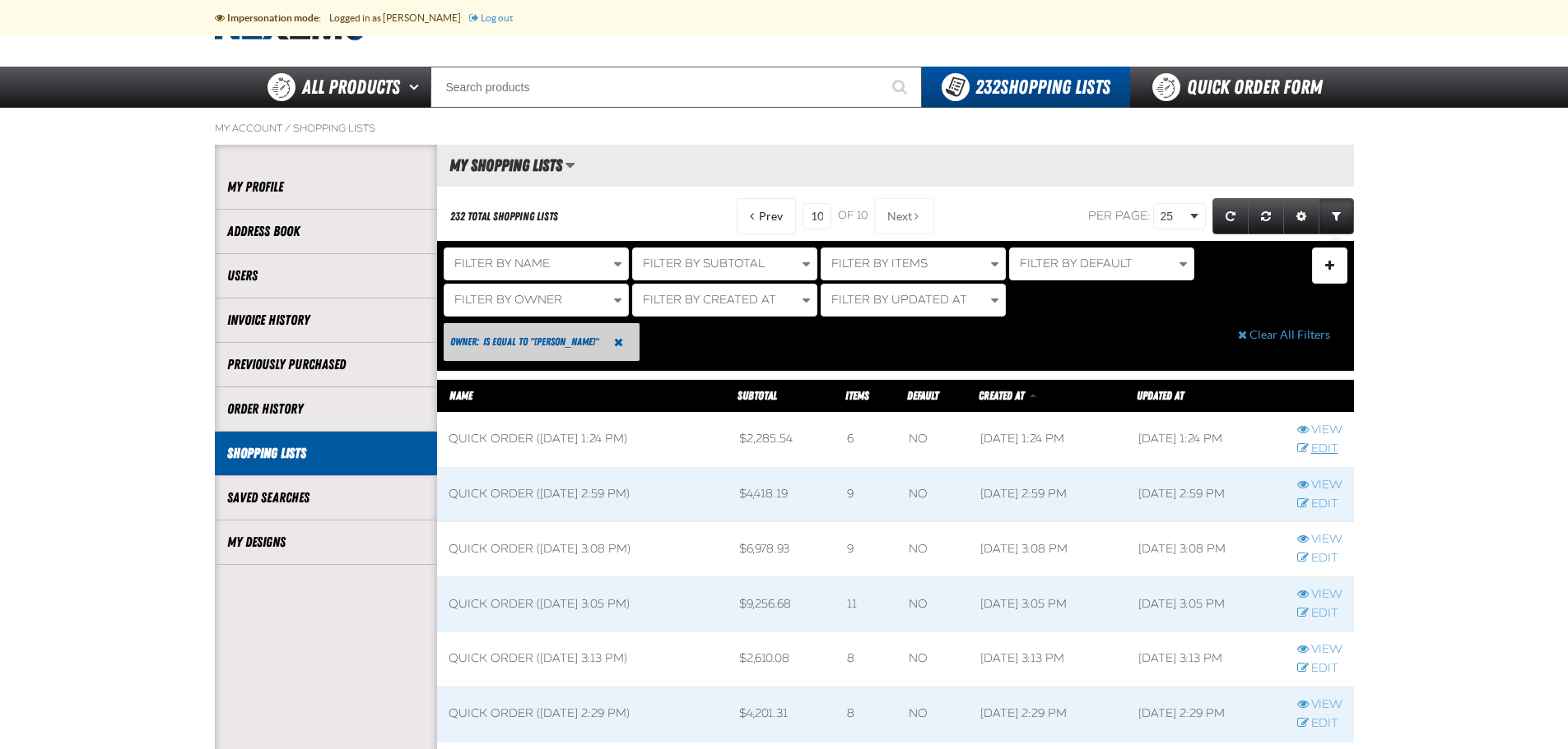
click at [1320, 454] on link "Edit" at bounding box center [1319, 449] width 45 height 15
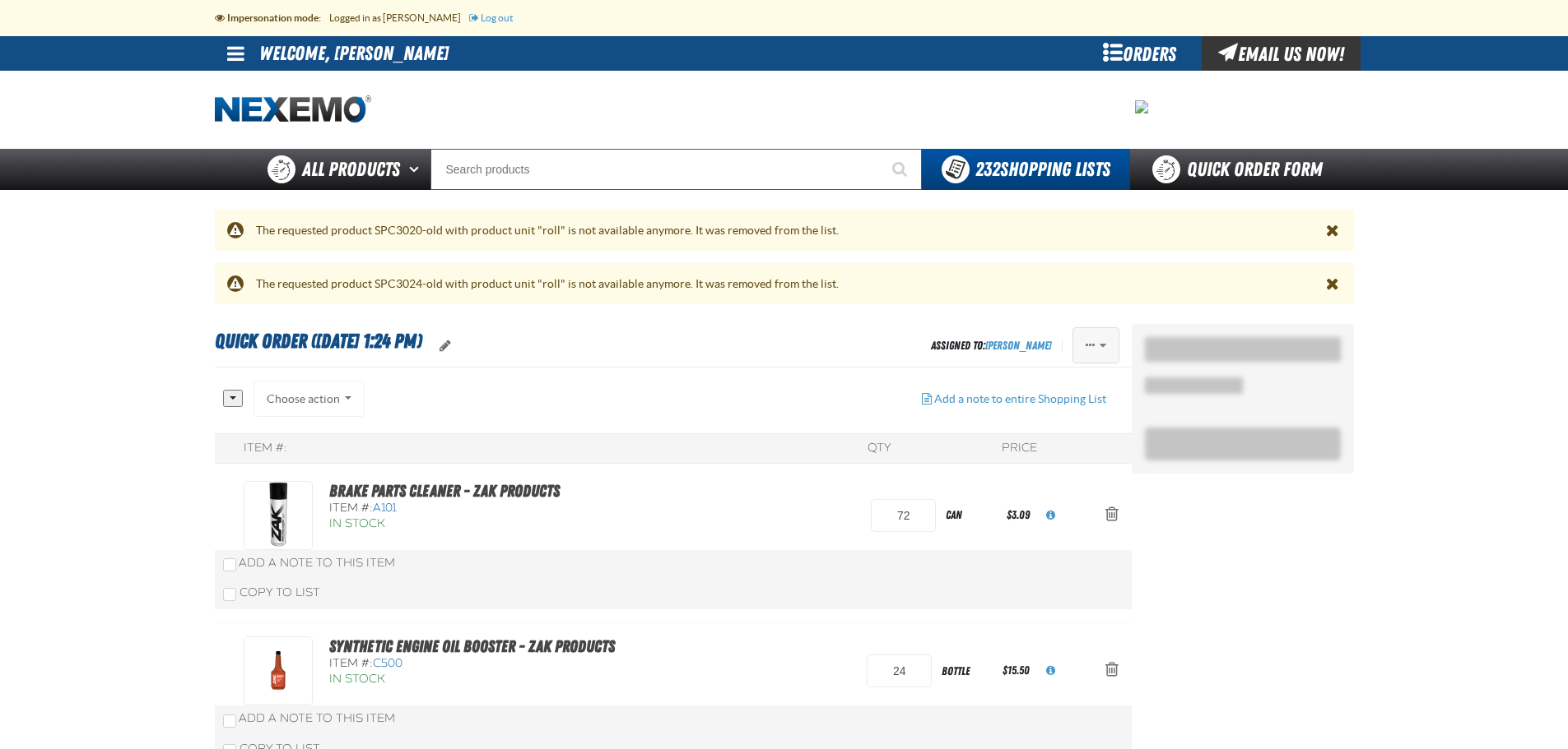
click at [1079, 336] on button "Actions of Quick Order (11/8/2021, 1:24 PM)" at bounding box center [1095, 345] width 47 height 36
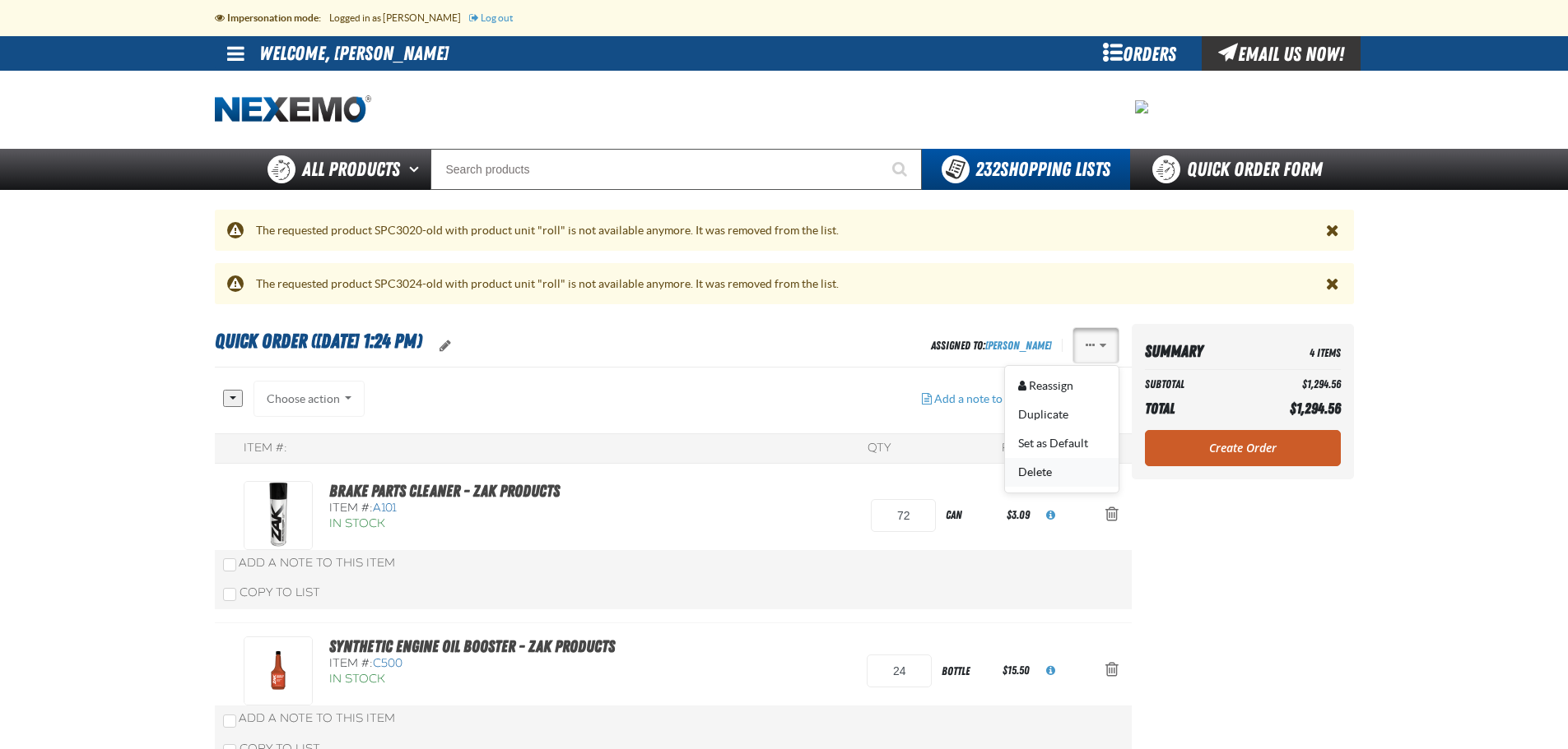
click at [1057, 459] on button "Delete" at bounding box center [1062, 471] width 113 height 29
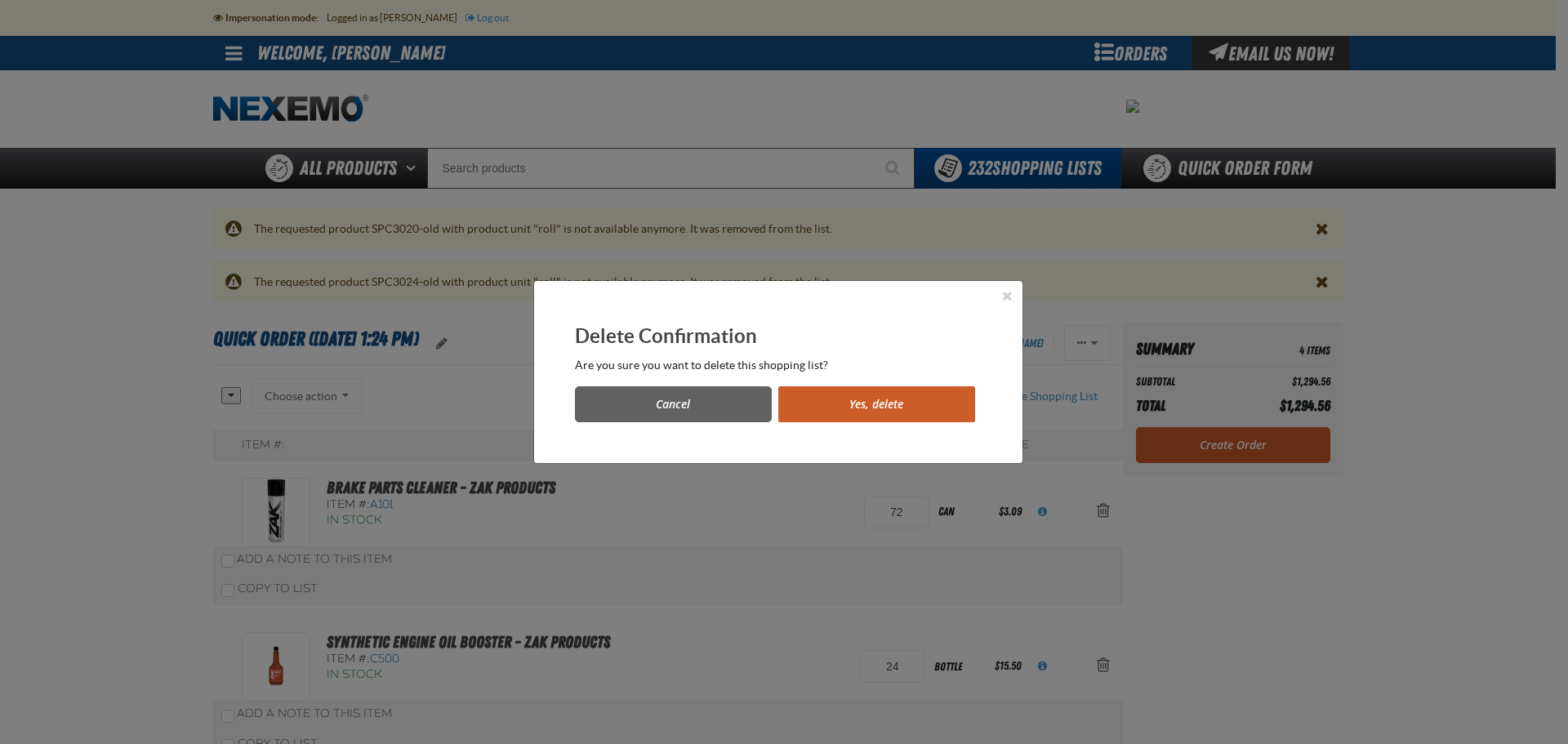
click at [918, 394] on button "Yes, delete" at bounding box center [876, 404] width 197 height 36
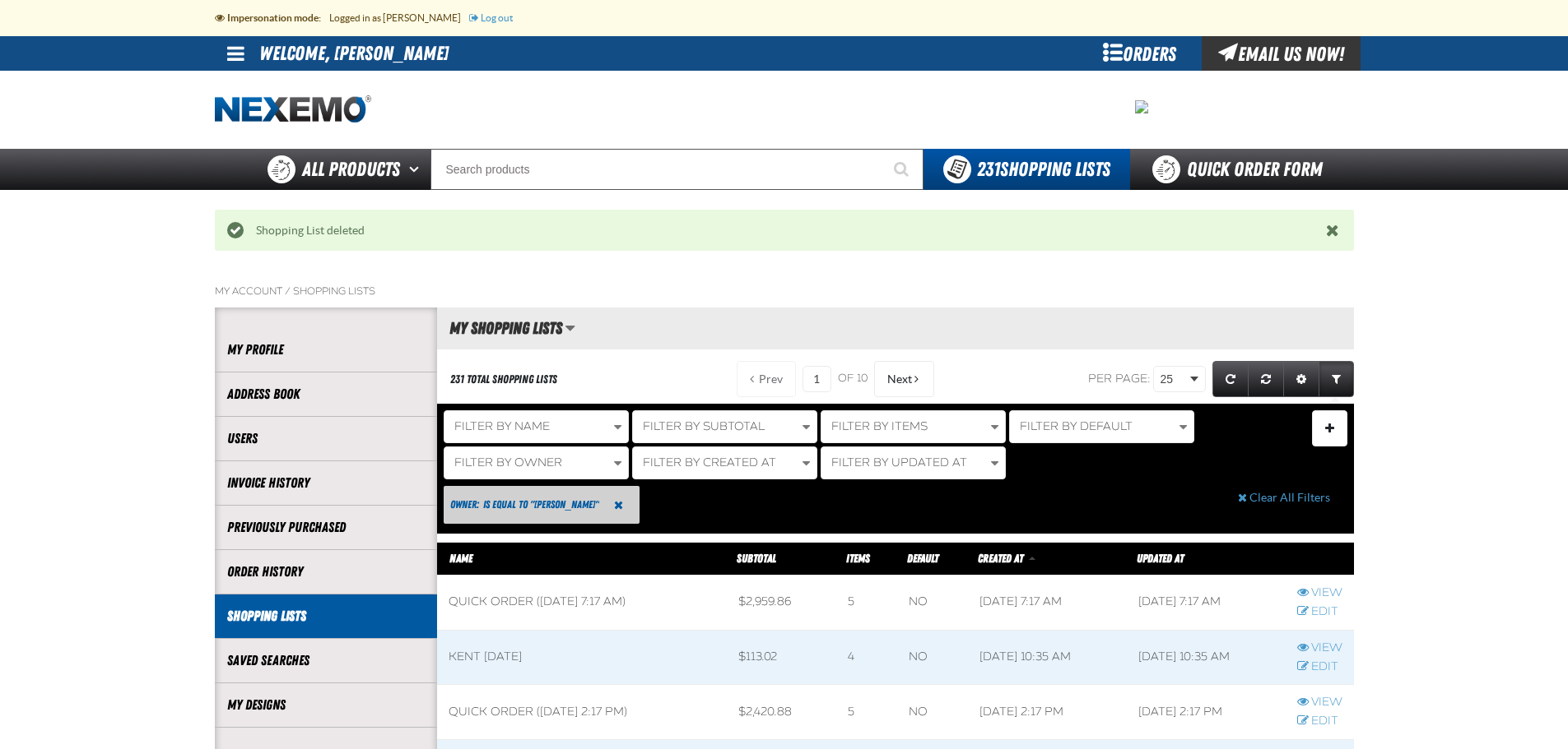
scroll to position [1, 1]
drag, startPoint x: 817, startPoint y: 381, endPoint x: 774, endPoint y: 386, distance: 43.3
click at [771, 384] on div "Prev 1 of 10 Next" at bounding box center [829, 379] width 210 height 36
type input "10"
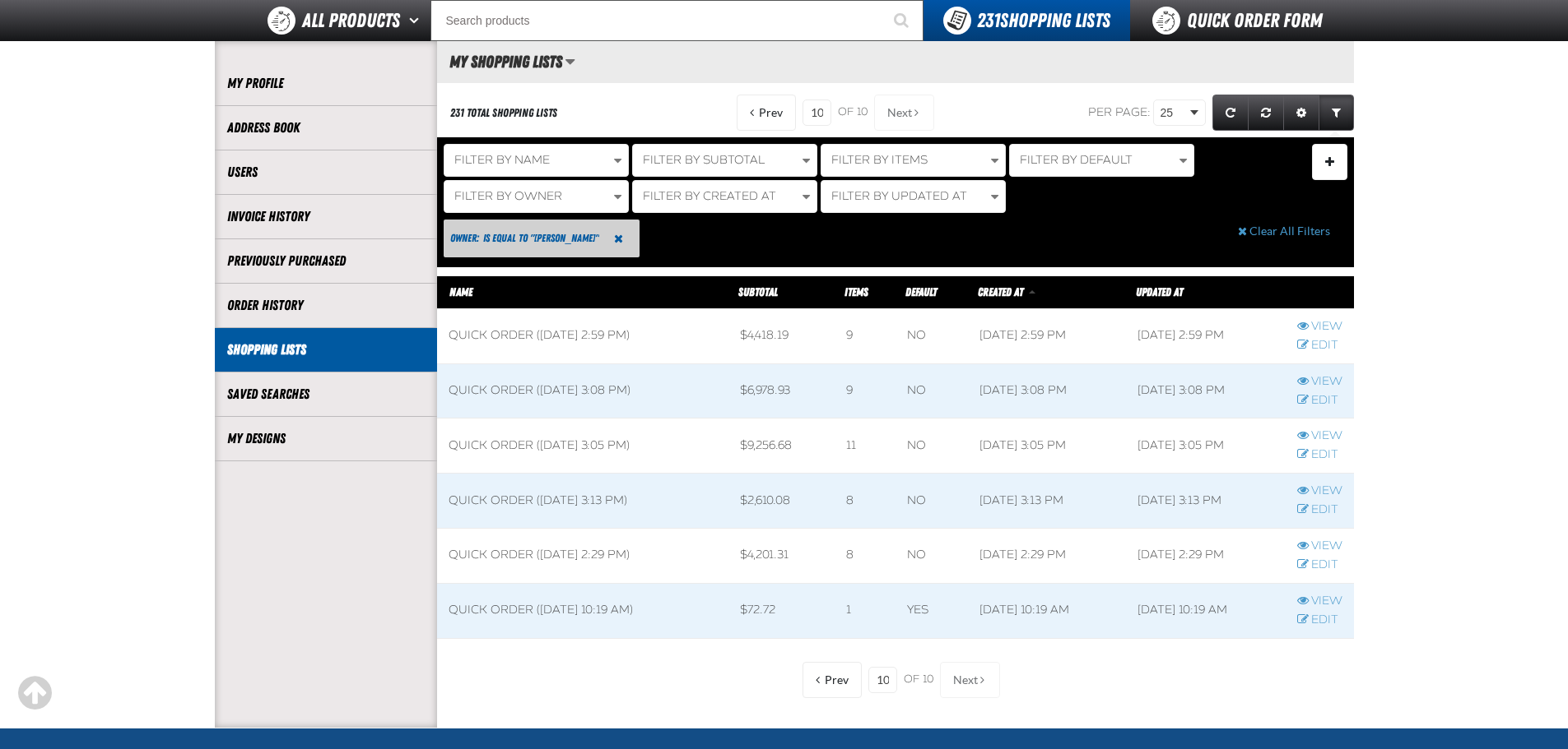
scroll to position [164, 0]
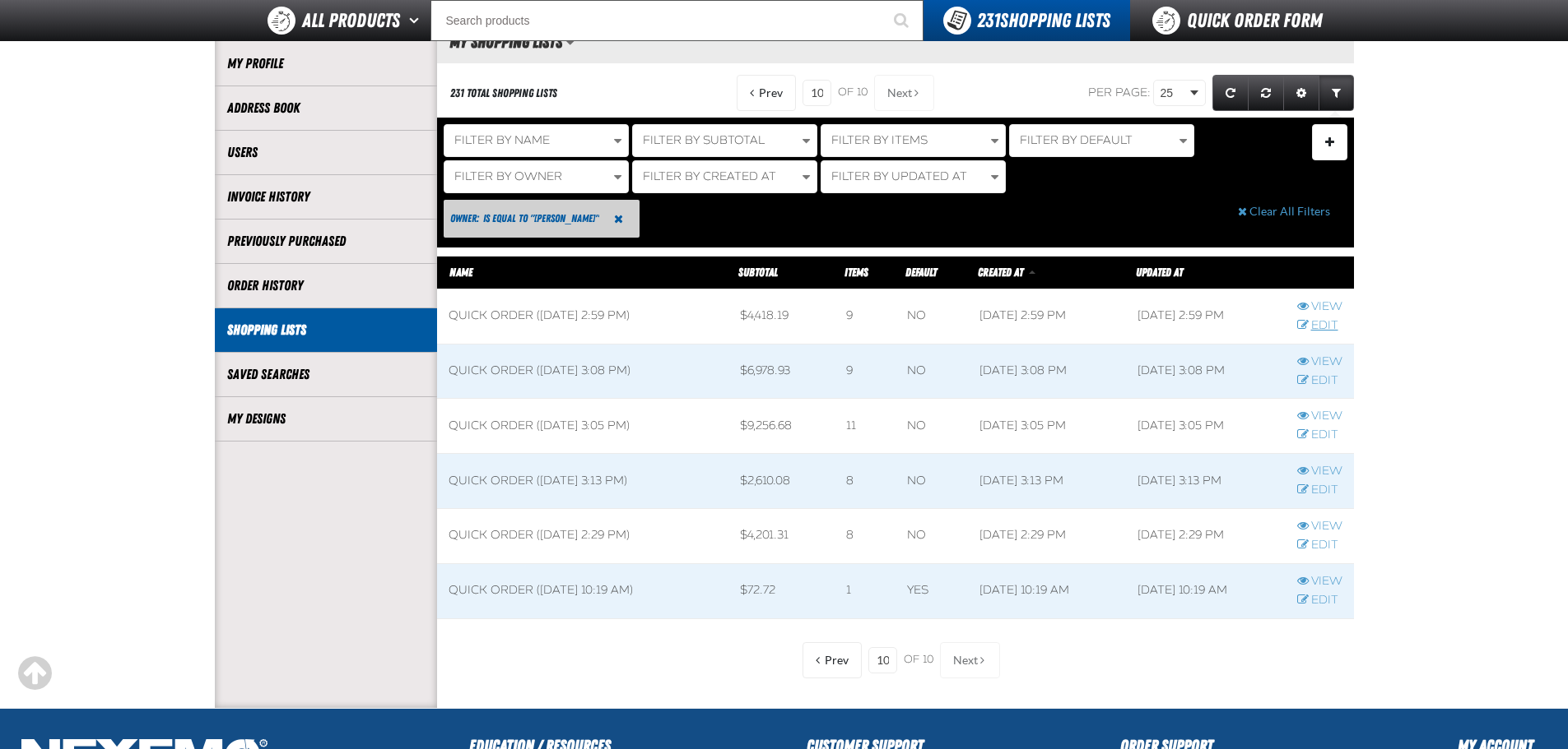
click at [1331, 330] on link "Edit" at bounding box center [1319, 326] width 45 height 15
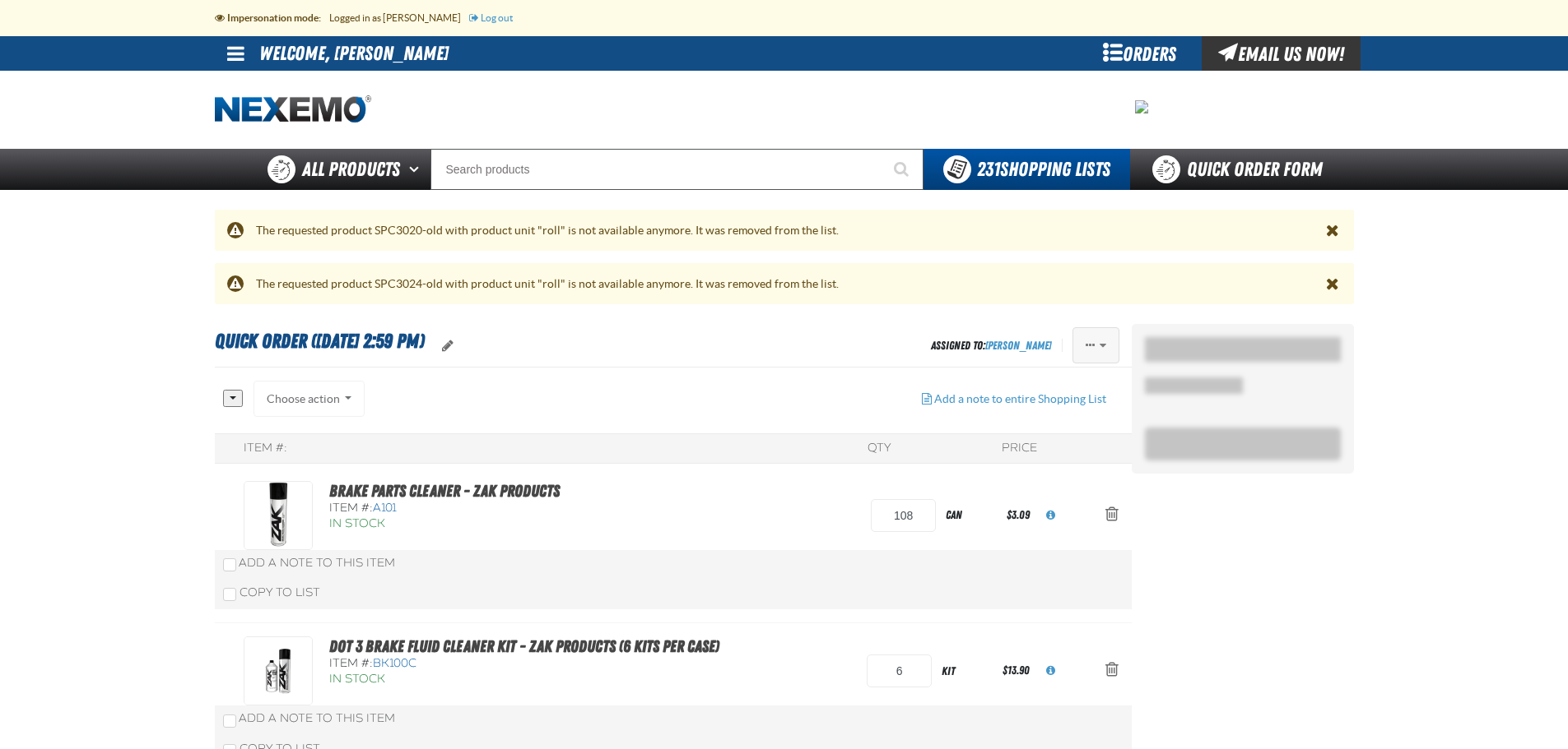
click at [1091, 355] on button "Actions of Quick Order (11/1/2021, 2:59 PM)" at bounding box center [1095, 345] width 47 height 36
click at [1027, 469] on button "Delete" at bounding box center [1062, 471] width 113 height 29
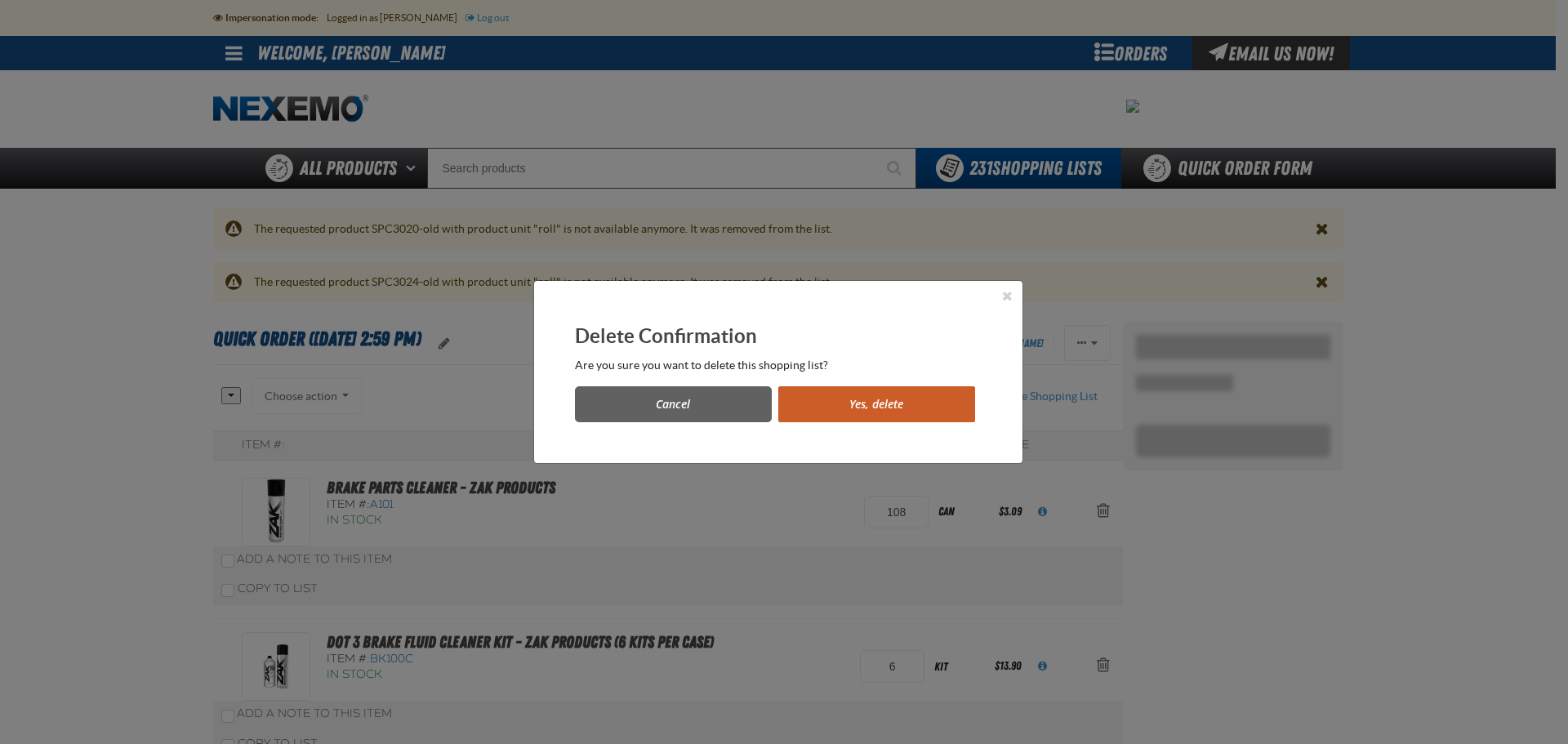
click at [930, 408] on button "Yes, delete" at bounding box center [876, 404] width 197 height 36
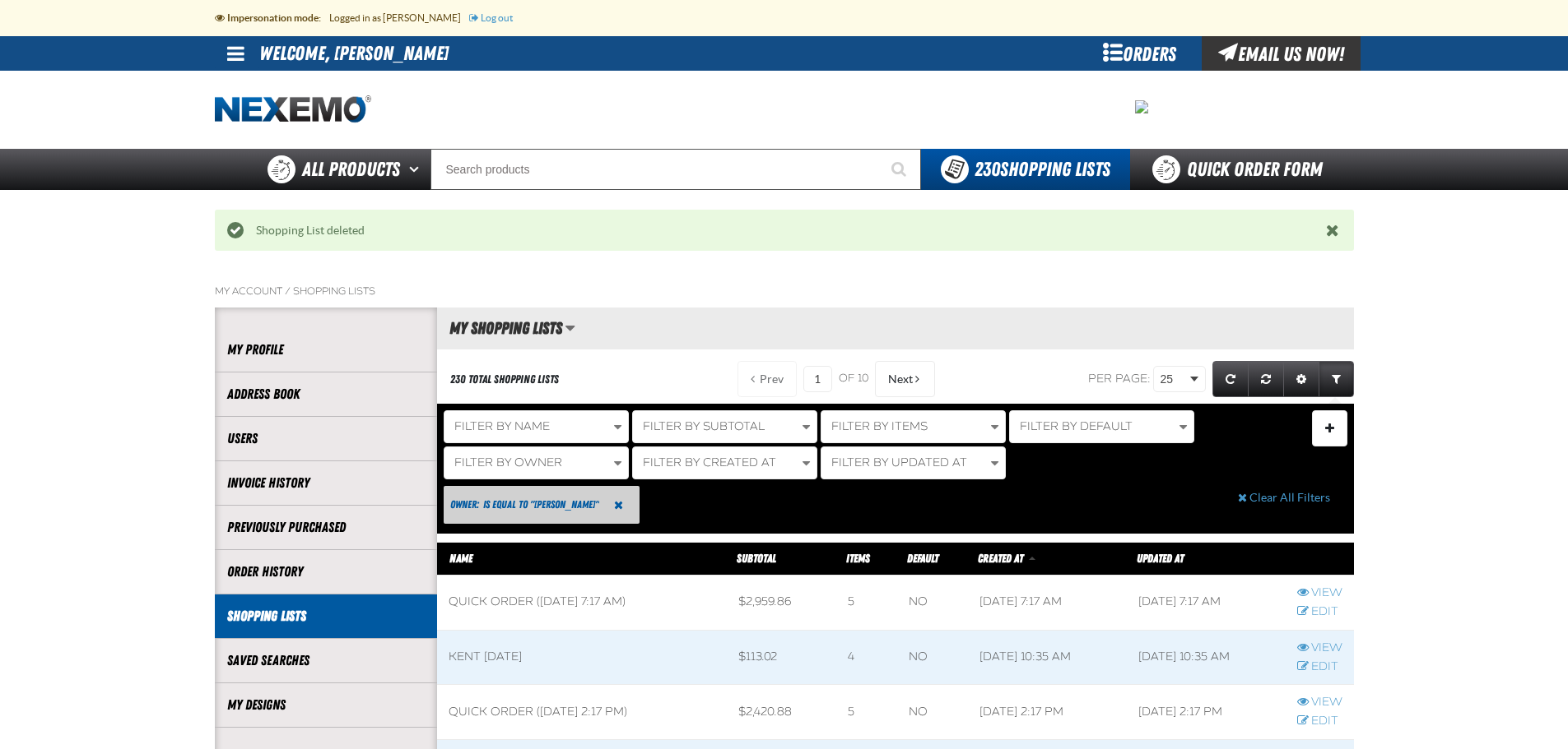
scroll to position [1, 1]
drag, startPoint x: 827, startPoint y: 375, endPoint x: 775, endPoint y: 377, distance: 52.0
click at [775, 377] on div "Prev 1 of 10 Next" at bounding box center [830, 379] width 210 height 36
type input "10"
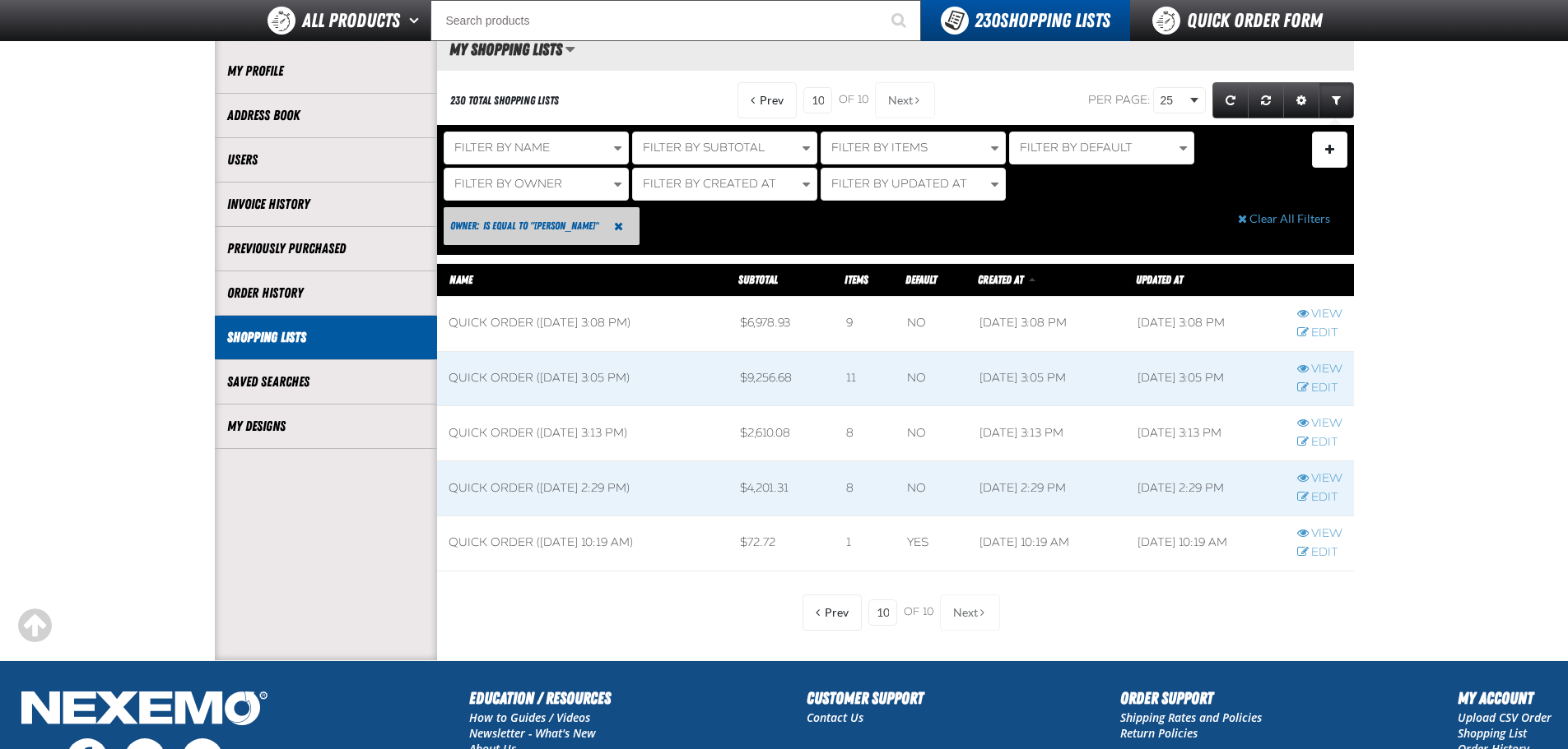
scroll to position [164, 0]
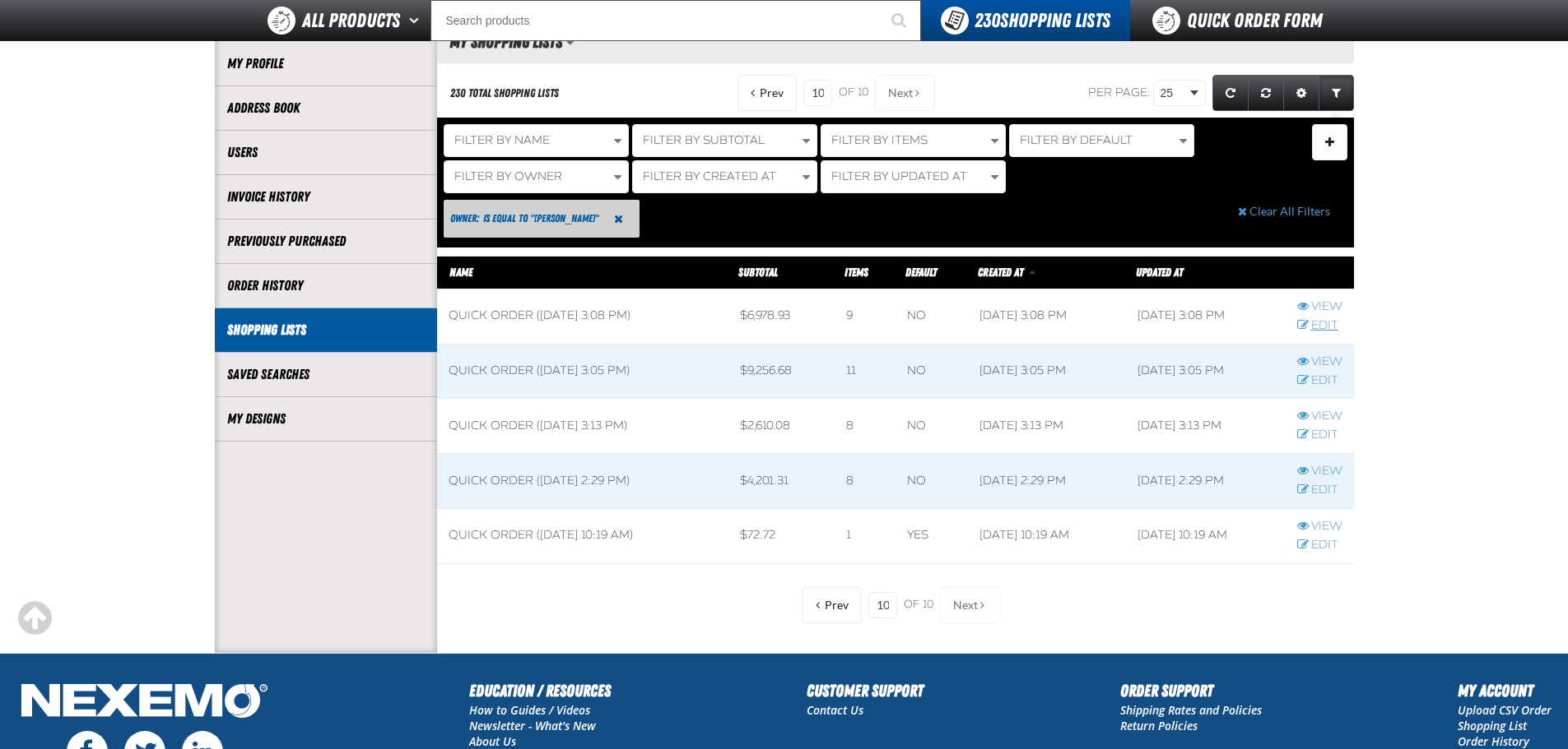
click at [1321, 327] on link "Edit" at bounding box center [1319, 326] width 45 height 15
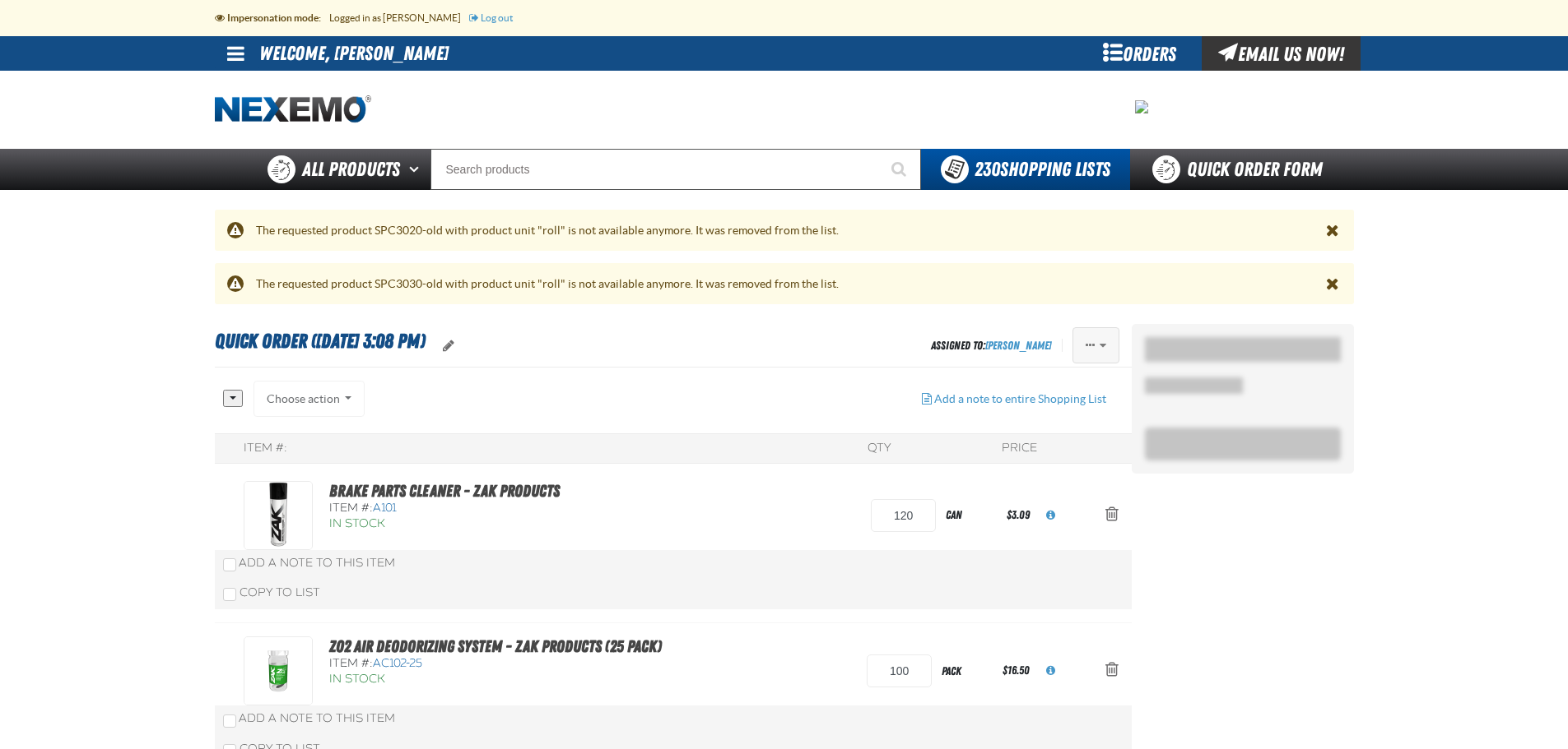
click at [1103, 344] on span "Actions of Quick Order (10/25/2021, 3:08 PM)" at bounding box center [1103, 345] width 7 height 12
click at [1033, 474] on button "Delete" at bounding box center [1062, 471] width 113 height 29
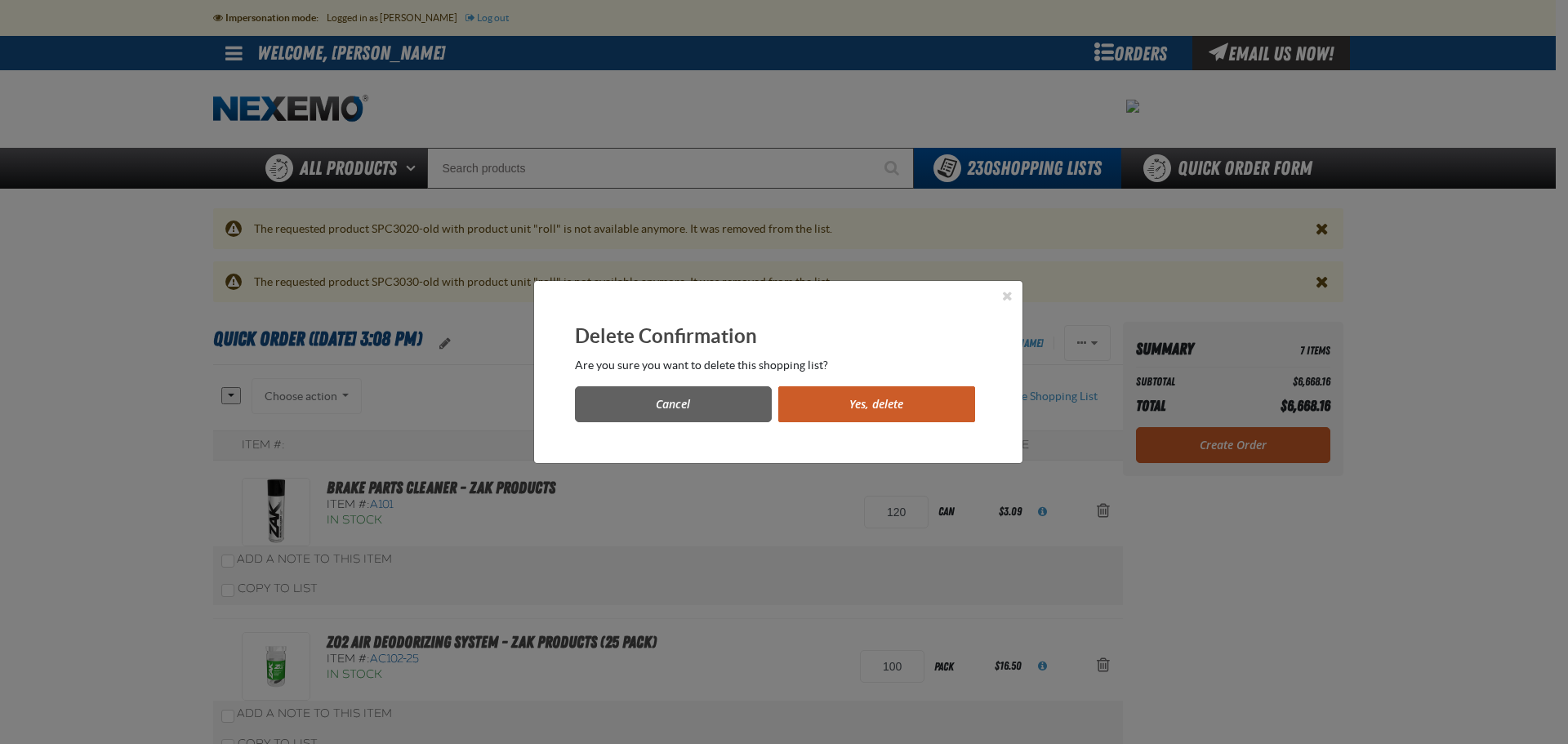
click at [890, 408] on button "Yes, delete" at bounding box center [876, 404] width 197 height 36
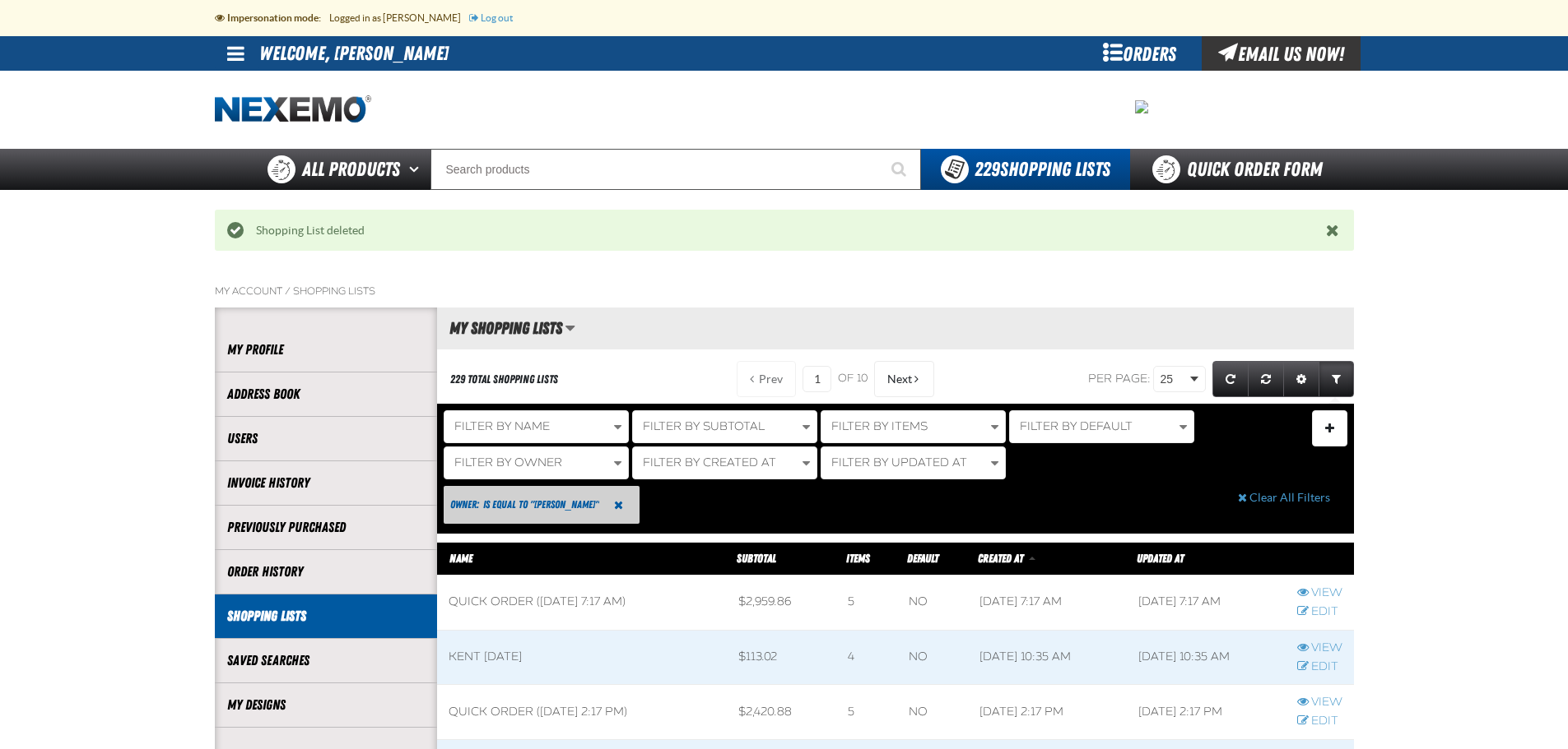
scroll to position [1, 1]
drag, startPoint x: 824, startPoint y: 372, endPoint x: 791, endPoint y: 372, distance: 33.0
click at [791, 372] on div "Prev 1 of 10 Next" at bounding box center [829, 379] width 210 height 36
type input "10"
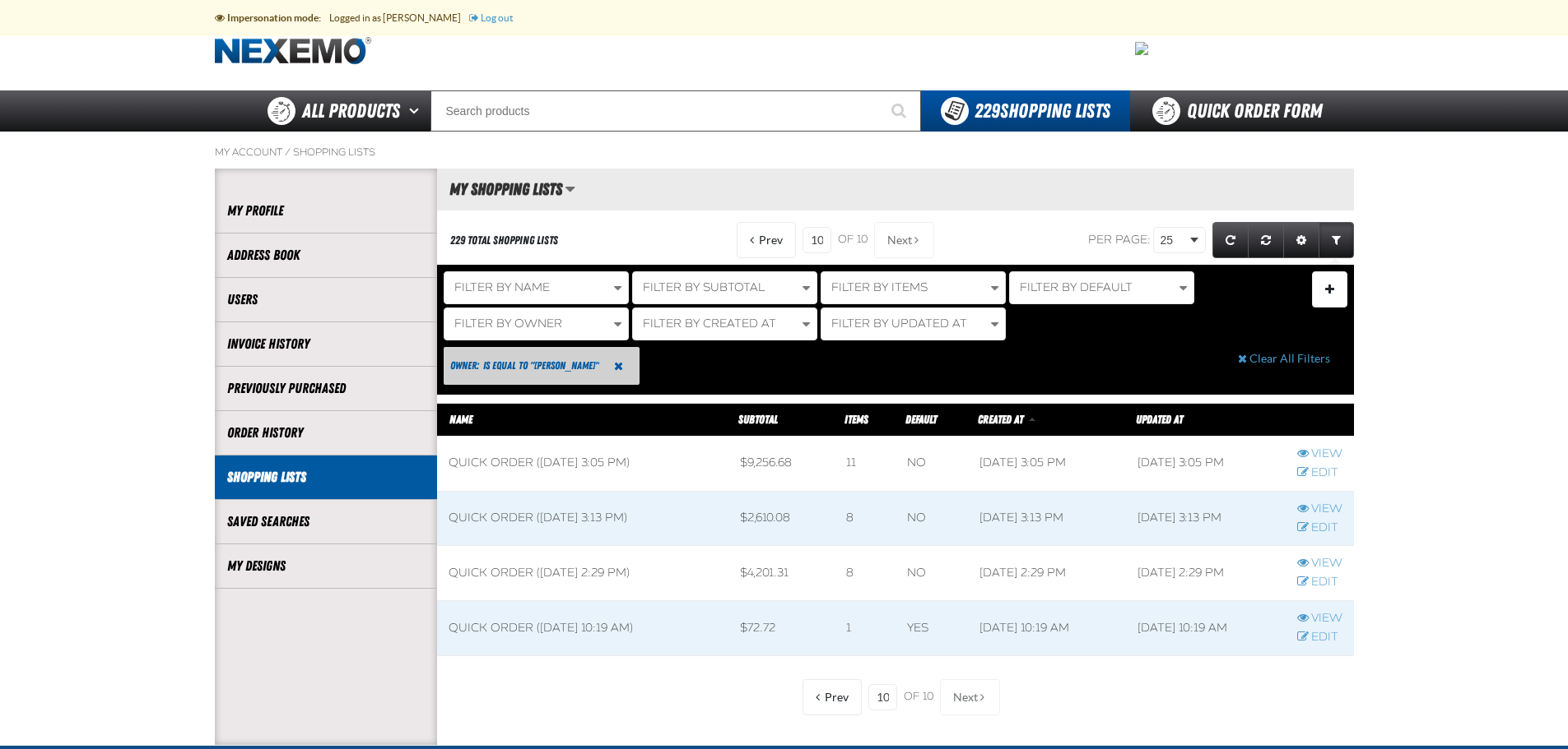
scroll to position [164, 0]
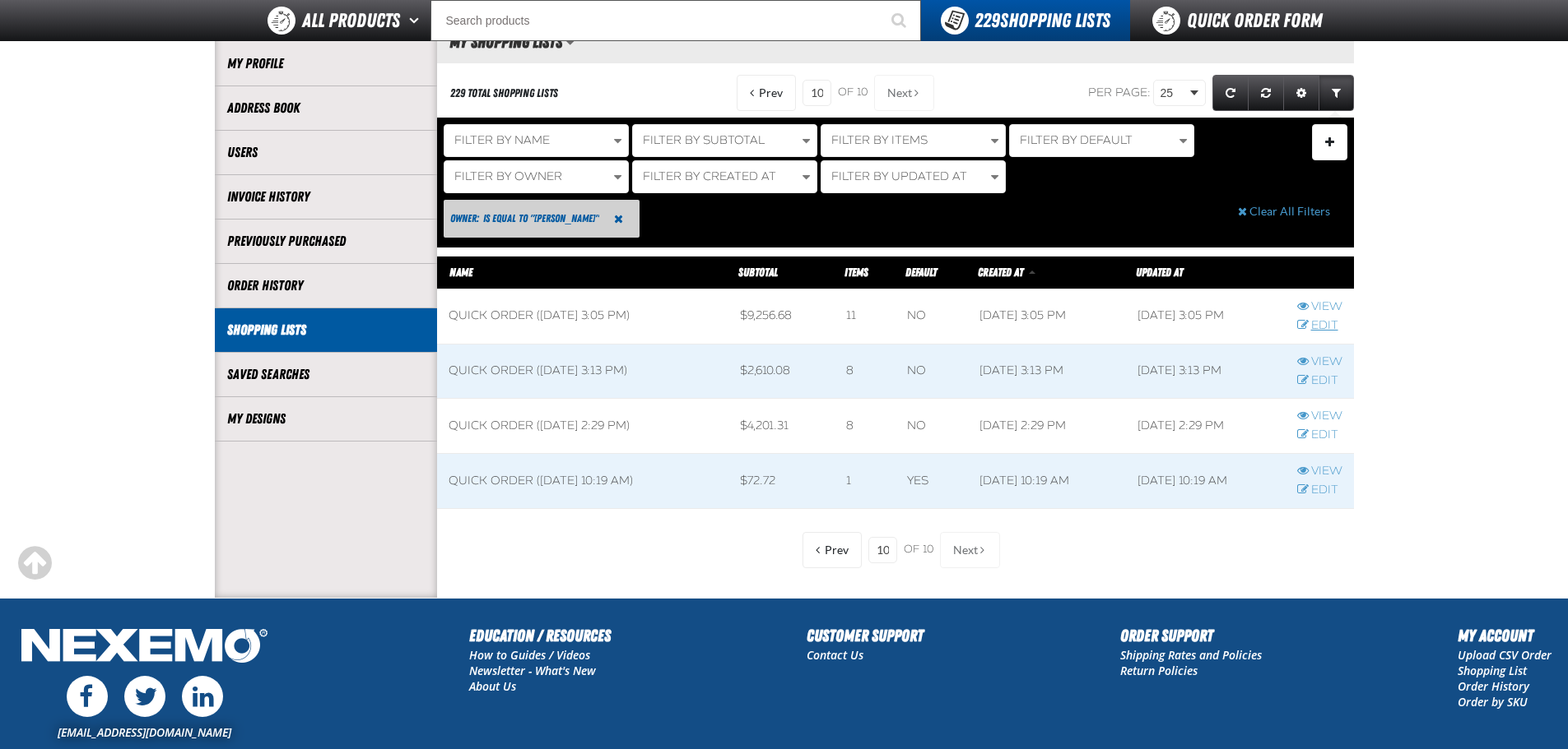
click at [1317, 322] on link "Edit" at bounding box center [1319, 326] width 45 height 15
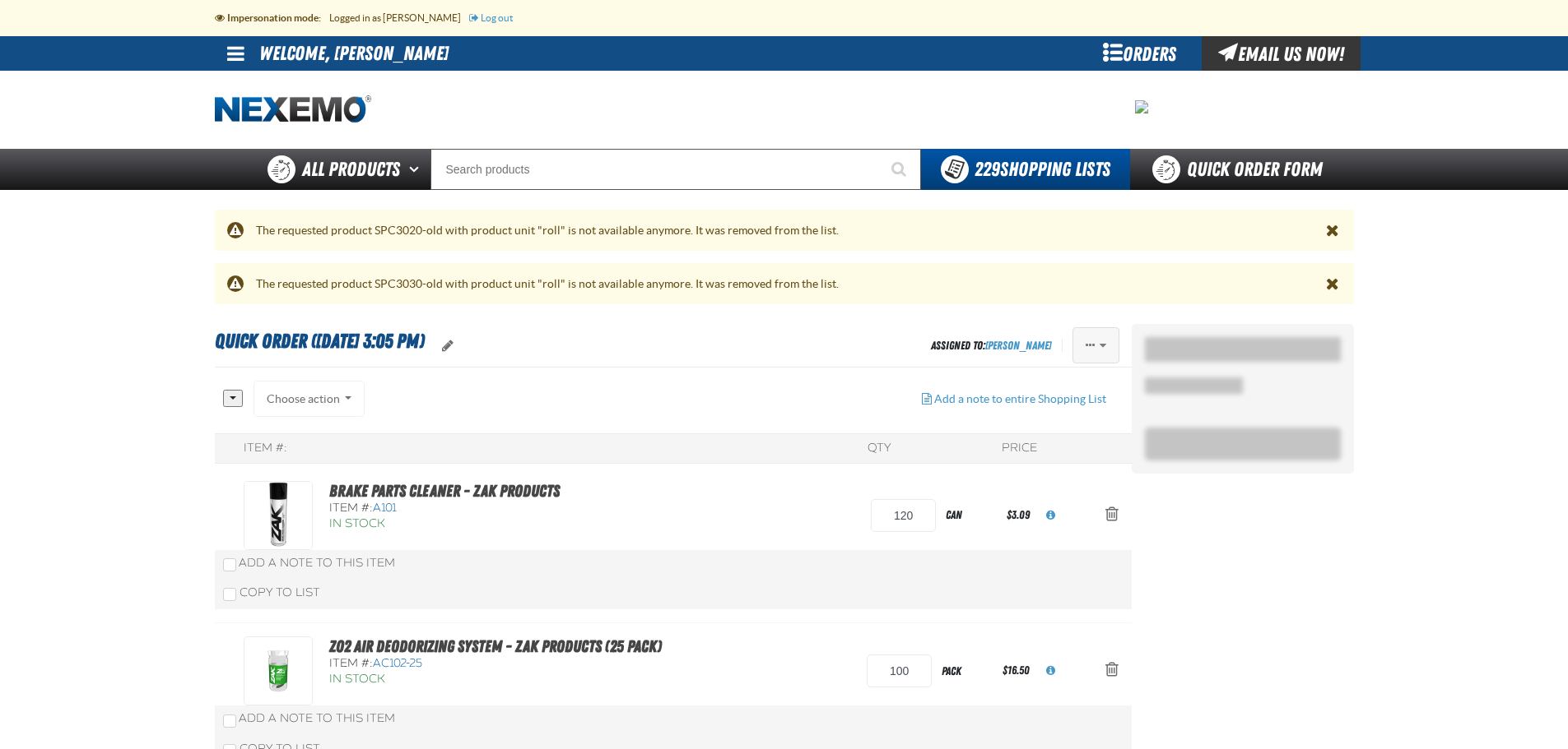
click at [1086, 344] on span "Actions of Quick Order (10/25/2021, 3:05 PM)" at bounding box center [1090, 345] width 9 height 12
click at [1028, 471] on button "Delete" at bounding box center [1062, 471] width 113 height 29
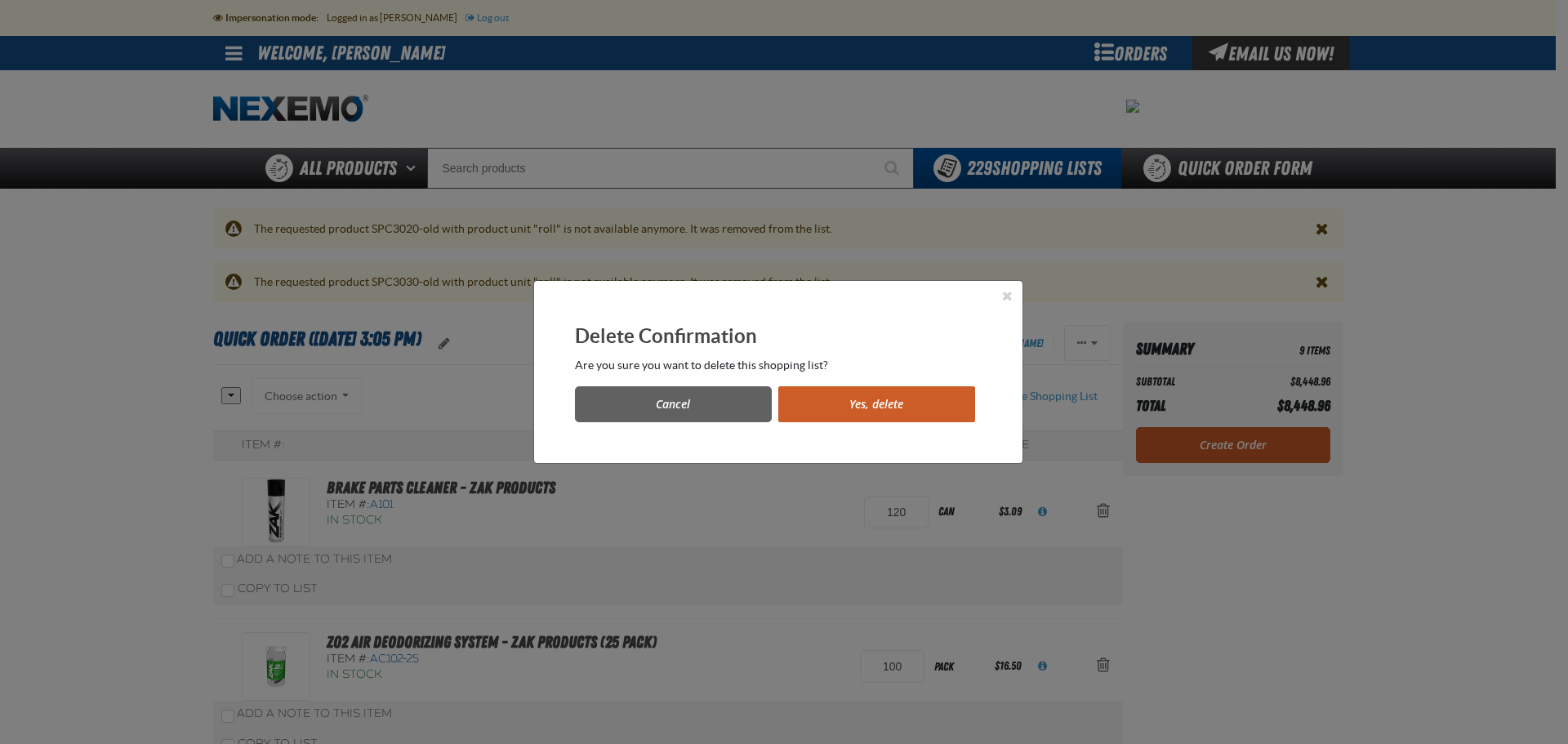
click at [918, 409] on button "Yes, delete" at bounding box center [876, 404] width 197 height 36
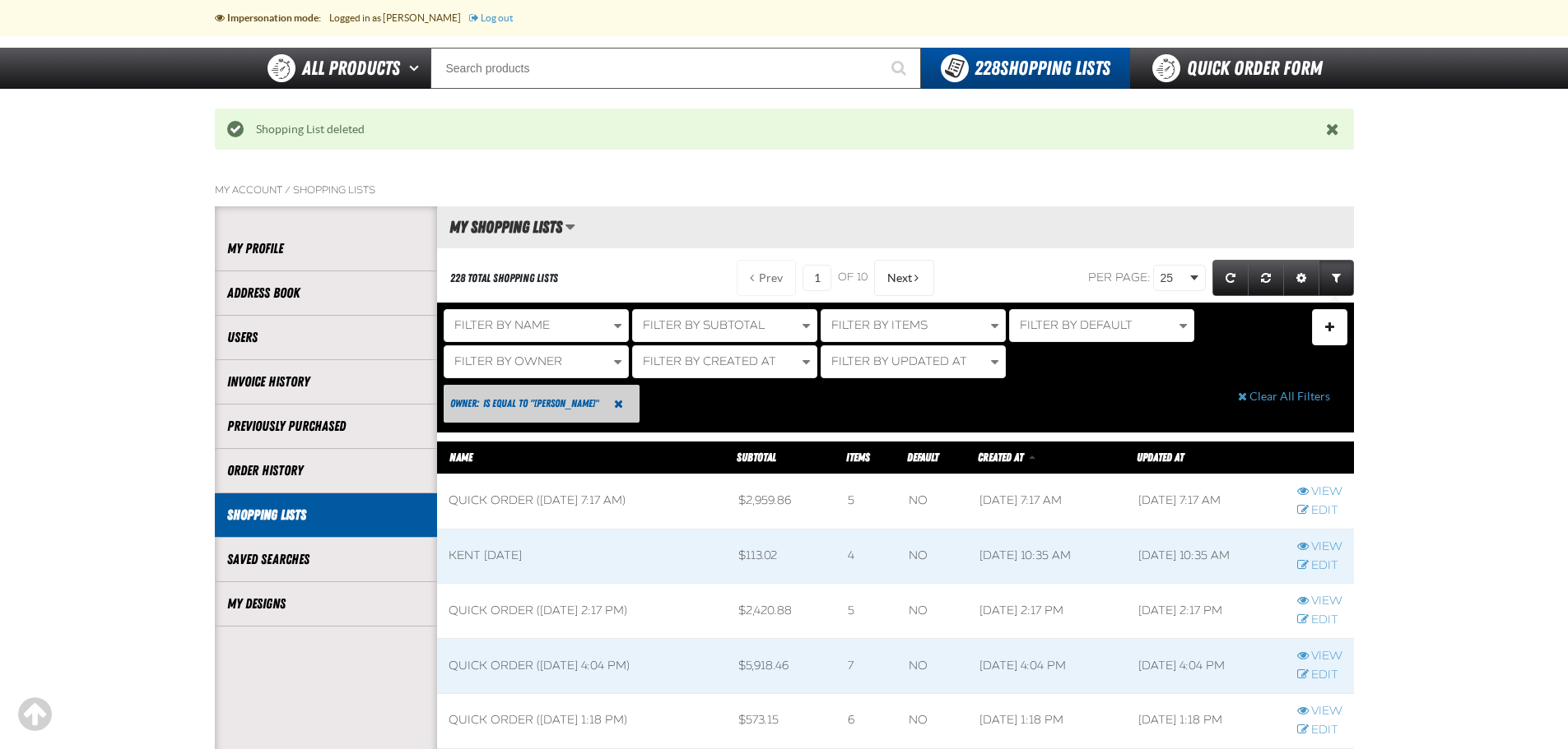
scroll to position [82, 0]
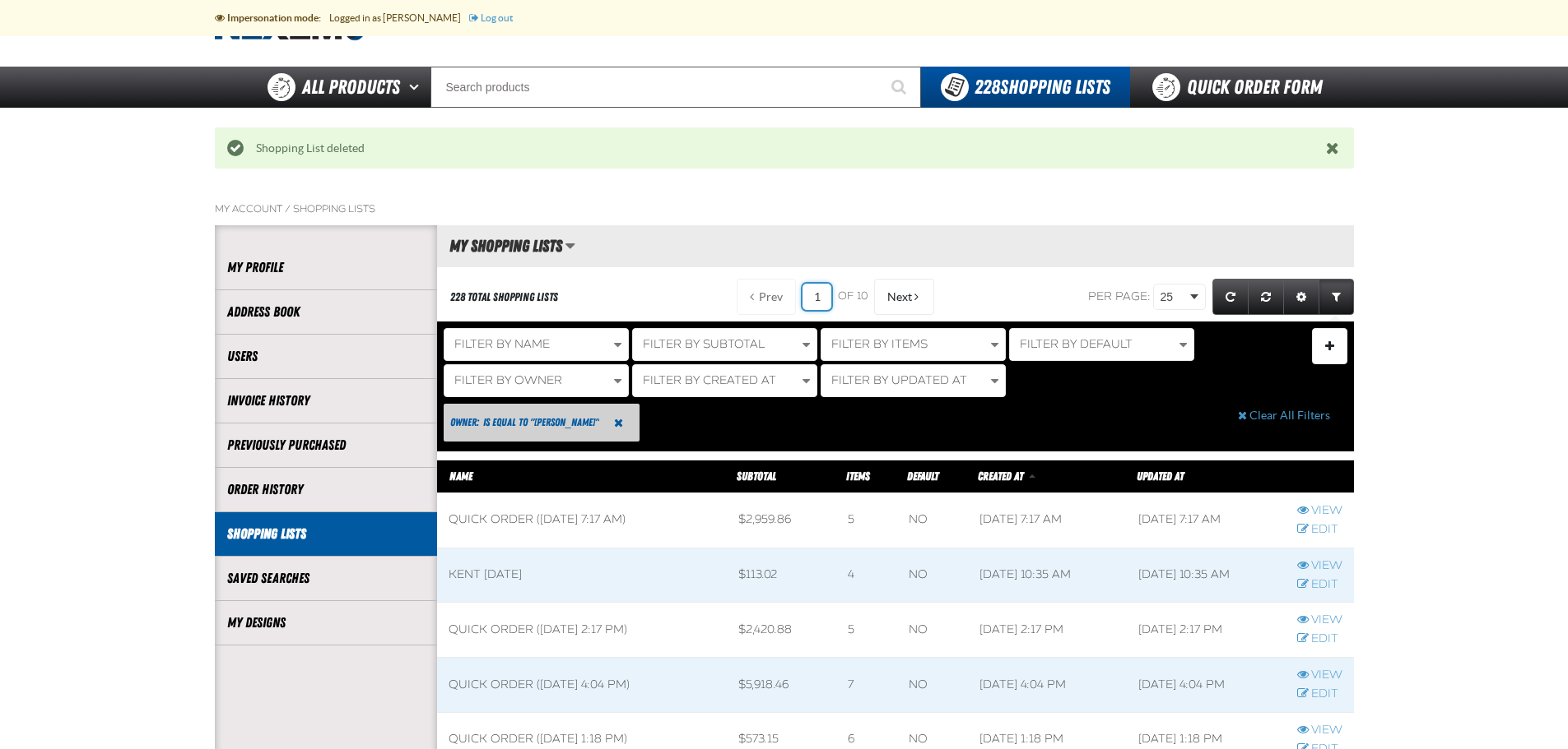
drag, startPoint x: 816, startPoint y: 295, endPoint x: 762, endPoint y: 295, distance: 54.0
click at [762, 295] on div "Prev 1 of 10 Next" at bounding box center [829, 296] width 210 height 36
type input "10"
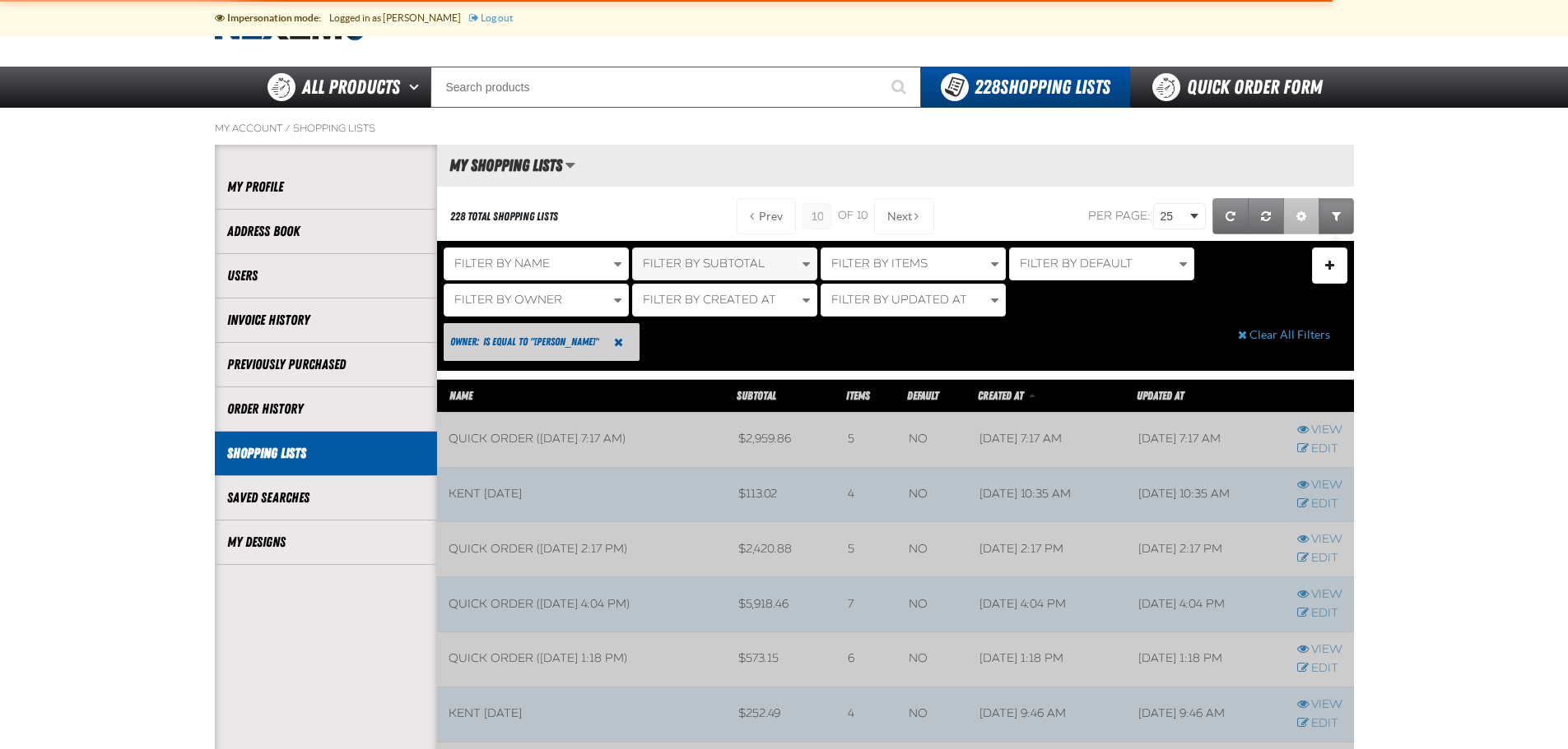
scroll to position [210, 917]
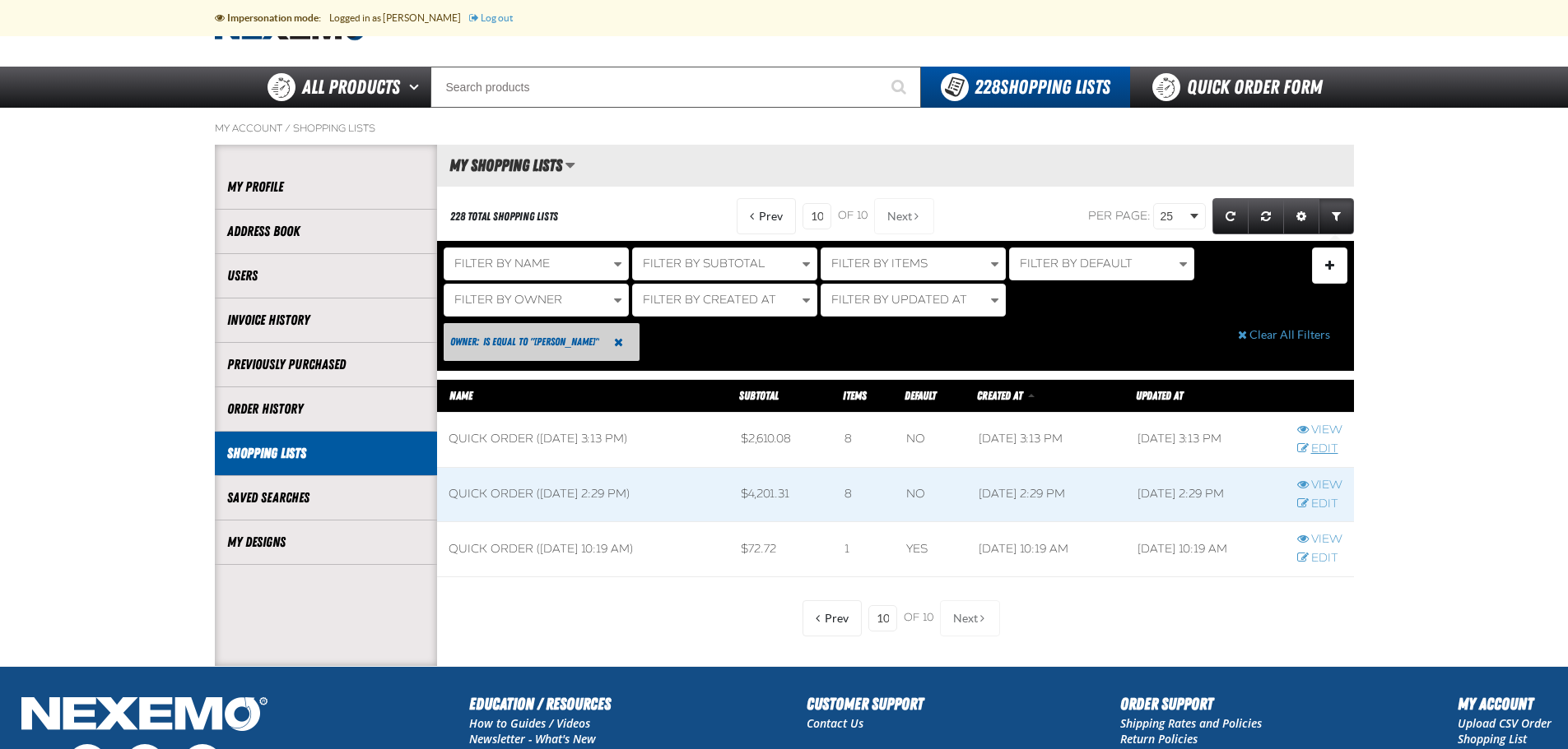
click at [1306, 443] on link "Edit" at bounding box center [1319, 449] width 45 height 15
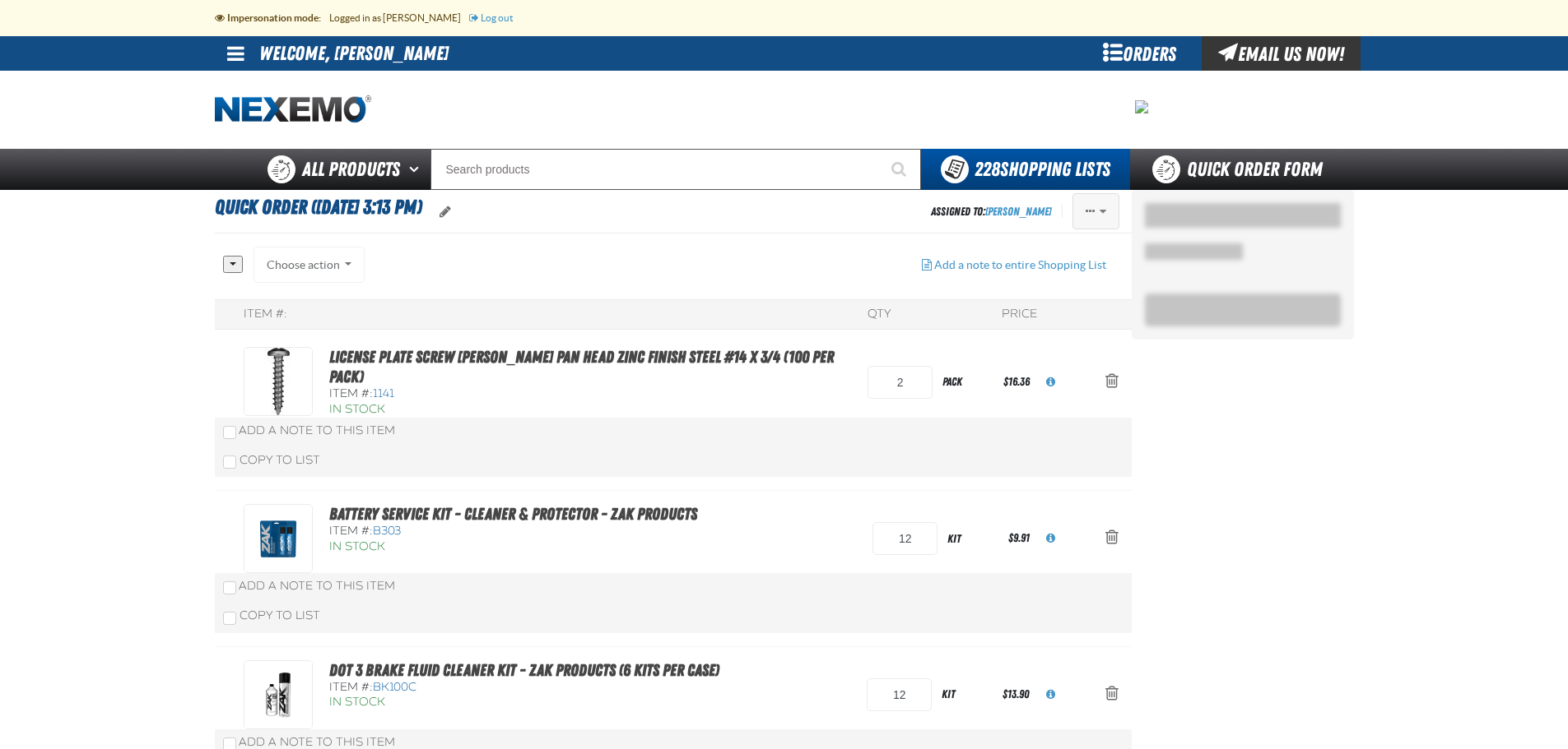
click at [1095, 212] on button "Actions of Quick Order (10/18/2021, 3:13 PM)" at bounding box center [1095, 211] width 47 height 36
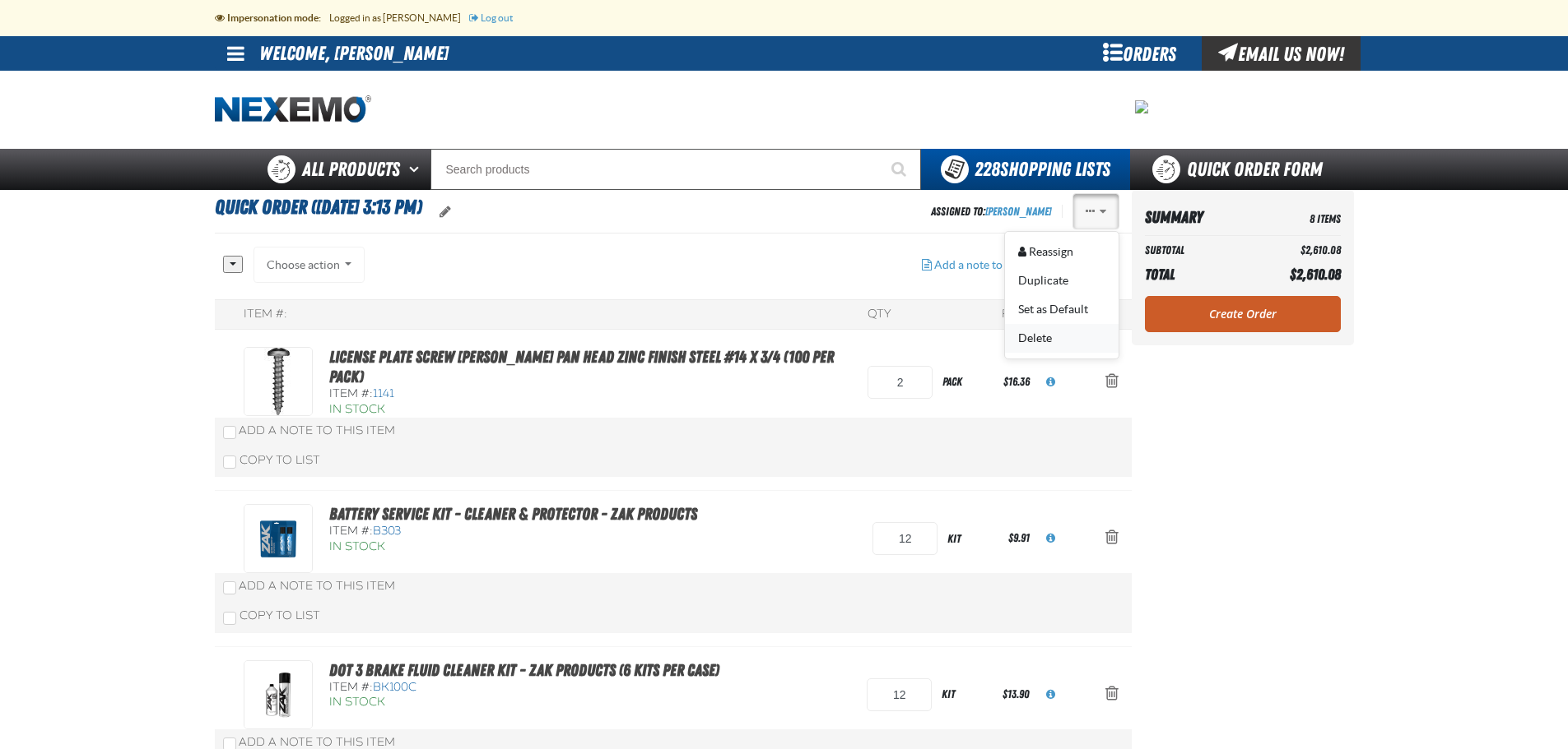
click at [1049, 335] on button "Delete" at bounding box center [1062, 338] width 113 height 29
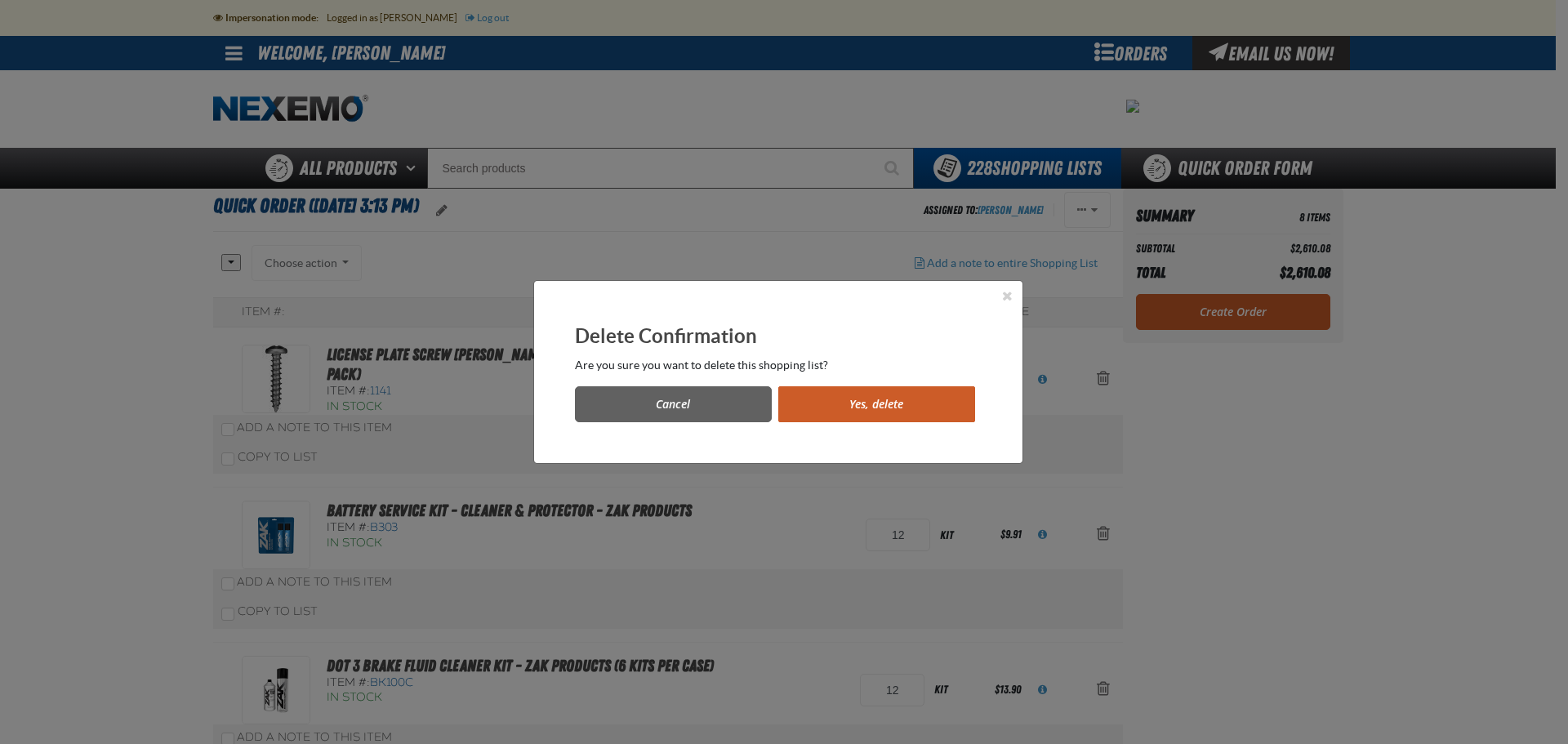
click at [896, 417] on button "Yes, delete" at bounding box center [876, 404] width 197 height 36
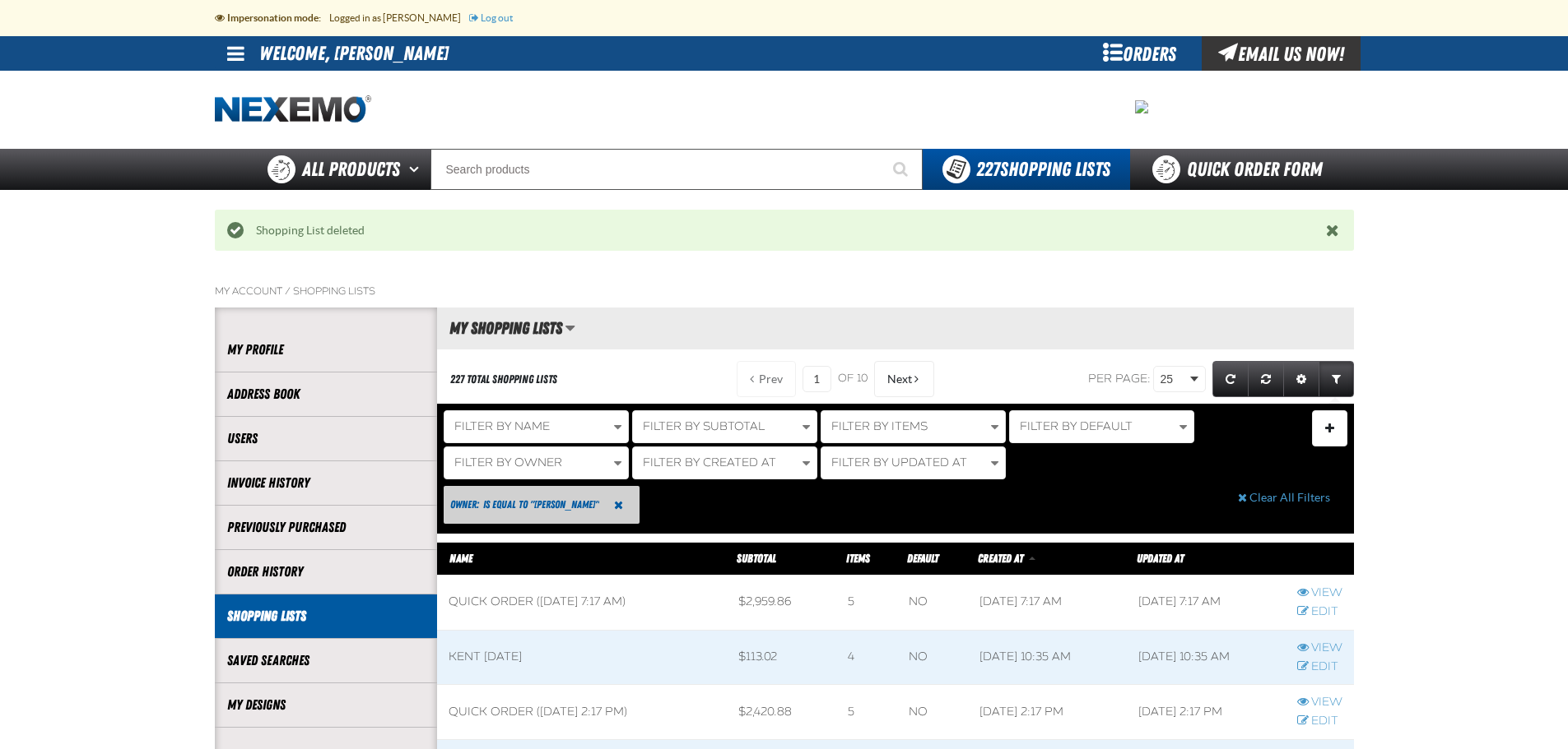
scroll to position [1, 1]
drag, startPoint x: 824, startPoint y: 386, endPoint x: 793, endPoint y: 387, distance: 31.0
click at [793, 387] on div "Prev 1 of 10 Next" at bounding box center [829, 379] width 210 height 36
type input "10"
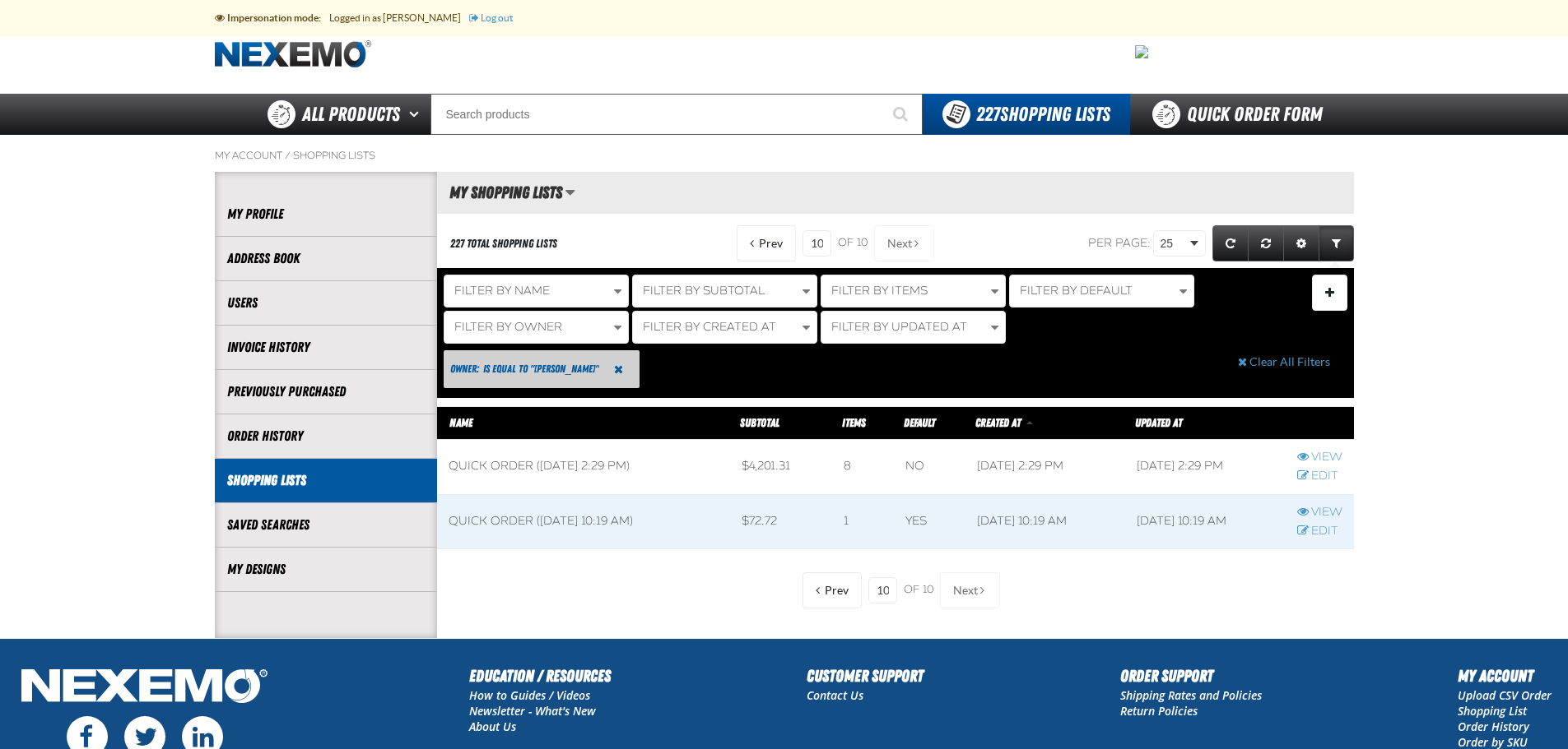
scroll to position [82, 0]
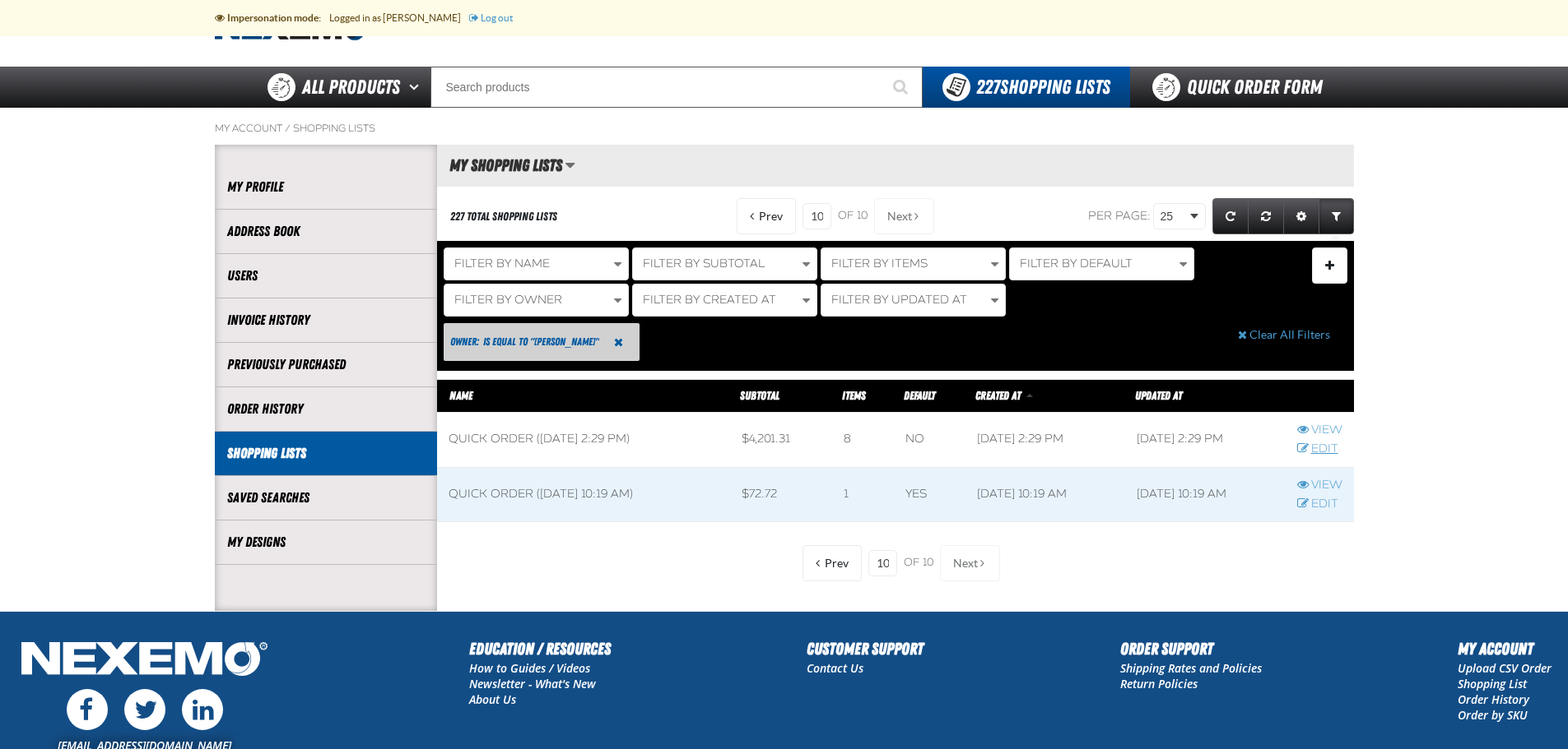
click at [1331, 446] on link "Edit" at bounding box center [1319, 449] width 45 height 15
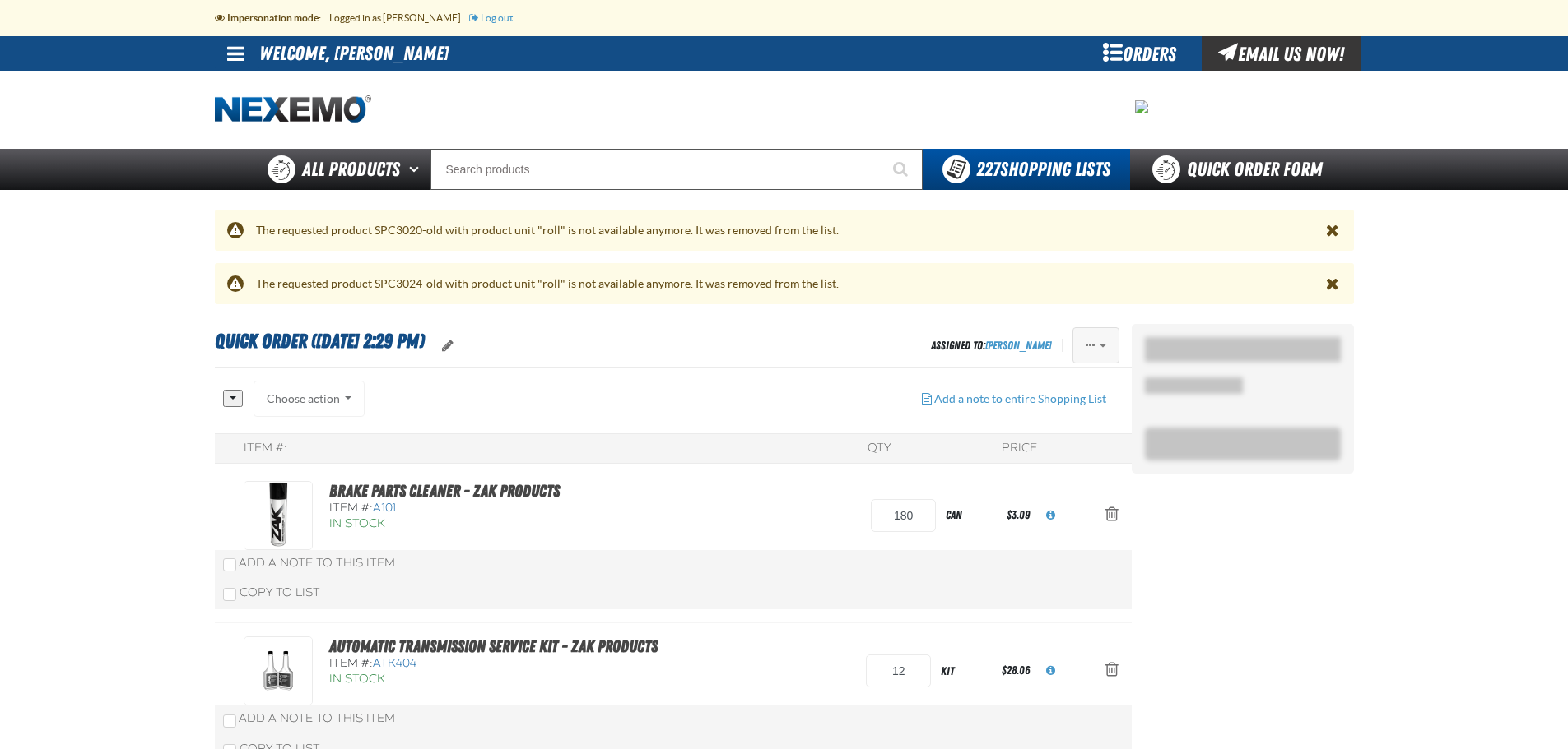
click at [1107, 337] on button "Actions of Quick Order (10/11/2021, 2:29 PM)" at bounding box center [1095, 345] width 47 height 36
click at [1052, 462] on button "Delete" at bounding box center [1062, 471] width 113 height 29
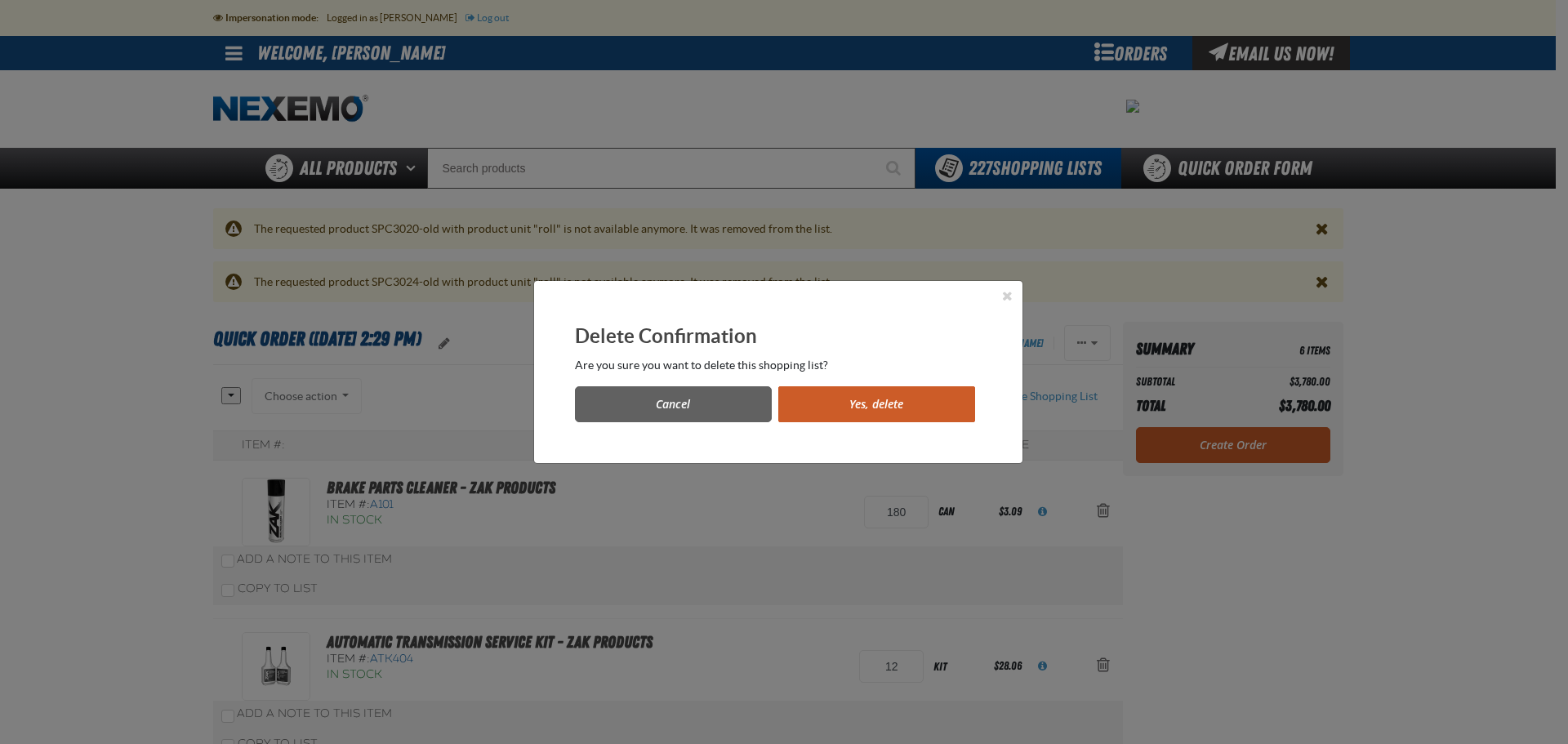
click at [914, 407] on button "Yes, delete" at bounding box center [876, 404] width 197 height 36
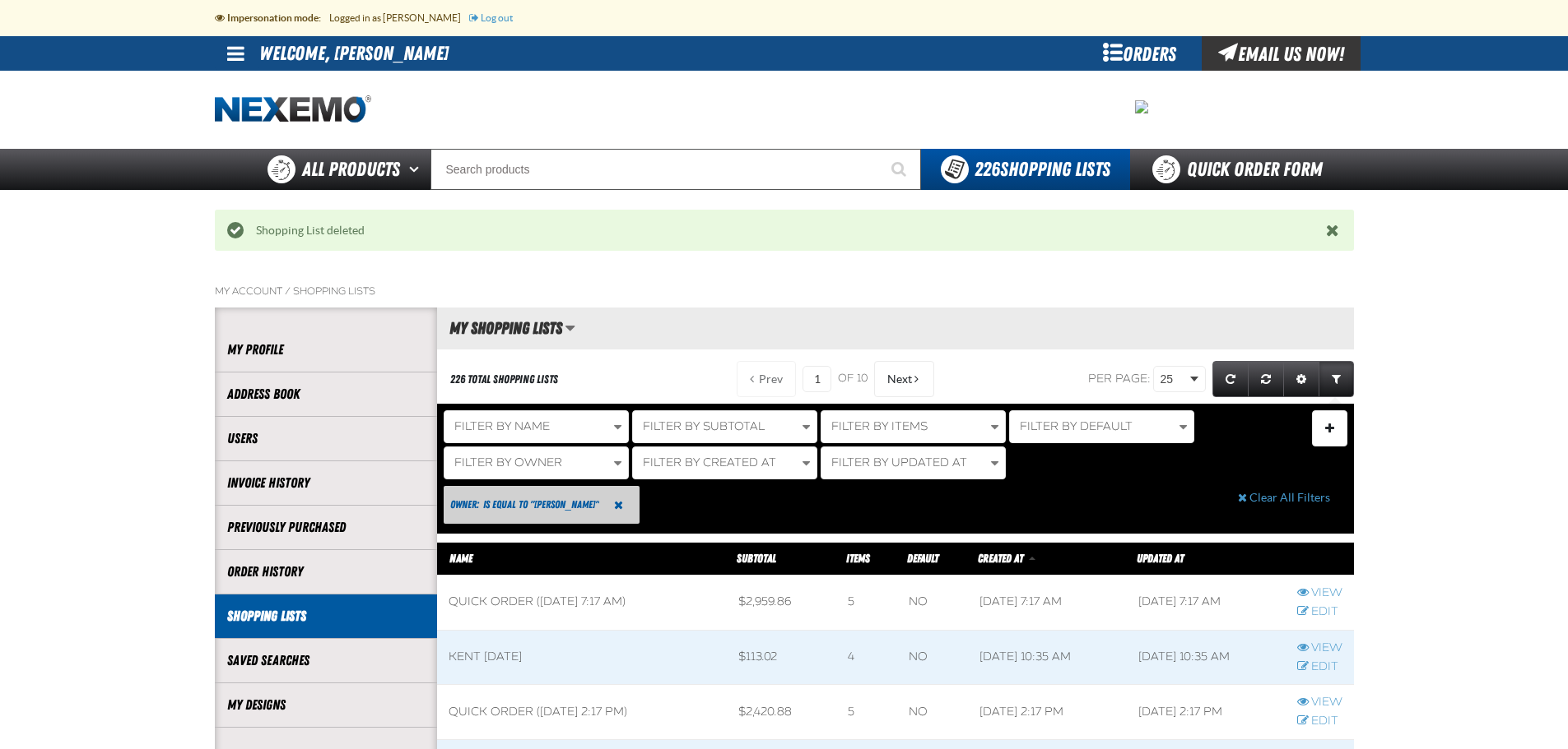
scroll to position [1, 1]
drag, startPoint x: 820, startPoint y: 383, endPoint x: 788, endPoint y: 382, distance: 32.0
click at [791, 383] on div "Prev 1 of 10 Next" at bounding box center [829, 379] width 210 height 36
type input "10"
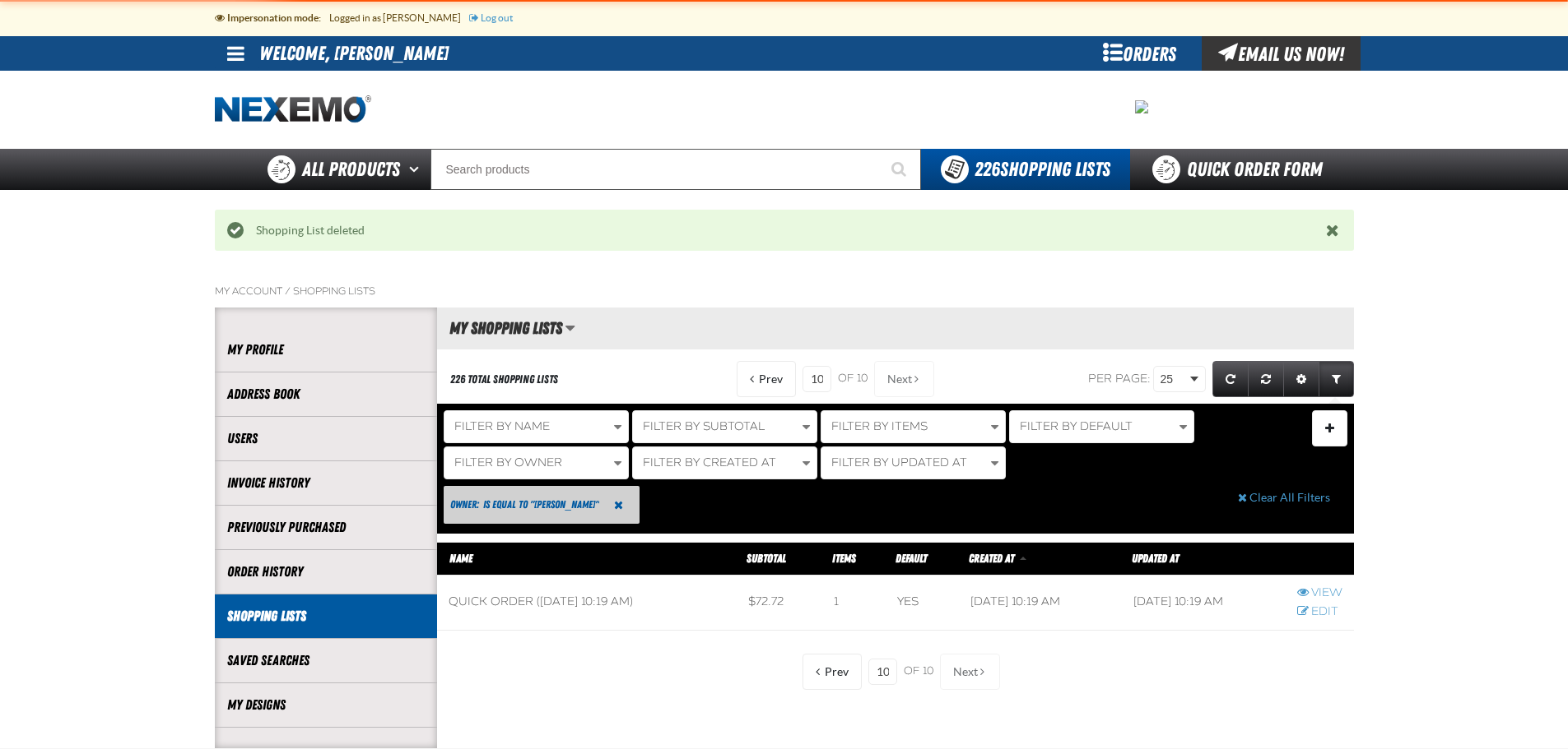
scroll to position [101, 917]
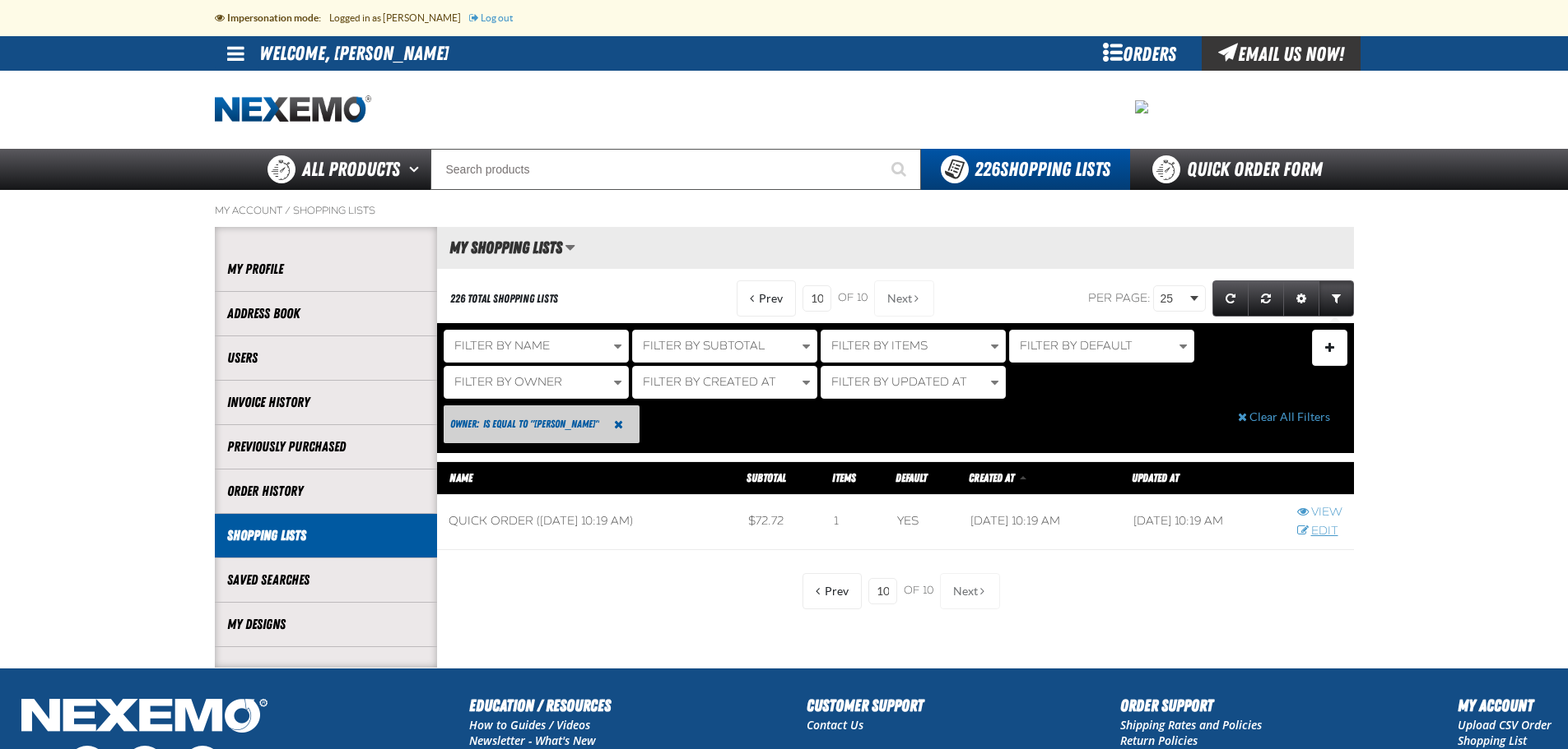
click at [1313, 534] on link "Edit" at bounding box center [1319, 531] width 45 height 15
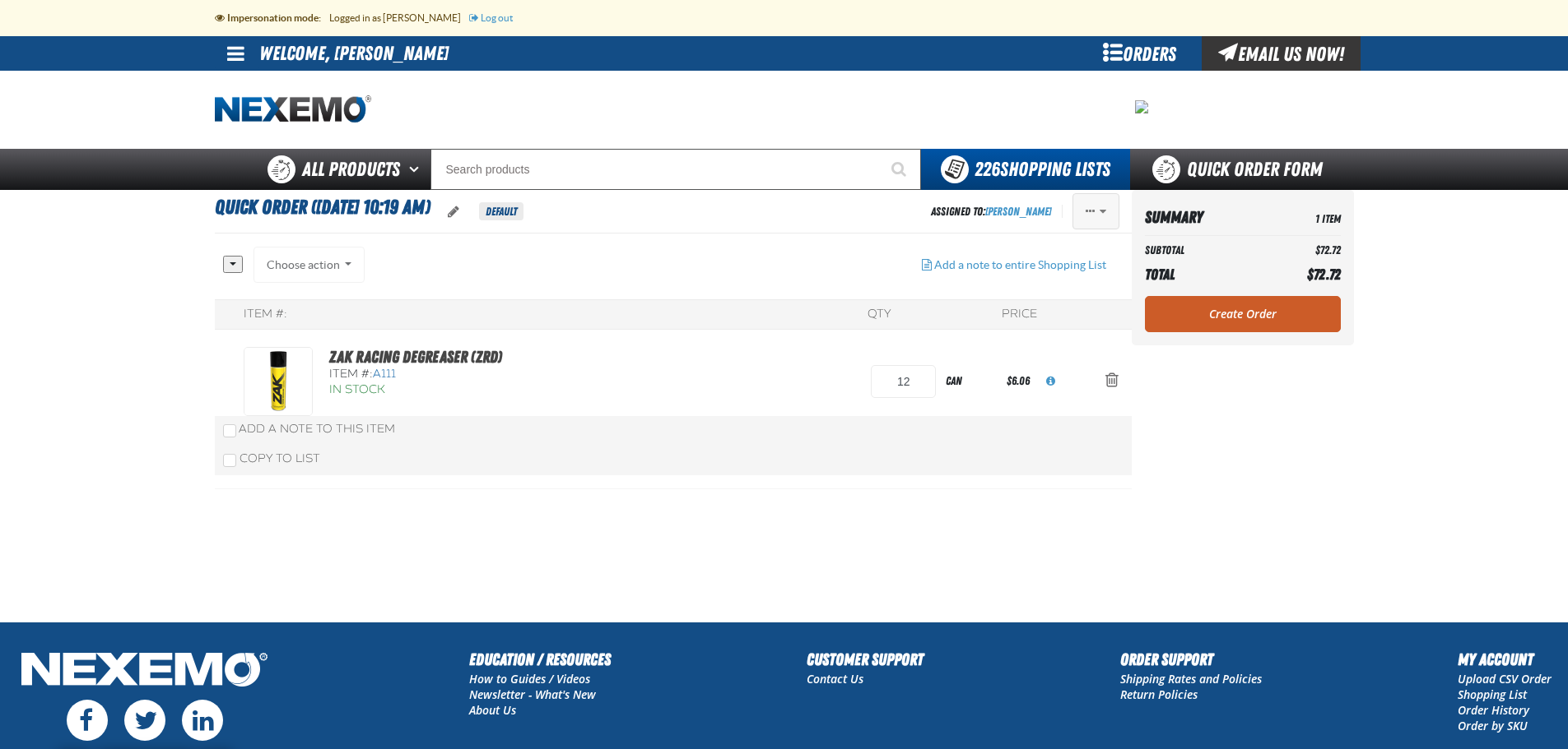
click at [1105, 218] on button "Actions of Quick Order (10/8/2021, 10:19 AM)" at bounding box center [1095, 211] width 47 height 36
click at [1053, 304] on button "Delete" at bounding box center [1062, 310] width 113 height 29
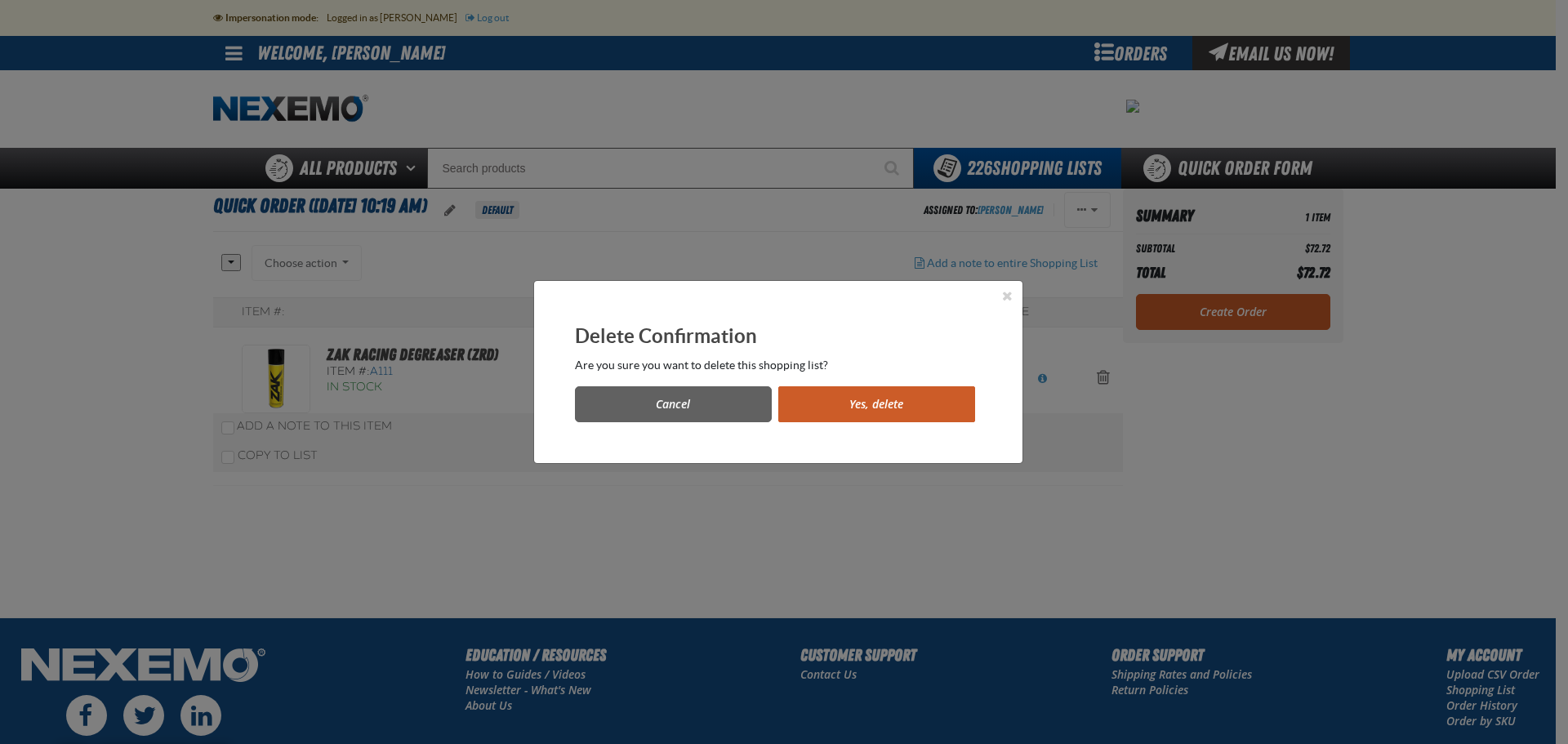
click at [924, 407] on button "Yes, delete" at bounding box center [876, 404] width 197 height 36
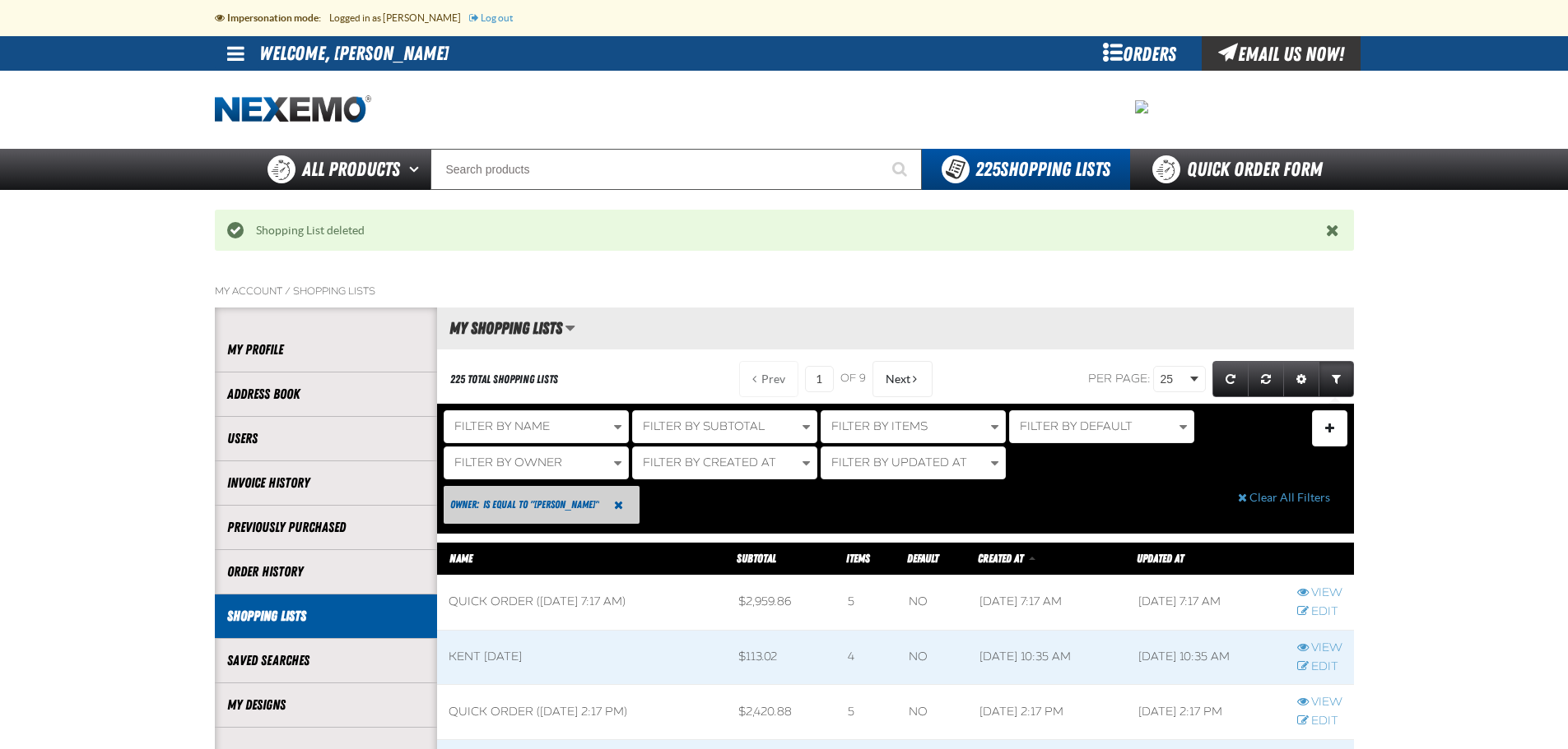
scroll to position [1, 1]
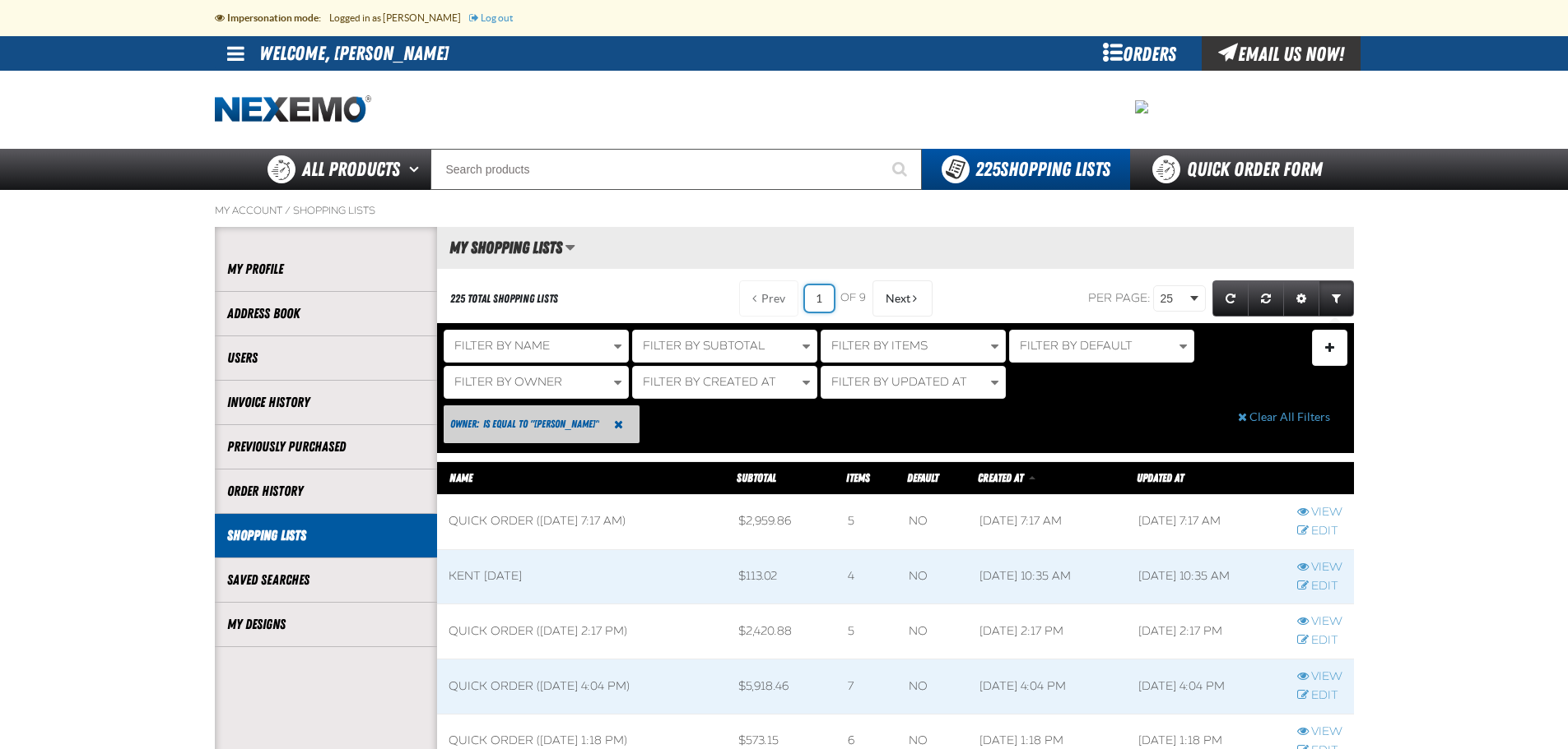
drag, startPoint x: 818, startPoint y: 305, endPoint x: 798, endPoint y: 303, distance: 20.1
click at [798, 303] on div "Prev 1 of 9 Next" at bounding box center [829, 298] width 206 height 36
type input "9"
click at [1306, 530] on link "Edit" at bounding box center [1319, 531] width 45 height 15
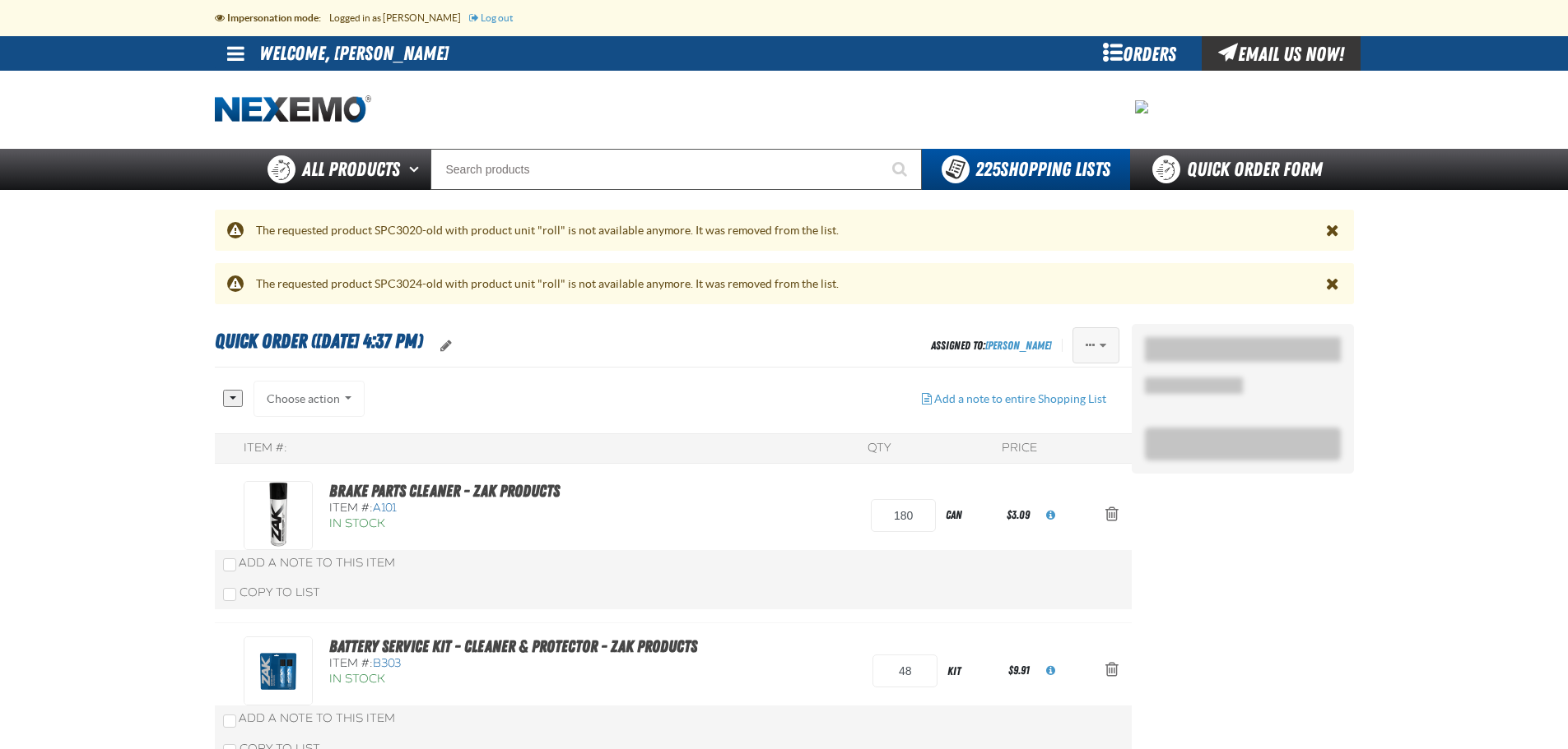
click at [1102, 355] on button "Actions of Quick Order (7/18/2022, 4:37 PM)" at bounding box center [1095, 345] width 47 height 36
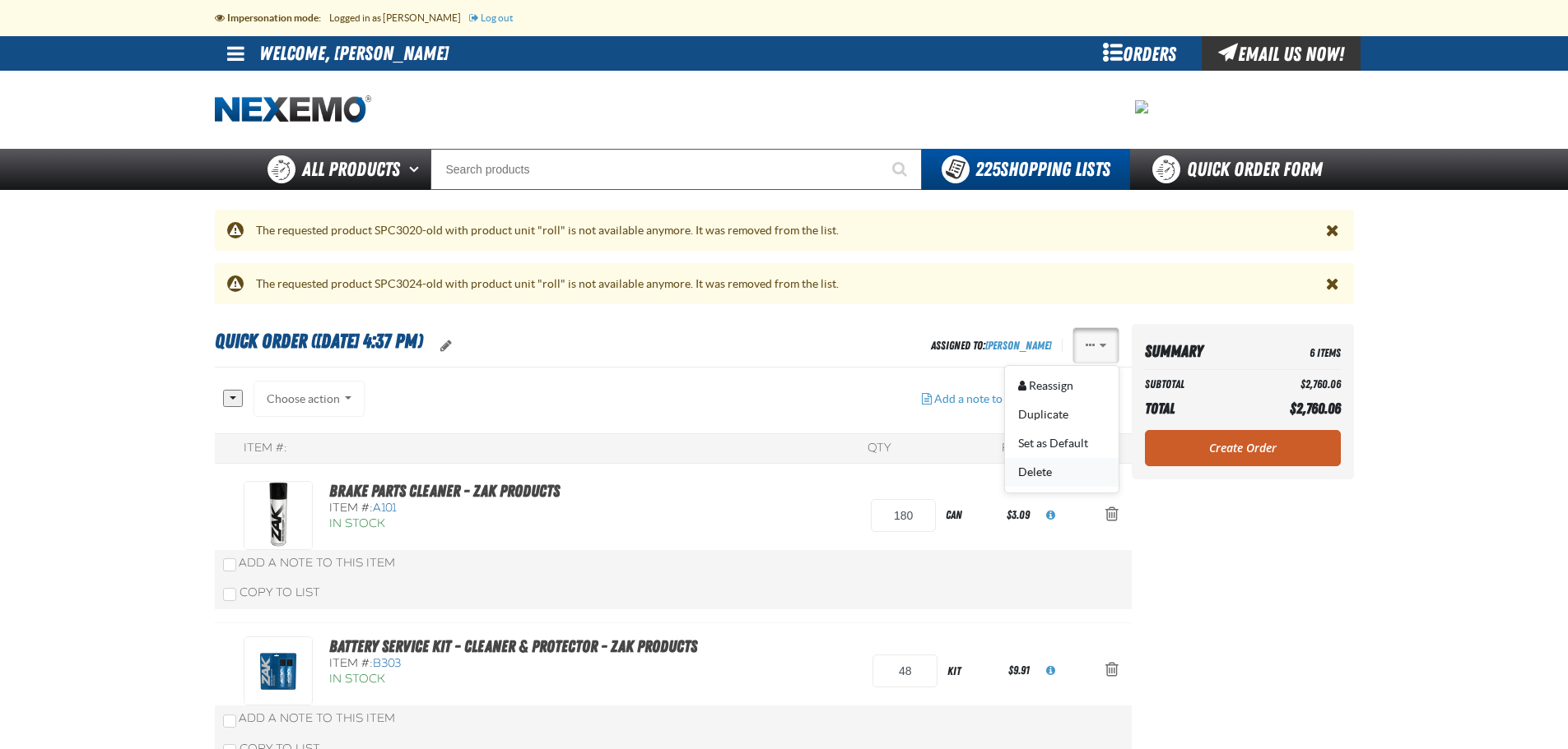
click at [1046, 468] on button "Delete" at bounding box center [1062, 471] width 113 height 29
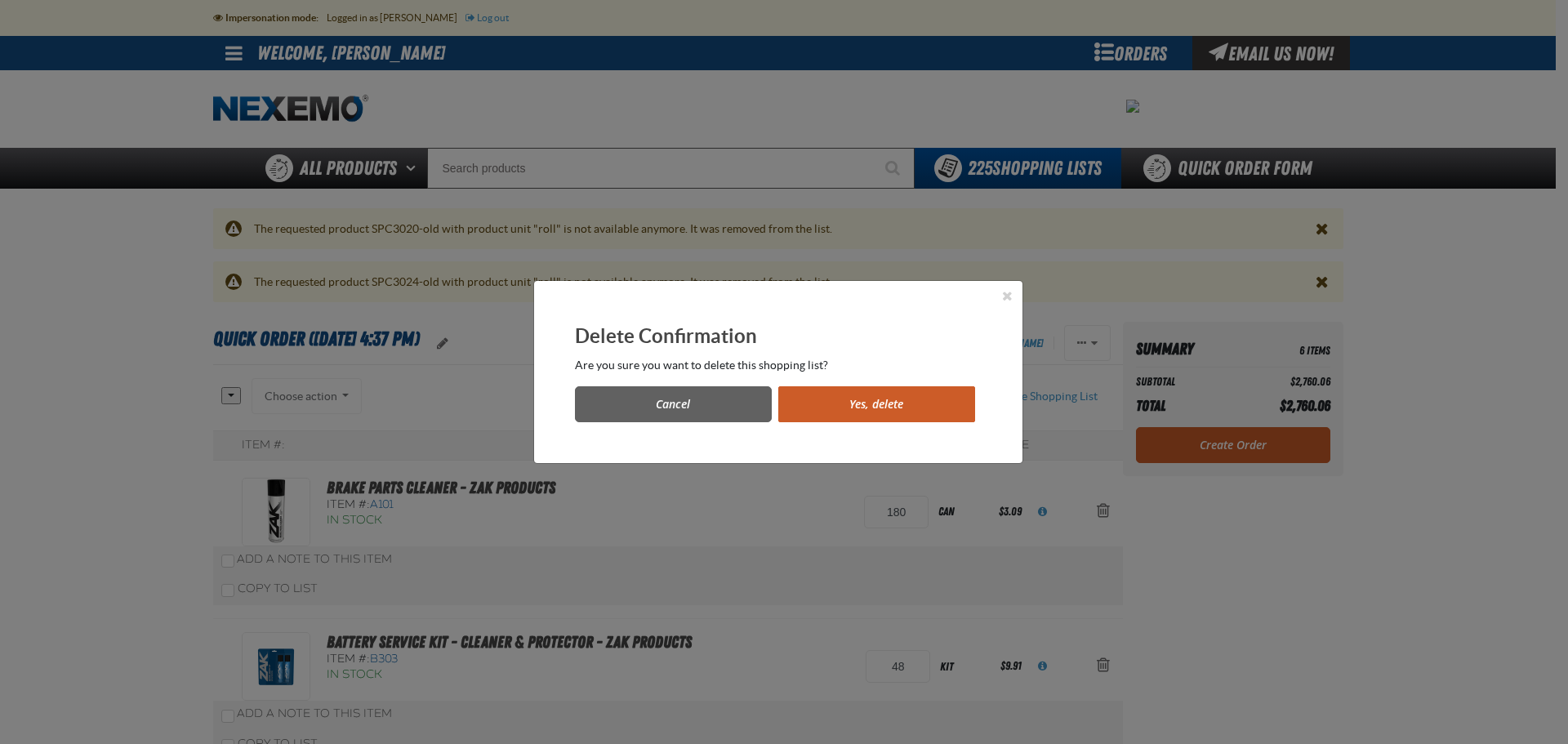
click at [881, 415] on button "Yes, delete" at bounding box center [876, 404] width 197 height 36
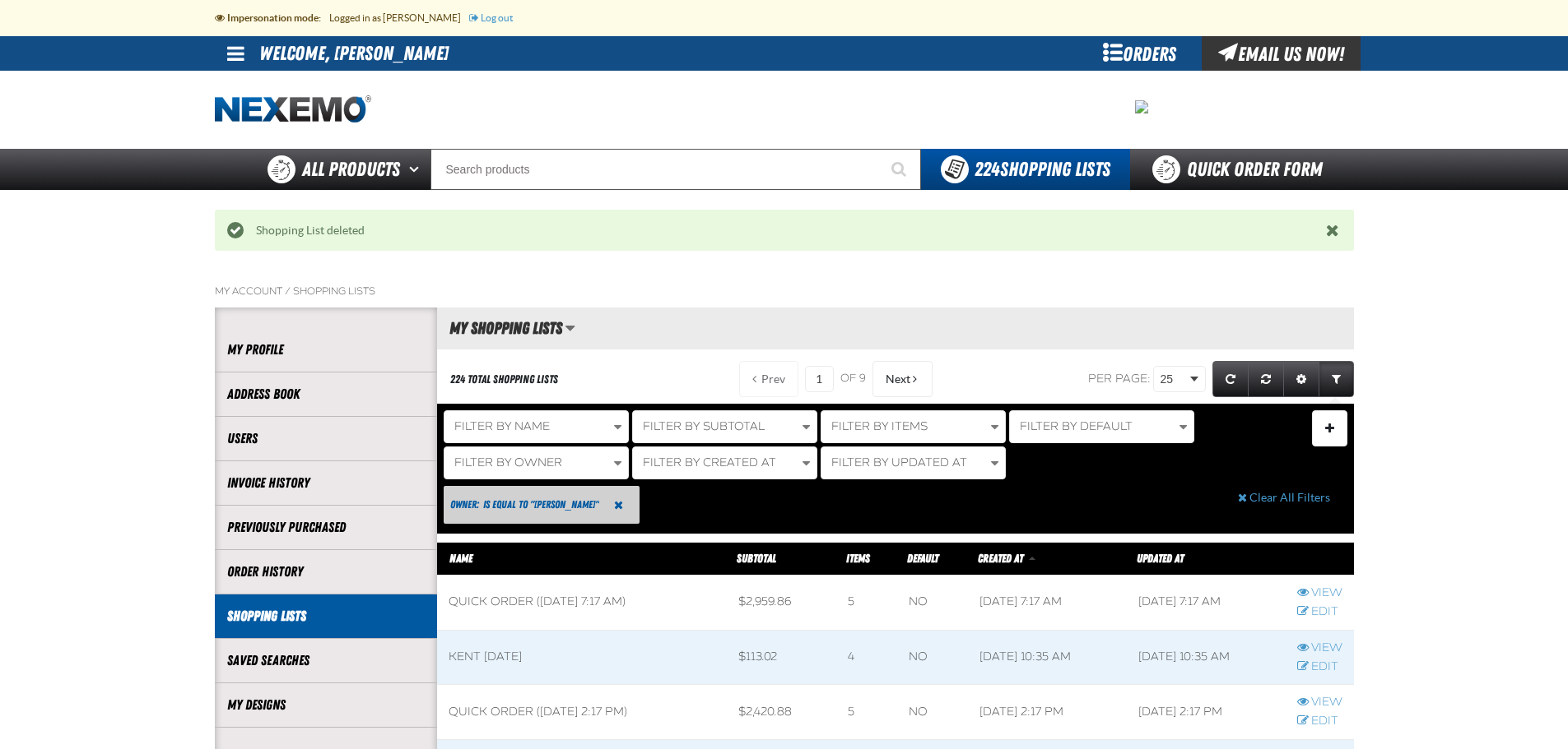
scroll to position [1, 1]
